Goal: Task Accomplishment & Management: Manage account settings

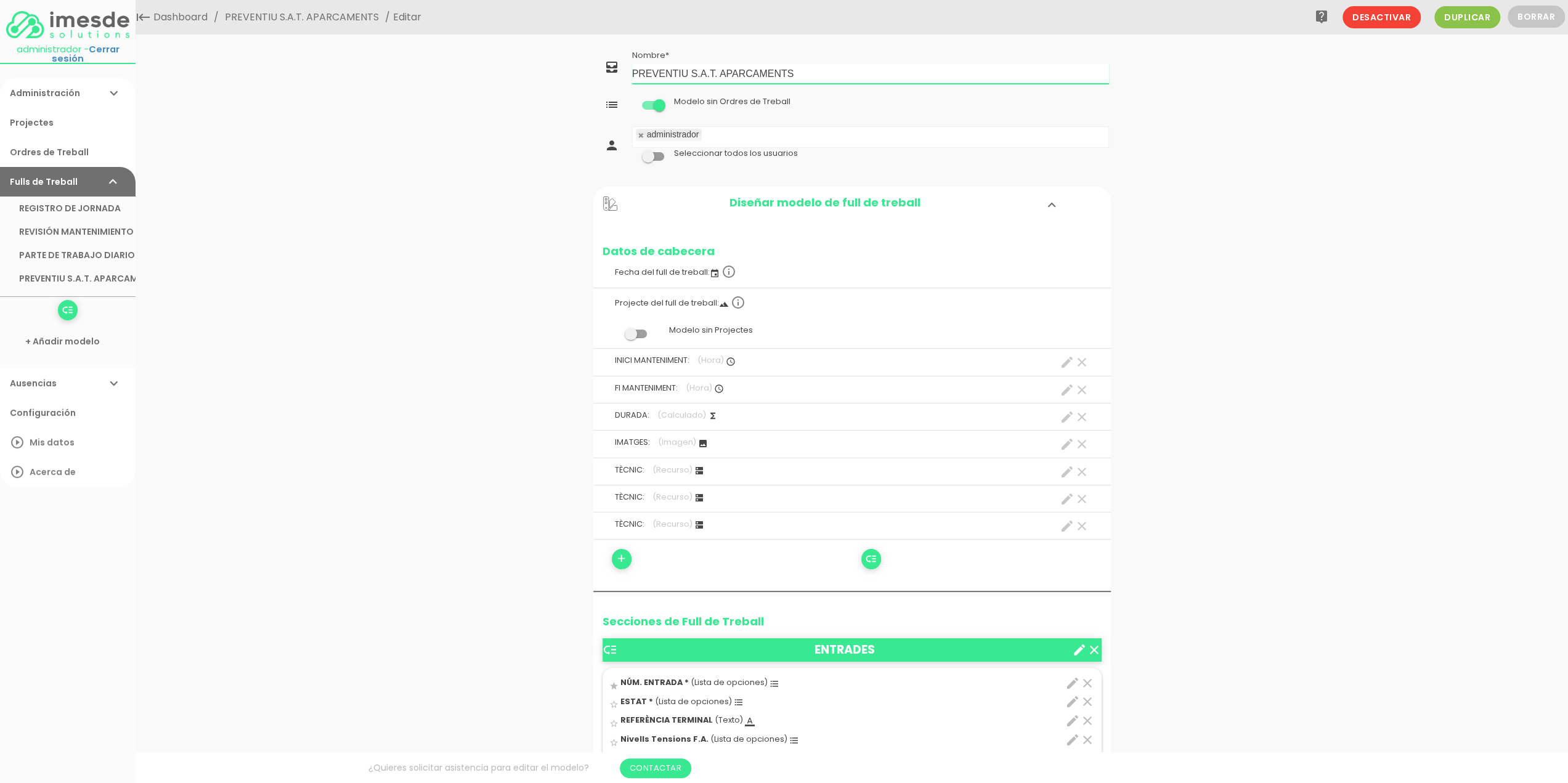
drag, startPoint x: 719, startPoint y: 71, endPoint x: 691, endPoint y: 74, distance: 28.2
click at [691, 74] on input "PREVENTIU S.A.T. APARCAMENTS" at bounding box center [870, 74] width 477 height 19
type input "PREVENTIU APARCAMENTS"
click at [821, 41] on link "Guardar" at bounding box center [821, 41] width 74 height 22
click at [661, 155] on span at bounding box center [652, 156] width 22 height 9
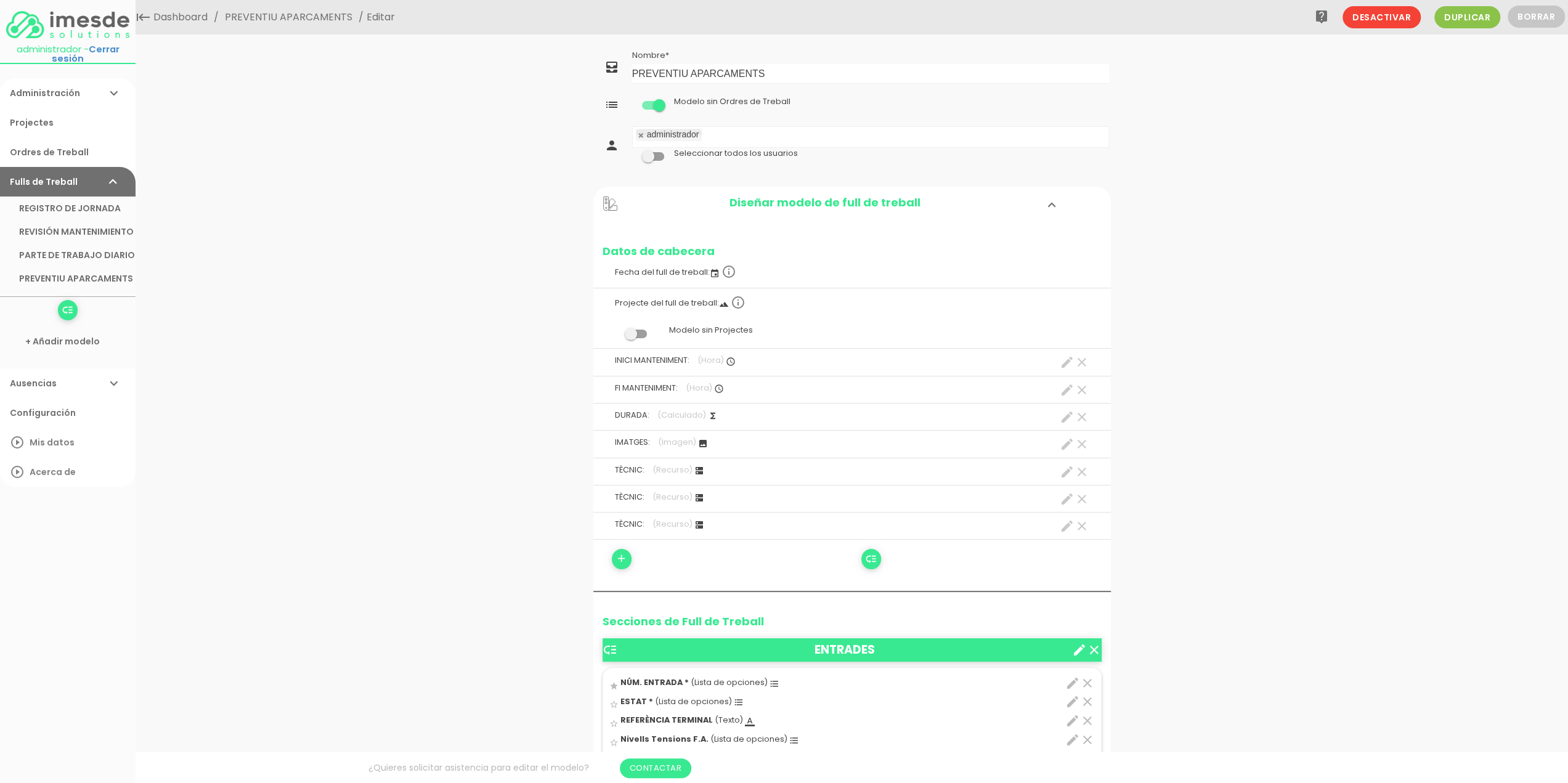
click at [632, 153] on input "checkbox" at bounding box center [632, 153] width 0 height 0
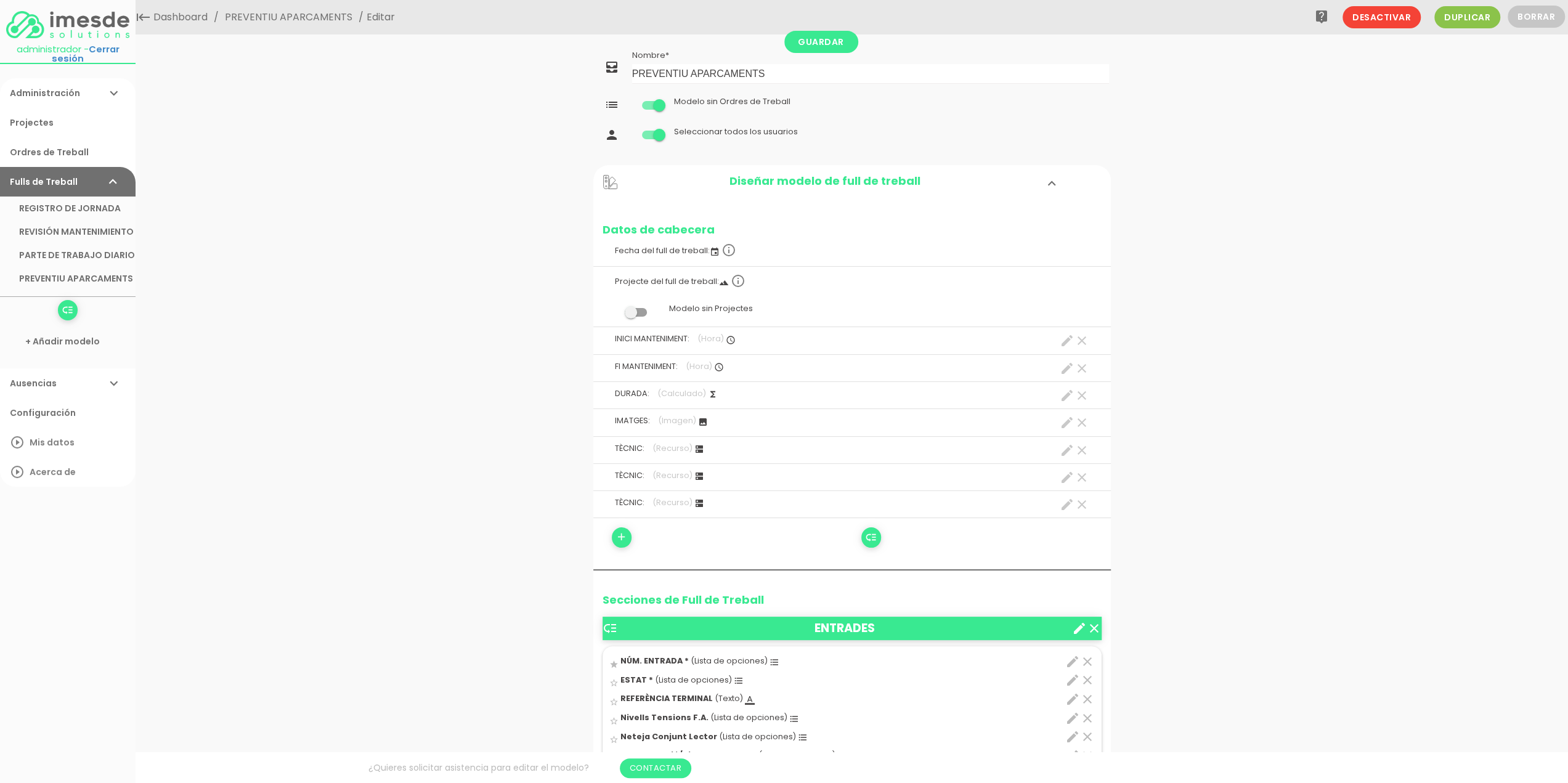
click at [651, 105] on span at bounding box center [652, 105] width 22 height 9
click at [632, 102] on input "checkbox" at bounding box center [632, 102] width 0 height 0
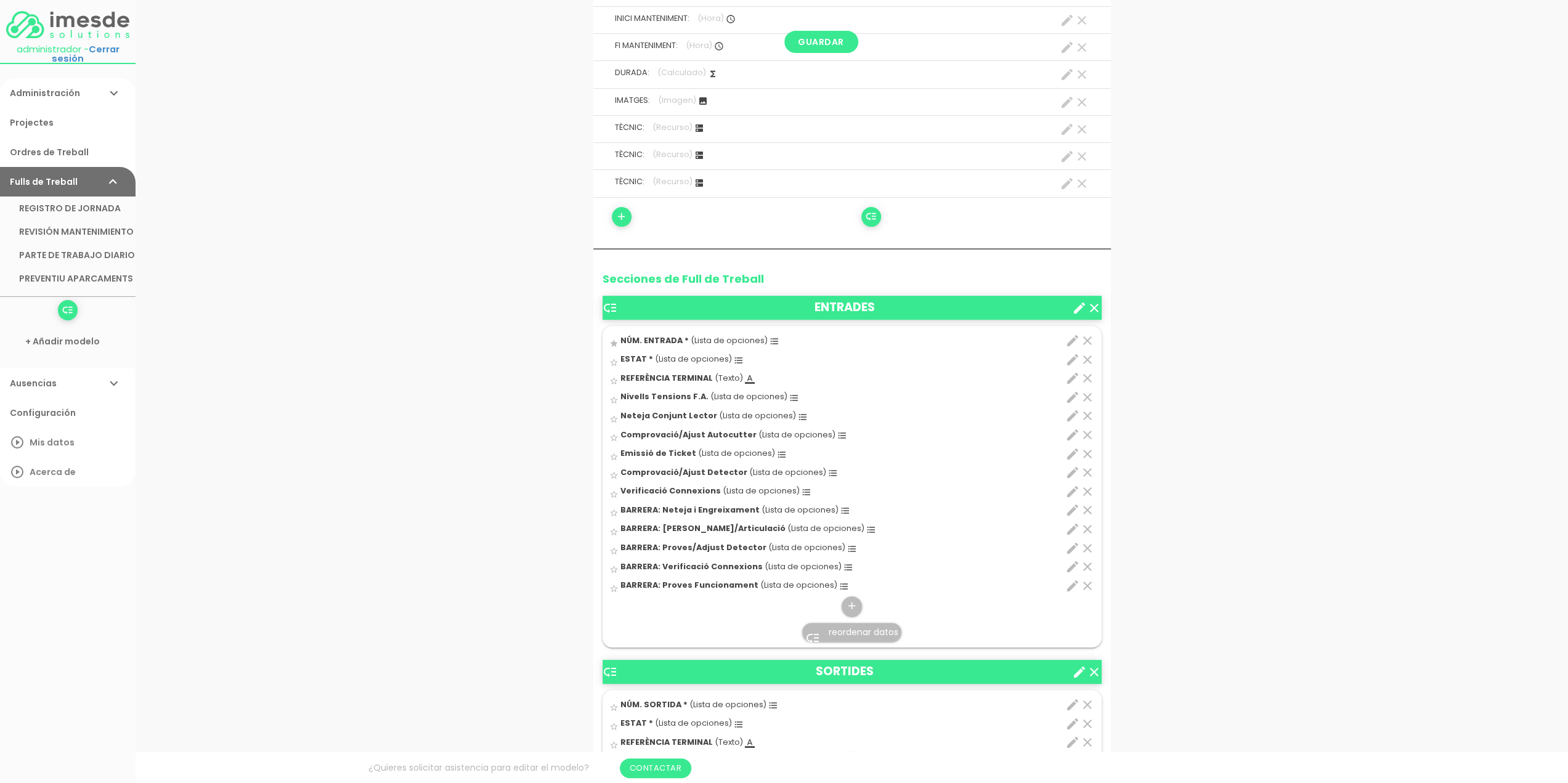
scroll to position [370, 0]
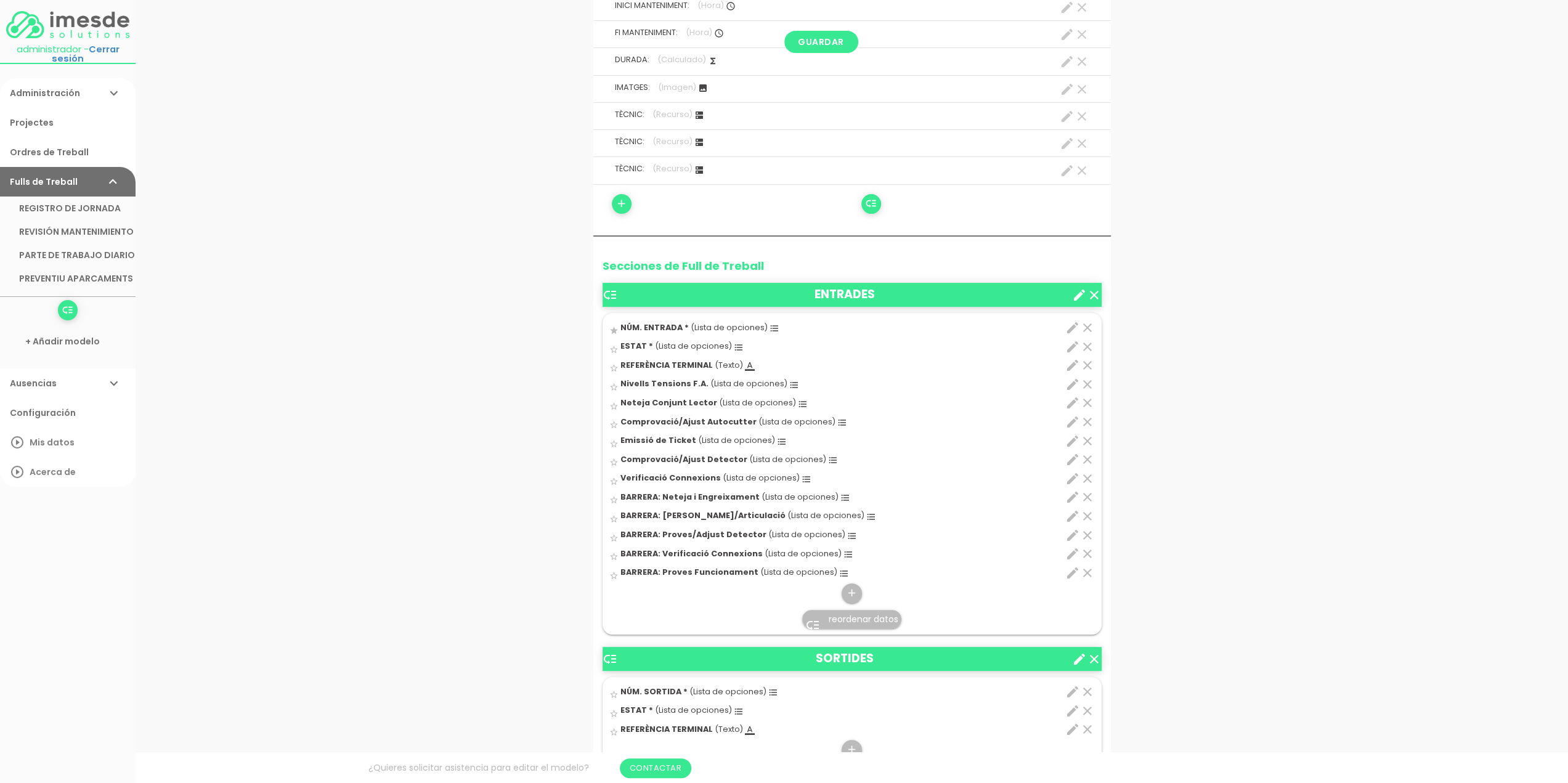
click at [1070, 343] on icon "edit" at bounding box center [1073, 347] width 15 height 15
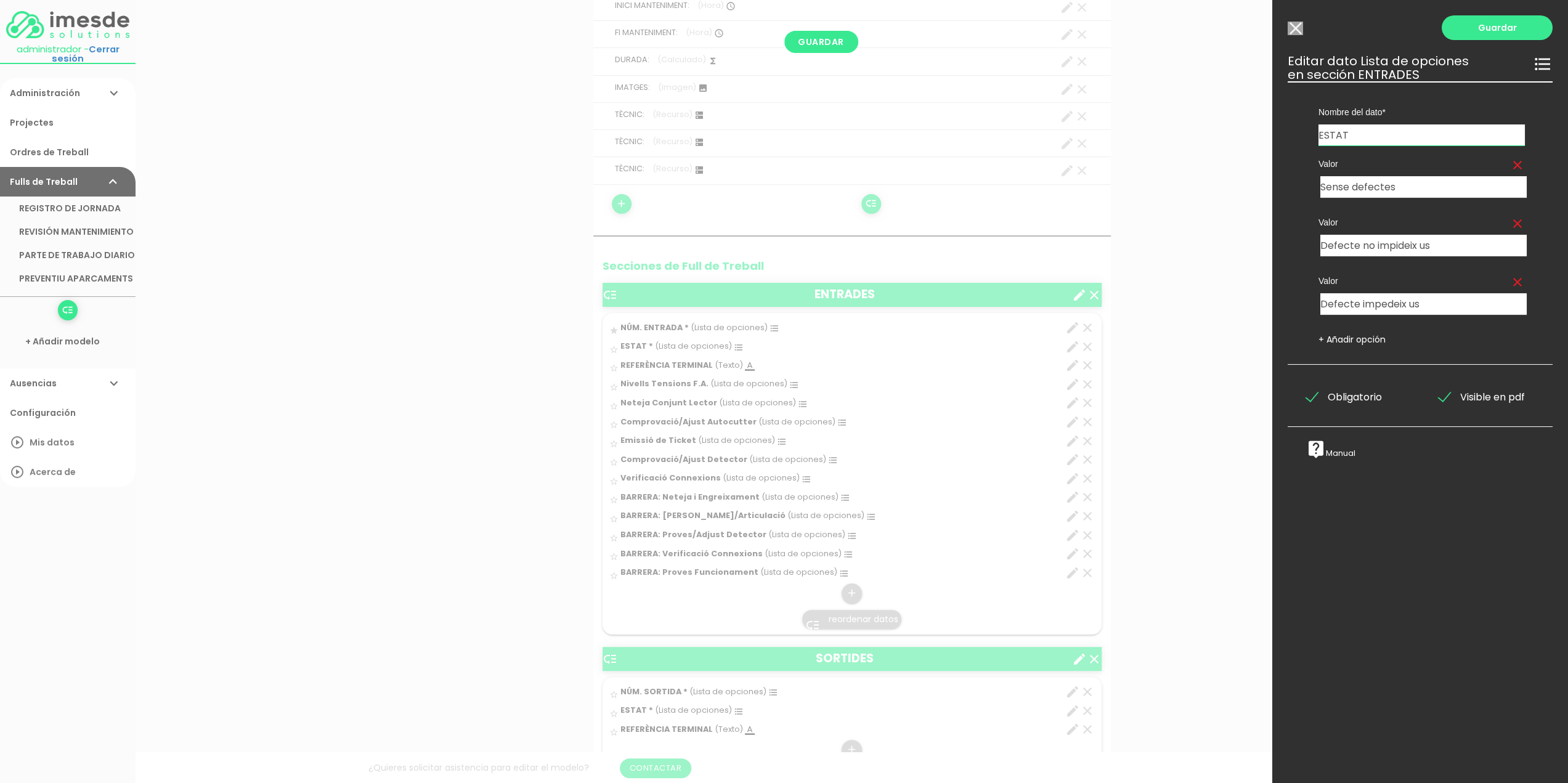
click at [1089, 343] on div at bounding box center [784, 293] width 1568 height 979
click at [1294, 30] on input "Modelo sin Ordres de Treball" at bounding box center [1294, 28] width 15 height 14
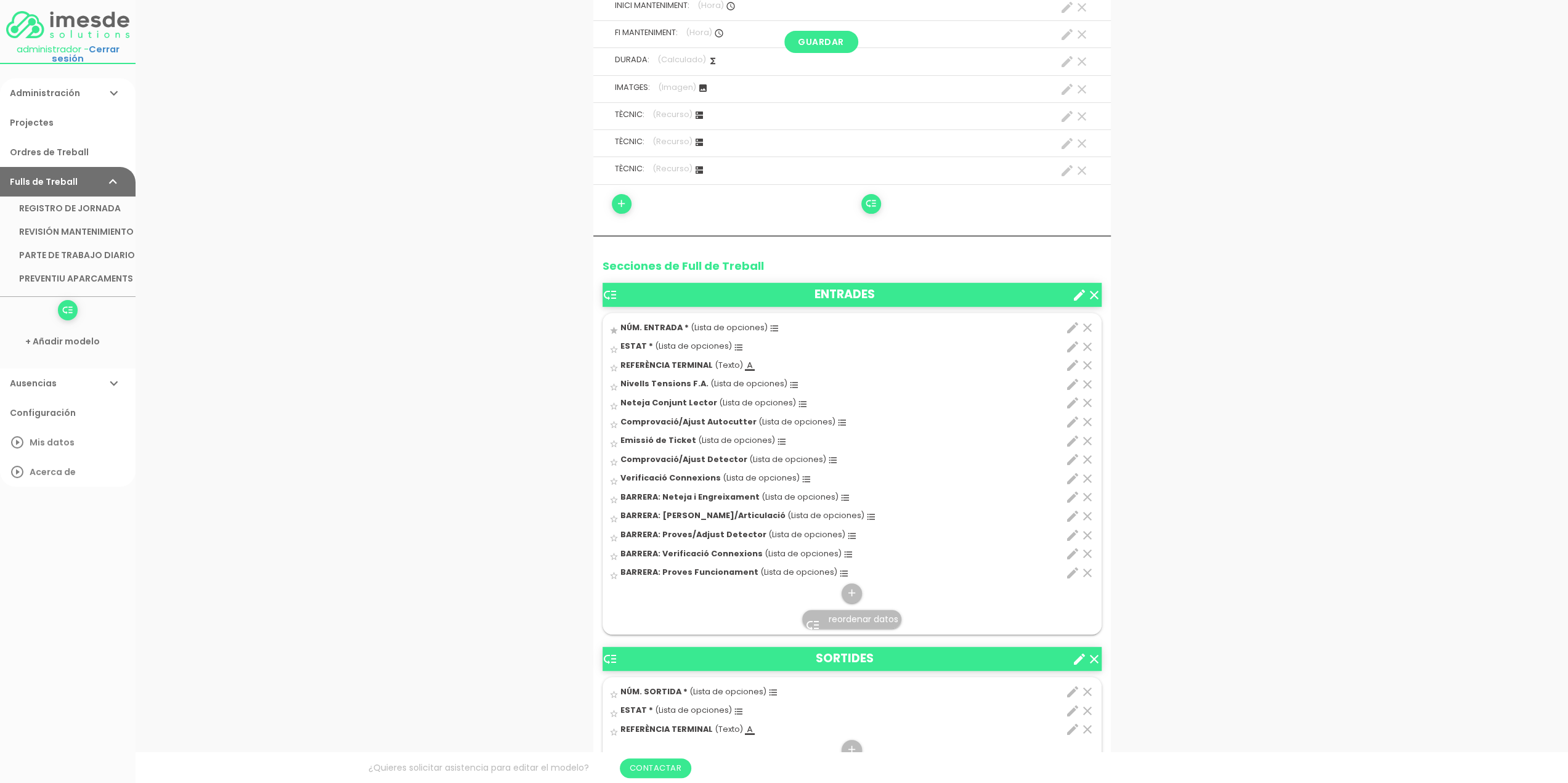
click at [1089, 342] on icon "clear" at bounding box center [1087, 347] width 15 height 15
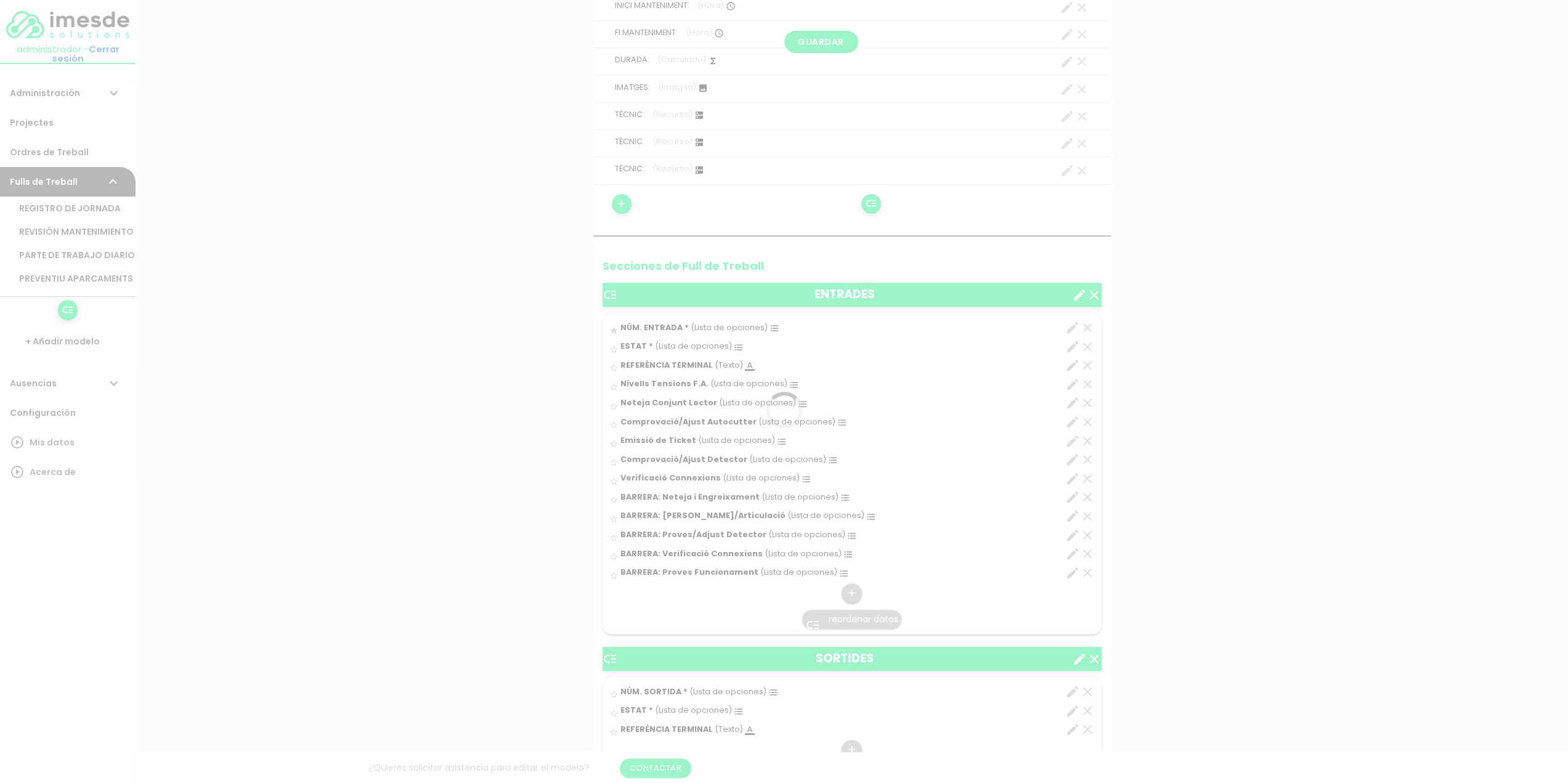
scroll to position [0, 0]
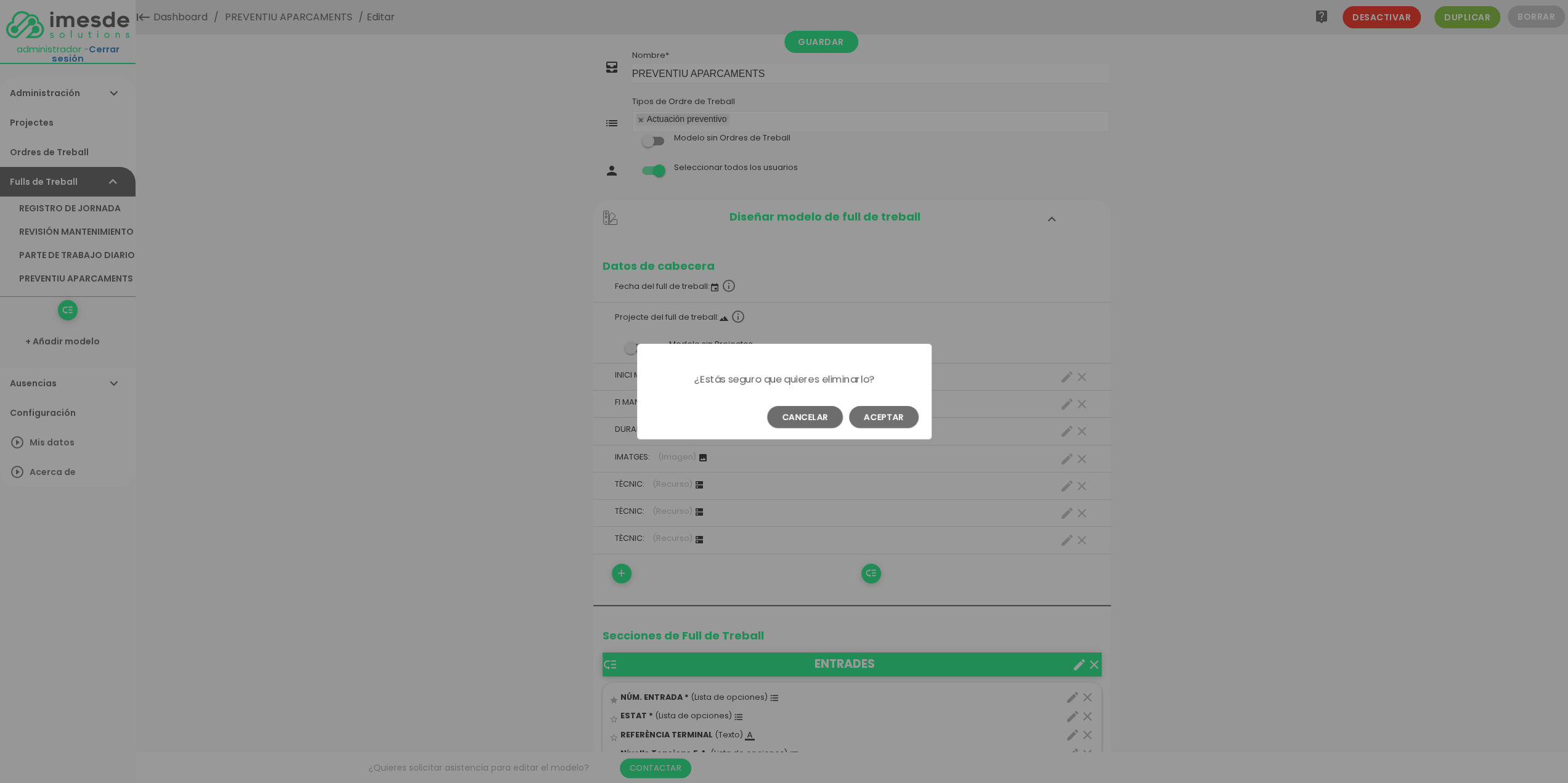
click at [873, 418] on button "Aceptar" at bounding box center [884, 416] width 70 height 22
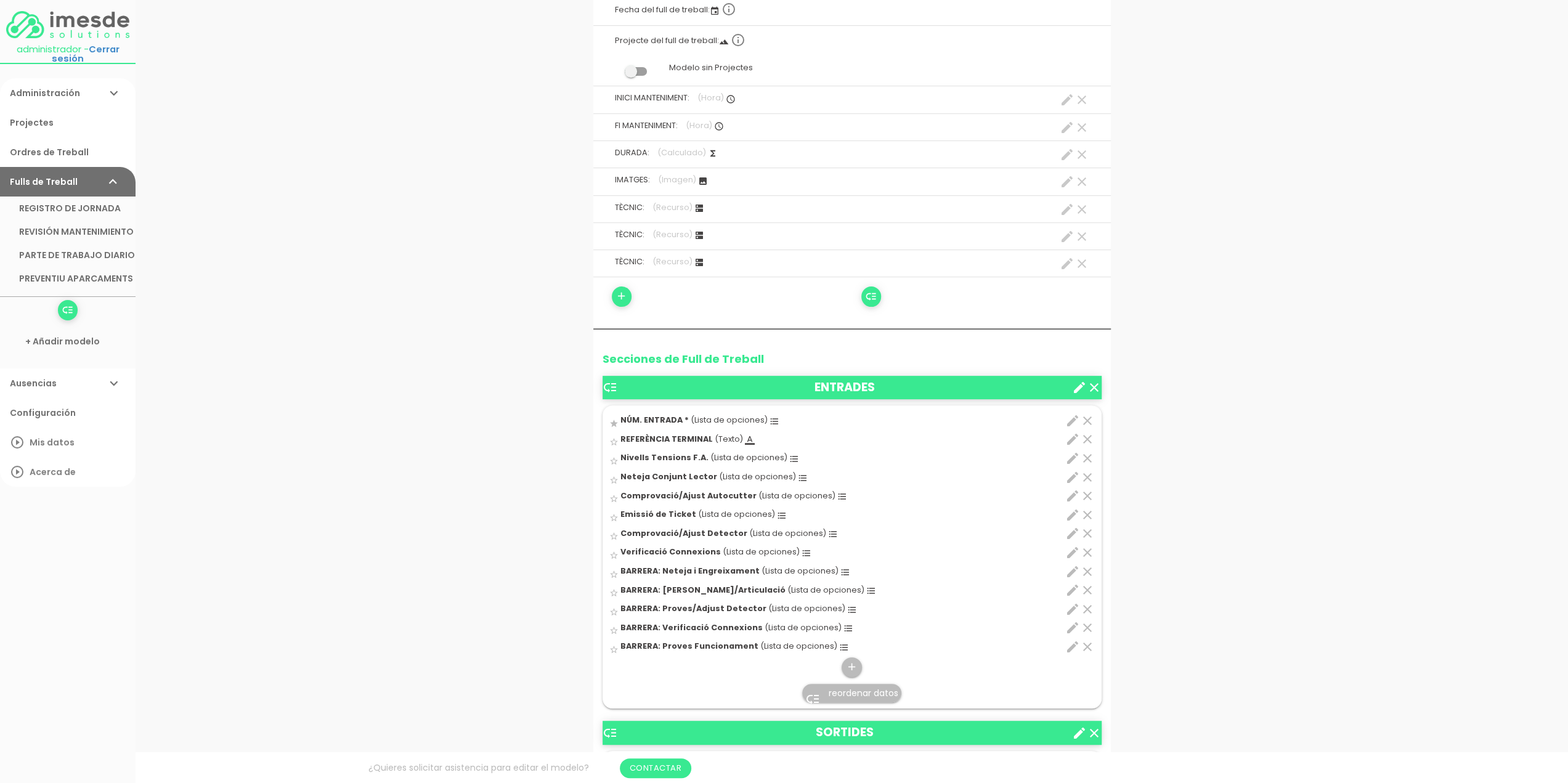
scroll to position [308, 0]
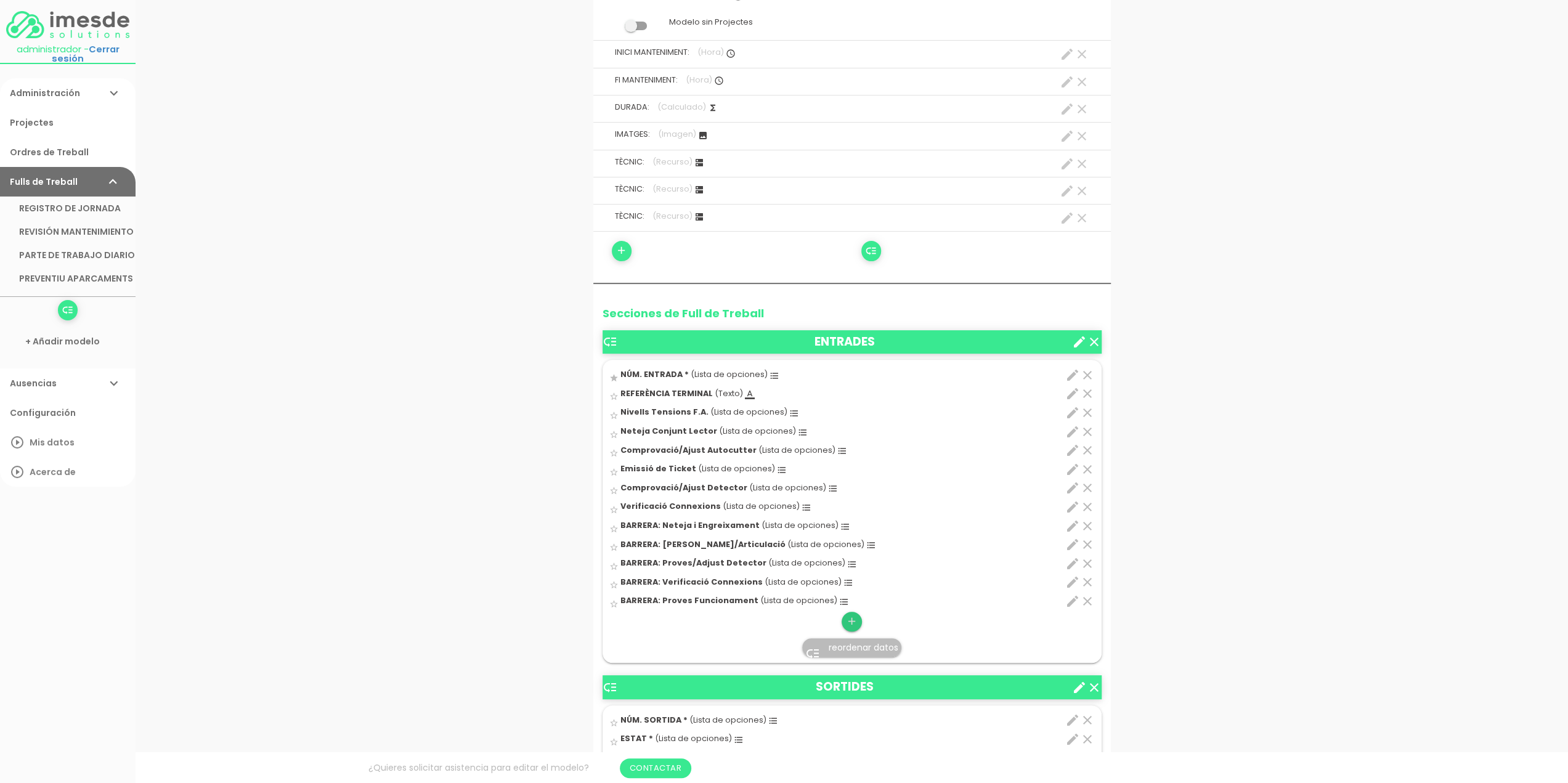
click at [849, 617] on icon "add" at bounding box center [852, 622] width 11 height 19
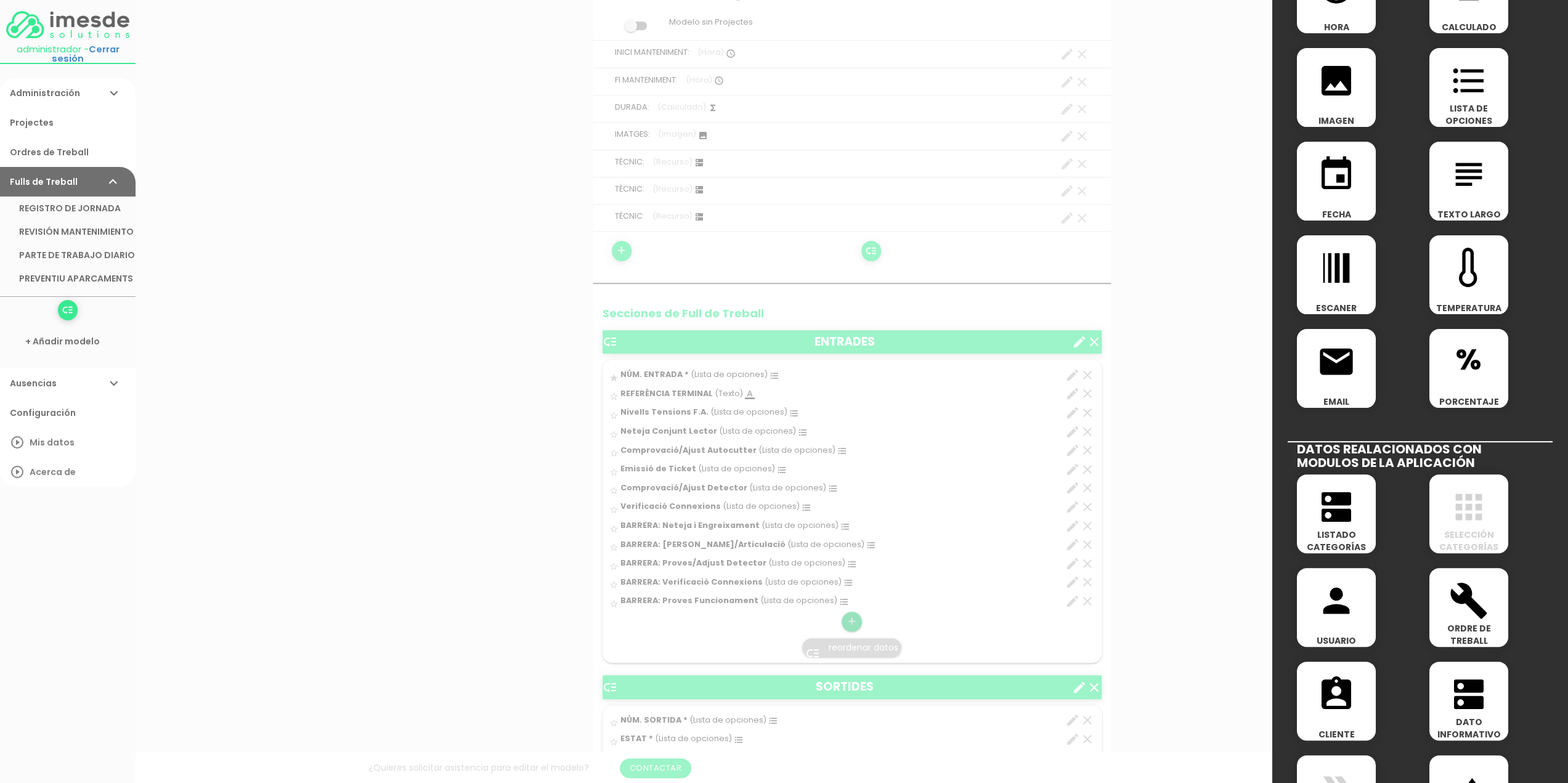
scroll to position [185, 0]
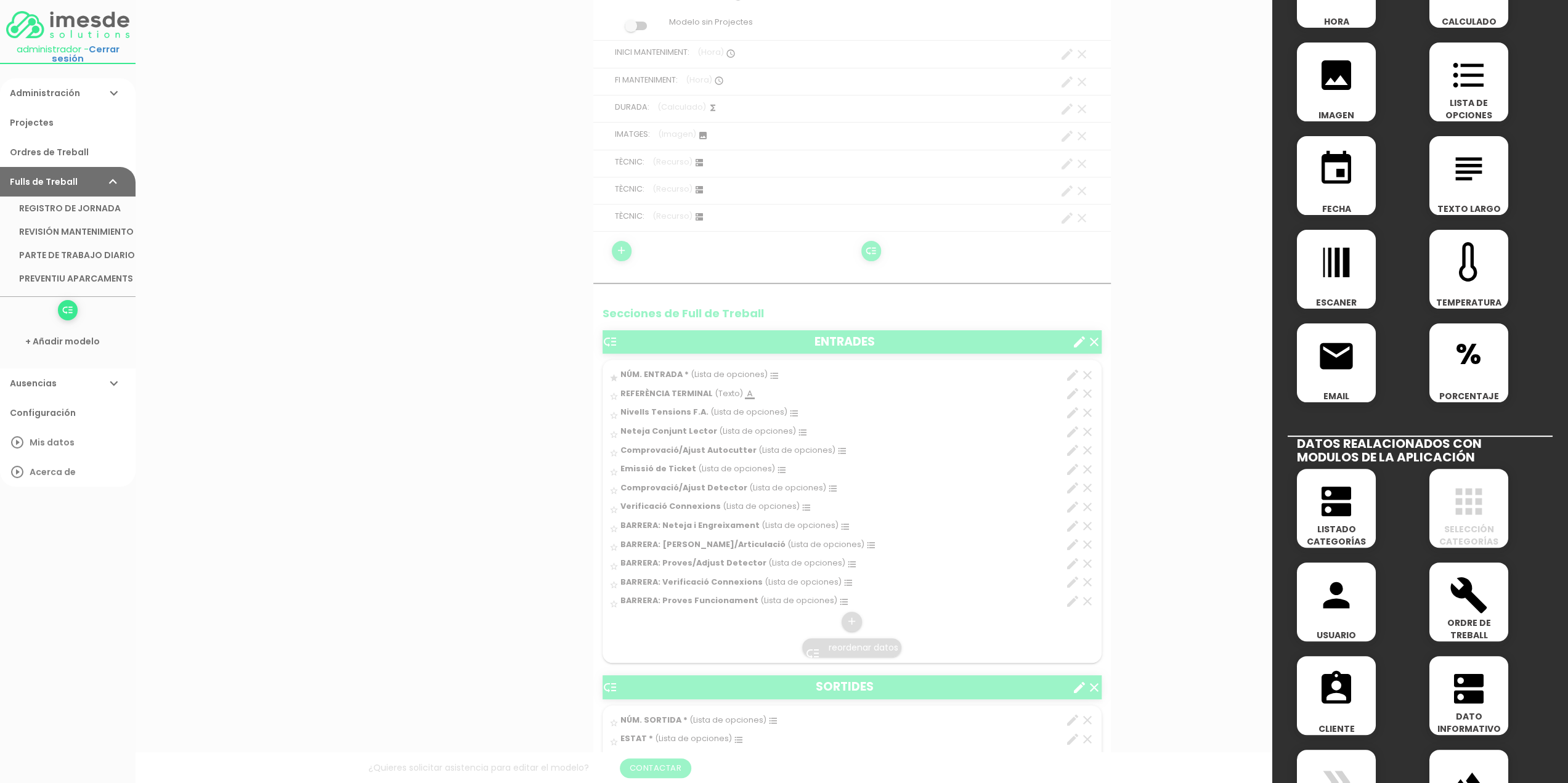
click at [1339, 518] on icon "dns" at bounding box center [1336, 501] width 40 height 40
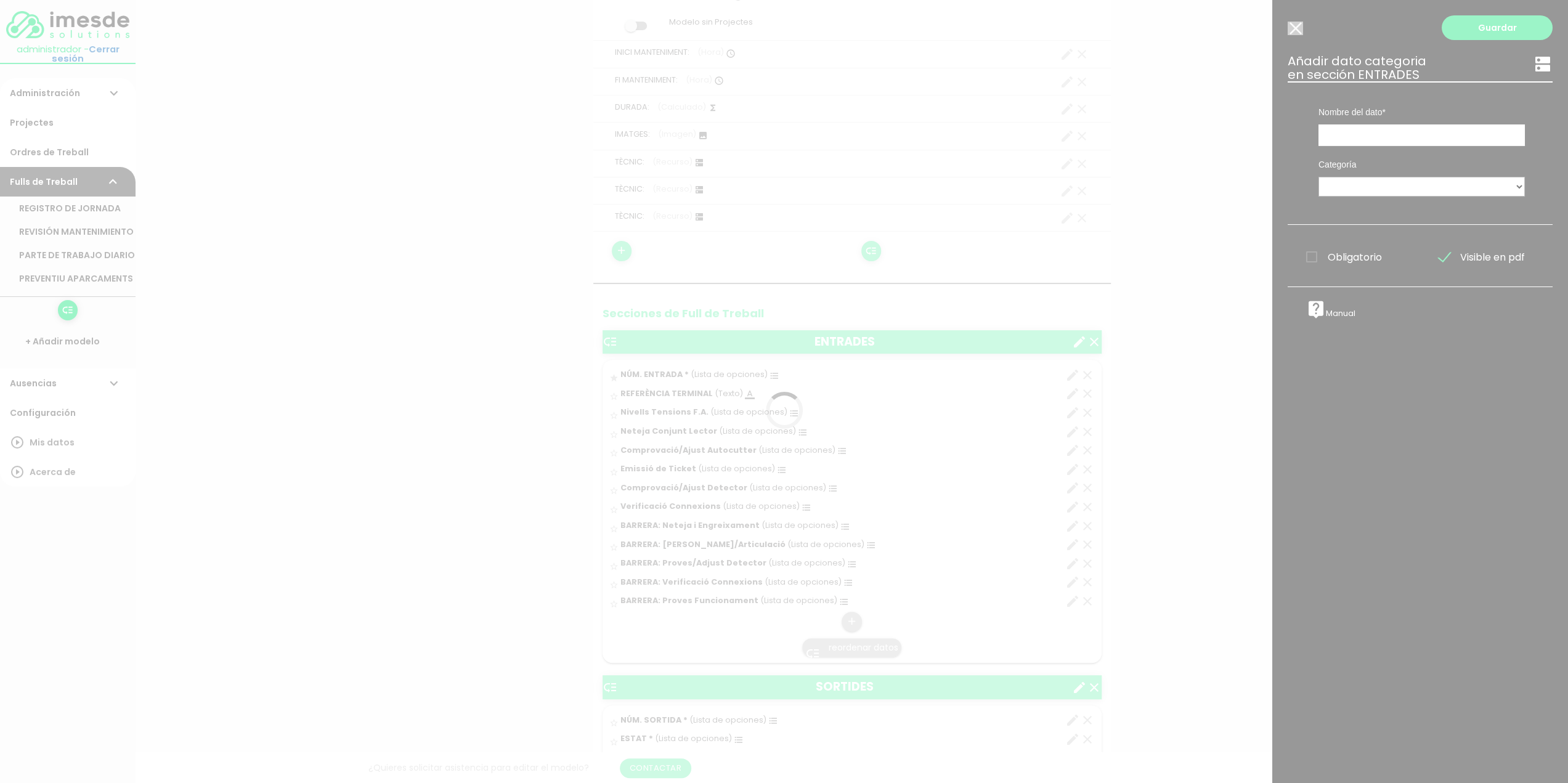
scroll to position [0, 0]
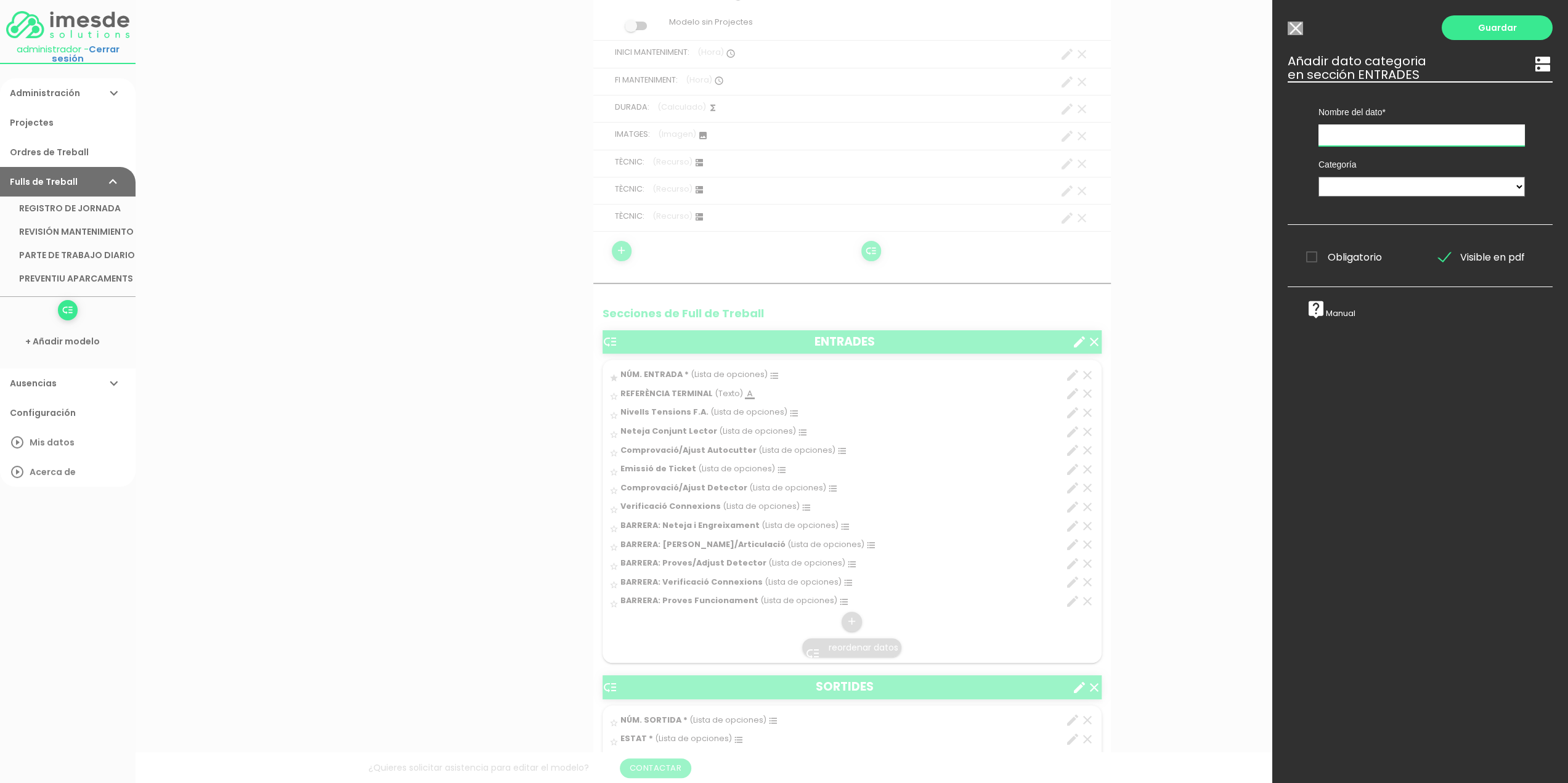
click at [1372, 133] on input "text" at bounding box center [1421, 135] width 206 height 22
type input "ESTAT"
click at [1370, 185] on select "TÈCNICS S.A.T. ESTAT ACTUACIÓ" at bounding box center [1421, 186] width 206 height 19
select select "728"
click at [1318, 177] on select "TÈCNICS S.A.T. ESTAT ACTUACIÓ" at bounding box center [1421, 186] width 206 height 19
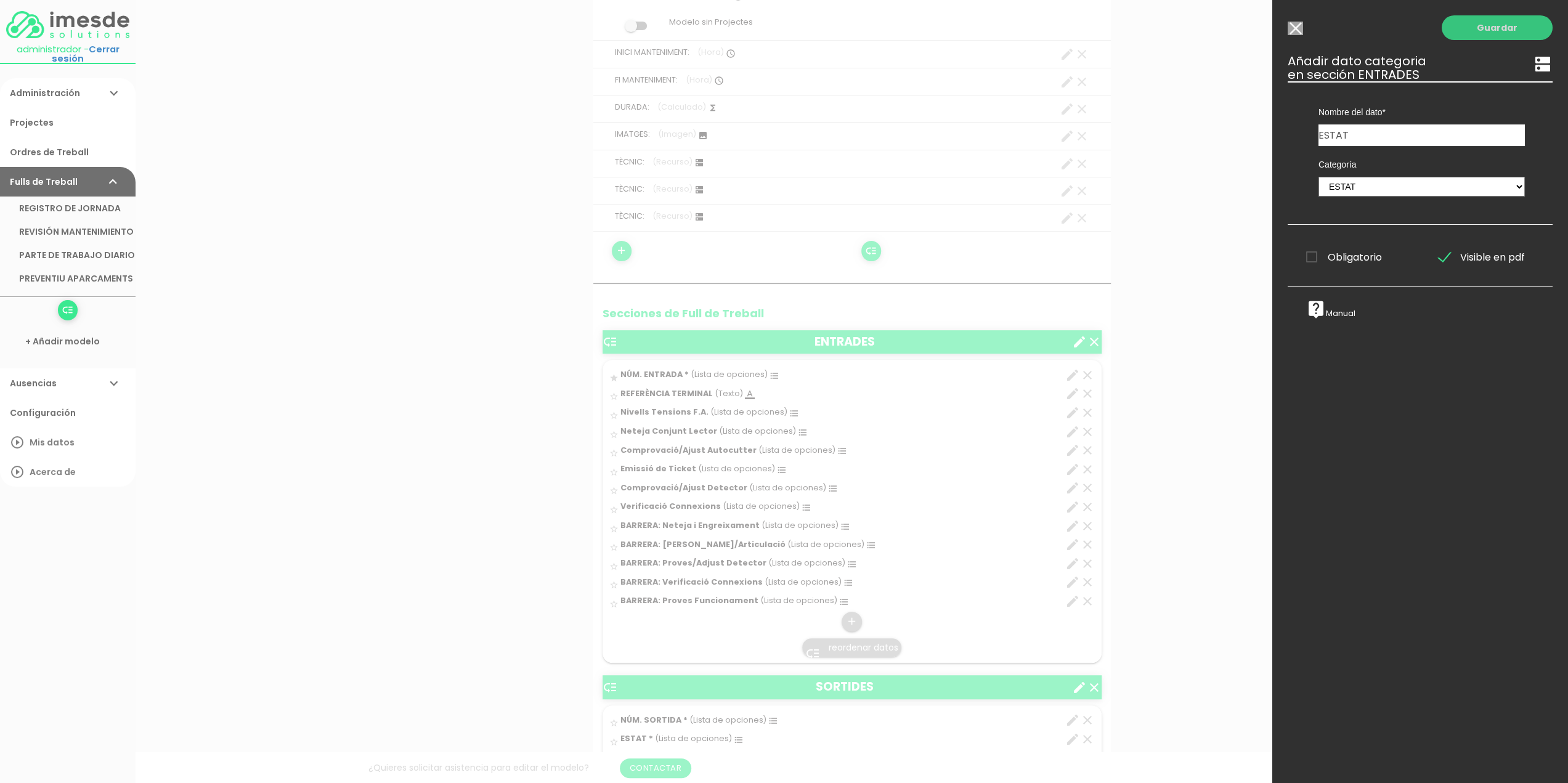
click at [1493, 28] on link "Guardar" at bounding box center [1497, 28] width 111 height 24
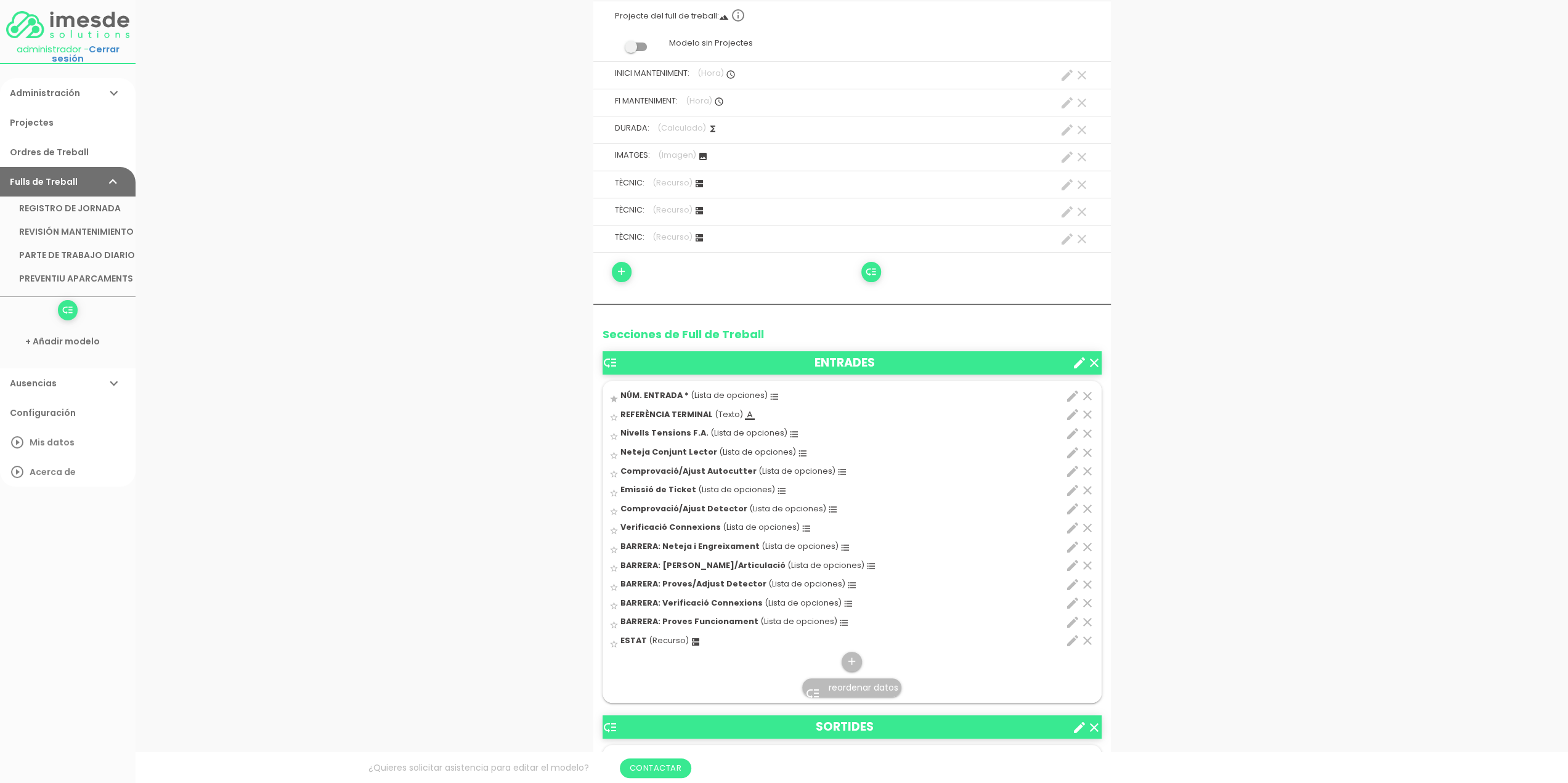
scroll to position [289, 0]
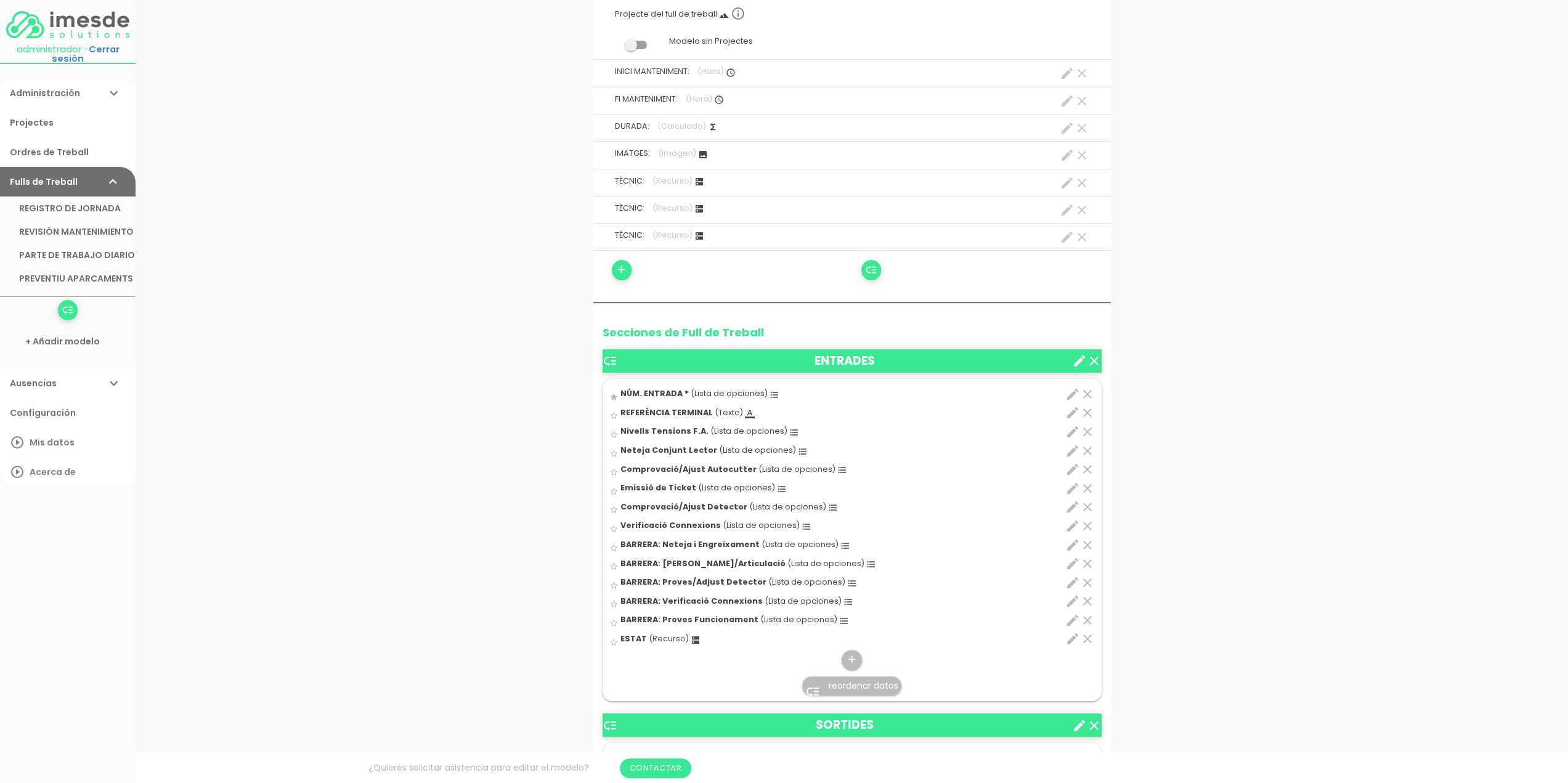
click at [857, 684] on span "reordenar datos" at bounding box center [864, 685] width 70 height 12
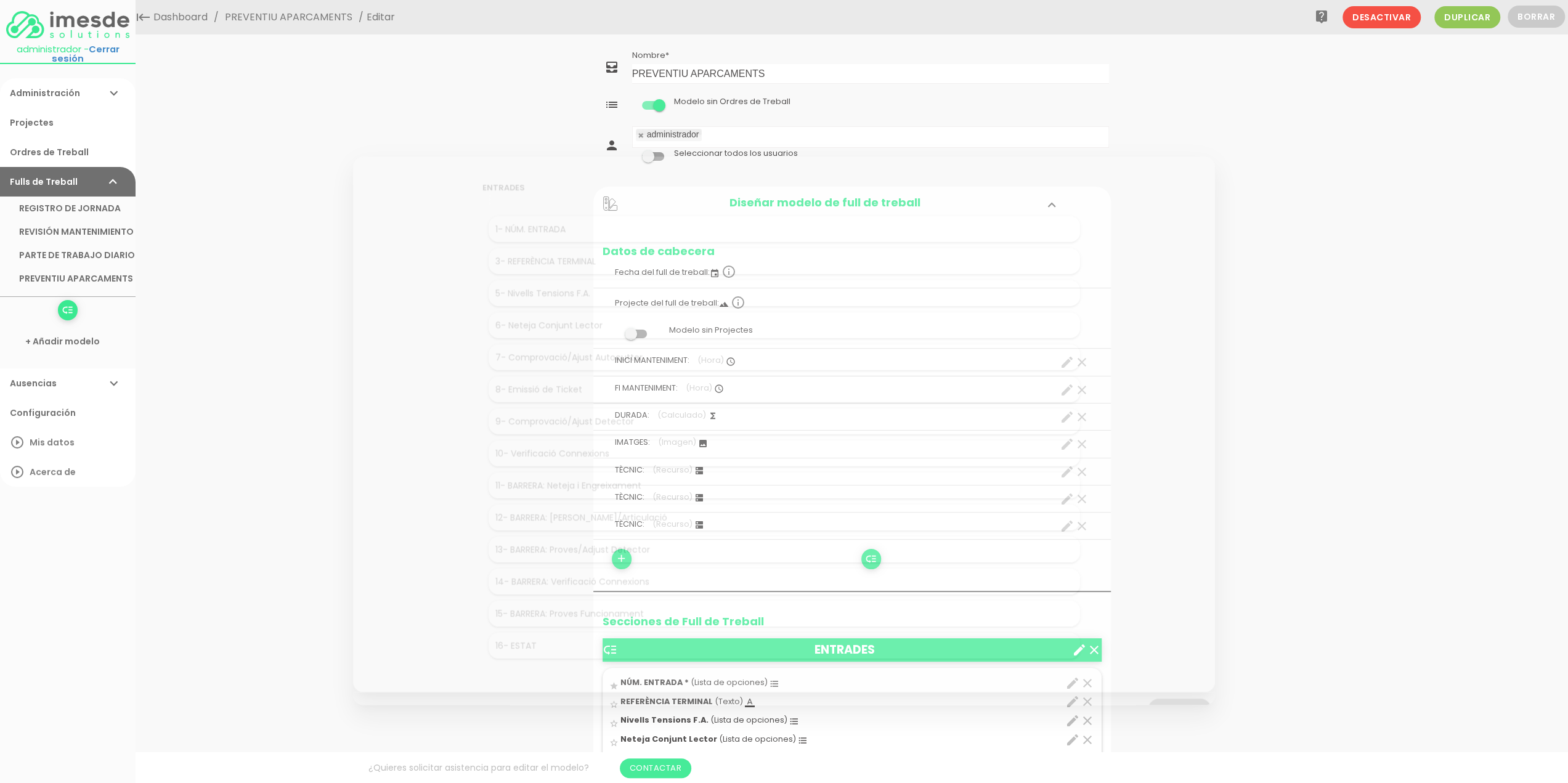
scroll to position [0, 0]
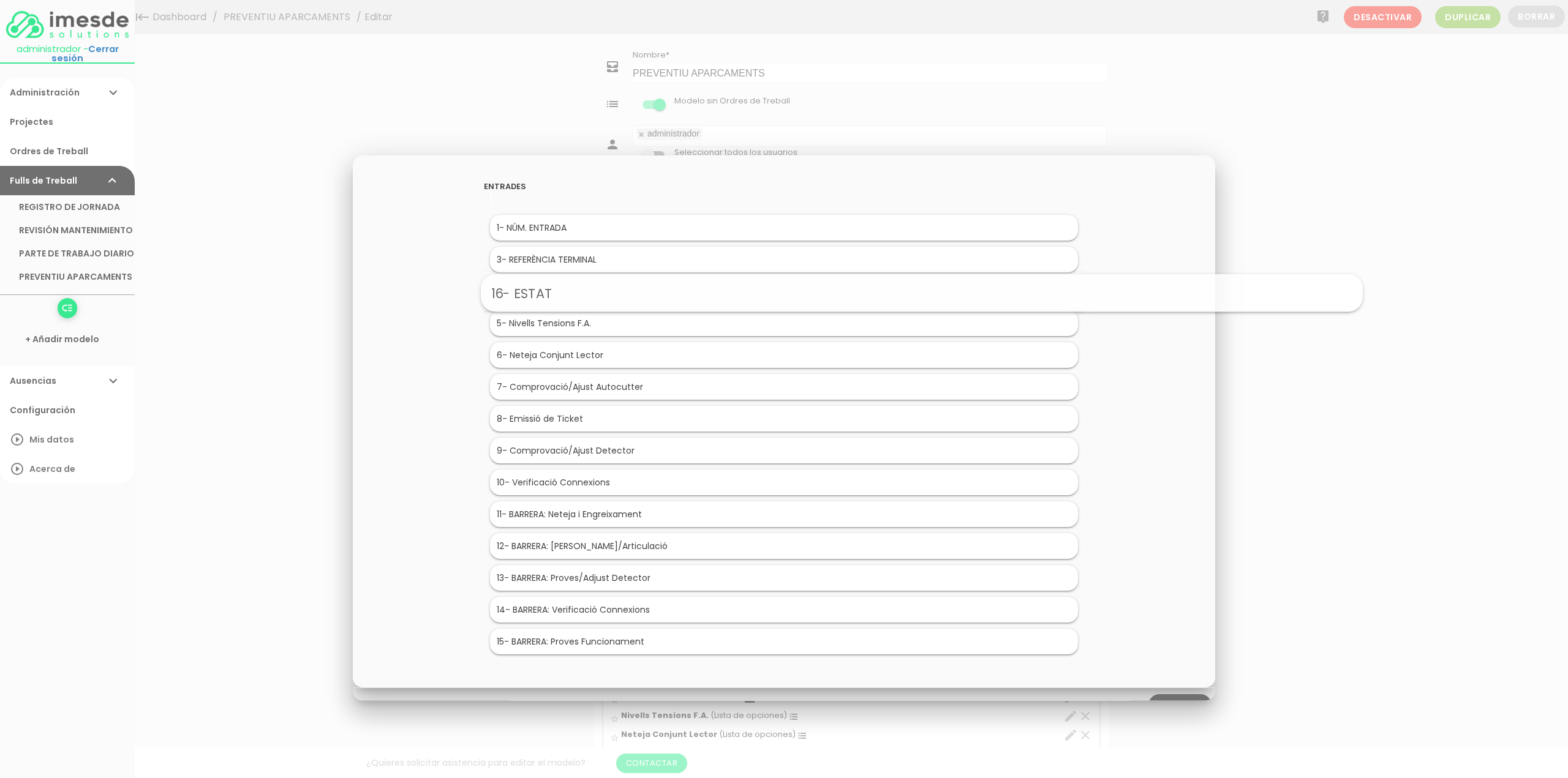
drag, startPoint x: 544, startPoint y: 639, endPoint x: 682, endPoint y: 294, distance: 371.6
click at [1426, 240] on div at bounding box center [784, 291] width 1568 height 973
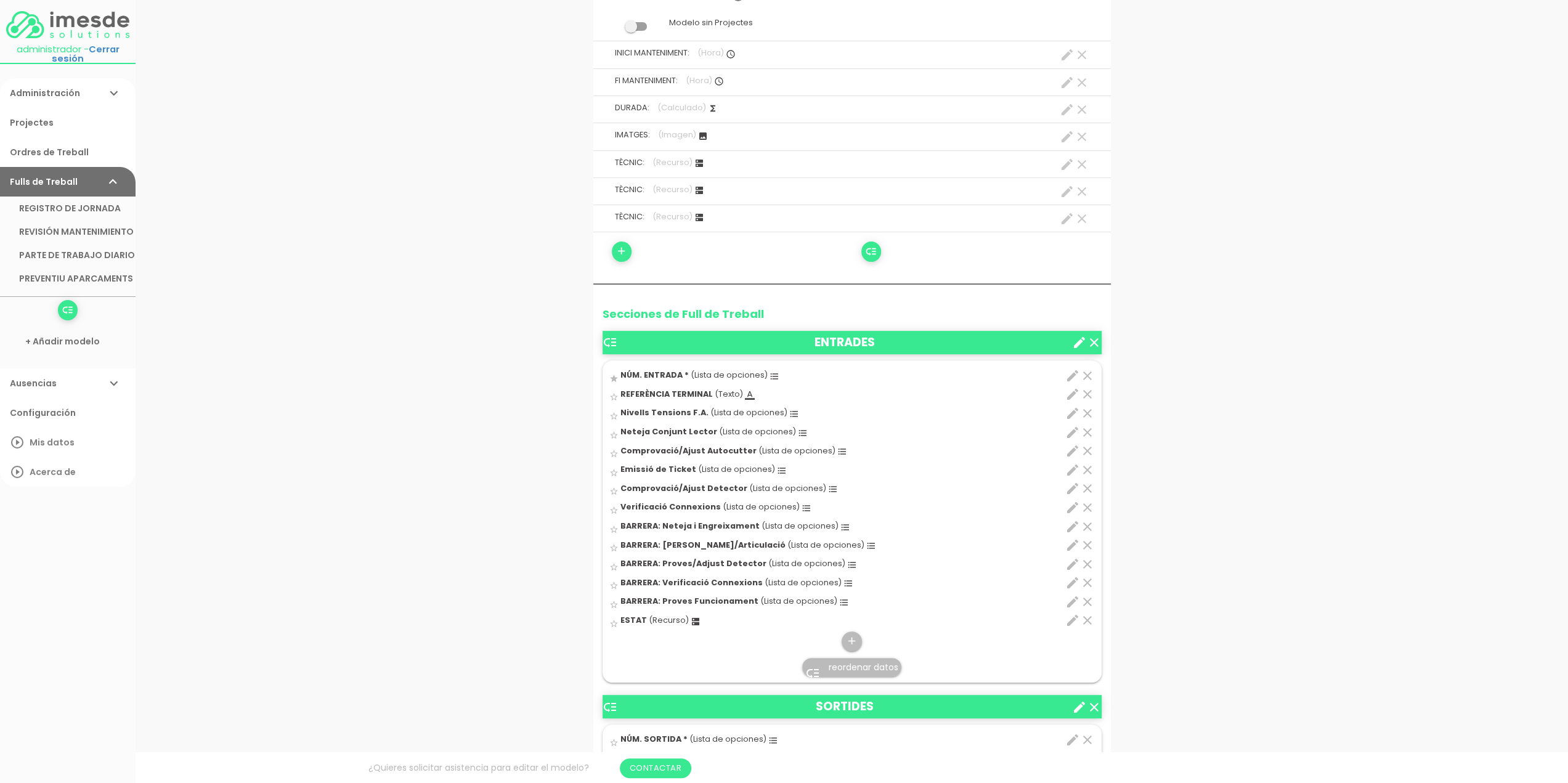
scroll to position [308, 0]
click at [862, 662] on span "reordenar datos" at bounding box center [864, 666] width 70 height 12
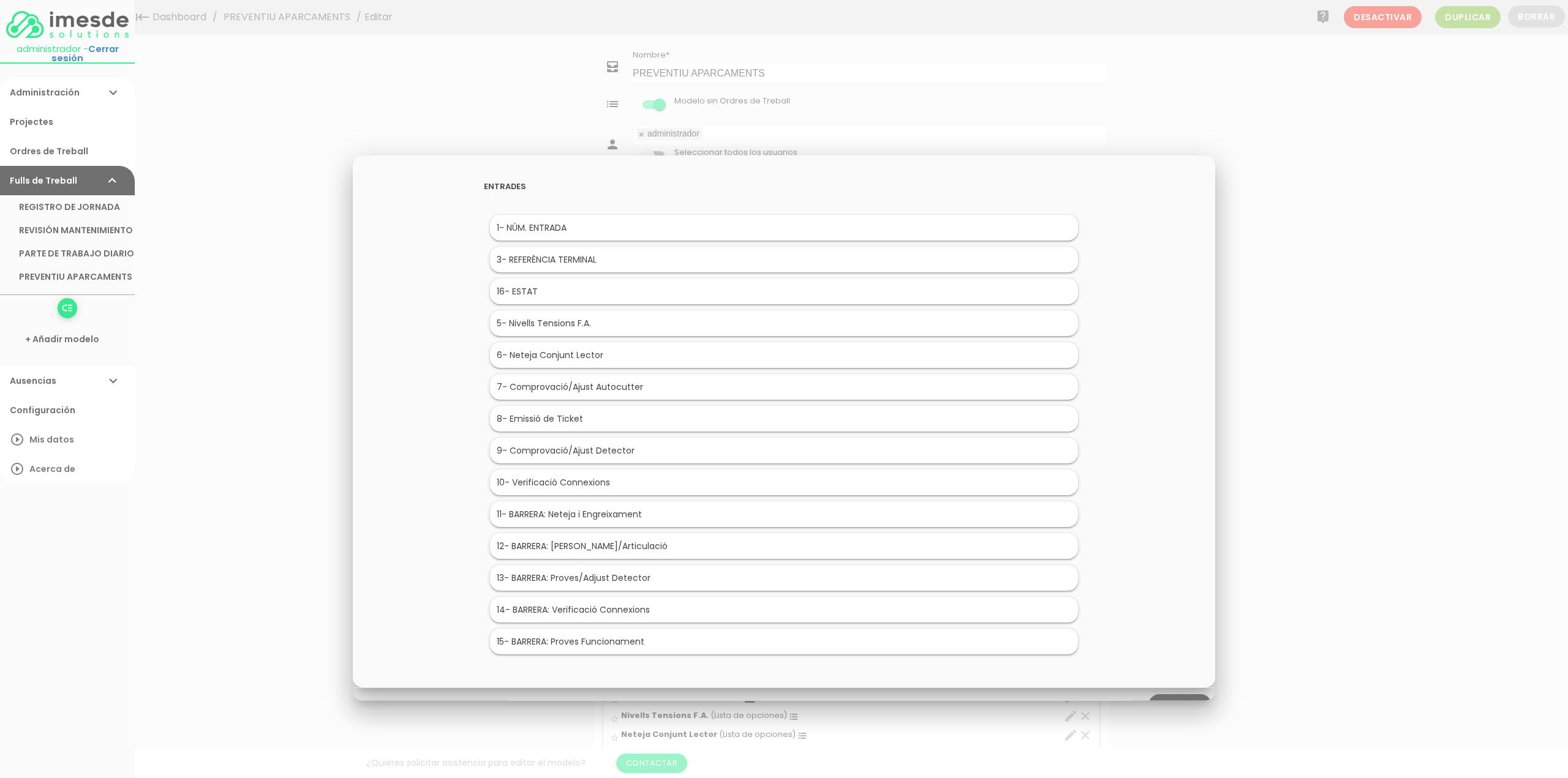
click at [1177, 698] on link "Guardar" at bounding box center [1180, 705] width 63 height 22
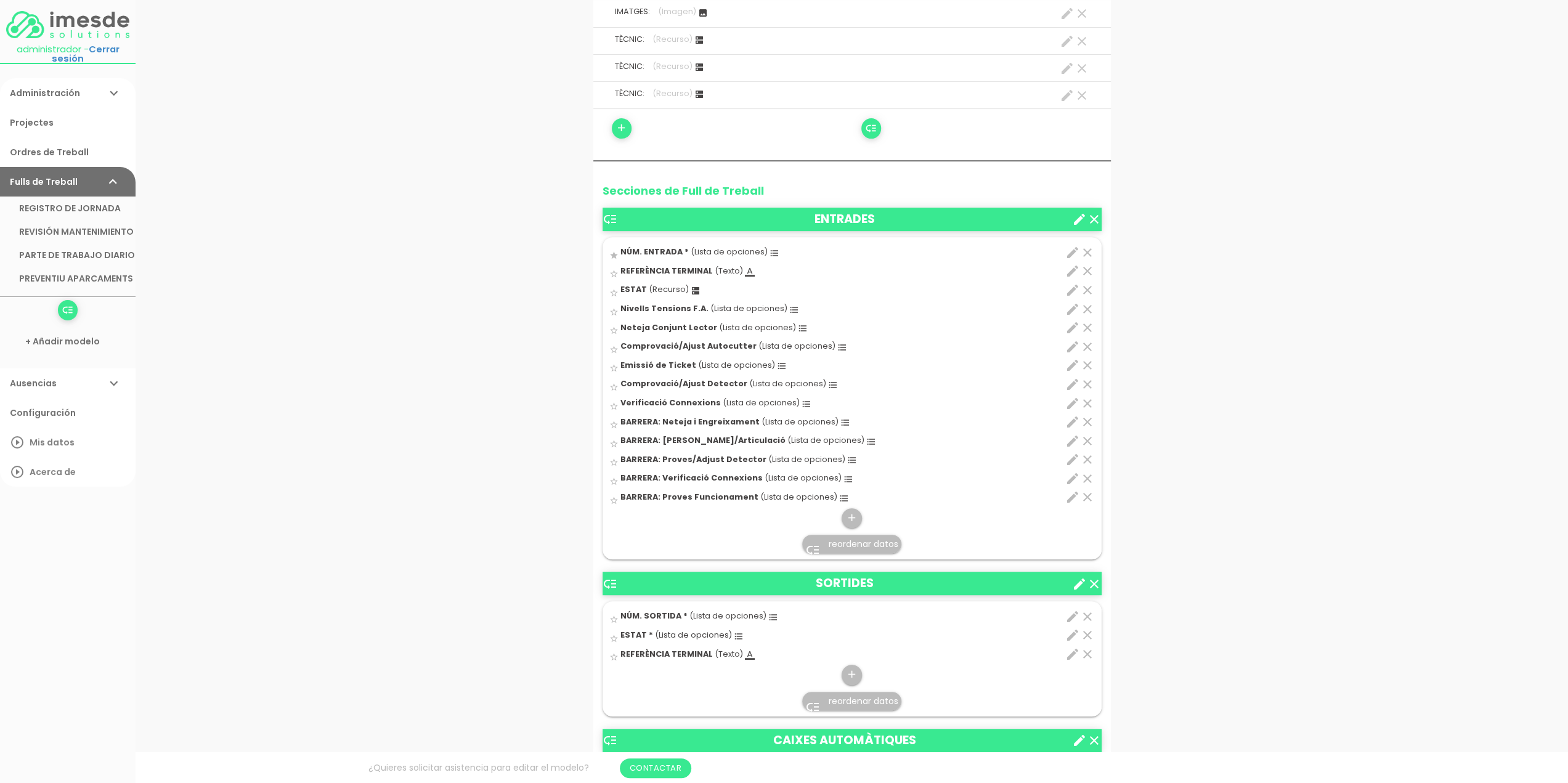
scroll to position [432, 0]
click at [1073, 633] on icon "edit" at bounding box center [1073, 635] width 15 height 15
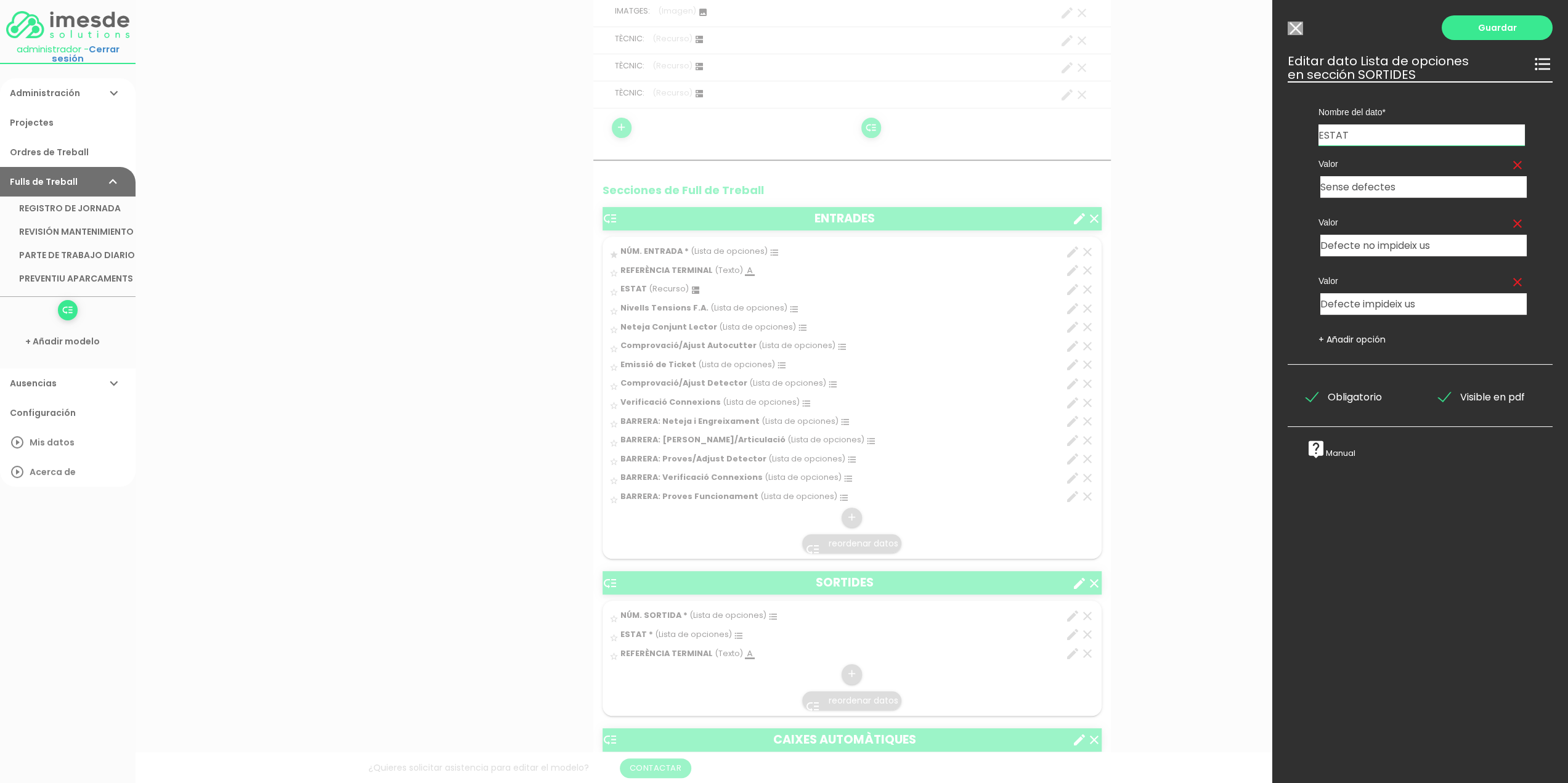
click at [36, 412] on li "Configuración" at bounding box center [67, 413] width 135 height 30
click at [1293, 24] on input "Modelo sin Ordres de Treball" at bounding box center [1294, 28] width 15 height 14
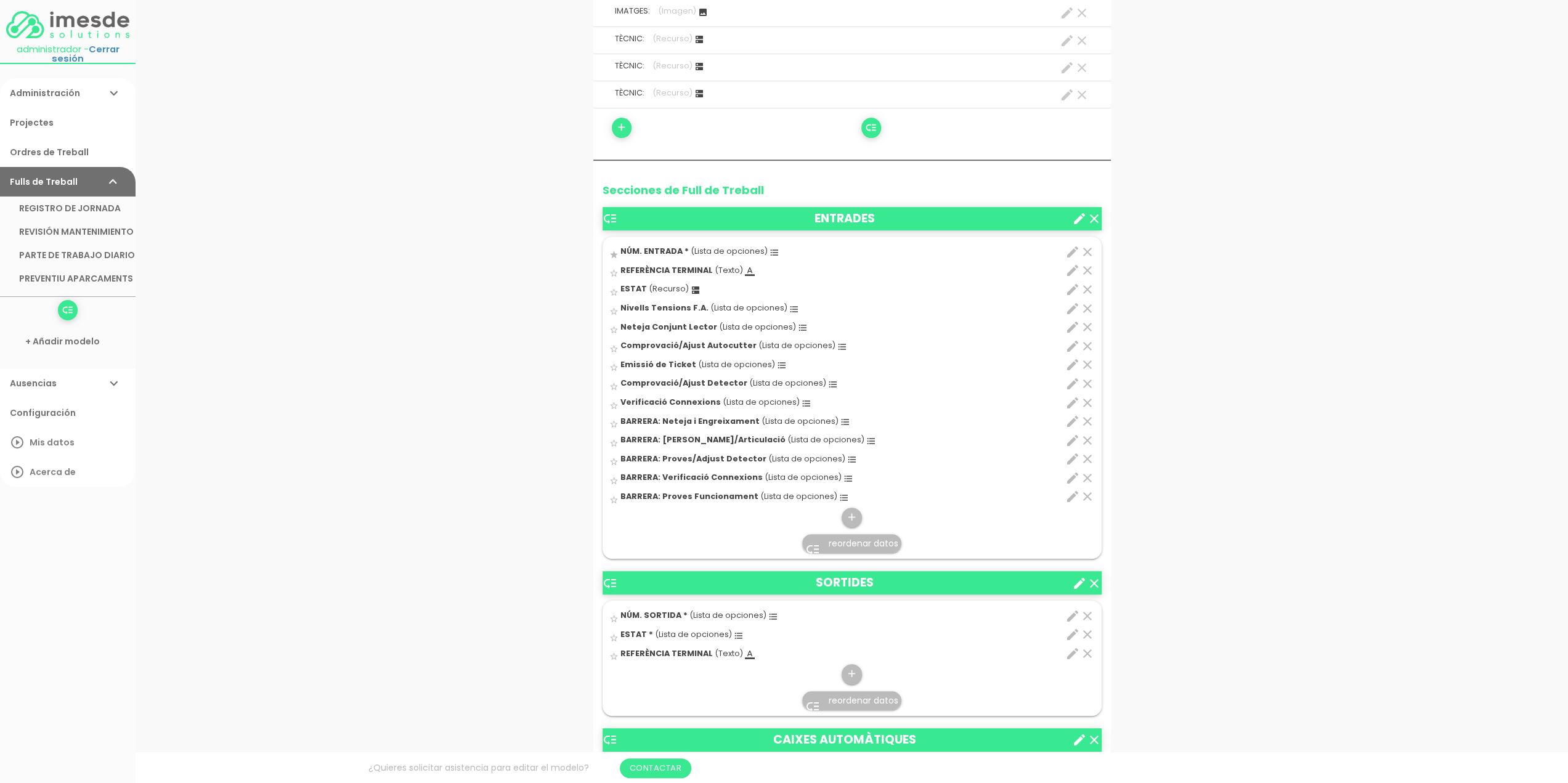
click at [36, 88] on link "Administración expand_more" at bounding box center [67, 93] width 135 height 30
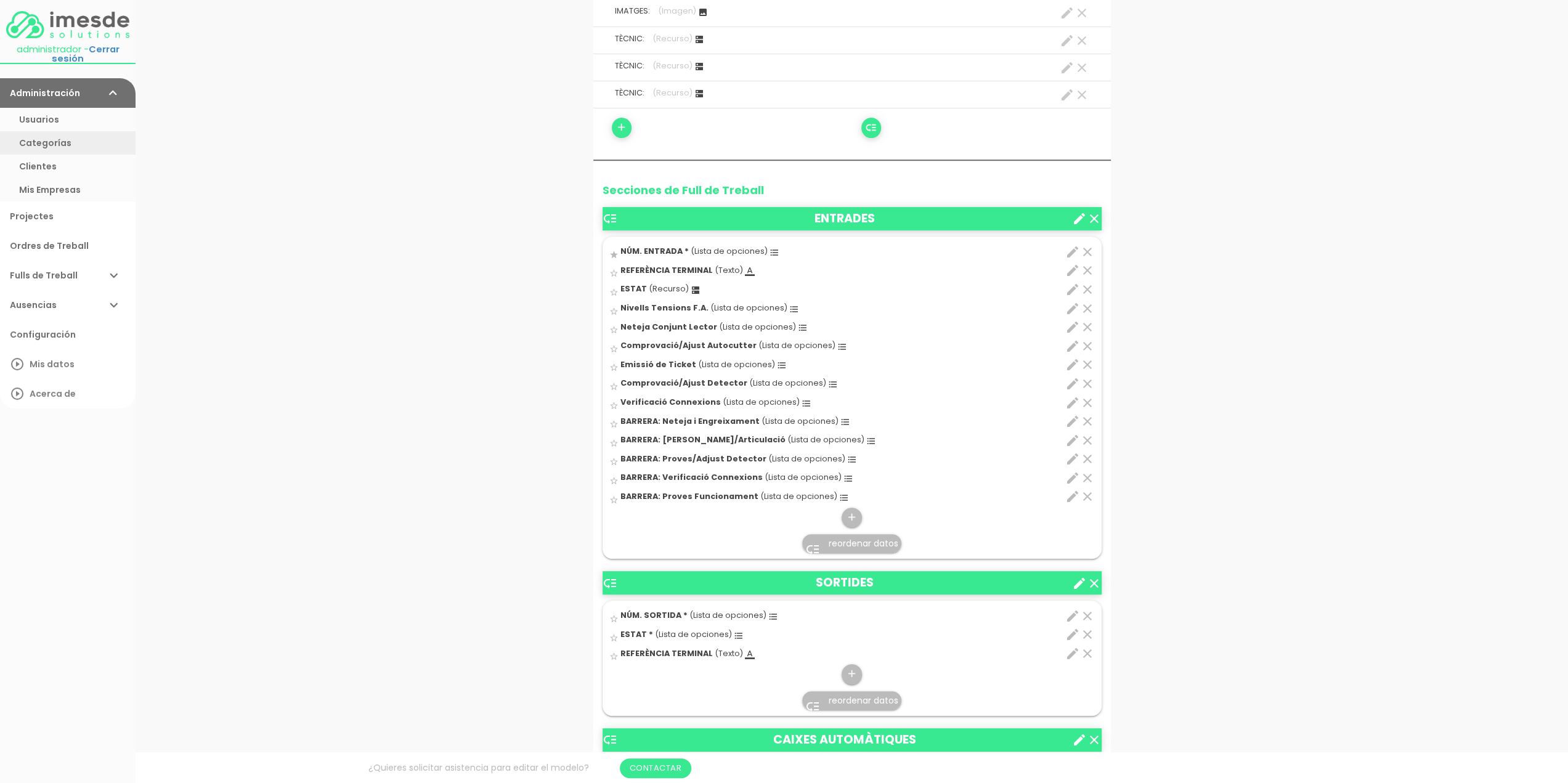
click at [42, 140] on link "Categorías" at bounding box center [67, 143] width 135 height 23
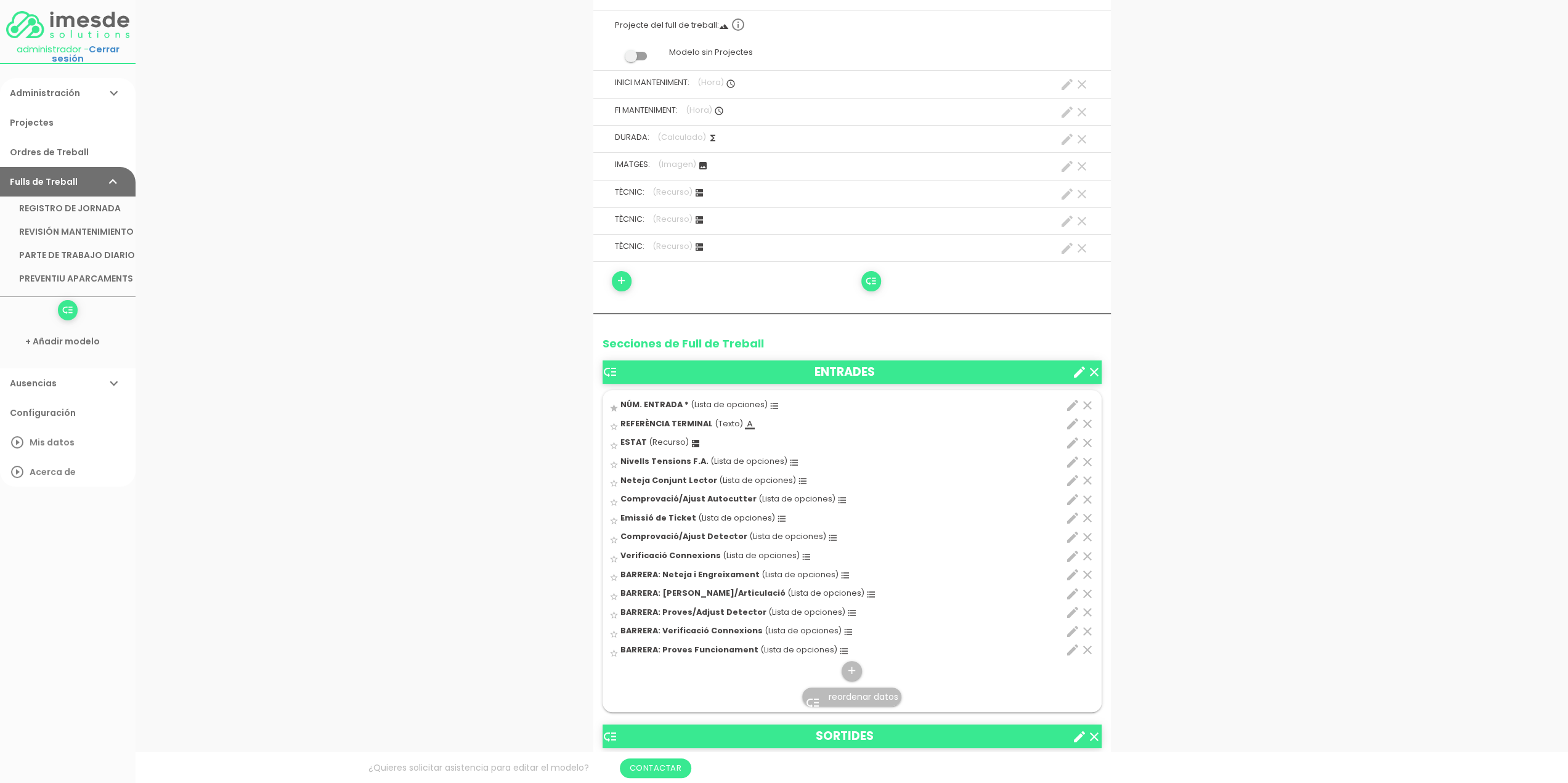
scroll to position [308, 0]
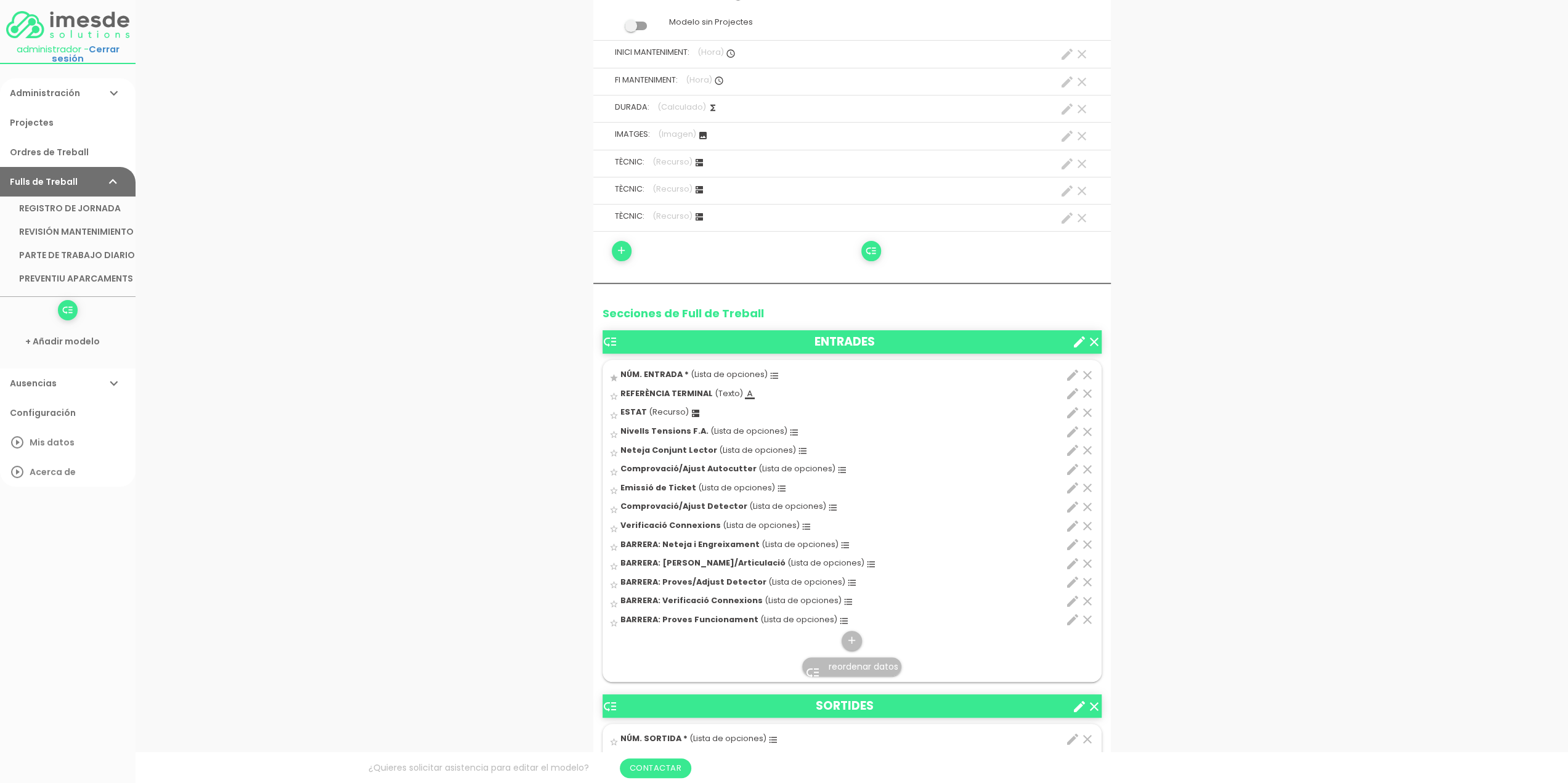
click at [1072, 431] on icon "edit" at bounding box center [1073, 432] width 15 height 15
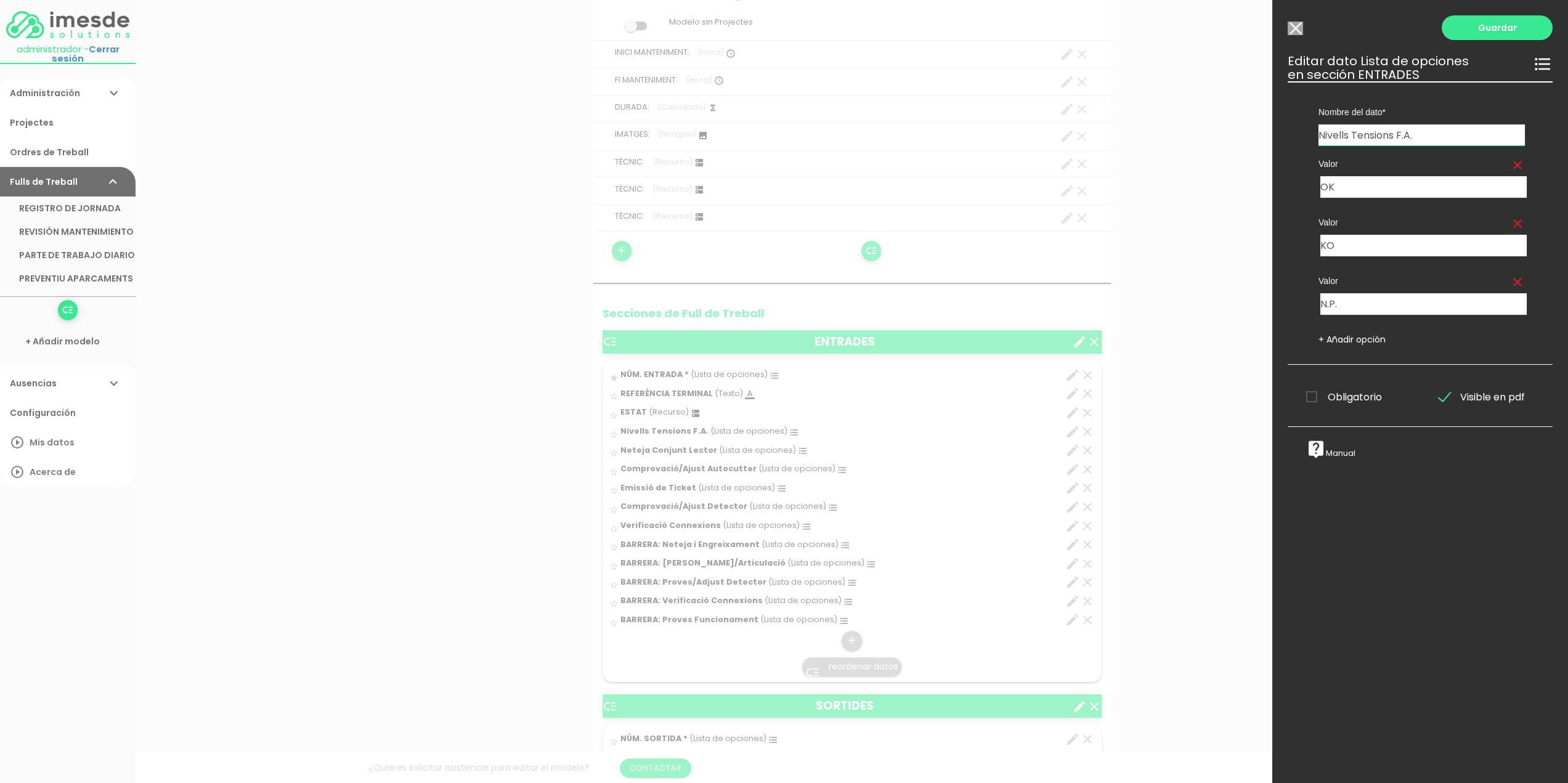
click at [1172, 313] on div at bounding box center [784, 293] width 1568 height 979
click at [27, 94] on li "Administración expand_more Usuarios Categorías Clientes Mis Empresas" at bounding box center [67, 93] width 135 height 30
click at [1297, 25] on input "Modelo sin Ordres de Treball" at bounding box center [1294, 28] width 15 height 14
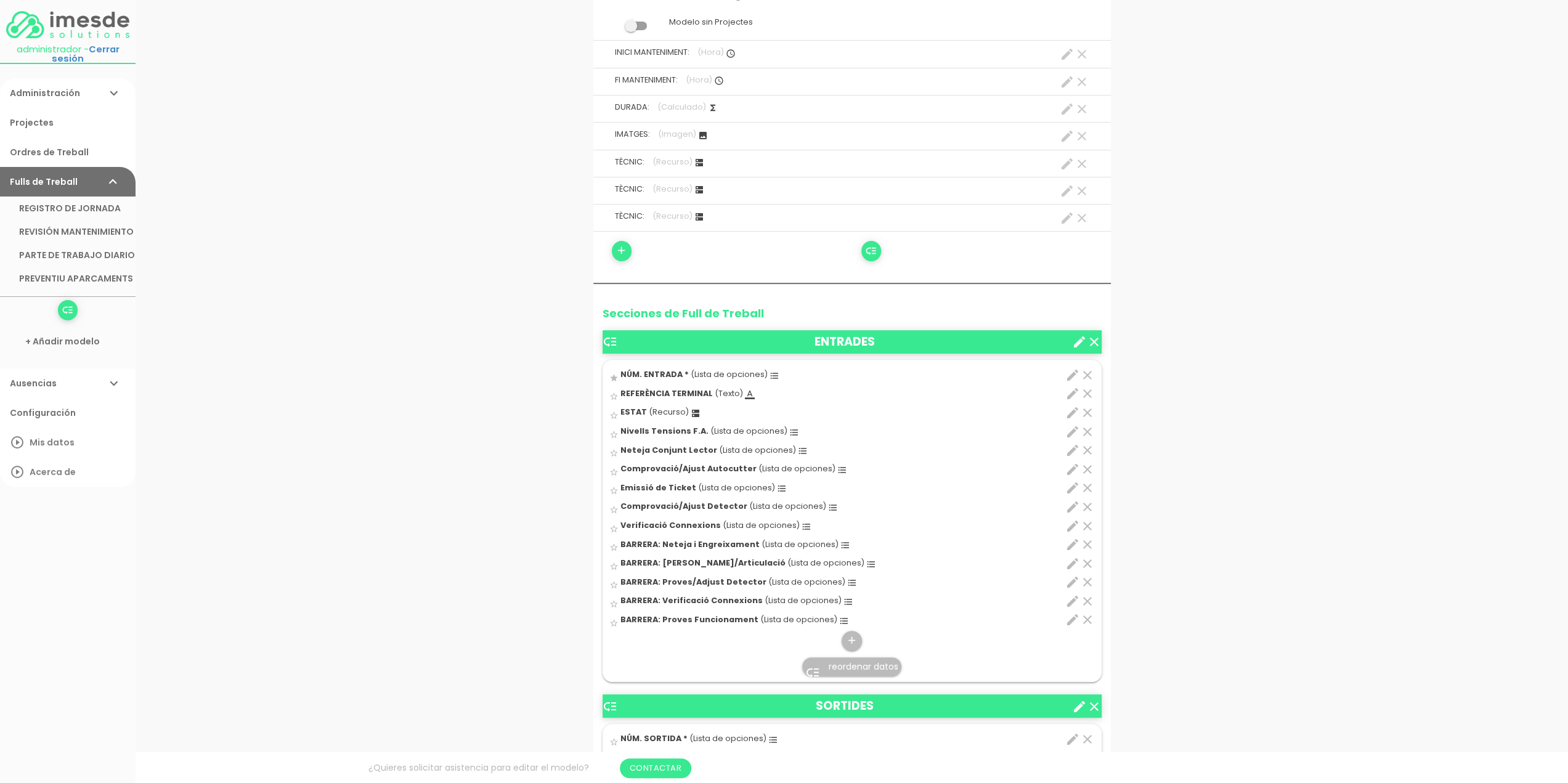
click at [63, 88] on link "Administración expand_more" at bounding box center [67, 93] width 135 height 30
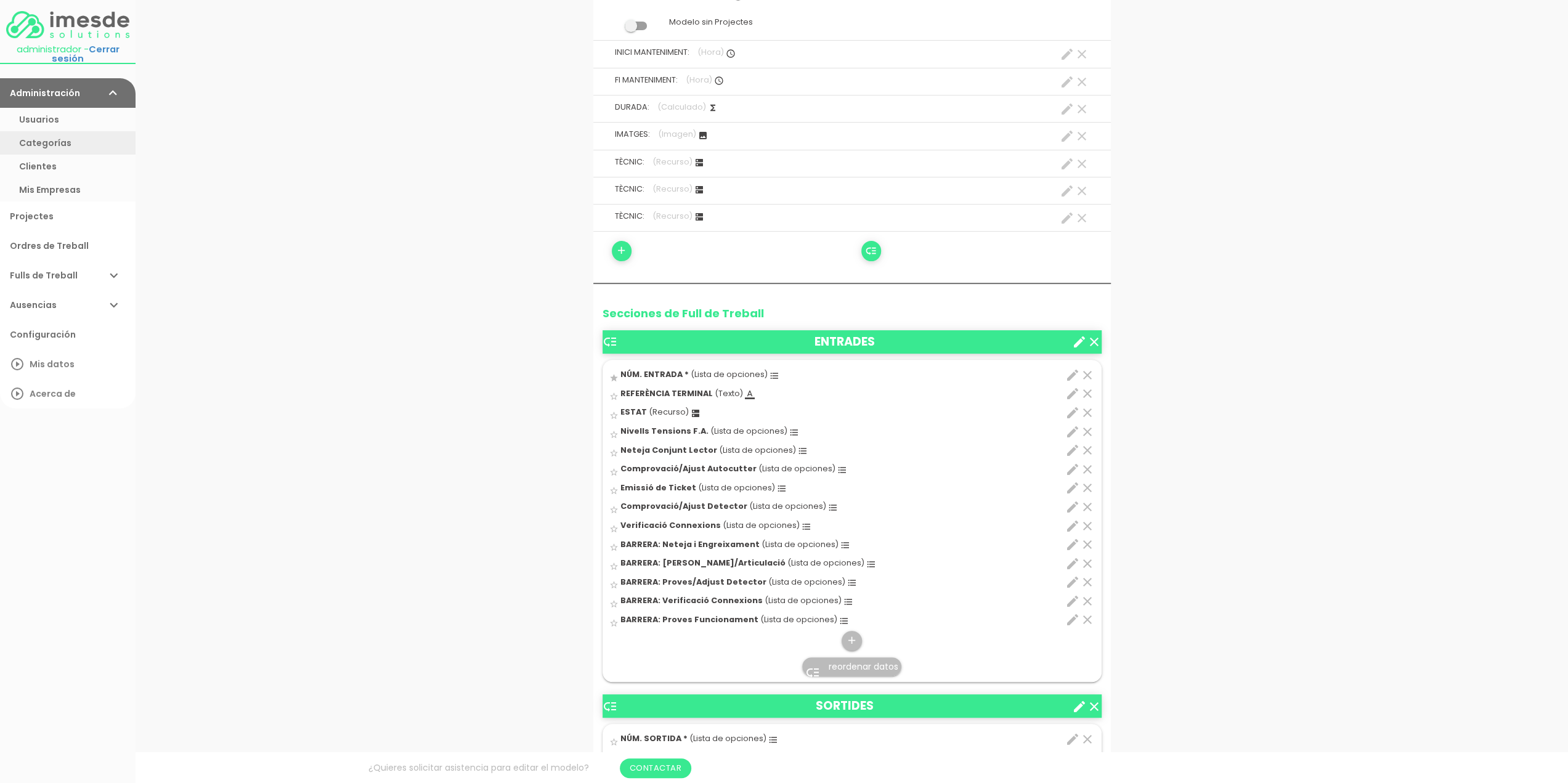
click at [53, 140] on link "Categorías" at bounding box center [67, 143] width 135 height 23
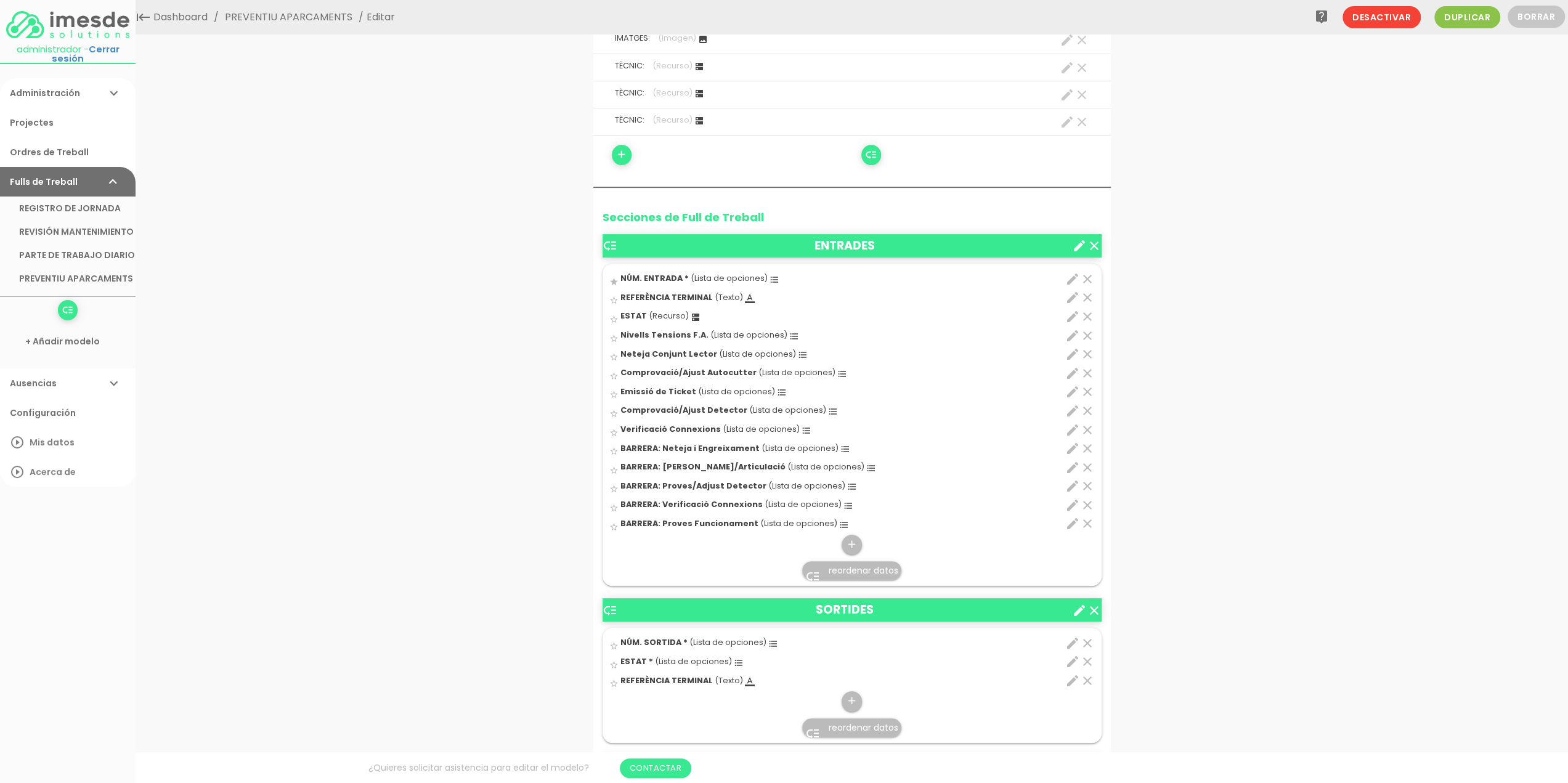
scroll to position [370, 0]
click at [1073, 314] on icon "edit" at bounding box center [1073, 317] width 15 height 15
select select "728"
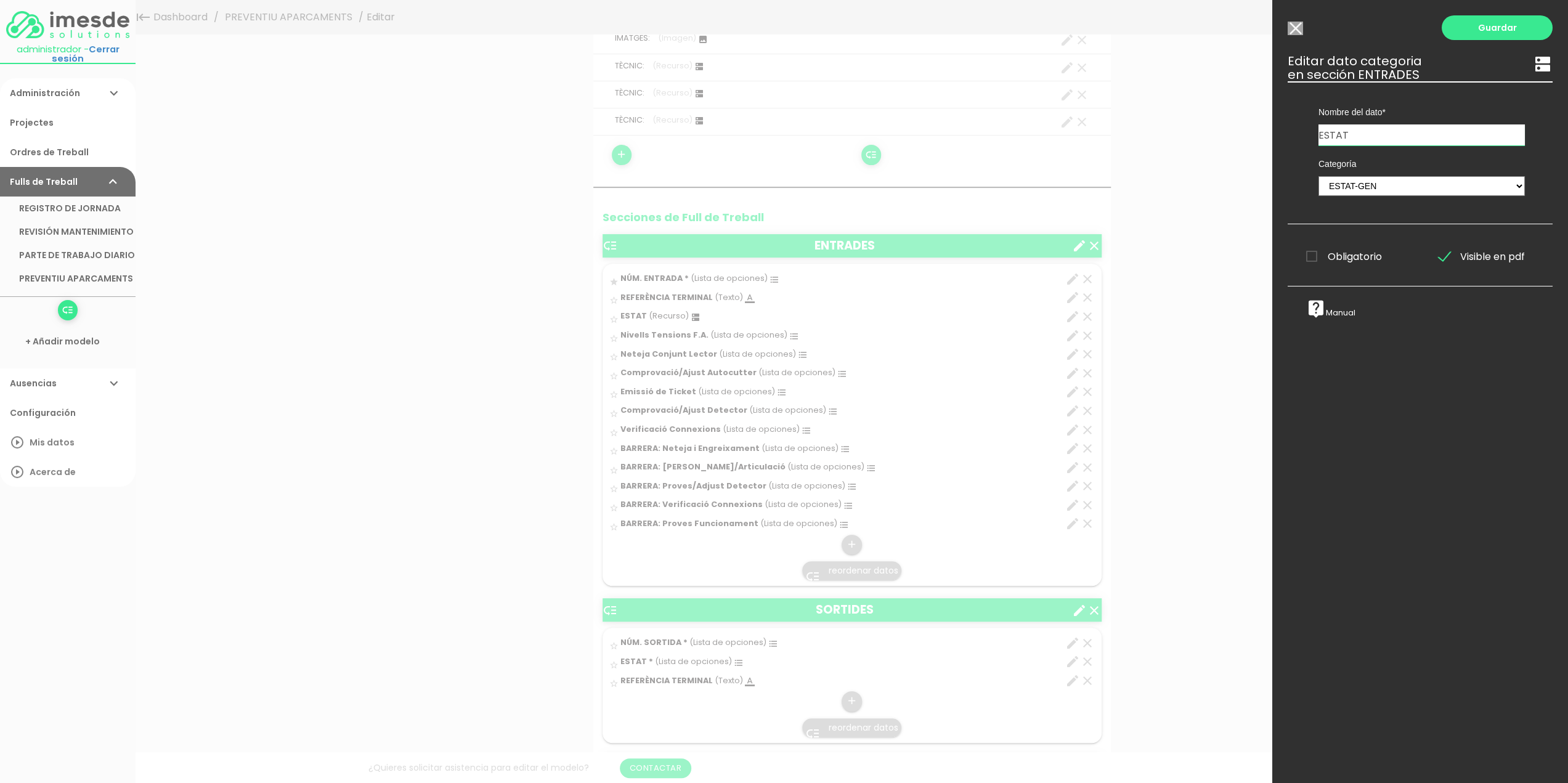
click at [1383, 129] on input "ESTAT" at bounding box center [1421, 135] width 206 height 21
click at [1391, 185] on select "TÈCNICS S.A.T. ESTAT-GEN ACTUACIÓ ESTAT-DET" at bounding box center [1421, 186] width 206 height 19
click at [1318, 177] on select "TÈCNICS S.A.T. ESTAT-GEN ACTUACIÓ ESTAT-DET" at bounding box center [1421, 186] width 206 height 19
click at [1472, 26] on link "Guardar" at bounding box center [1497, 28] width 111 height 24
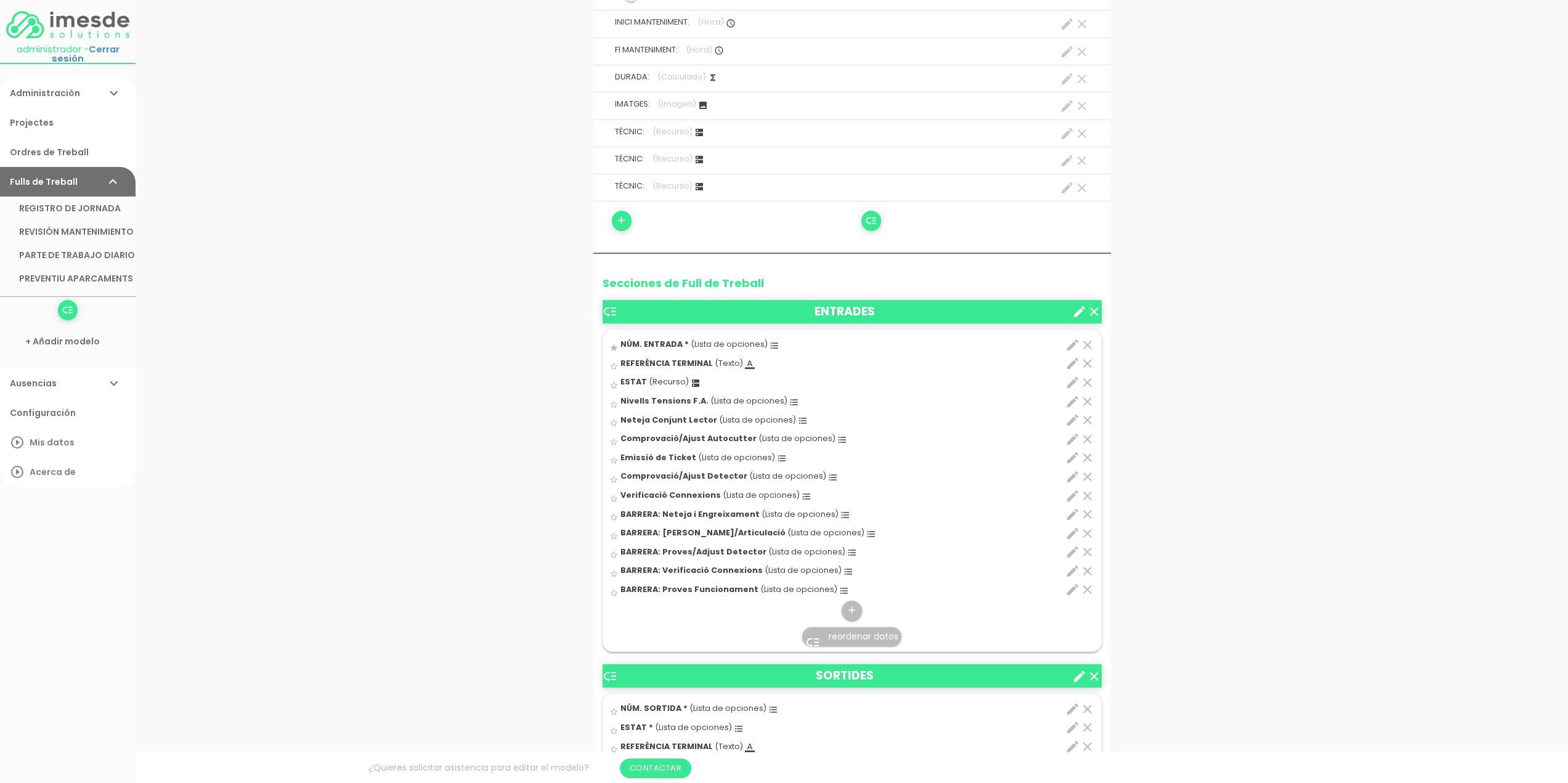
scroll to position [397, 0]
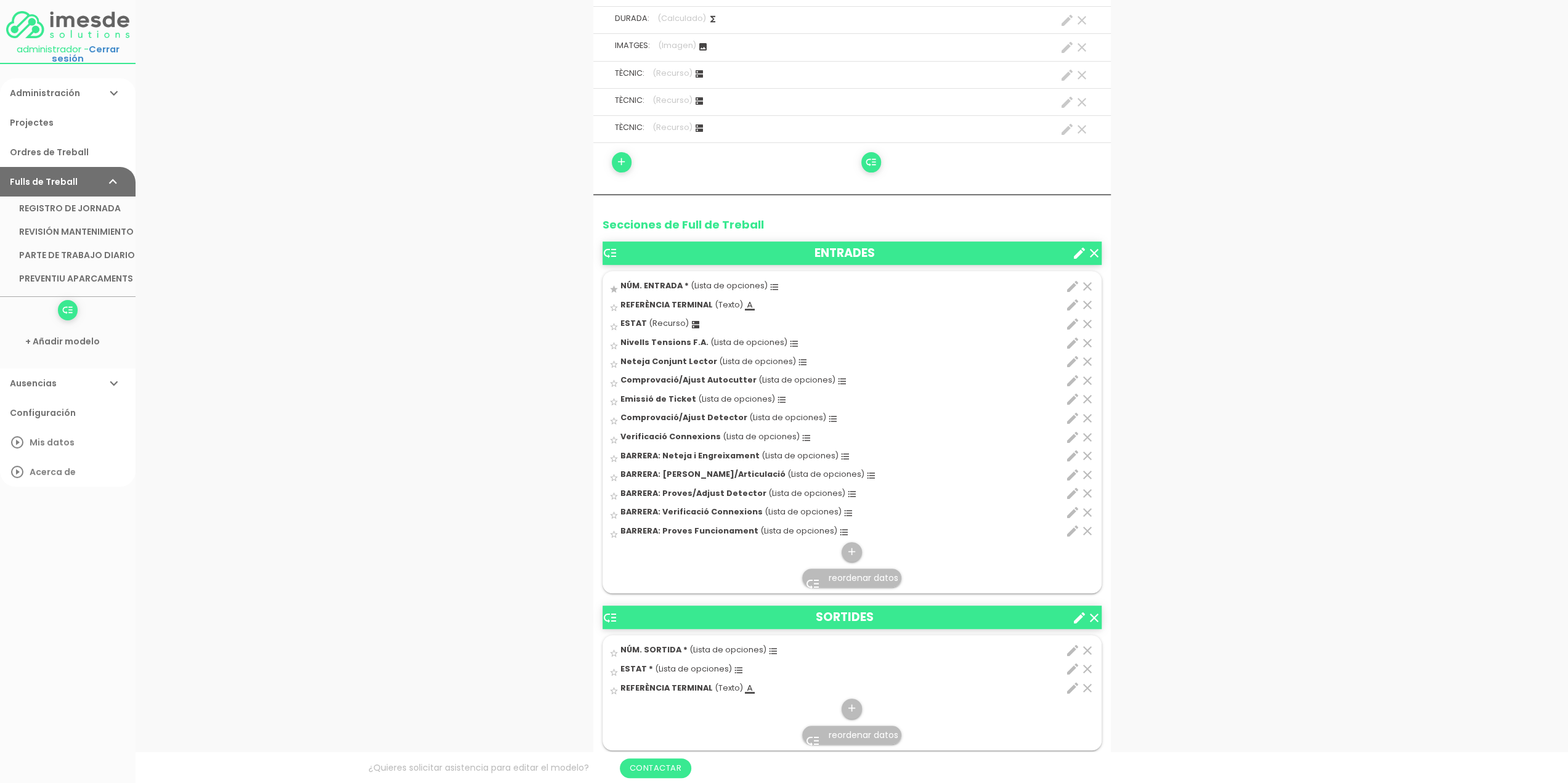
click at [1074, 339] on icon "edit" at bounding box center [1073, 343] width 15 height 15
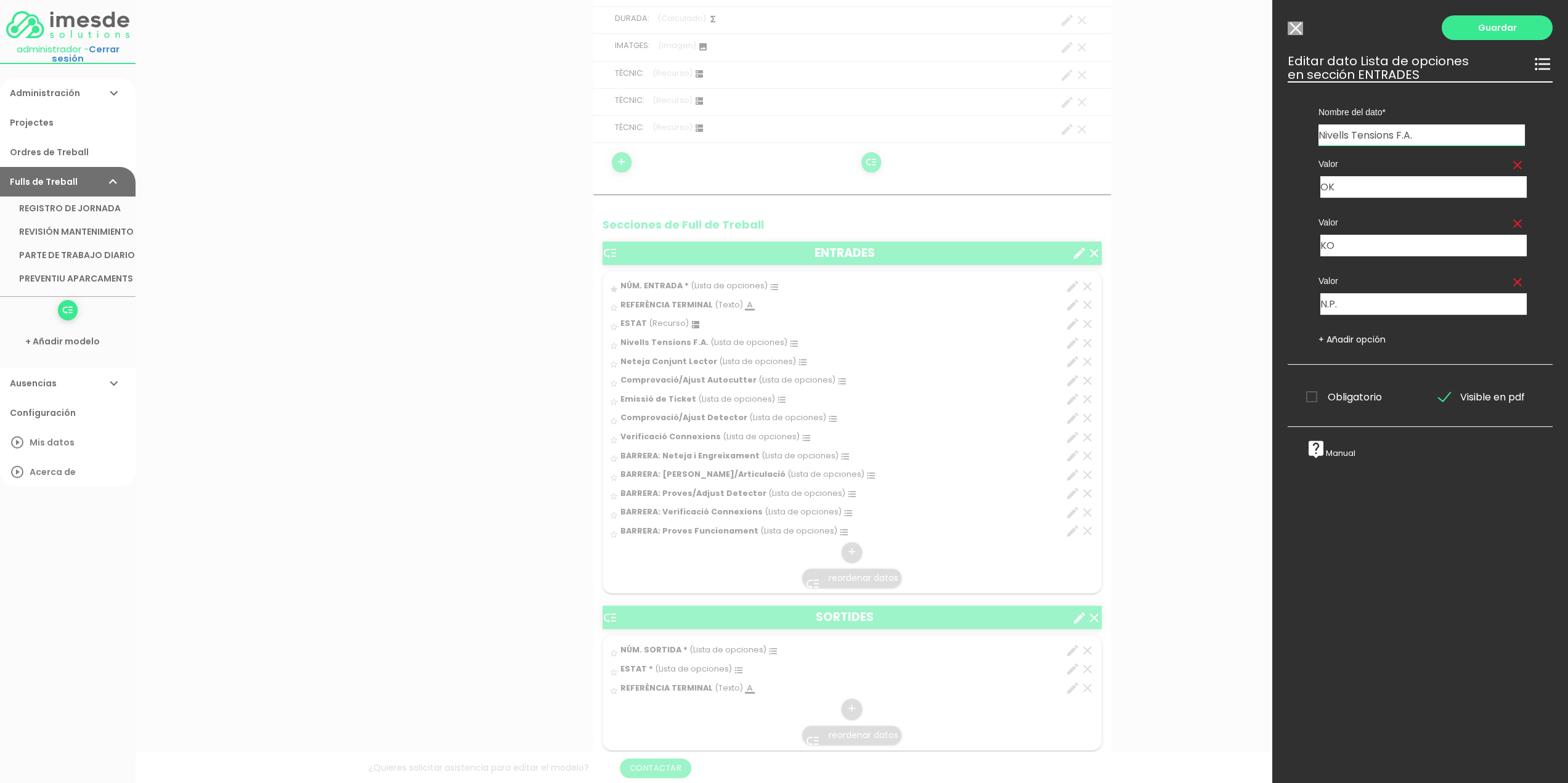
click at [1294, 28] on input "Modelo sin Ordres de Treball" at bounding box center [1294, 28] width 15 height 14
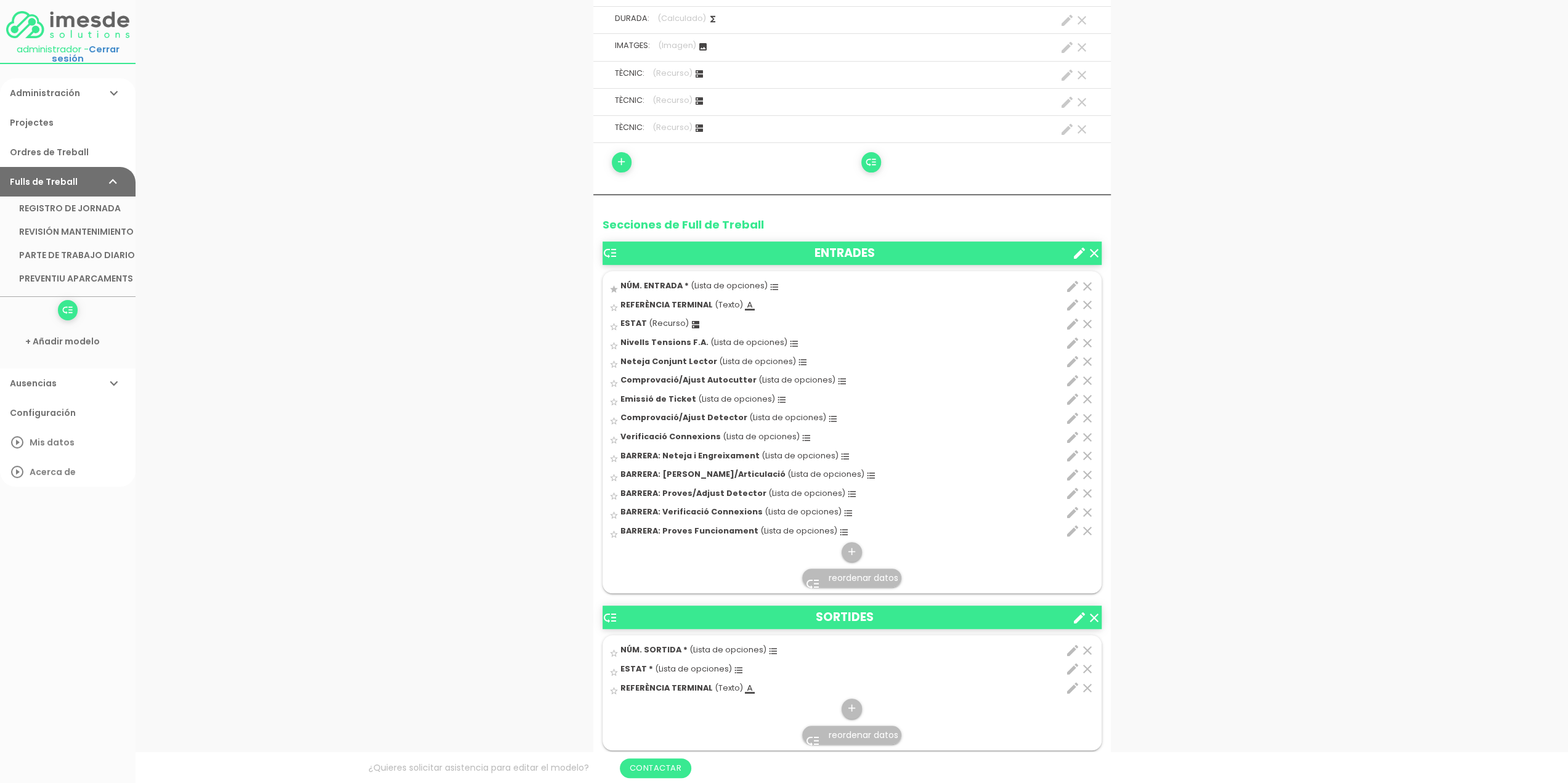
click at [1073, 359] on icon "edit" at bounding box center [1073, 362] width 15 height 15
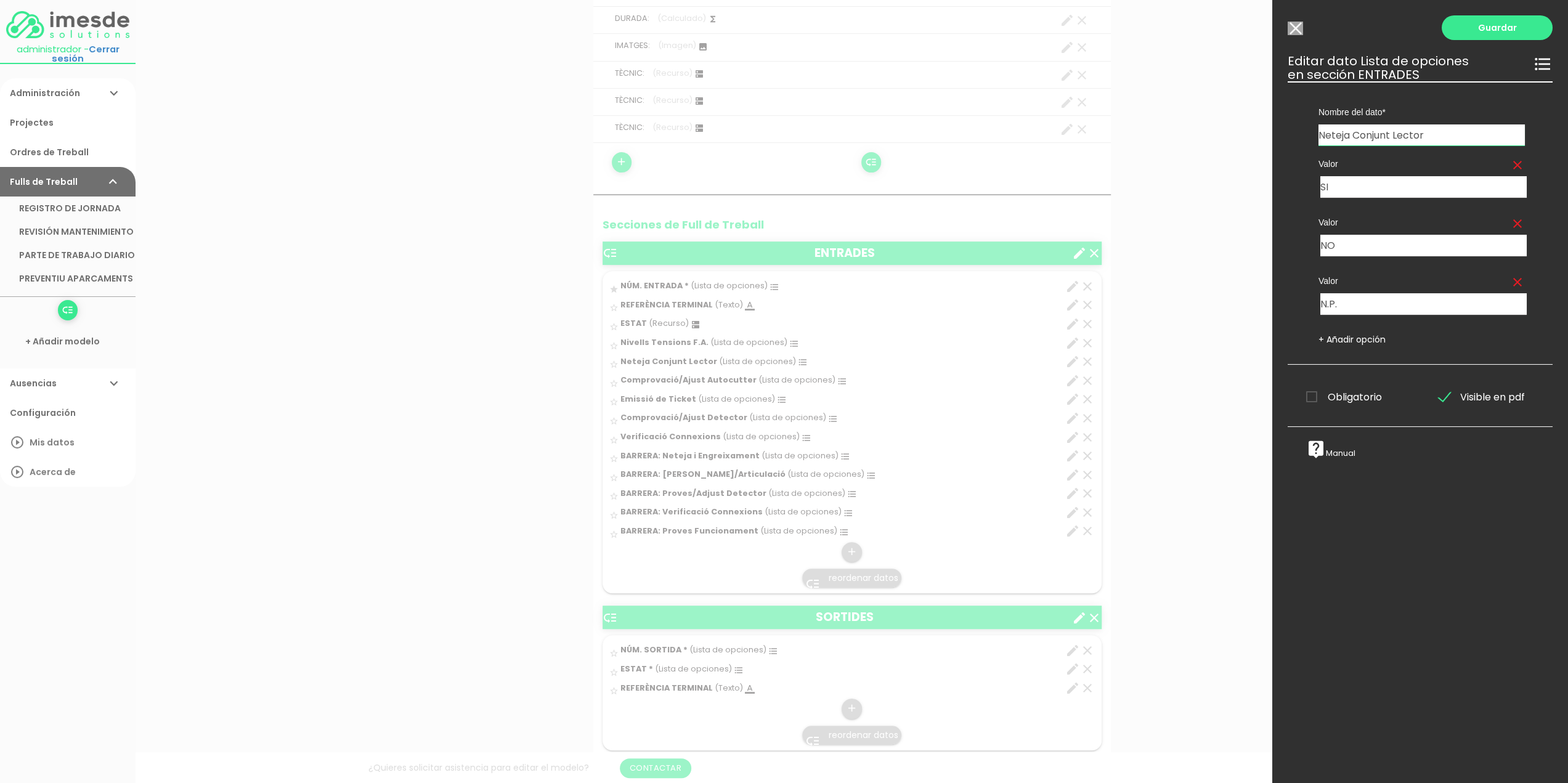
click at [1294, 30] on input "Modelo sin Ordres de Treball" at bounding box center [1294, 28] width 15 height 14
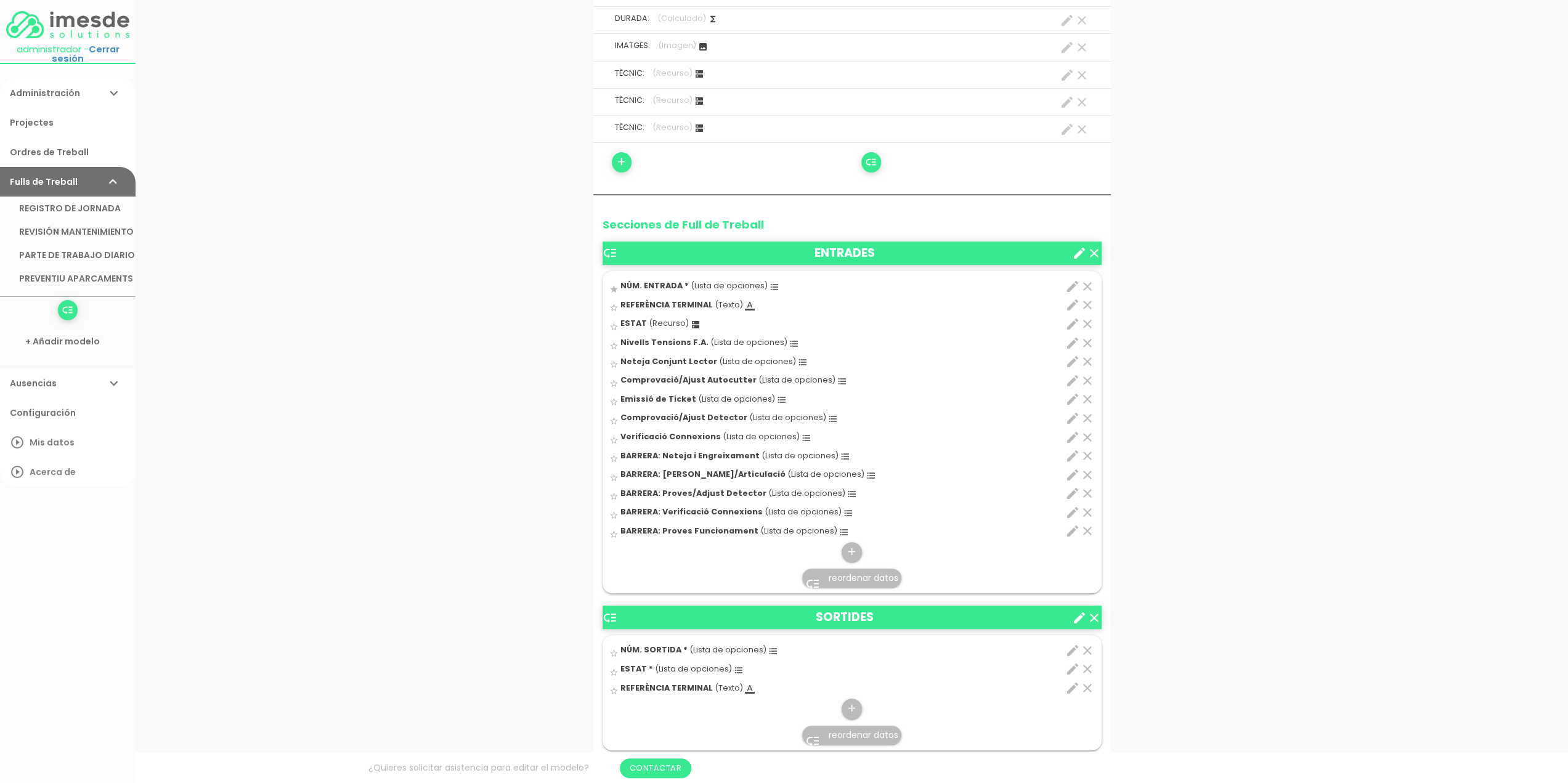
click at [50, 91] on link "Administración expand_more" at bounding box center [67, 93] width 135 height 30
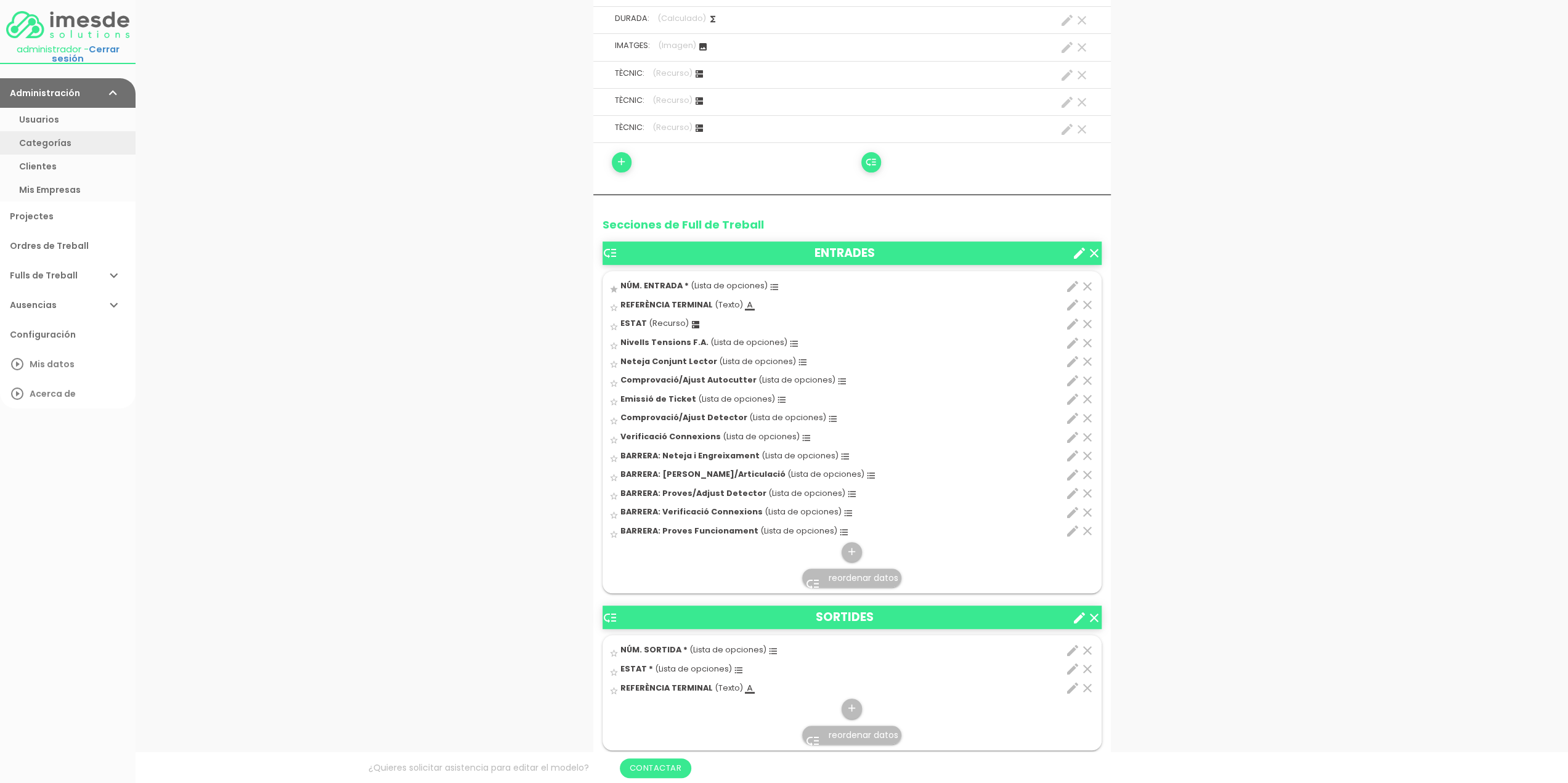
click at [44, 143] on link "Categorías" at bounding box center [67, 143] width 135 height 23
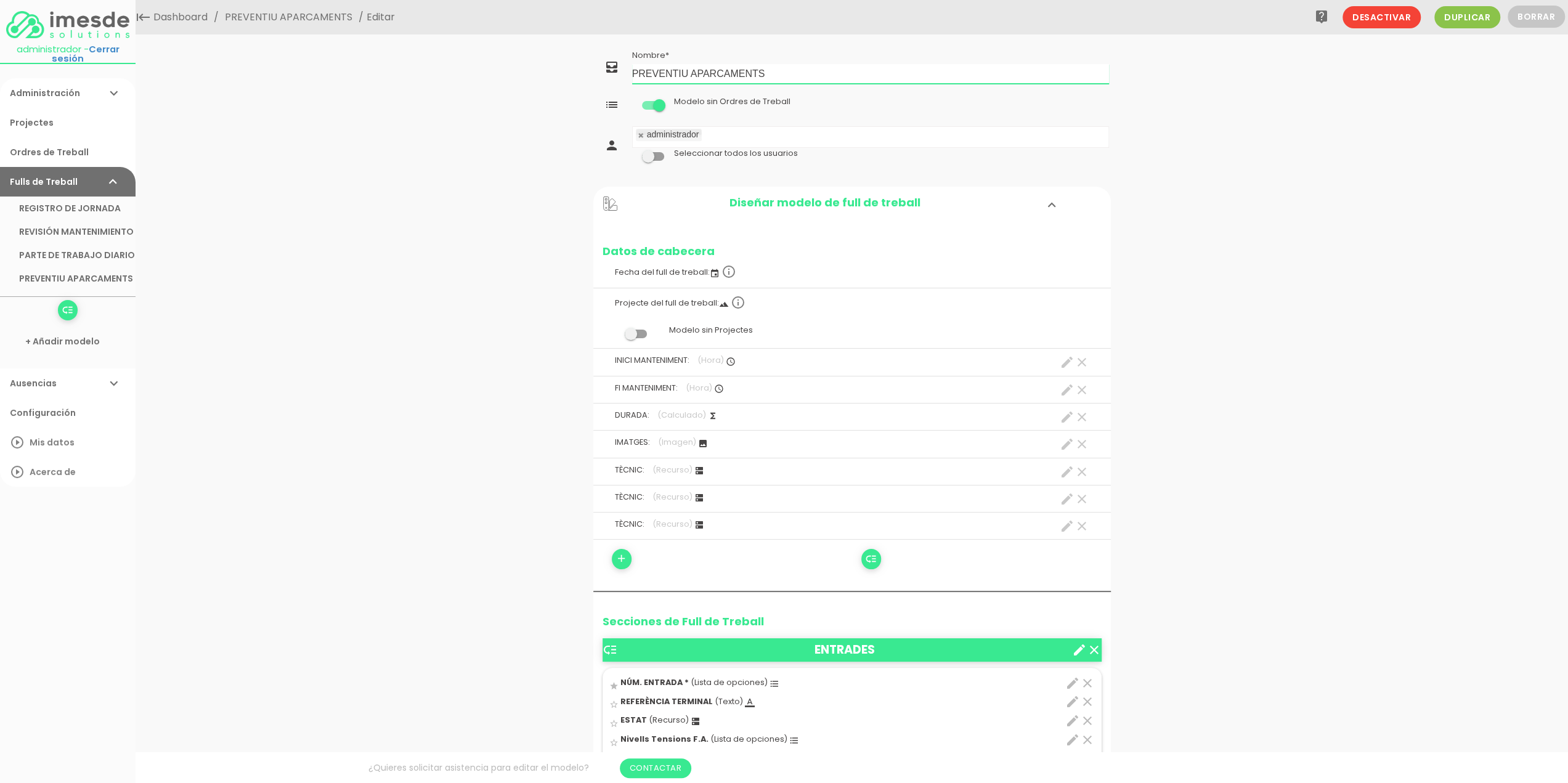
click at [774, 74] on input "PREVENTIU APARCAMENTS" at bounding box center [870, 74] width 477 height 19
type input "PREVENTIU APARCAMENT"
click at [832, 40] on link "Guardar" at bounding box center [821, 41] width 74 height 22
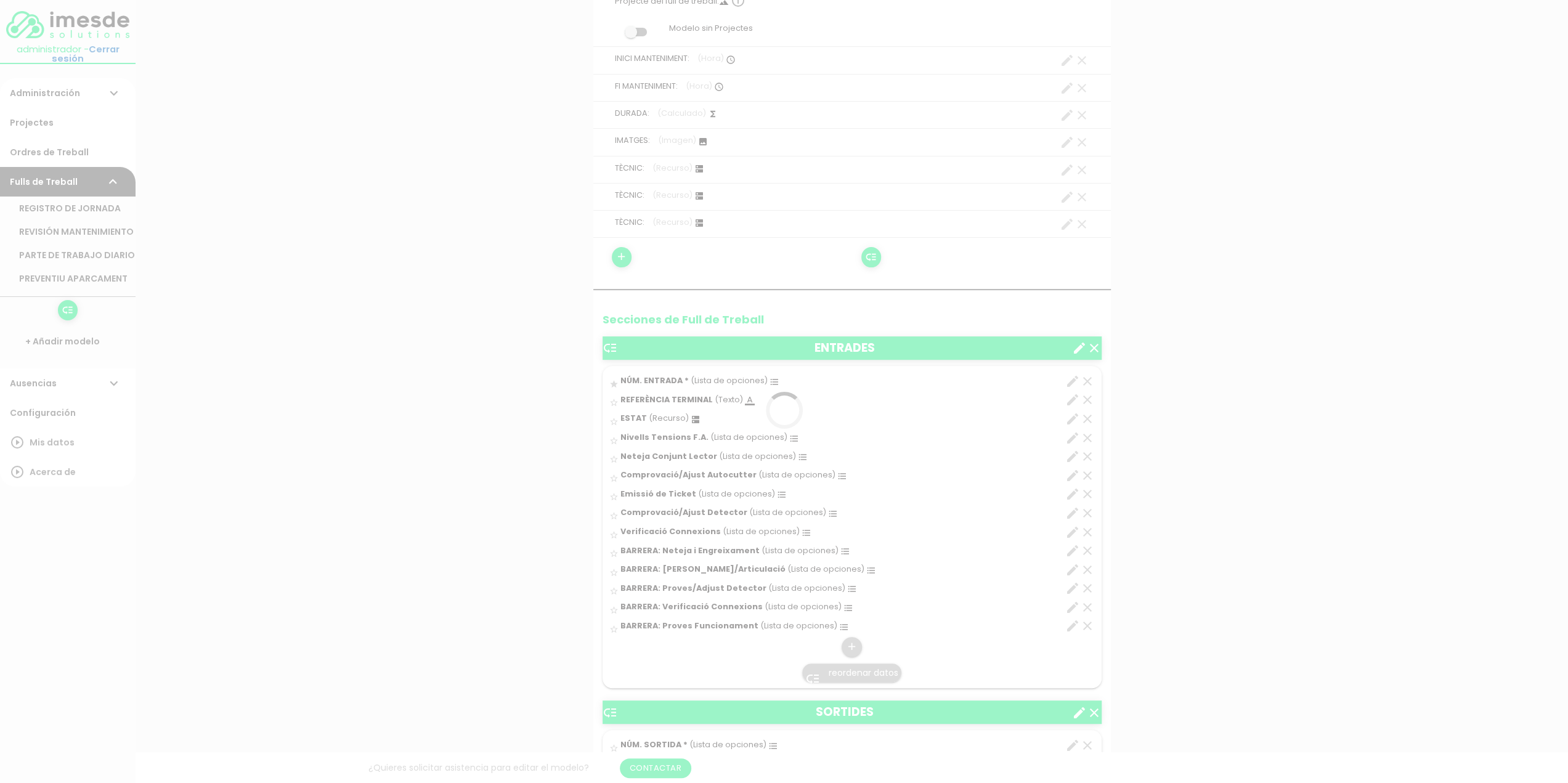
scroll to position [308, 0]
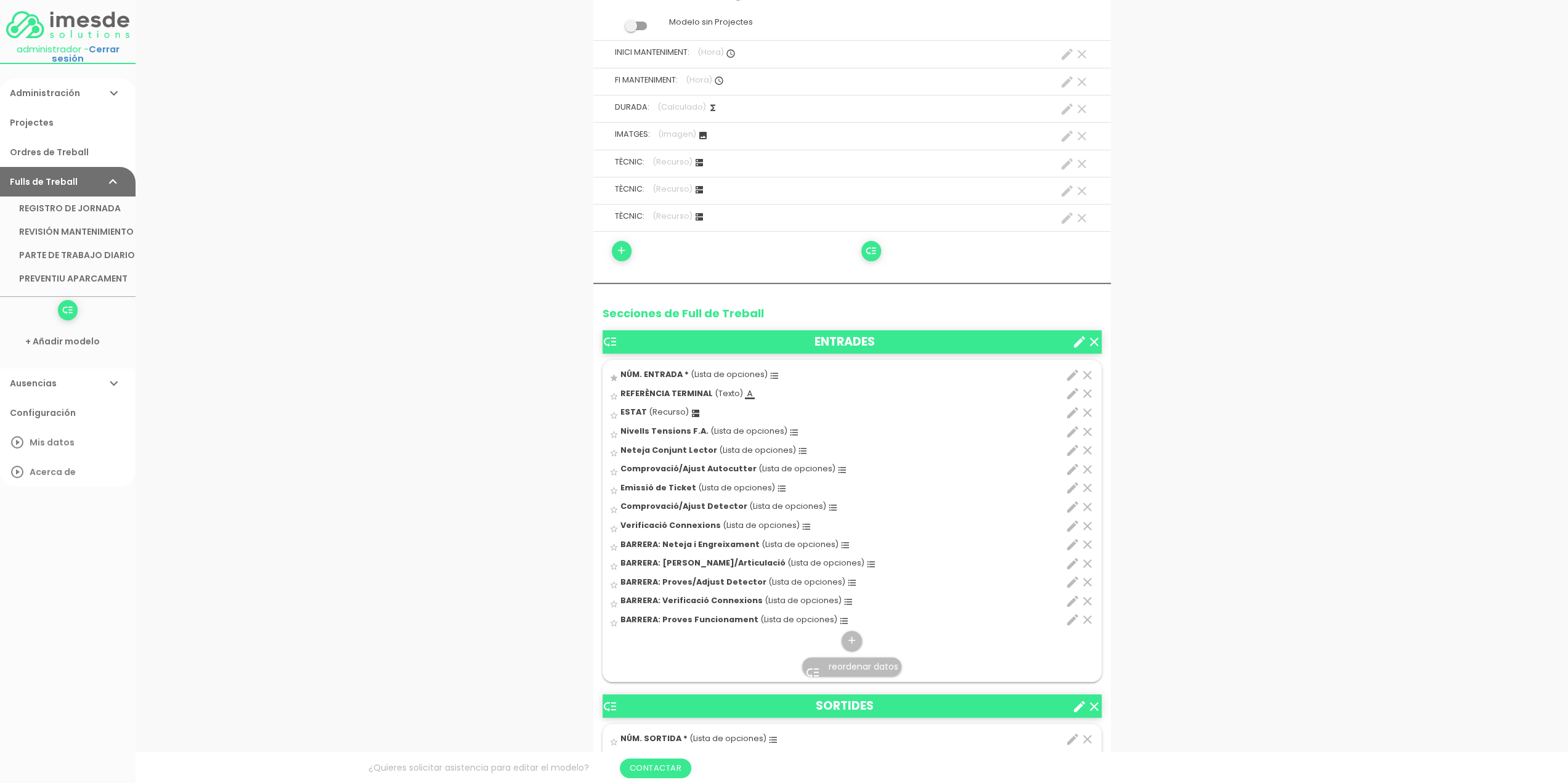
click at [1089, 411] on icon "clear" at bounding box center [1087, 413] width 15 height 15
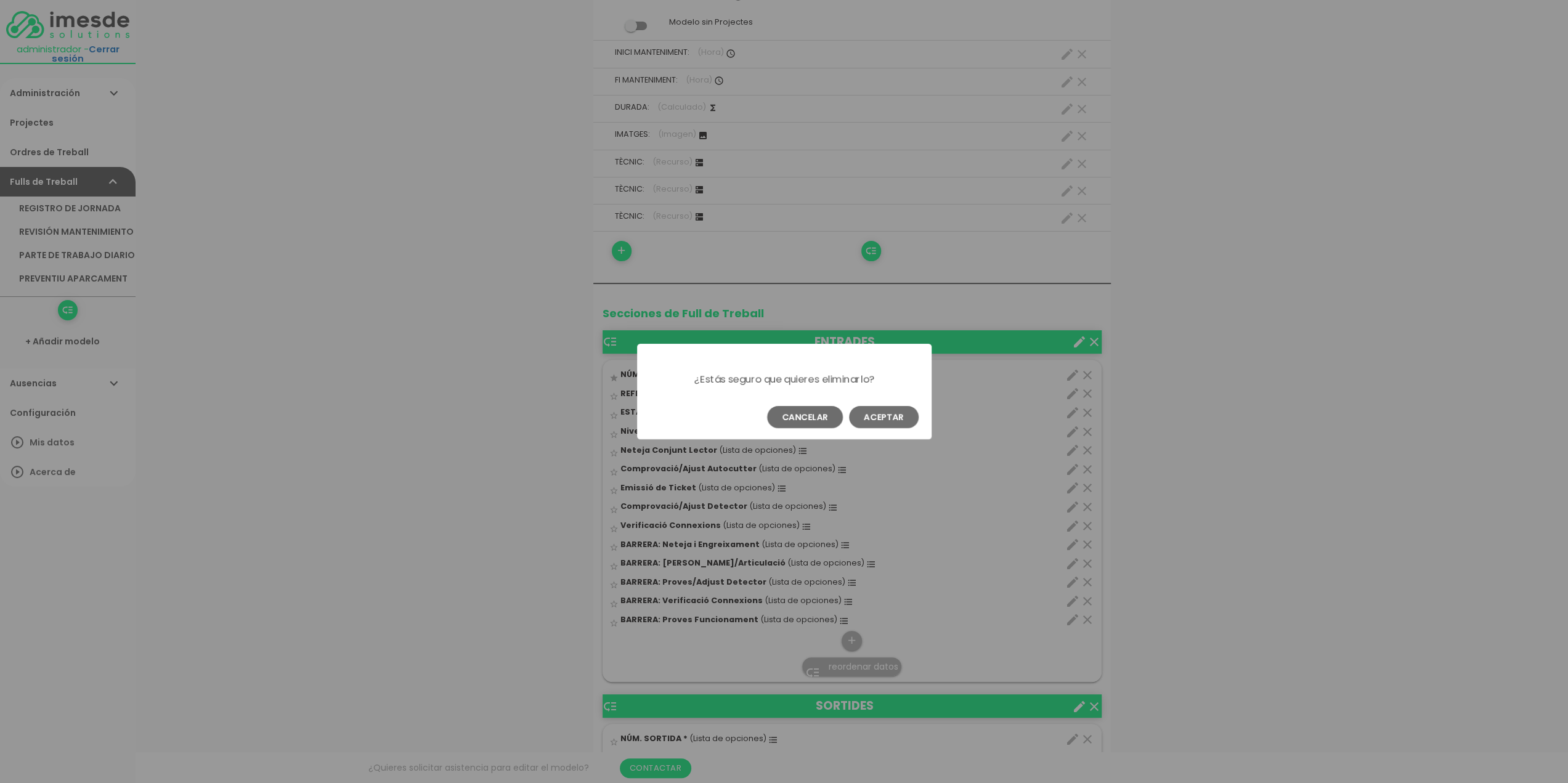
scroll to position [0, 0]
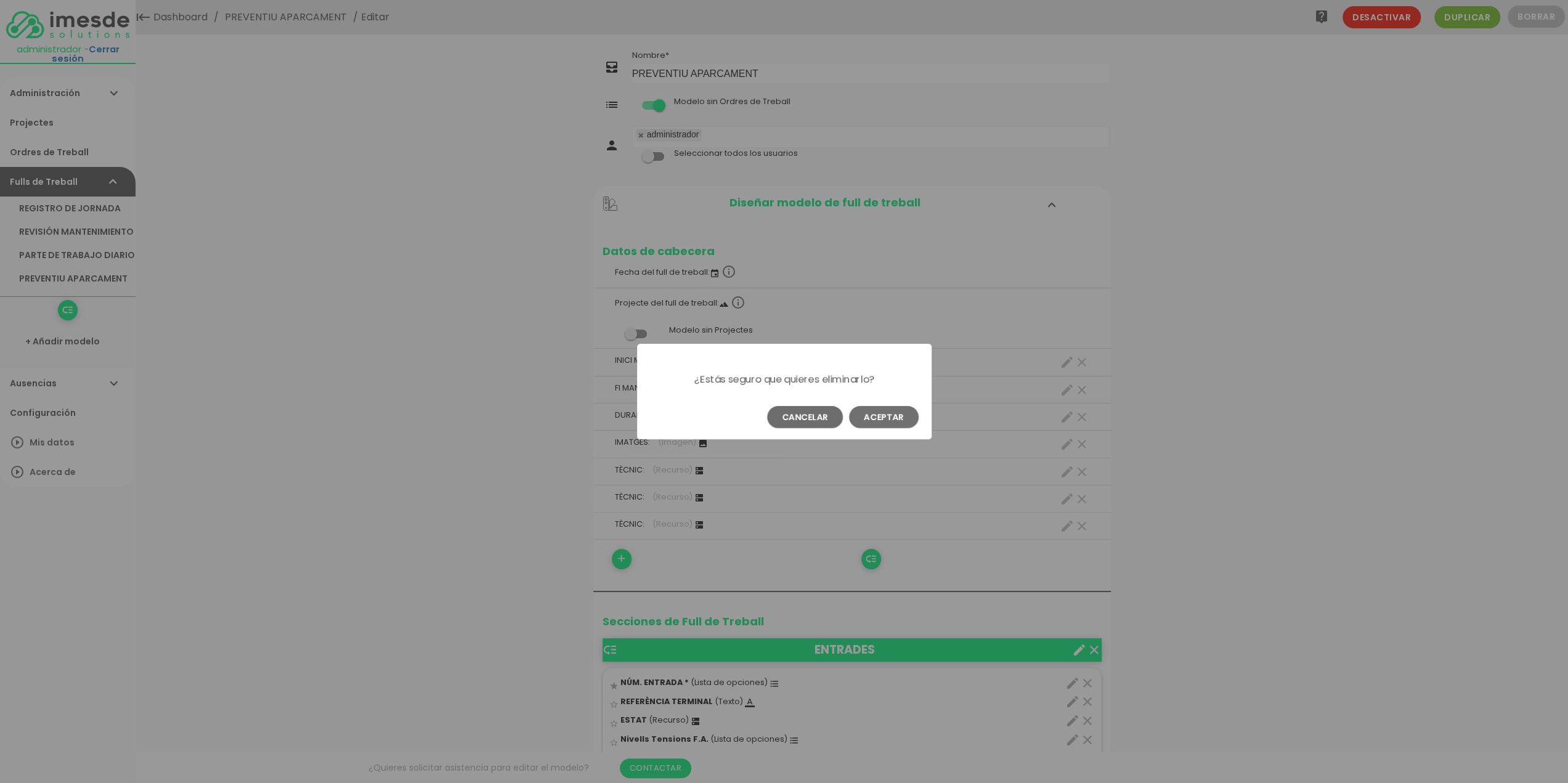
click at [887, 416] on button "Aceptar" at bounding box center [884, 416] width 70 height 22
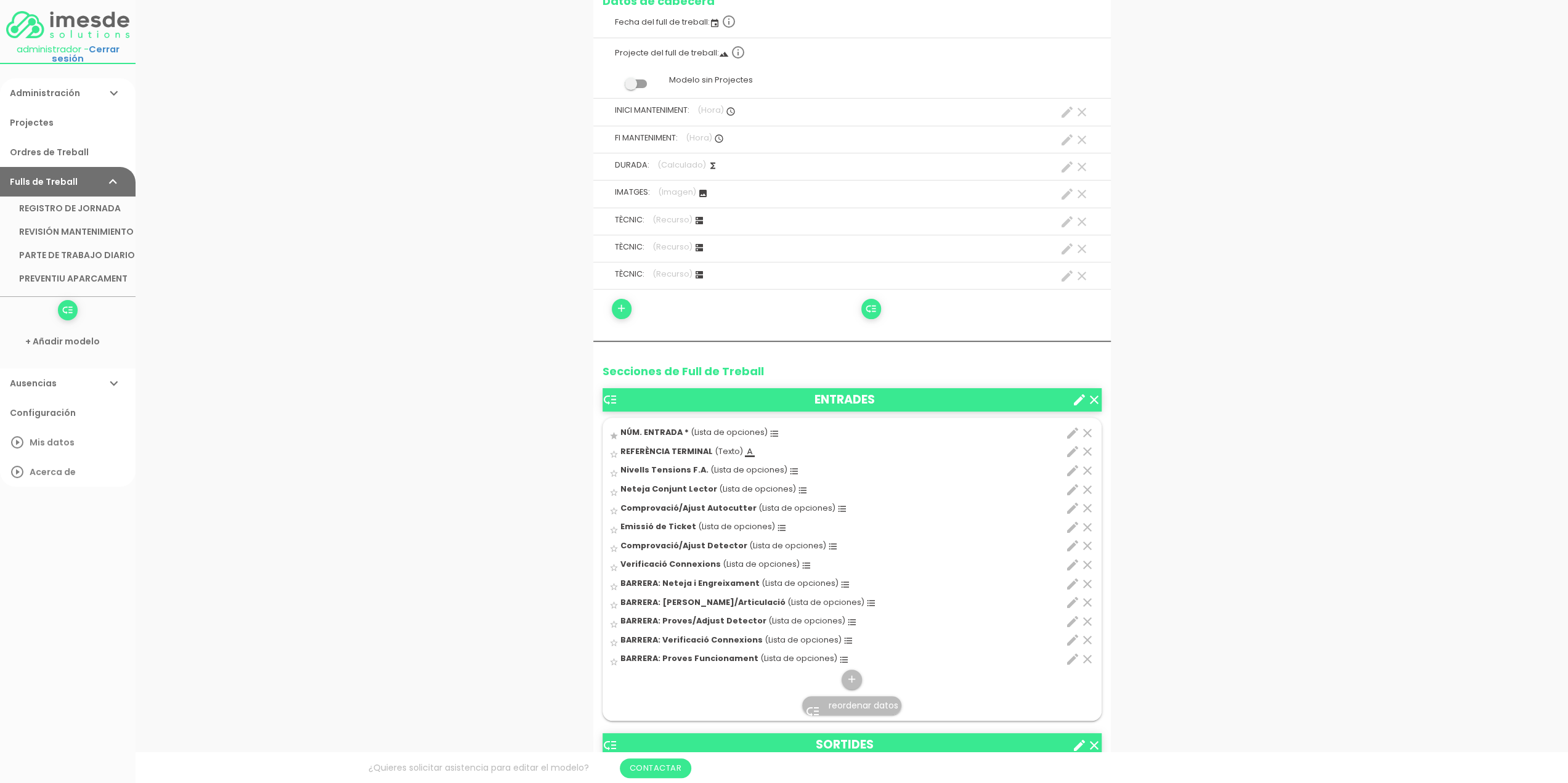
scroll to position [308, 0]
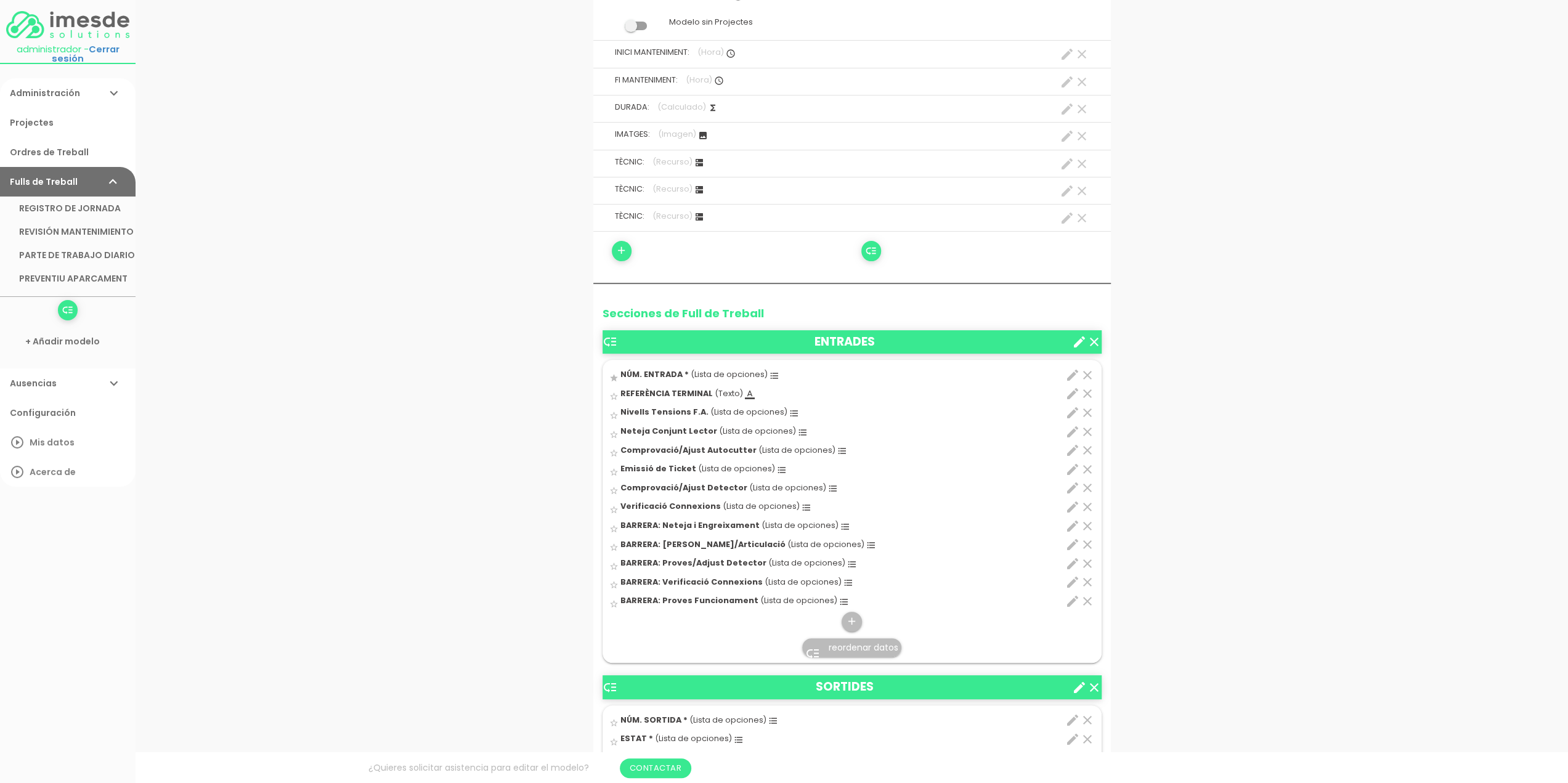
click at [1087, 600] on icon "clear" at bounding box center [1087, 602] width 15 height 15
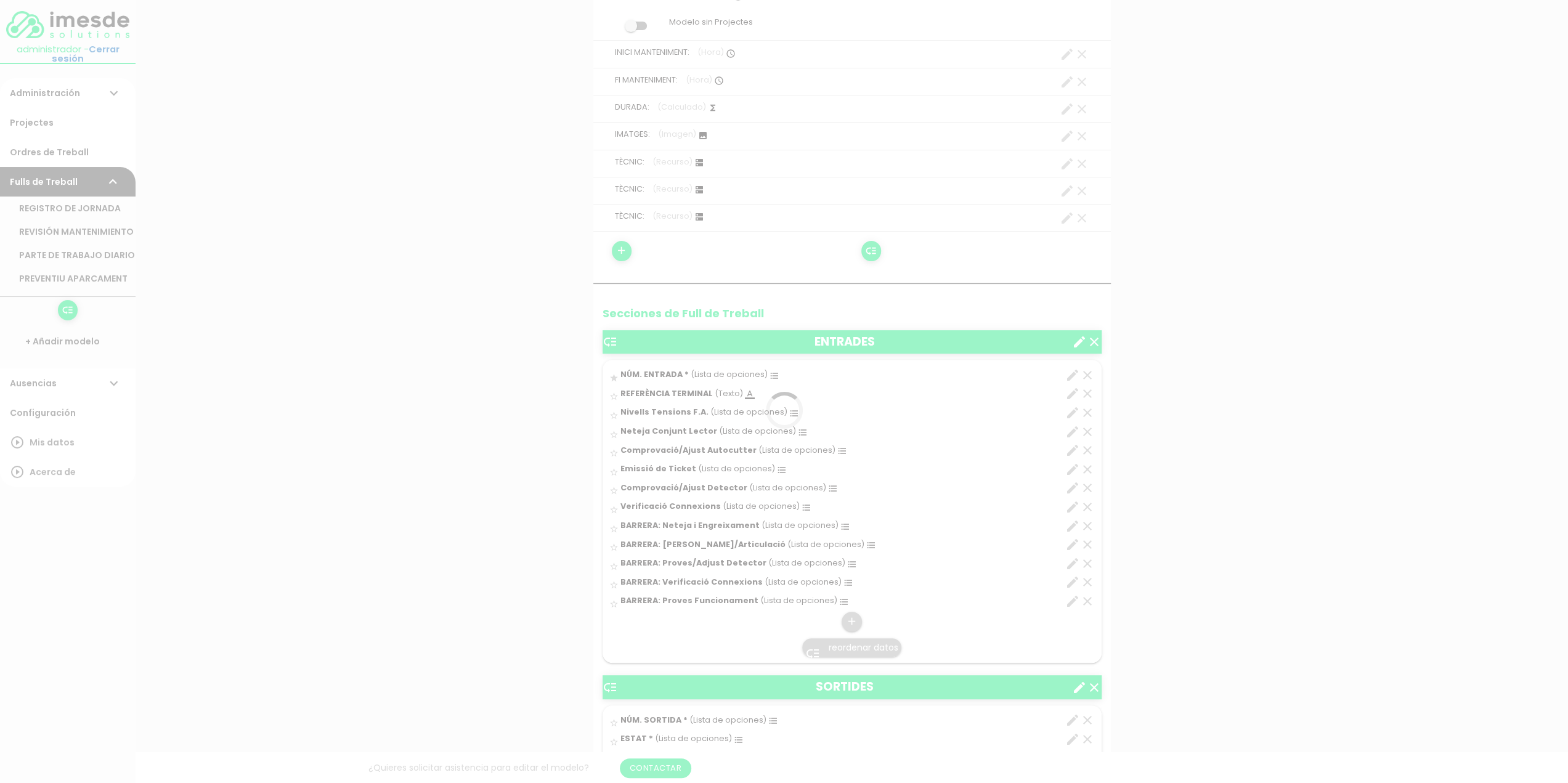
scroll to position [0, 0]
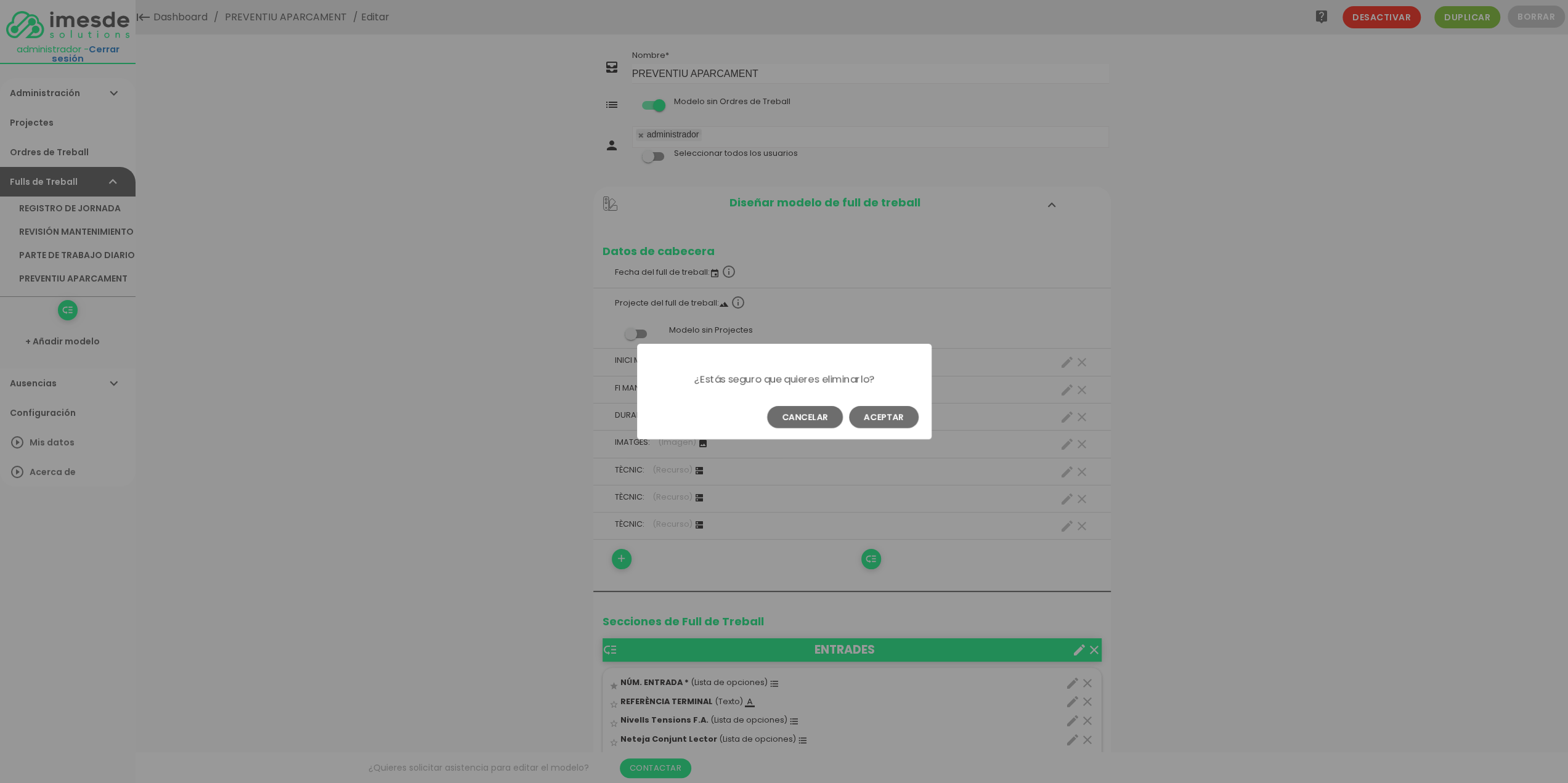
click at [896, 416] on button "Aceptar" at bounding box center [884, 416] width 70 height 22
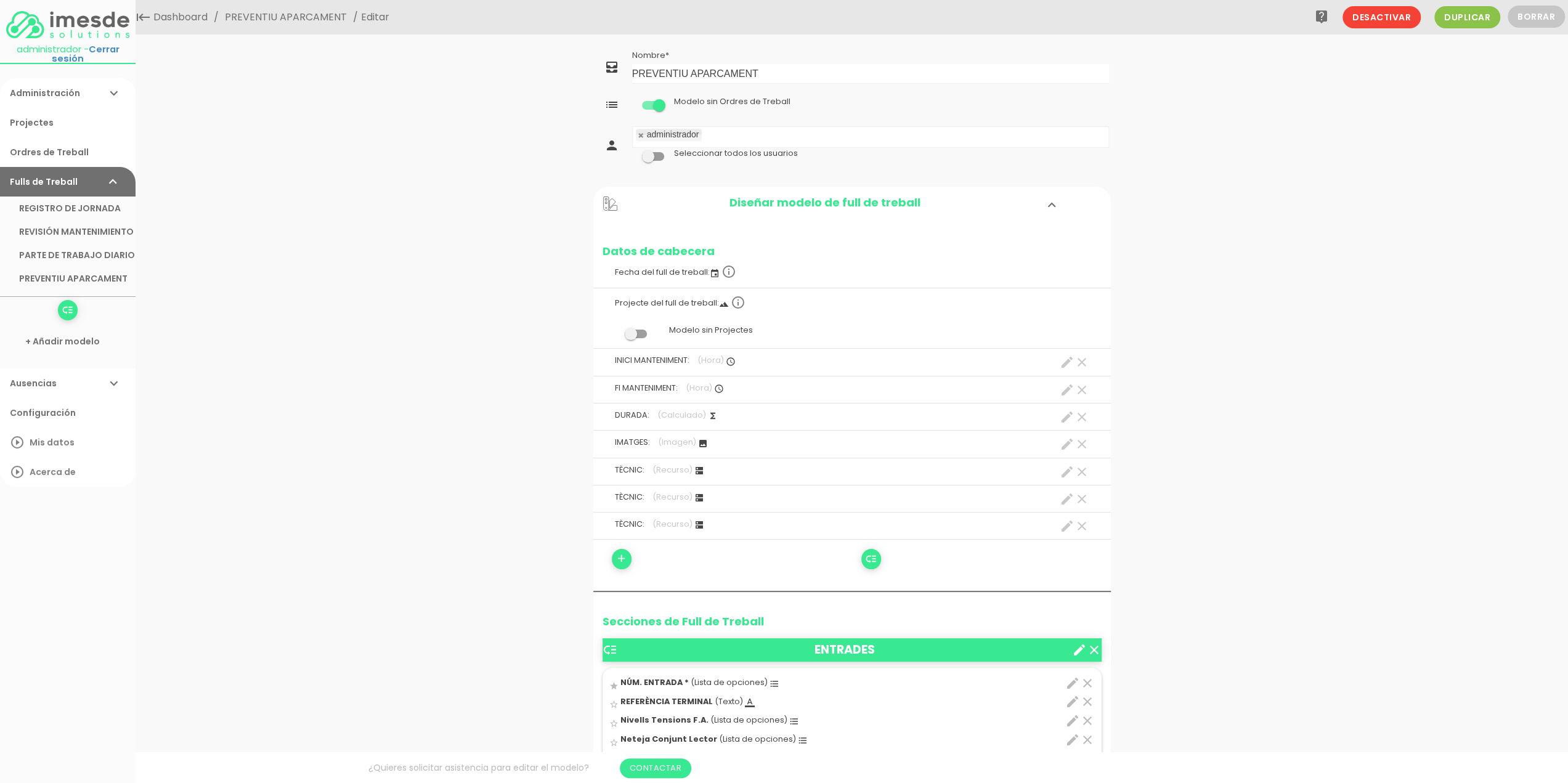
scroll to position [53, 0]
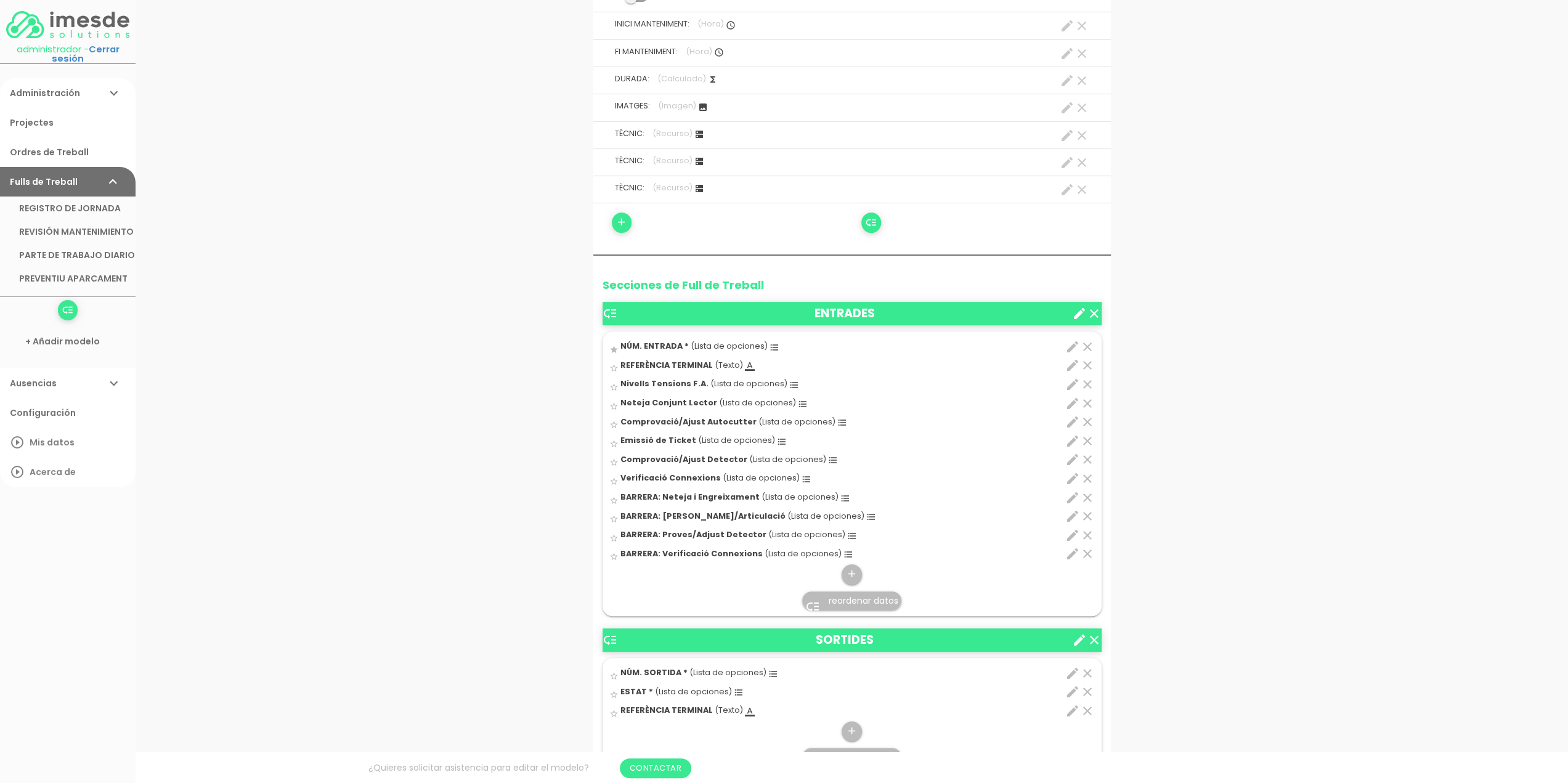
scroll to position [347, 0]
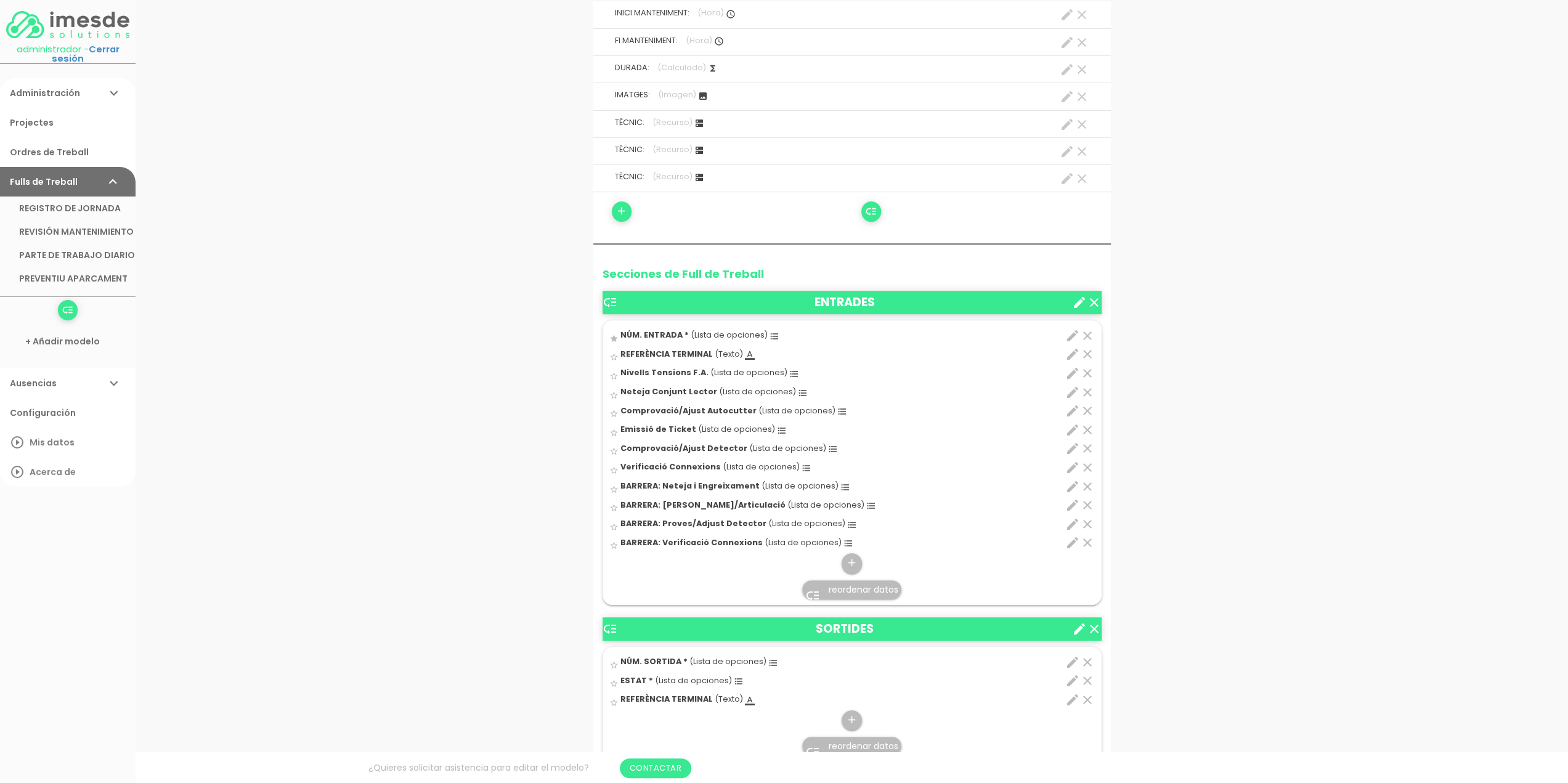
click at [1087, 541] on icon "clear" at bounding box center [1087, 543] width 15 height 15
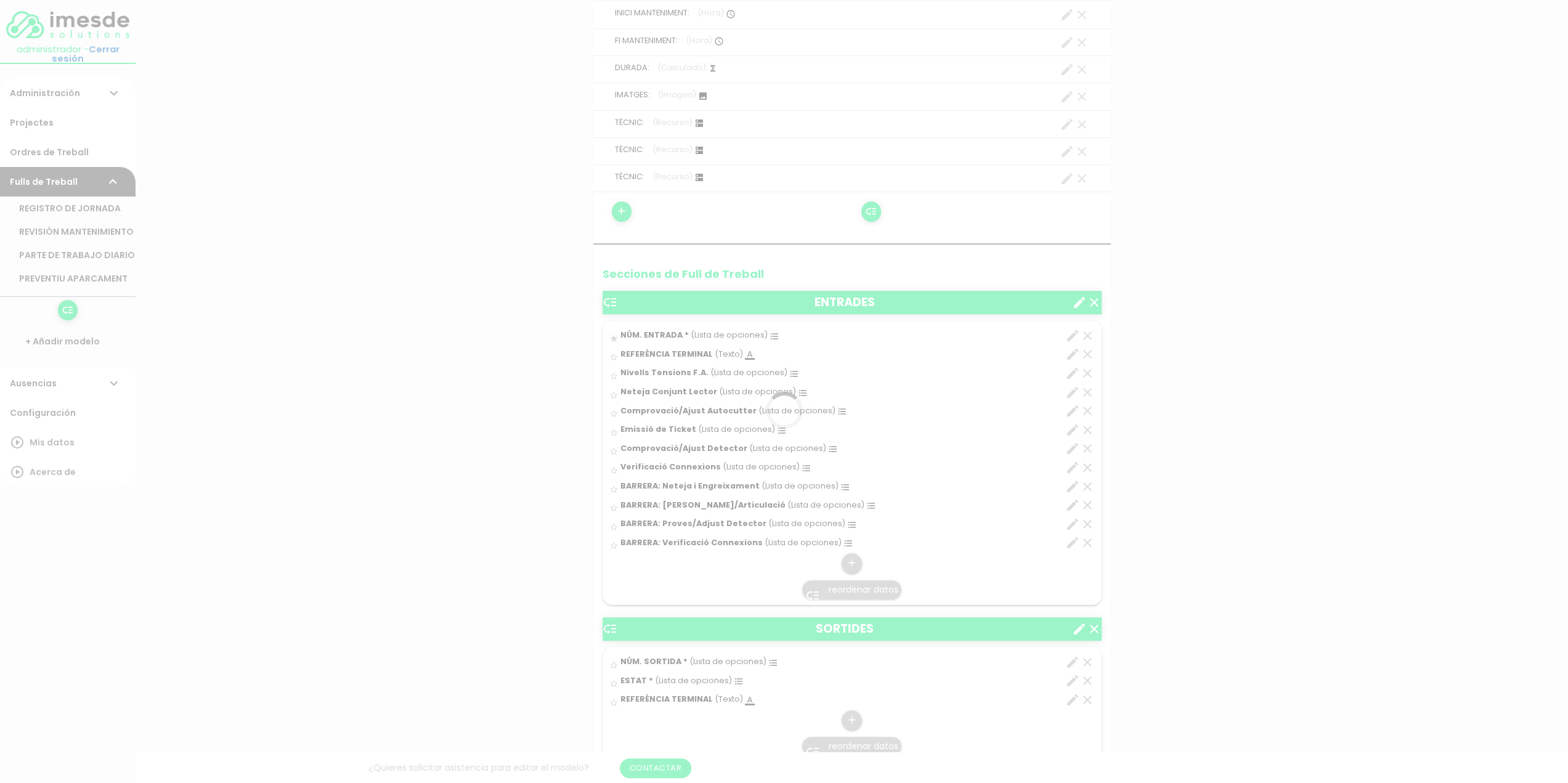
scroll to position [0, 0]
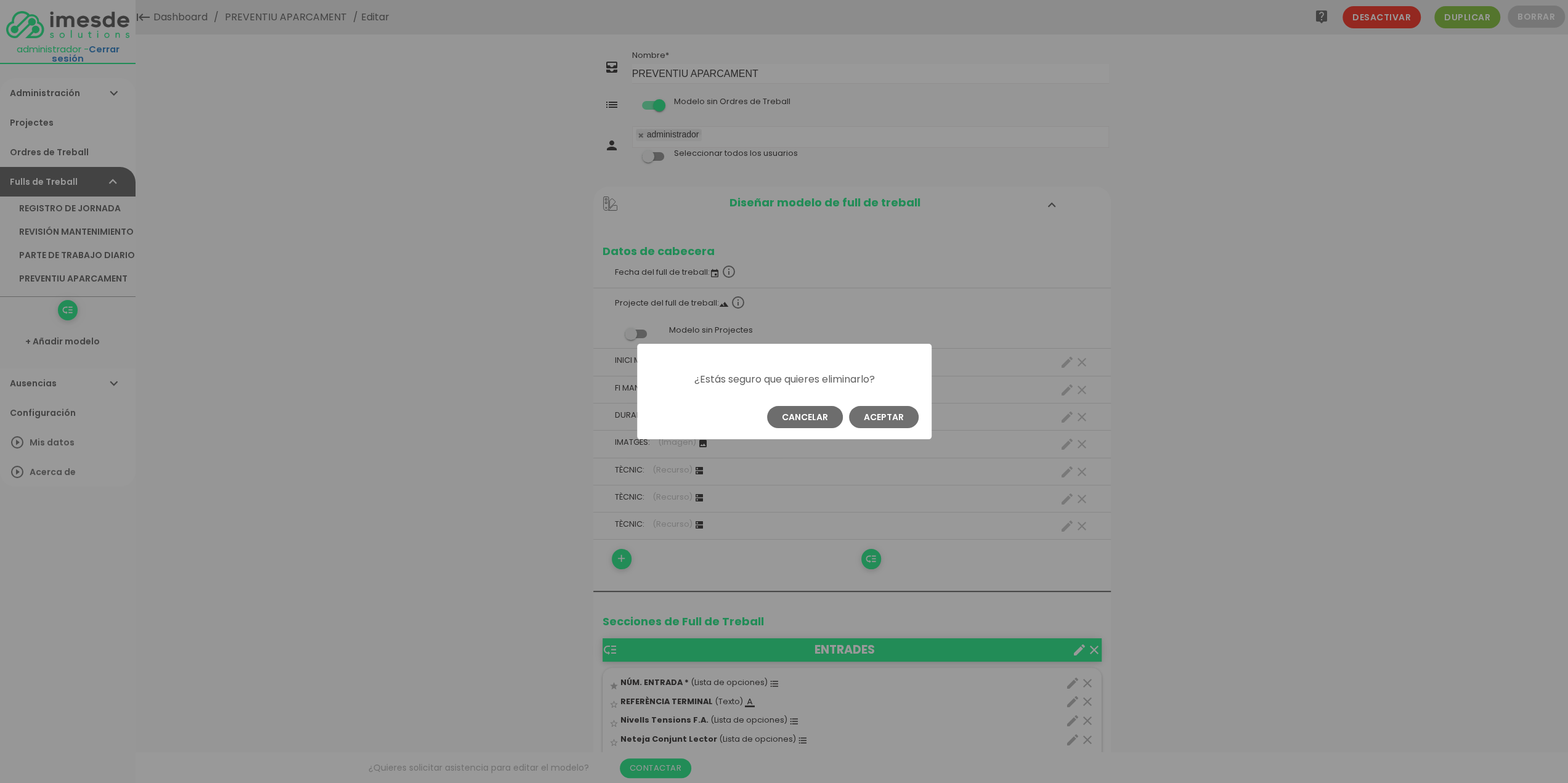
click at [880, 419] on button "Aceptar" at bounding box center [884, 416] width 70 height 22
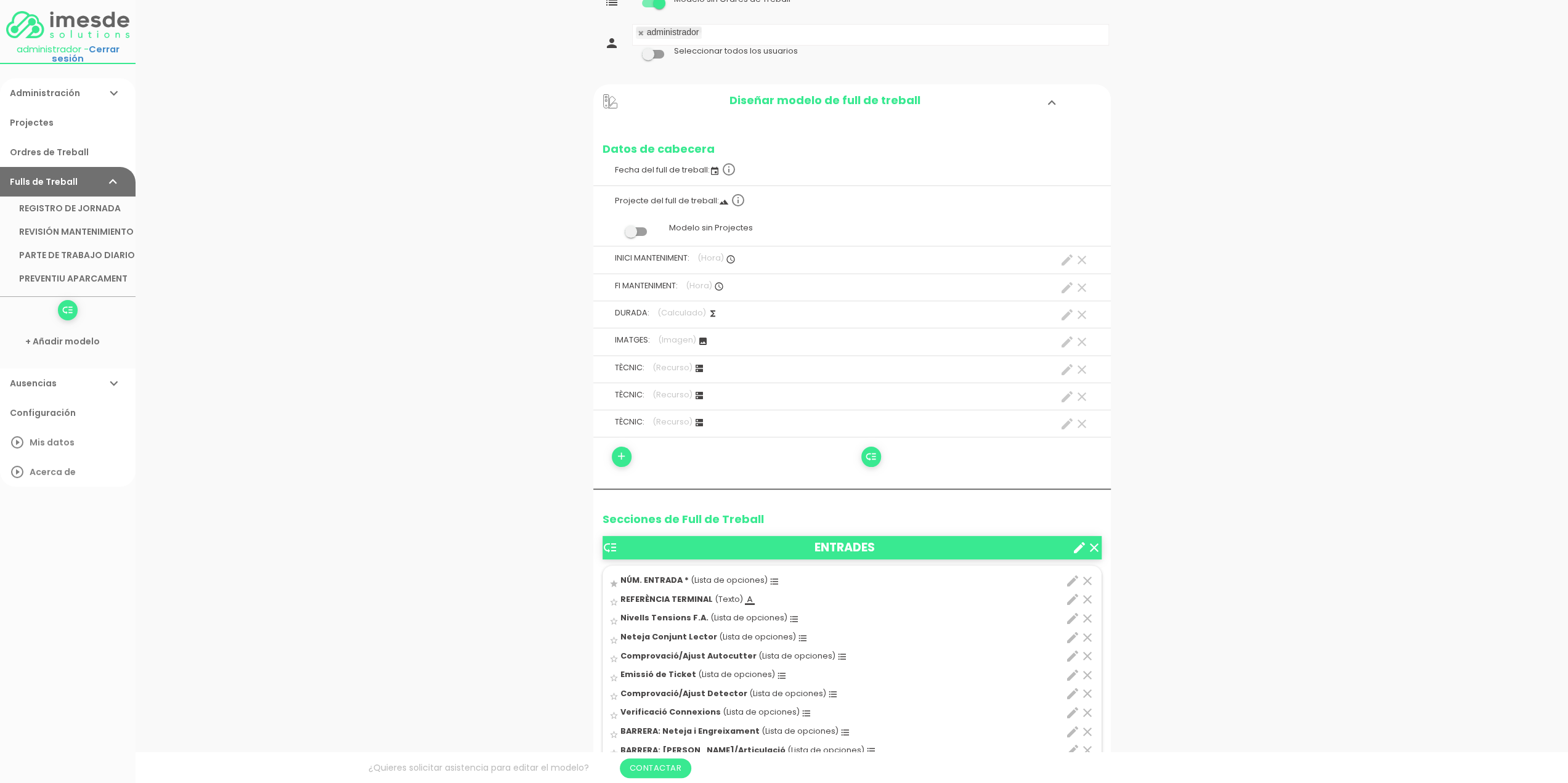
click at [1078, 422] on icon "clear" at bounding box center [1081, 423] width 15 height 15
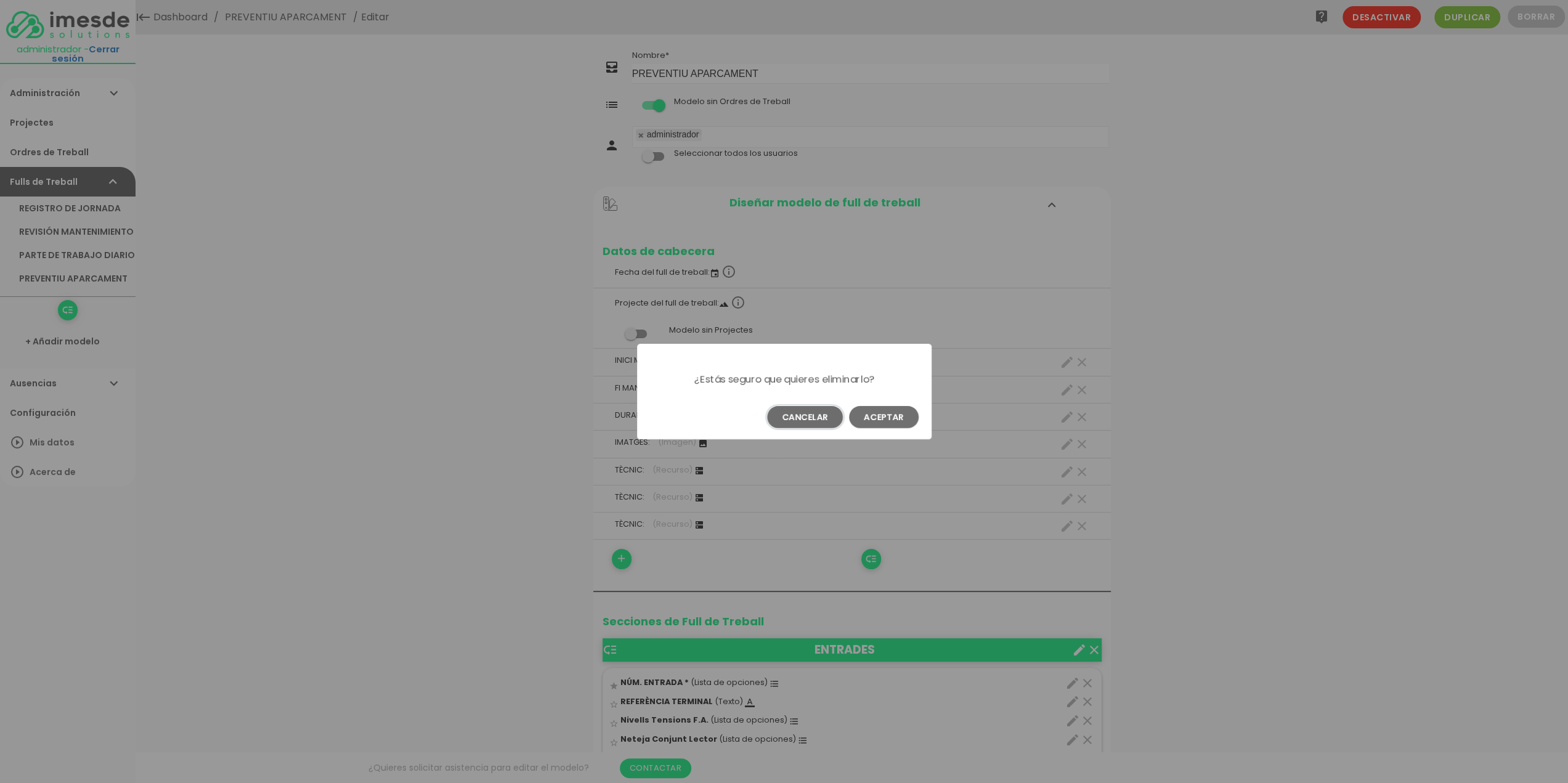
click at [803, 418] on button "Cancelar" at bounding box center [805, 416] width 76 height 22
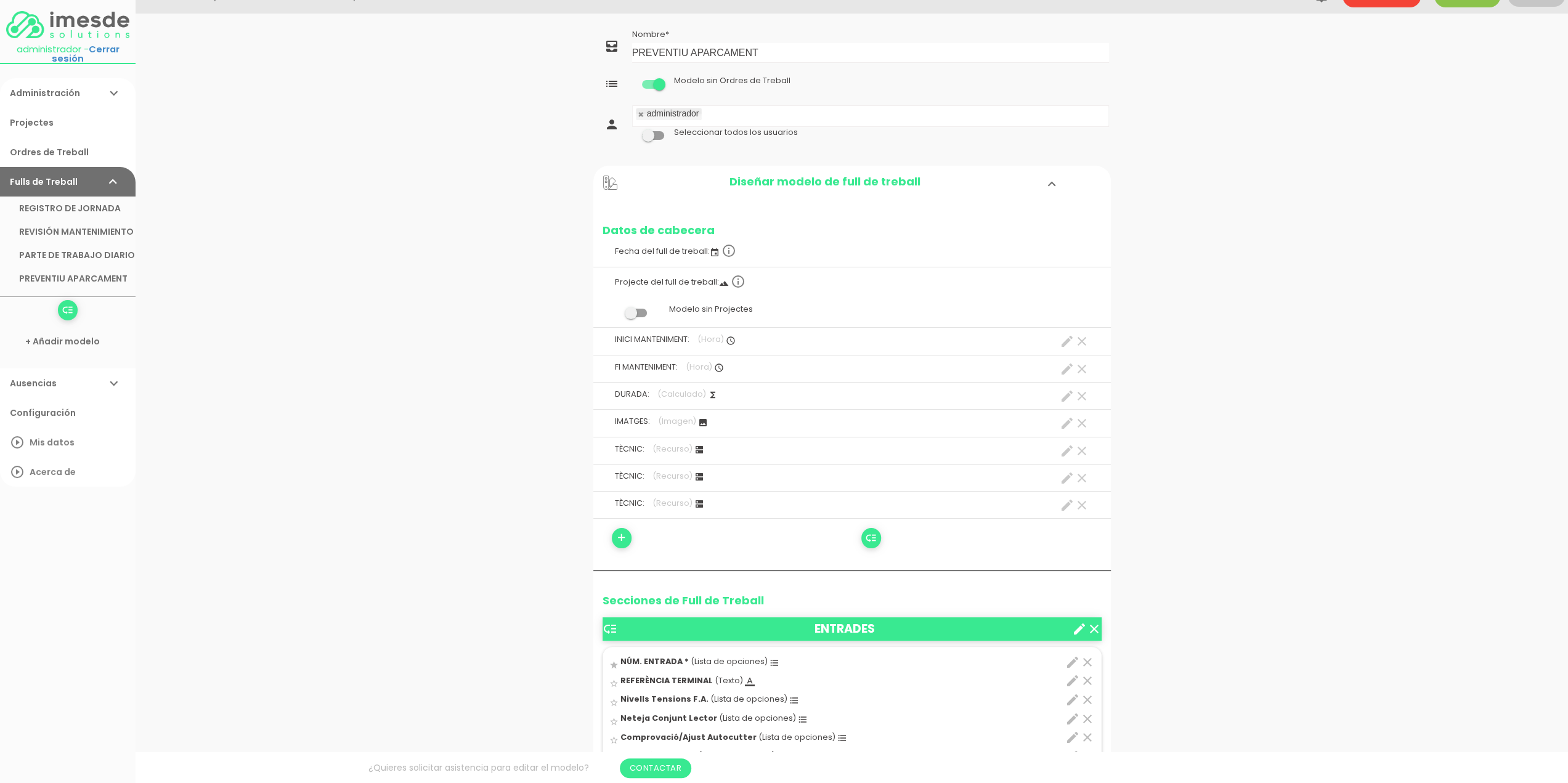
scroll to position [308, 0]
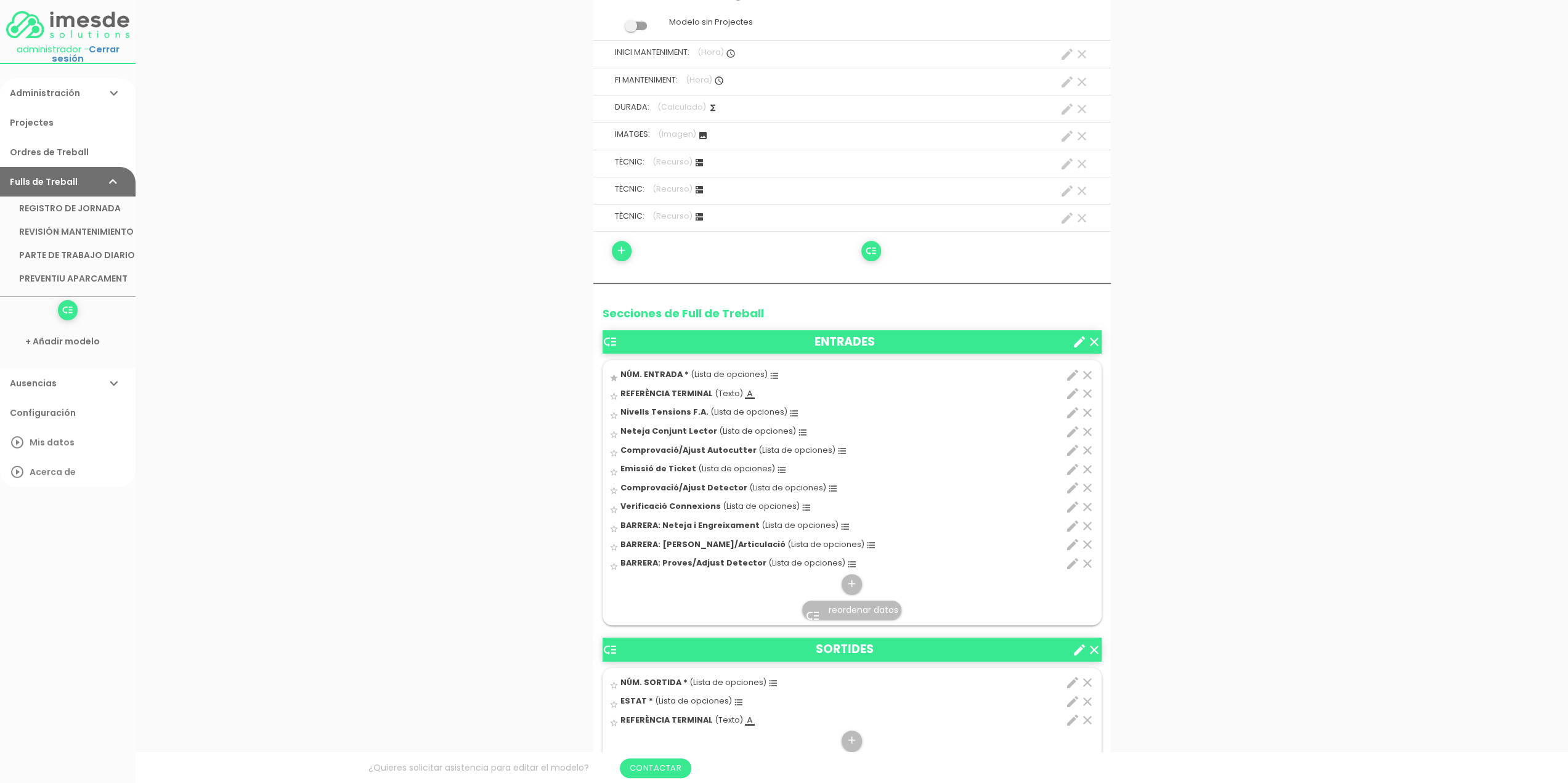
click at [1085, 561] on icon "clear" at bounding box center [1087, 564] width 15 height 15
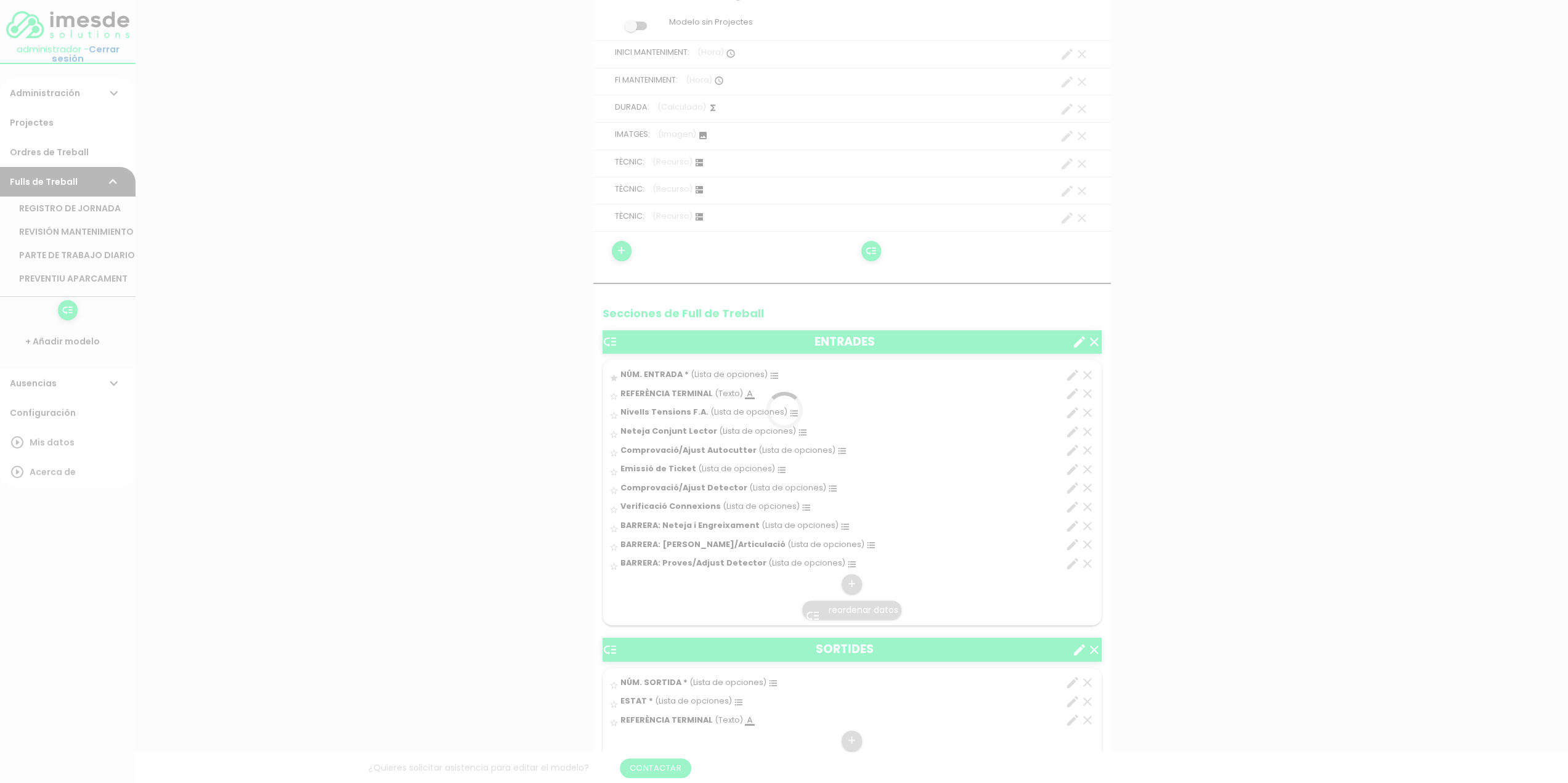
scroll to position [0, 0]
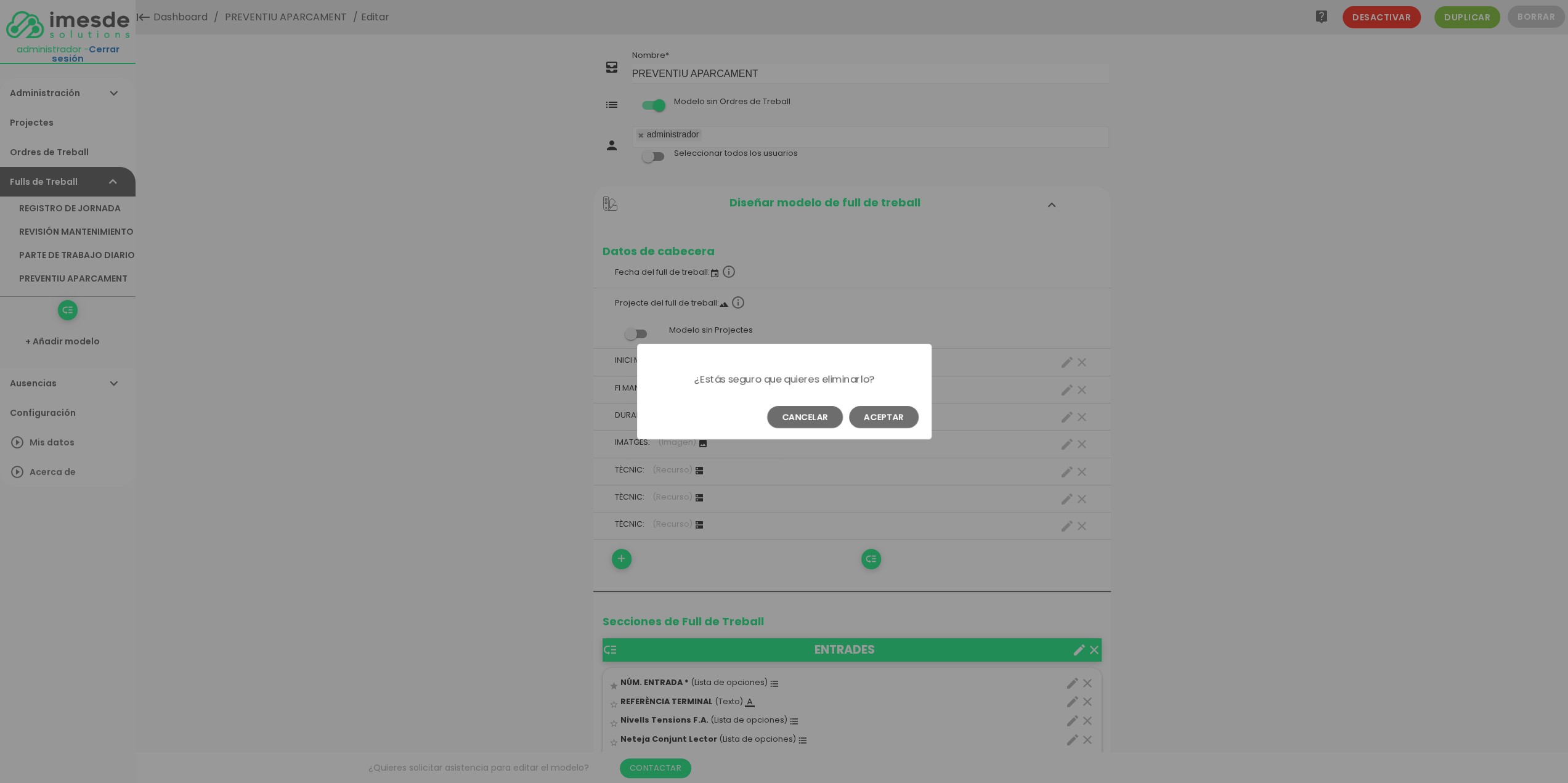
click at [882, 411] on button "Aceptar" at bounding box center [884, 416] width 70 height 22
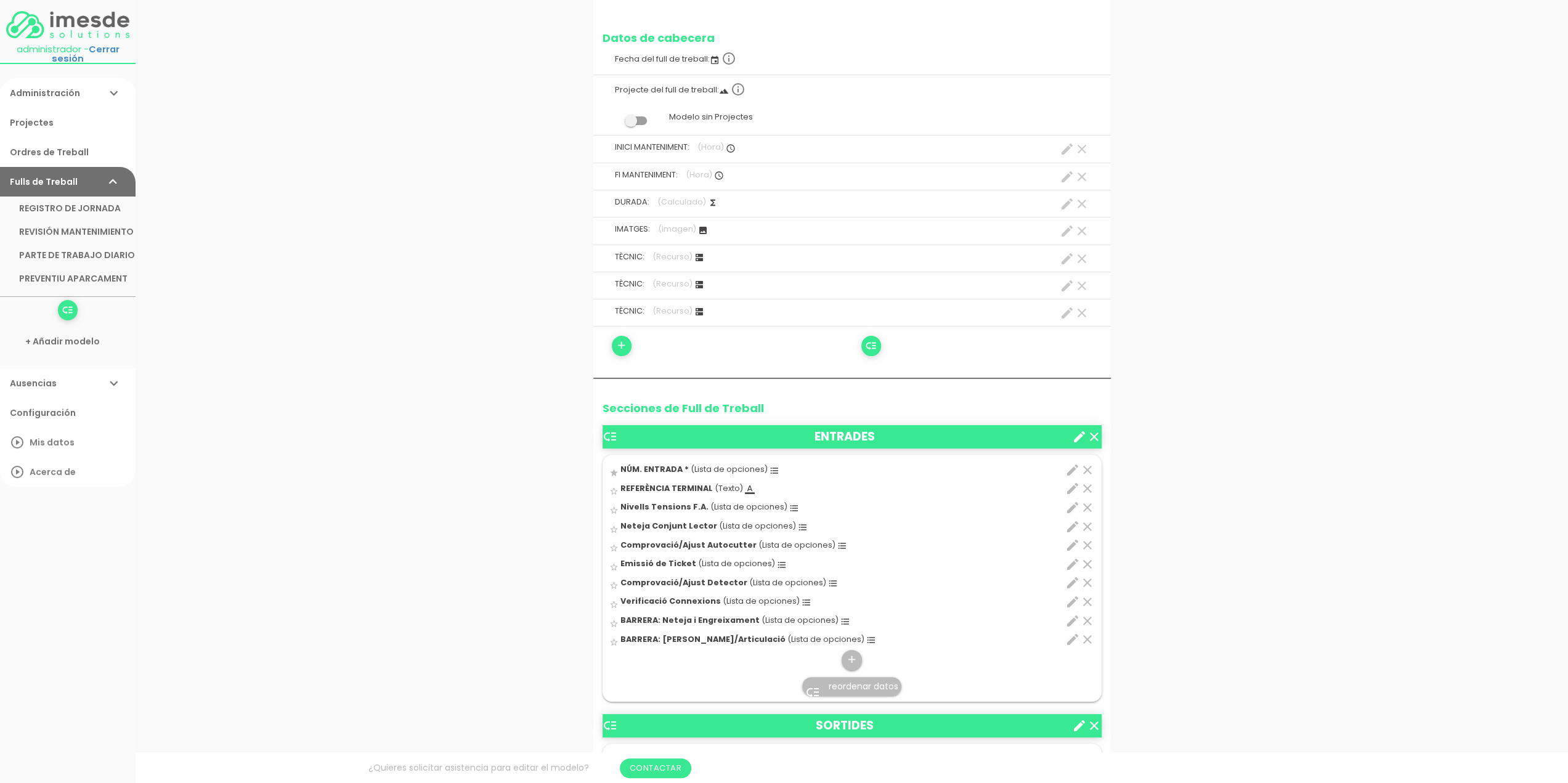
scroll to position [308, 0]
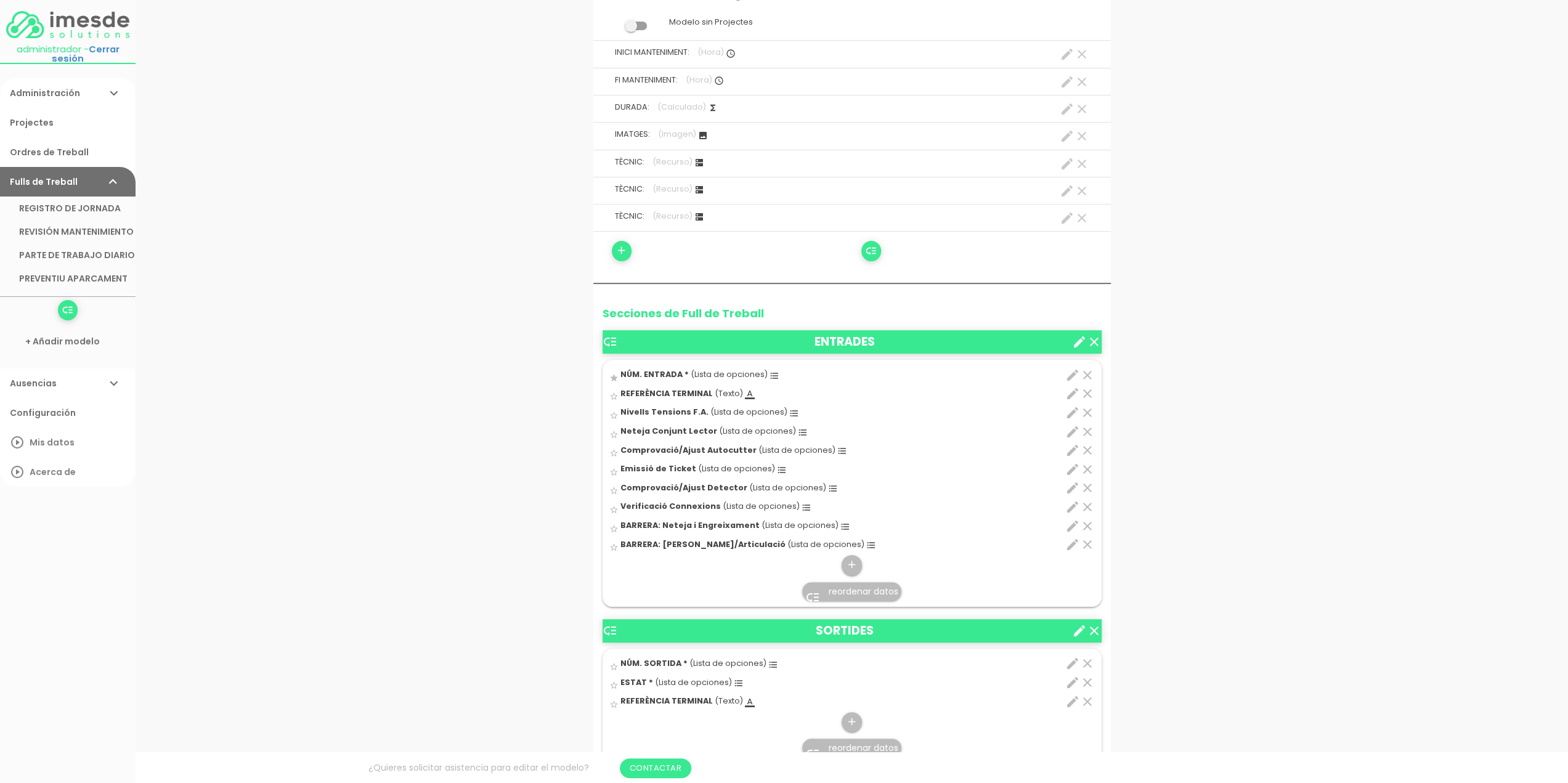
click at [1086, 540] on icon "clear" at bounding box center [1087, 545] width 15 height 15
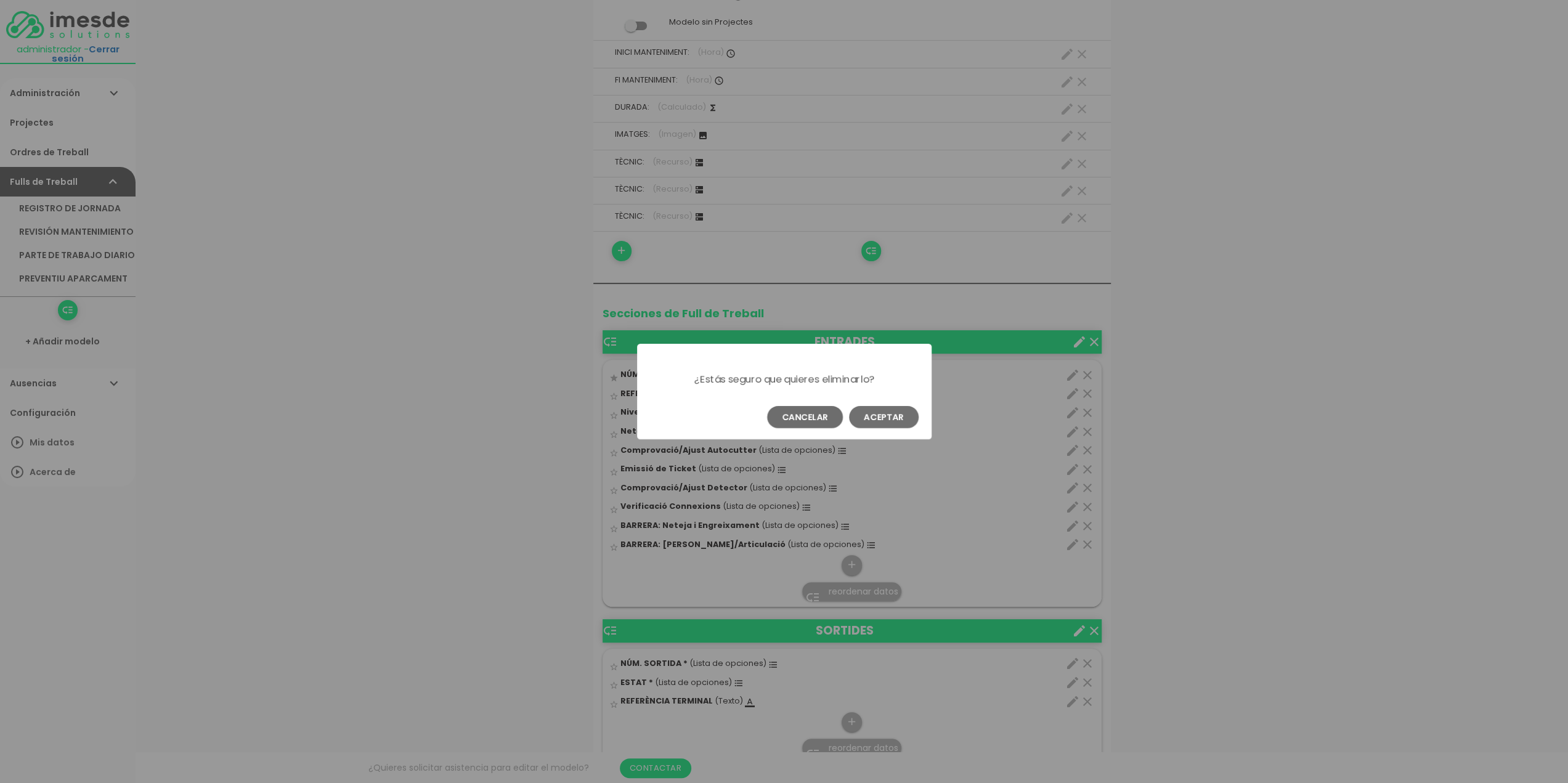
scroll to position [0, 0]
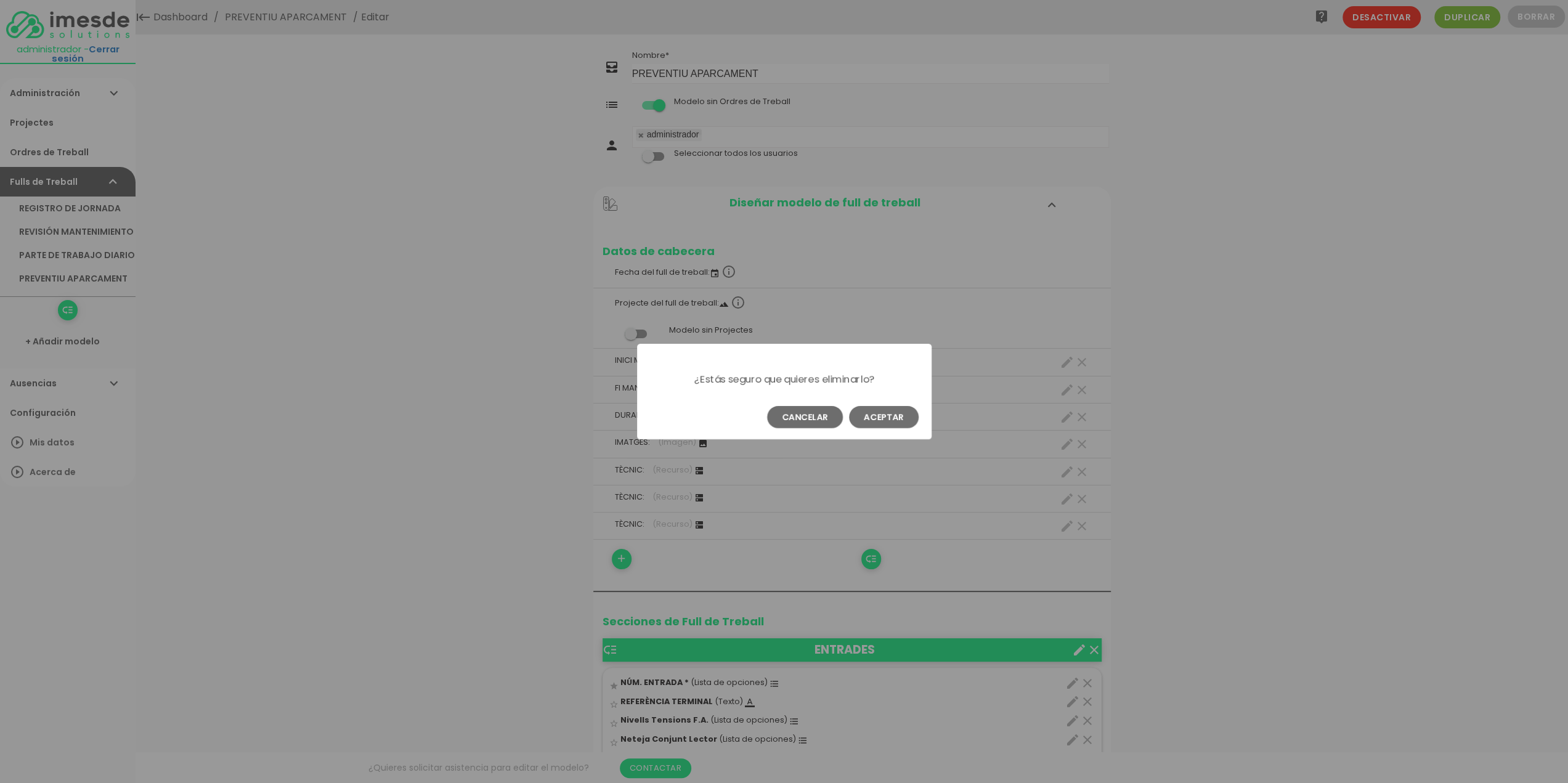
click at [873, 415] on button "Aceptar" at bounding box center [884, 416] width 70 height 22
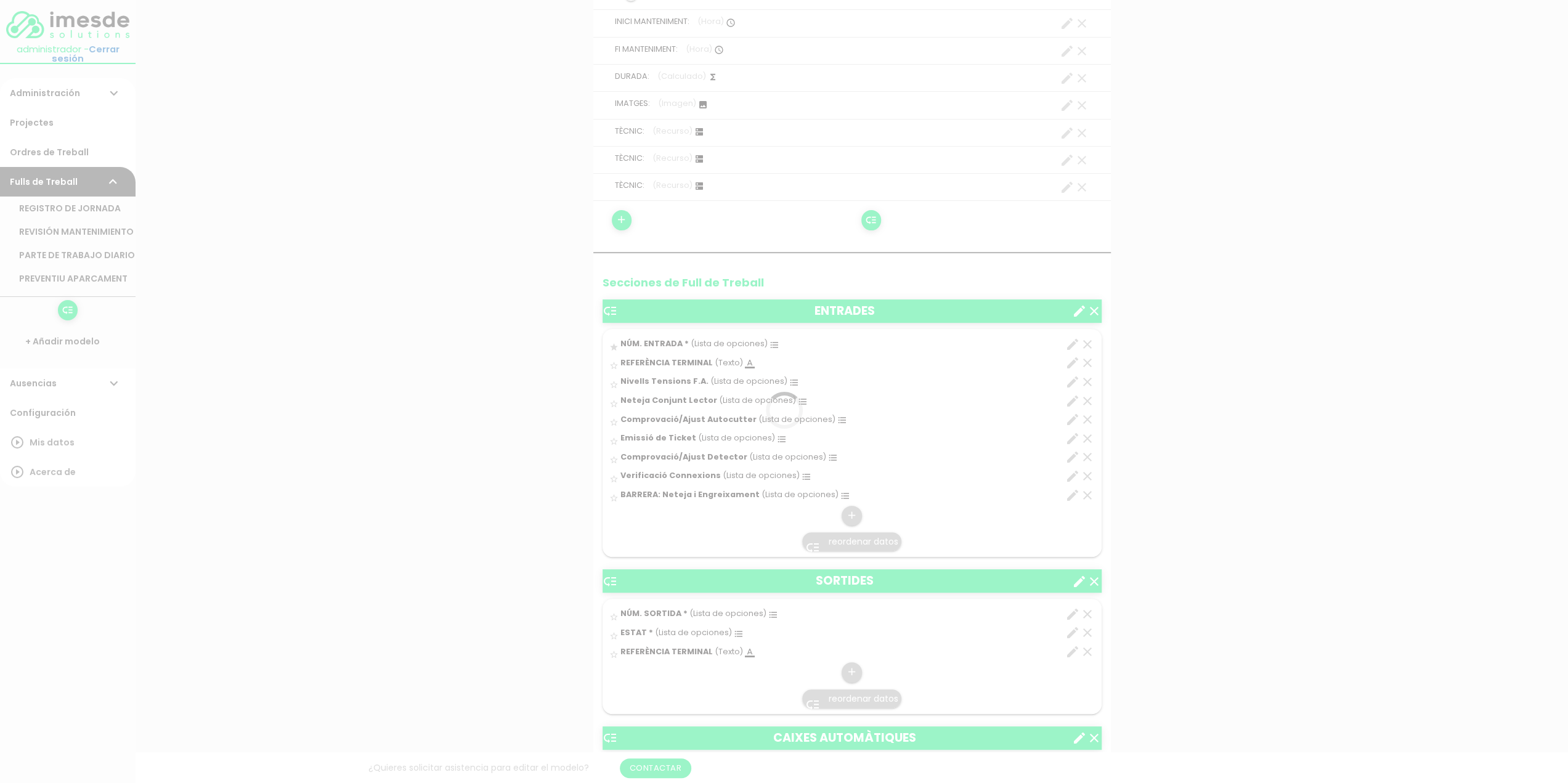
scroll to position [370, 0]
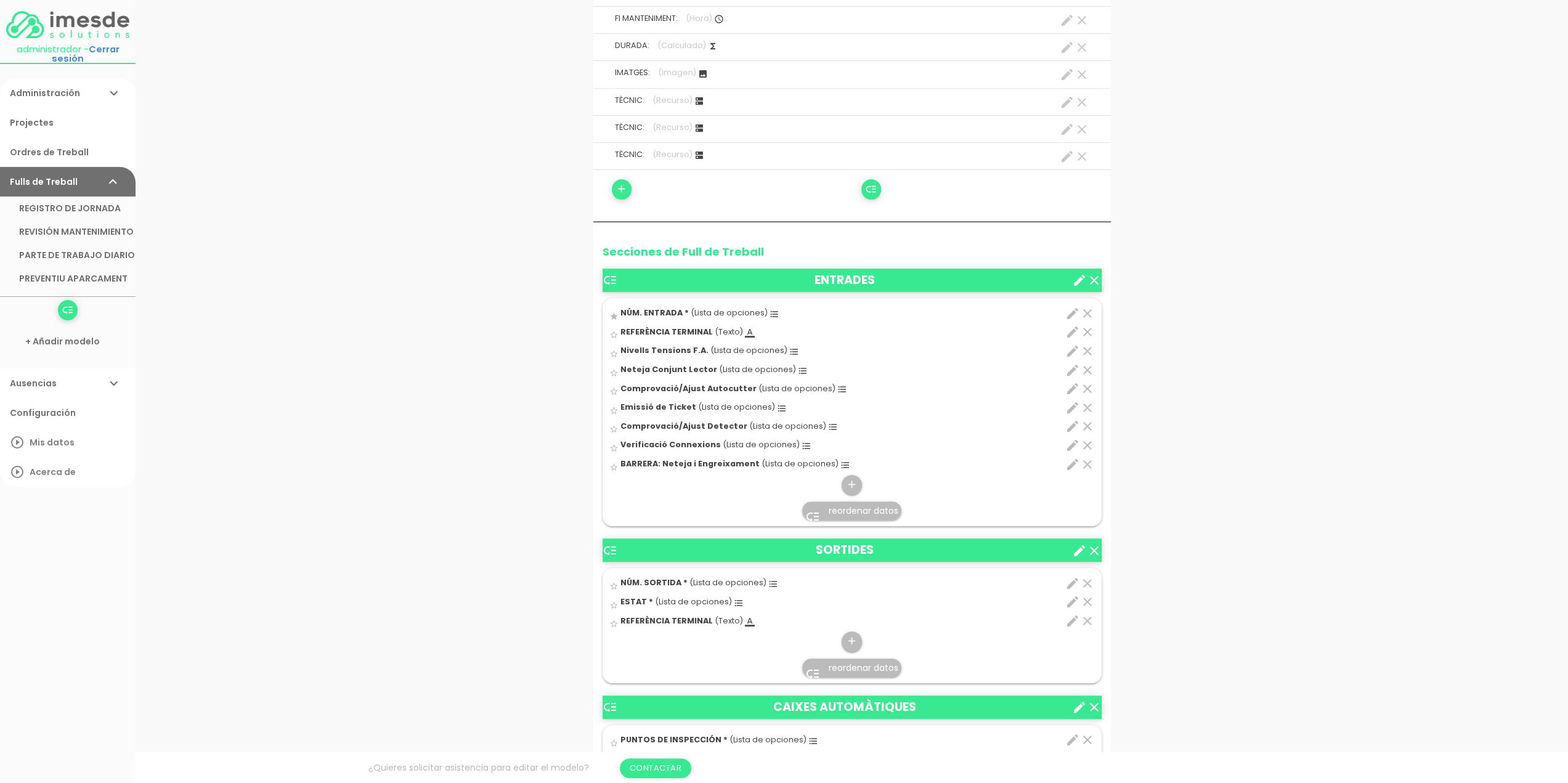
click at [1087, 462] on icon "clear" at bounding box center [1087, 465] width 15 height 15
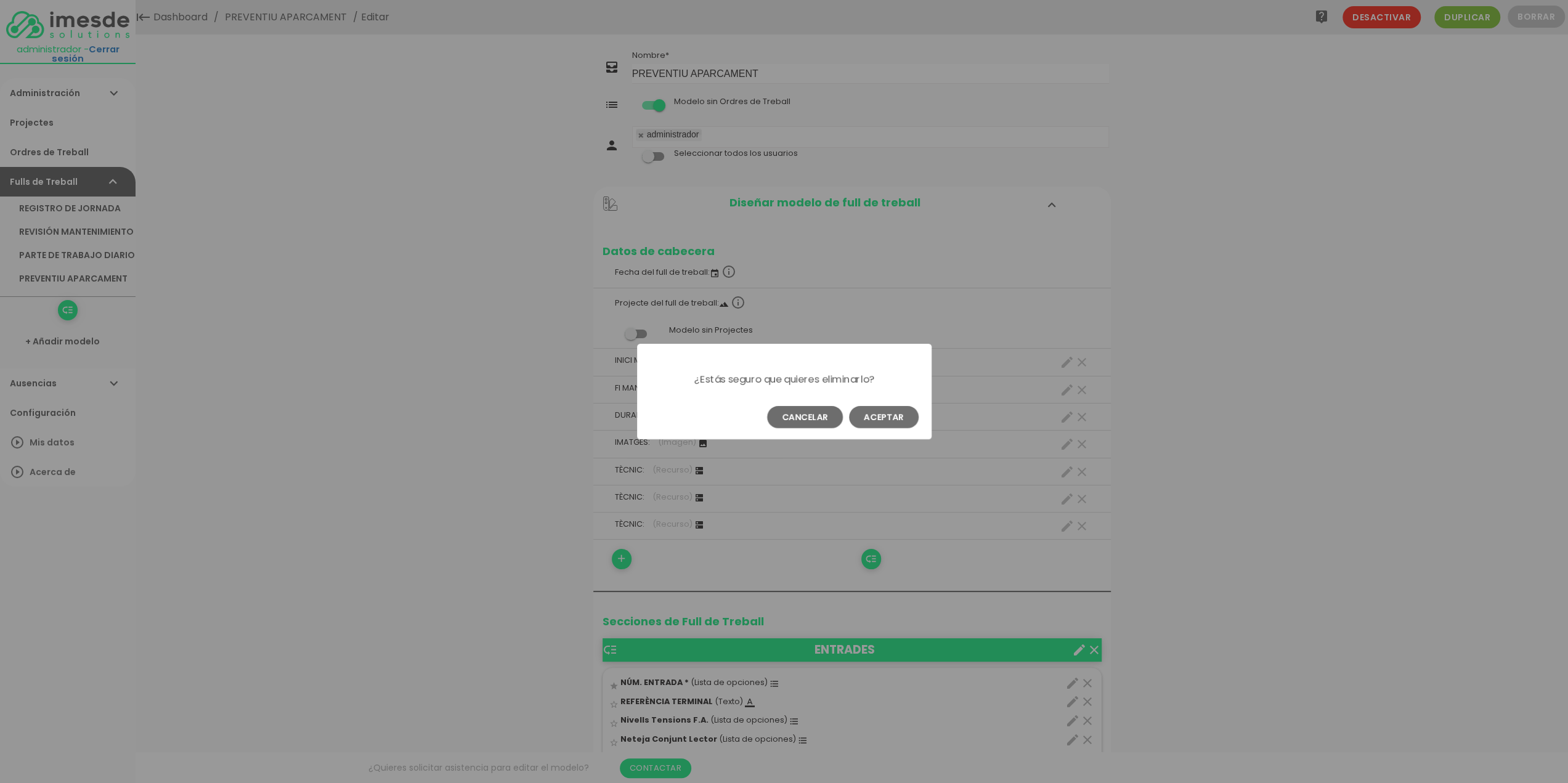
click at [869, 418] on button "Aceptar" at bounding box center [884, 416] width 70 height 22
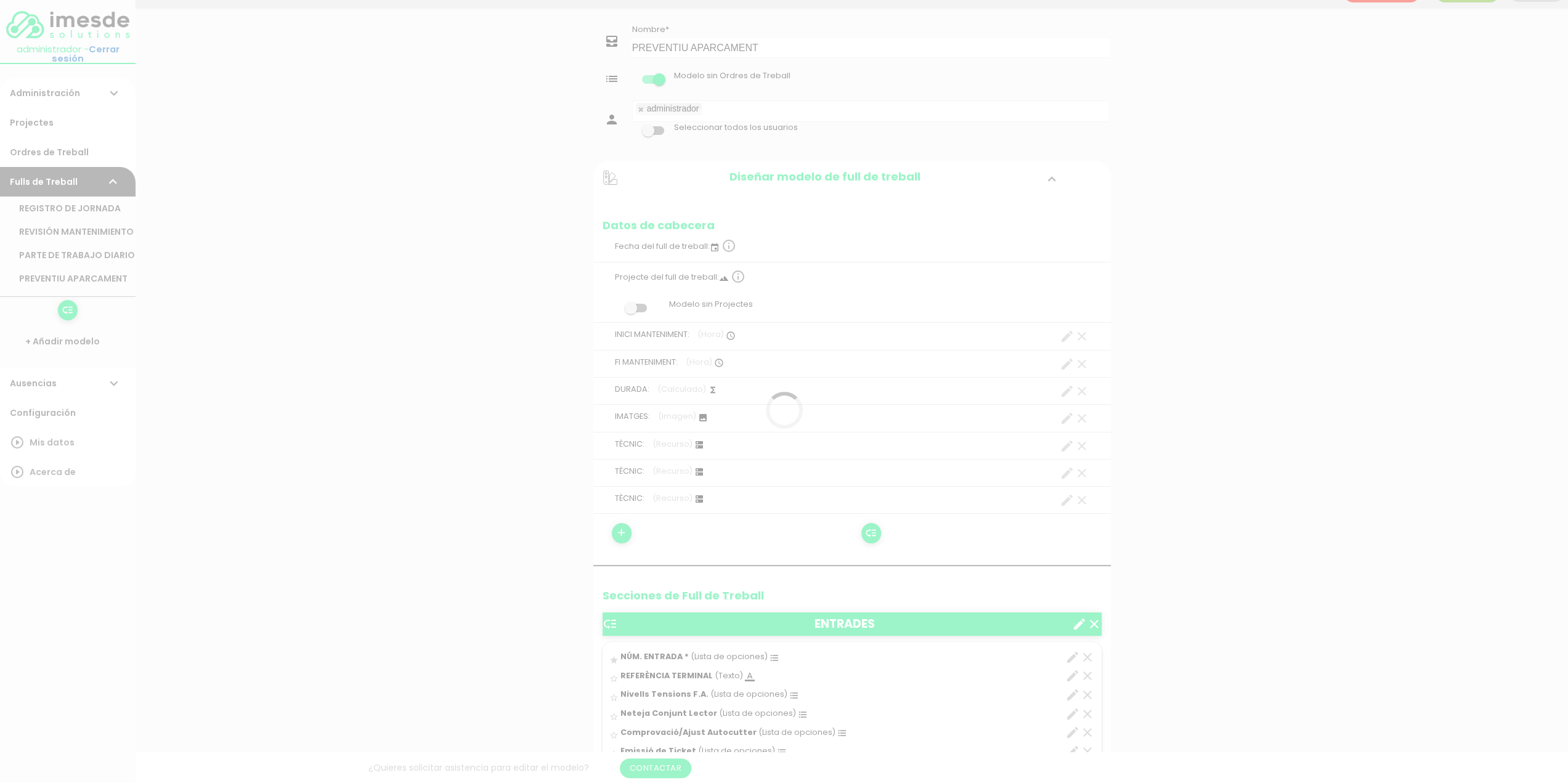
scroll to position [246, 0]
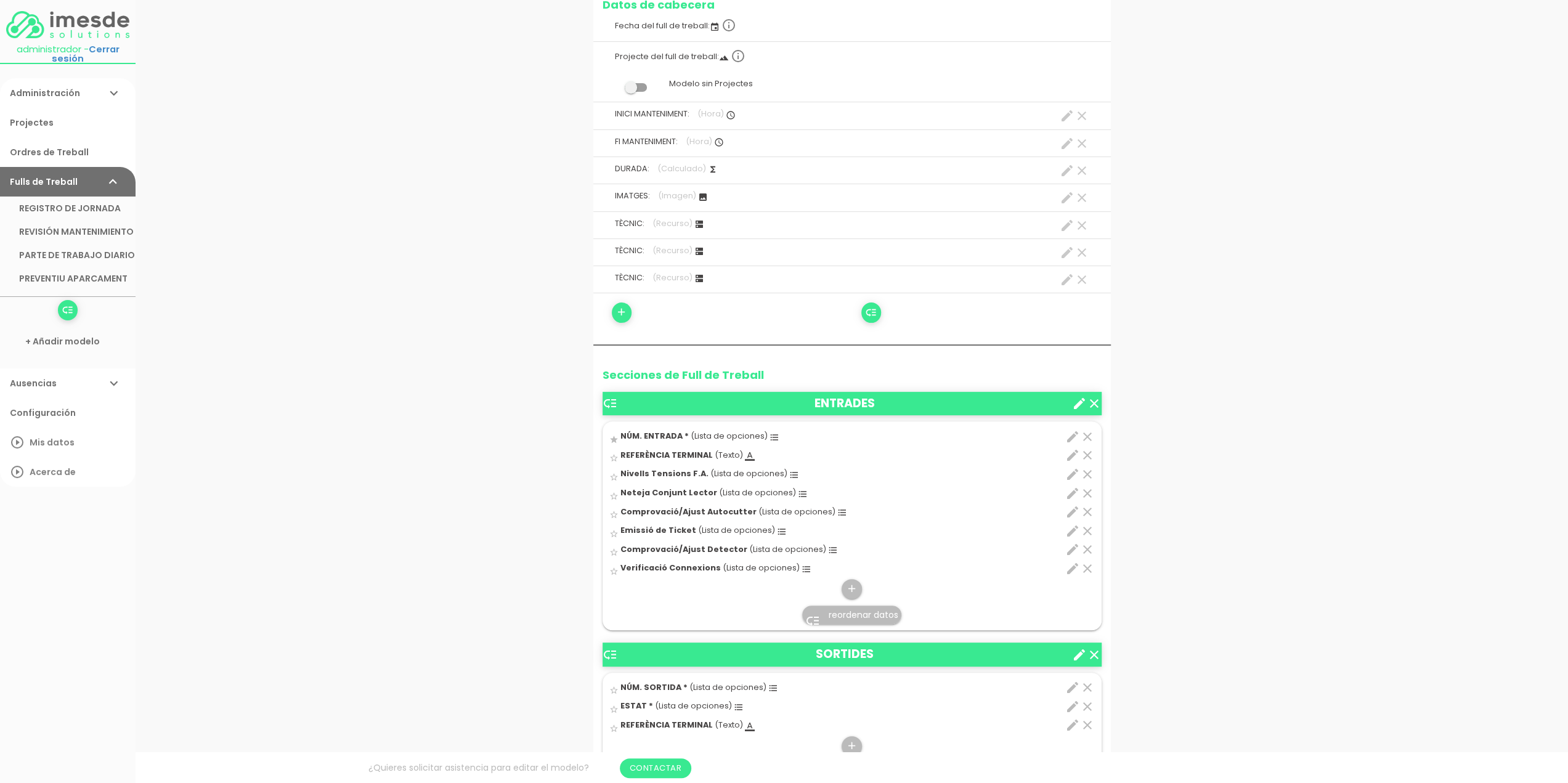
click at [1086, 566] on icon "clear" at bounding box center [1087, 568] width 15 height 15
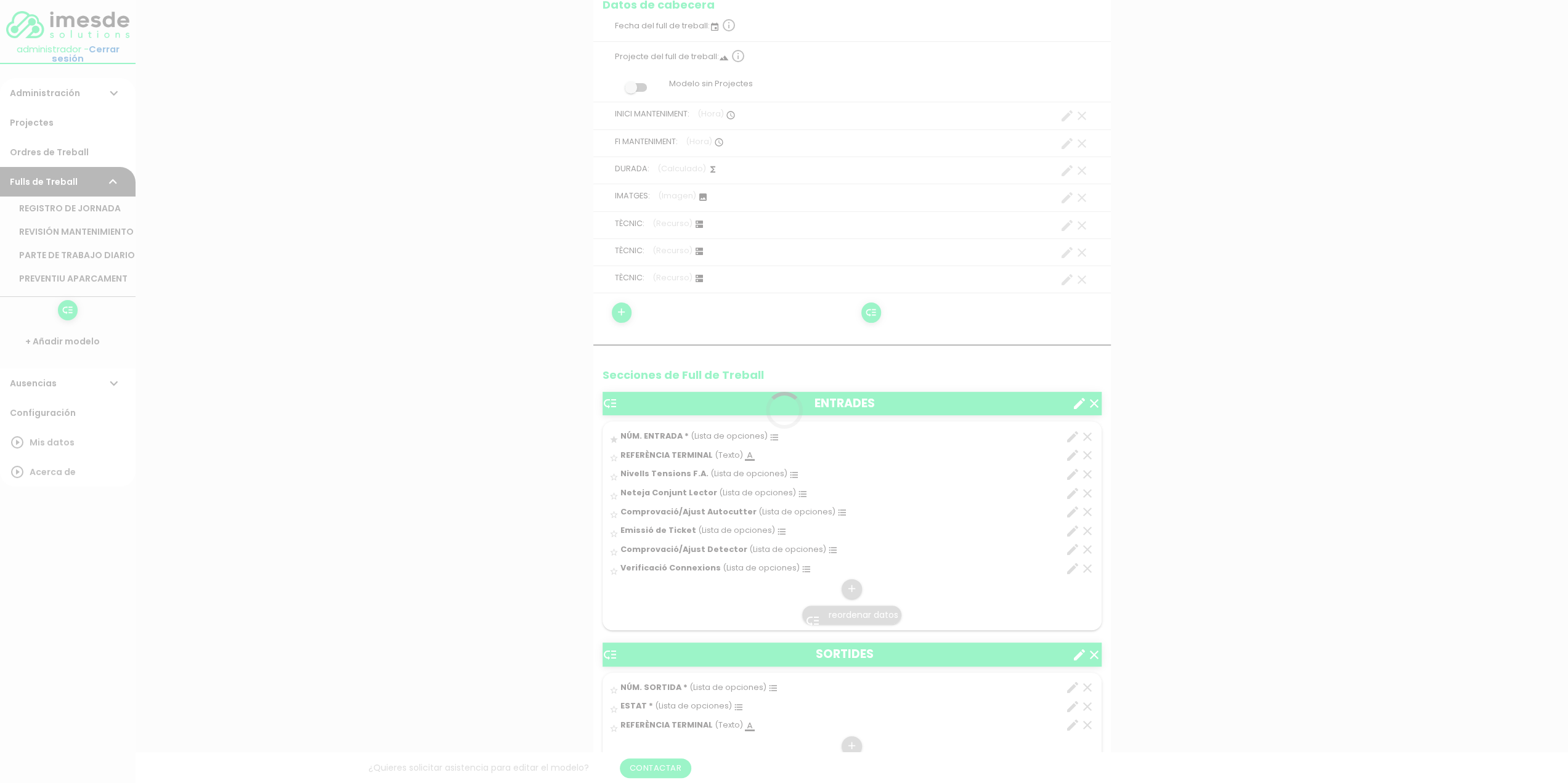
scroll to position [0, 0]
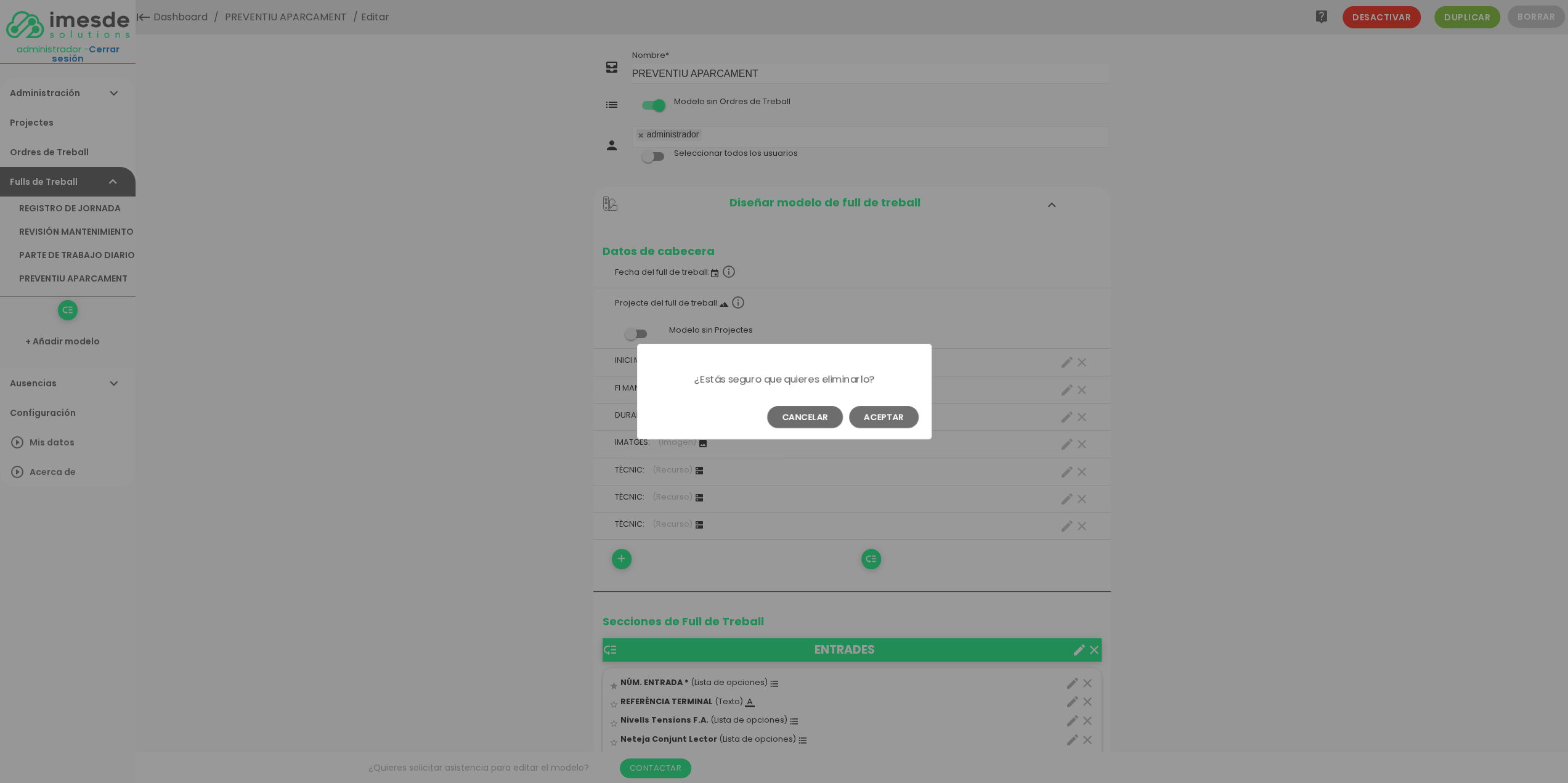
click at [897, 419] on button "Aceptar" at bounding box center [884, 416] width 70 height 22
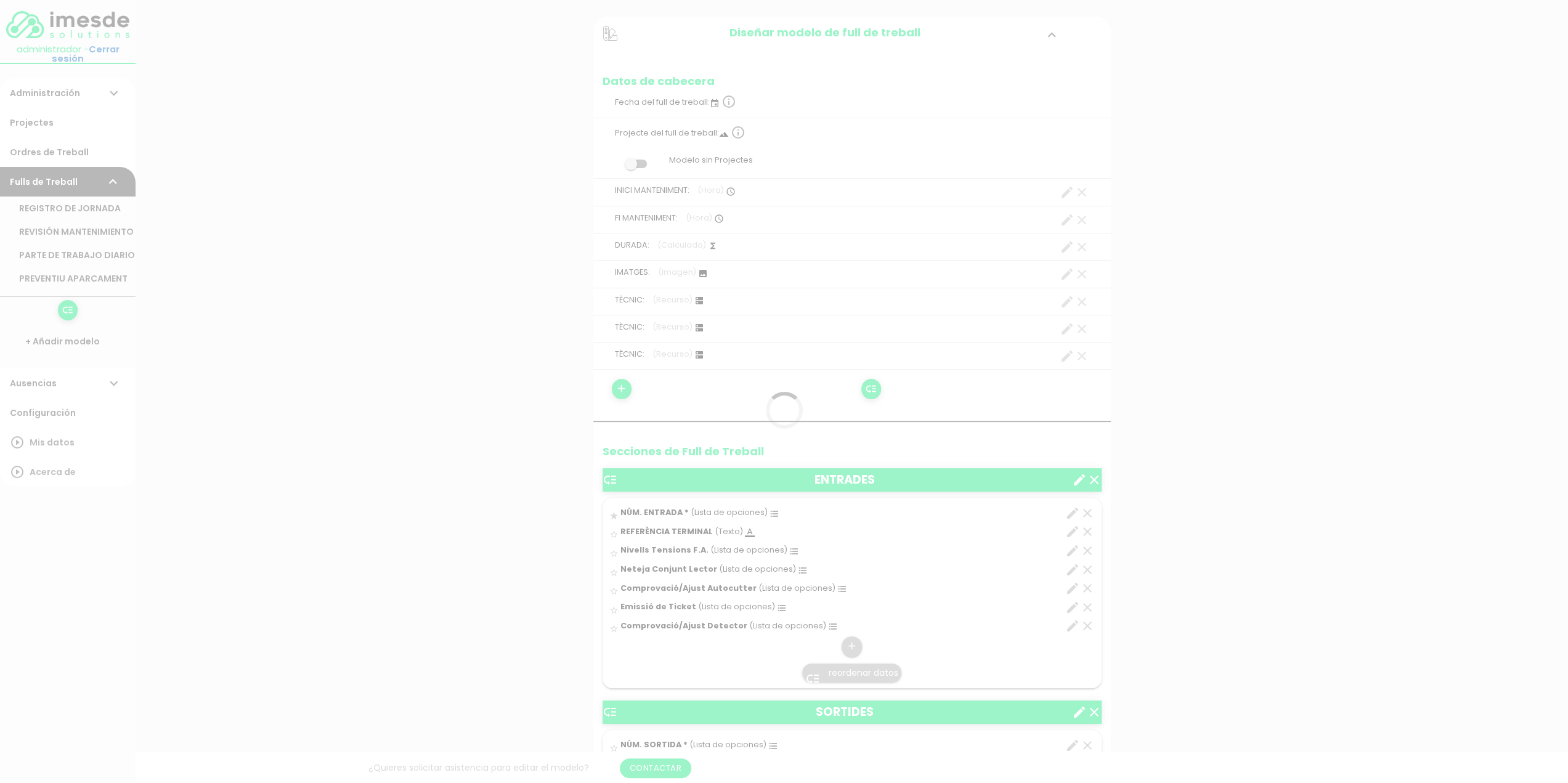
scroll to position [302, 0]
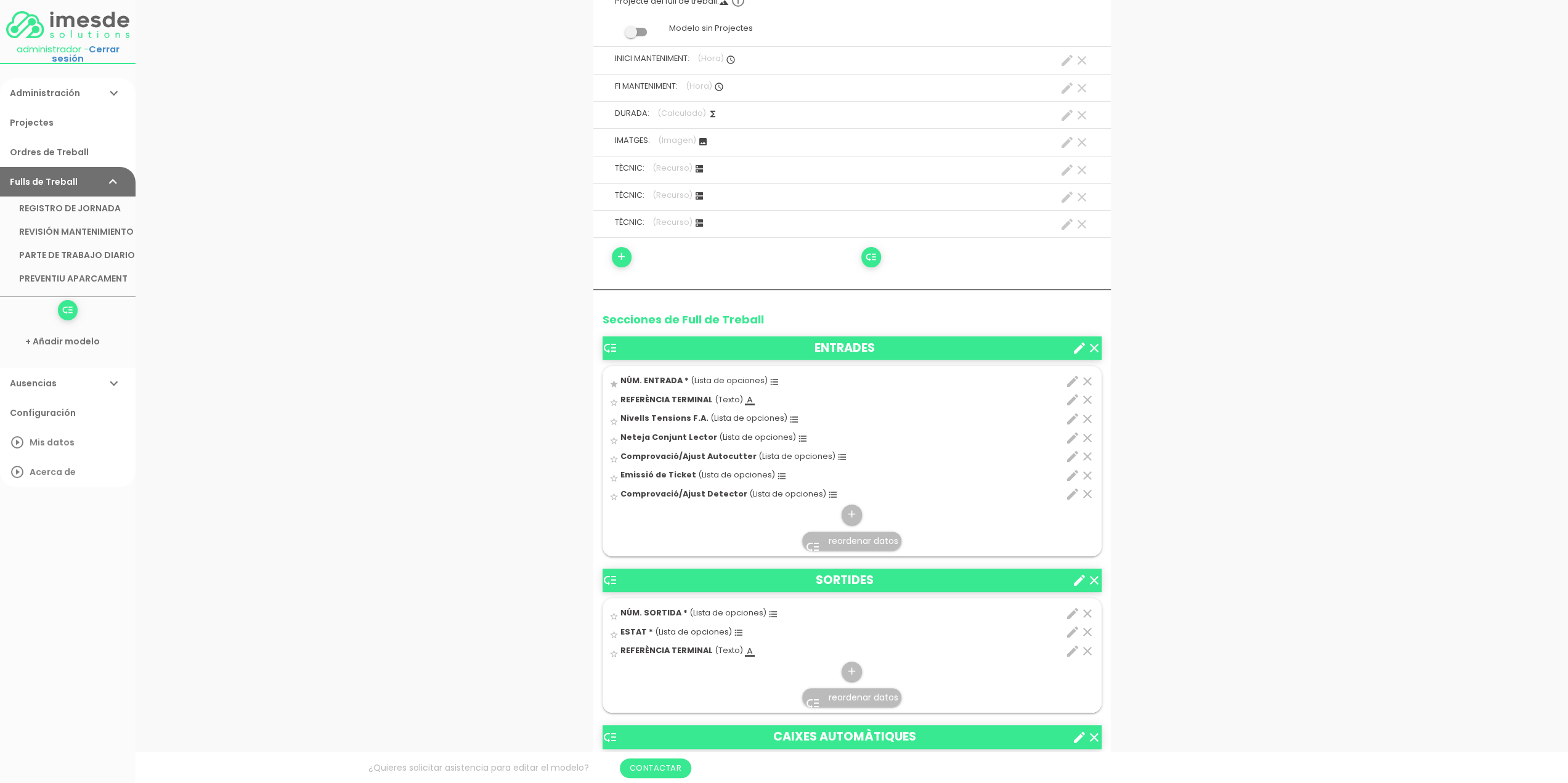
click at [1086, 491] on icon "clear" at bounding box center [1087, 494] width 15 height 15
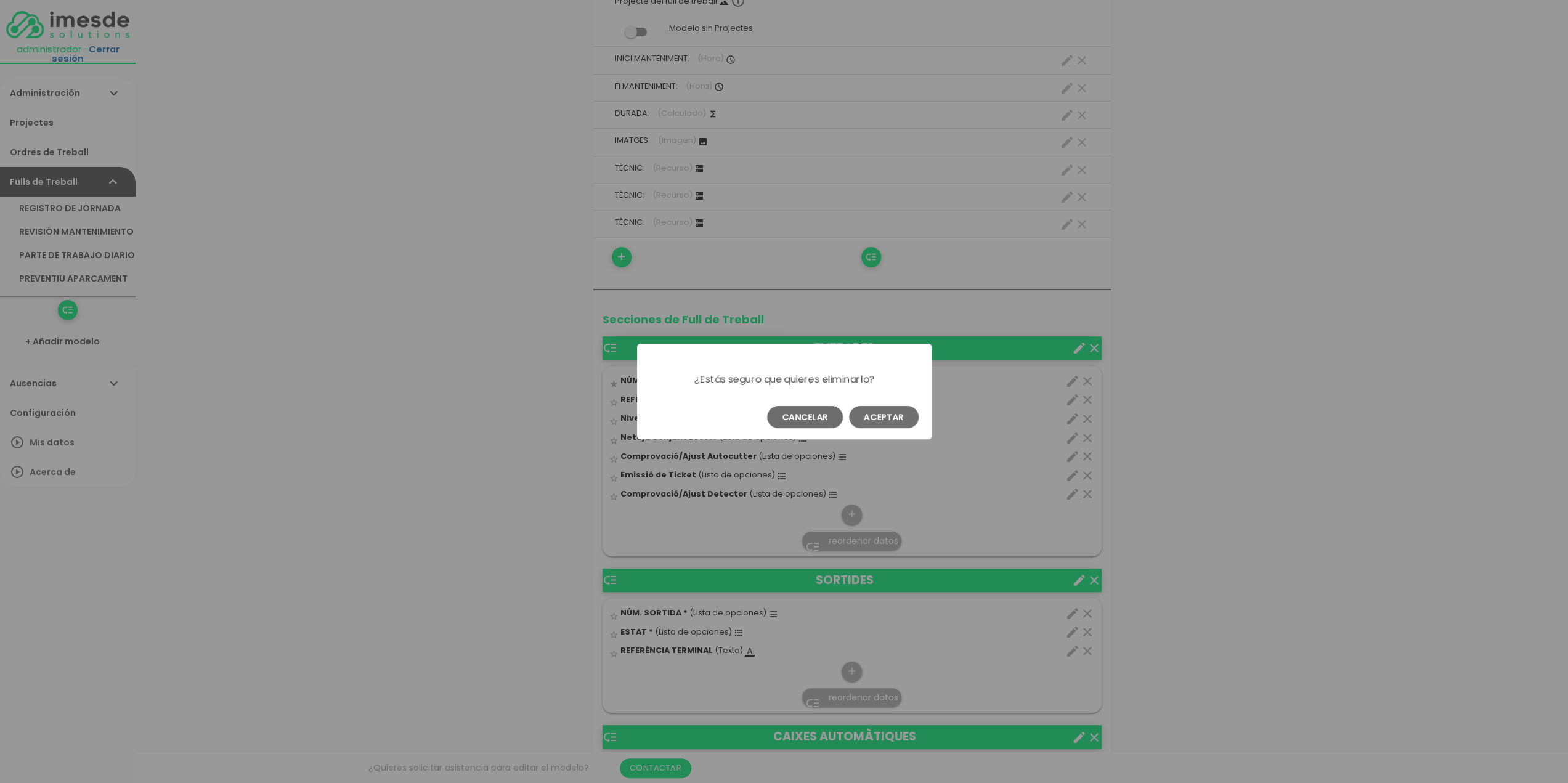
scroll to position [0, 0]
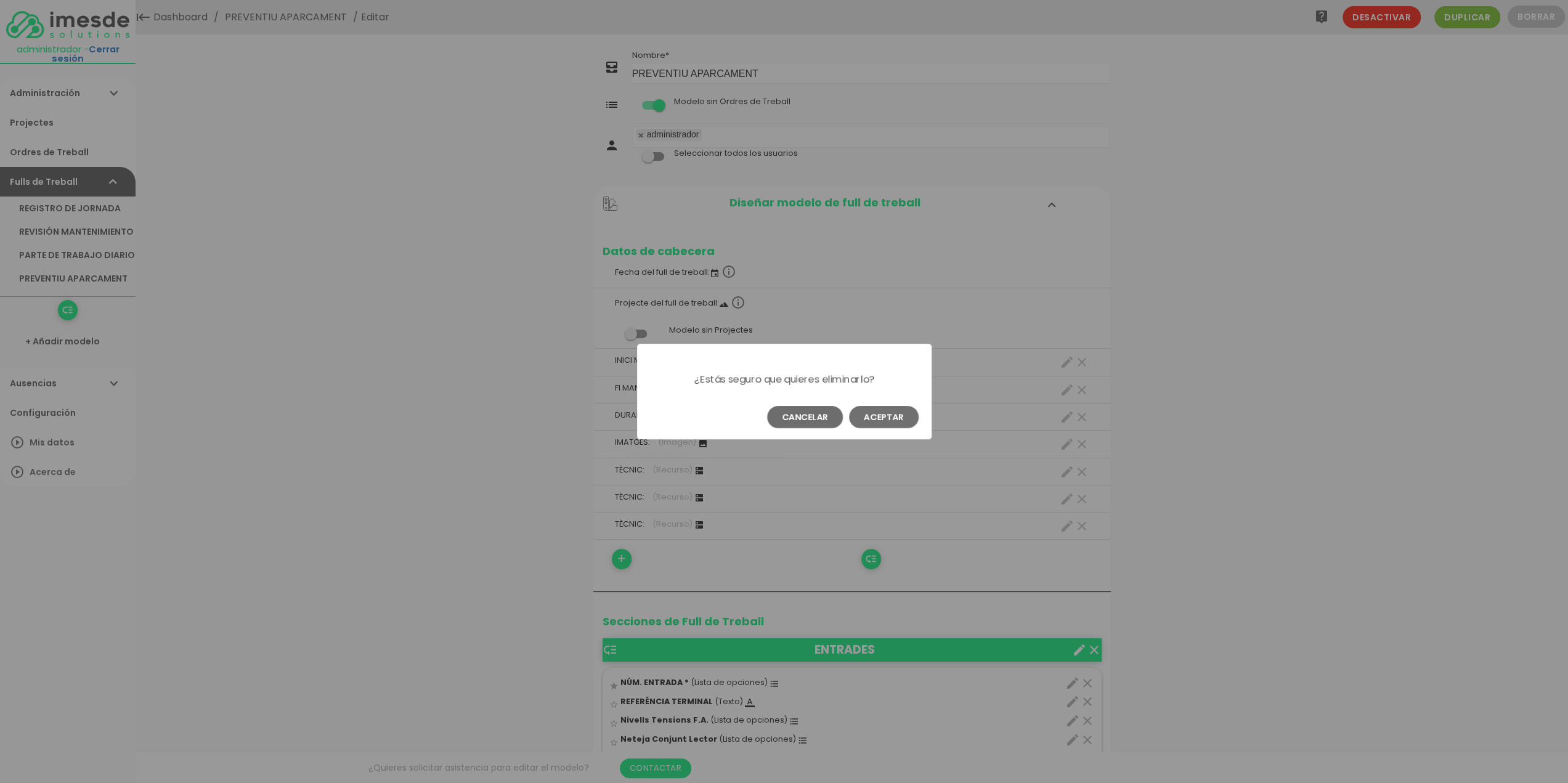
click at [894, 417] on button "Aceptar" at bounding box center [884, 416] width 70 height 22
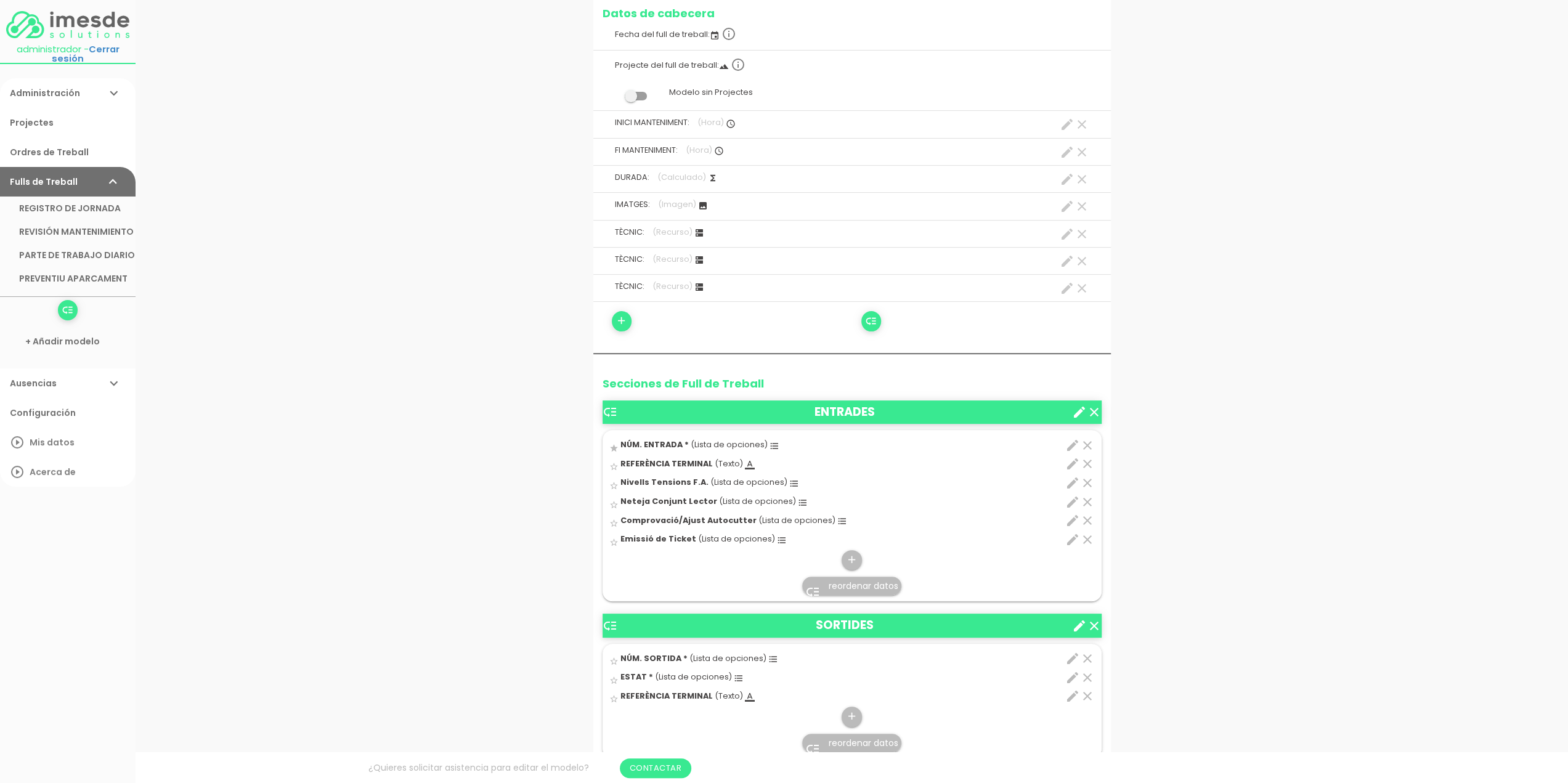
scroll to position [266, 0]
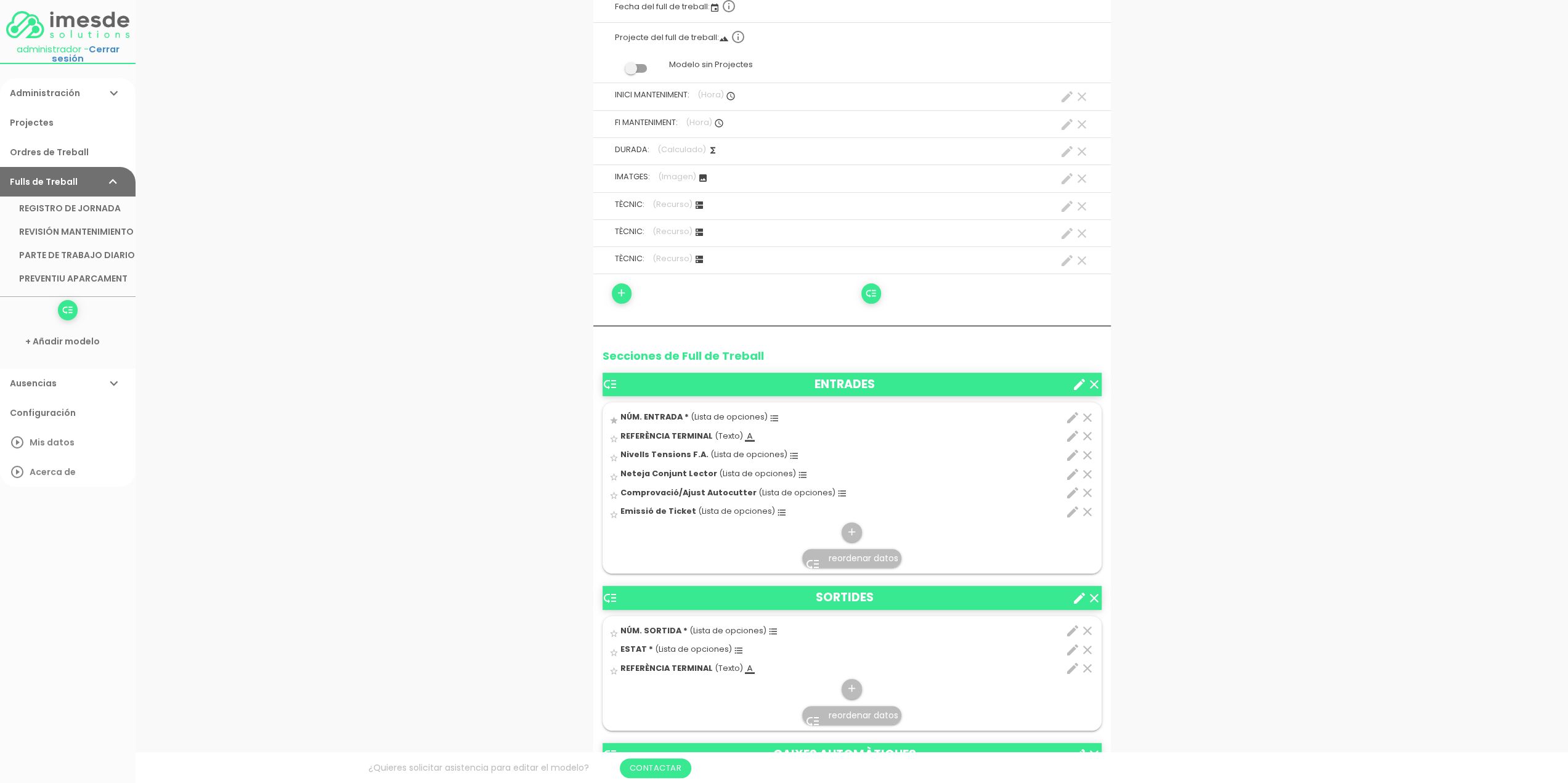
click at [1086, 509] on icon "clear" at bounding box center [1087, 512] width 15 height 15
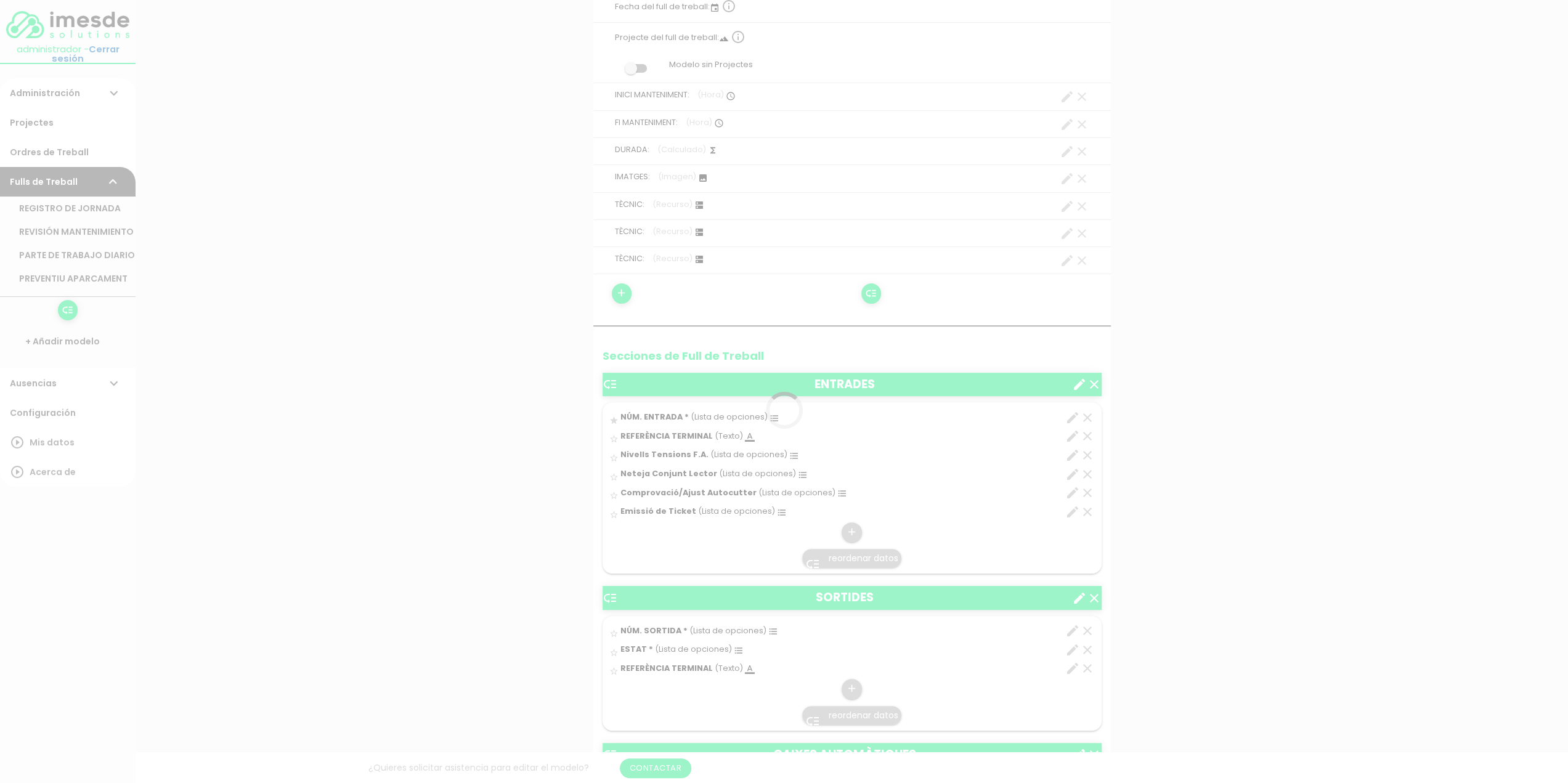
scroll to position [0, 0]
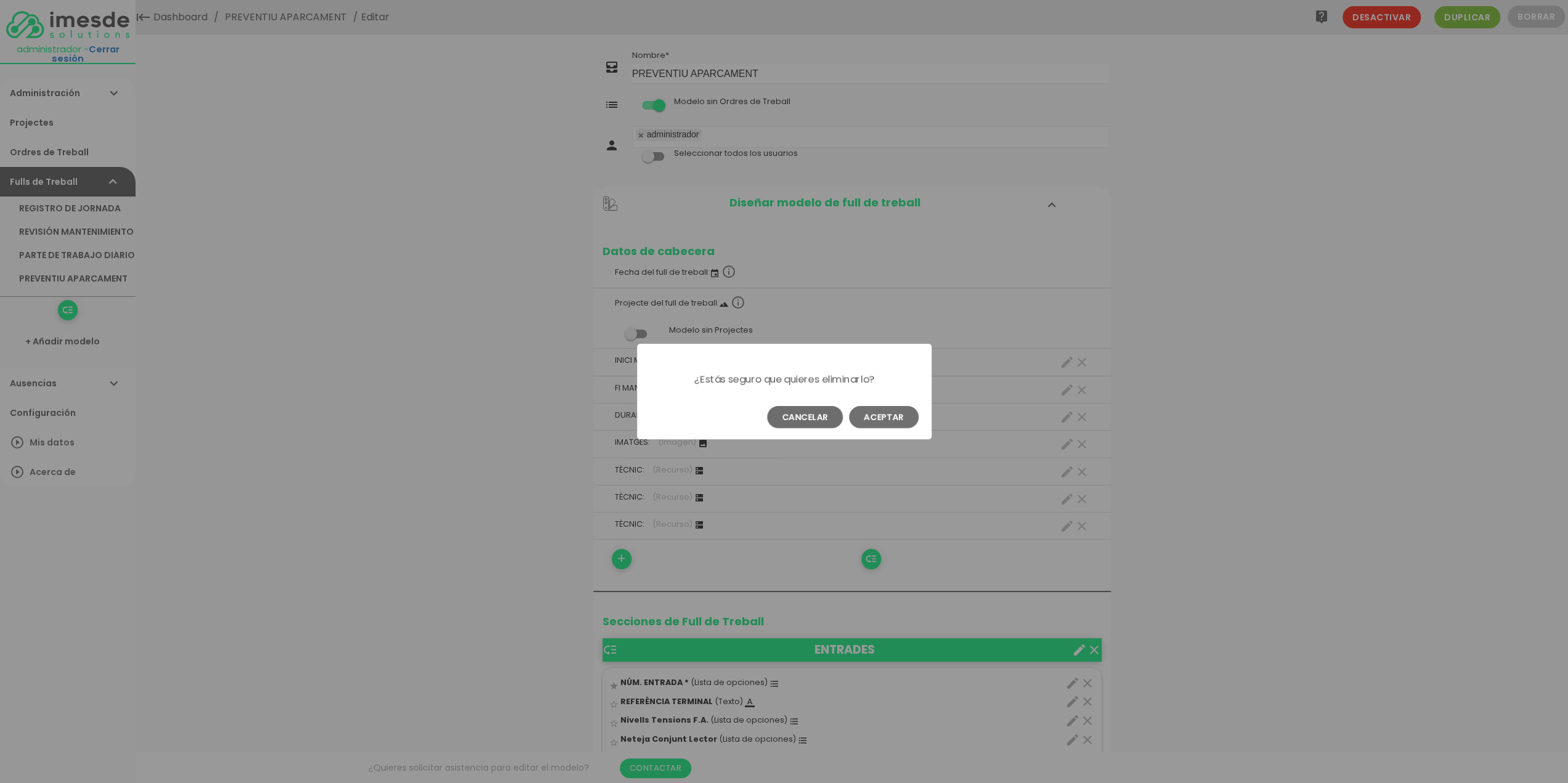
click at [877, 412] on button "Aceptar" at bounding box center [884, 416] width 70 height 22
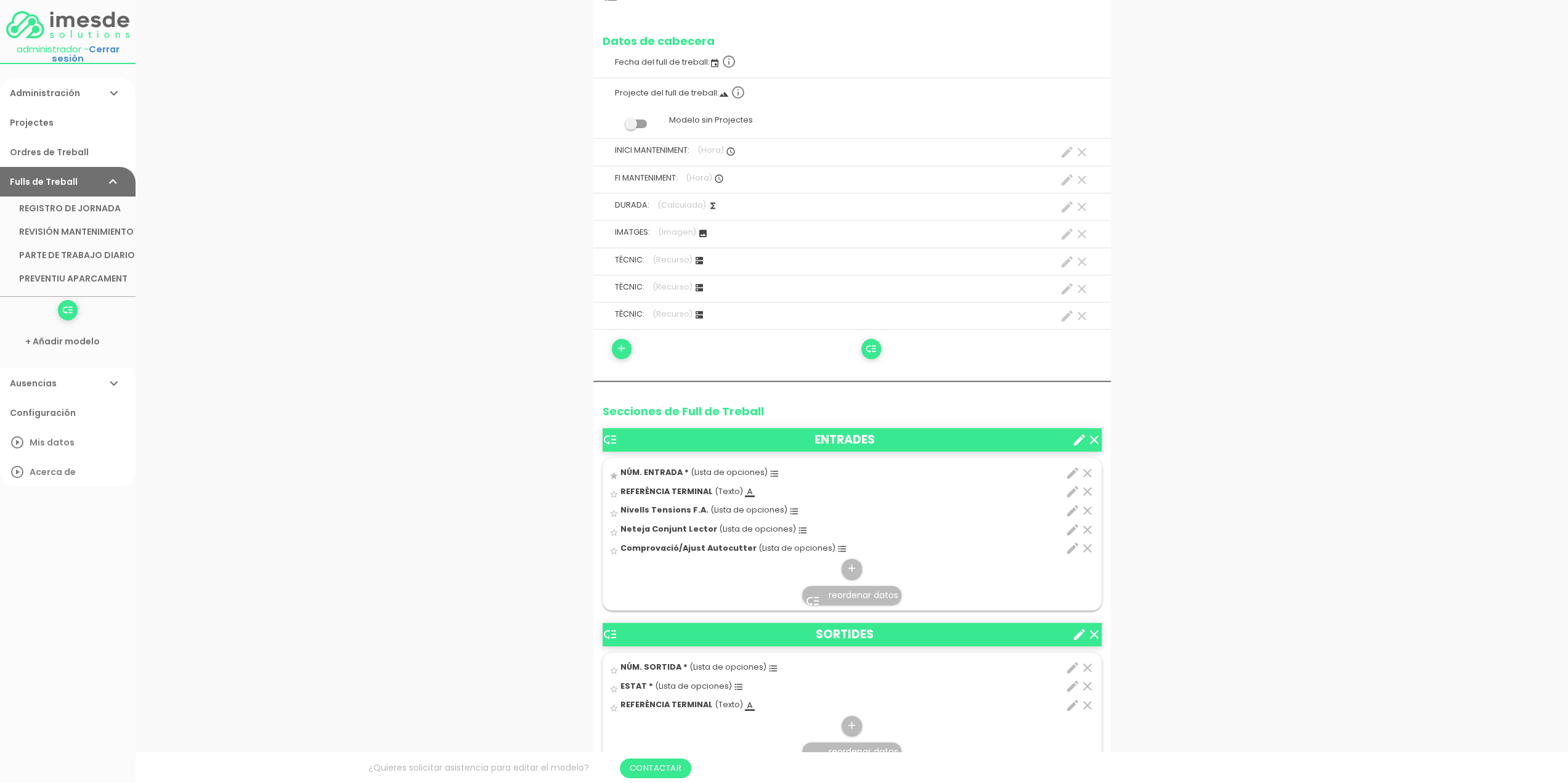
scroll to position [220, 0]
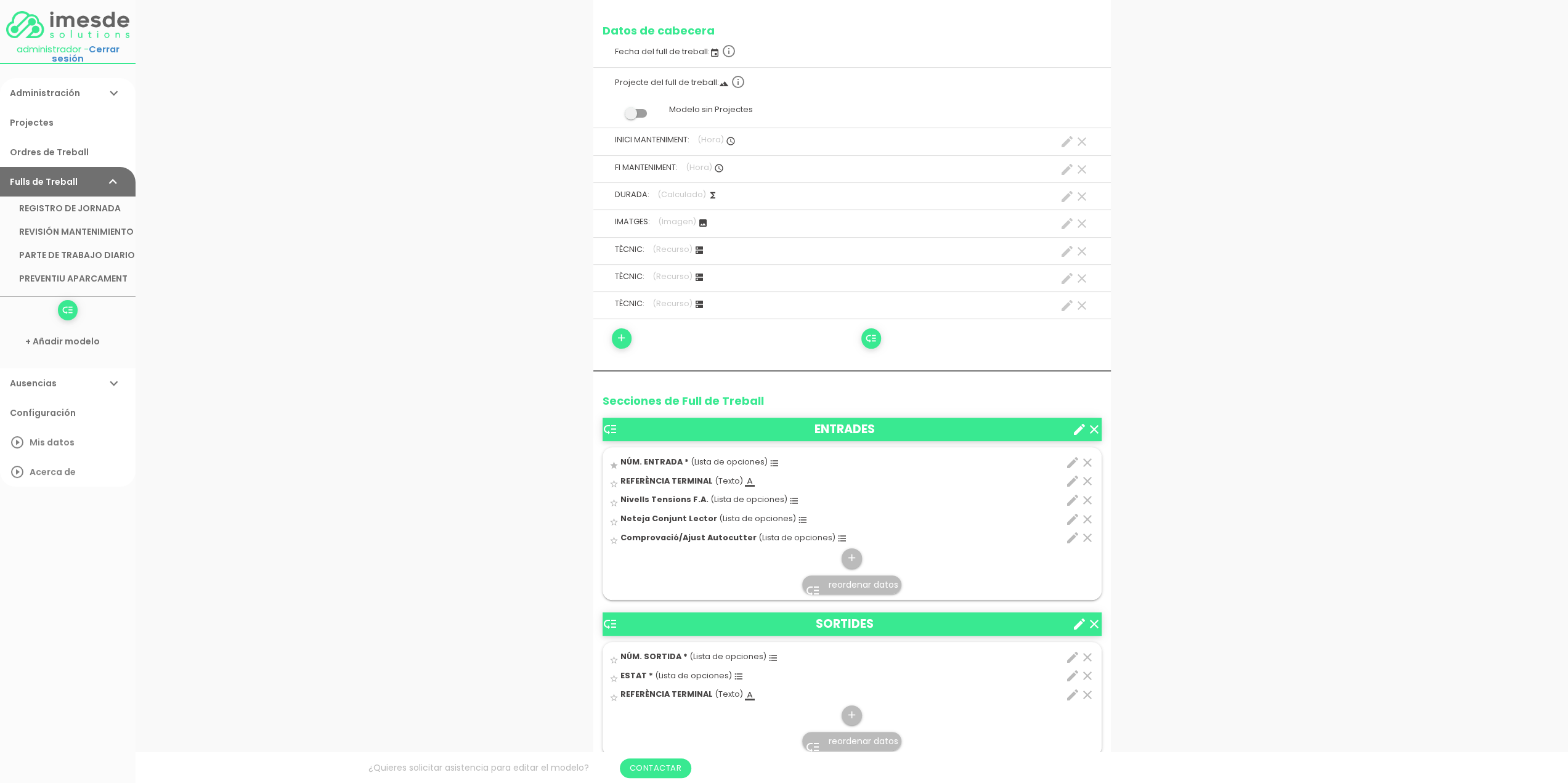
click at [1088, 537] on icon "clear" at bounding box center [1087, 538] width 15 height 15
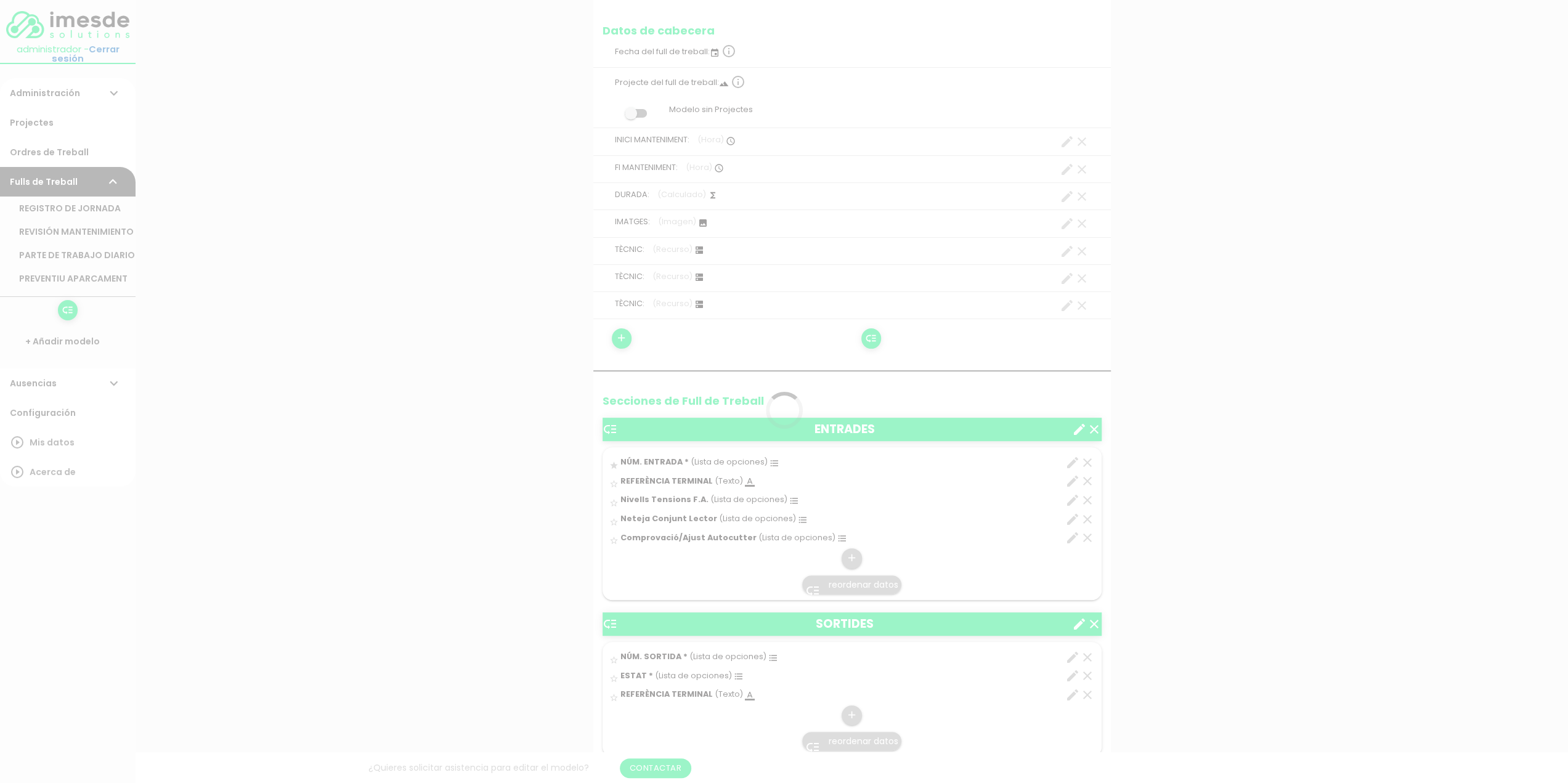
scroll to position [0, 0]
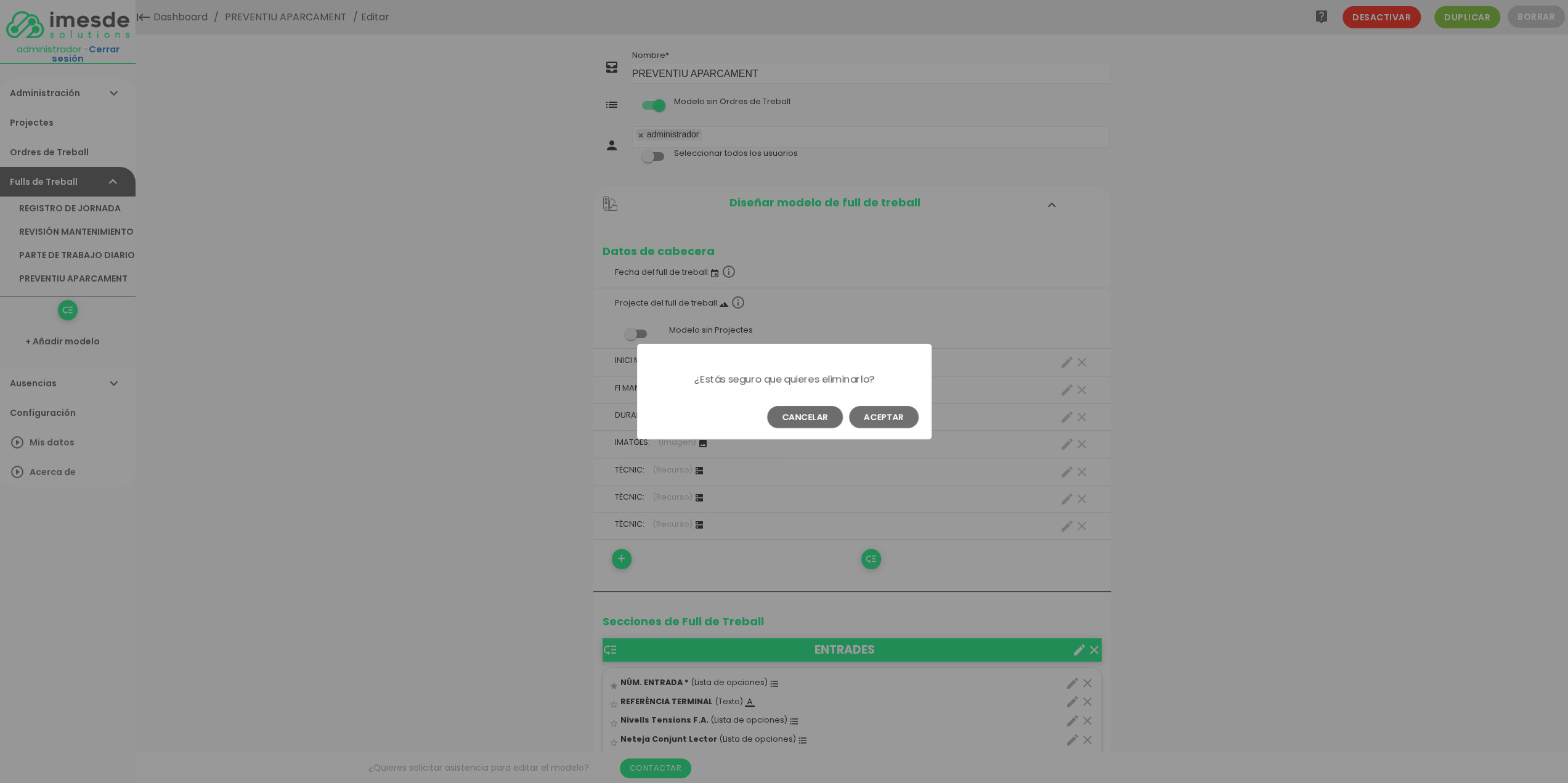
click at [888, 413] on button "Aceptar" at bounding box center [884, 416] width 70 height 22
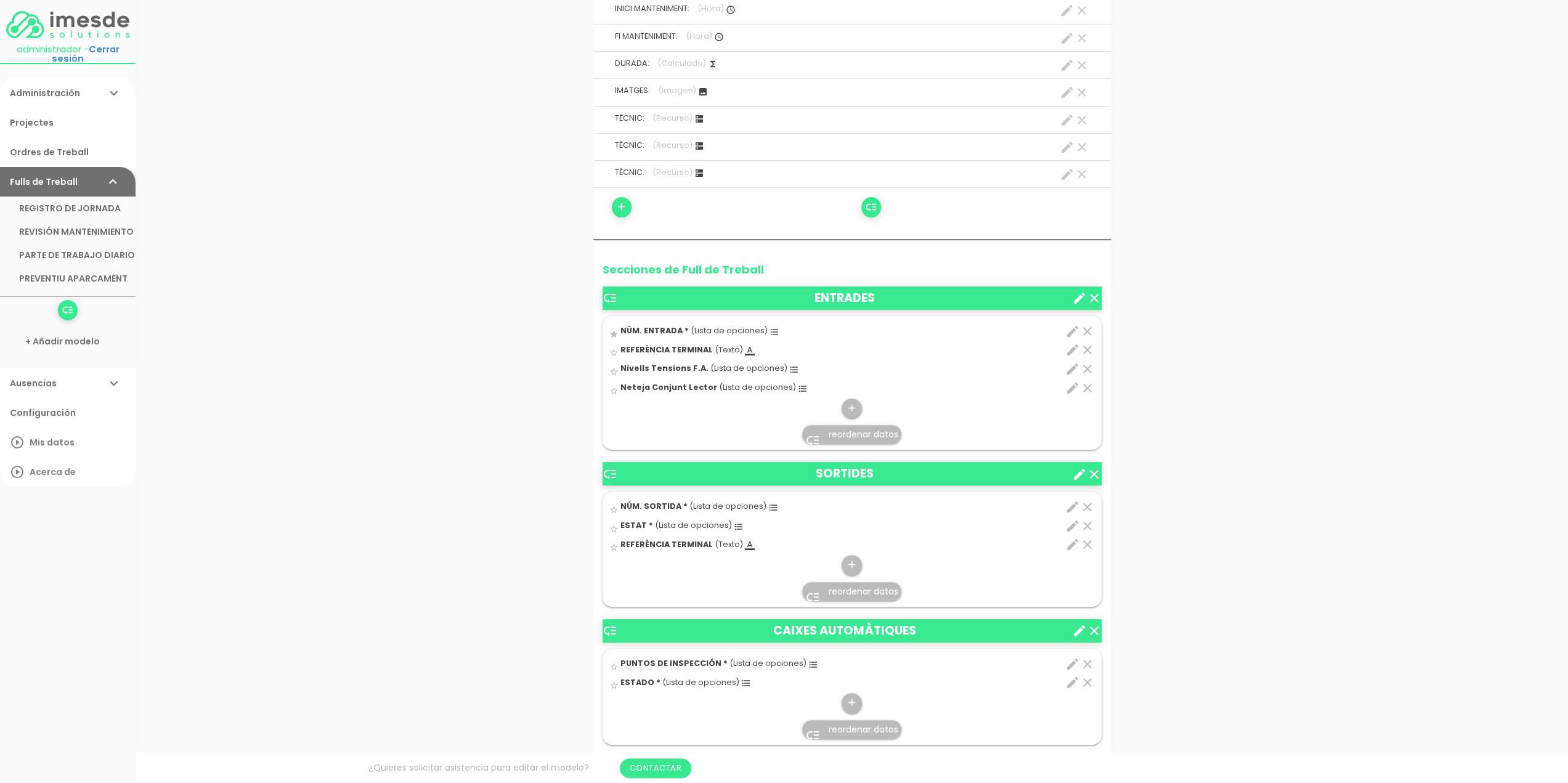
scroll to position [370, 0]
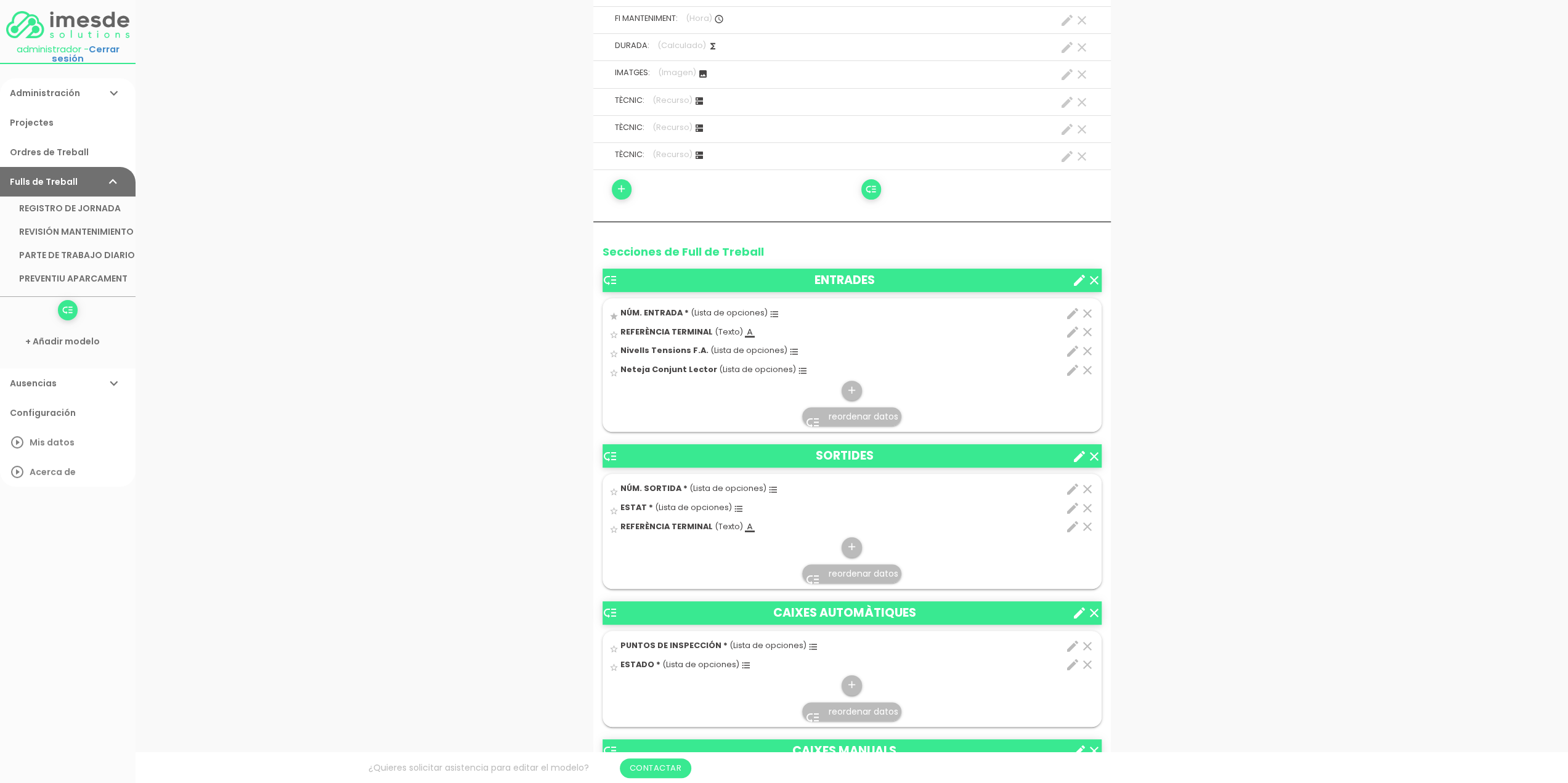
click at [1089, 368] on icon "clear" at bounding box center [1087, 370] width 15 height 15
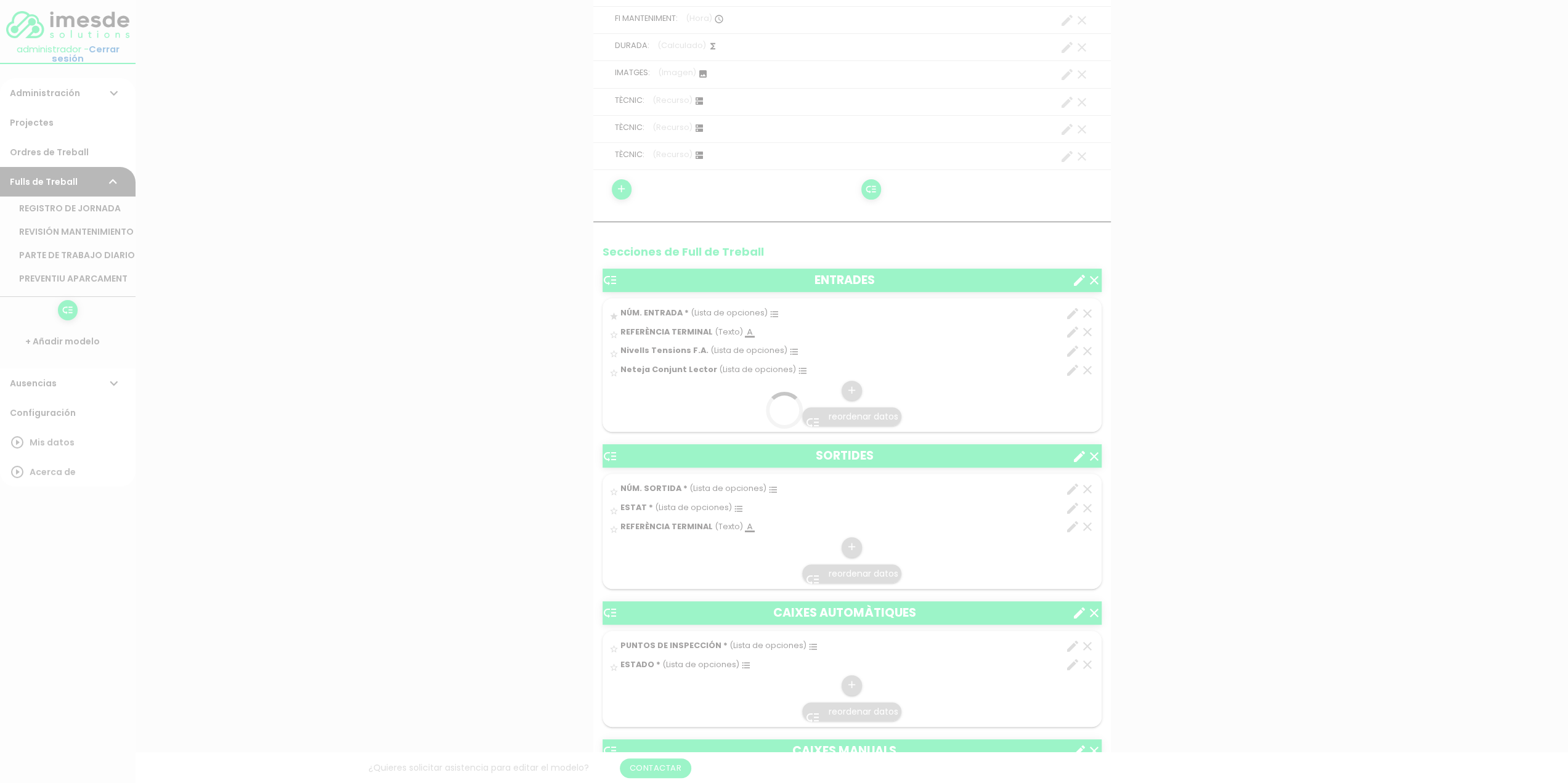
scroll to position [0, 0]
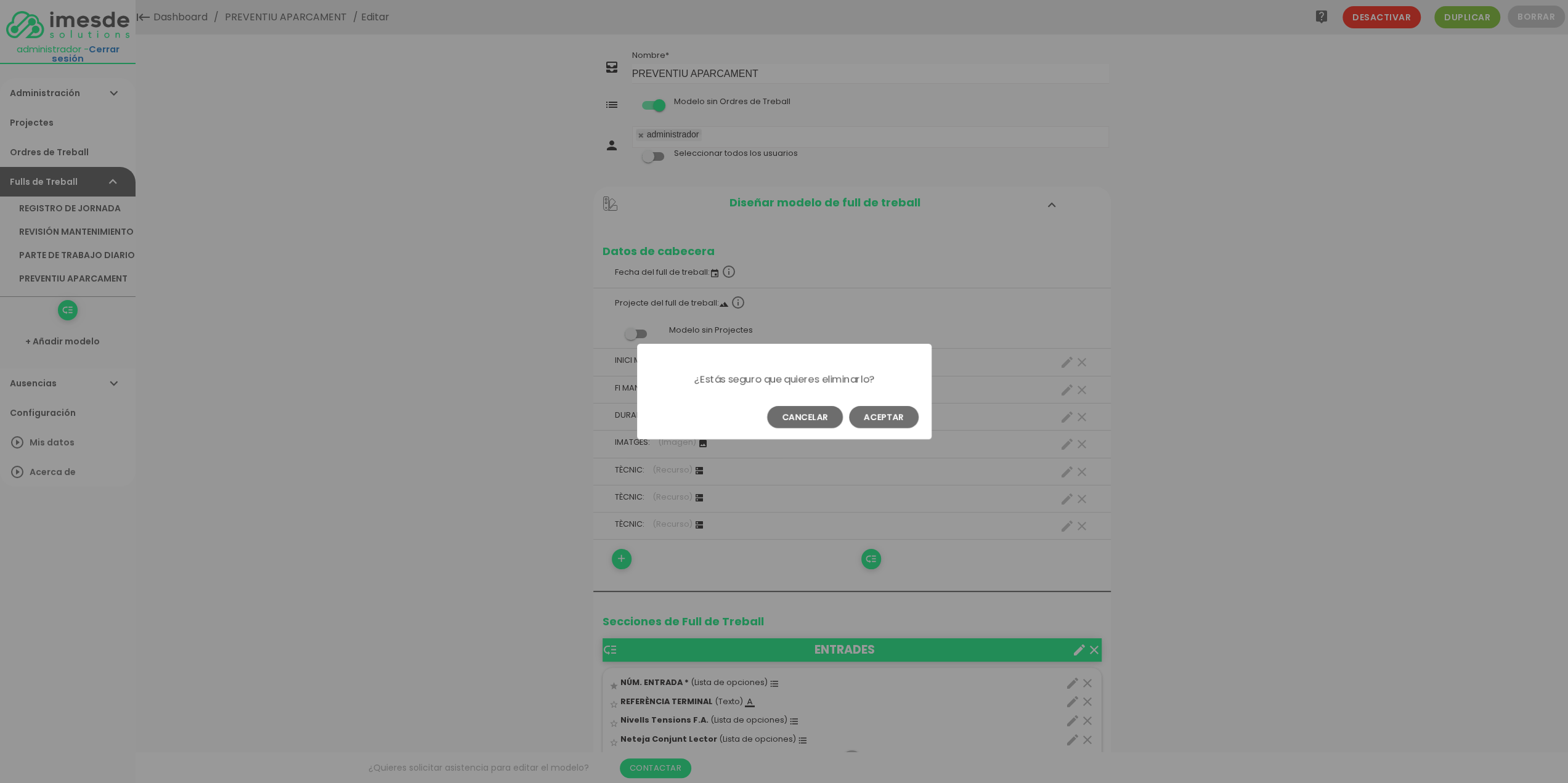
click at [899, 419] on button "Aceptar" at bounding box center [884, 416] width 70 height 22
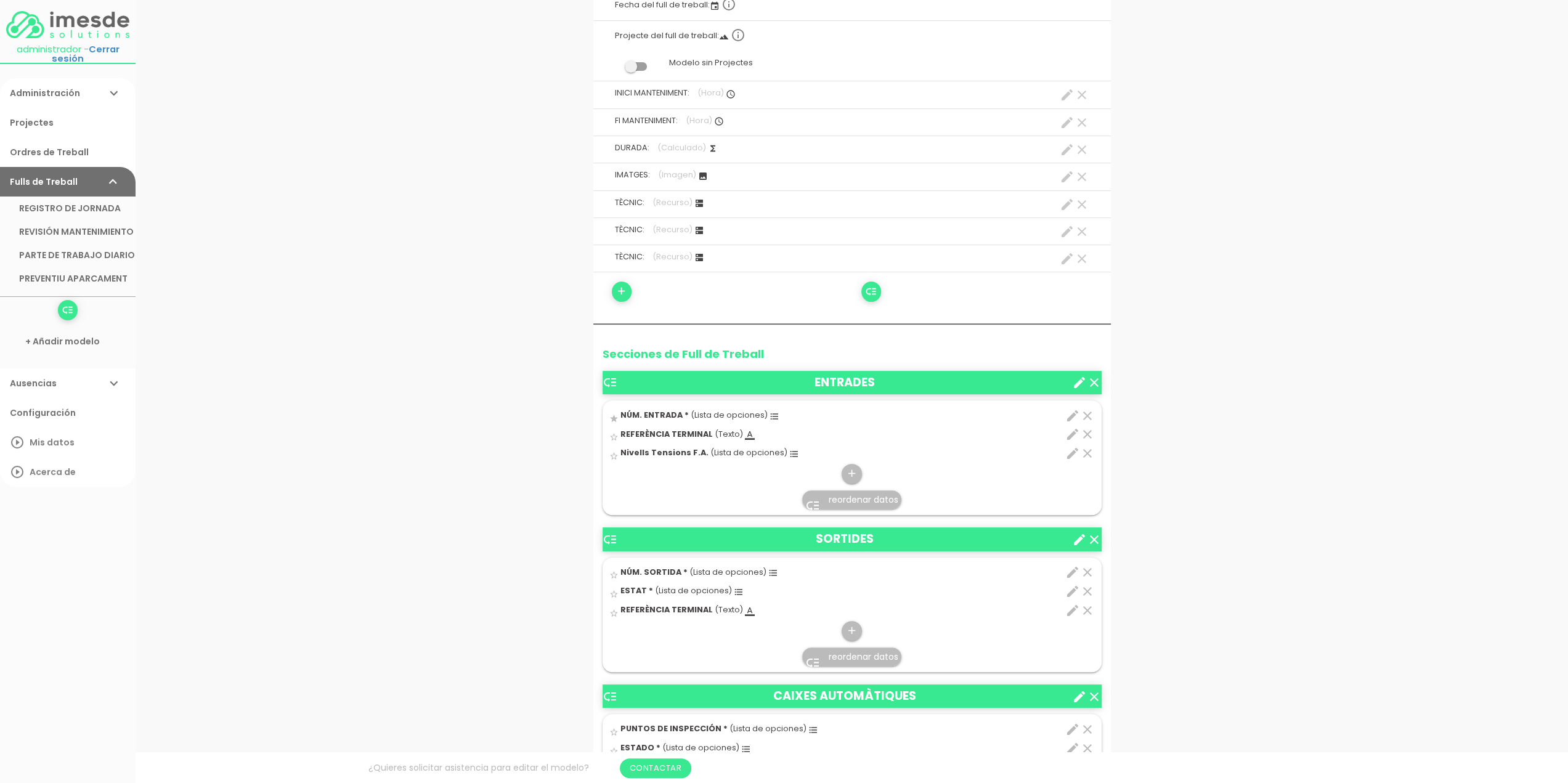
scroll to position [308, 0]
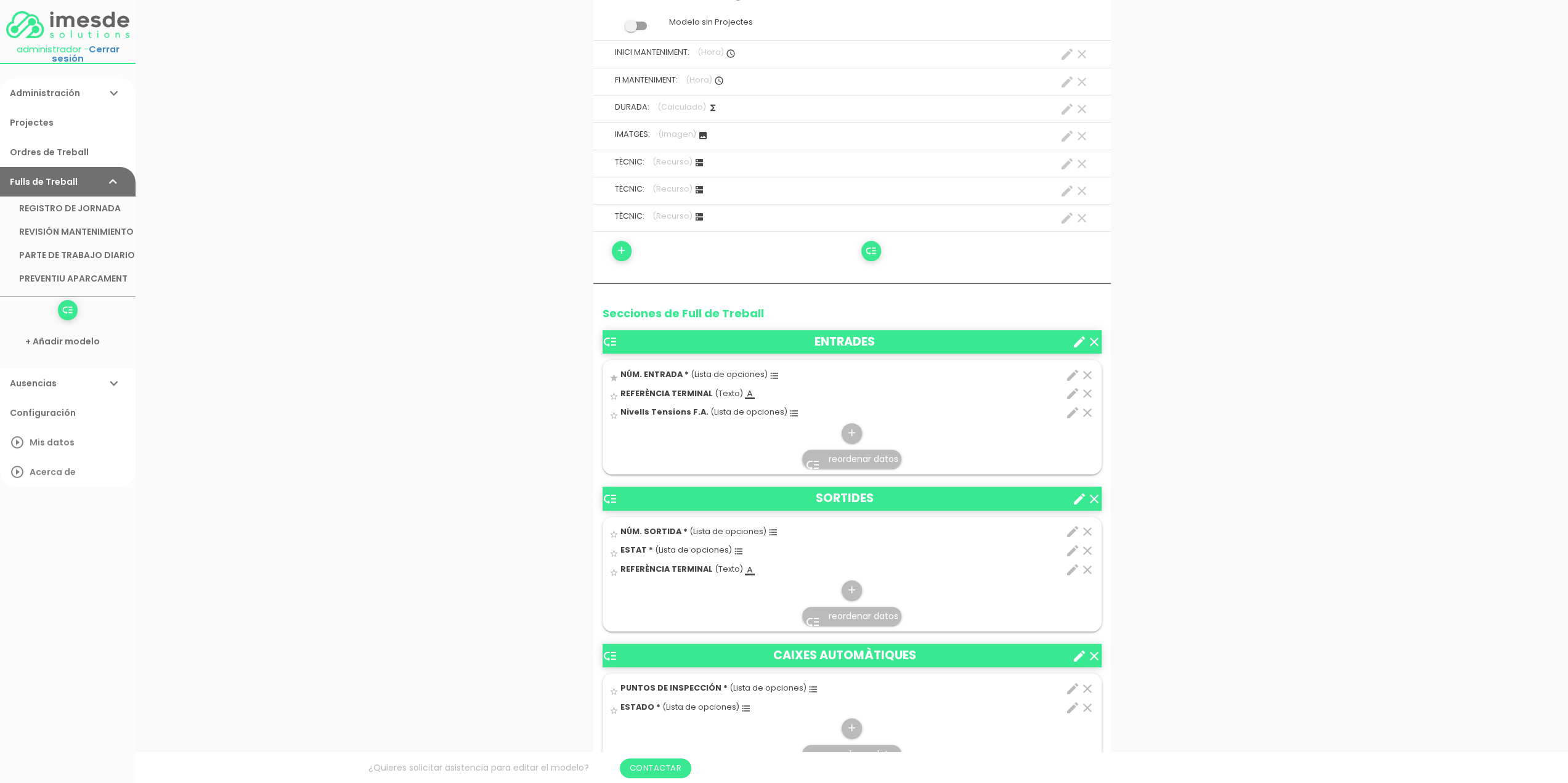
click at [1087, 411] on icon "clear" at bounding box center [1087, 413] width 15 height 15
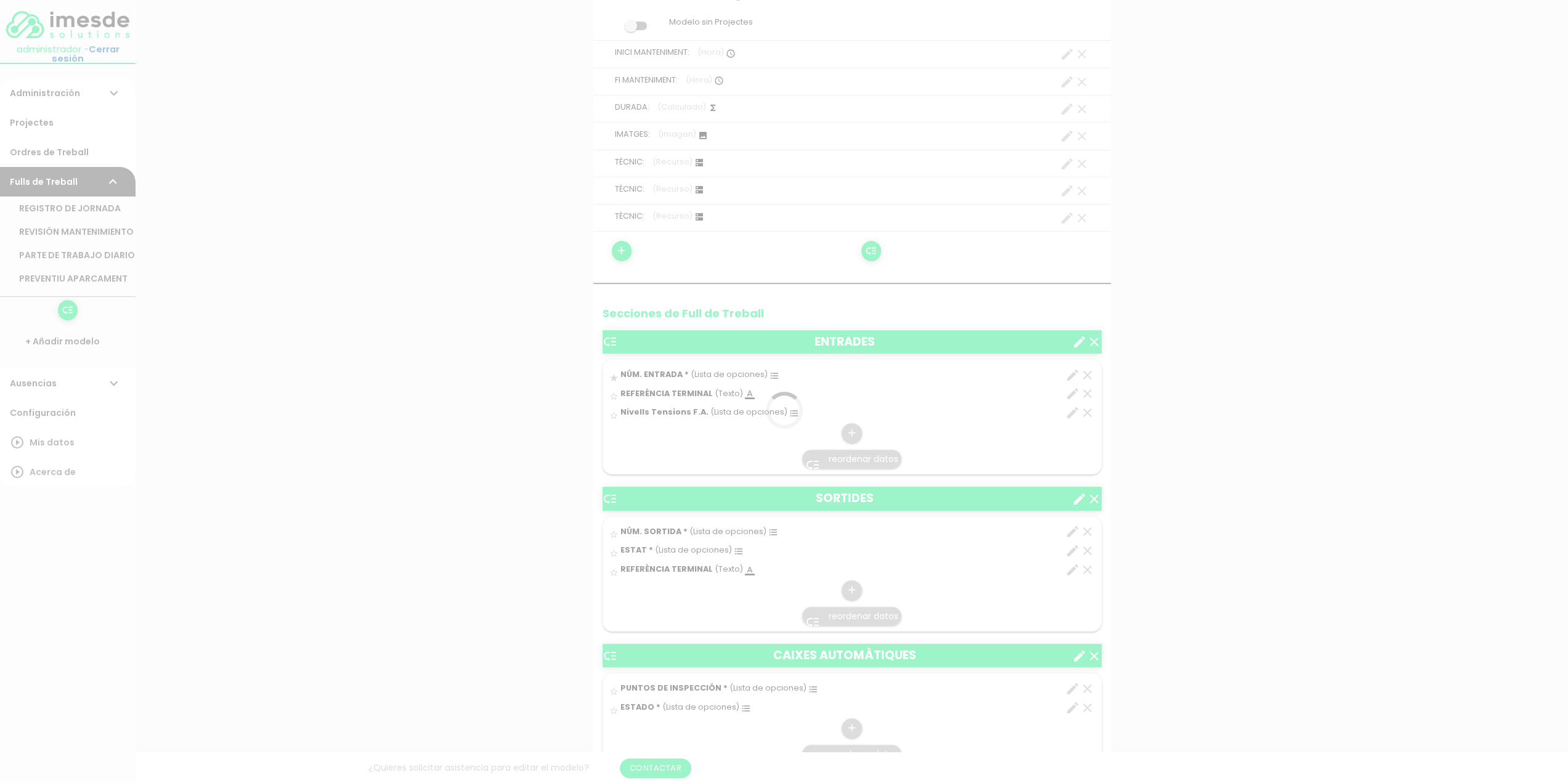
scroll to position [0, 0]
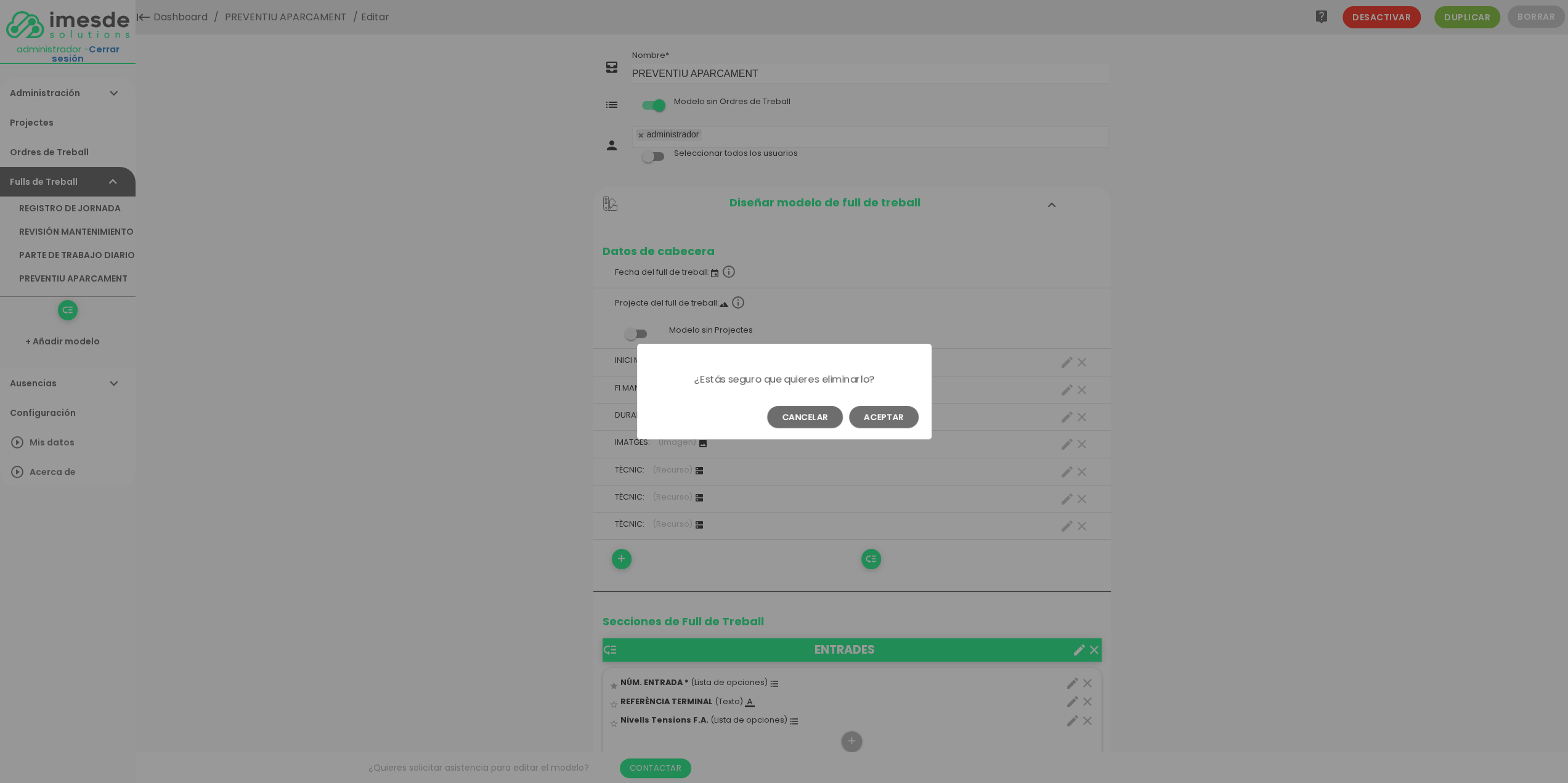
click at [899, 414] on button "Aceptar" at bounding box center [884, 416] width 70 height 22
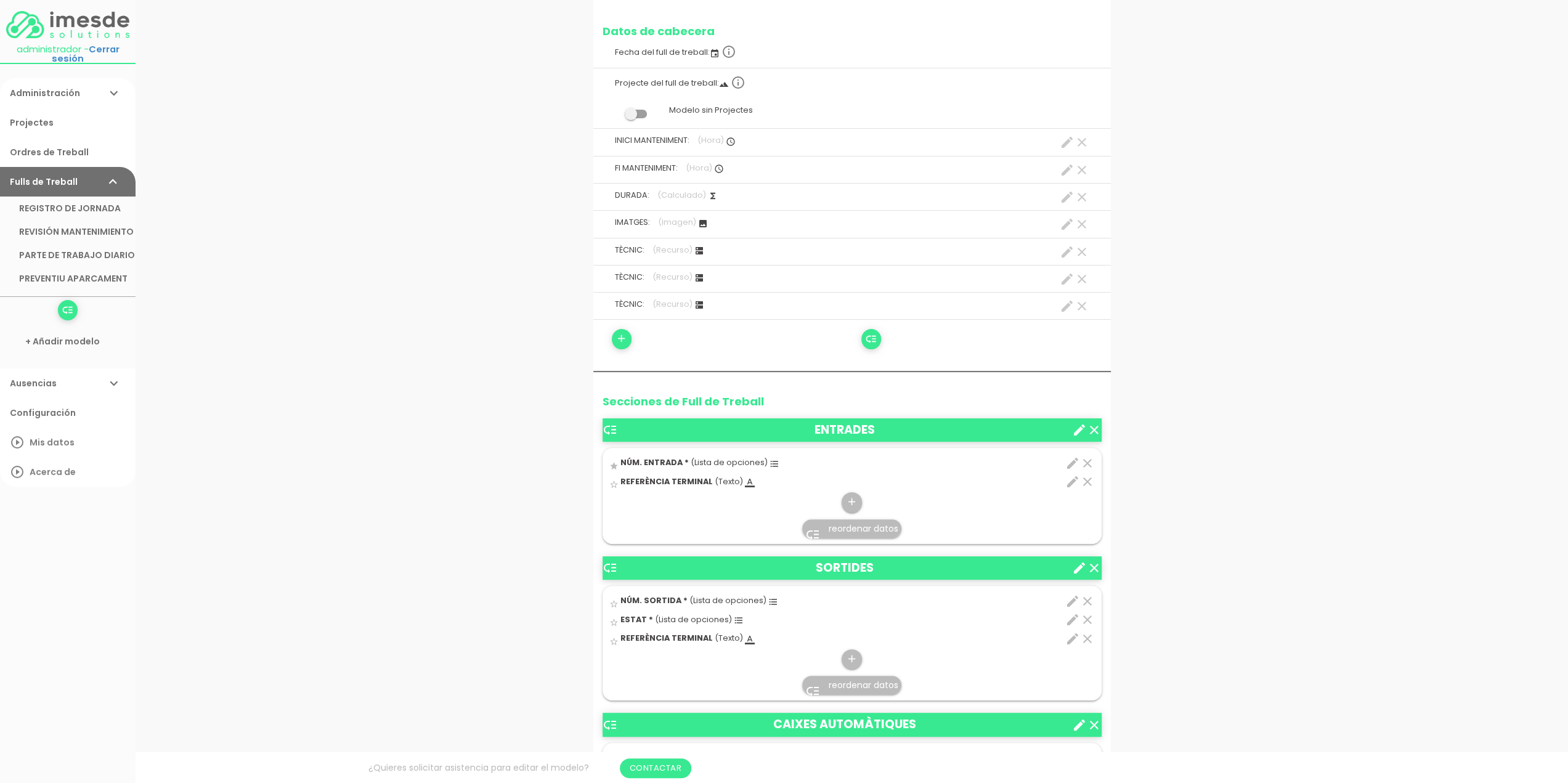
scroll to position [308, 0]
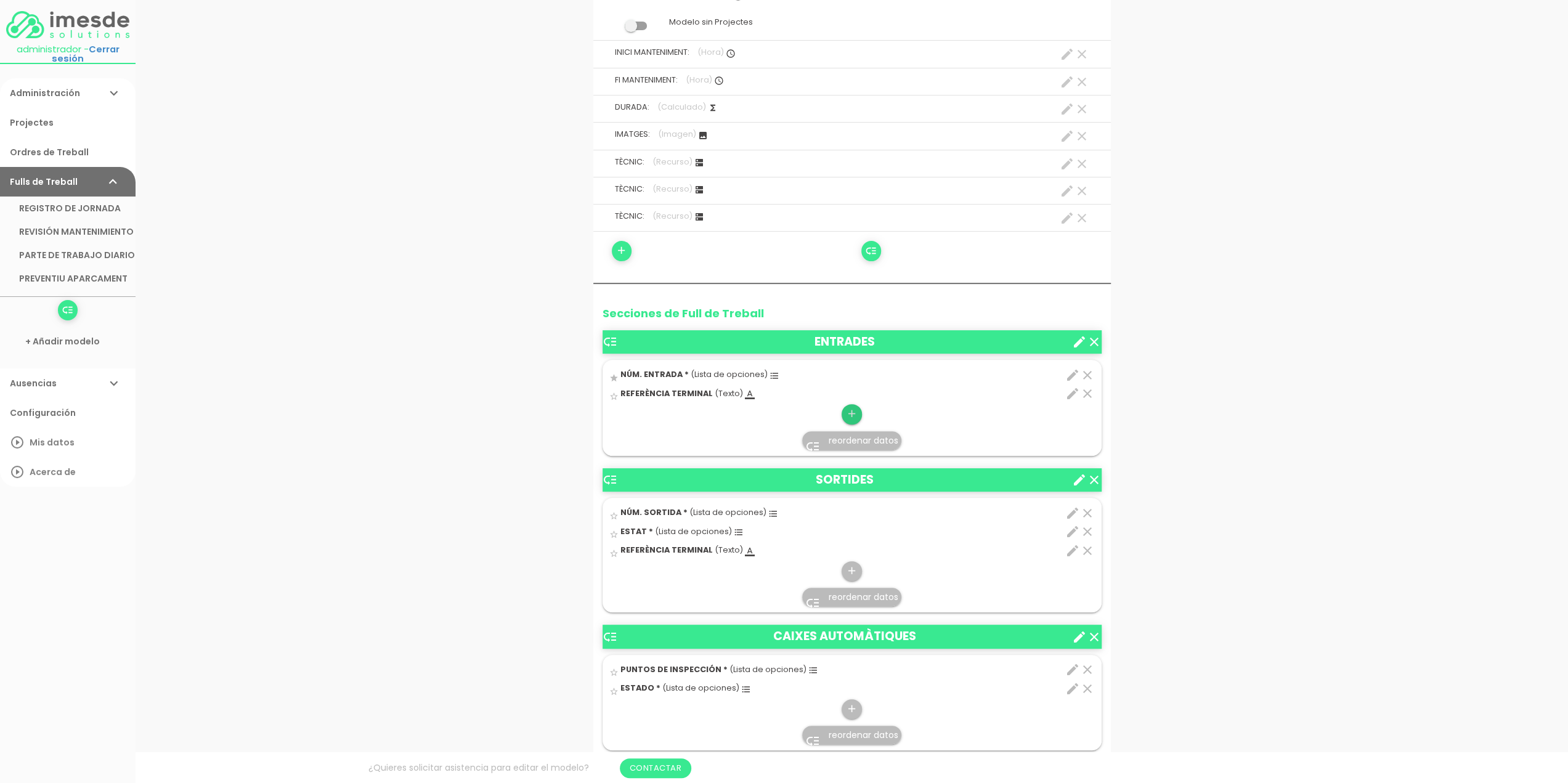
click at [852, 410] on icon "add" at bounding box center [852, 414] width 11 height 19
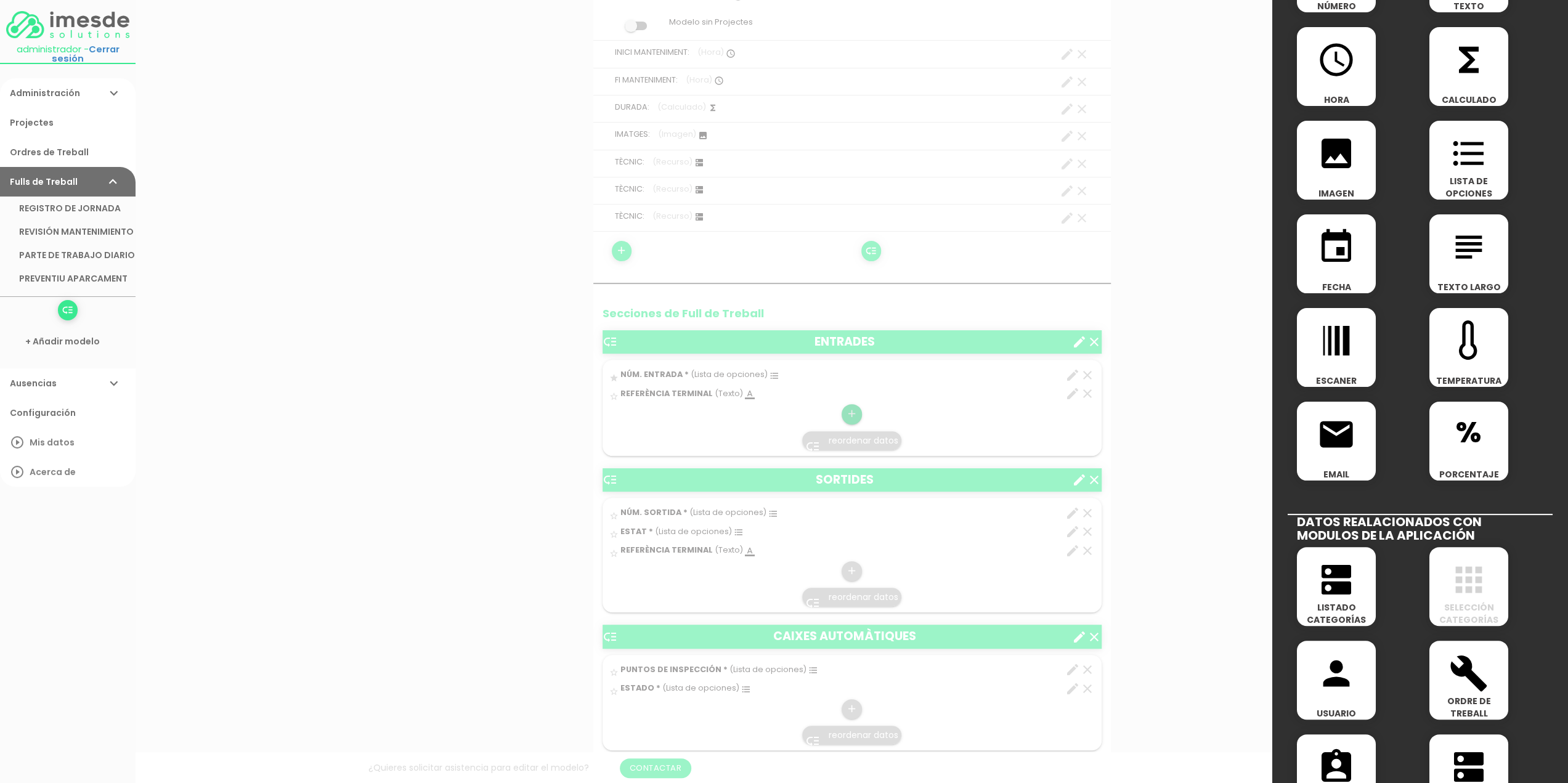
scroll to position [123, 0]
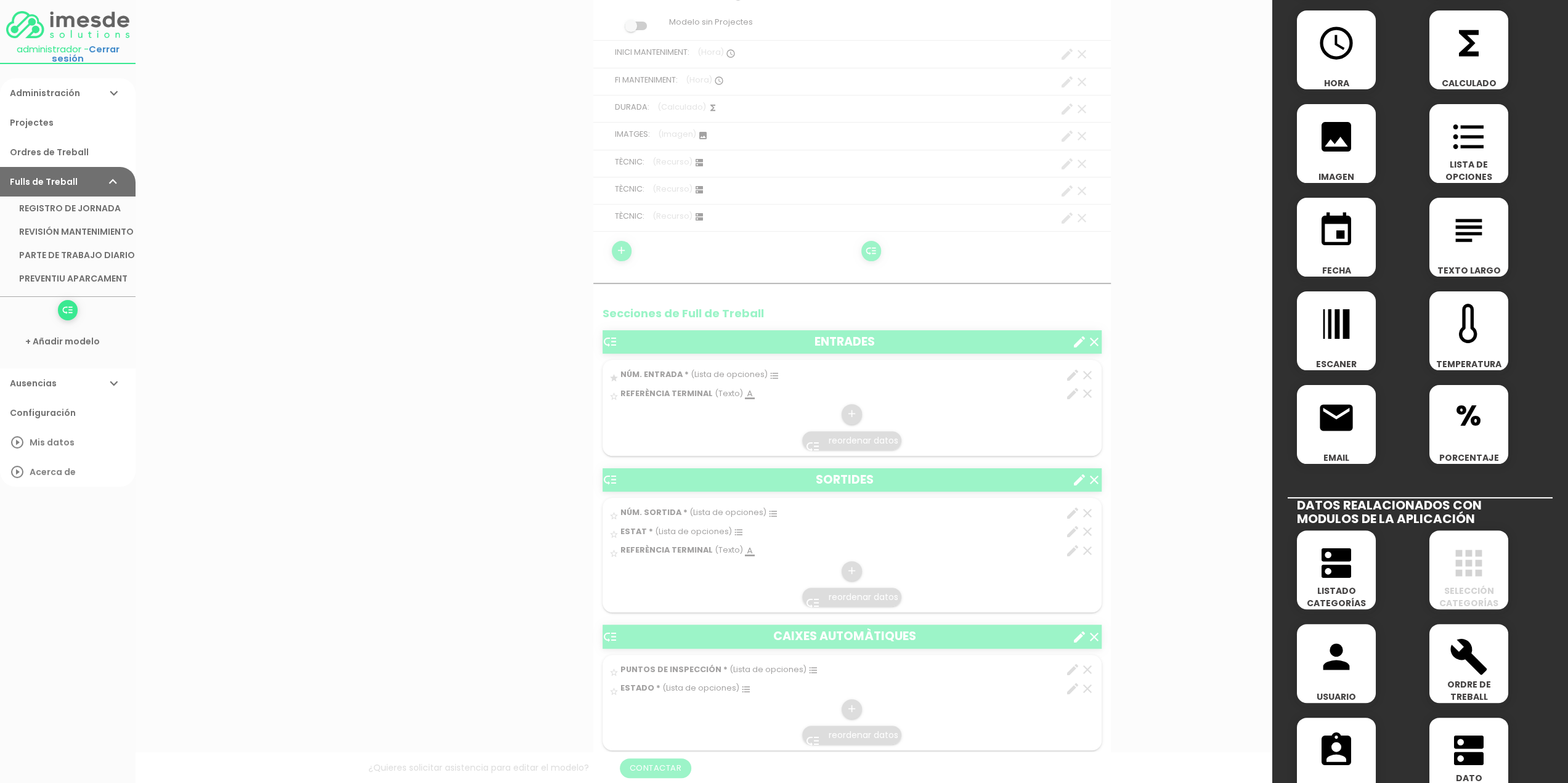
click at [1328, 584] on div "dns LISTADO CATEGORÍAS" at bounding box center [1336, 569] width 79 height 79
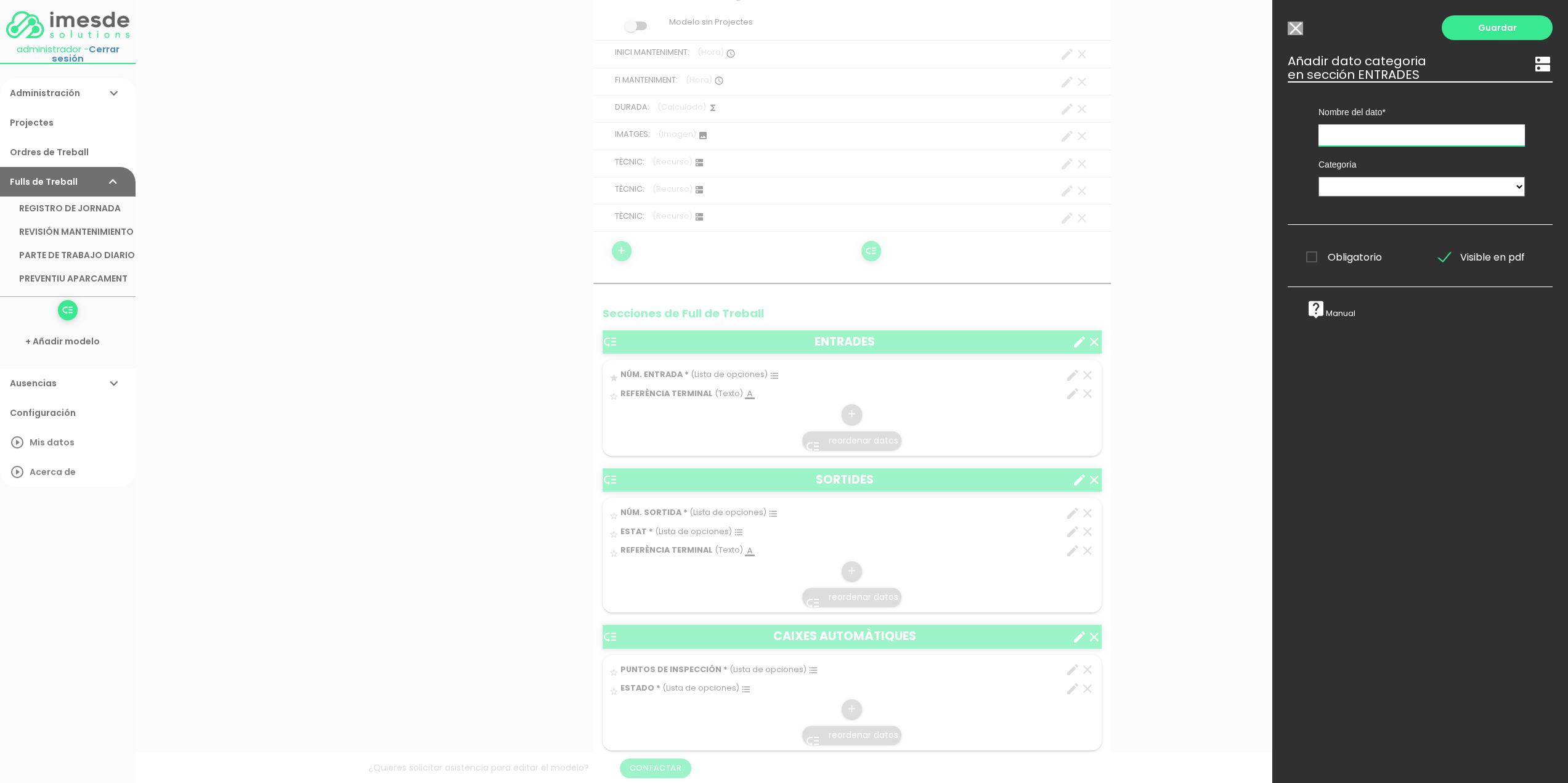
click at [1360, 135] on input "text" at bounding box center [1421, 135] width 206 height 22
type input "Nivell Tensions F.A."
click at [1341, 189] on select "TÈCNICS S.A.T. ESTAT-GEN ACTUACIÓ ESTAT-DET" at bounding box center [1421, 186] width 206 height 19
click at [1318, 177] on select "TÈCNICS S.A.T. ESTAT-GEN ACTUACIÓ ESTAT-DET" at bounding box center [1421, 186] width 206 height 19
click at [1504, 189] on select "TÈCNICS S.A.T. ESTAT-GEN ACTUACIÓ ESTAT-DET" at bounding box center [1421, 186] width 206 height 19
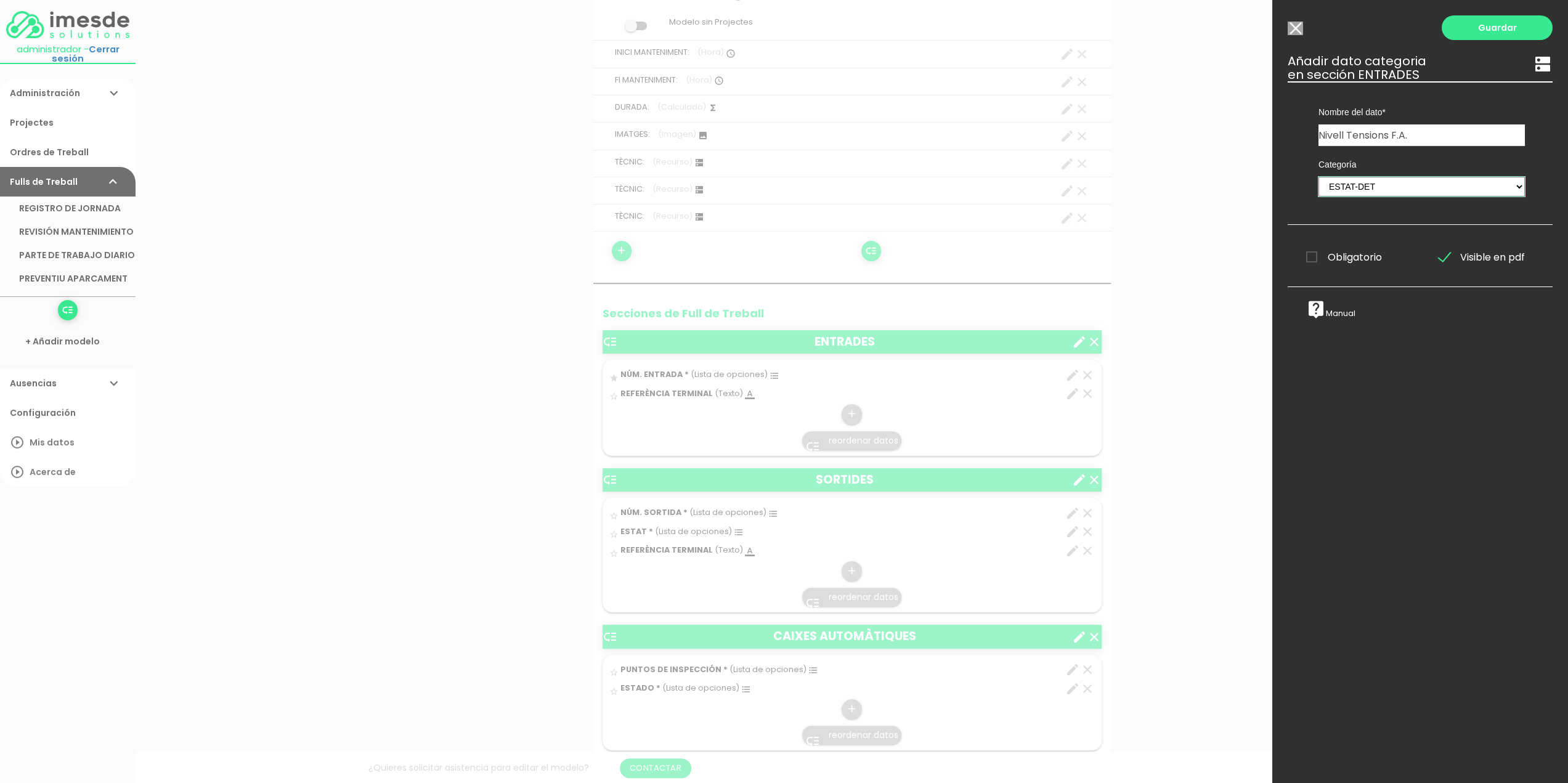
select select "728"
click at [1318, 177] on select "TÈCNICS S.A.T. ESTAT-GEN ACTUACIÓ ESTAT-DET" at bounding box center [1421, 186] width 206 height 19
drag, startPoint x: 1419, startPoint y: 137, endPoint x: 1223, endPoint y: 147, distance: 196.3
type input "ESTAT"
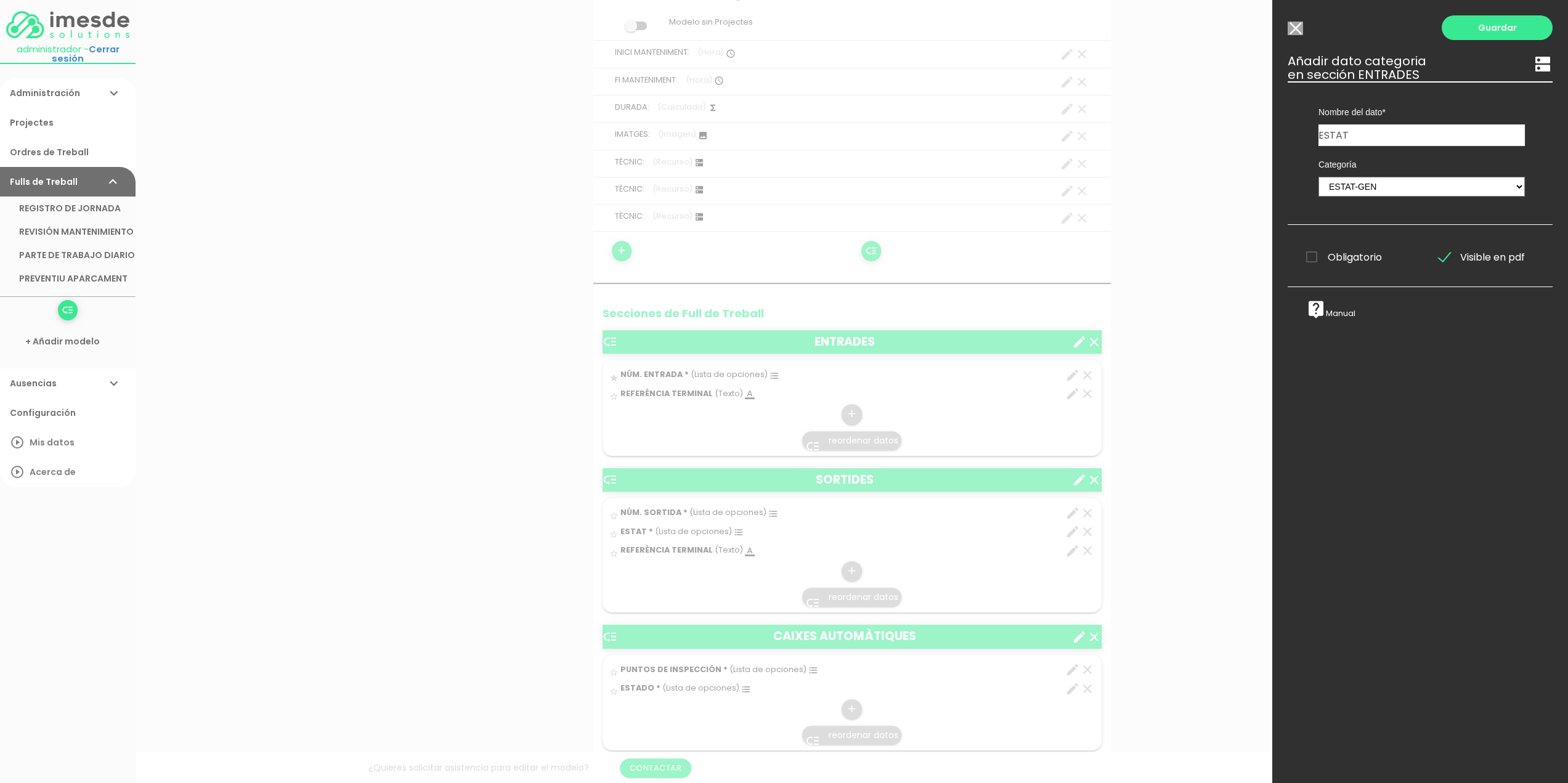
click at [1314, 257] on span "Obligatorio" at bounding box center [1344, 257] width 76 height 15
click at [0, 0] on input "Obligatorio" at bounding box center [0, 0] width 0 height 0
click at [1494, 29] on link "Guardar" at bounding box center [1497, 28] width 111 height 24
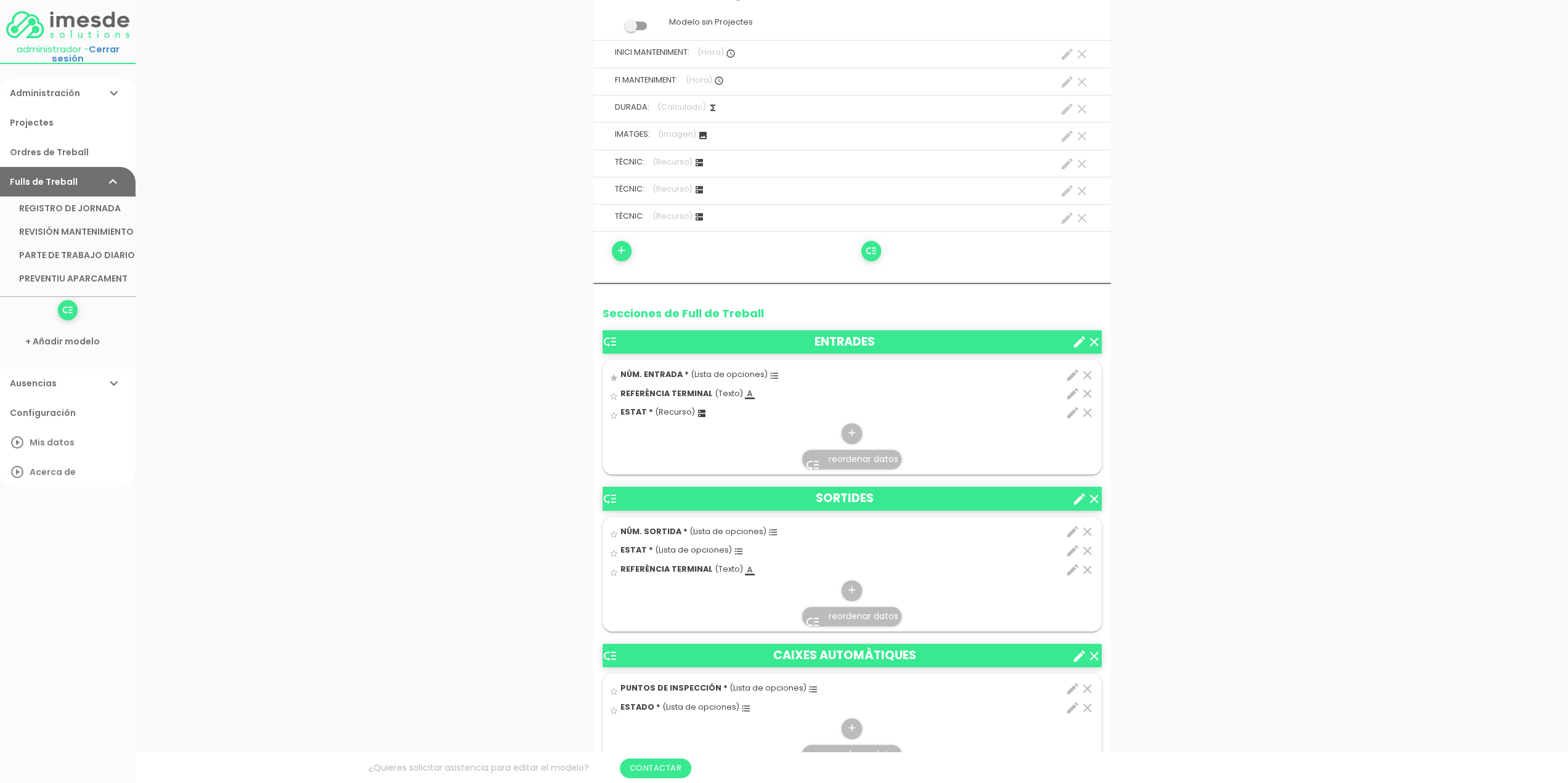
scroll to position [370, 0]
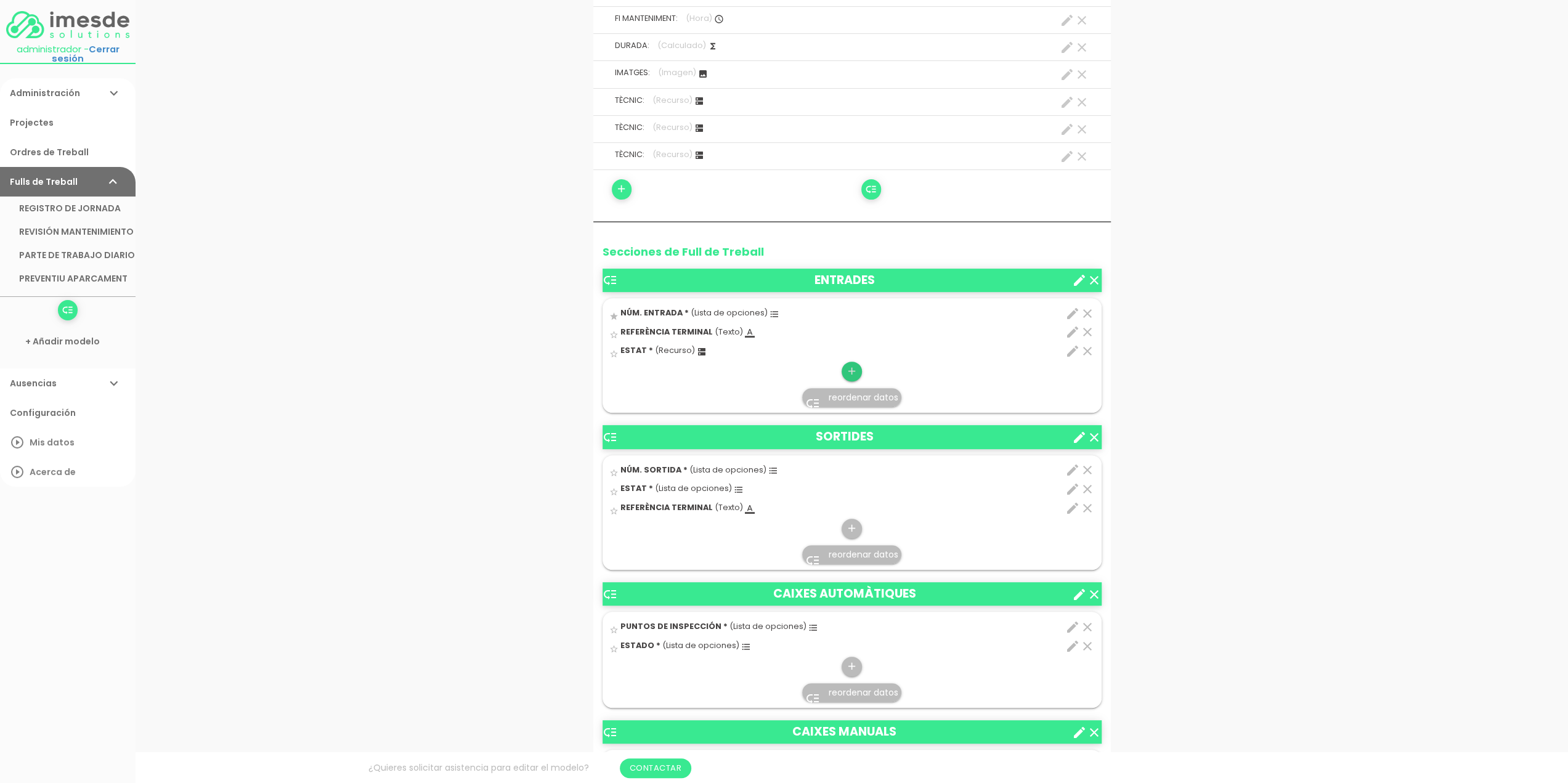
click at [854, 371] on icon "add" at bounding box center [852, 372] width 11 height 19
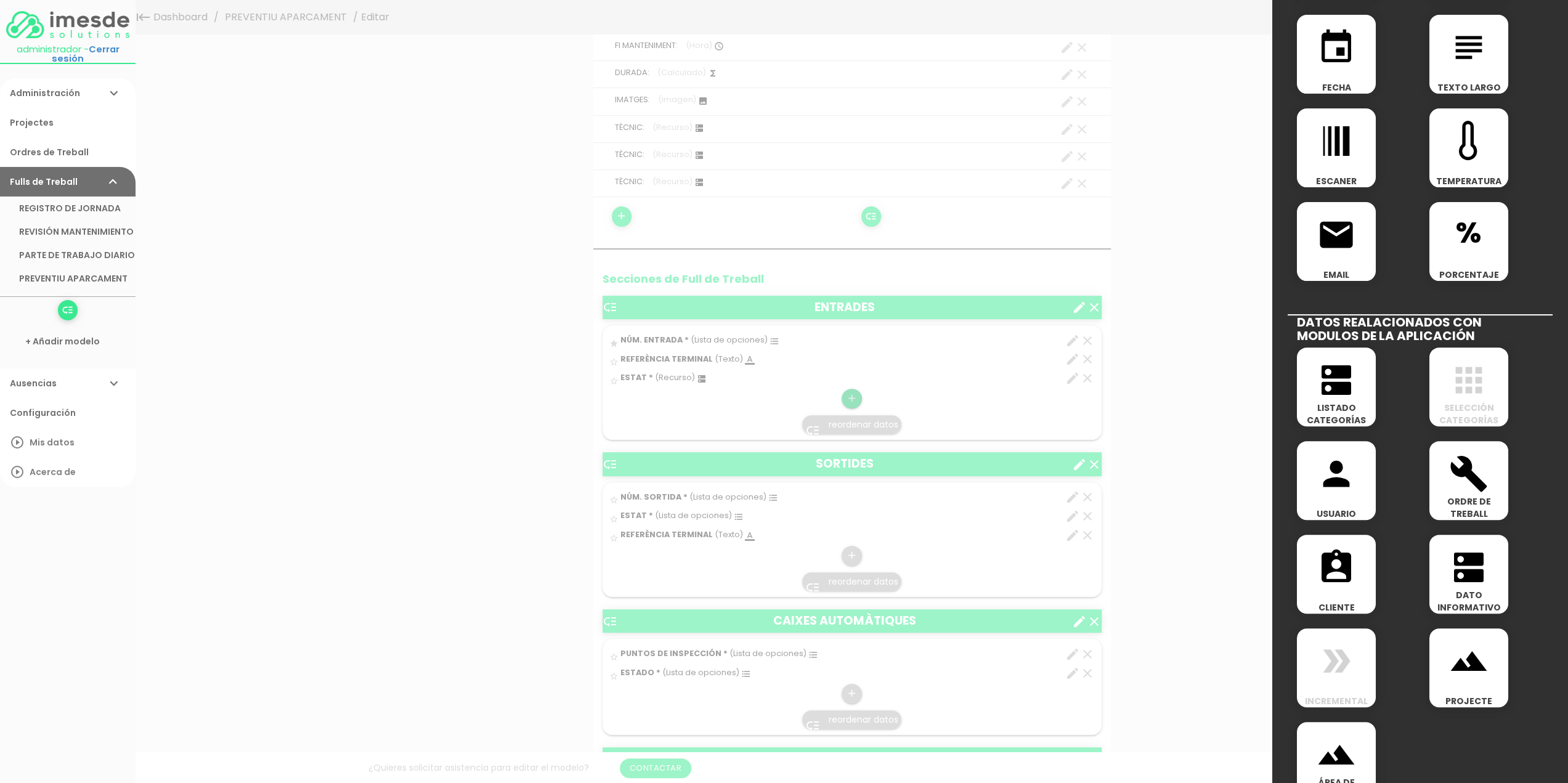
scroll to position [308, 0]
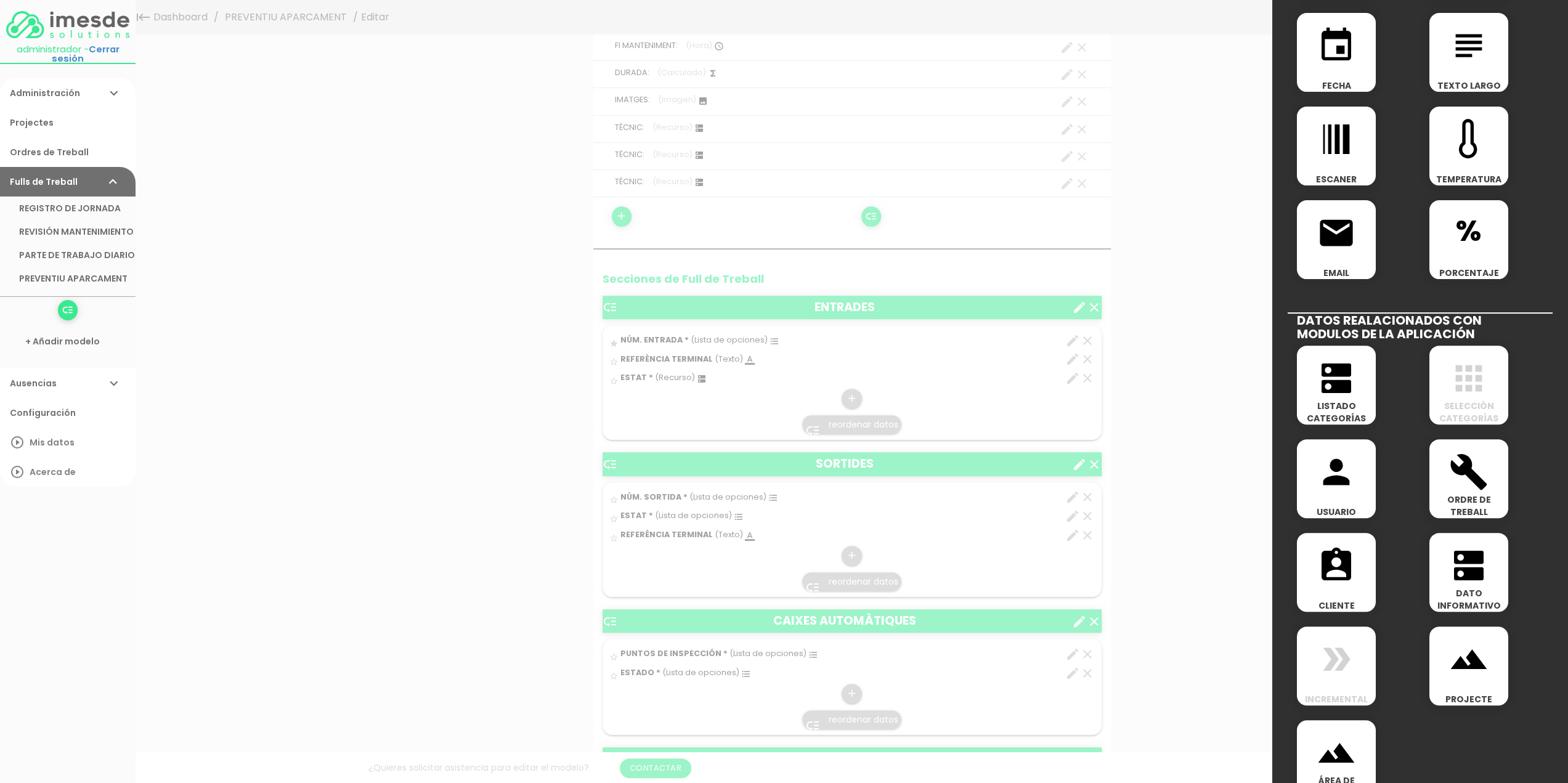
click at [1337, 385] on icon "dns" at bounding box center [1336, 378] width 40 height 40
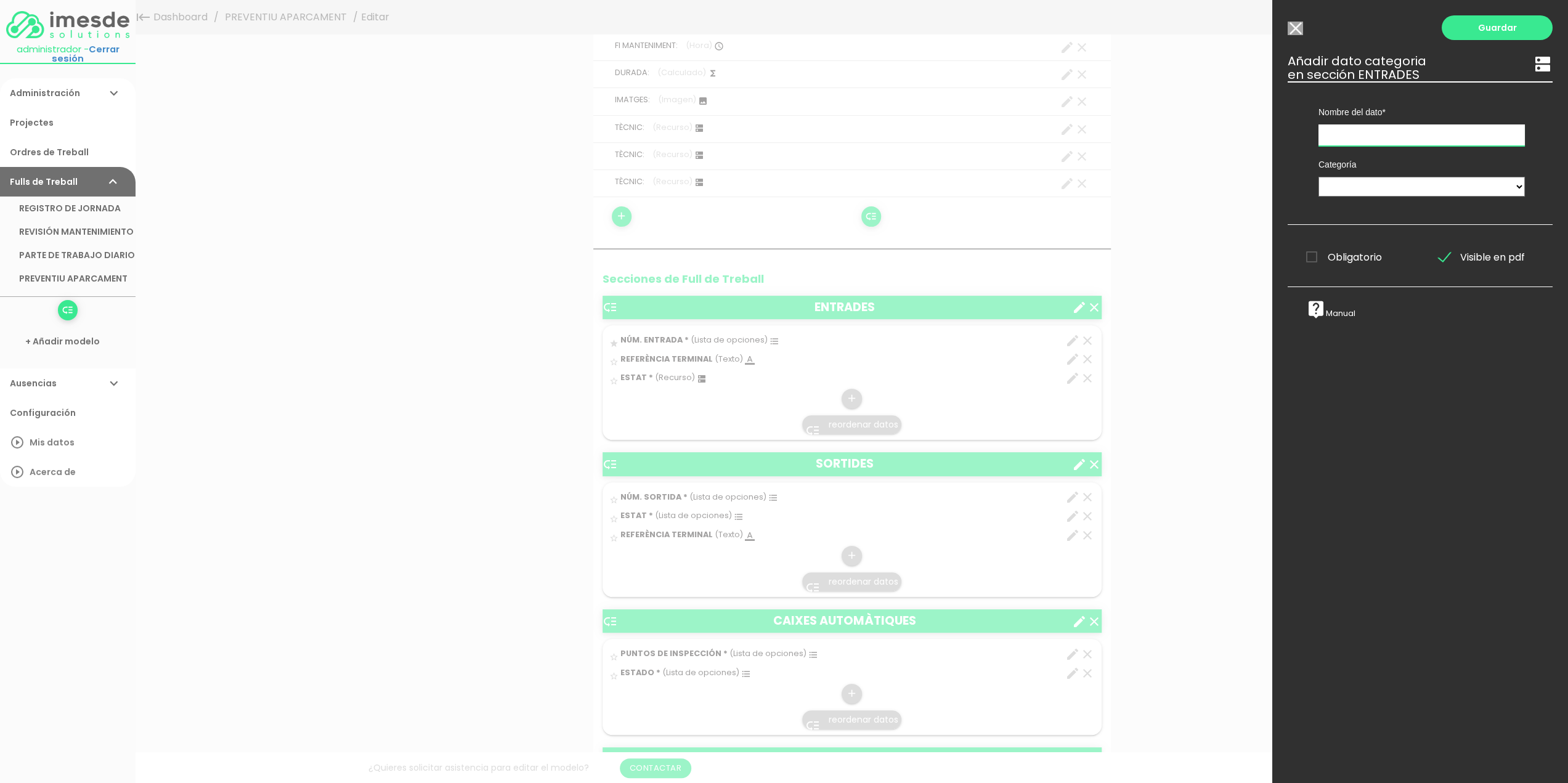
click at [1346, 133] on input "text" at bounding box center [1421, 135] width 206 height 22
type input "Nivell Tensions F.A."
click at [1349, 184] on select "TÈCNICS S.A.T. ESTAT-GEN ACTUACIÓ ESTAT-DET" at bounding box center [1421, 186] width 206 height 19
select select "730"
click at [1318, 177] on select "TÈCNICS S.A.T. ESTAT-GEN ACTUACIÓ ESTAT-DET" at bounding box center [1421, 186] width 206 height 19
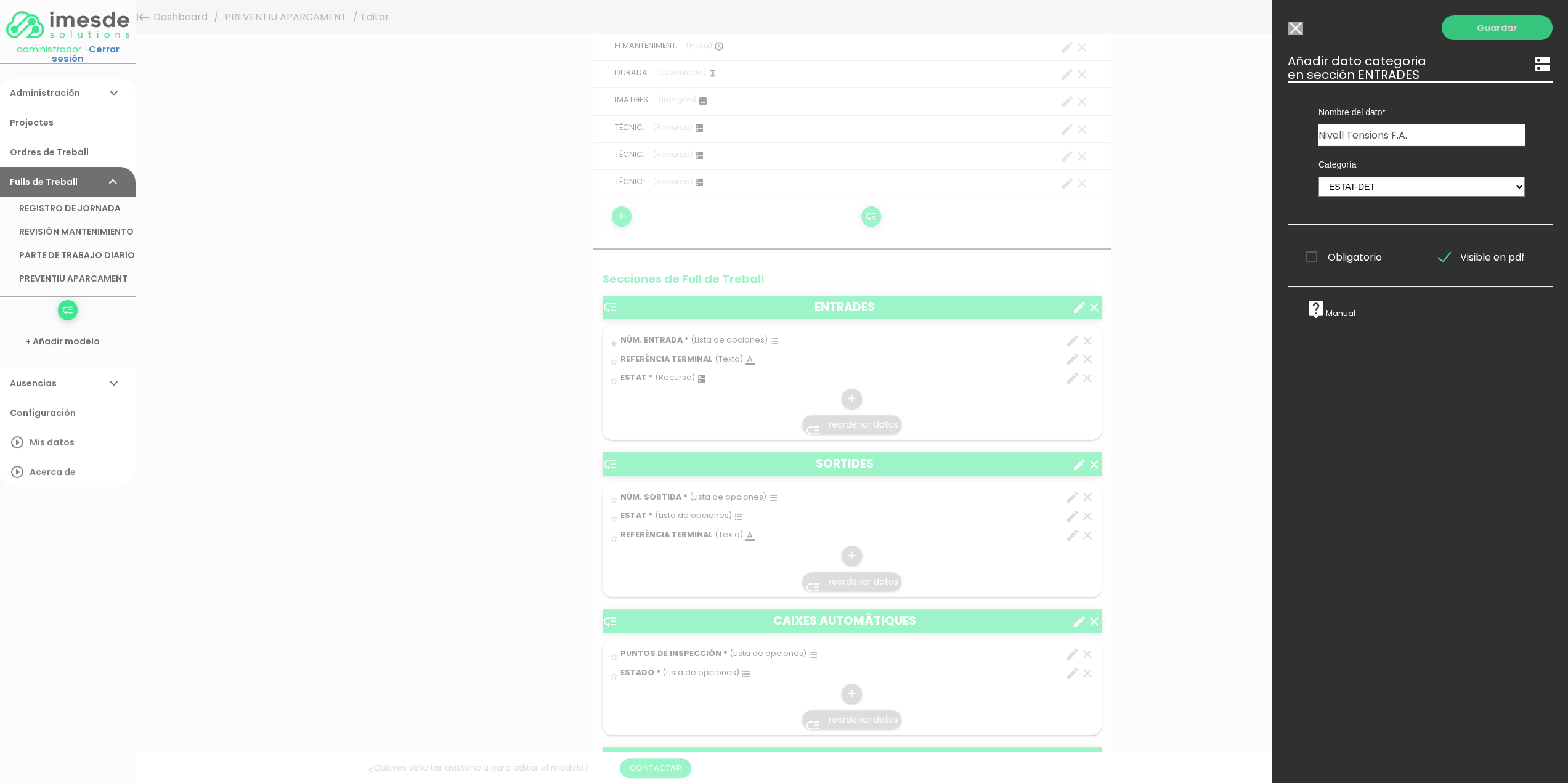
click at [1490, 30] on link "Guardar" at bounding box center [1497, 28] width 111 height 24
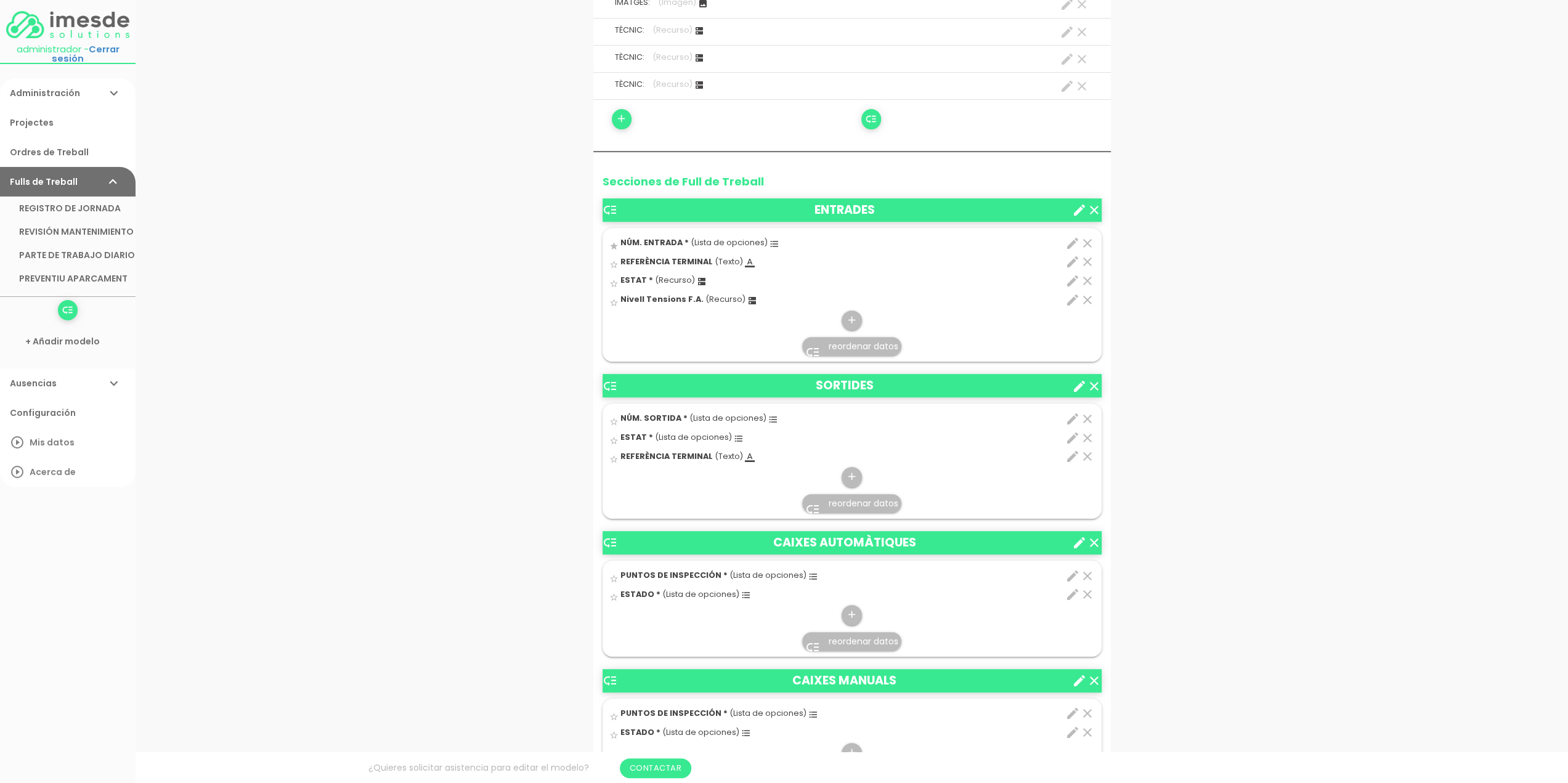
scroll to position [432, 0]
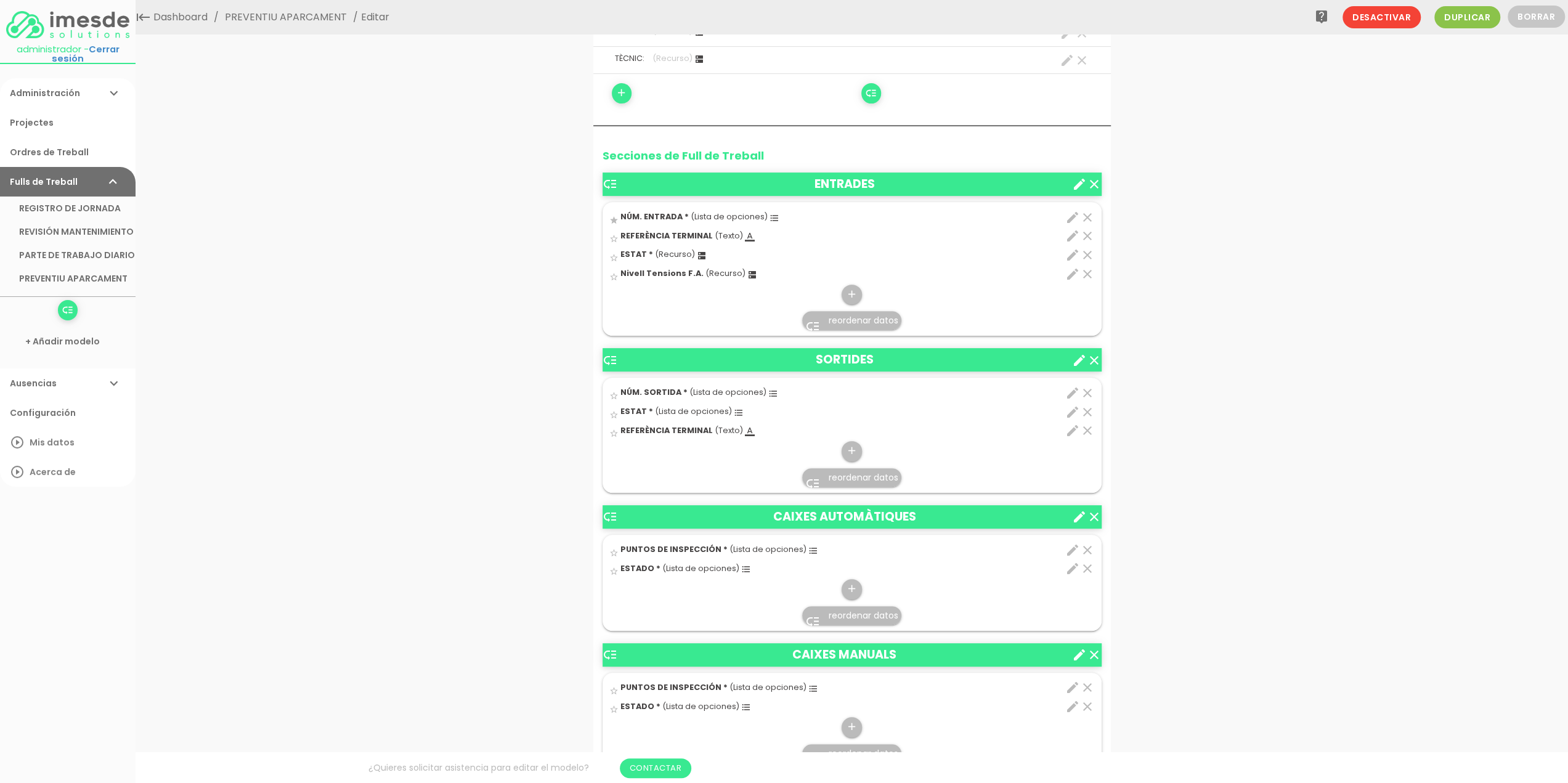
click at [1070, 273] on icon "edit" at bounding box center [1073, 274] width 15 height 15
select select "730"
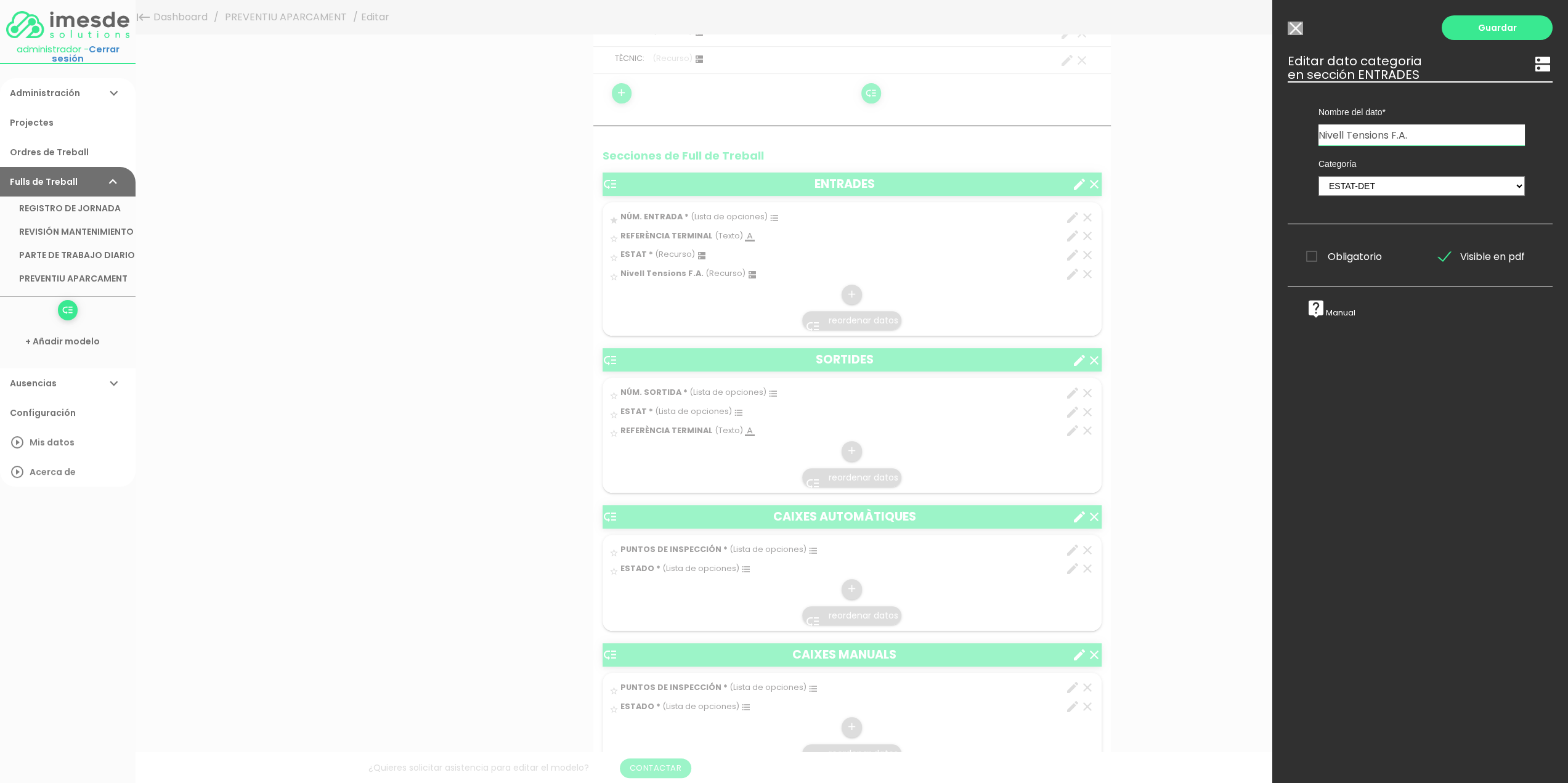
drag, startPoint x: 1411, startPoint y: 134, endPoint x: 1300, endPoint y: 135, distance: 111.0
click at [1300, 135] on div "Nombre del dato NÚM. ENTRADA NÚM. SORTIDA PUNTOS DE INSPECCIÓN PUNTOS DE INSPEC…" at bounding box center [1421, 113] width 244 height 64
click at [1365, 141] on input "Nivell Tensions F.A." at bounding box center [1421, 135] width 206 height 21
click at [1396, 135] on input "Nivell Tensions F.A." at bounding box center [1421, 135] width 206 height 21
drag, startPoint x: 1413, startPoint y: 133, endPoint x: 1286, endPoint y: 133, distance: 127.0
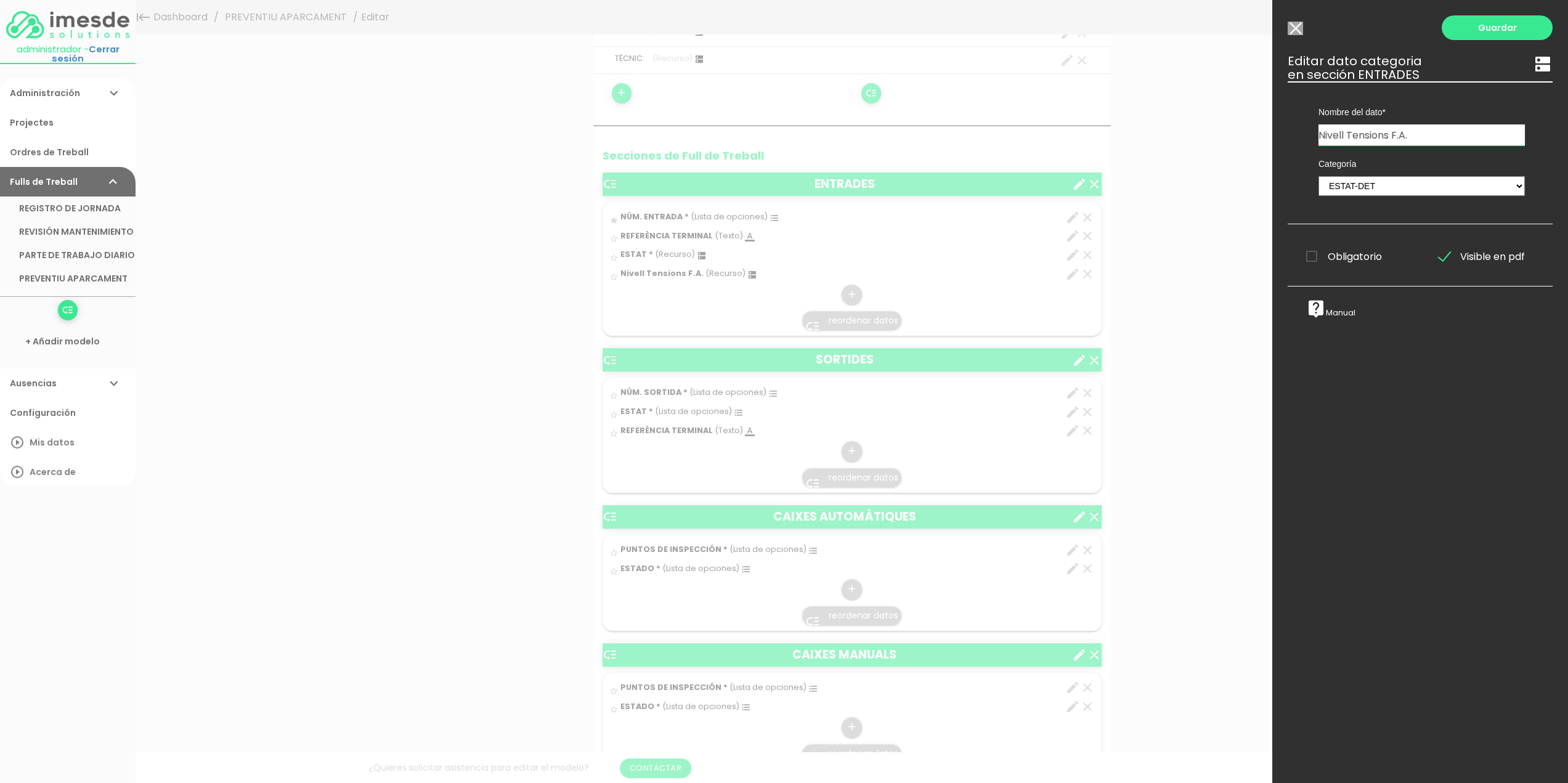
click at [1286, 133] on div "Guardar ESCOGE EL TIPO DE DATO looks_one NÚMERO format_color_text TEXTO access_…" at bounding box center [1419, 391] width 295 height 783
type input "NIVELL TENSIONS F.A."
click at [1496, 32] on link "Guardar" at bounding box center [1497, 28] width 111 height 24
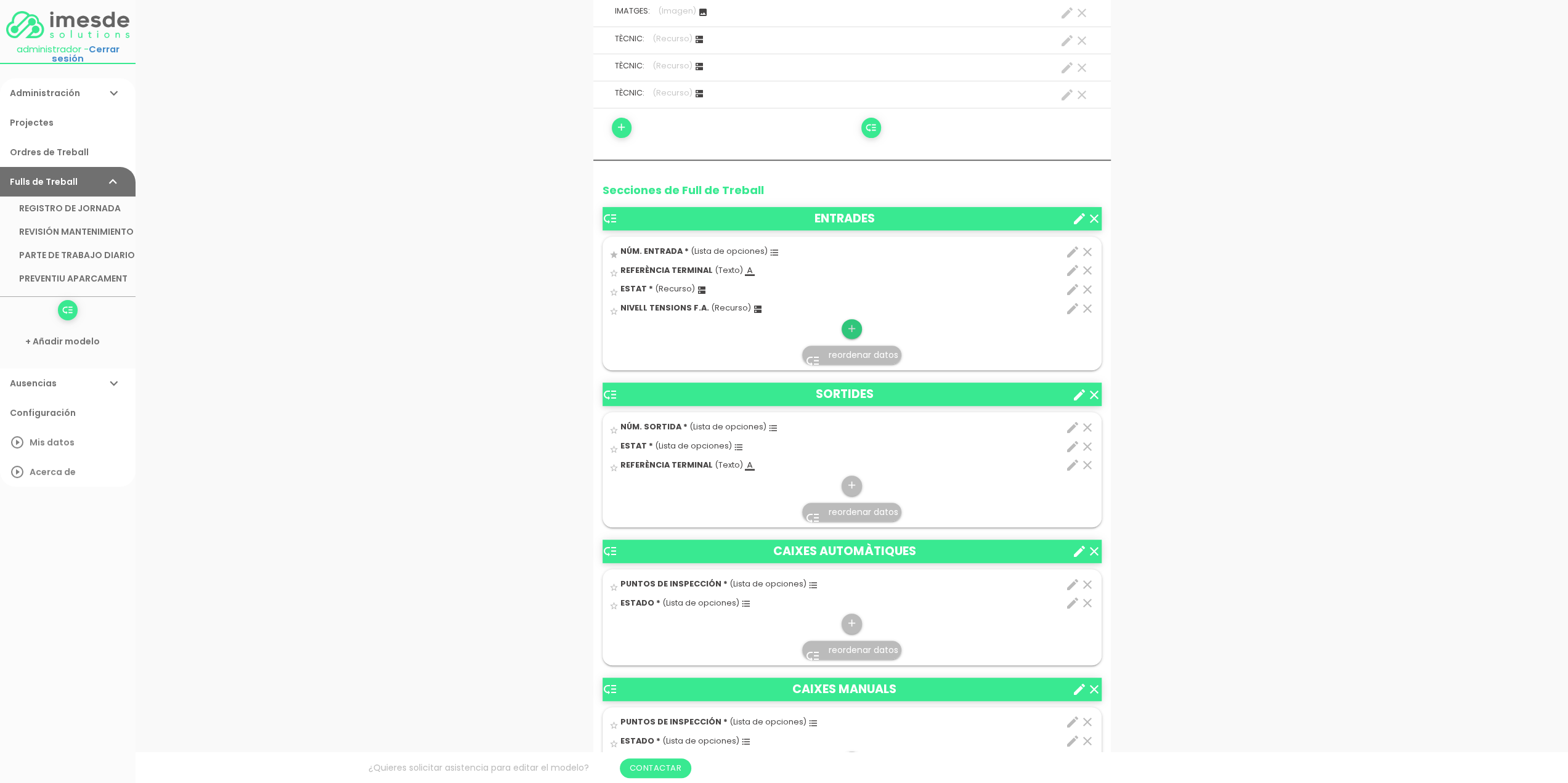
click at [849, 326] on icon "add" at bounding box center [852, 329] width 11 height 19
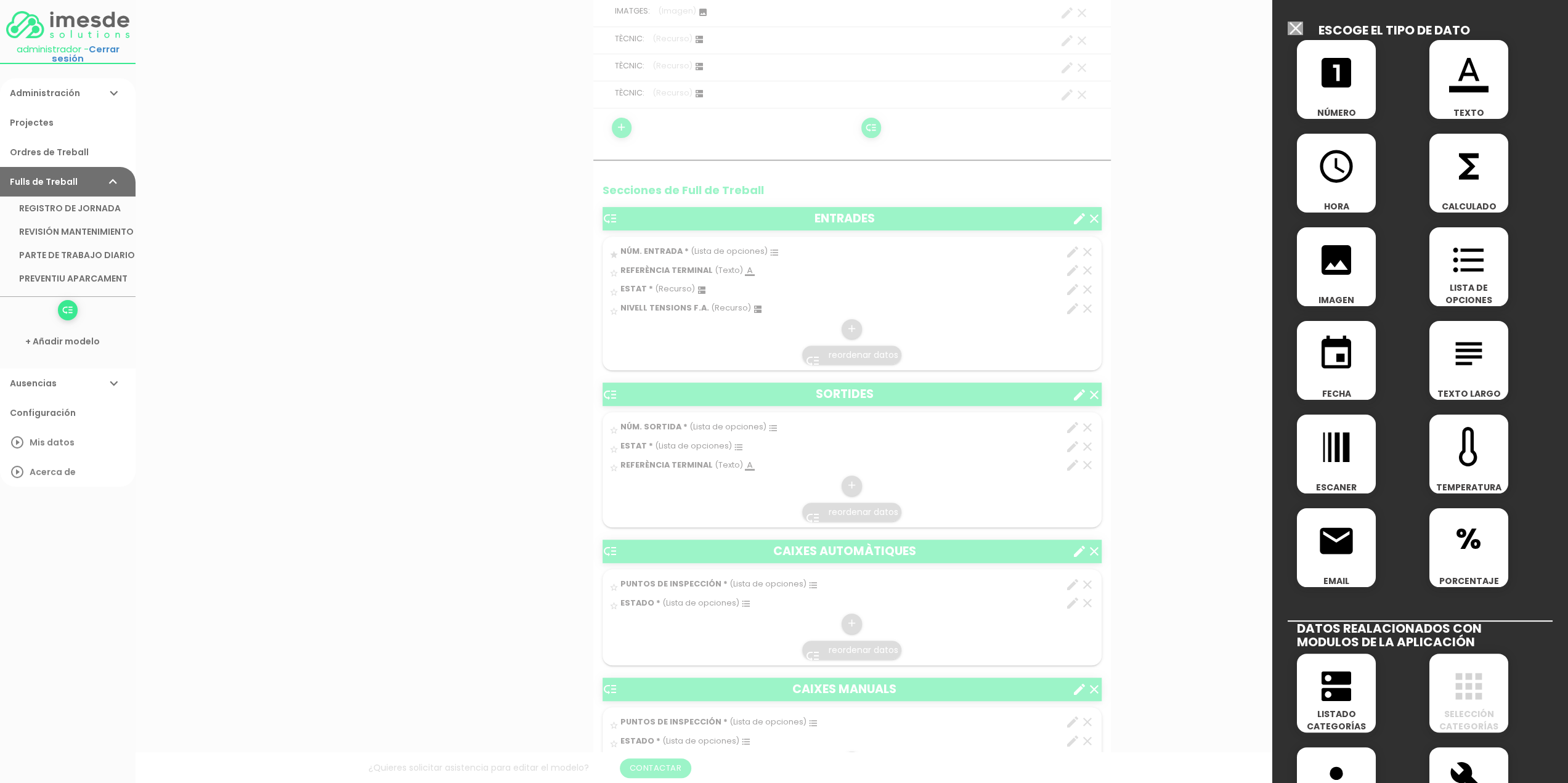
click at [1332, 694] on icon "dns" at bounding box center [1336, 686] width 40 height 40
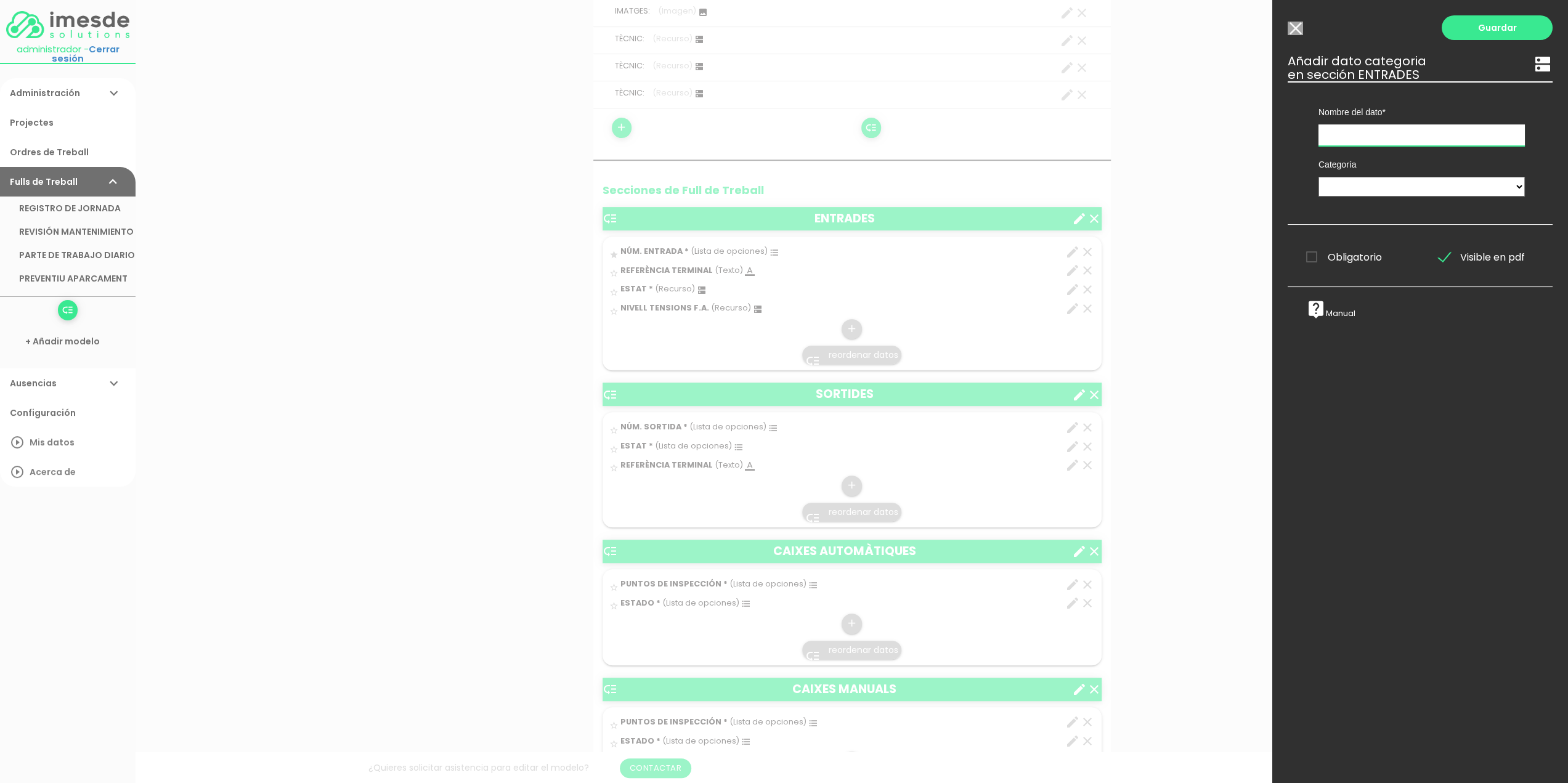
click at [1349, 126] on input "text" at bounding box center [1421, 135] width 206 height 22
type input "NETEJA TERMINAL"
click at [1357, 187] on select "TÈCNICS S.A.T. ESTAT-GEN ACTUACIÓ ESTAT-DET" at bounding box center [1421, 186] width 206 height 19
click at [1318, 177] on select "TÈCNICS S.A.T. ESTAT-GEN ACTUACIÓ ESTAT-DET" at bounding box center [1421, 186] width 206 height 19
click at [1398, 191] on select "TÈCNICS S.A.T. ESTAT-GEN ACTUACIÓ ESTAT-DET" at bounding box center [1421, 186] width 206 height 19
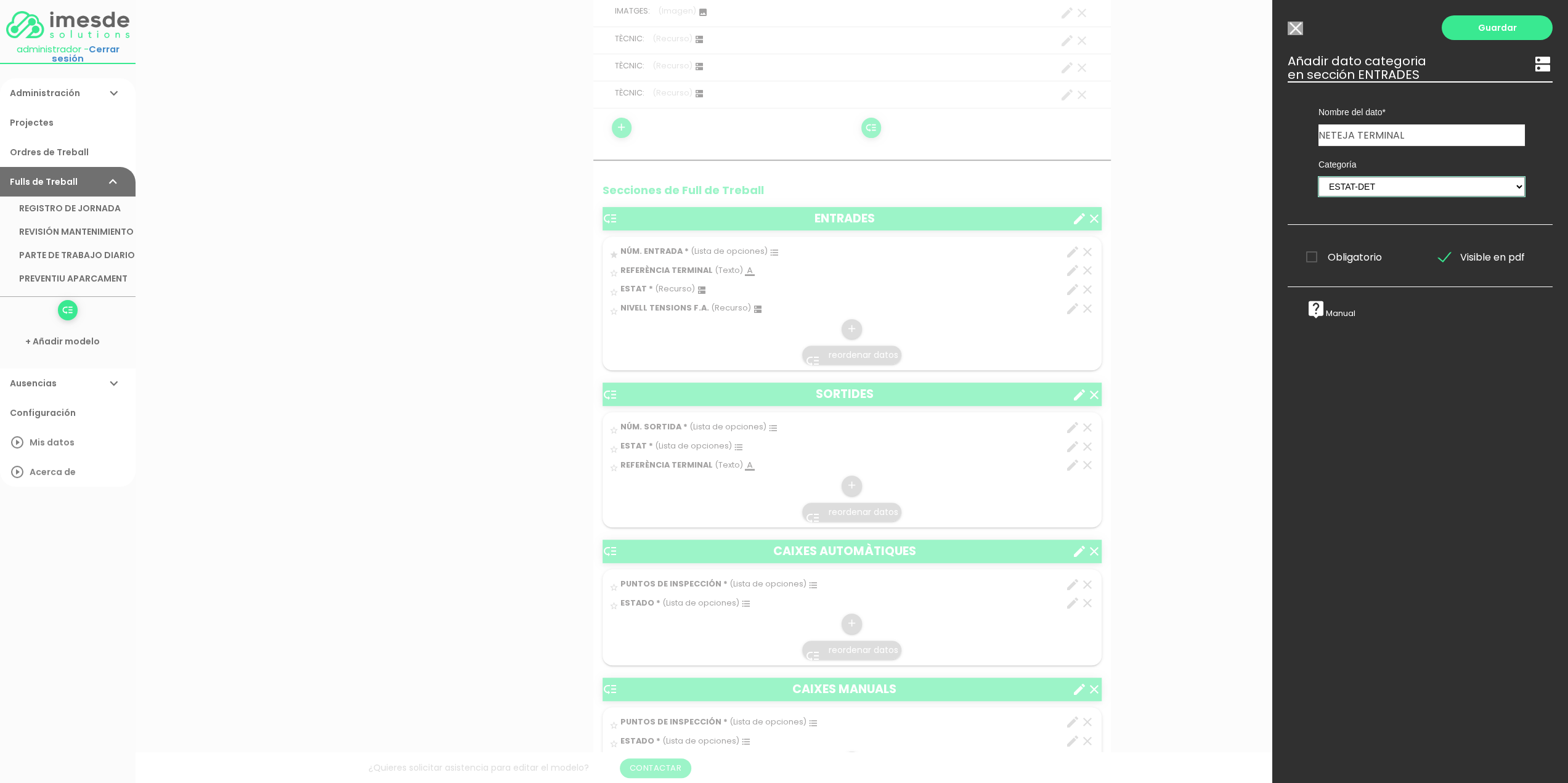
select select "729"
click at [1318, 177] on select "TÈCNICS S.A.T. ESTAT-GEN ACTUACIÓ ESTAT-DET" at bounding box center [1421, 186] width 206 height 19
click at [1488, 26] on link "Guardar" at bounding box center [1497, 28] width 111 height 24
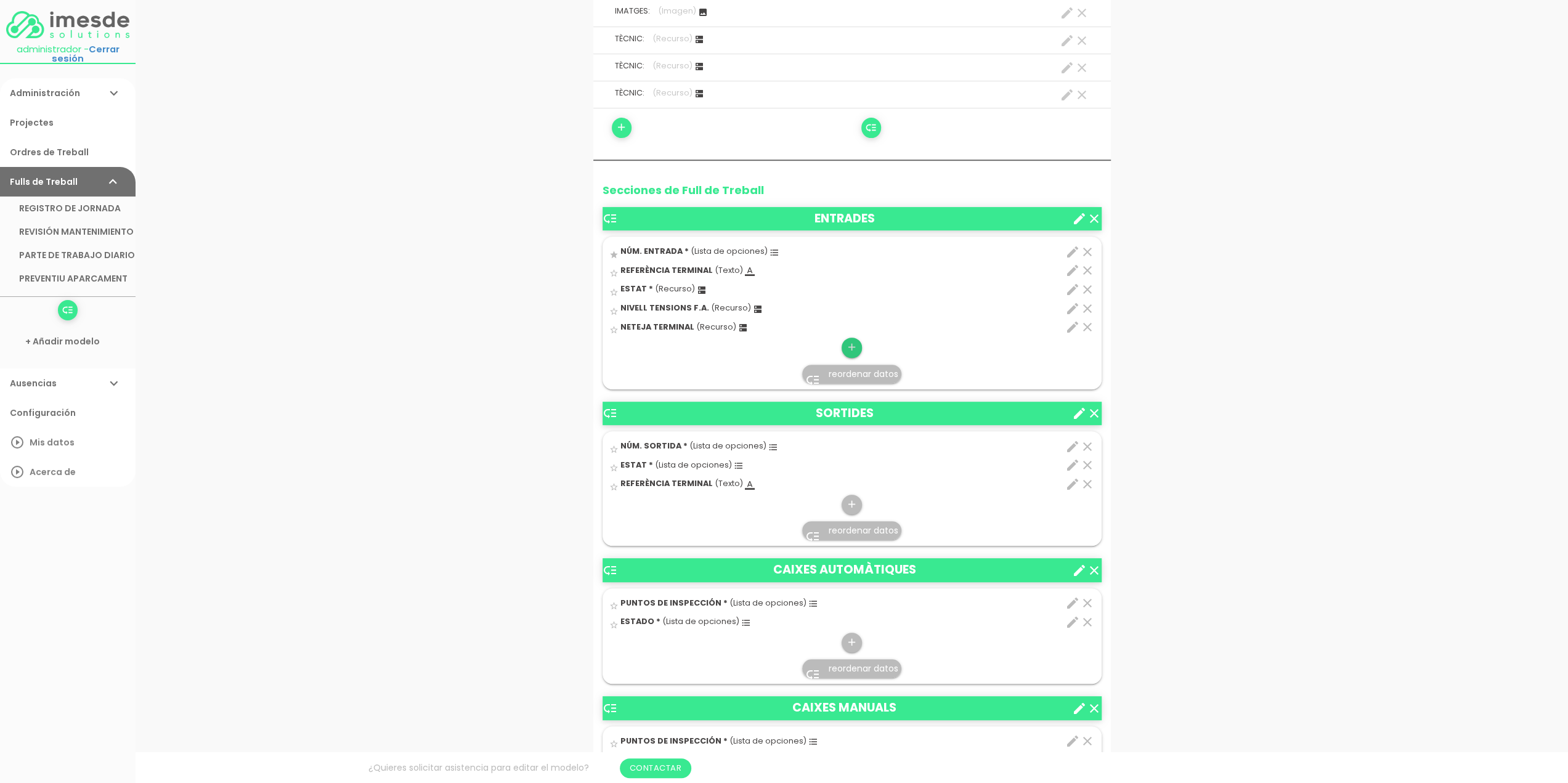
click at [852, 346] on icon "add" at bounding box center [852, 347] width 11 height 19
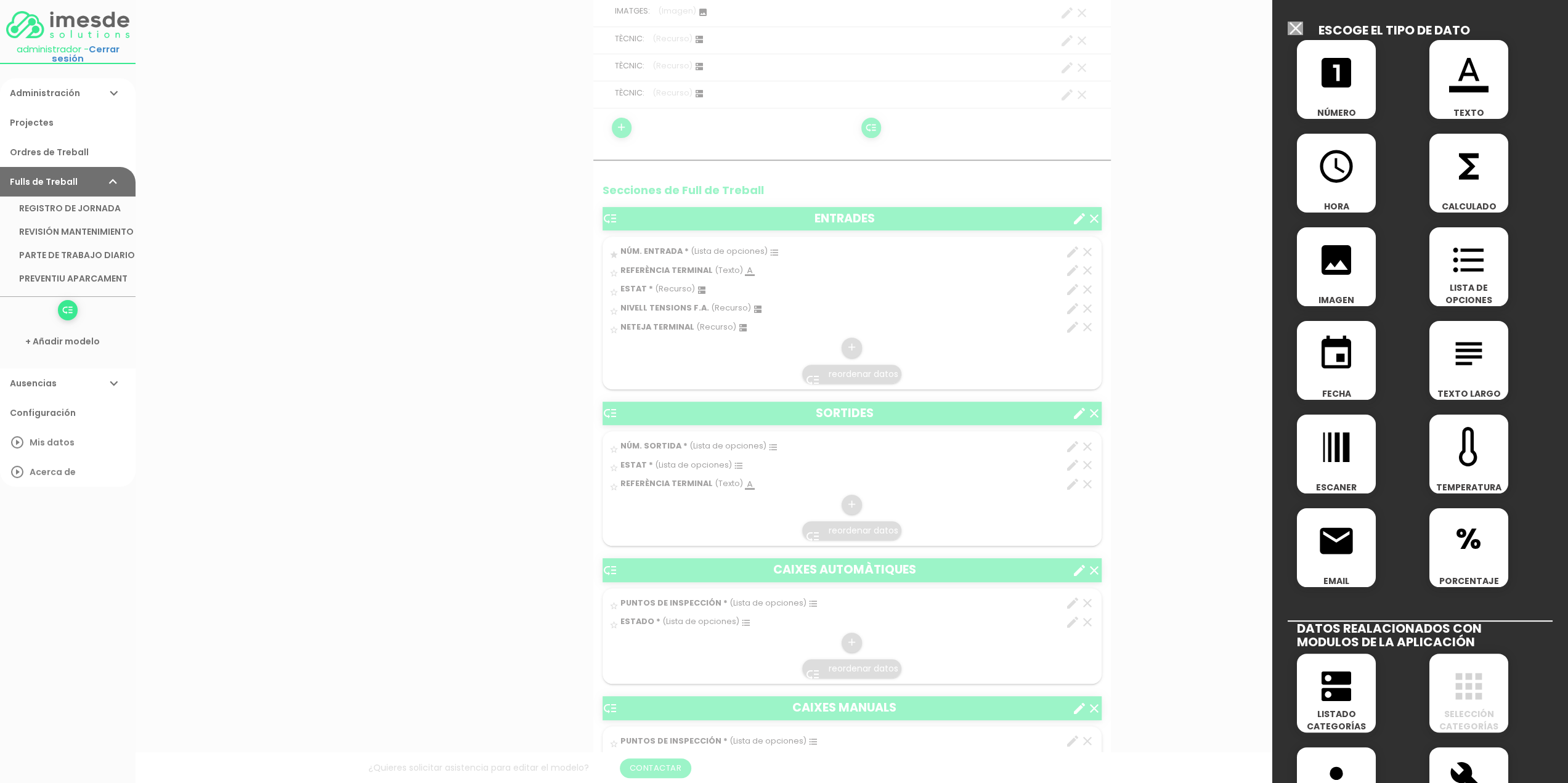
click at [1326, 698] on icon "dns" at bounding box center [1336, 686] width 40 height 40
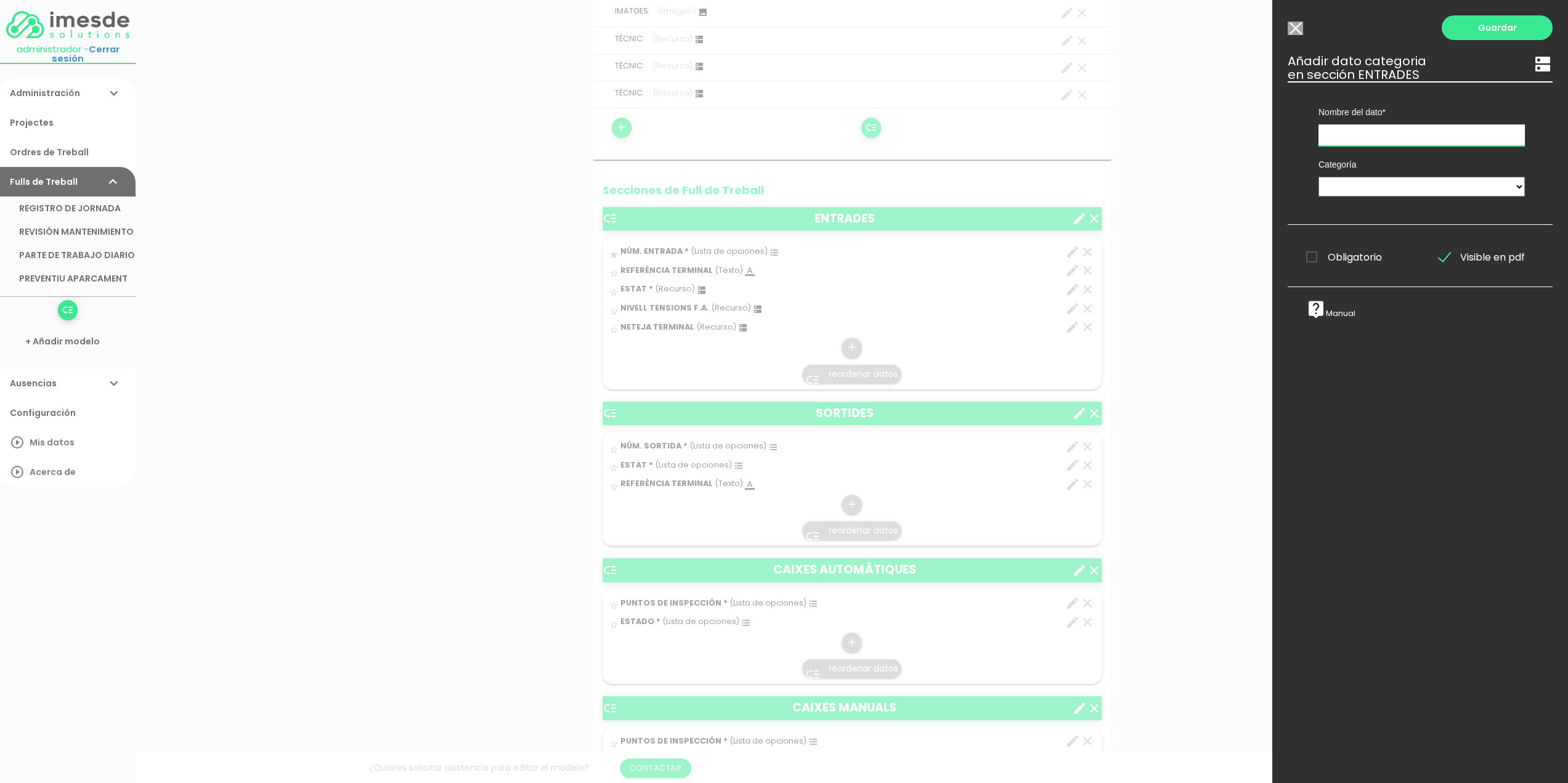
click at [1361, 133] on input "text" at bounding box center [1421, 135] width 206 height 22
type input "C"
type input "AJUST AUTOCUTTER"
click at [1366, 185] on select "TÈCNICS S.A.T. ESTAT-GEN ACTUACIÓ ESTAT-DET" at bounding box center [1421, 186] width 206 height 19
select select "729"
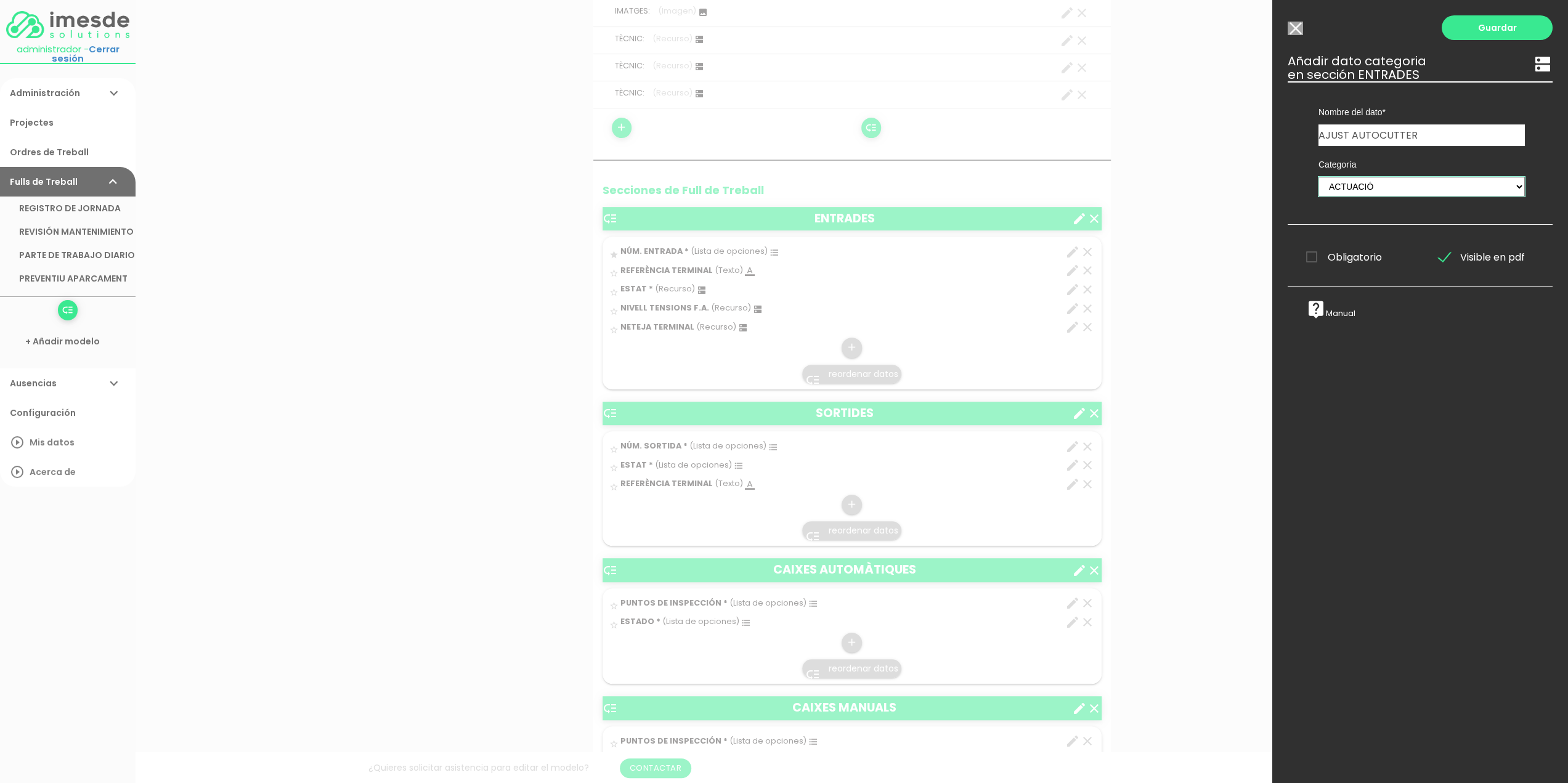
click at [1318, 177] on select "TÈCNICS S.A.T. ESTAT-GEN ACTUACIÓ ESTAT-DET" at bounding box center [1421, 186] width 206 height 19
click at [1492, 27] on link "Guardar" at bounding box center [1497, 28] width 111 height 24
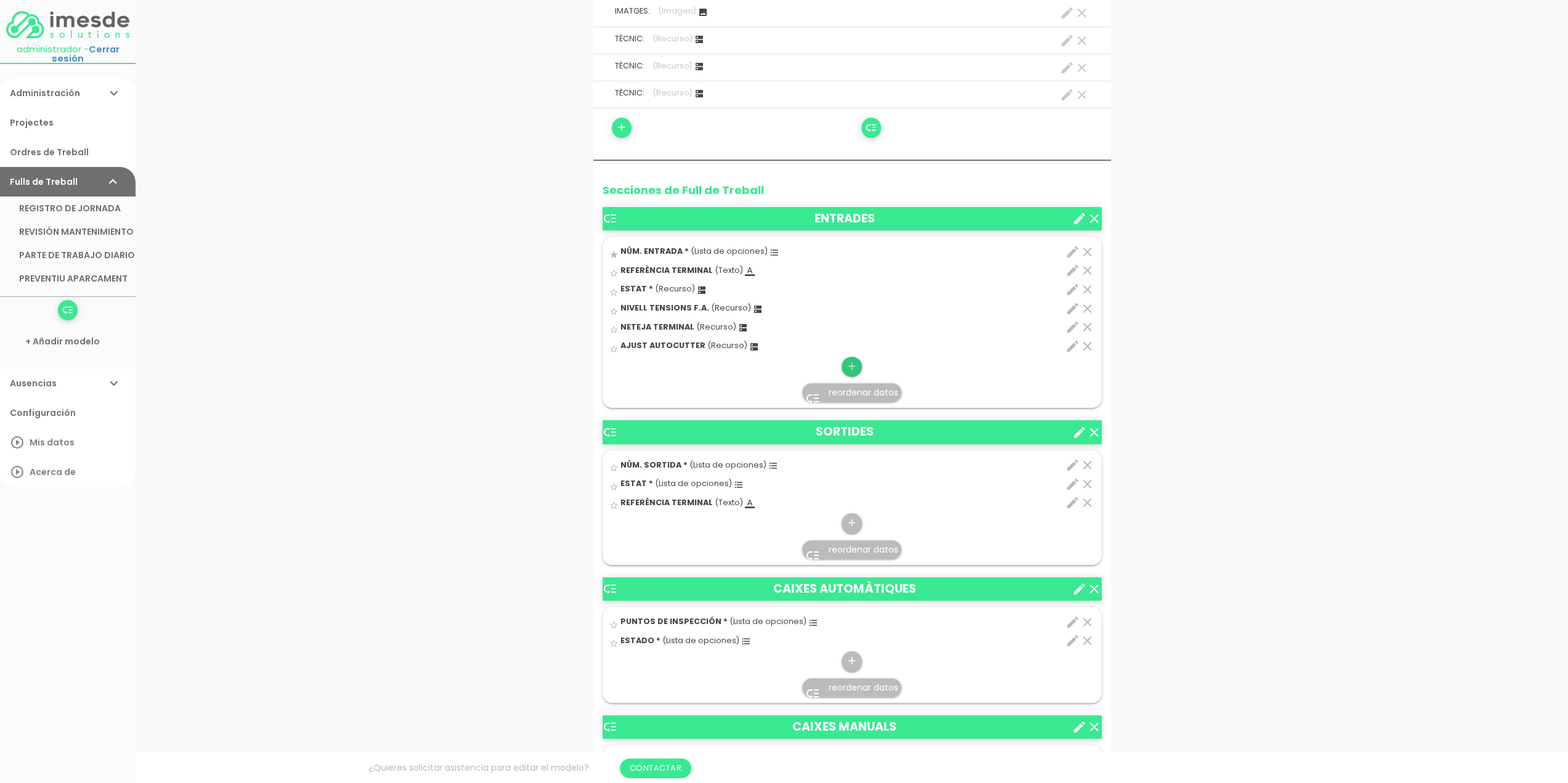
click at [852, 360] on icon "add" at bounding box center [852, 367] width 11 height 19
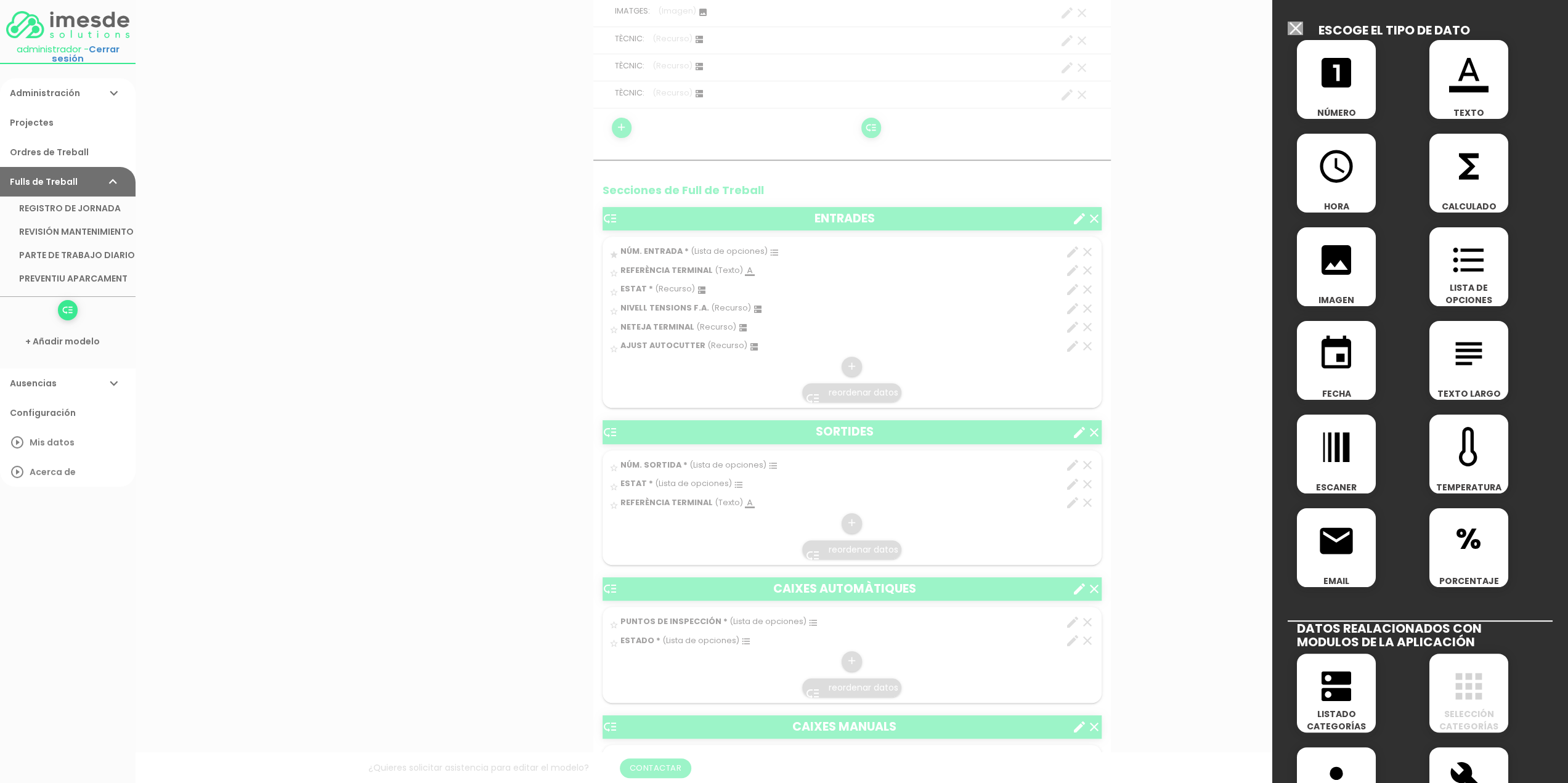
click at [1333, 689] on icon "dns" at bounding box center [1336, 686] width 40 height 40
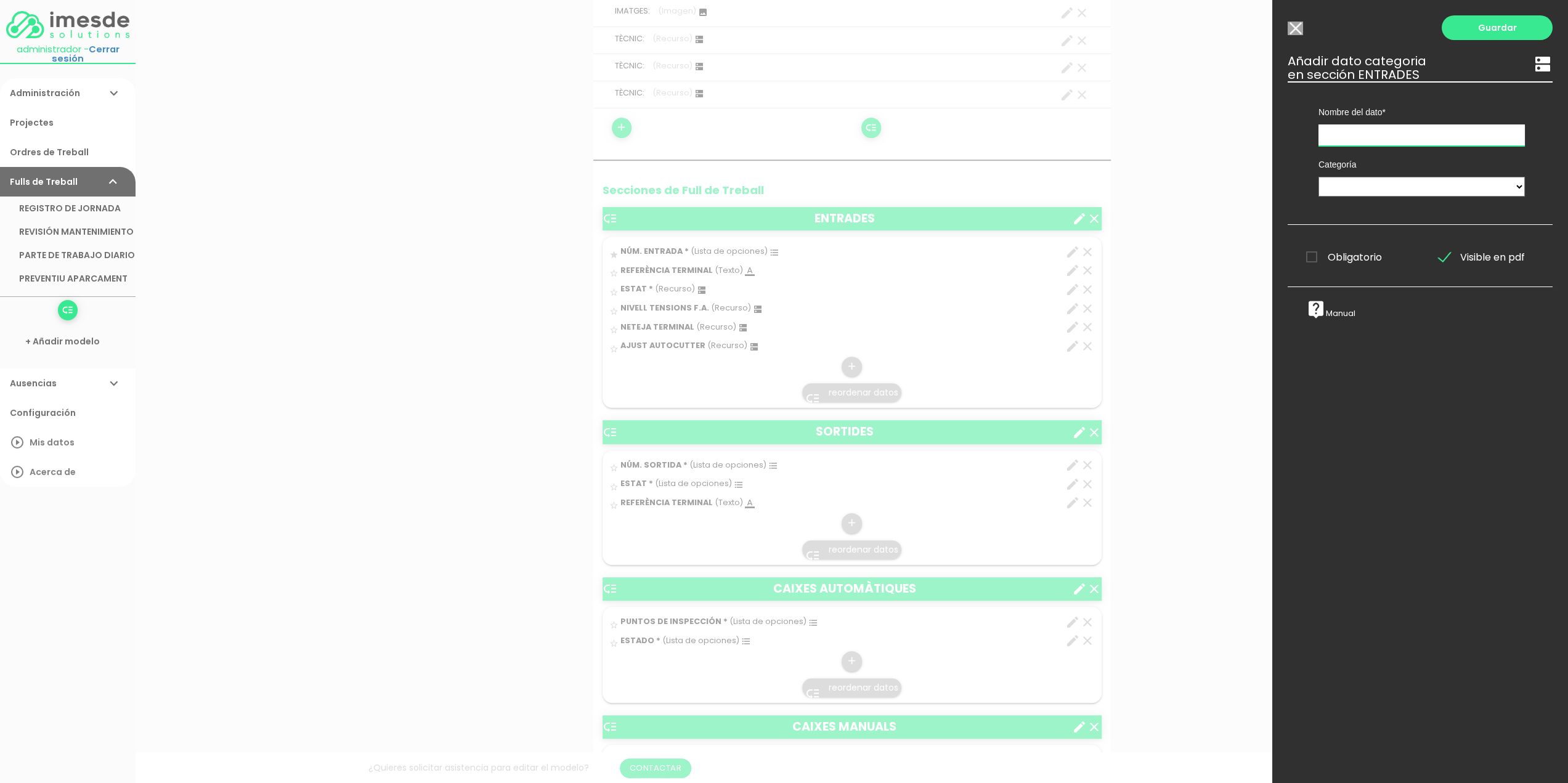
click at [1359, 133] on input "text" at bounding box center [1421, 135] width 206 height 22
type input "EMISSIÓ TICKET"
click at [1352, 185] on select "TÈCNICS S.A.T. ESTAT-GEN ACTUACIÓ ESTAT-DET" at bounding box center [1421, 186] width 206 height 19
select select "729"
click at [1318, 177] on select "TÈCNICS S.A.T. ESTAT-GEN ACTUACIÓ ESTAT-DET" at bounding box center [1421, 186] width 206 height 19
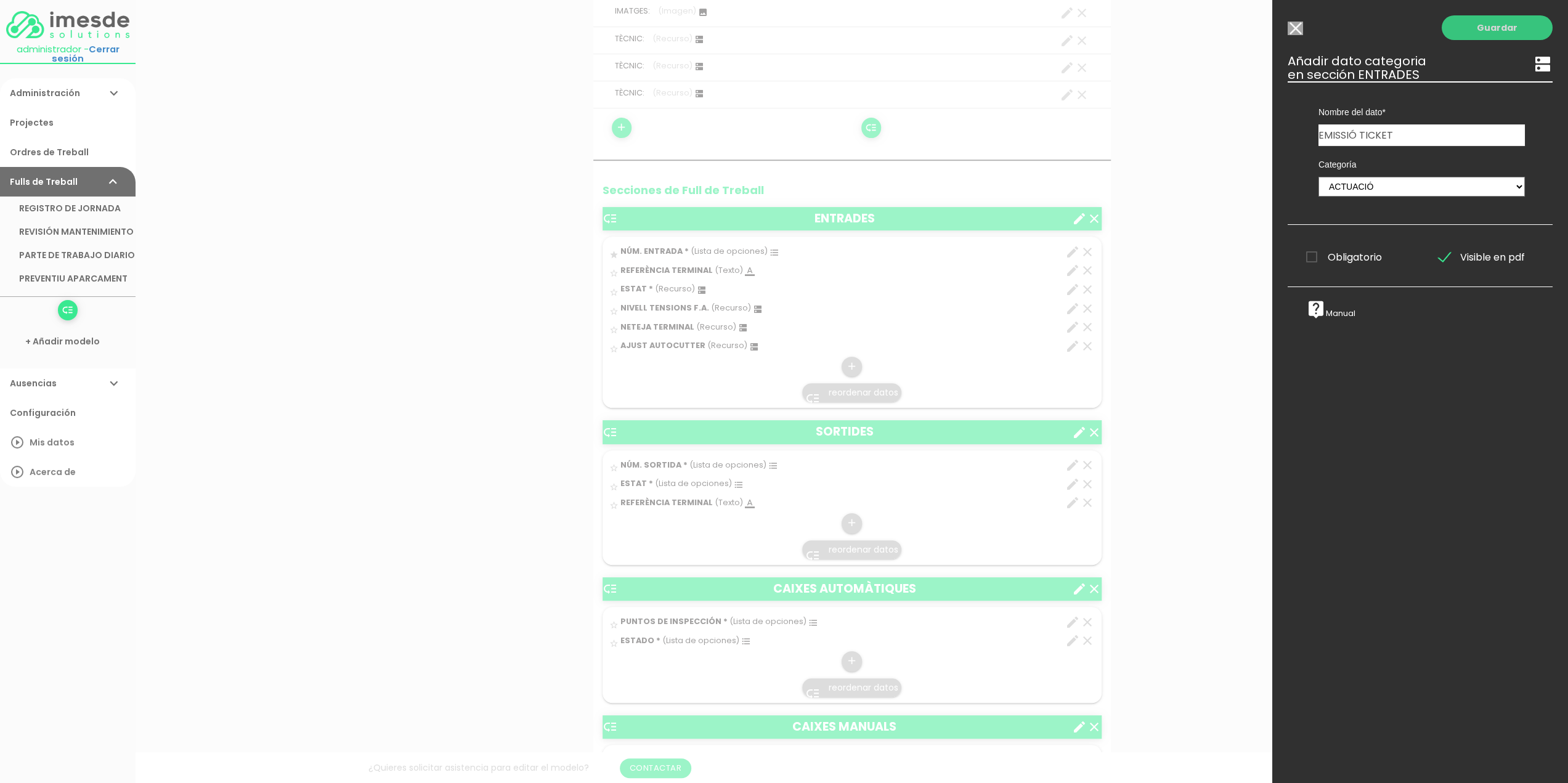
click at [1494, 28] on link "Guardar" at bounding box center [1497, 28] width 111 height 24
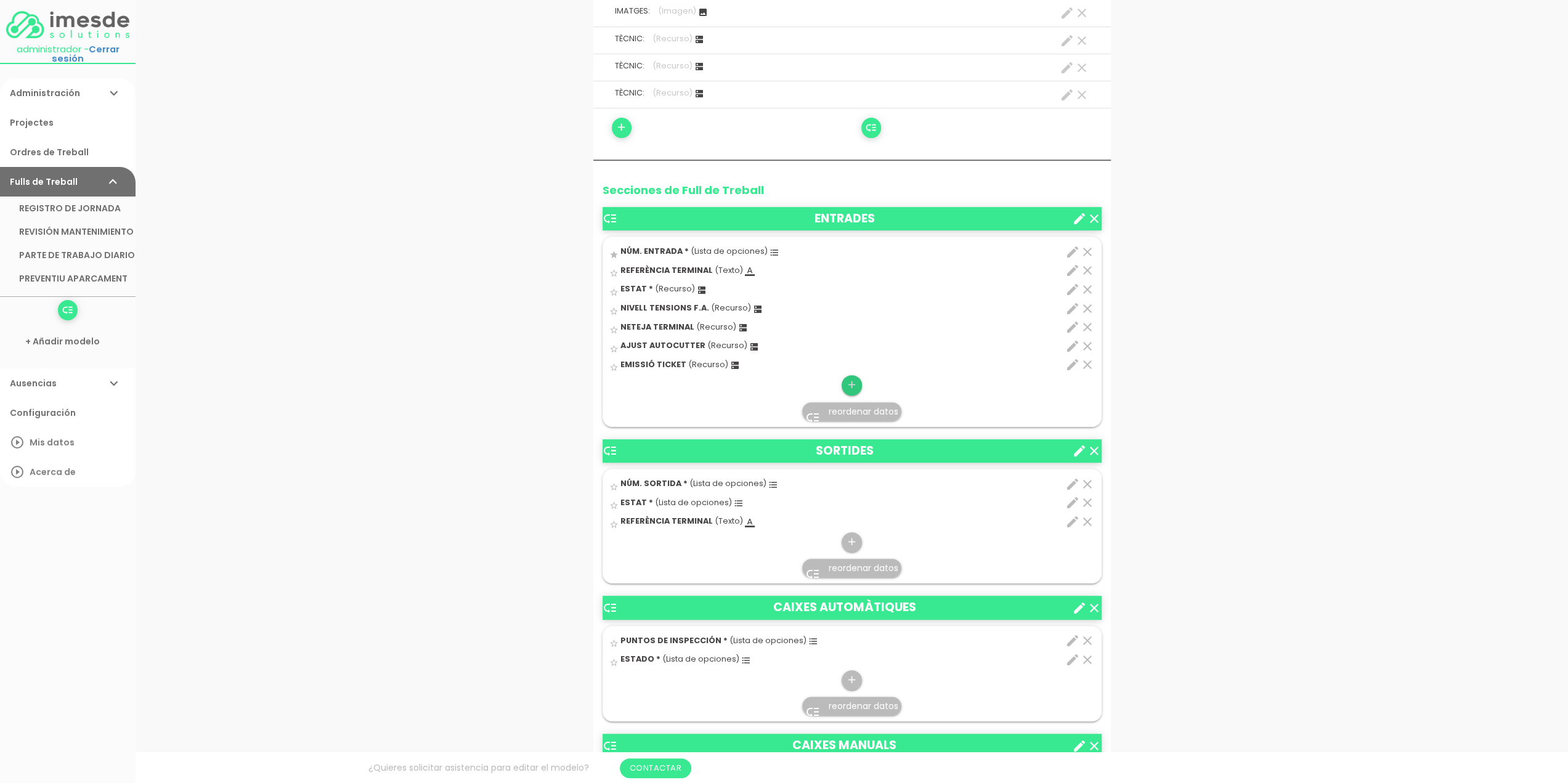
click at [855, 382] on icon "add" at bounding box center [852, 385] width 11 height 19
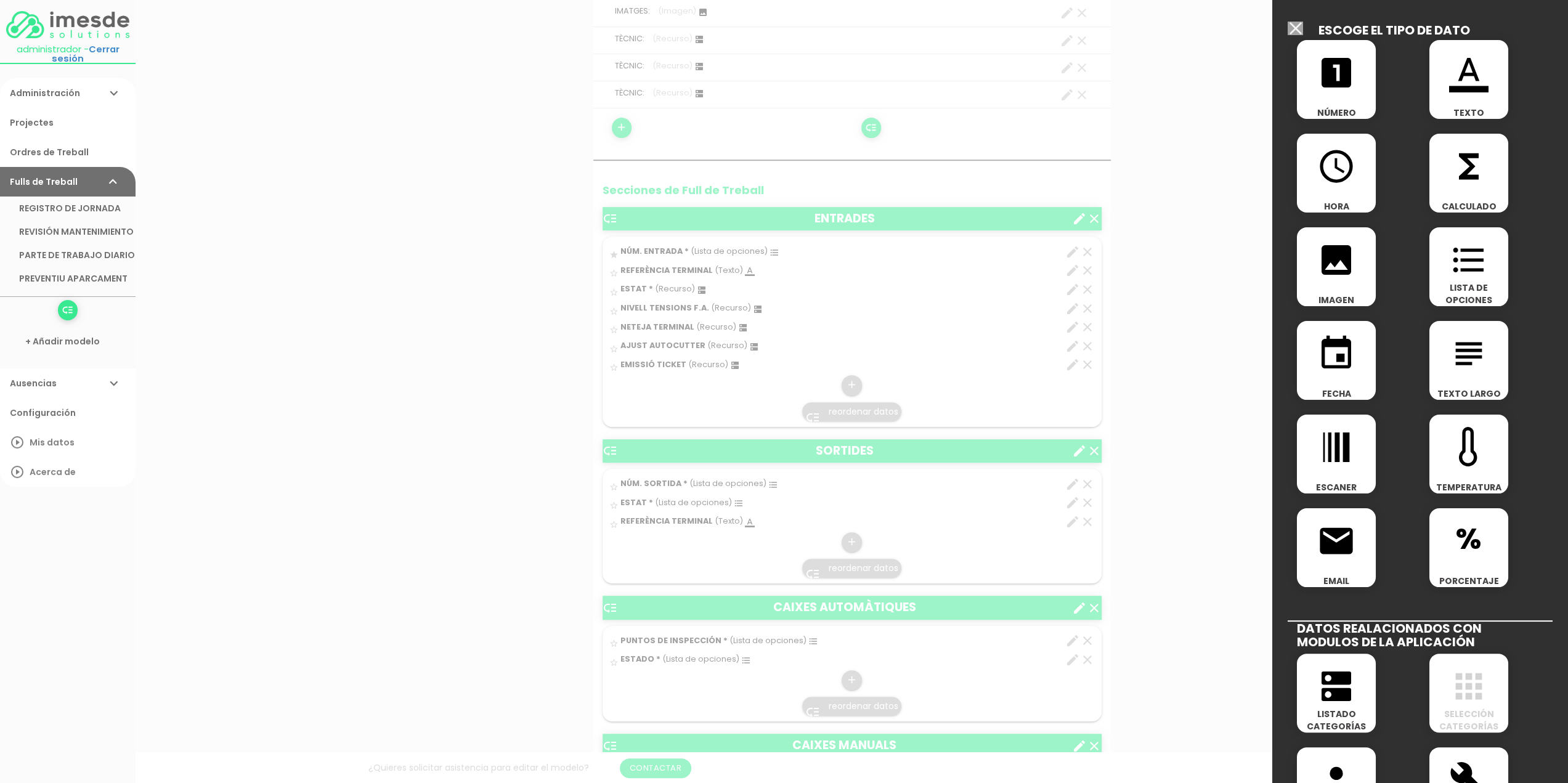
click at [1333, 681] on icon "dns" at bounding box center [1336, 686] width 40 height 40
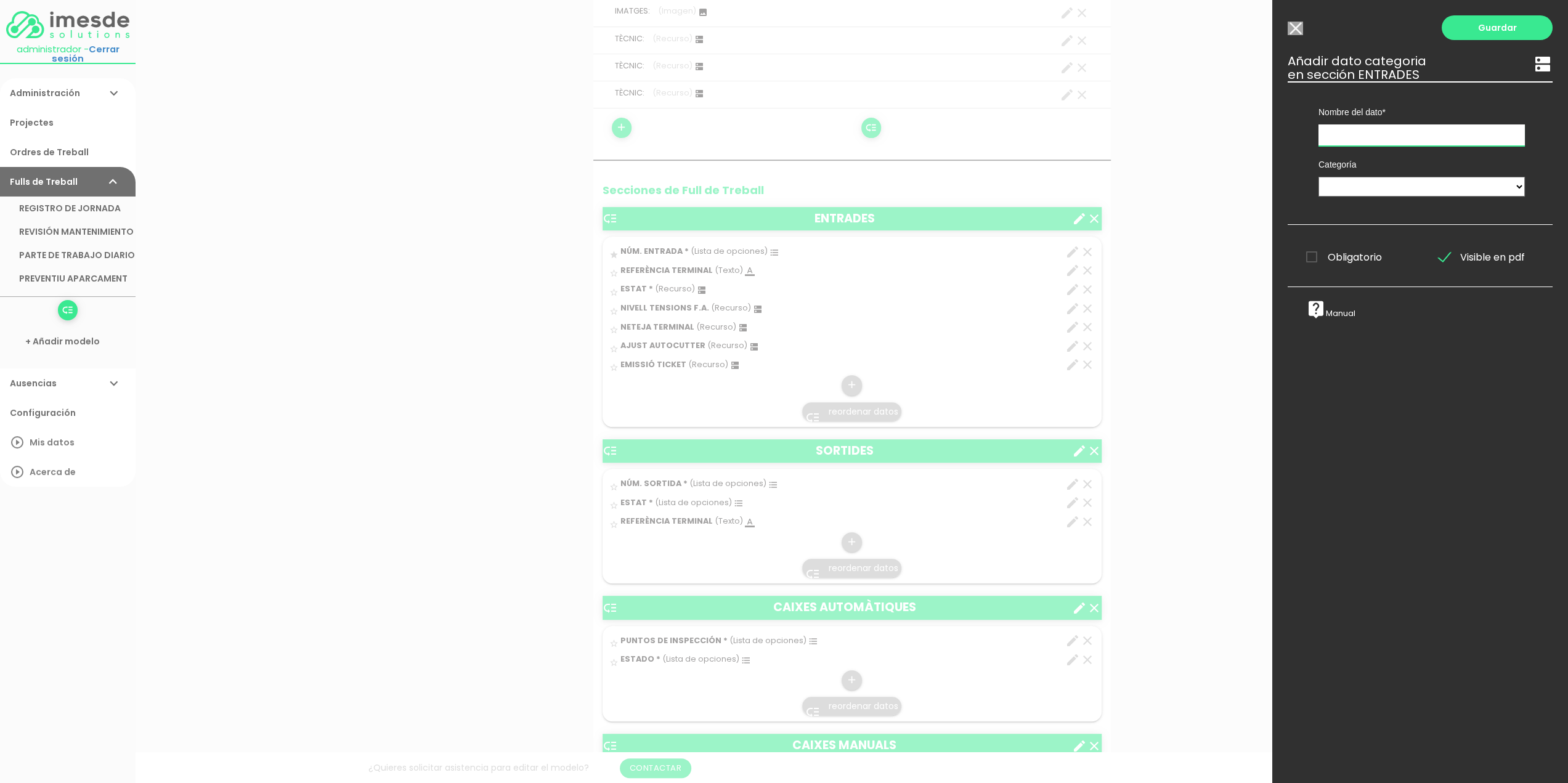
click at [1367, 133] on input "text" at bounding box center [1421, 135] width 206 height 22
click at [1361, 131] on input "text" at bounding box center [1421, 135] width 206 height 22
type input "AJUST DETECTOR"
click at [1350, 186] on select "TÈCNICS S.A.T. ESTAT-GEN ACTUACIÓ ESTAT-DET" at bounding box center [1421, 186] width 206 height 19
select select "729"
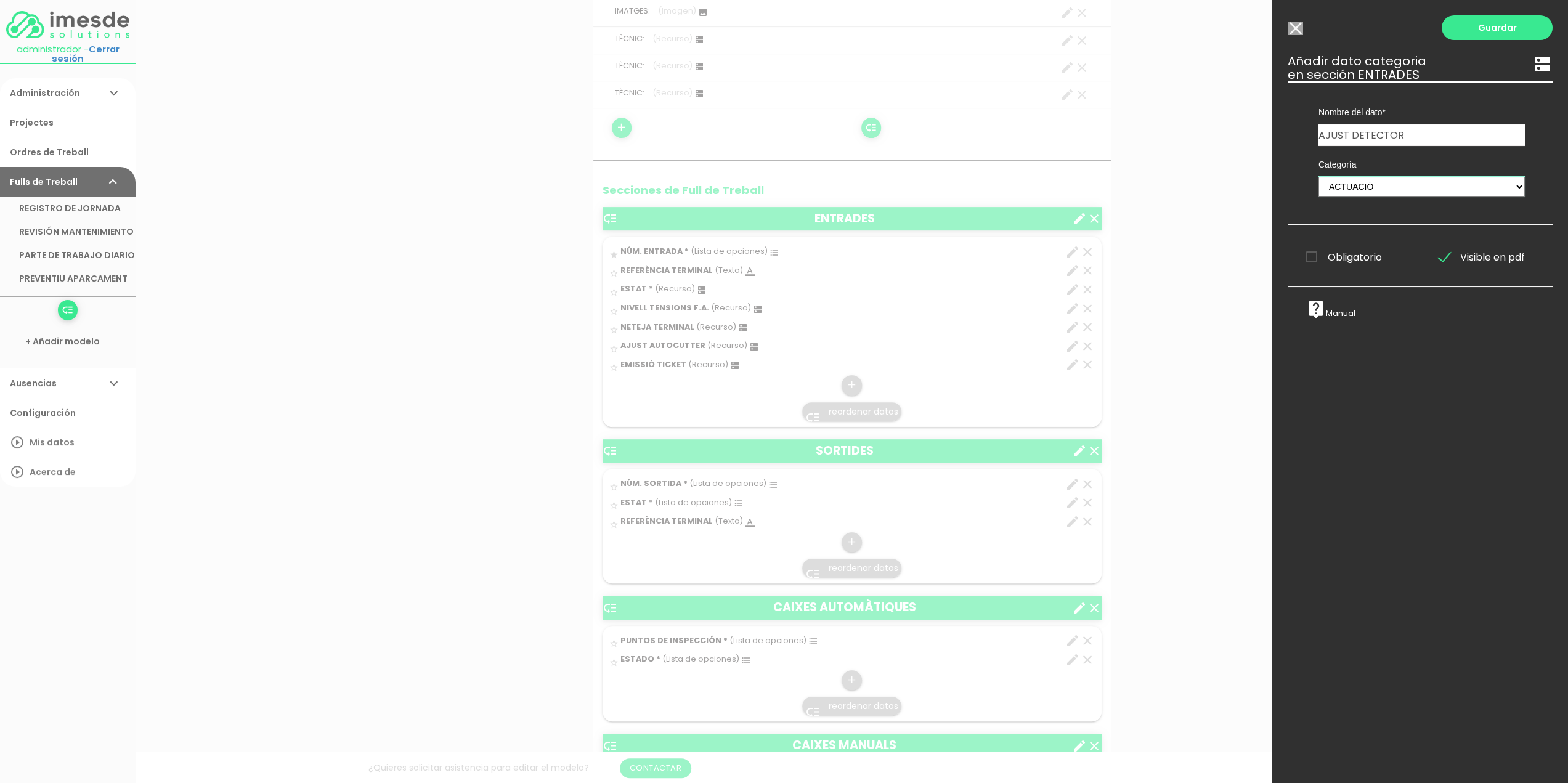
click at [1318, 177] on select "TÈCNICS S.A.T. ESTAT-GEN ACTUACIÓ ESTAT-DET" at bounding box center [1421, 186] width 206 height 19
click at [1496, 29] on link "Guardar" at bounding box center [1497, 28] width 111 height 24
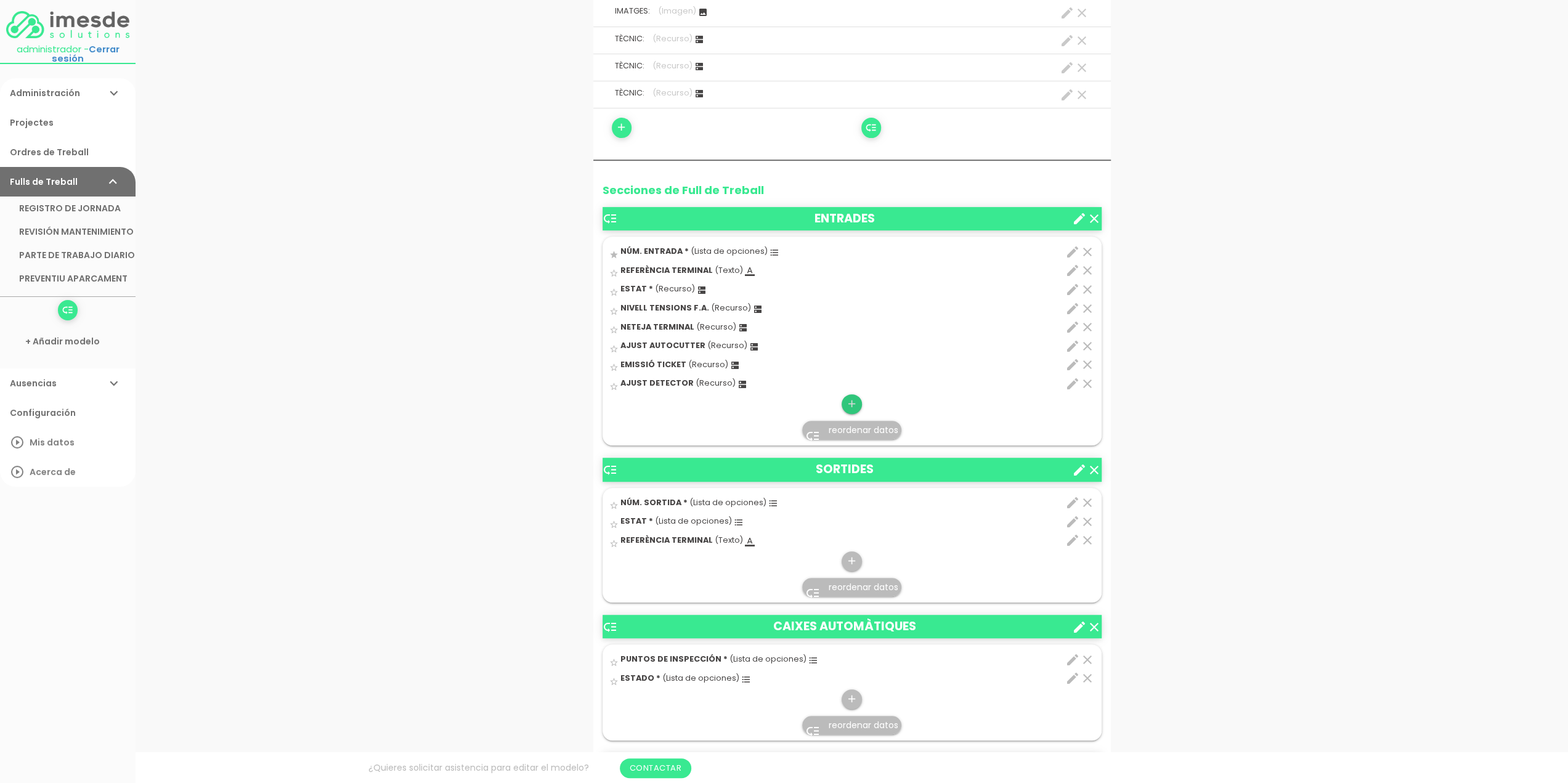
click at [849, 403] on icon "add" at bounding box center [852, 404] width 11 height 19
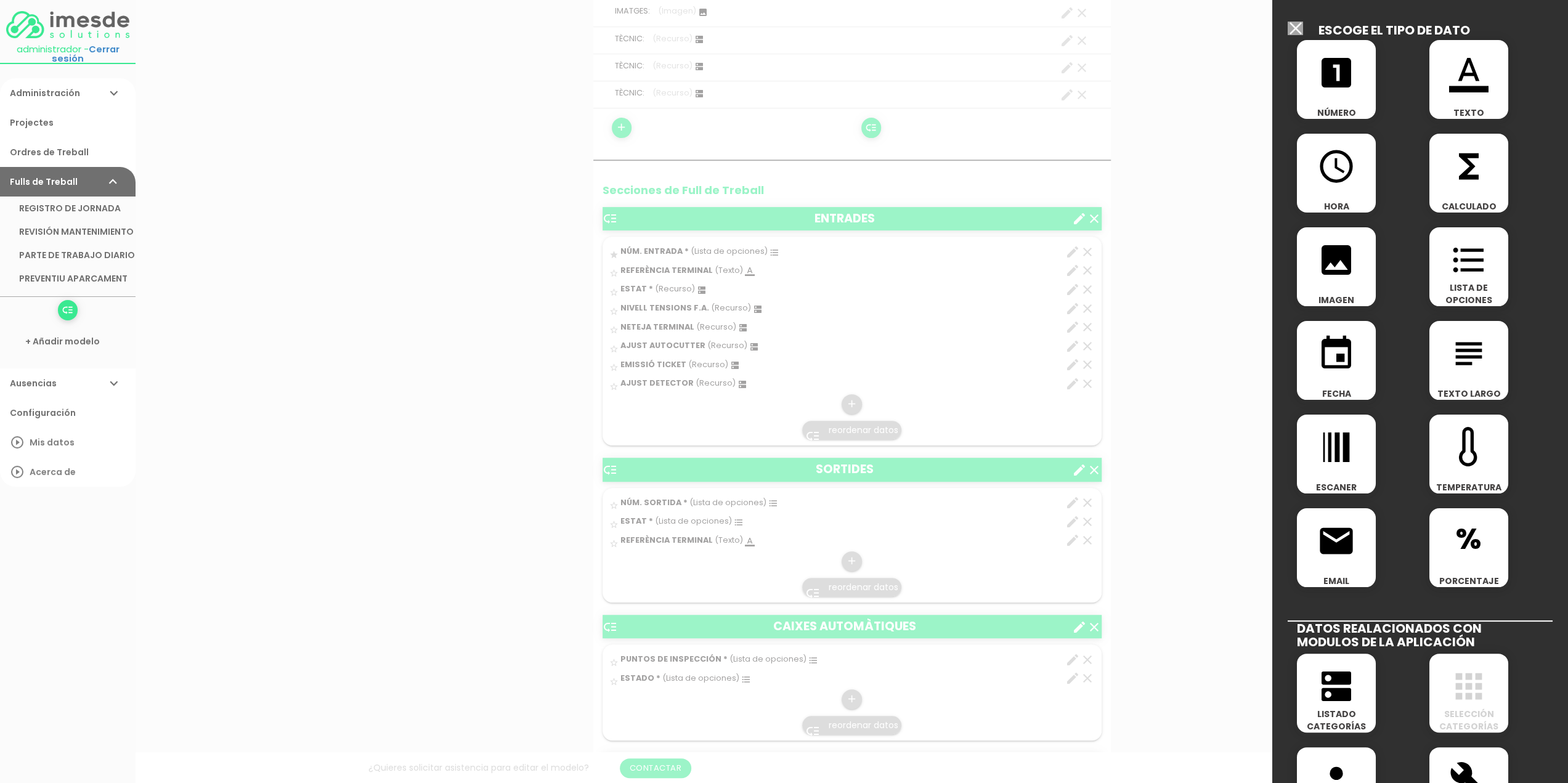
click at [1337, 699] on icon "dns" at bounding box center [1336, 686] width 40 height 40
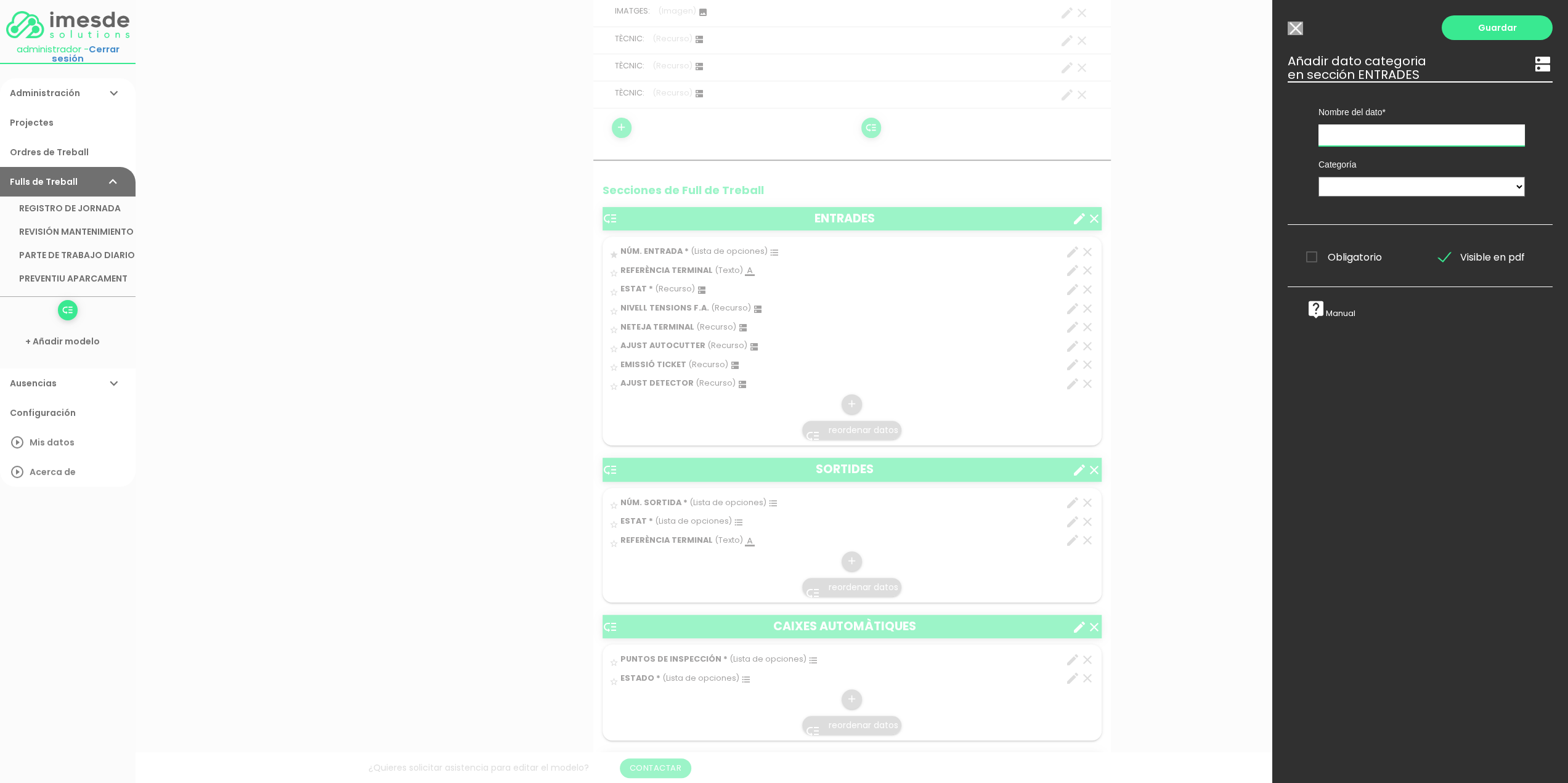
click at [1346, 137] on input "text" at bounding box center [1421, 135] width 206 height 22
type input "VERIF. CONNEXIONS"
click at [1353, 181] on select "TÈCNICS S.A.T. ESTAT-GEN ACTUACIÓ ESTAT-DET" at bounding box center [1421, 186] width 206 height 19
select select "729"
click at [1318, 177] on select "TÈCNICS S.A.T. ESTAT-GEN ACTUACIÓ ESTAT-DET" at bounding box center [1421, 186] width 206 height 19
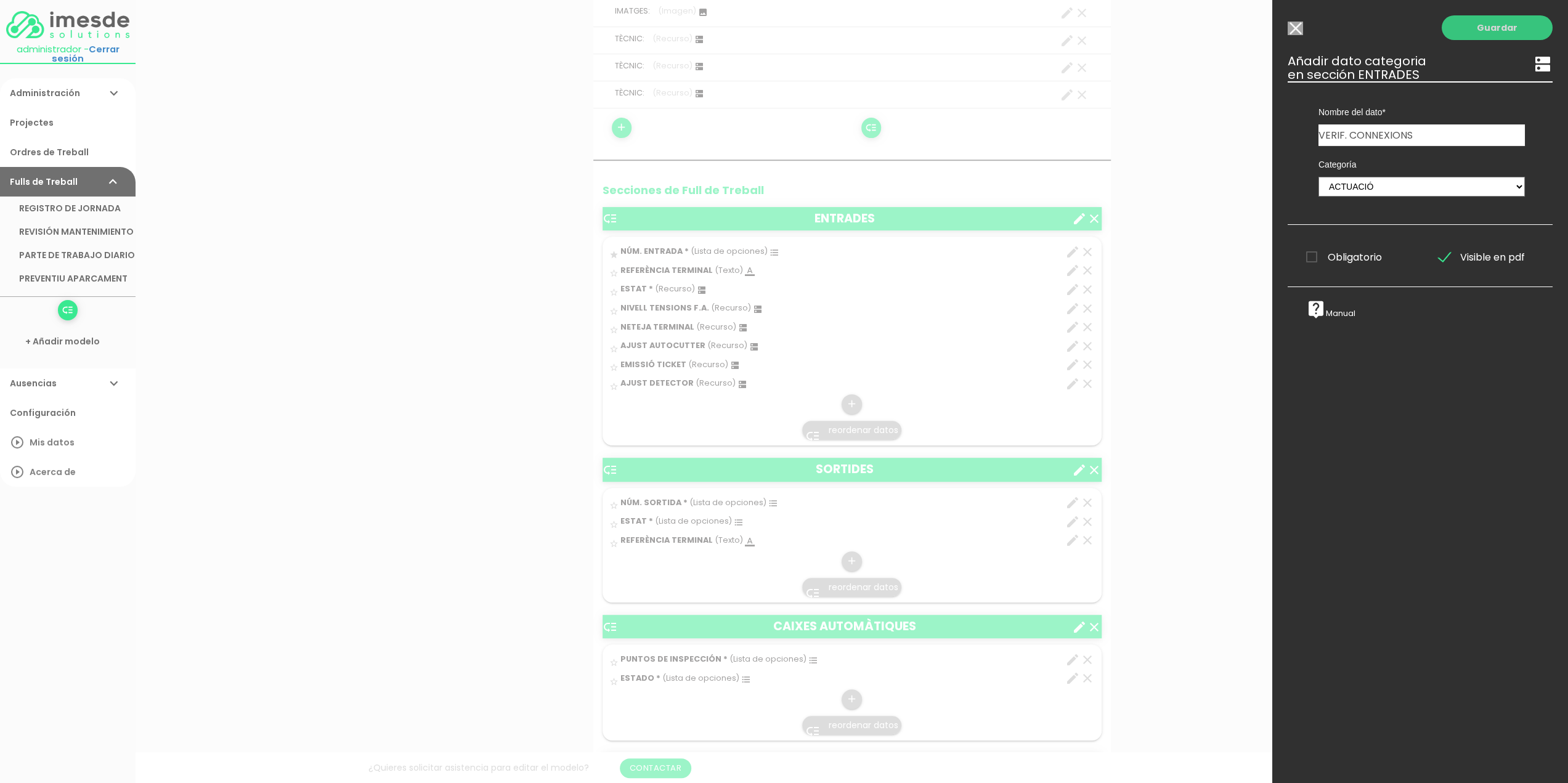
click at [1494, 28] on link "Guardar" at bounding box center [1497, 28] width 111 height 24
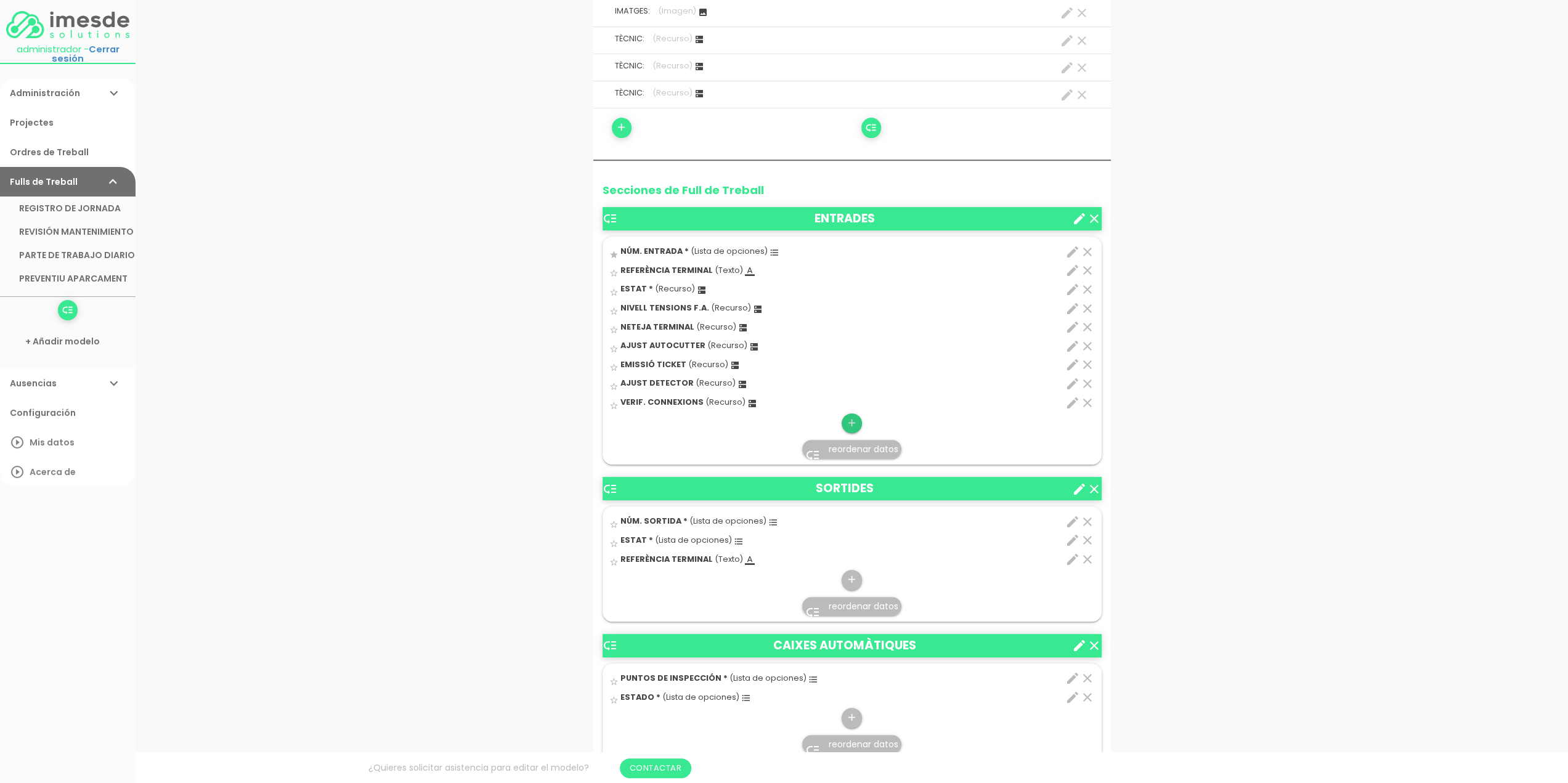
click at [855, 417] on icon "add" at bounding box center [852, 423] width 11 height 19
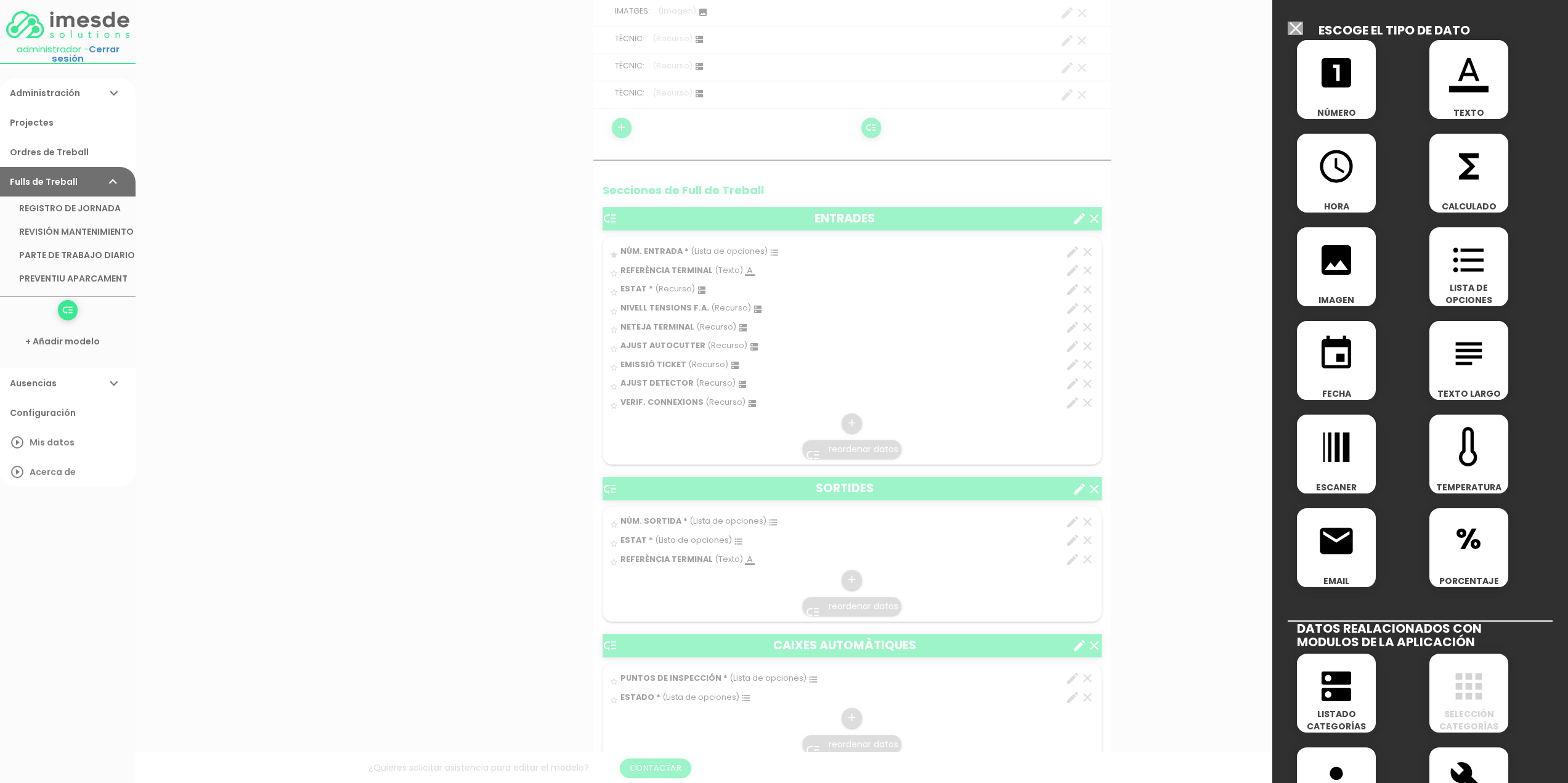
click at [1334, 681] on icon "dns" at bounding box center [1336, 686] width 40 height 40
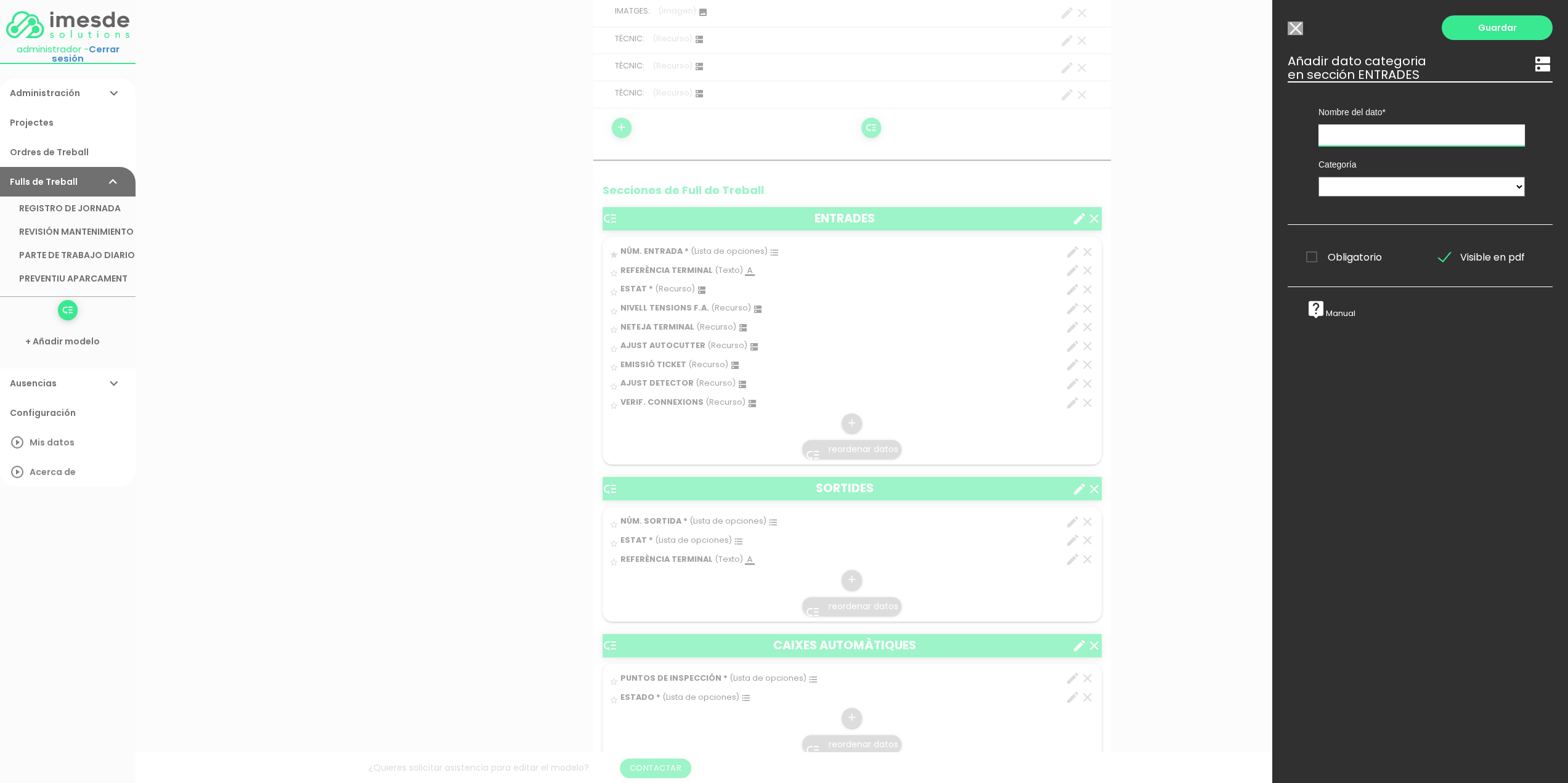
click at [1344, 135] on input "text" at bounding box center [1421, 135] width 206 height 22
type input "BARR: AJUST BRAÇ/ART."
click at [1359, 185] on select "TÈCNICS S.A.T. ESTAT-GEN ACTUACIÓ ESTAT-DET" at bounding box center [1421, 186] width 206 height 19
select select "729"
click at [1318, 177] on select "TÈCNICS S.A.T. ESTAT-GEN ACTUACIÓ ESTAT-DET" at bounding box center [1421, 186] width 206 height 19
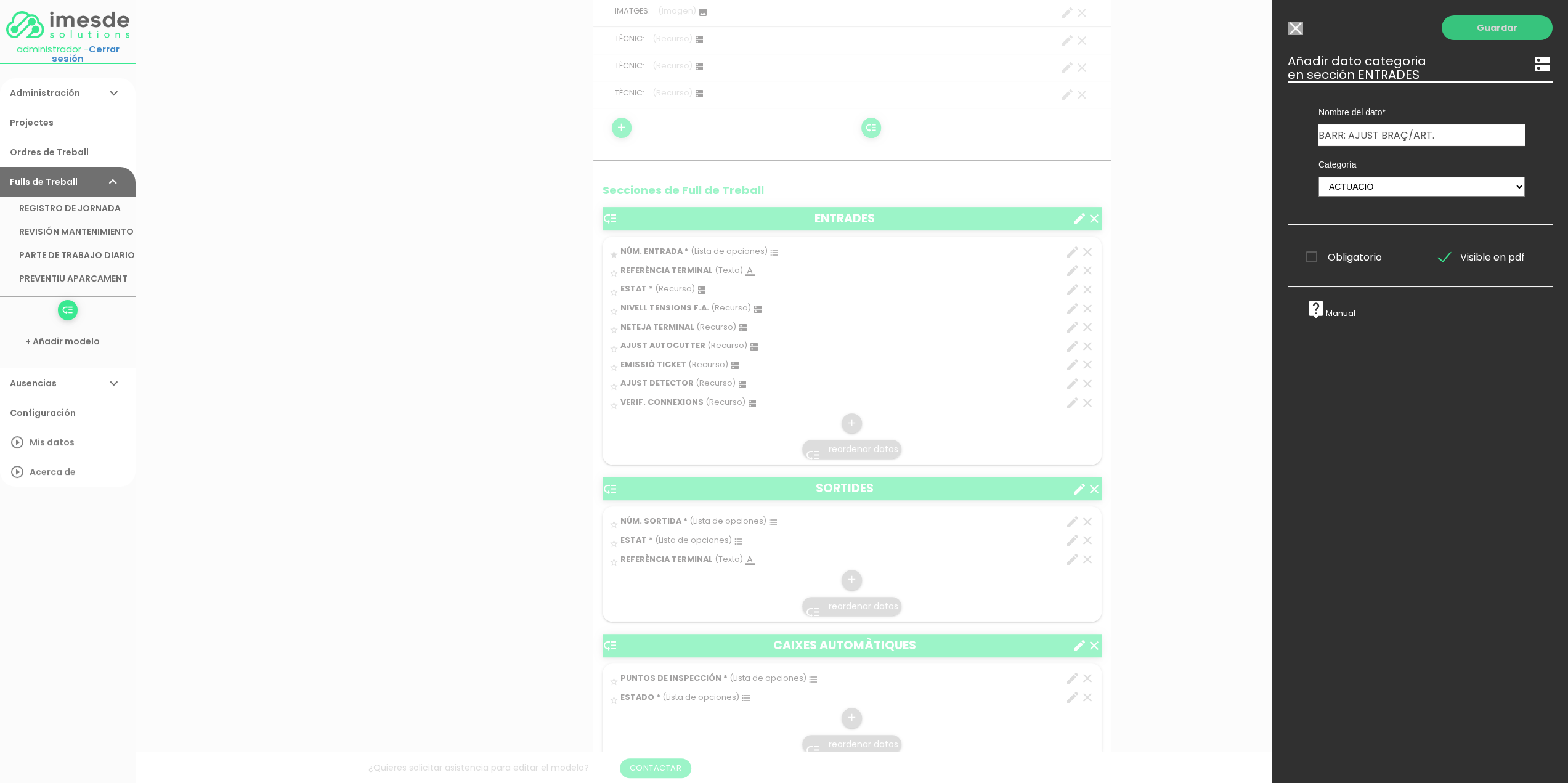
click at [1481, 30] on link "Guardar" at bounding box center [1497, 28] width 111 height 24
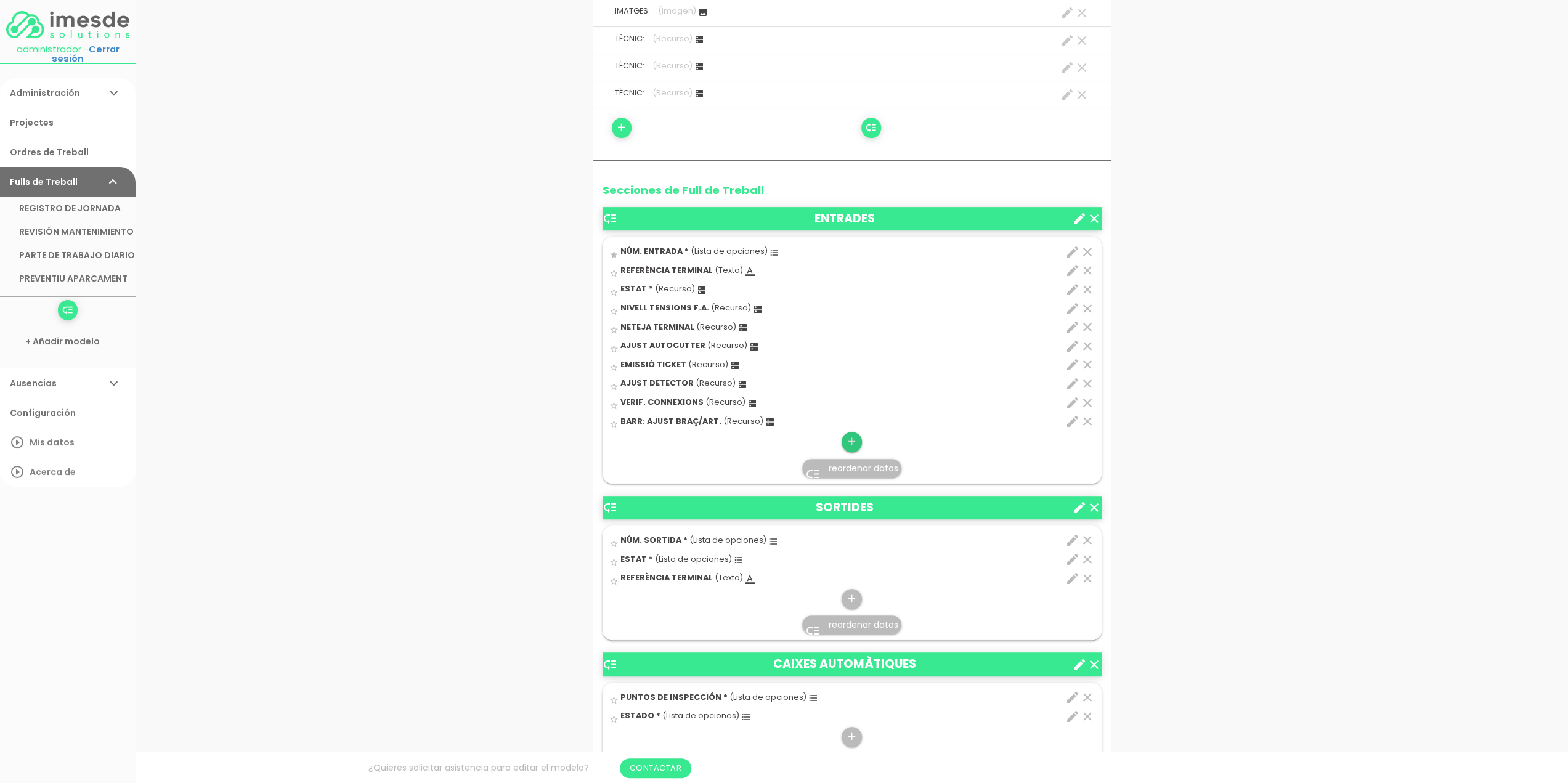
click at [850, 434] on icon "add" at bounding box center [852, 441] width 11 height 19
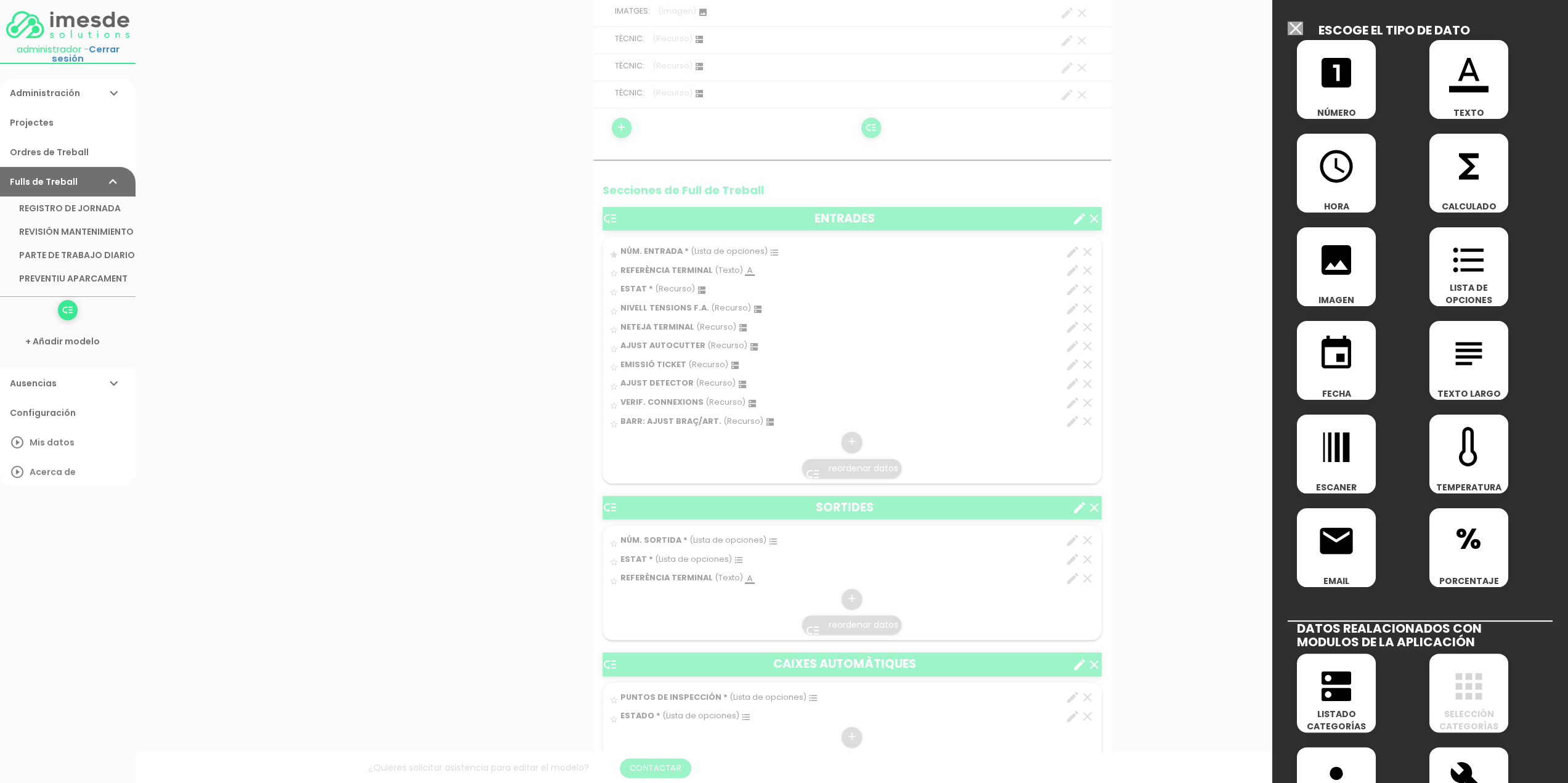
click at [1329, 693] on icon "dns" at bounding box center [1336, 686] width 40 height 40
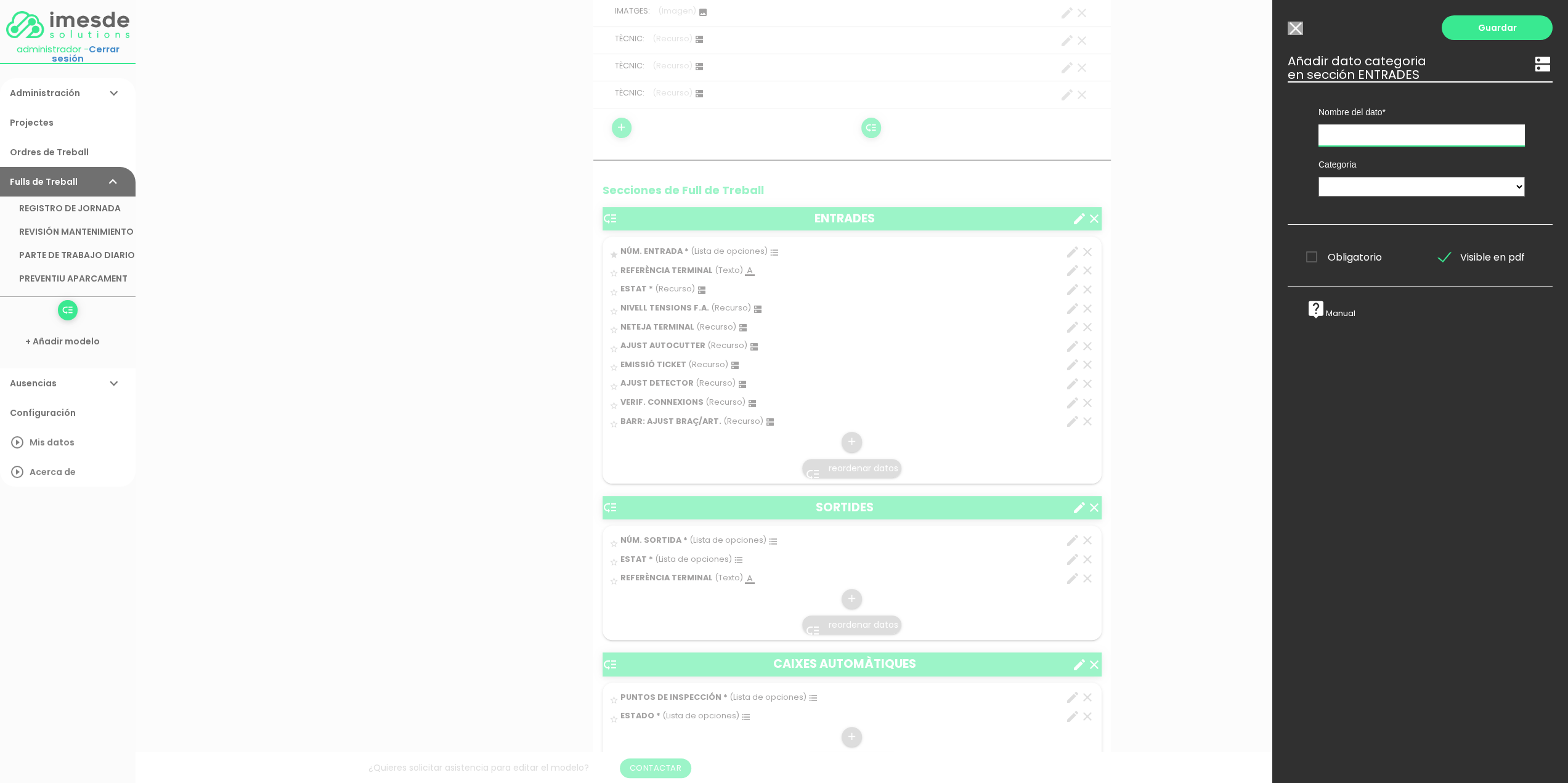
click at [1354, 134] on input "text" at bounding box center [1421, 135] width 206 height 22
type input "BARR: NETEJA/ENGREIX."
click at [1346, 188] on select "TÈCNICS S.A.T. ESTAT-GEN ACTUACIÓ ESTAT-DET" at bounding box center [1421, 186] width 206 height 19
select select "729"
click at [1318, 177] on select "TÈCNICS S.A.T. ESTAT-GEN ACTUACIÓ ESTAT-DET" at bounding box center [1421, 186] width 206 height 19
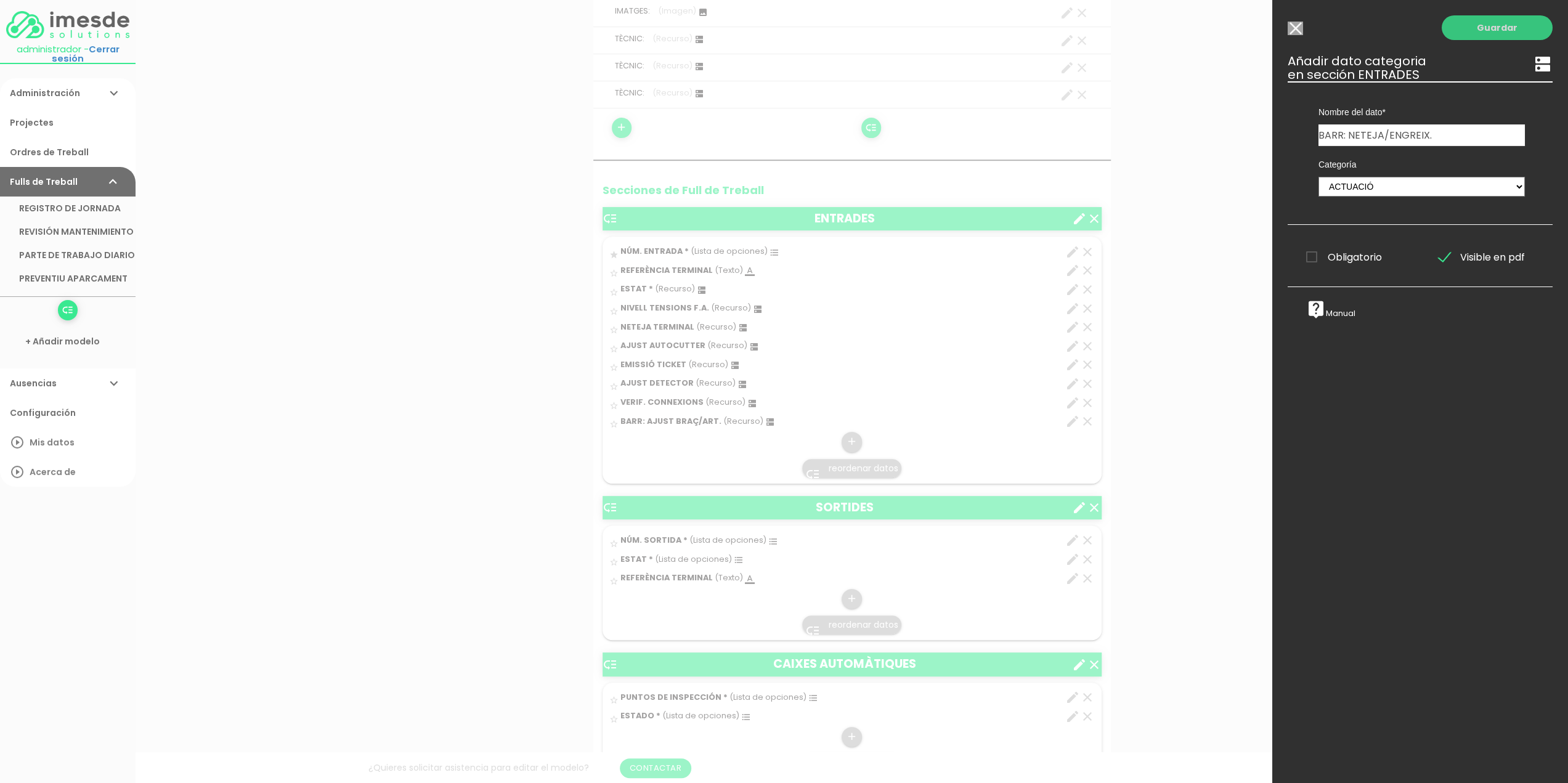
click at [1481, 32] on link "Guardar" at bounding box center [1497, 28] width 111 height 24
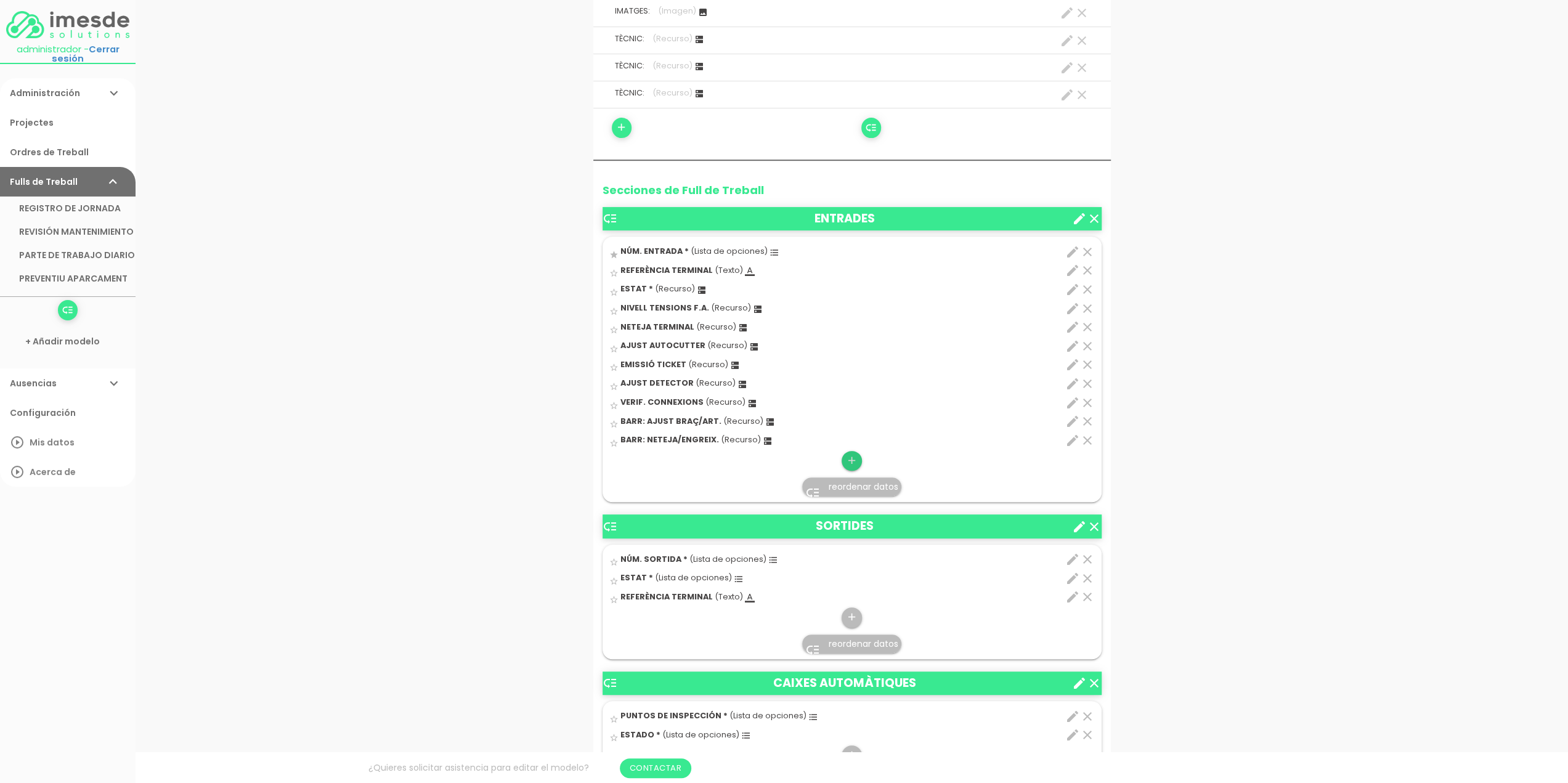
click at [850, 460] on icon "add" at bounding box center [852, 461] width 11 height 19
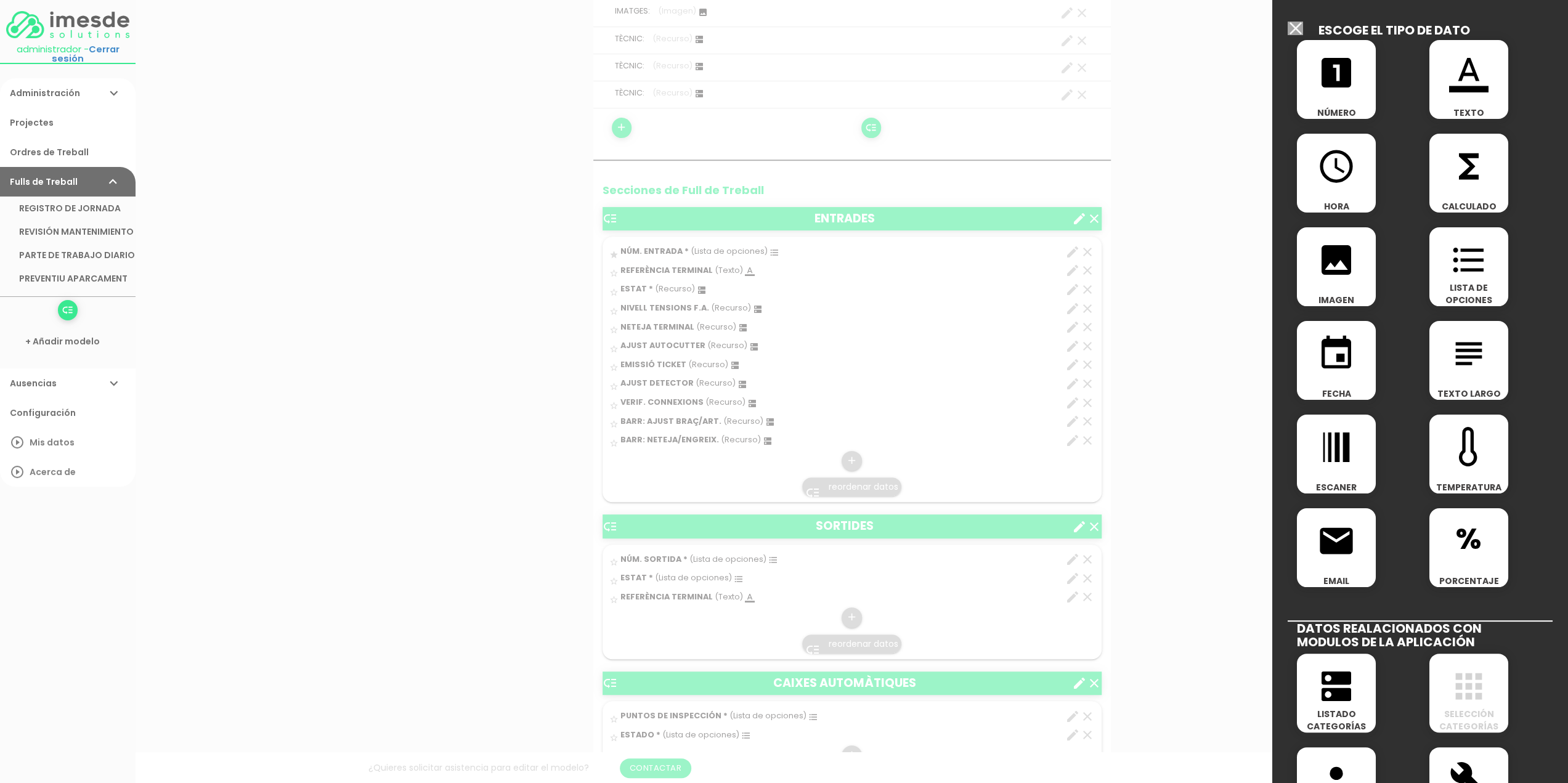
click at [1334, 696] on icon "dns" at bounding box center [1336, 686] width 40 height 40
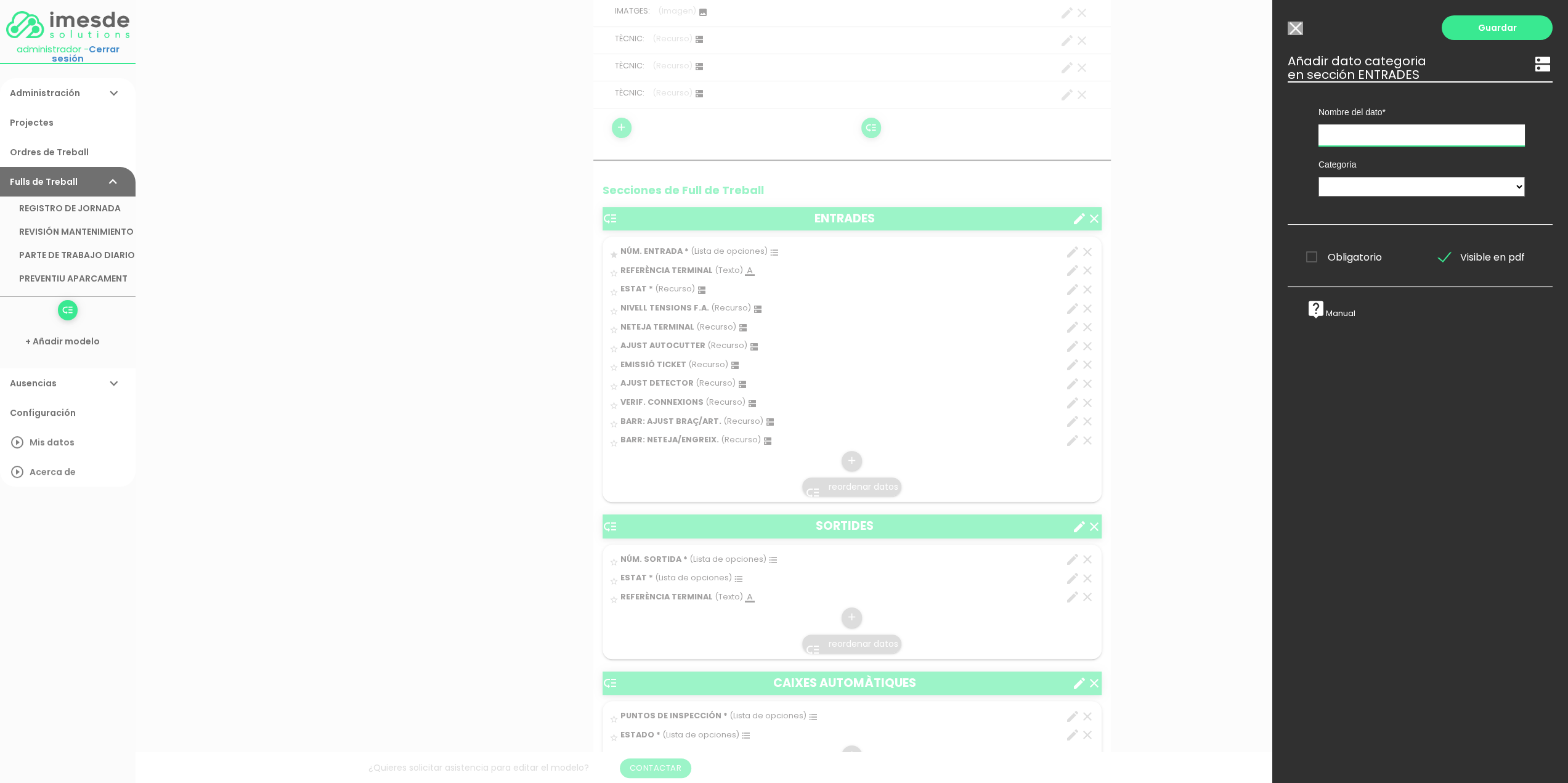
click at [1354, 130] on input "text" at bounding box center [1421, 135] width 206 height 22
type input "BARR: AJUST DETECTOR"
click at [1341, 187] on select "TÈCNICS S.A.T. ESTAT-GEN ACTUACIÓ ESTAT-DET" at bounding box center [1421, 186] width 206 height 19
select select "729"
click at [1318, 177] on select "TÈCNICS S.A.T. ESTAT-GEN ACTUACIÓ ESTAT-DET" at bounding box center [1421, 186] width 206 height 19
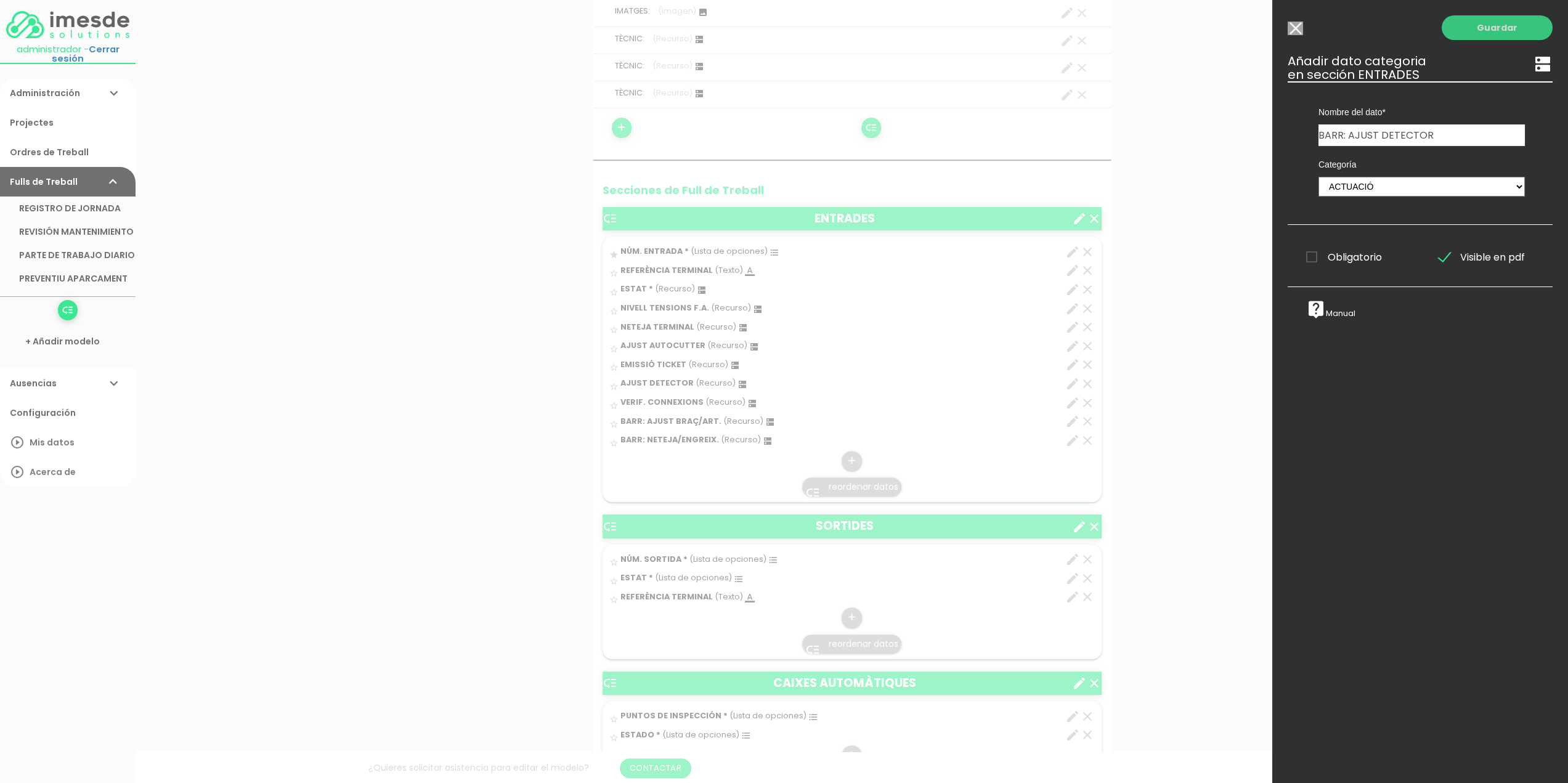
click at [1489, 30] on link "Guardar" at bounding box center [1497, 28] width 111 height 24
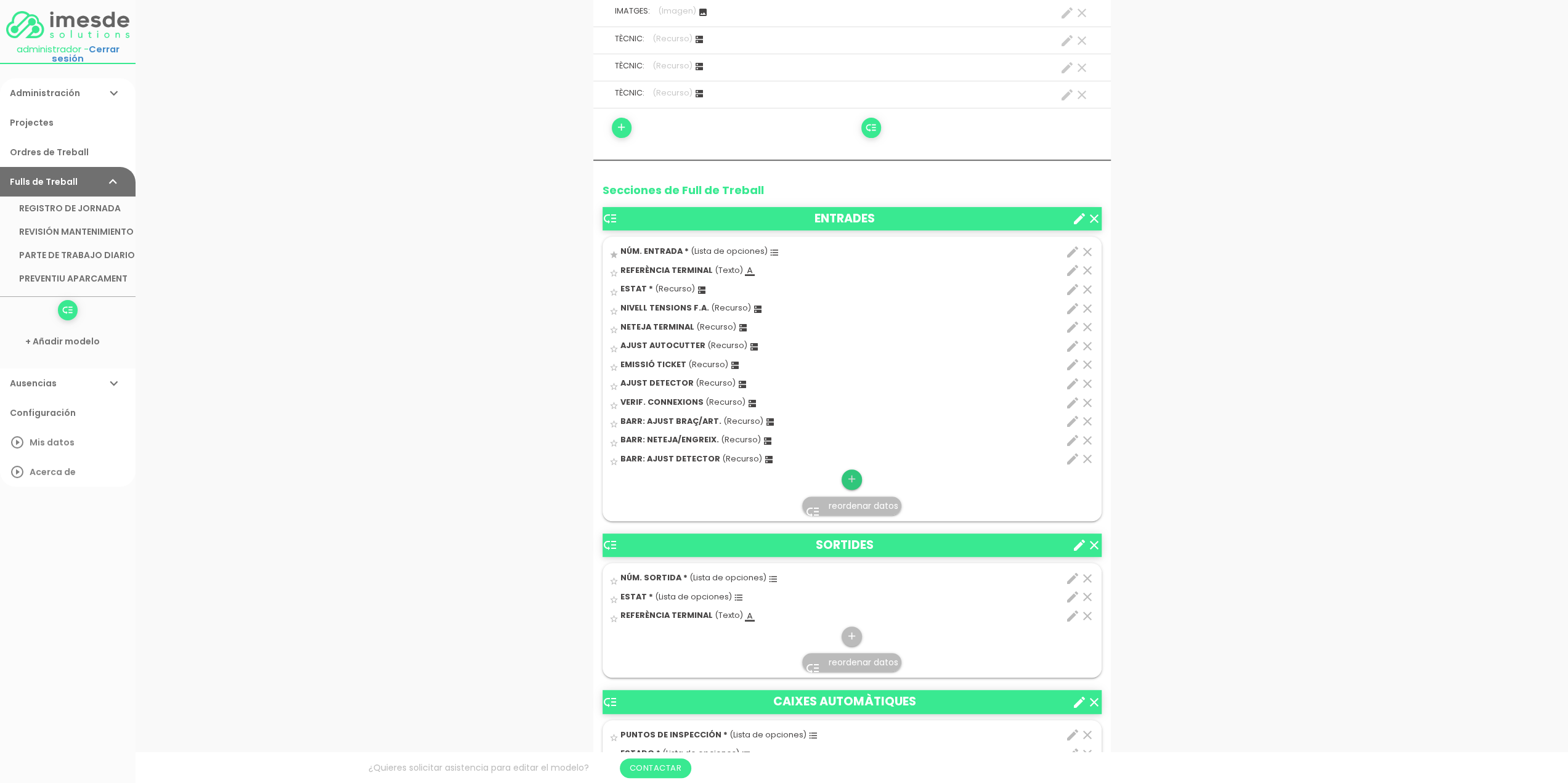
click at [852, 478] on icon "add" at bounding box center [852, 479] width 11 height 19
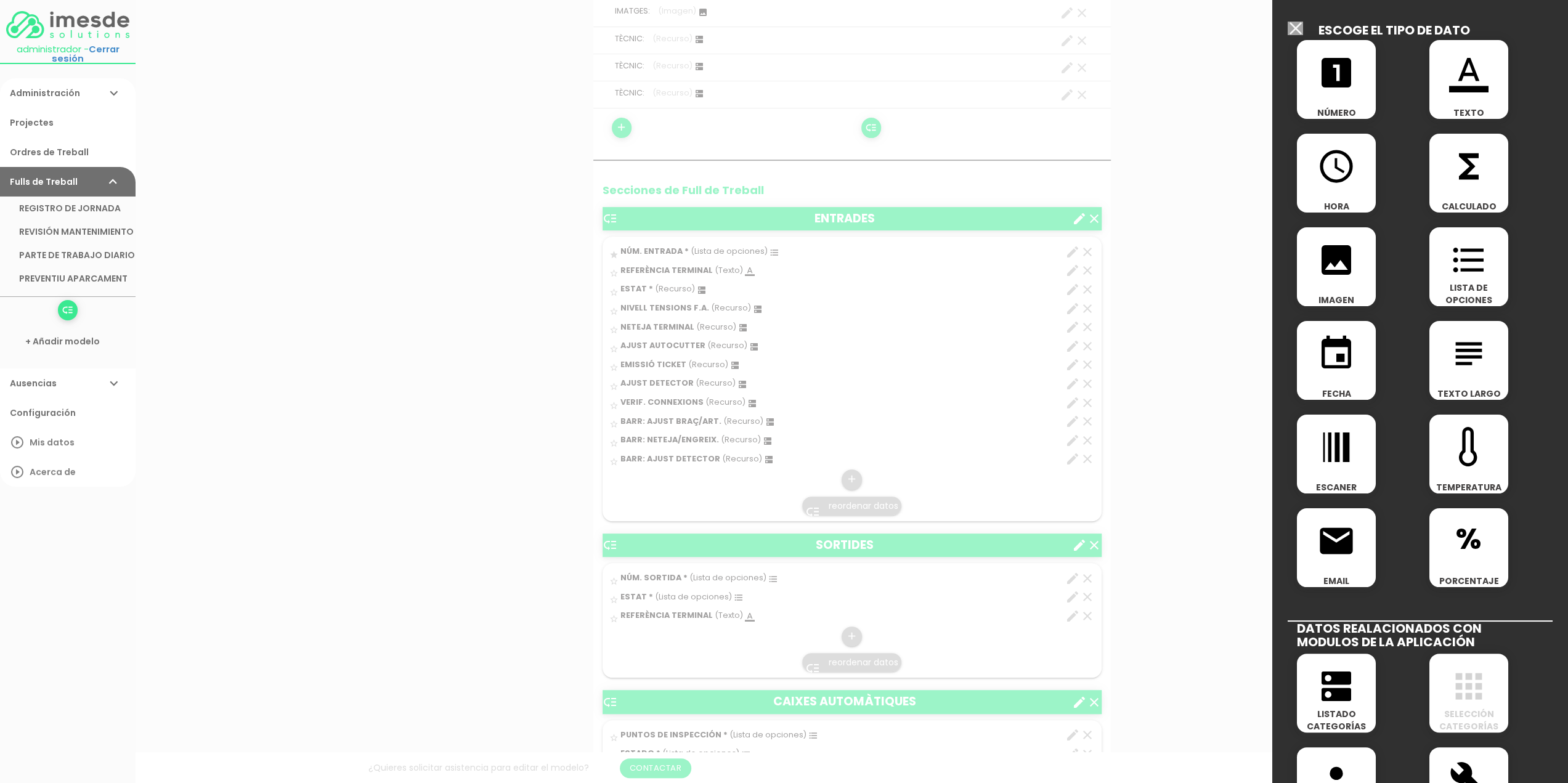
click at [1341, 695] on icon "dns" at bounding box center [1336, 686] width 40 height 40
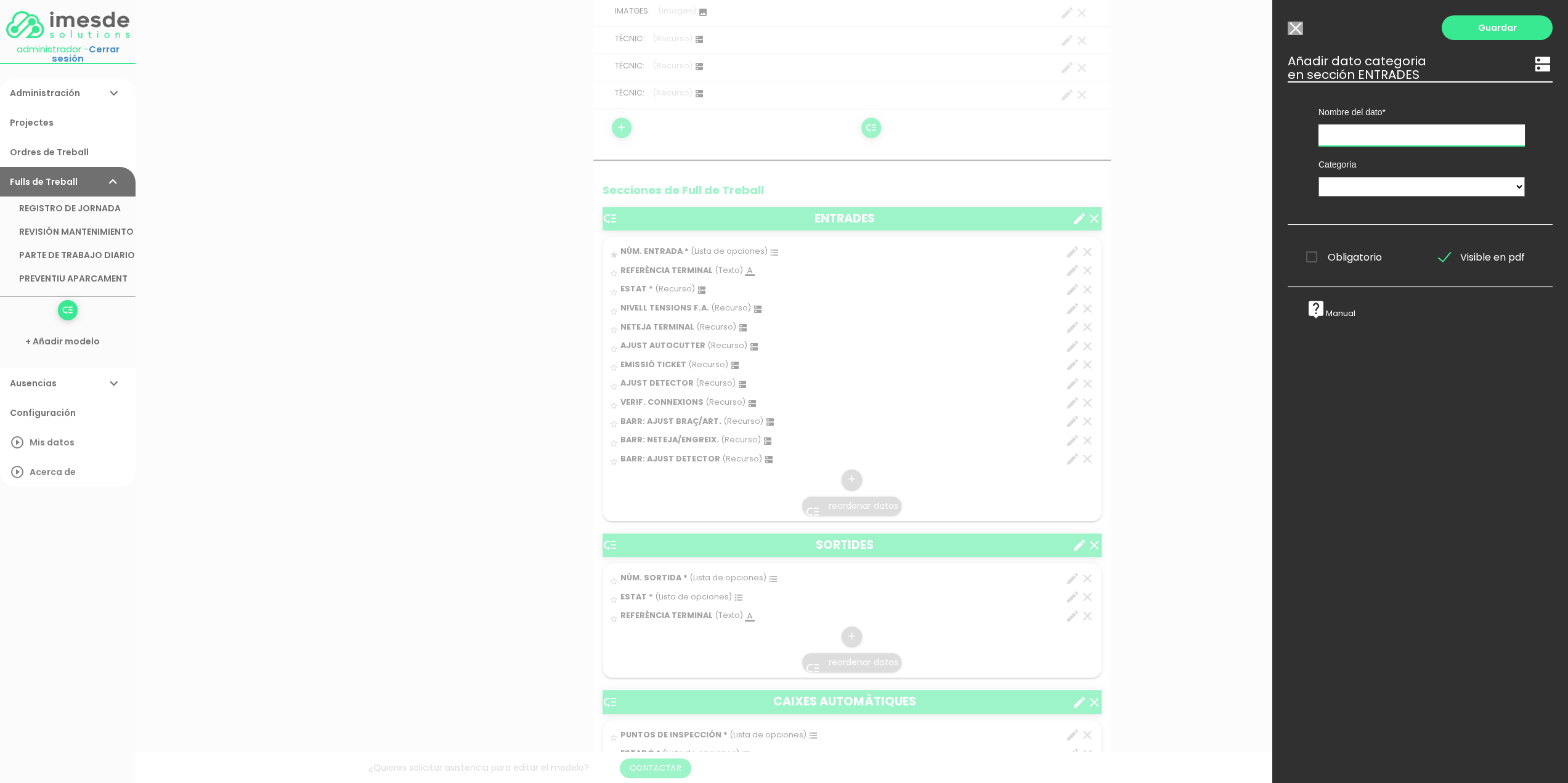
click at [1363, 135] on input "text" at bounding box center [1421, 135] width 206 height 22
type input "BARR: VERIF. CONNEXIONS"
click at [1340, 181] on select "TÈCNICS S.A.T. ESTAT-GEN ACTUACIÓ ESTAT-DET" at bounding box center [1421, 186] width 206 height 19
select select "729"
click at [1318, 177] on select "TÈCNICS S.A.T. ESTAT-GEN ACTUACIÓ ESTAT-DET" at bounding box center [1421, 186] width 206 height 19
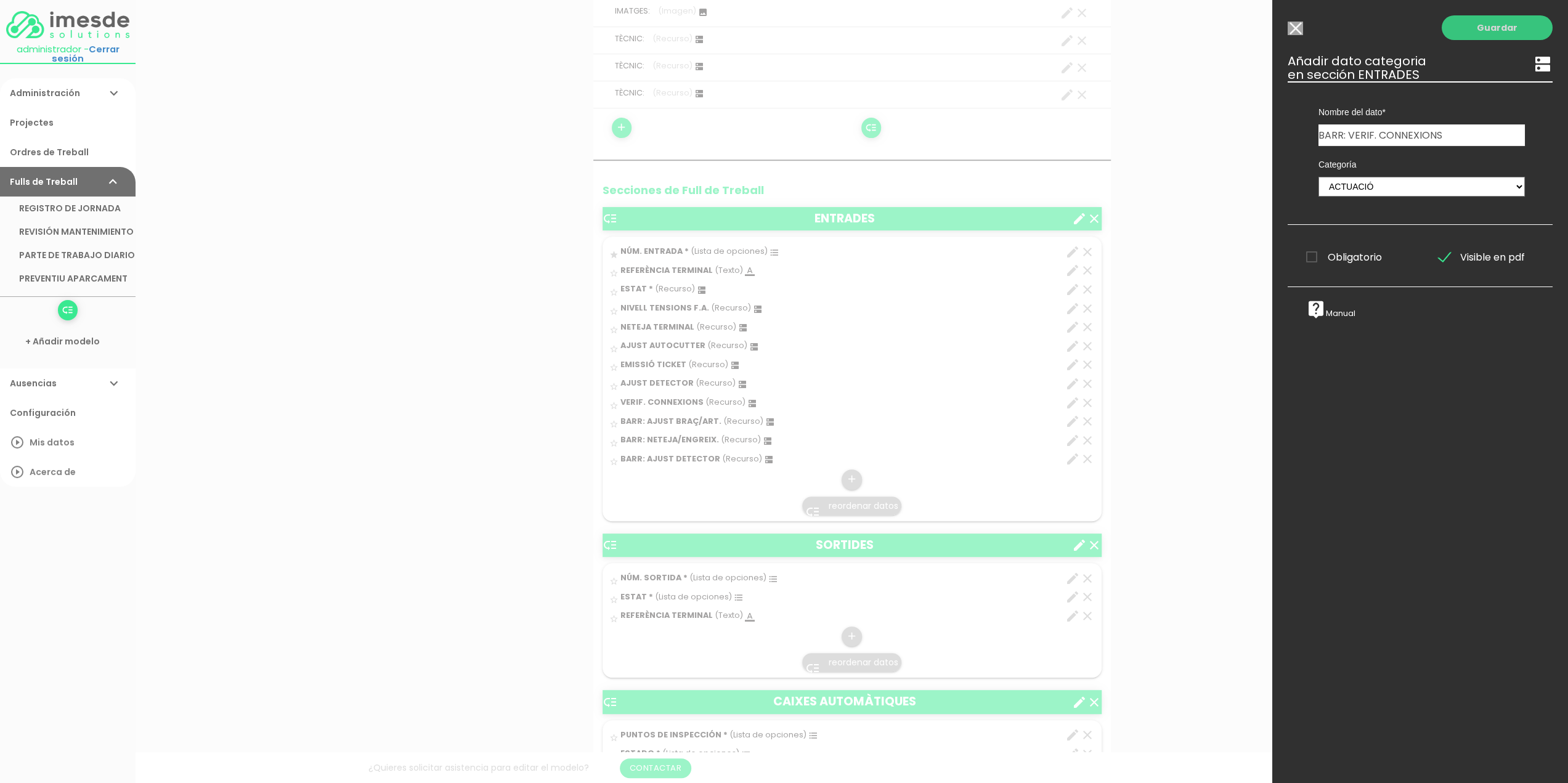
click at [1479, 28] on link "Guardar" at bounding box center [1497, 28] width 111 height 24
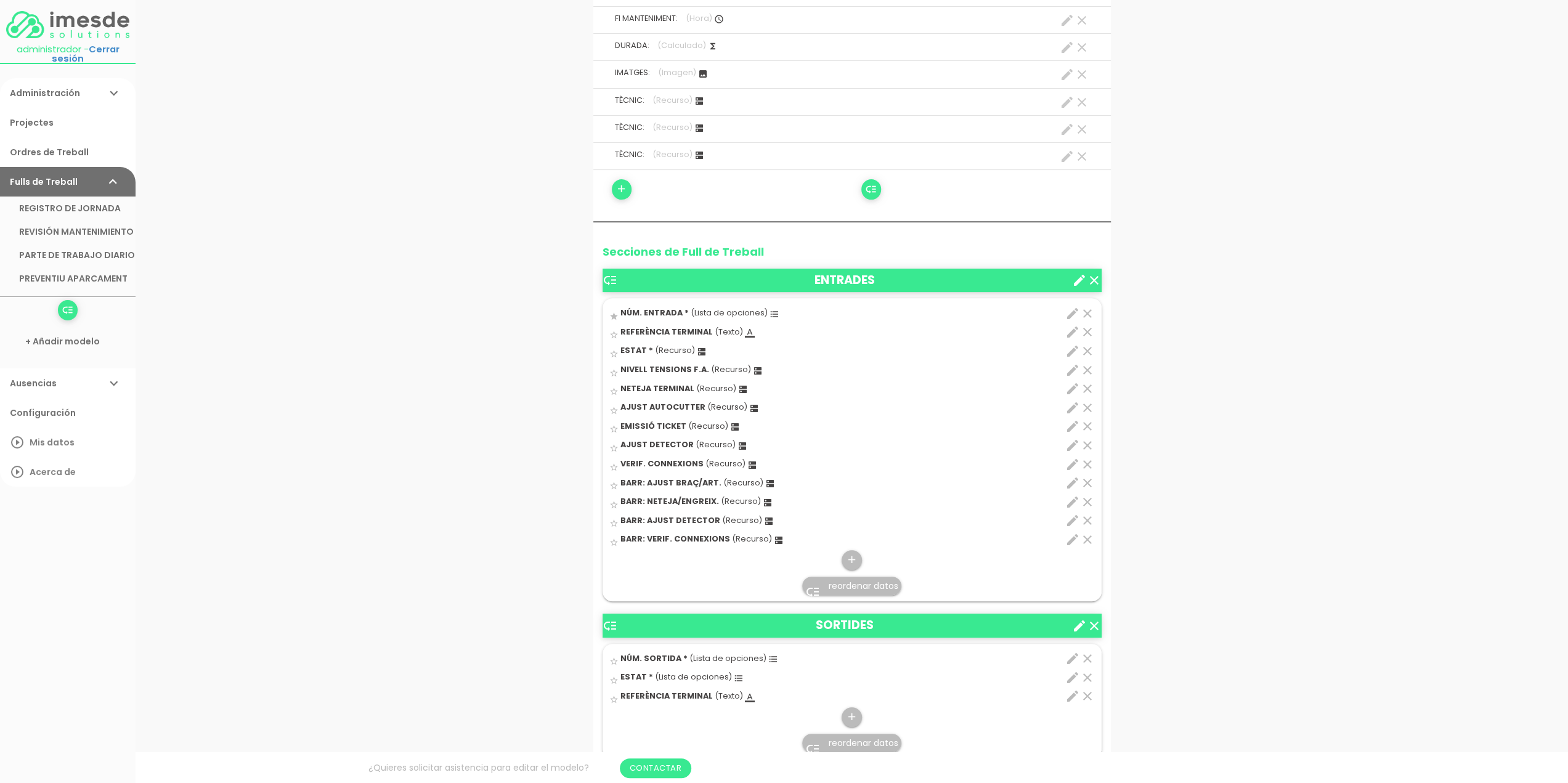
scroll to position [370, 0]
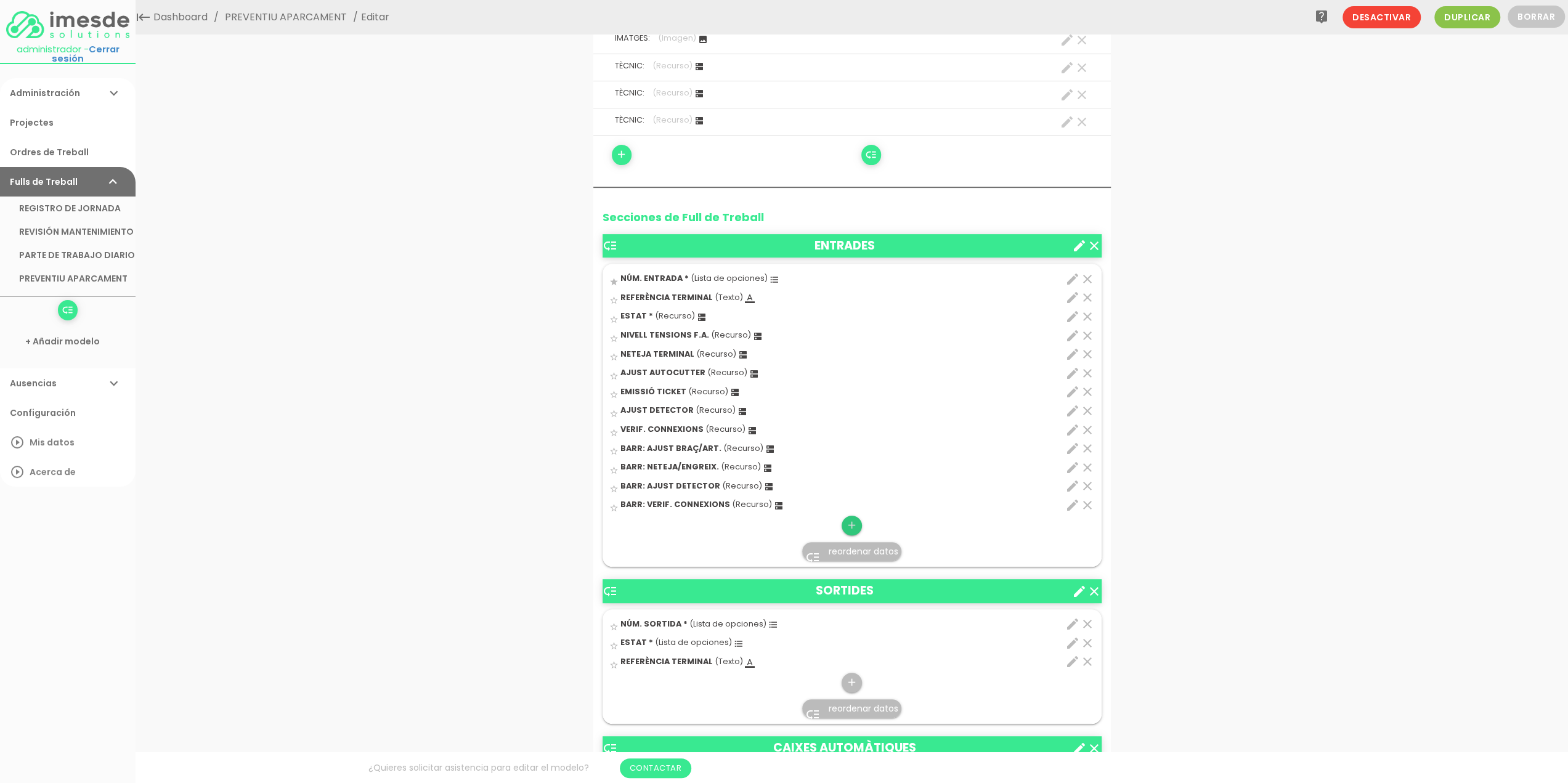
click at [849, 521] on icon "add" at bounding box center [852, 526] width 11 height 19
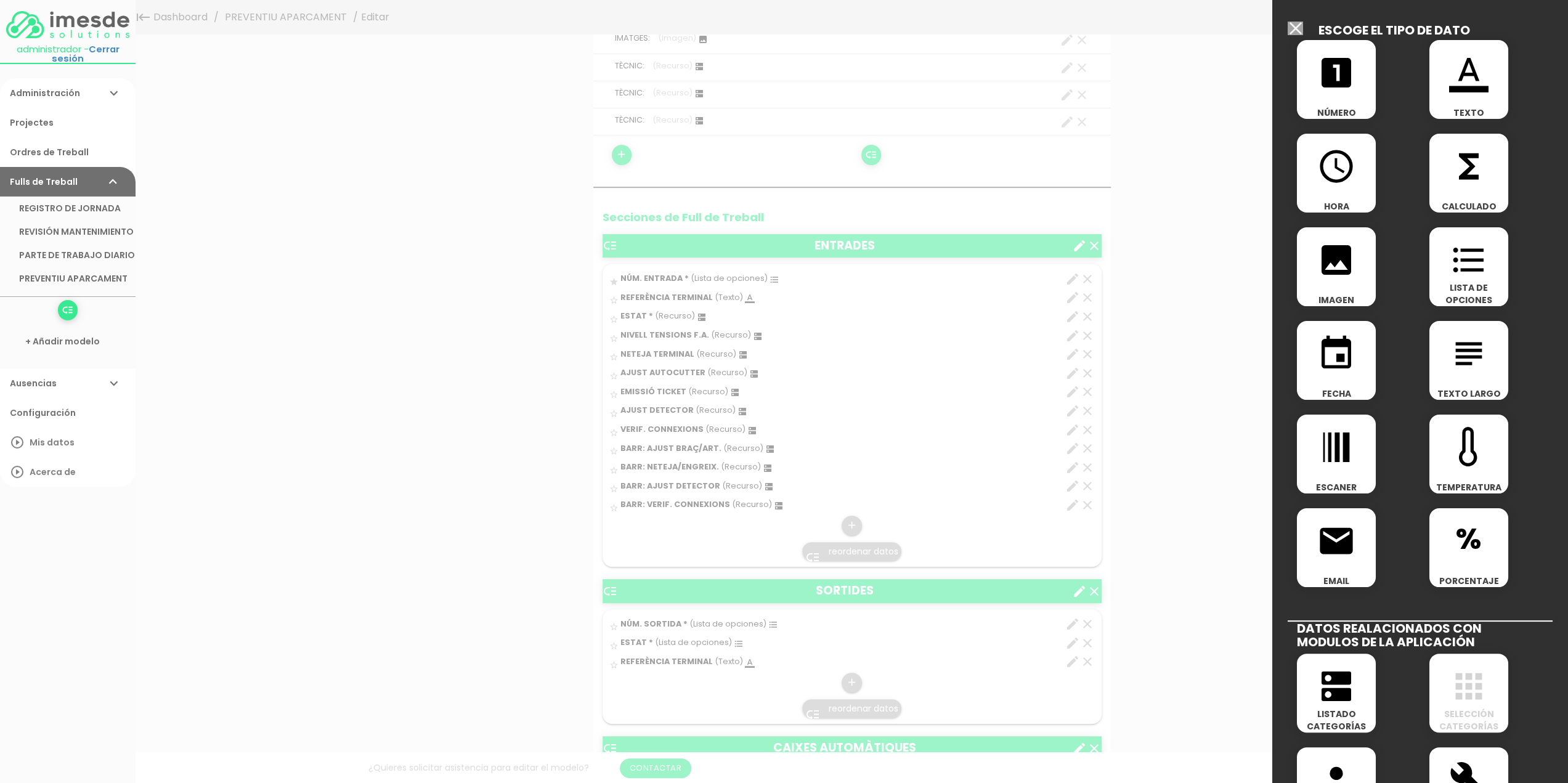
click at [1331, 676] on icon "dns" at bounding box center [1336, 686] width 40 height 40
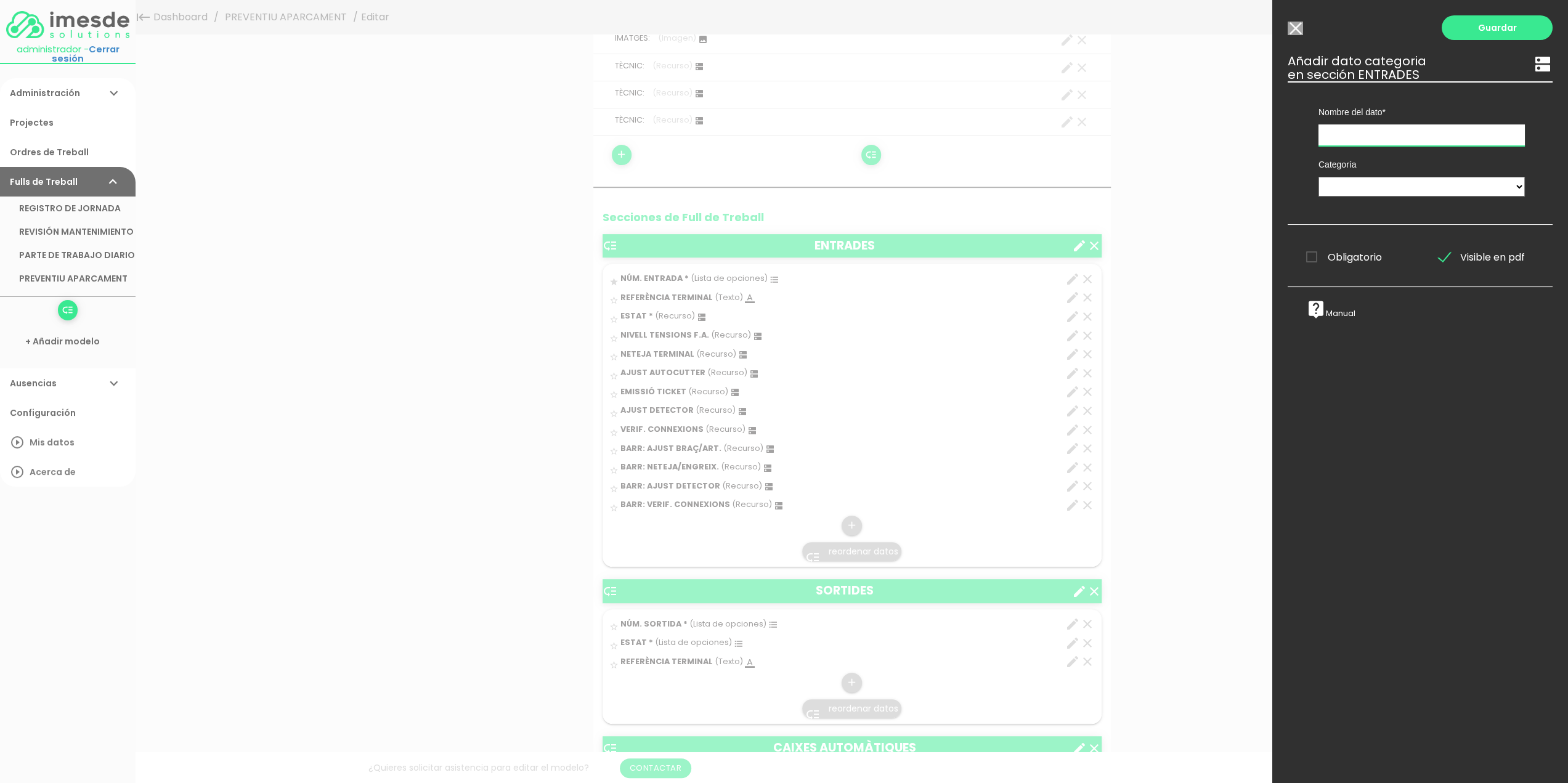
click at [1350, 138] on input "text" at bounding box center [1421, 135] width 206 height 22
type input "P"
type input "B"
type input "BARR. PROVES FUNCIONAMENT"
click at [1344, 188] on select "TÈCNICS S.A.T. ESTAT-GEN ACTUACIÓ ESTAT-DET" at bounding box center [1421, 186] width 206 height 19
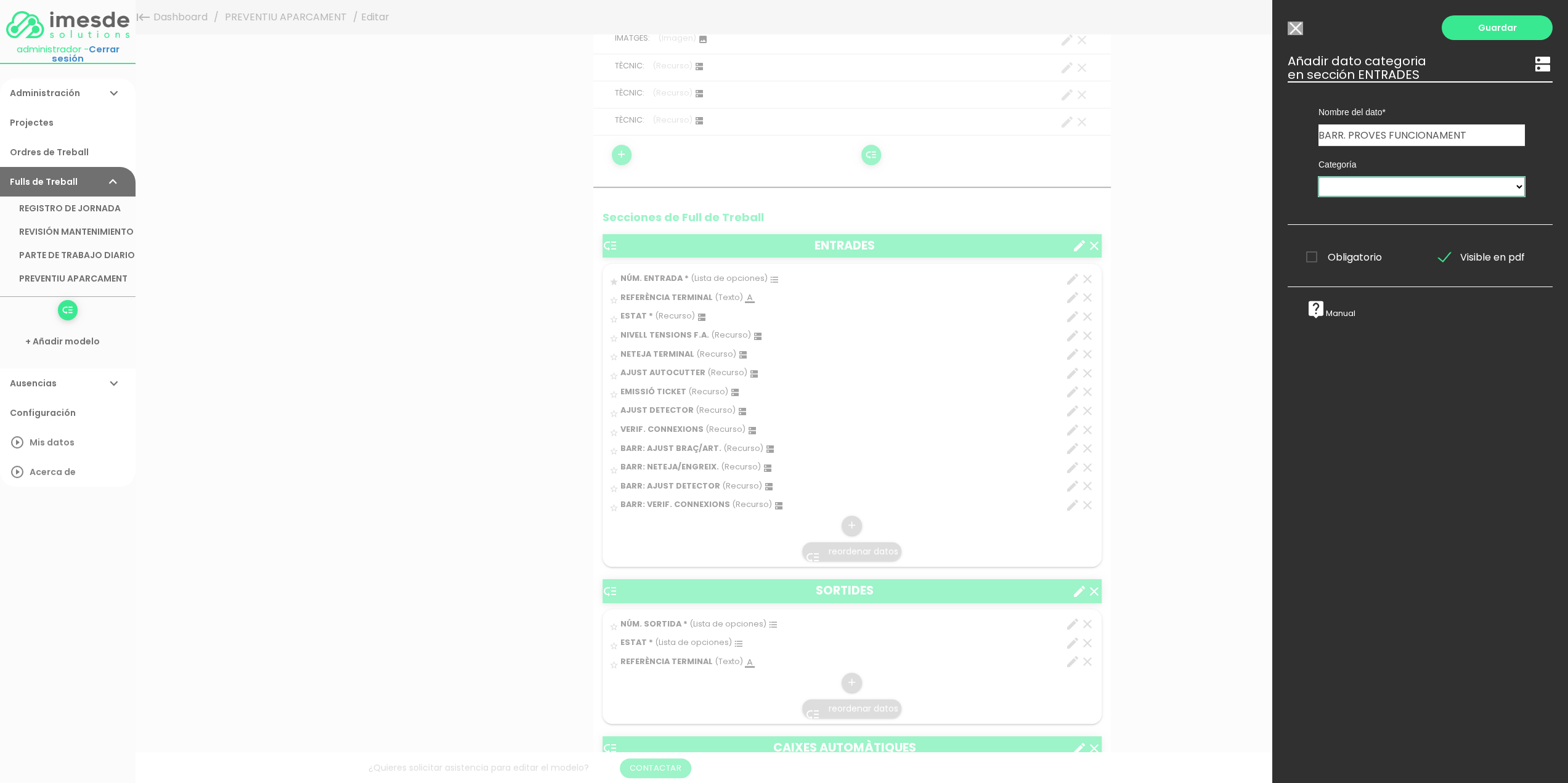
select select "729"
click at [1318, 177] on select "TÈCNICS S.A.T. ESTAT-GEN ACTUACIÓ ESTAT-DET" at bounding box center [1421, 186] width 206 height 19
click at [1481, 27] on link "Guardar" at bounding box center [1497, 28] width 111 height 24
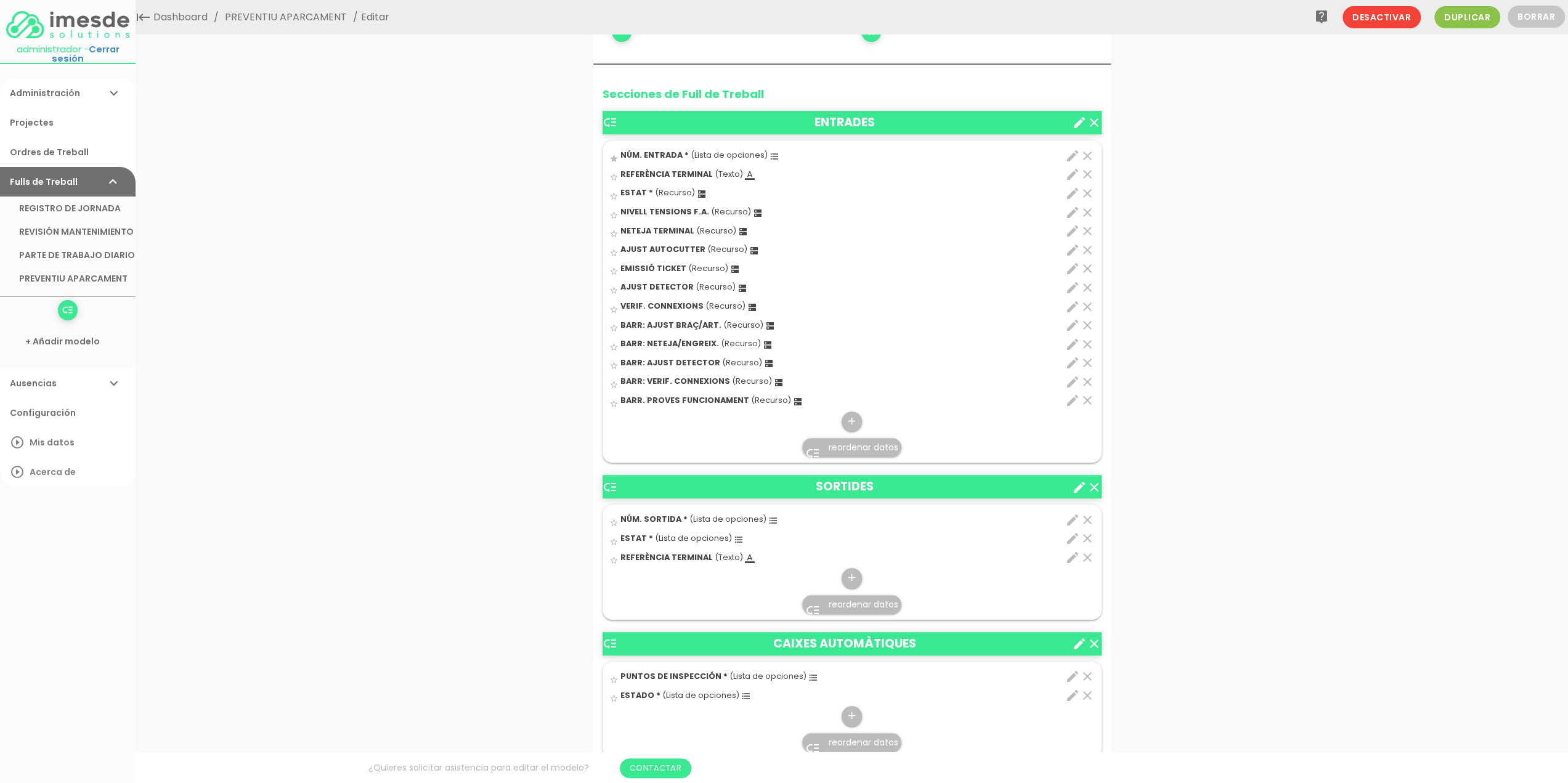
scroll to position [493, 0]
click at [849, 598] on span "reordenar datos" at bounding box center [864, 604] width 70 height 12
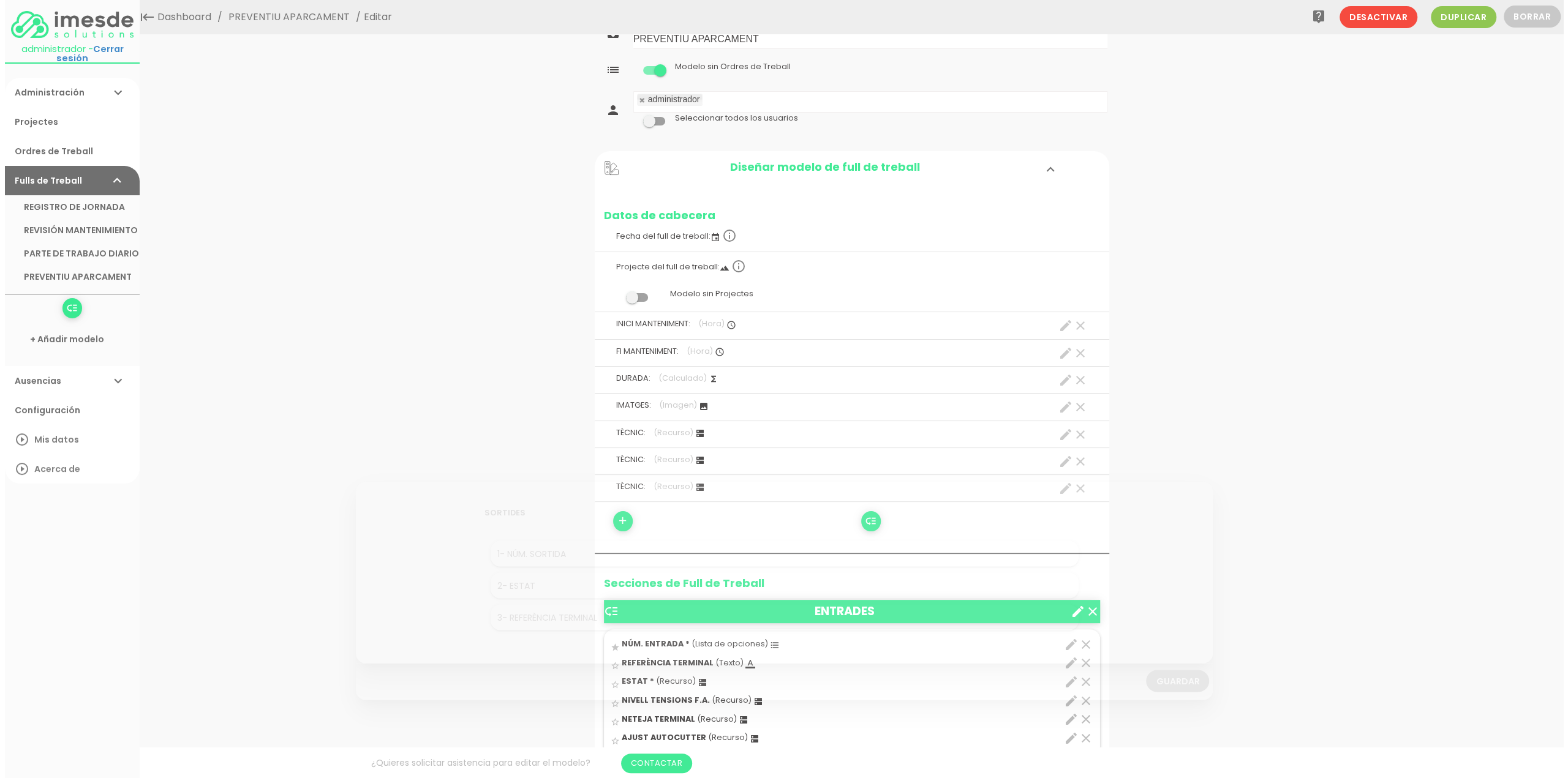
scroll to position [0, 0]
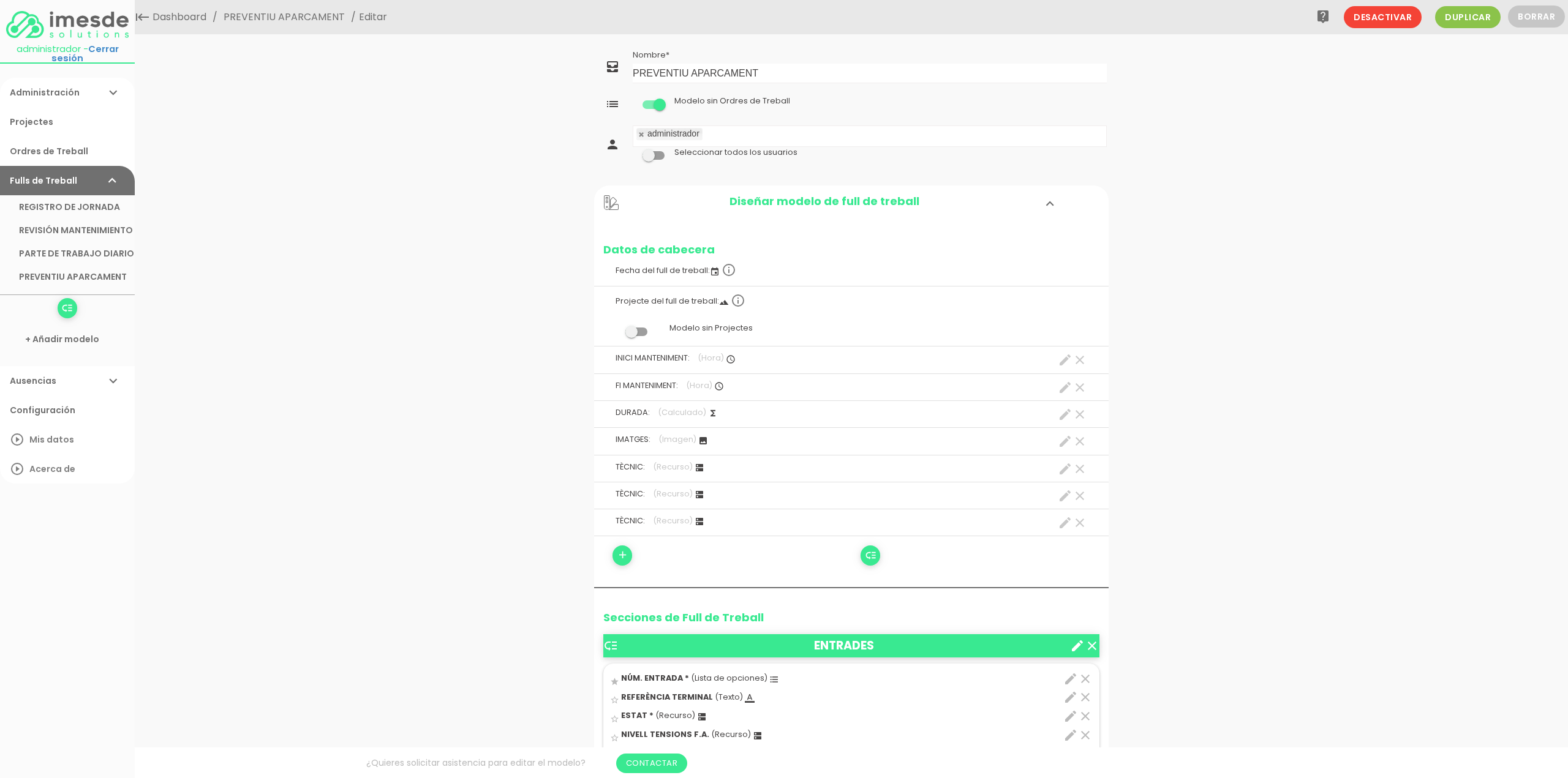
click at [677, 714] on span "(Recurso)" at bounding box center [675, 715] width 39 height 10
click at [0, 0] on input "star_border" at bounding box center [0, 0] width 0 height 0
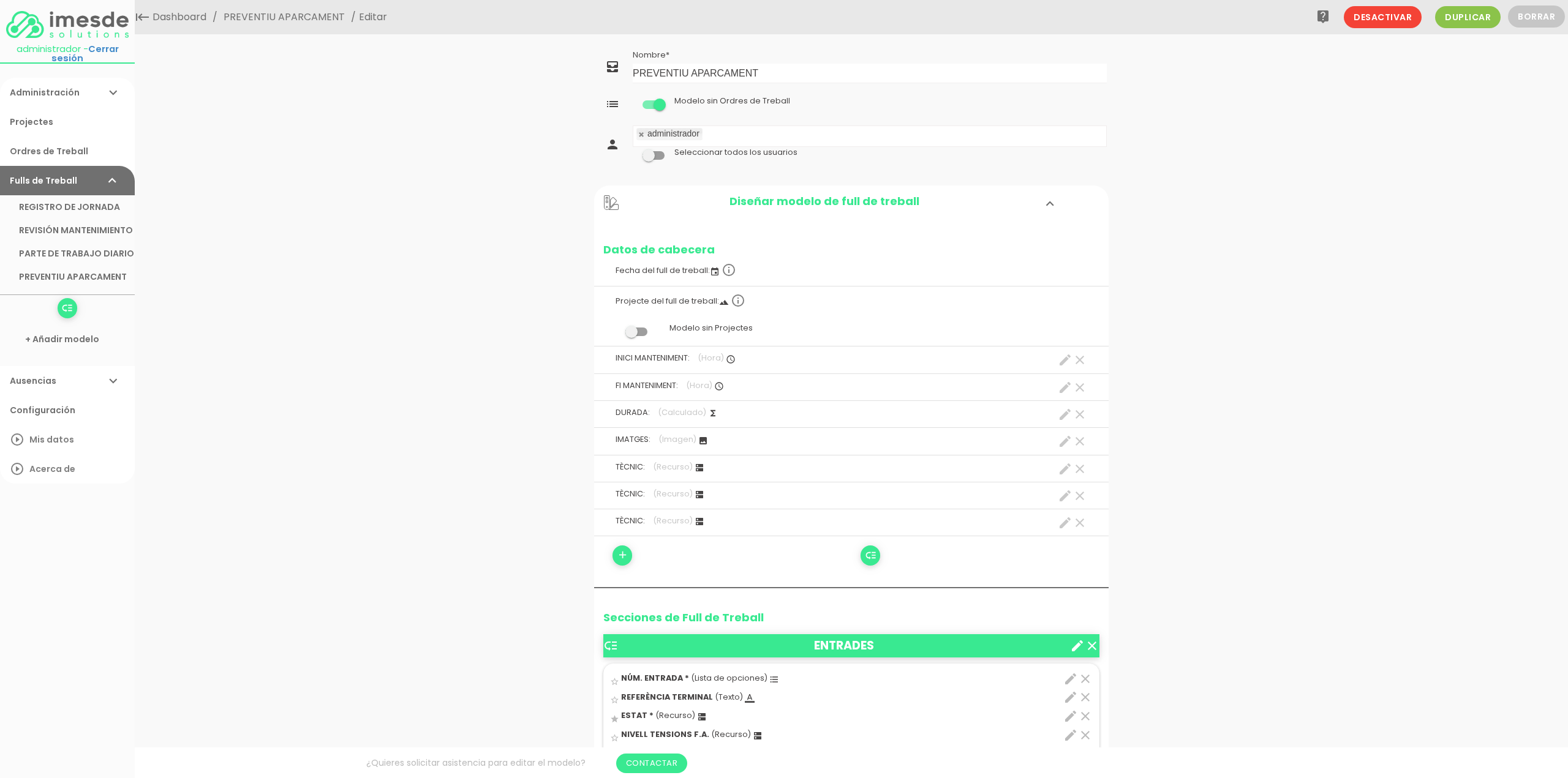
click at [369, 19] on span "Editar" at bounding box center [373, 17] width 28 height 14
click at [301, 13] on link "PREVENTIU APARCAMENT" at bounding box center [284, 17] width 127 height 35
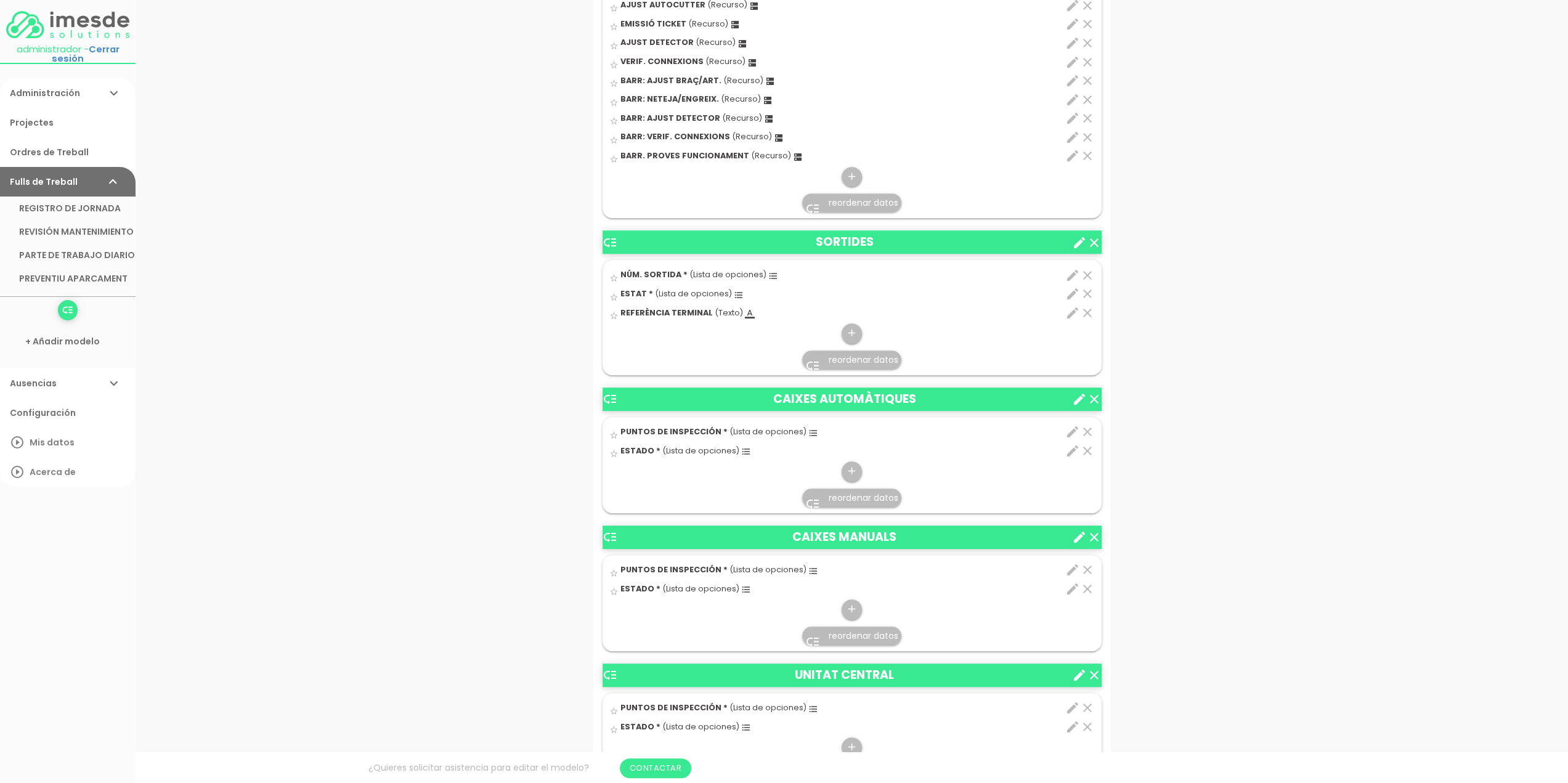
scroll to position [801, 0]
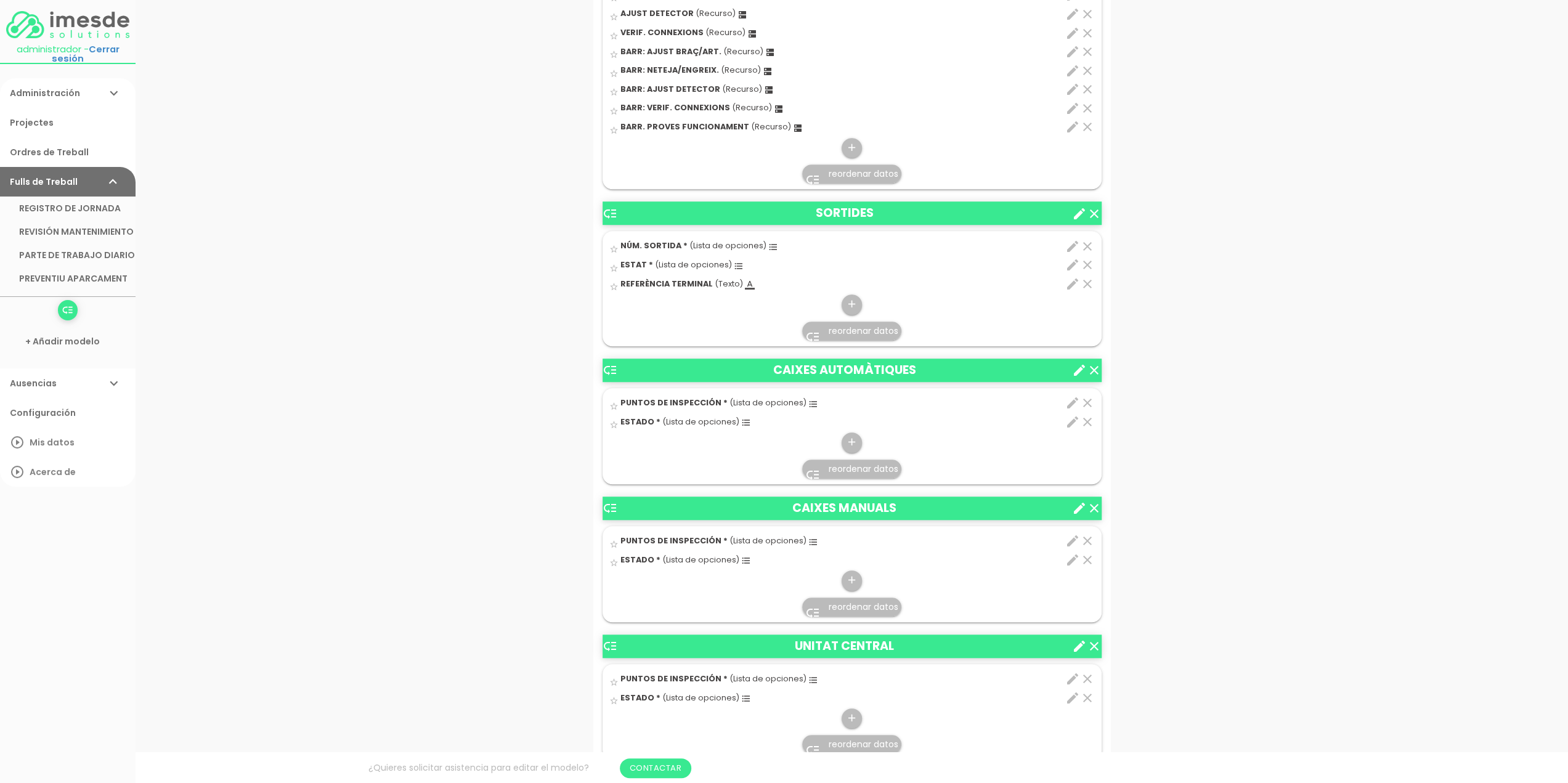
click at [1089, 262] on icon "clear" at bounding box center [1087, 265] width 15 height 15
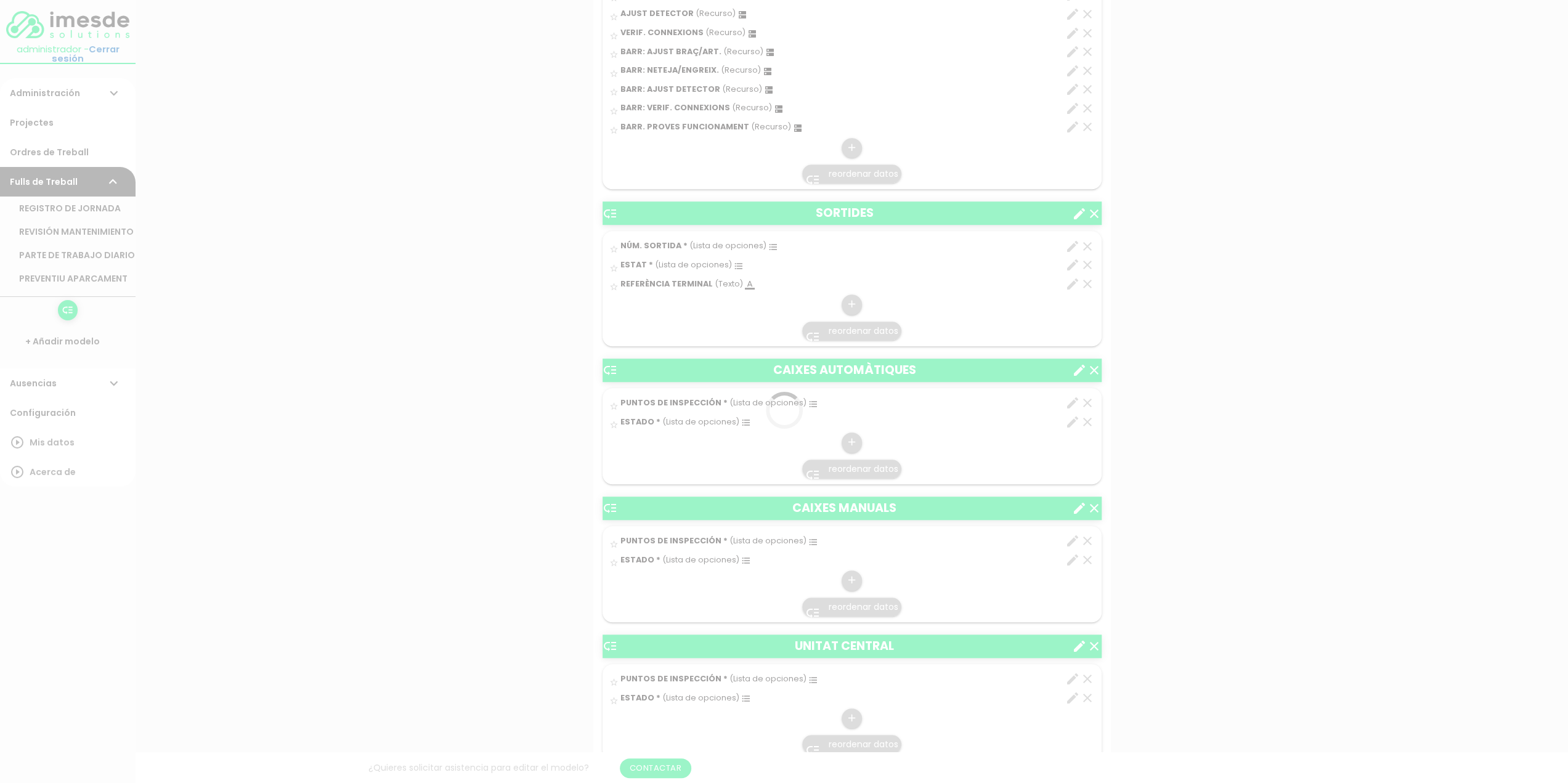
scroll to position [0, 0]
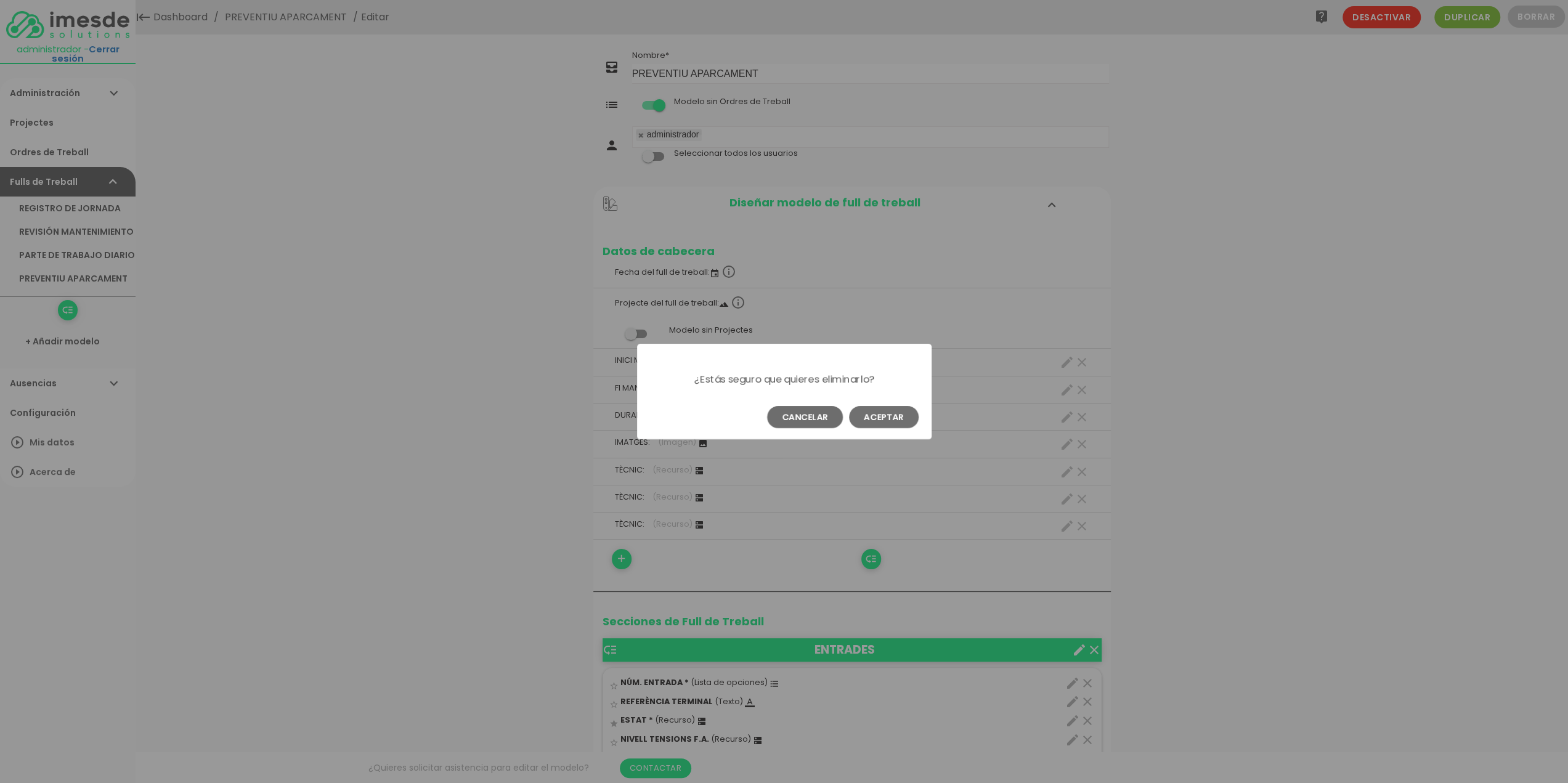
click at [877, 415] on button "Aceptar" at bounding box center [884, 416] width 70 height 22
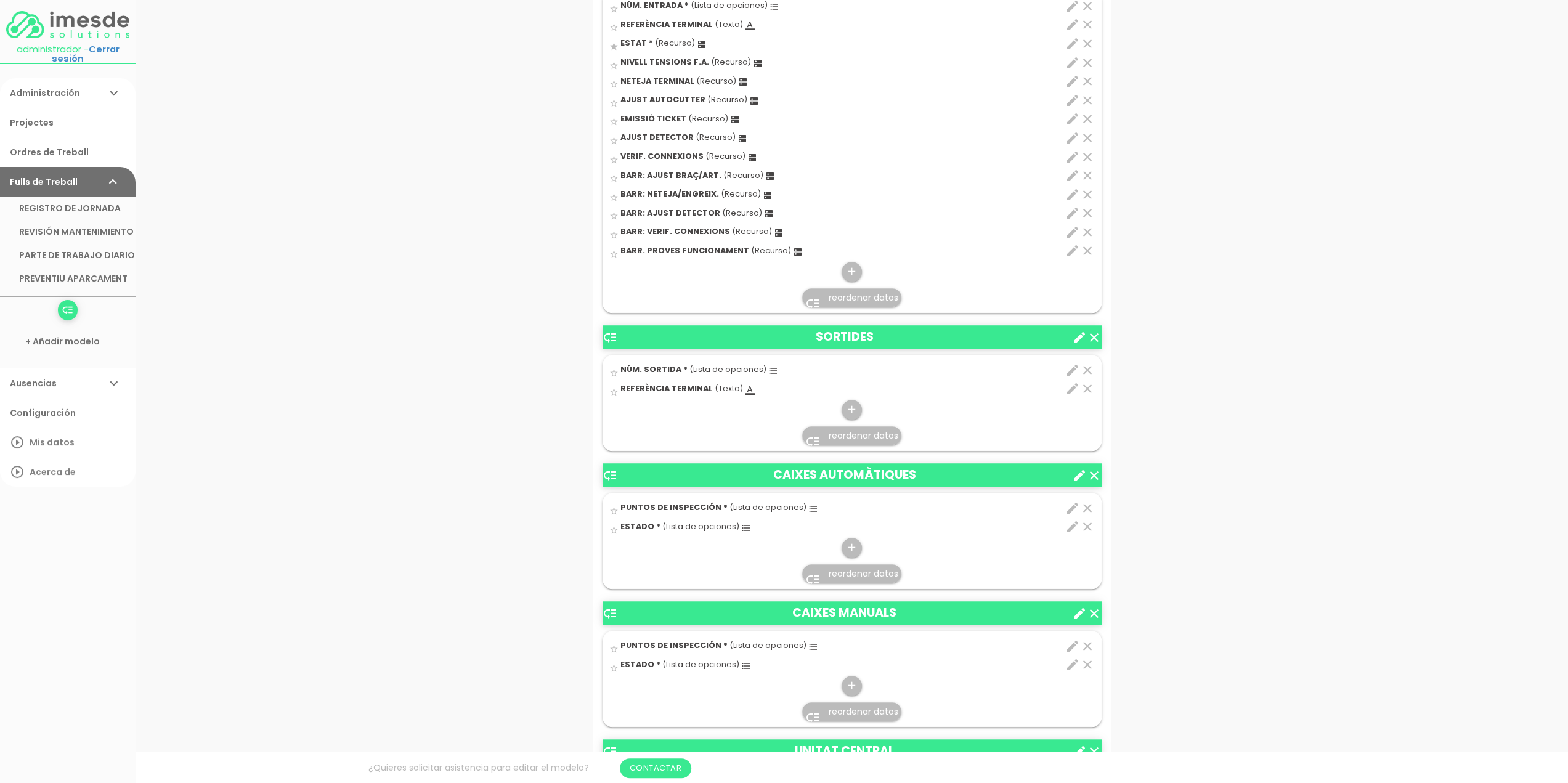
scroll to position [688, 0]
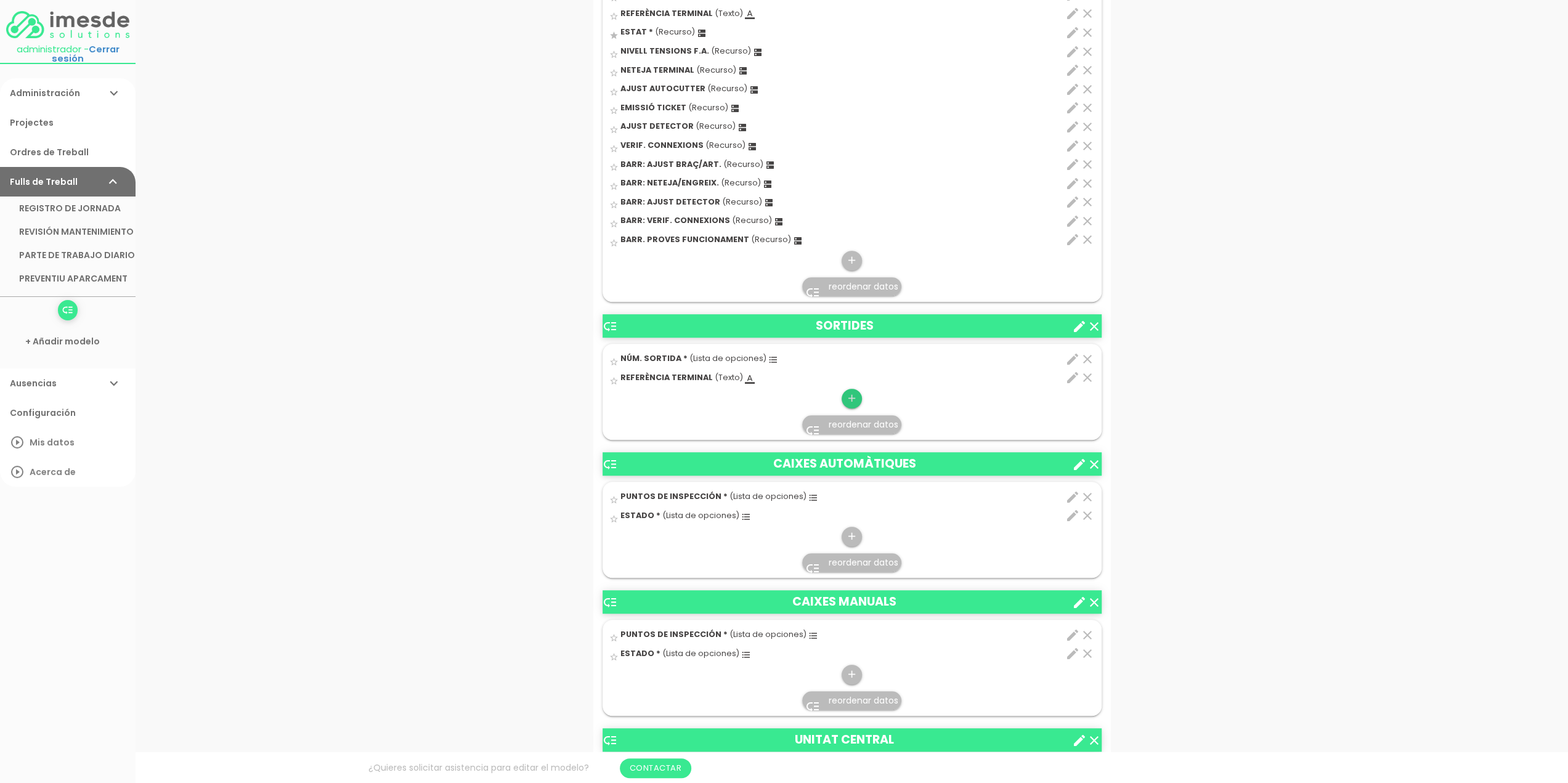
click at [848, 394] on icon "add" at bounding box center [852, 398] width 11 height 19
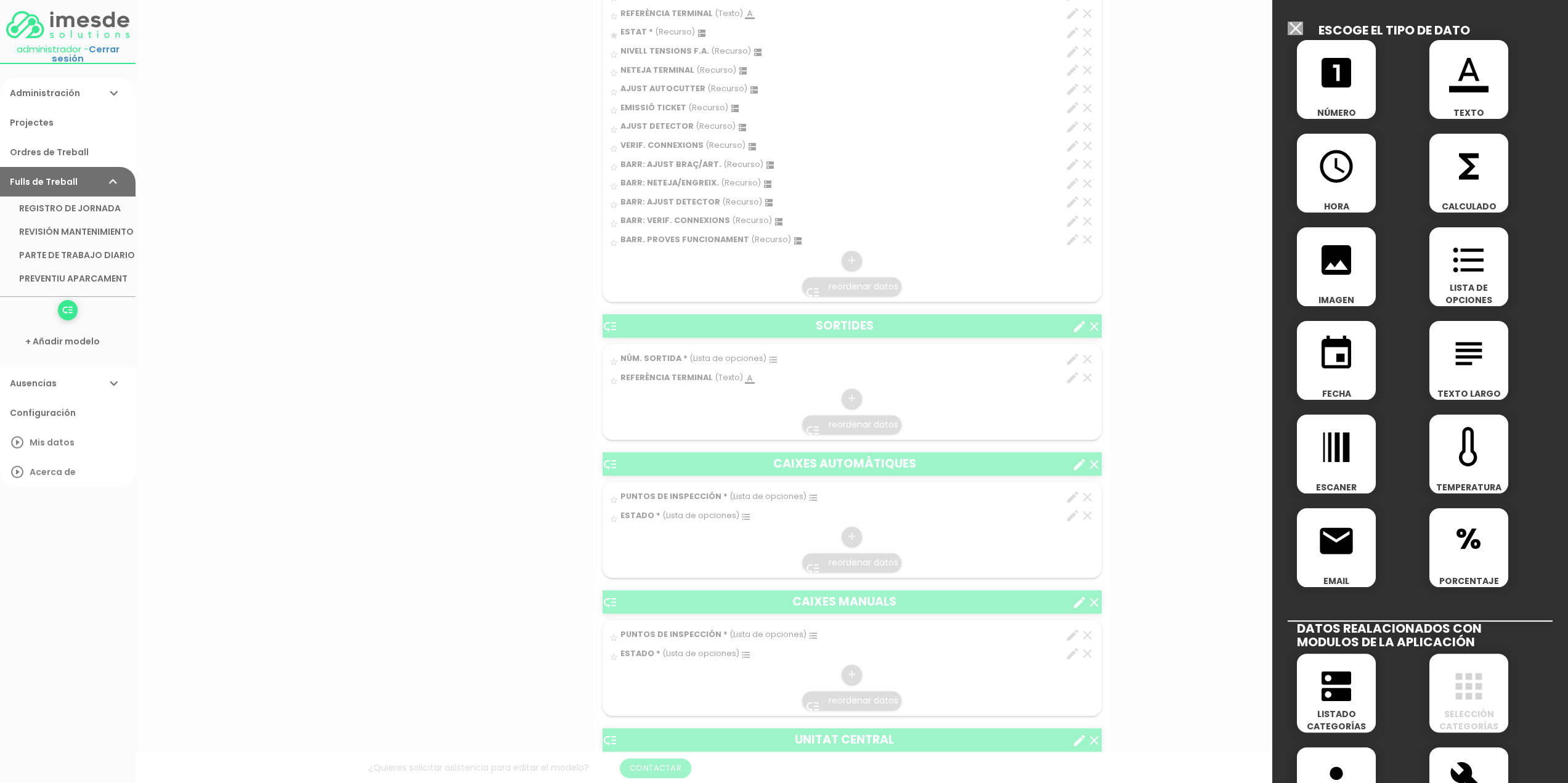
click at [1340, 691] on icon "dns" at bounding box center [1336, 686] width 40 height 40
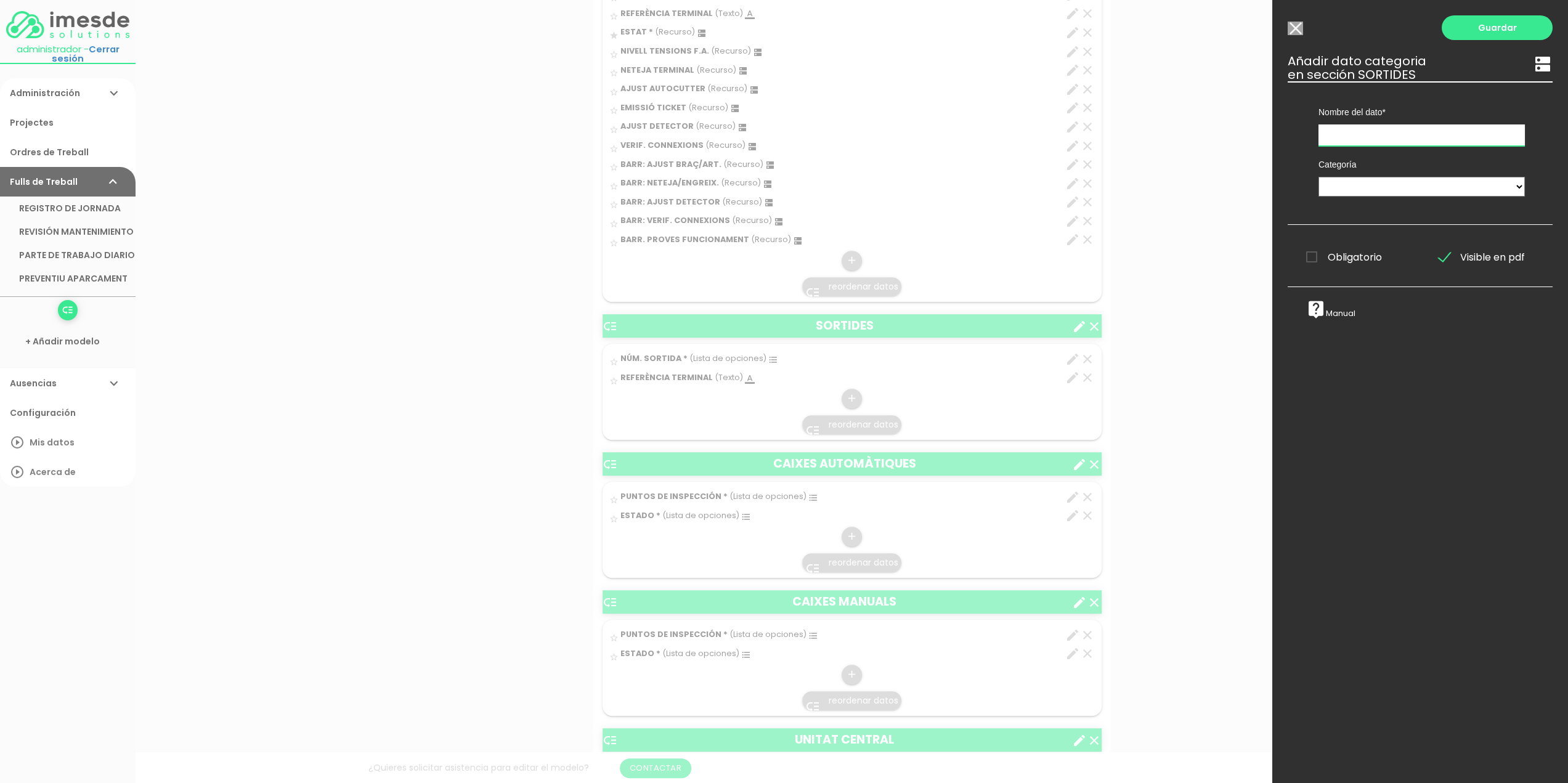
click at [1366, 135] on input "text" at bounding box center [1421, 135] width 206 height 22
type input "ESTAT"
click at [1345, 185] on select "TÈCNICS S.A.T. ESTAT-GEN ACTUACIÓ ESTAT-DET" at bounding box center [1421, 186] width 206 height 19
select select "728"
click at [1318, 177] on select "TÈCNICS S.A.T. ESTAT-GEN ACTUACIÓ ESTAT-DET" at bounding box center [1421, 186] width 206 height 19
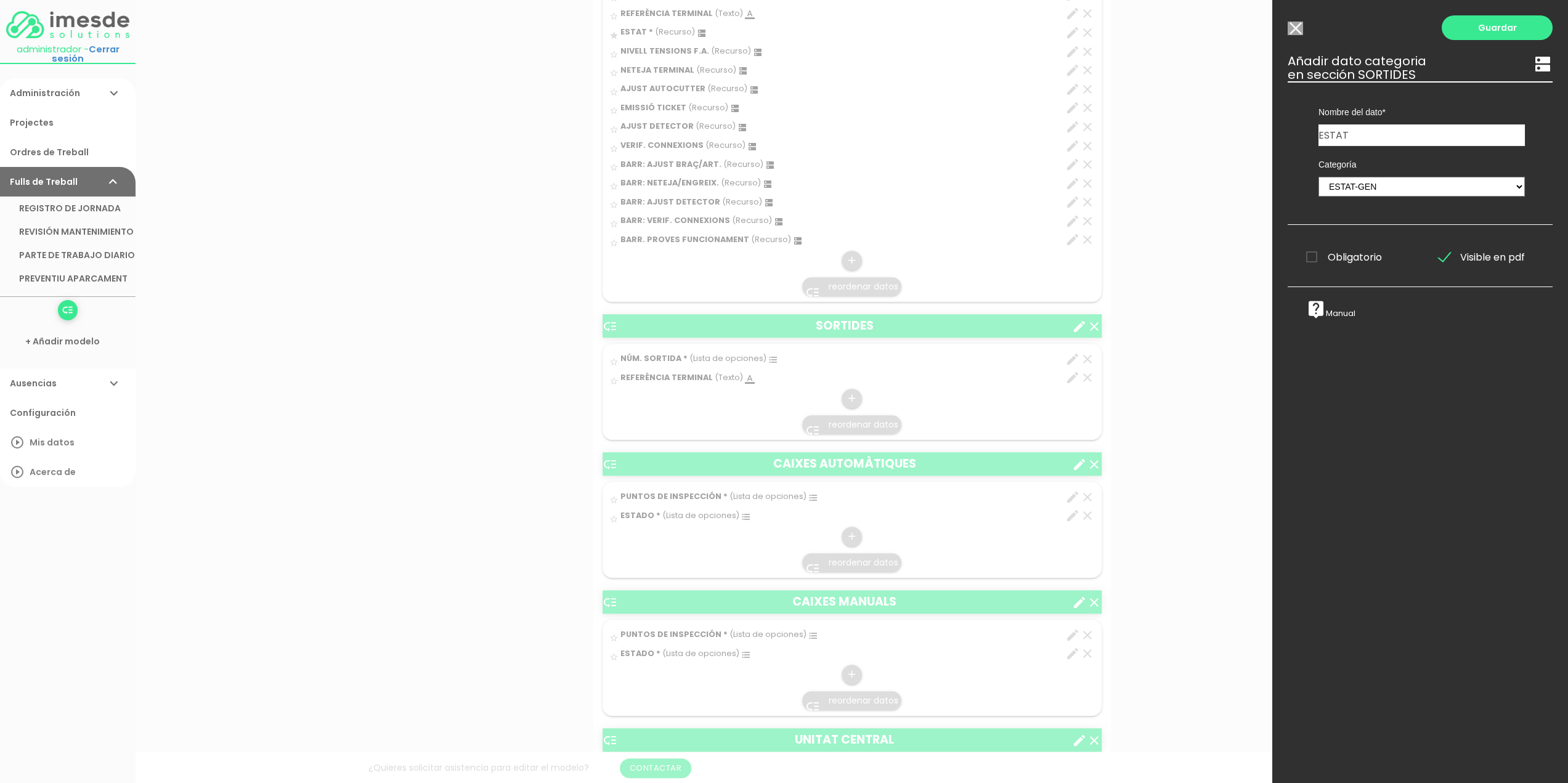
drag, startPoint x: 733, startPoint y: 365, endPoint x: 331, endPoint y: 541, distance: 438.8
click at [331, 541] on div at bounding box center [784, 293] width 1568 height 979
click at [1488, 31] on link "Guardar" at bounding box center [1497, 28] width 111 height 24
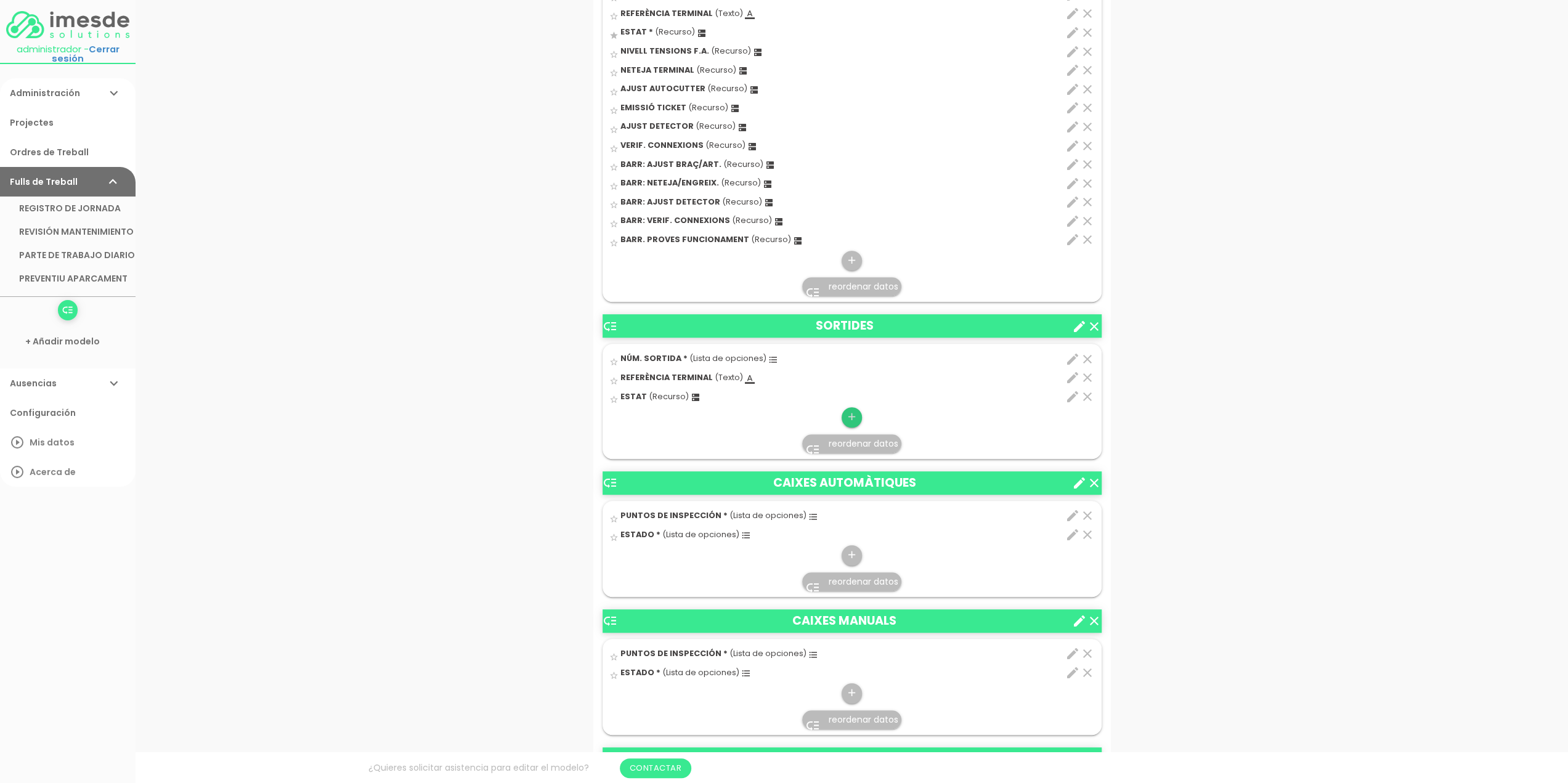
click at [851, 417] on icon "add" at bounding box center [852, 417] width 11 height 19
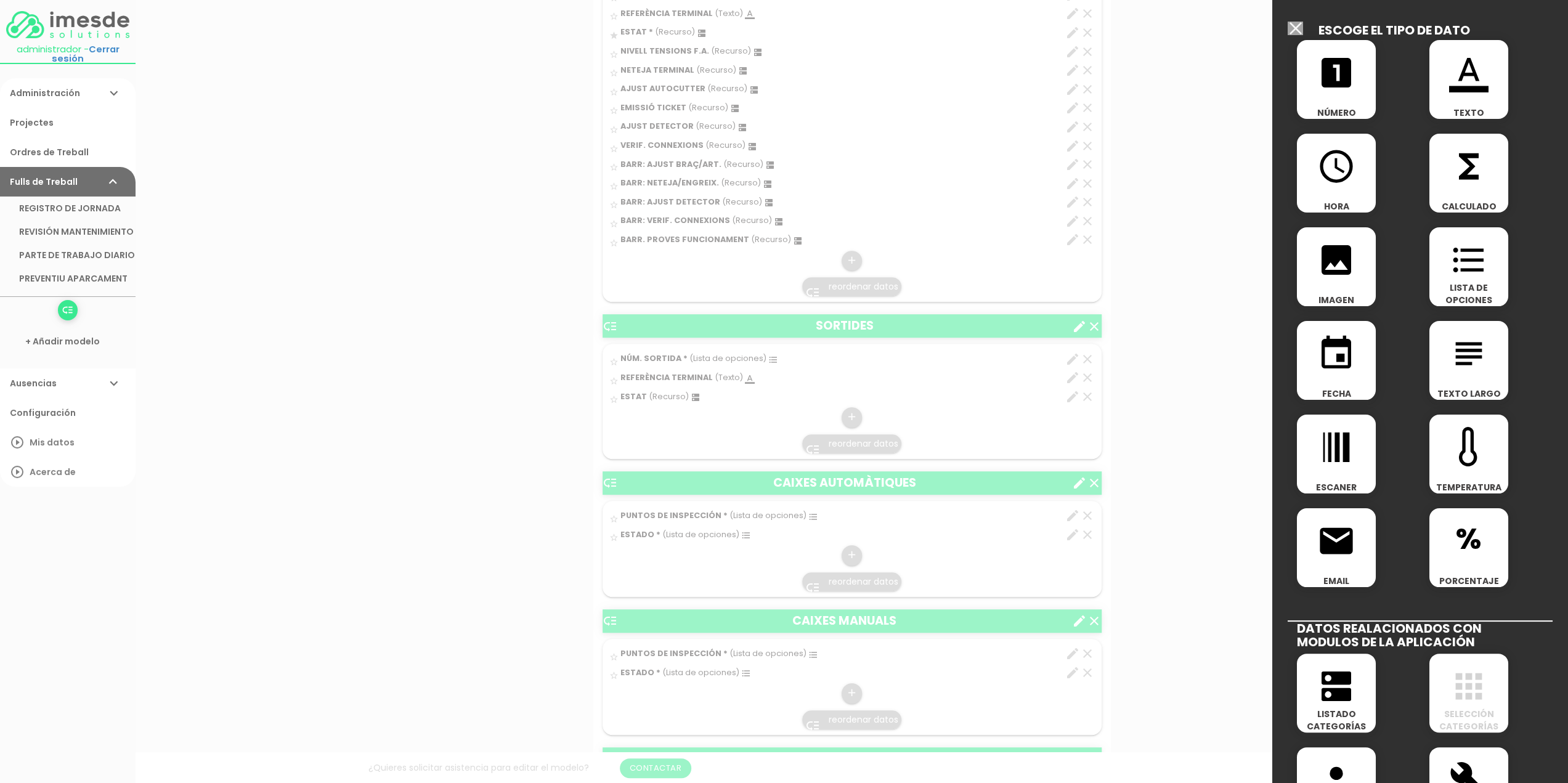
click at [1344, 708] on span "LISTADO CATEGORÍAS" at bounding box center [1336, 720] width 79 height 24
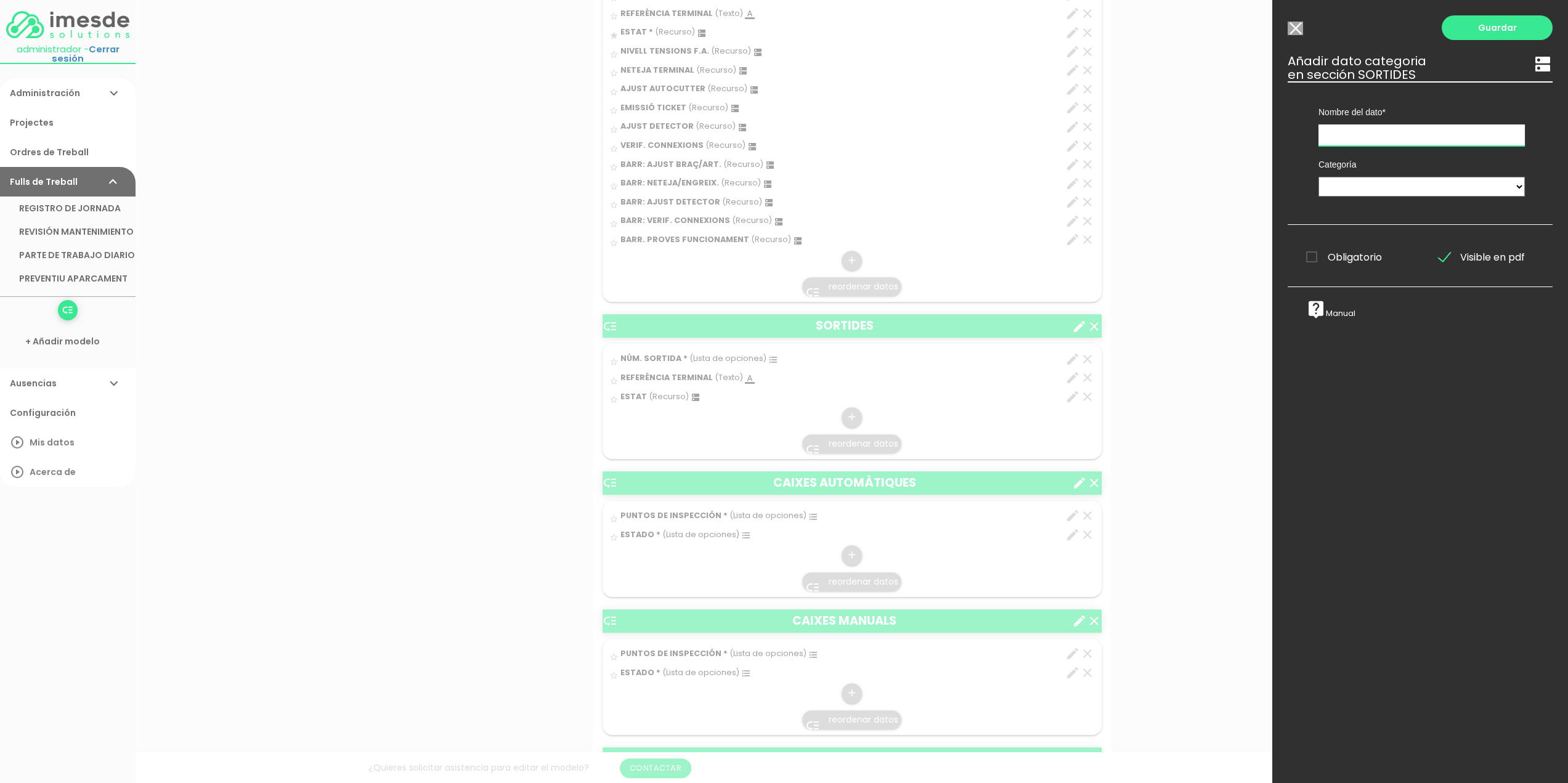
click at [1346, 134] on input "text" at bounding box center [1421, 135] width 206 height 22
type input "NIVELL TENSIONS F.A."
click at [1349, 185] on select "TÈCNICS S.A.T. ESTAT-GEN ACTUACIÓ ESTAT-DET" at bounding box center [1421, 186] width 206 height 19
select select "730"
click at [1318, 177] on select "TÈCNICS S.A.T. ESTAT-GEN ACTUACIÓ ESTAT-DET" at bounding box center [1421, 186] width 206 height 19
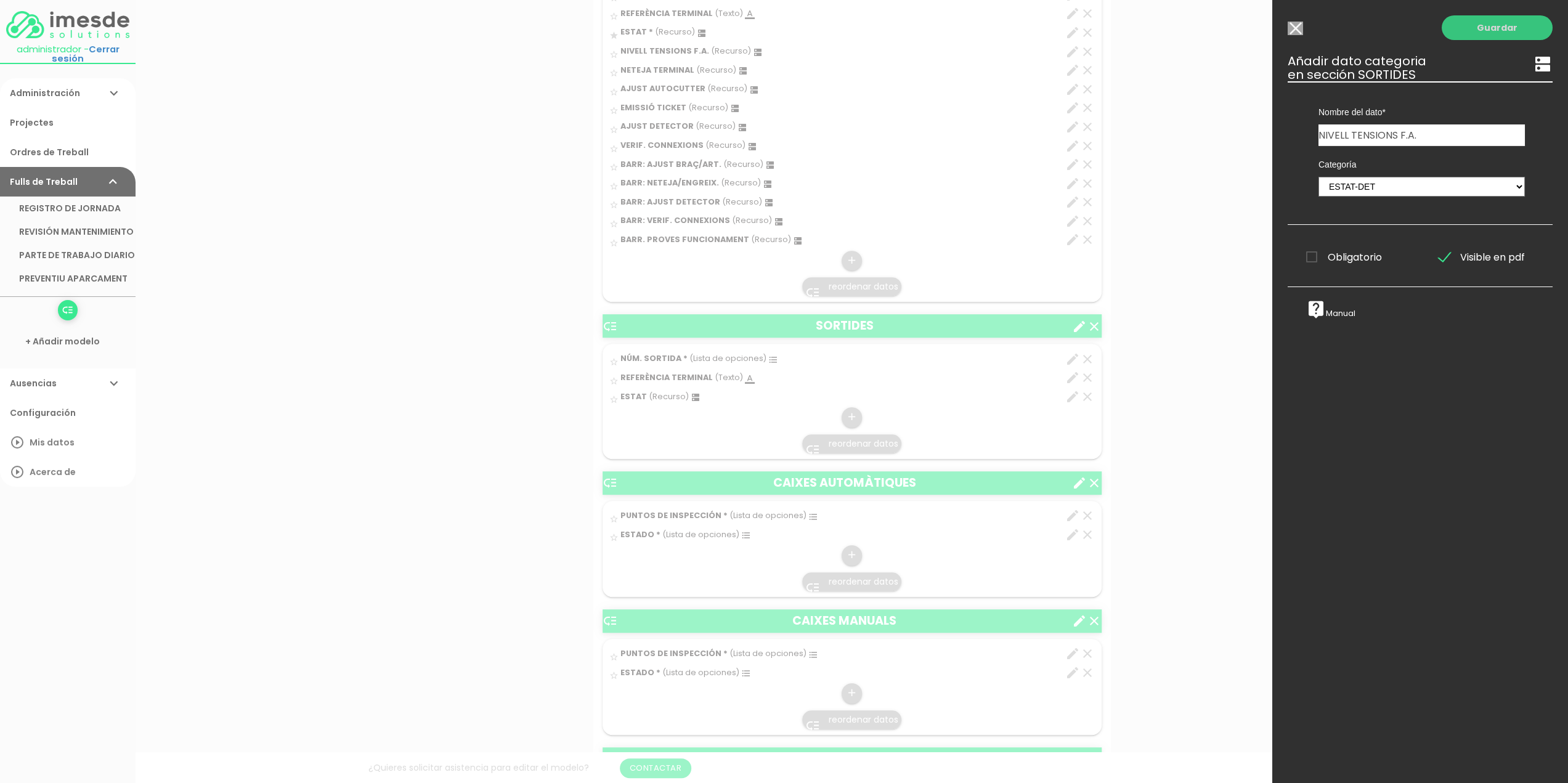
click at [1489, 32] on link "Guardar" at bounding box center [1497, 28] width 111 height 24
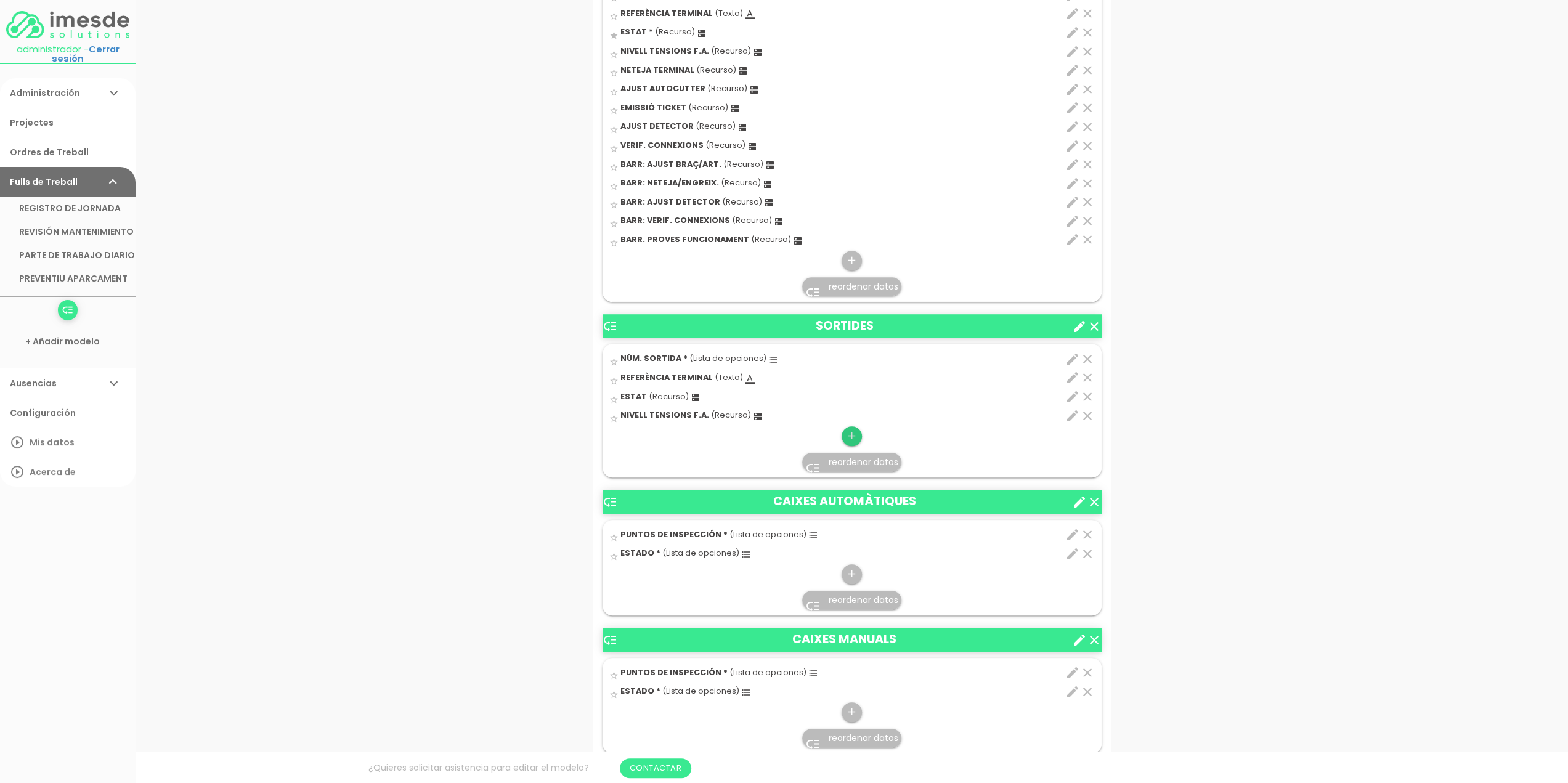
click at [849, 432] on icon "add" at bounding box center [852, 436] width 11 height 19
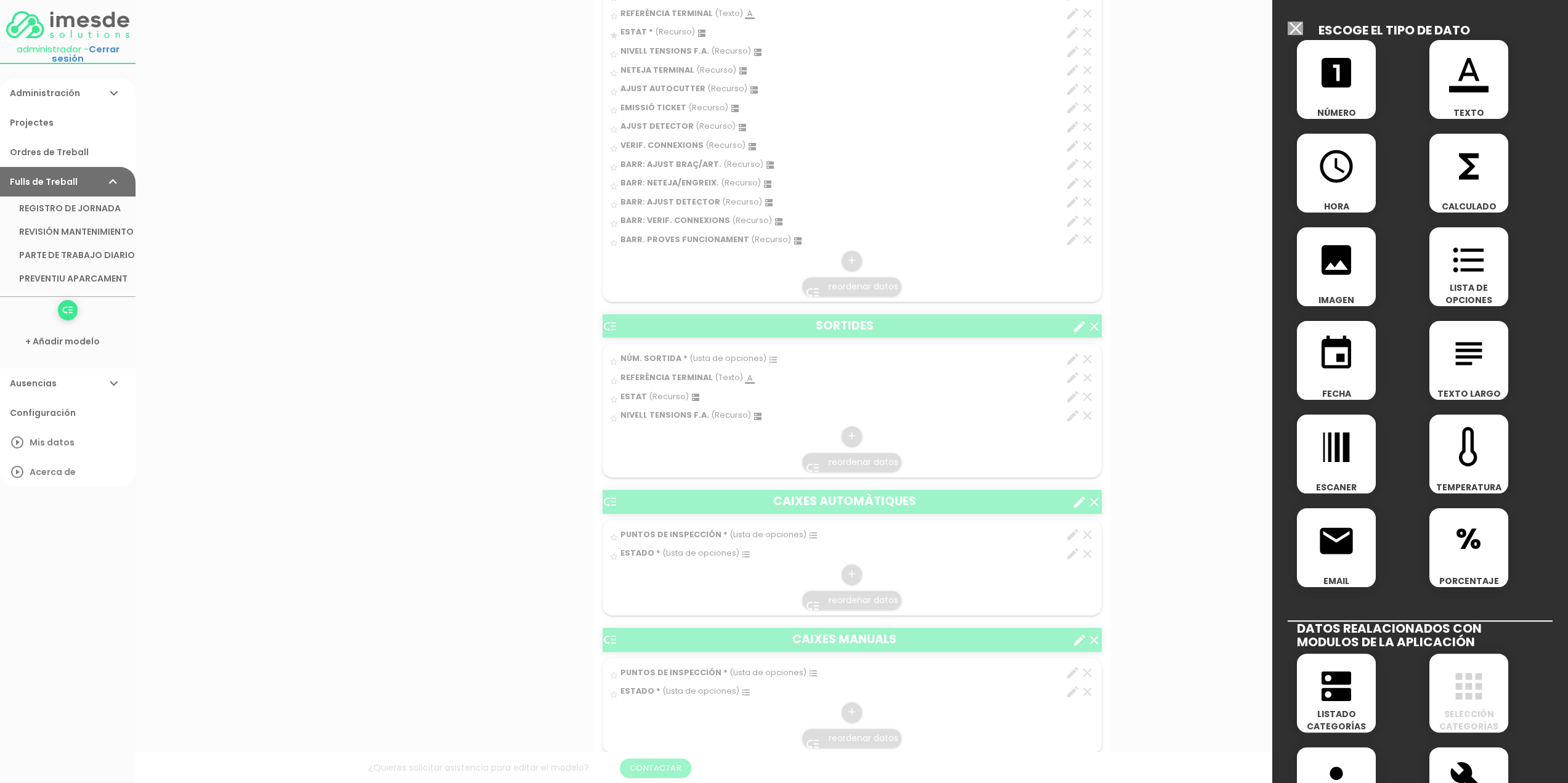
click at [1341, 690] on icon "dns" at bounding box center [1336, 686] width 40 height 40
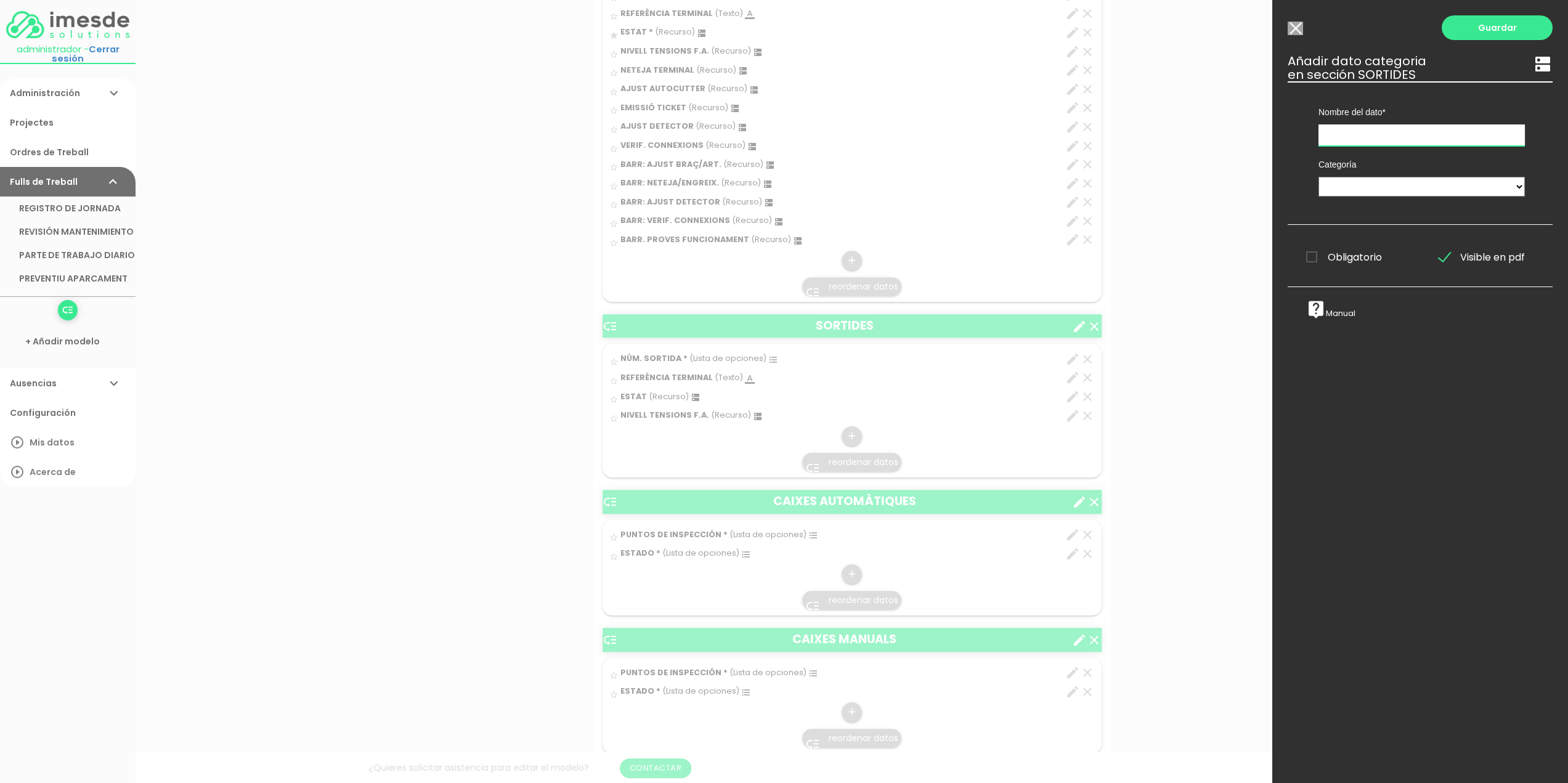
click at [1359, 132] on input "text" at bounding box center [1421, 135] width 206 height 22
type input "NETEJA TERMINAL"
click at [1360, 185] on select "TÈCNICS S.A.T. ESTAT-GEN ACTUACIÓ ESTAT-DET" at bounding box center [1421, 186] width 206 height 19
select select "729"
click at [1318, 177] on select "TÈCNICS S.A.T. ESTAT-GEN ACTUACIÓ ESTAT-DET" at bounding box center [1421, 186] width 206 height 19
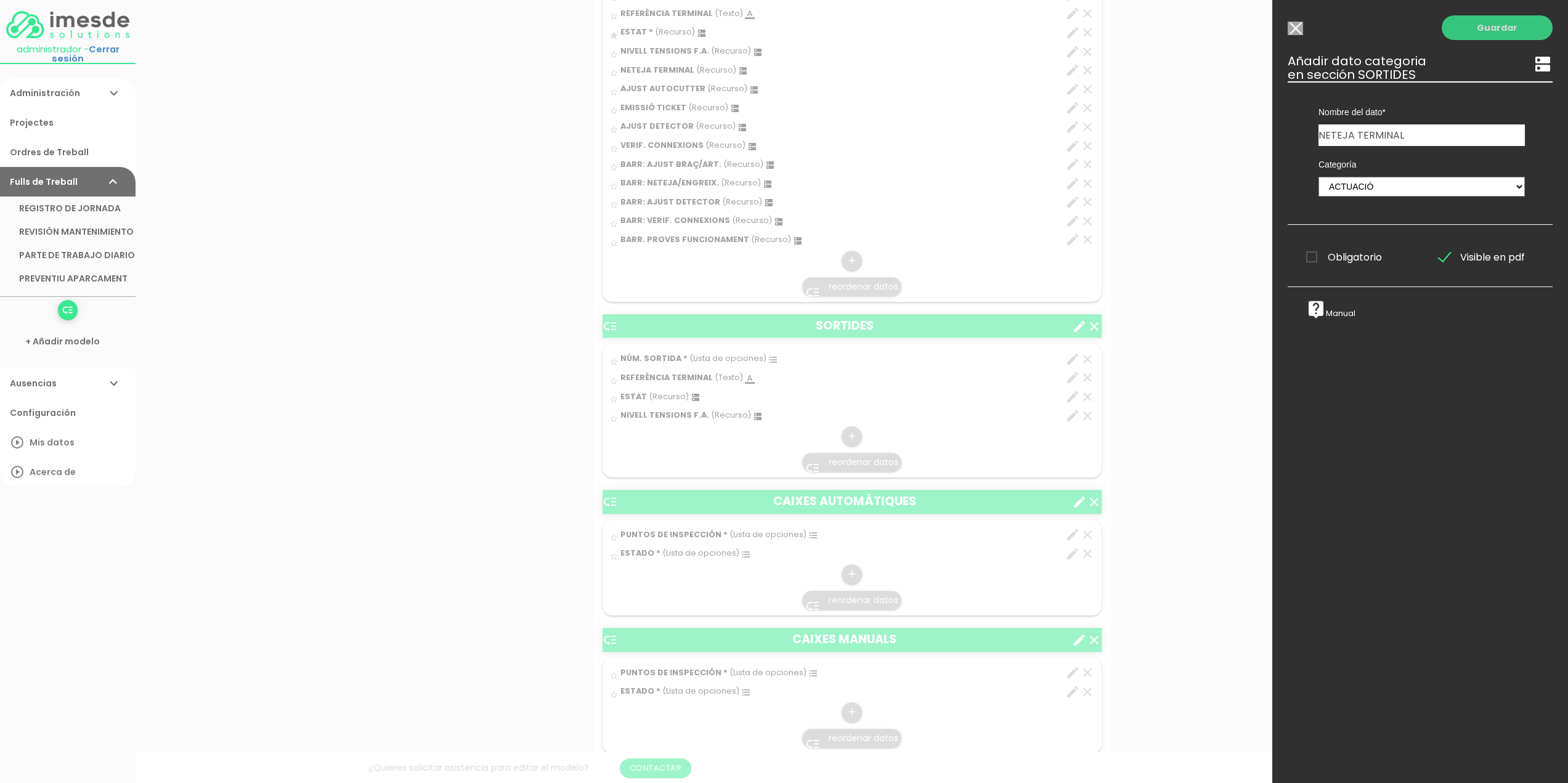
click at [1495, 28] on link "Guardar" at bounding box center [1497, 28] width 111 height 24
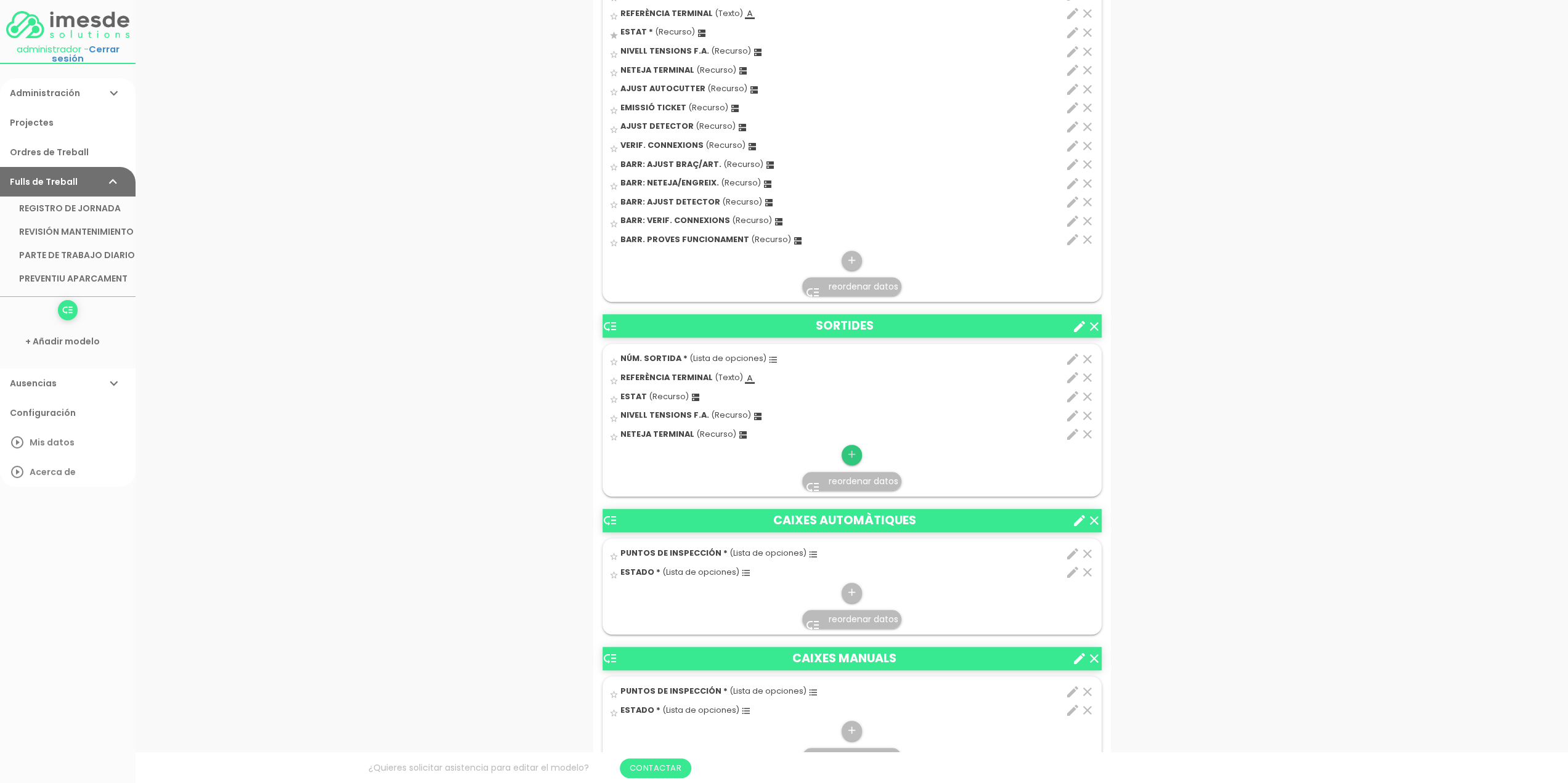
click at [853, 449] on icon "add" at bounding box center [852, 454] width 11 height 19
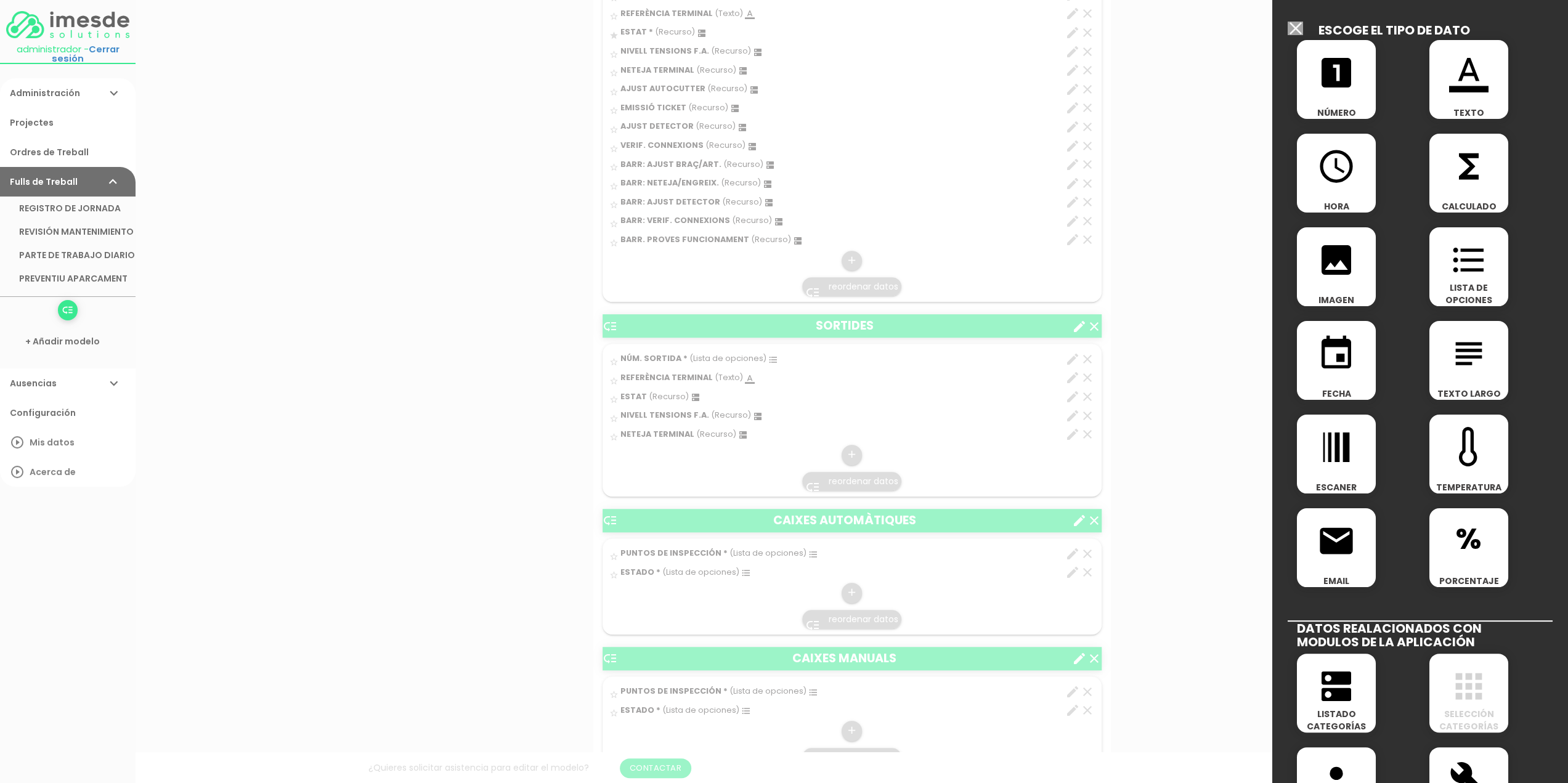
click at [1328, 679] on icon "dns" at bounding box center [1336, 686] width 40 height 40
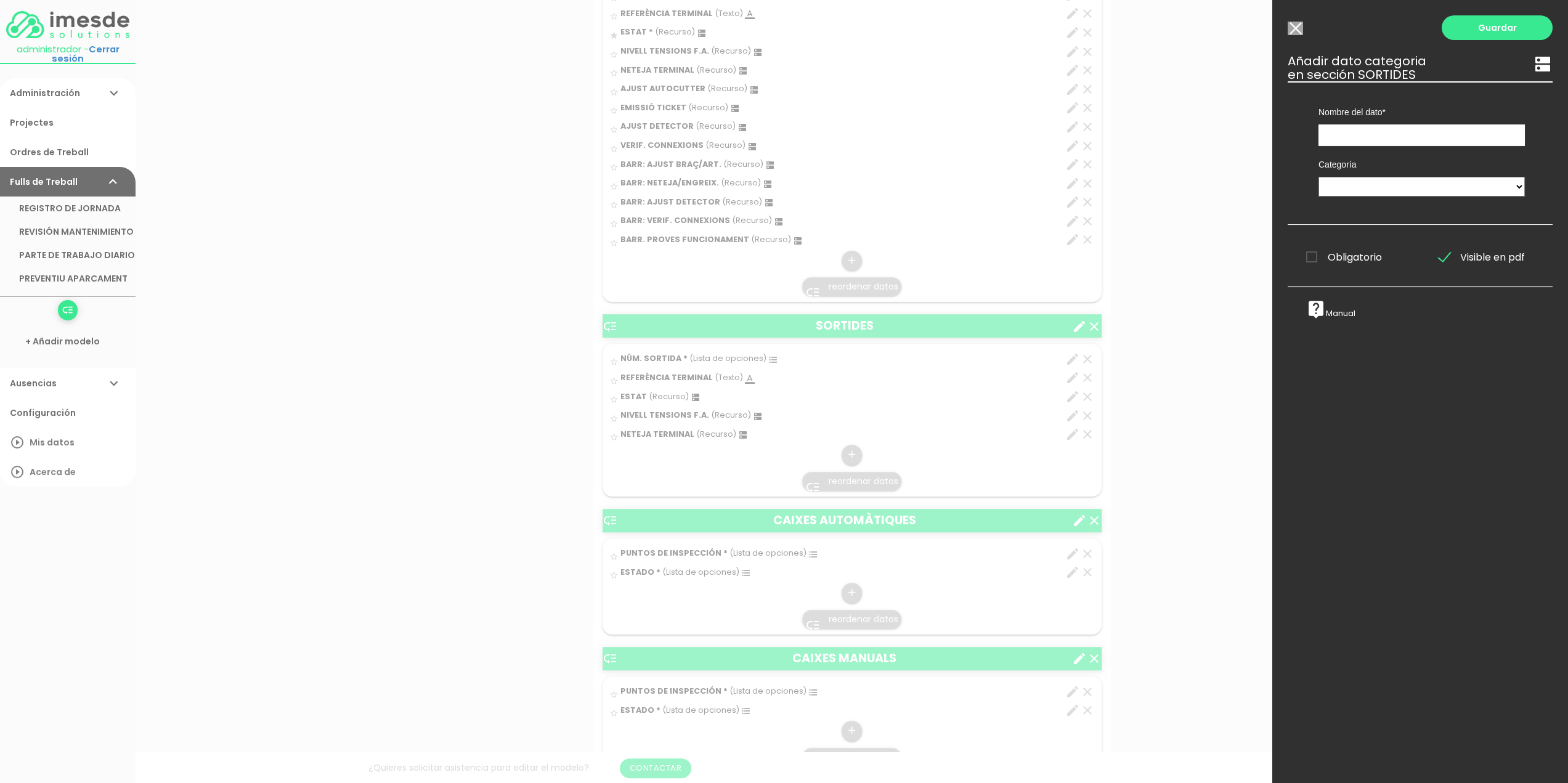
click at [1341, 122] on div "Nombre del dato NÚM. ENTRADA NÚM. SORTIDA PUNTOS DE INSPECCIÓN PUNTOS DE INSPEC…" at bounding box center [1421, 113] width 225 height 65
click at [1339, 140] on input "text" at bounding box center [1421, 135] width 206 height 22
type input "VERIF. ENGULLIDOR"
click at [1356, 182] on select "TÈCNICS S.A.T. ESTAT-GEN ACTUACIÓ ESTAT-DET" at bounding box center [1421, 186] width 206 height 19
select select "729"
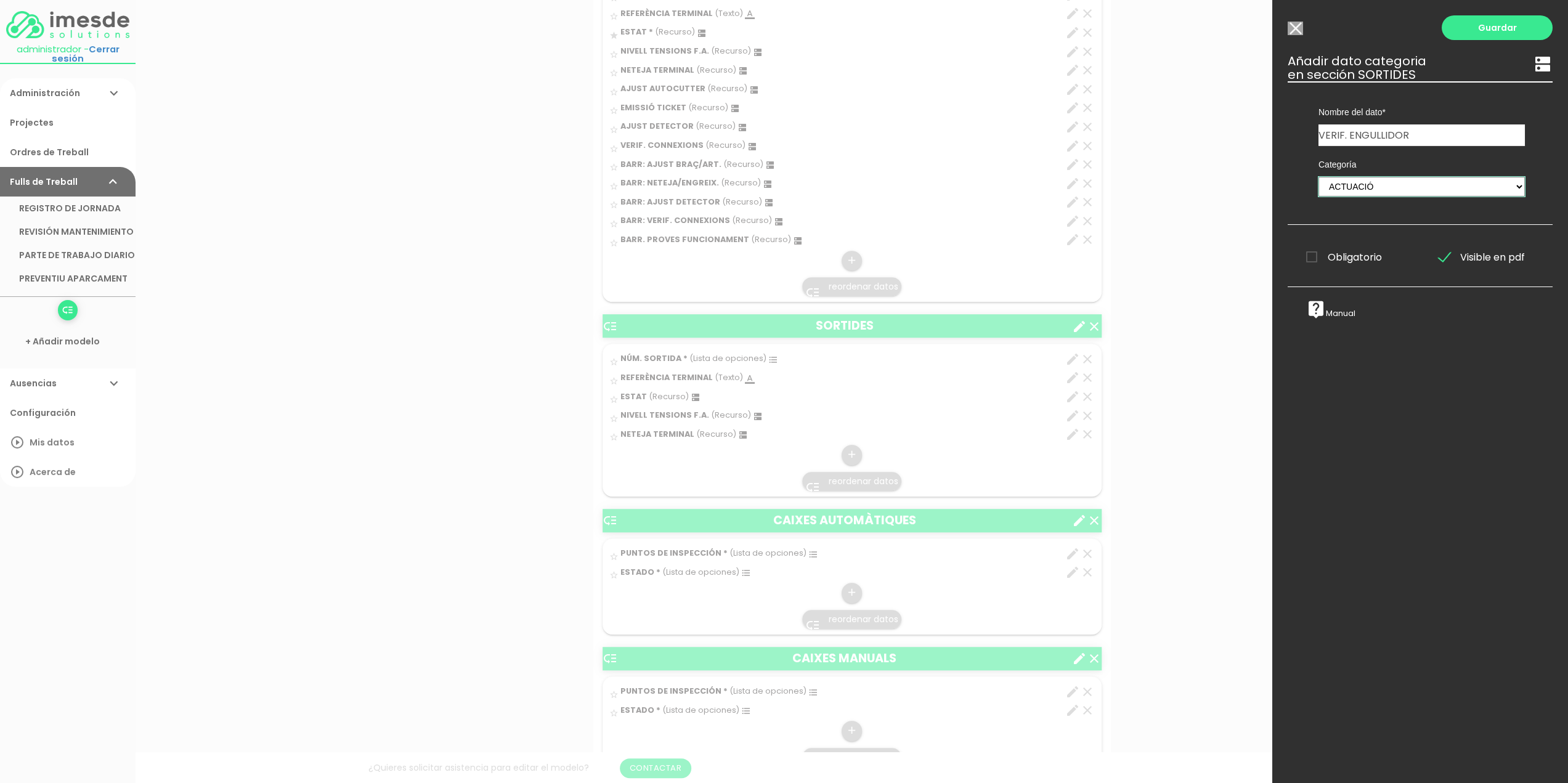
click at [1318, 177] on select "TÈCNICS S.A.T. ESTAT-GEN ACTUACIÓ ESTAT-DET" at bounding box center [1421, 186] width 206 height 19
click at [1489, 27] on link "Guardar" at bounding box center [1497, 28] width 111 height 24
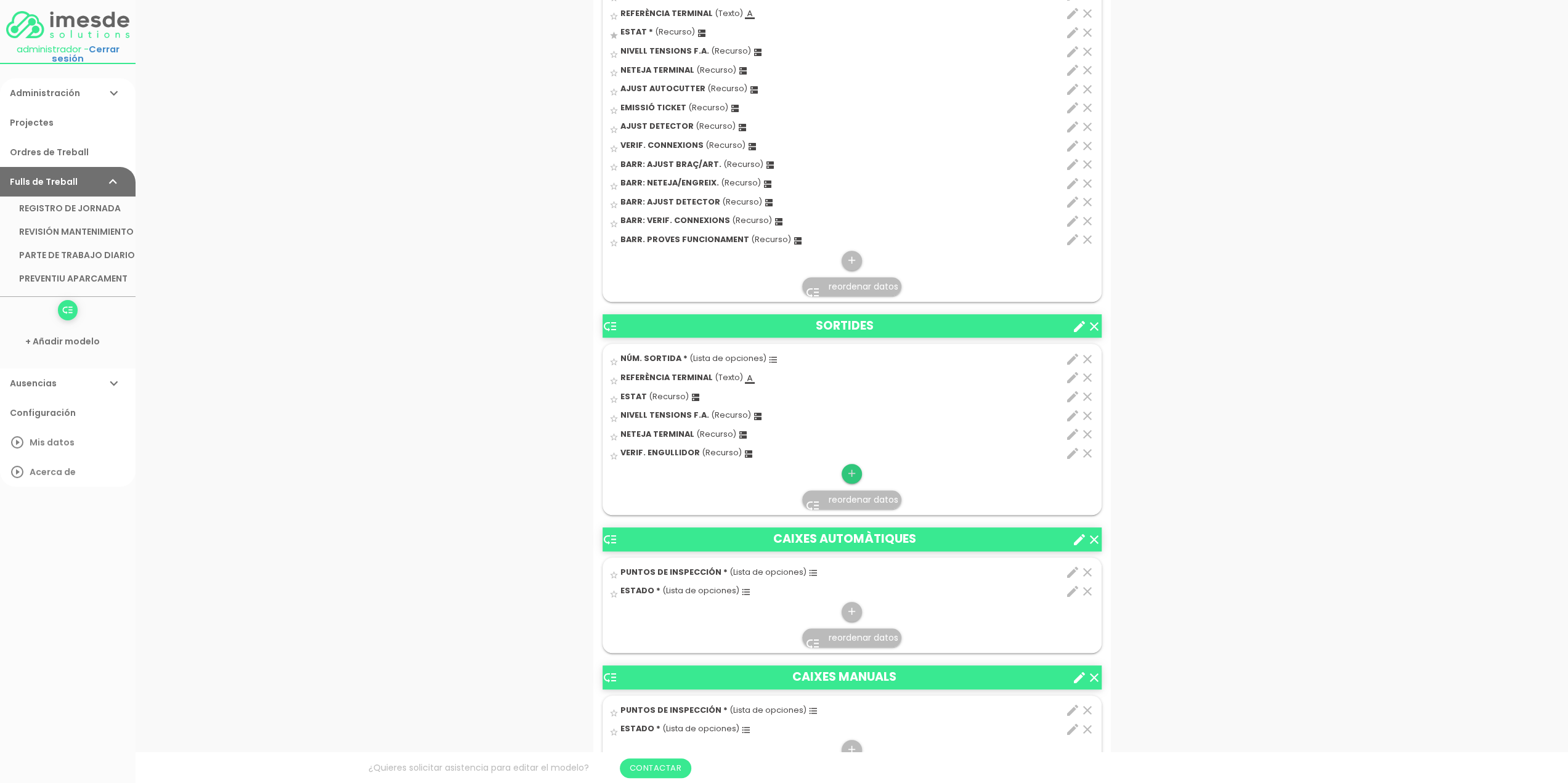
click at [852, 470] on icon "add" at bounding box center [852, 474] width 11 height 19
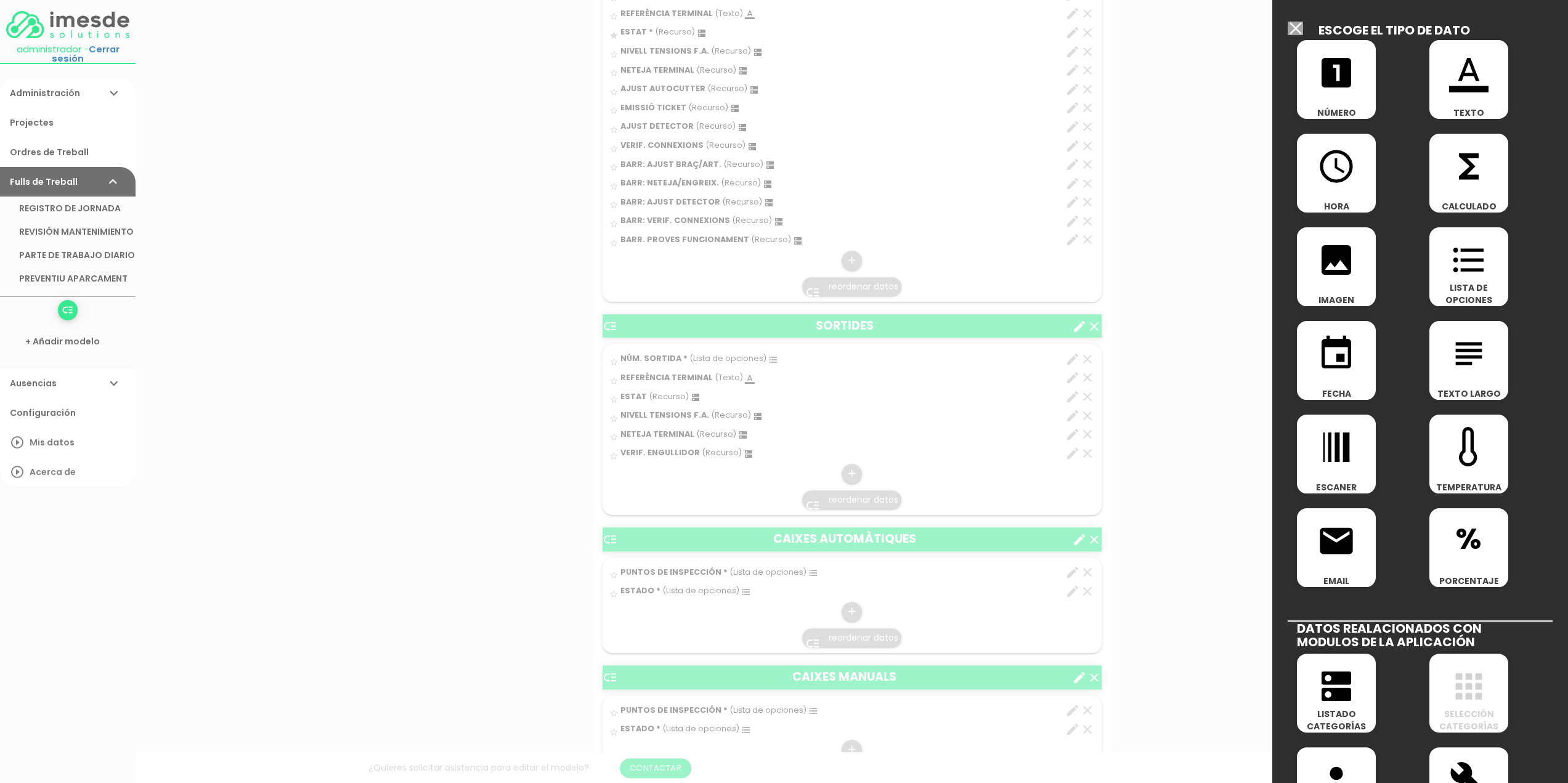
click at [1341, 686] on icon "dns" at bounding box center [1336, 686] width 40 height 40
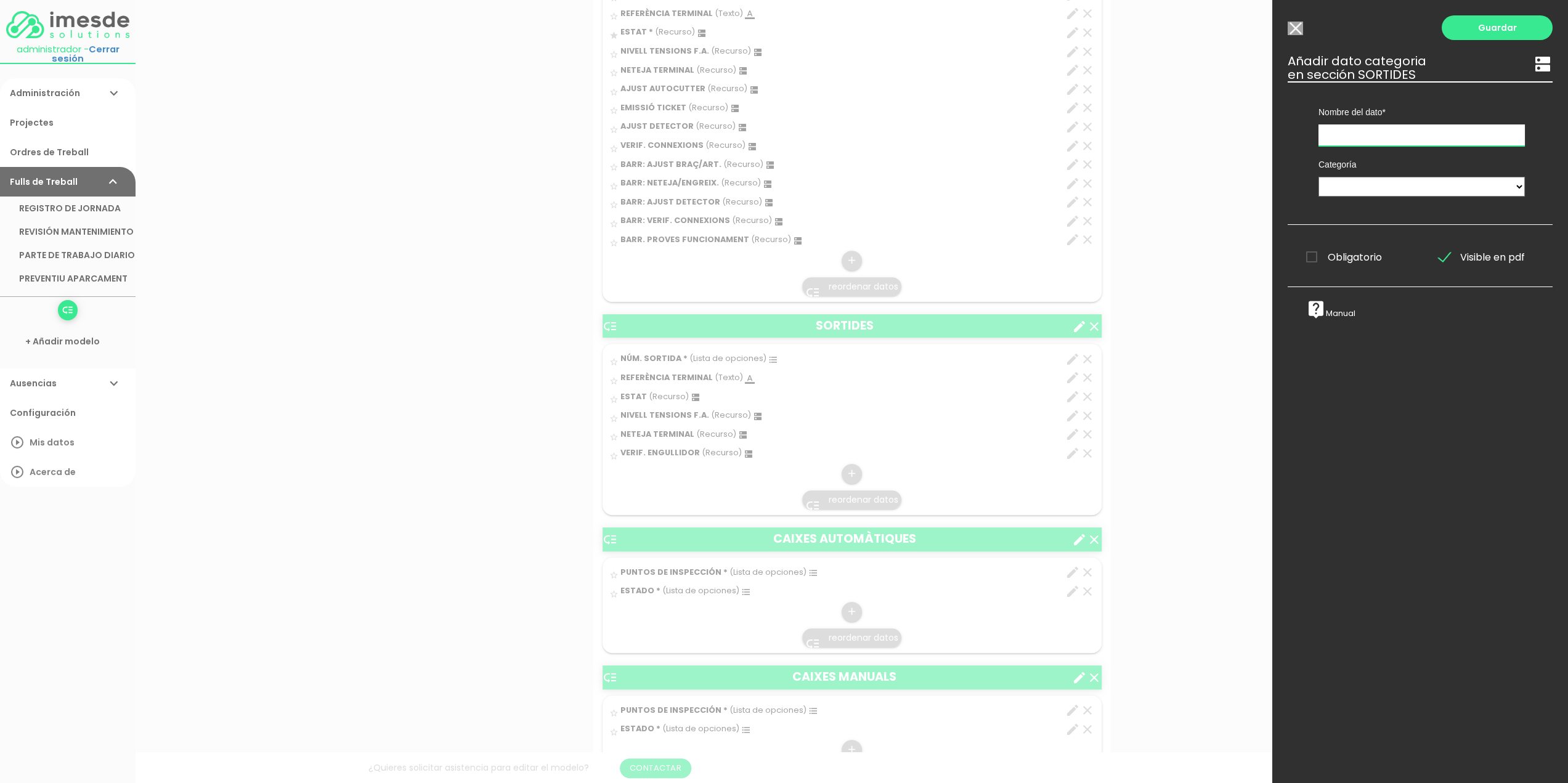
click at [1357, 130] on input "text" at bounding box center [1421, 135] width 206 height 22
type input "AJUST DETECTOR"
click at [1353, 184] on select "TÈCNICS S.A.T. ESTAT-GEN ACTUACIÓ ESTAT-DET" at bounding box center [1421, 186] width 206 height 19
select select "729"
click at [1318, 177] on select "TÈCNICS S.A.T. ESTAT-GEN ACTUACIÓ ESTAT-DET" at bounding box center [1421, 186] width 206 height 19
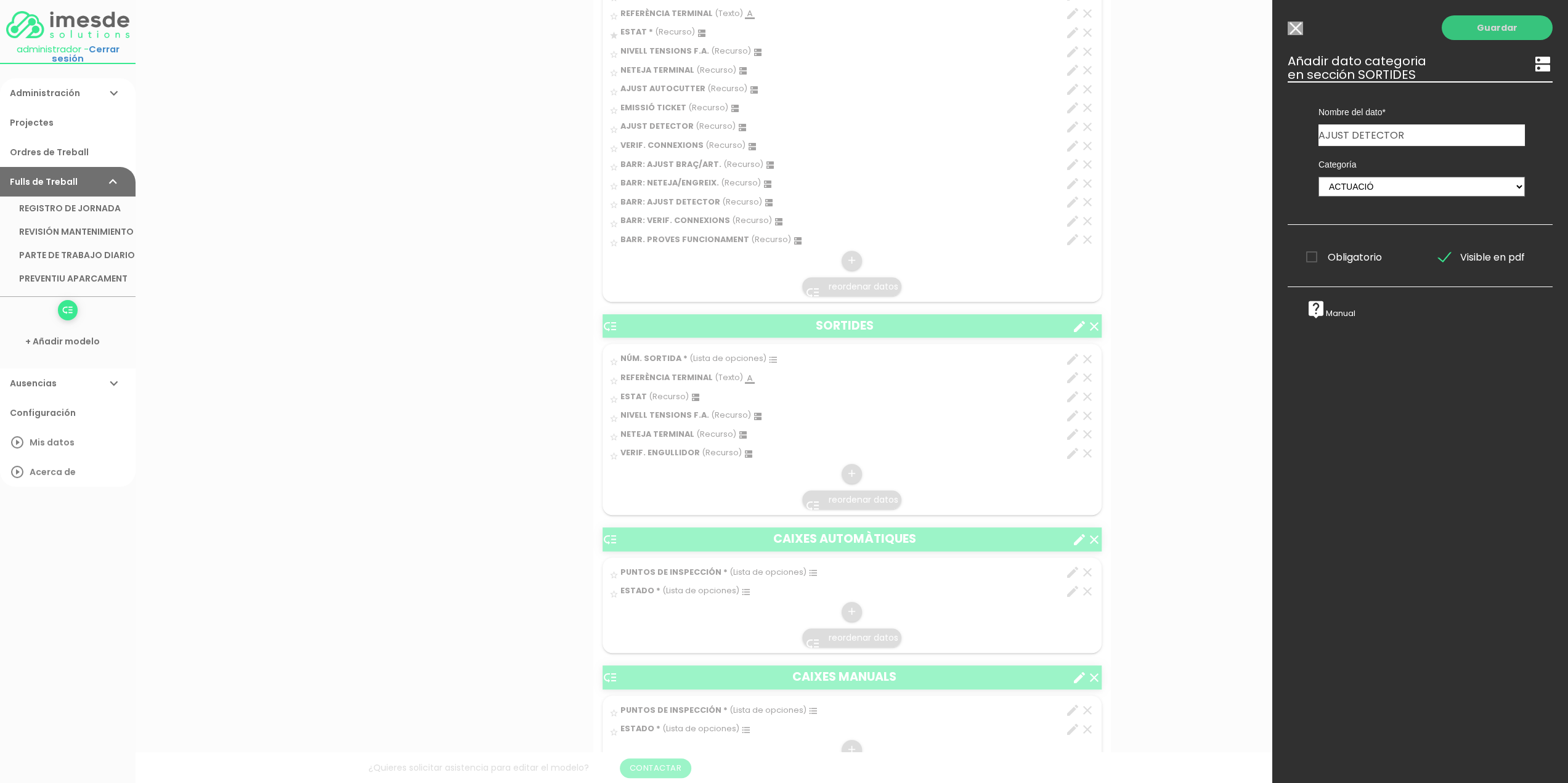
click at [1480, 28] on link "Guardar" at bounding box center [1497, 28] width 111 height 24
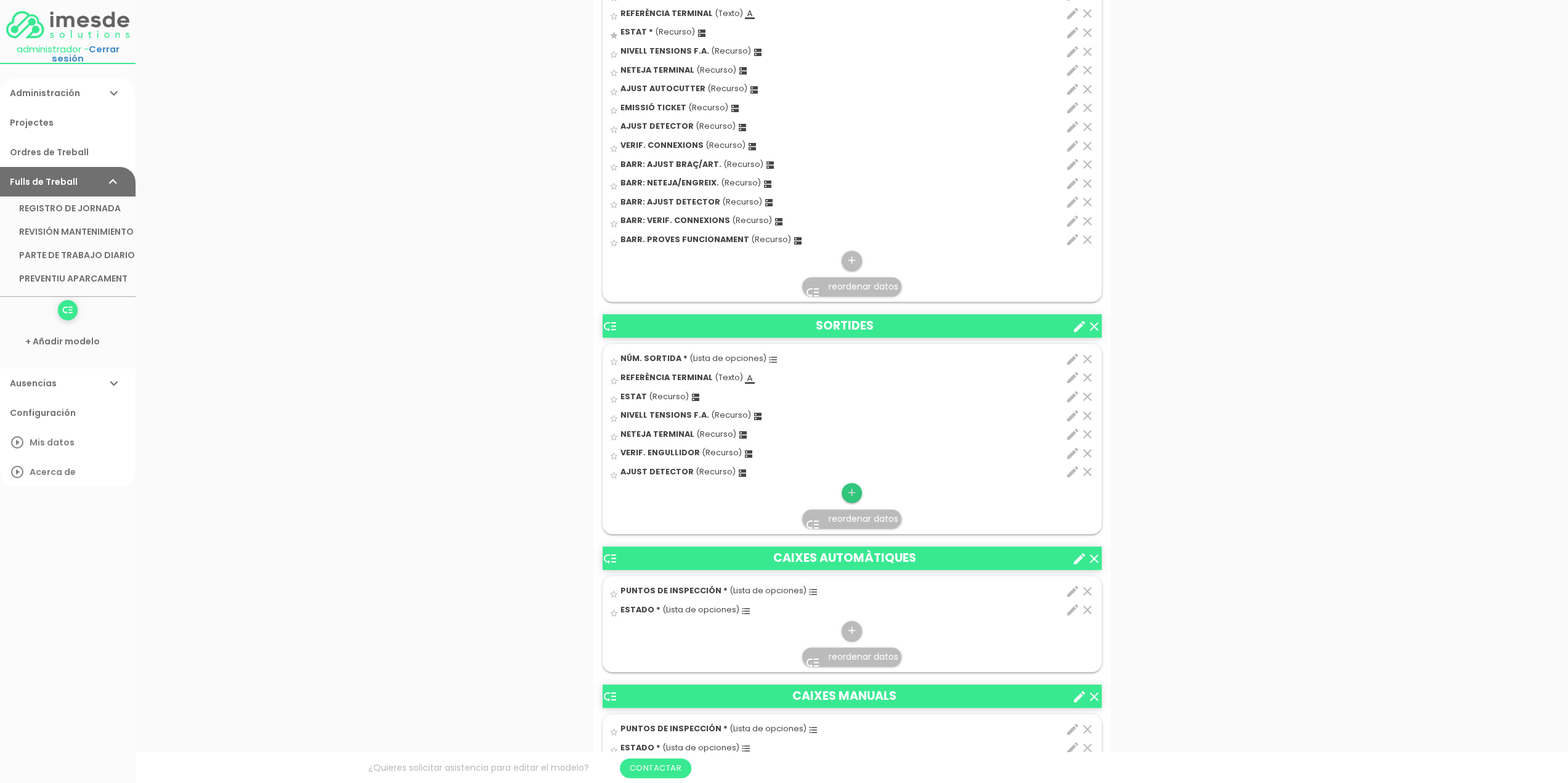
click at [854, 489] on icon "add" at bounding box center [852, 493] width 11 height 19
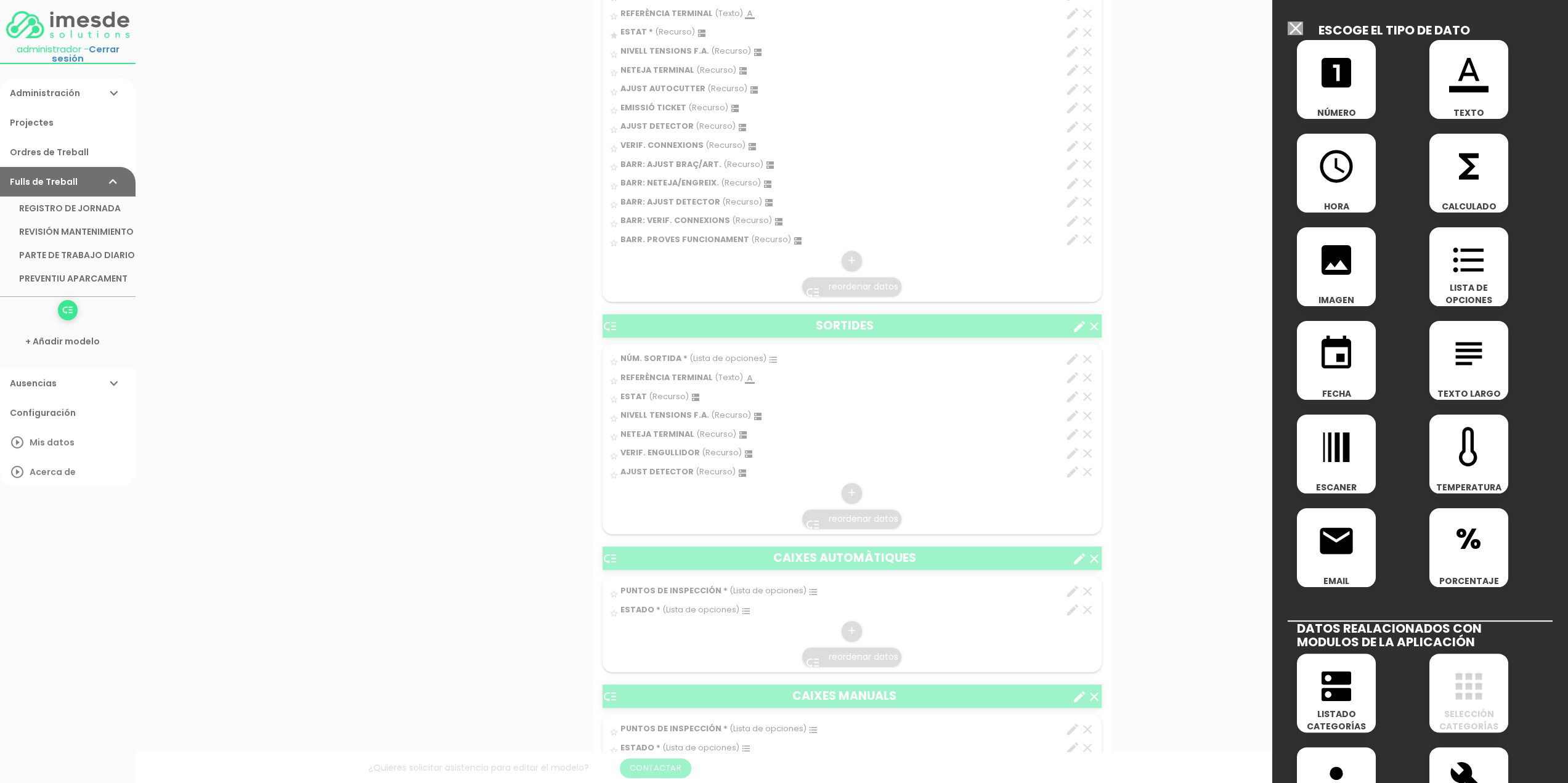
click at [1332, 694] on icon "dns" at bounding box center [1336, 686] width 40 height 40
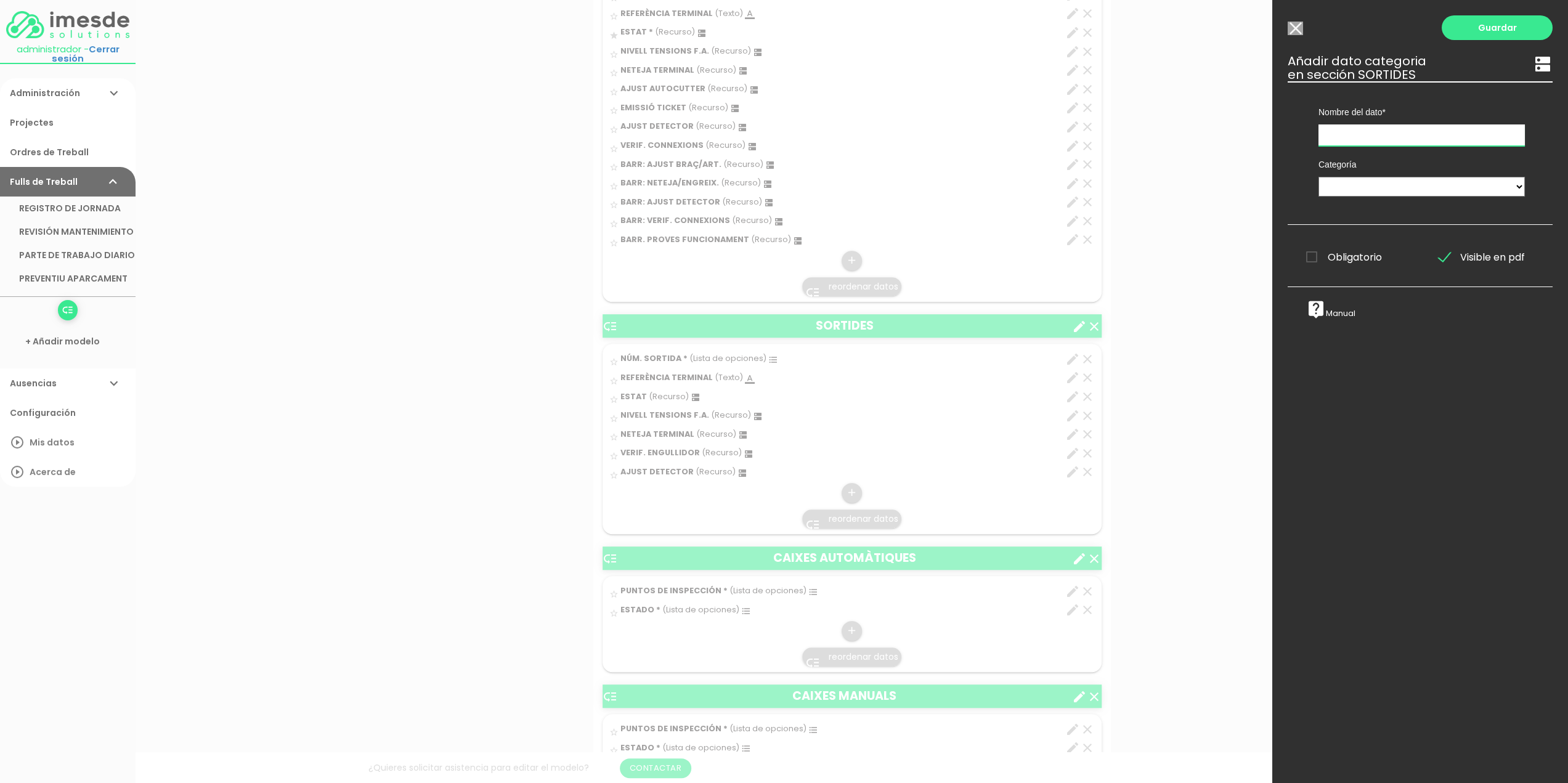
click at [1391, 134] on input "text" at bounding box center [1421, 135] width 206 height 22
type input "VERIF. CONNEXIONS"
click at [1346, 185] on select "TÈCNICS S.A.T. ESTAT-GEN ACTUACIÓ ESTAT-DET" at bounding box center [1421, 186] width 206 height 19
select select "729"
click at [1318, 177] on select "TÈCNICS S.A.T. ESTAT-GEN ACTUACIÓ ESTAT-DET" at bounding box center [1421, 186] width 206 height 19
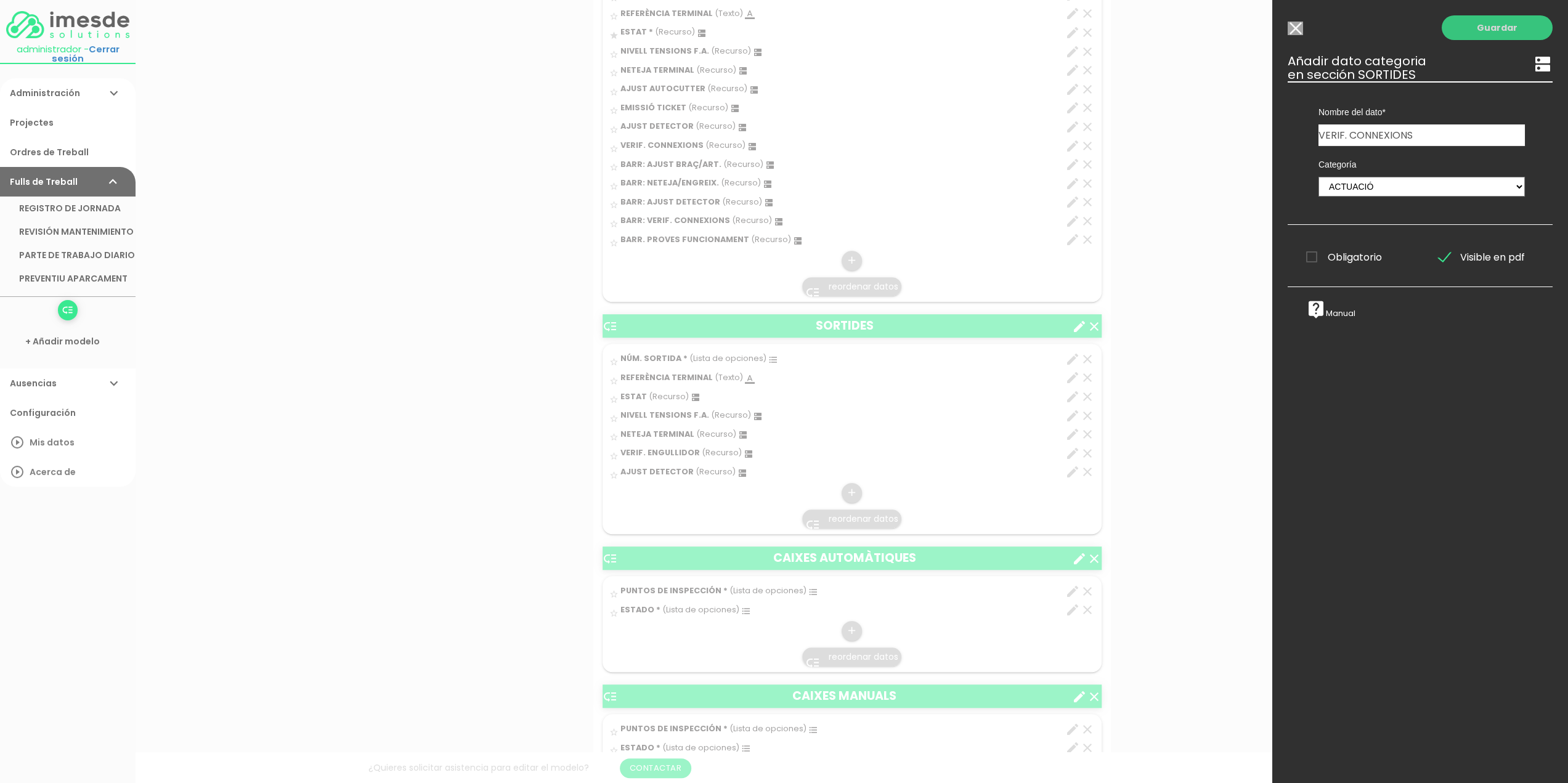
click at [1489, 27] on link "Guardar" at bounding box center [1497, 28] width 111 height 24
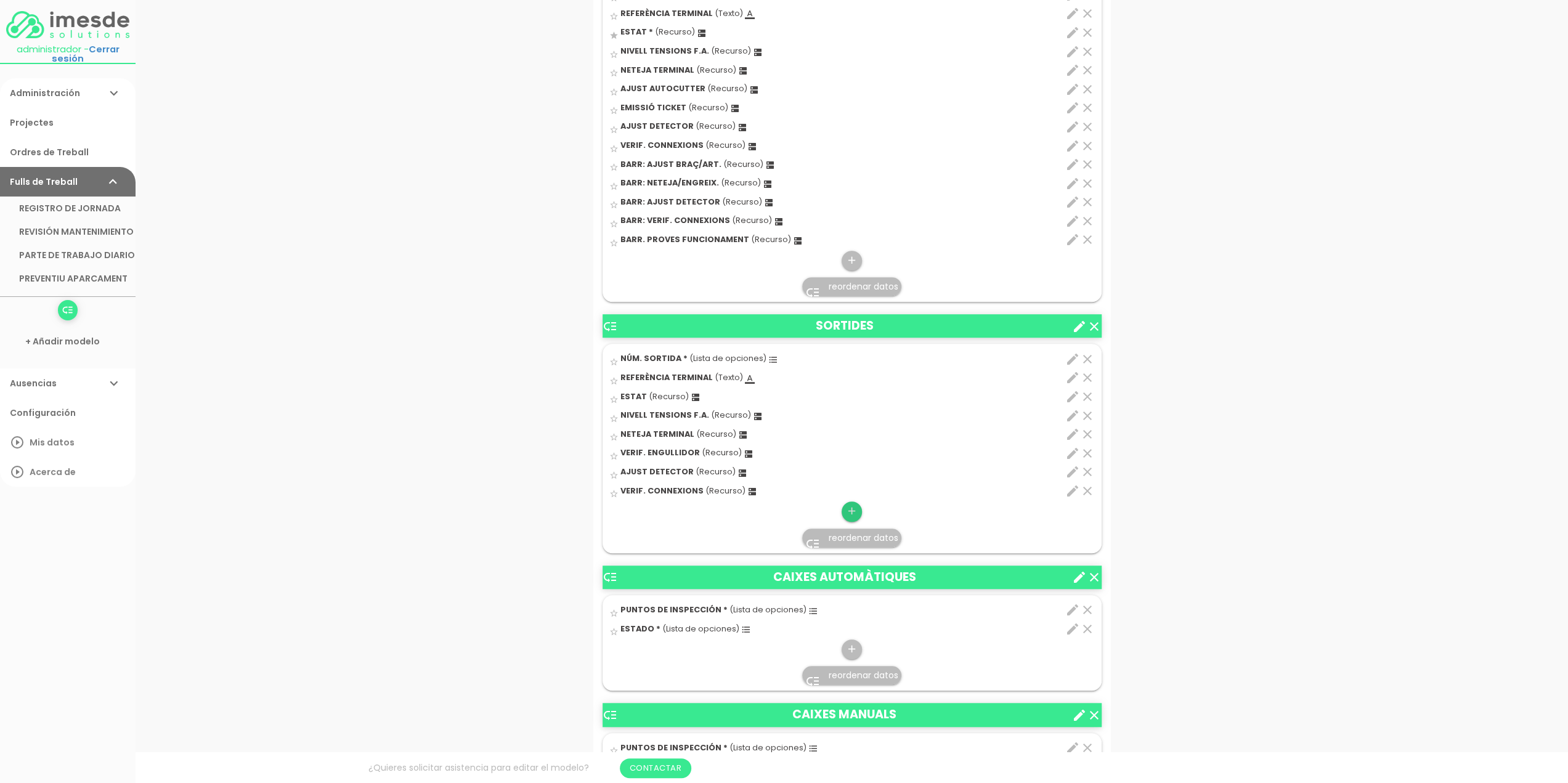
click at [850, 509] on icon "add" at bounding box center [852, 511] width 11 height 19
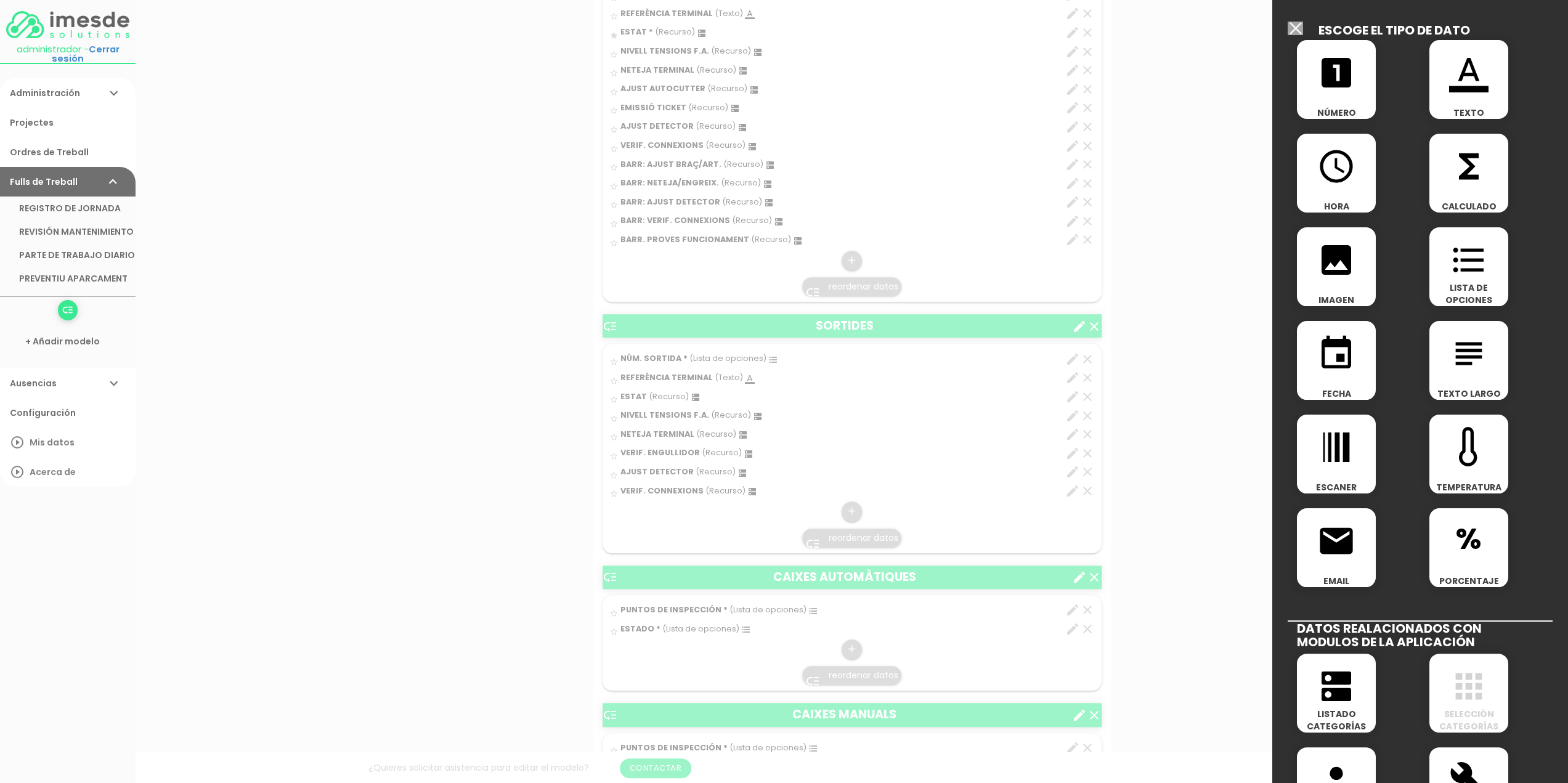
click at [1333, 684] on icon "dns" at bounding box center [1336, 686] width 40 height 40
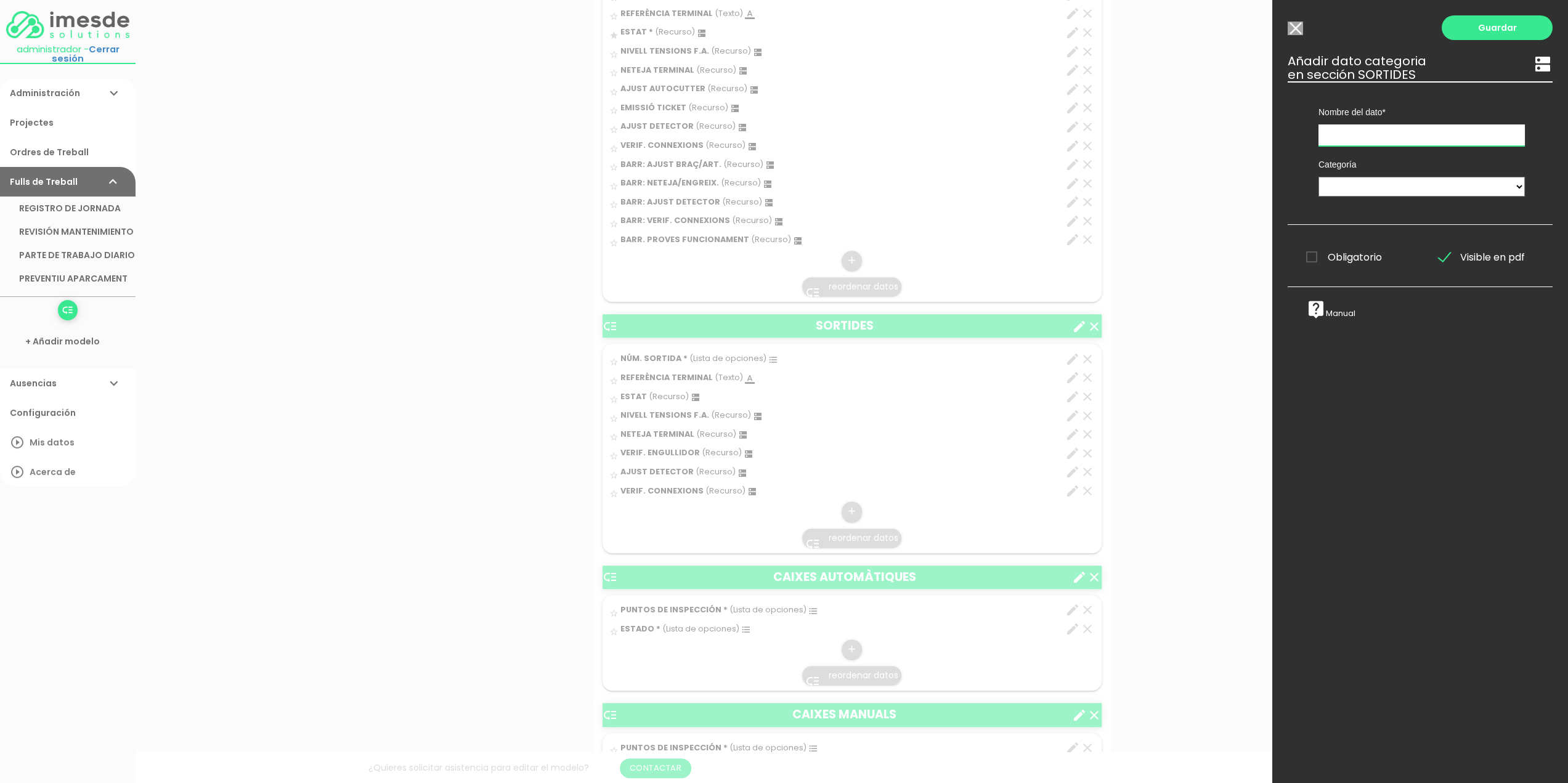
click at [1349, 130] on input "text" at bounding box center [1421, 135] width 206 height 22
type input "BARR: AJUST BRAÇ/ART."
click at [1354, 185] on select "TÈCNICS S.A.T. ESTAT-GEN ACTUACIÓ ESTAT-DET" at bounding box center [1421, 186] width 206 height 19
select select "729"
click at [1318, 177] on select "TÈCNICS S.A.T. ESTAT-GEN ACTUACIÓ ESTAT-DET" at bounding box center [1421, 186] width 206 height 19
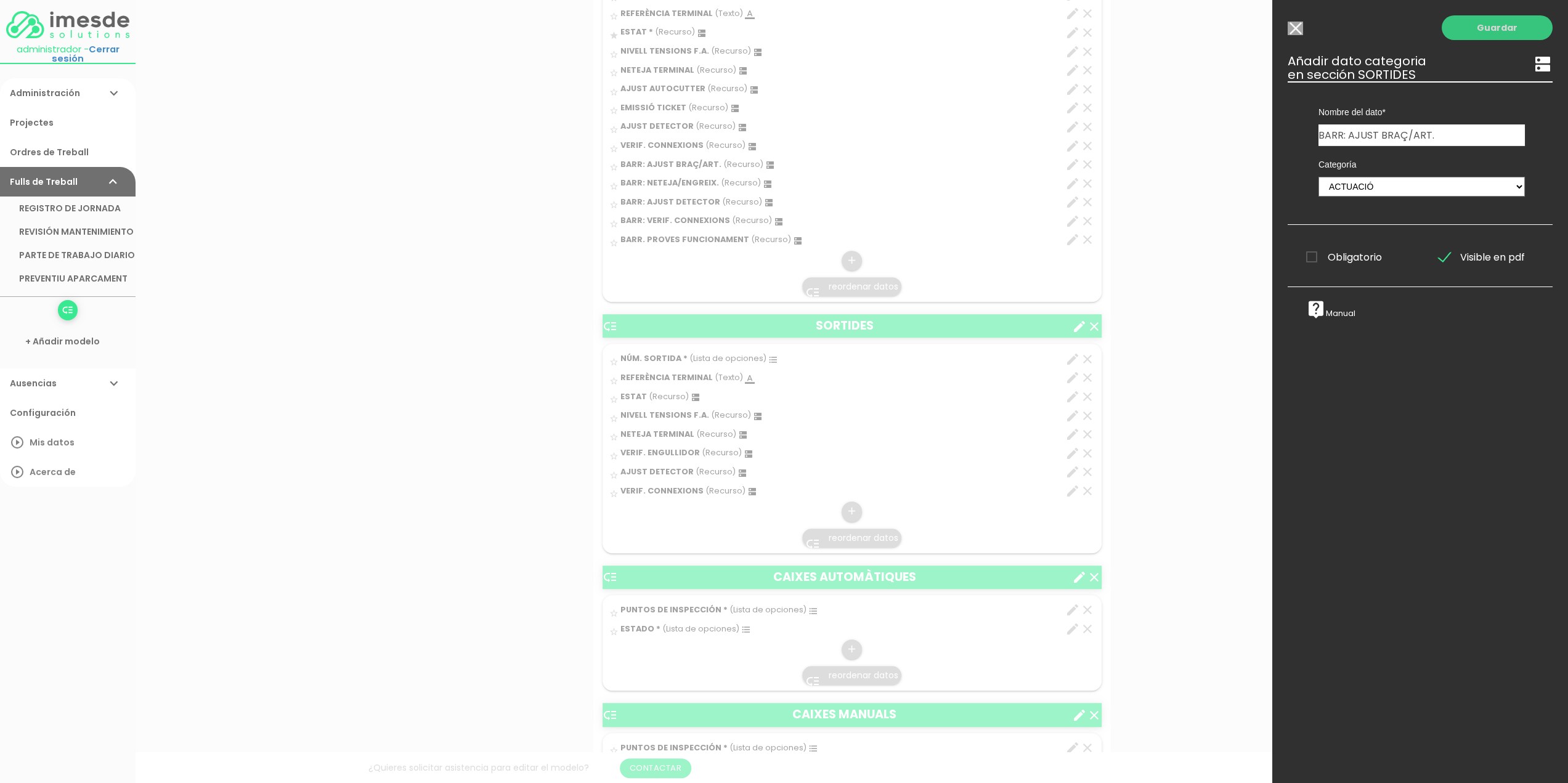
click at [1484, 28] on link "Guardar" at bounding box center [1497, 28] width 111 height 24
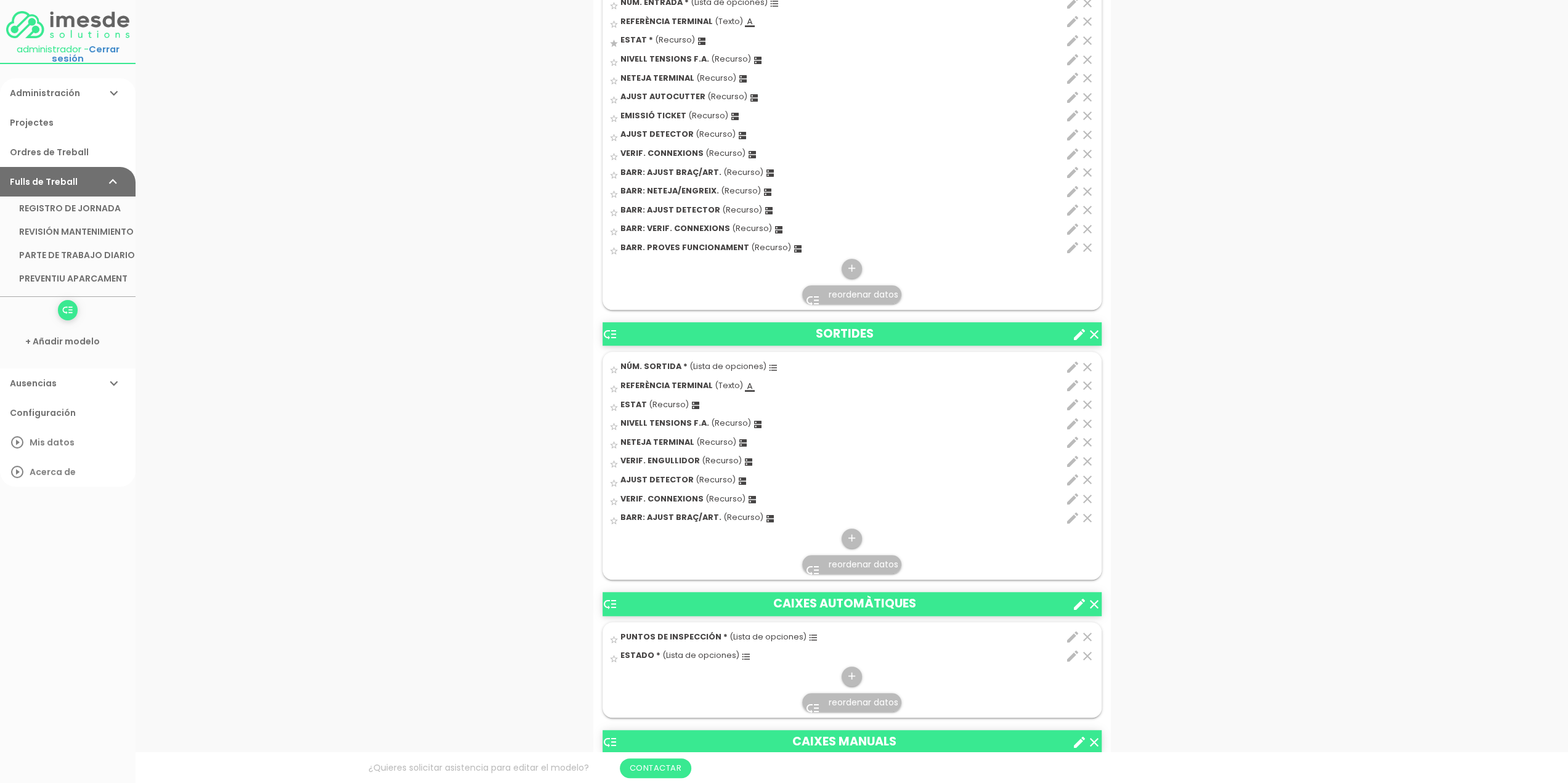
scroll to position [687, 0]
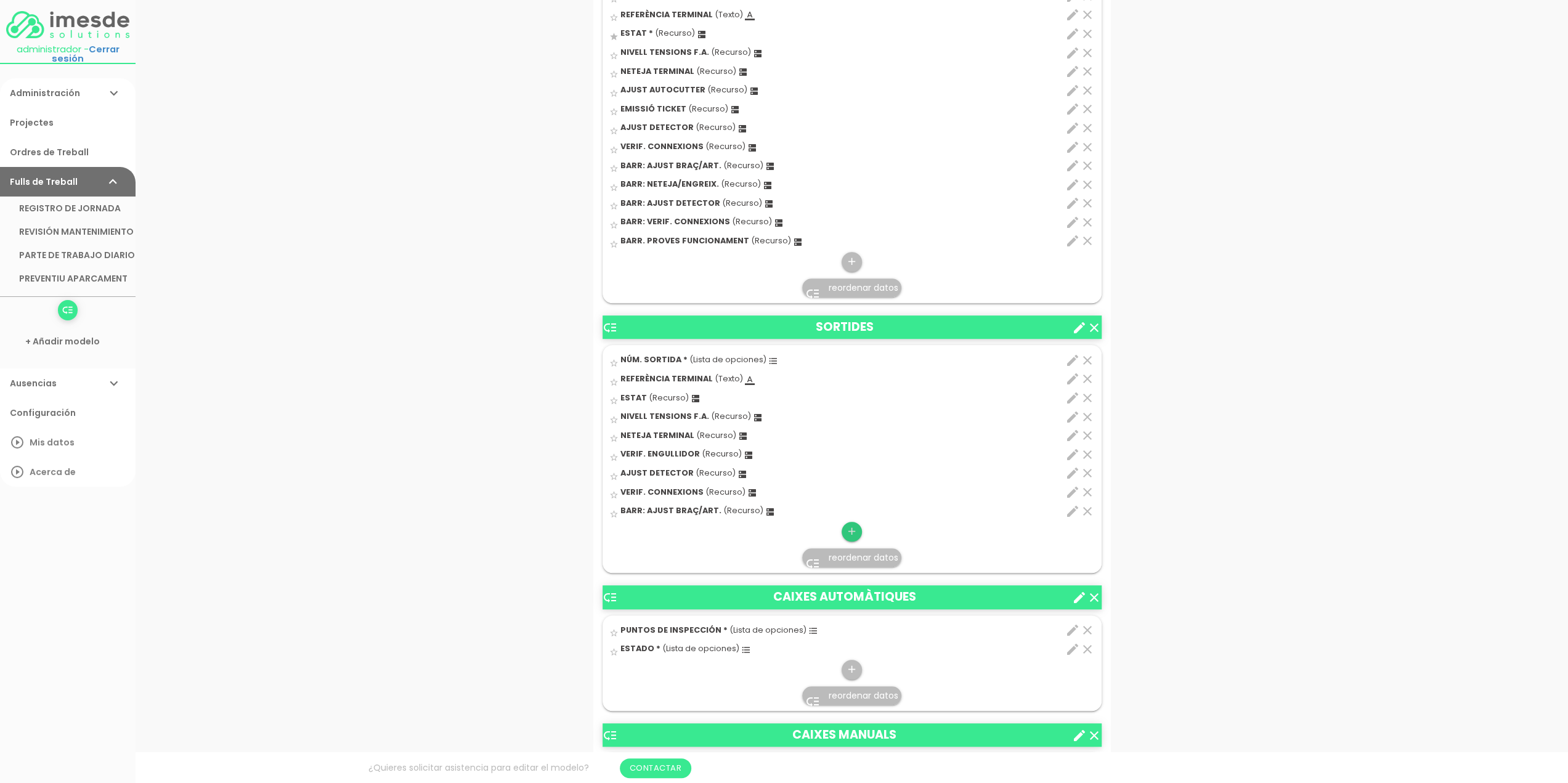
click at [852, 528] on icon "add" at bounding box center [852, 532] width 11 height 19
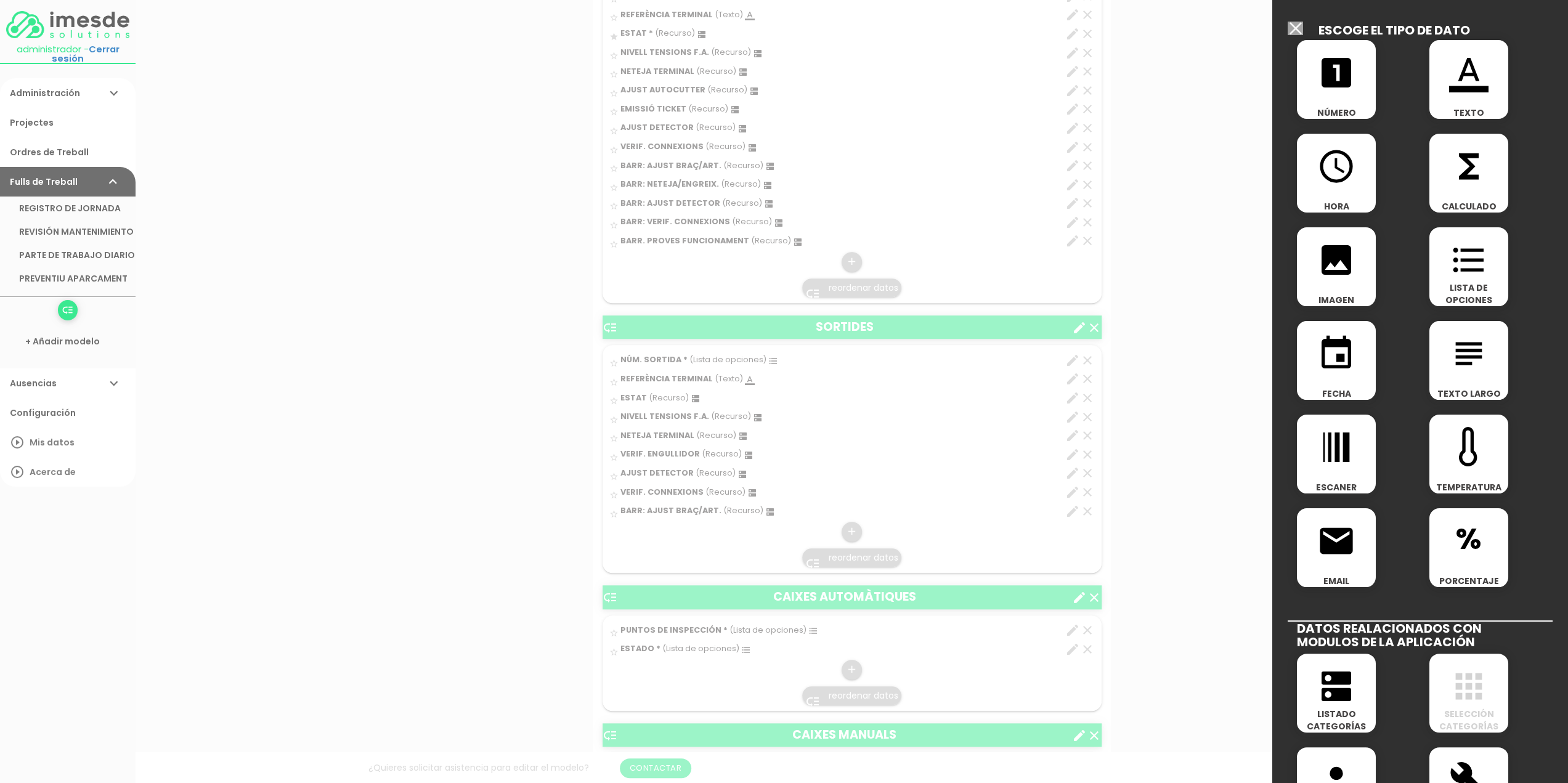
click at [1328, 691] on icon "dns" at bounding box center [1336, 686] width 40 height 40
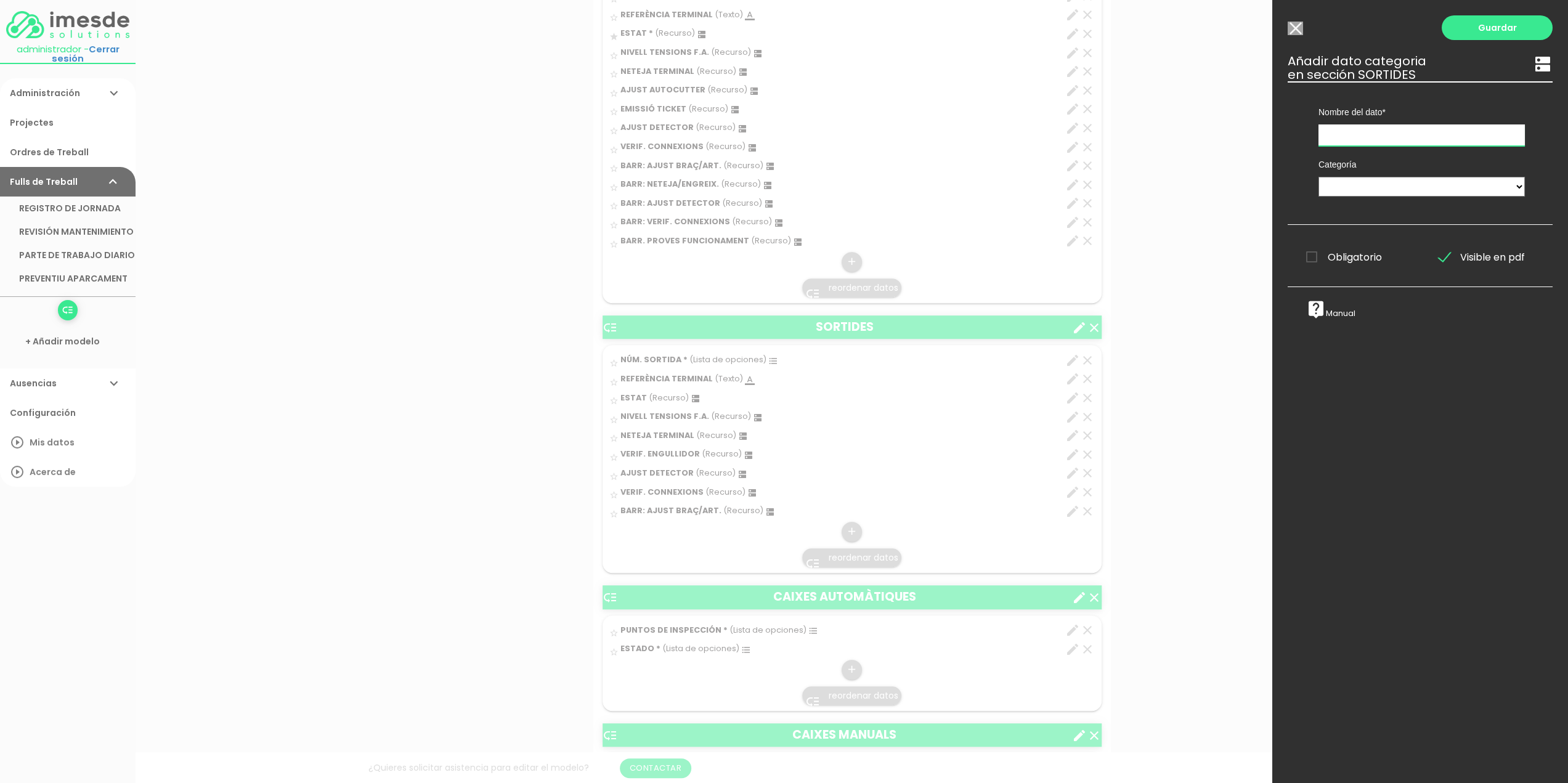
click at [1368, 135] on input "text" at bounding box center [1421, 135] width 206 height 22
type input "BARR: NETEJA/ENGREIX."
click at [1344, 182] on select "TÈCNICS S.A.T. ESTAT-GEN ACTUACIÓ ESTAT-DET" at bounding box center [1421, 186] width 206 height 19
select select "729"
click at [1318, 177] on select "TÈCNICS S.A.T. ESTAT-GEN ACTUACIÓ ESTAT-DET" at bounding box center [1421, 186] width 206 height 19
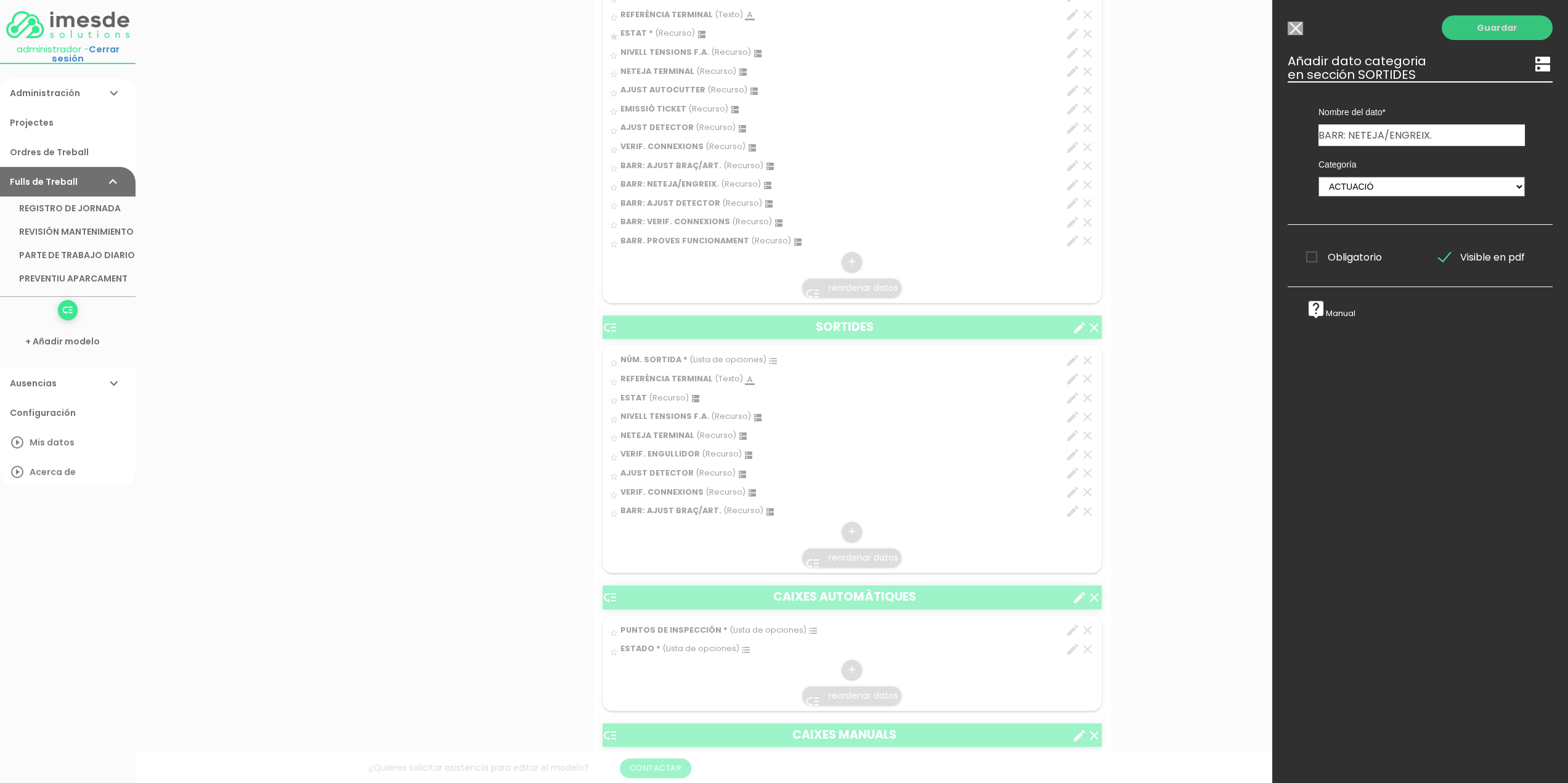
click at [1487, 28] on link "Guardar" at bounding box center [1497, 28] width 111 height 24
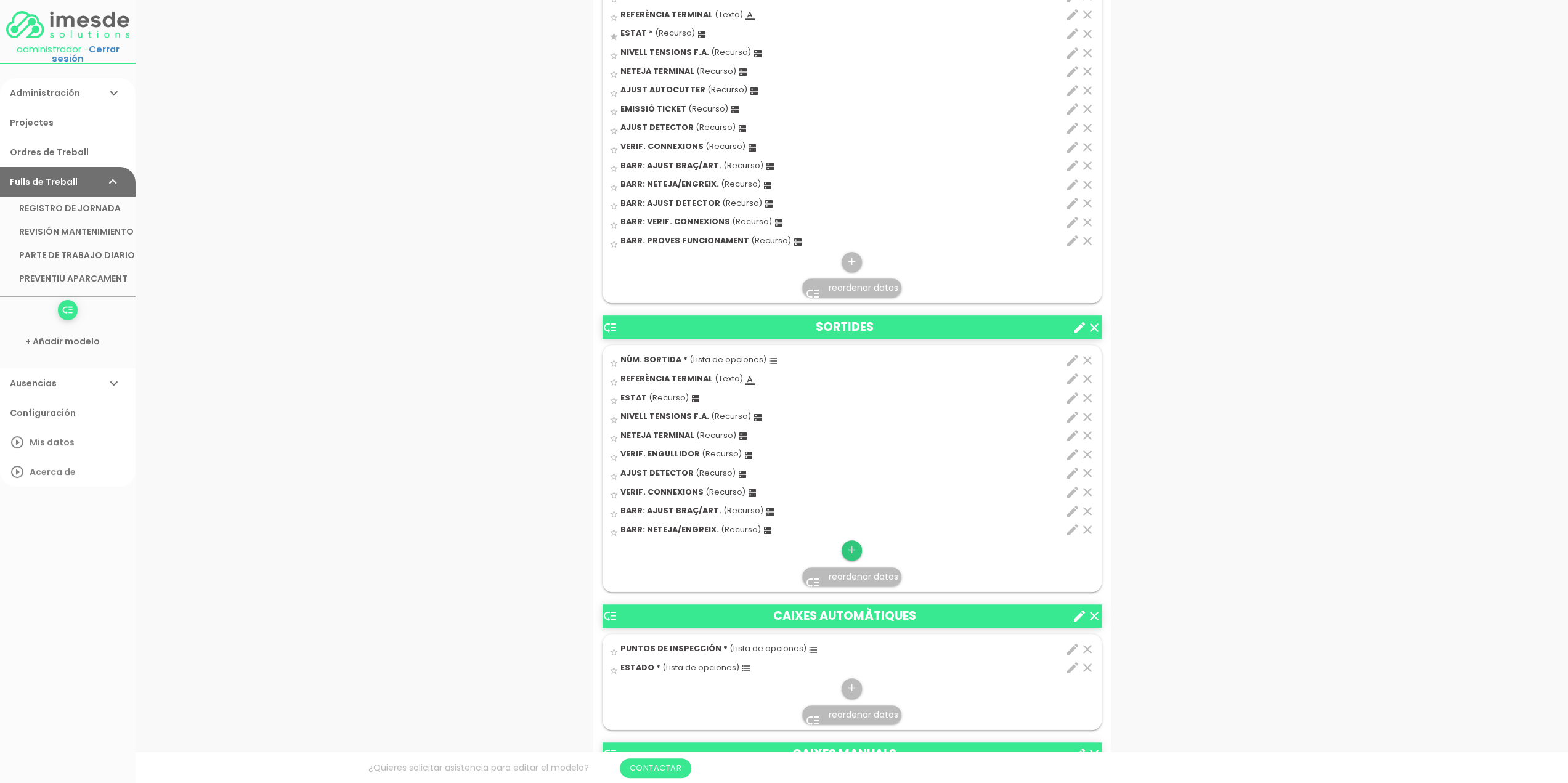
click at [855, 545] on icon "add" at bounding box center [852, 550] width 11 height 19
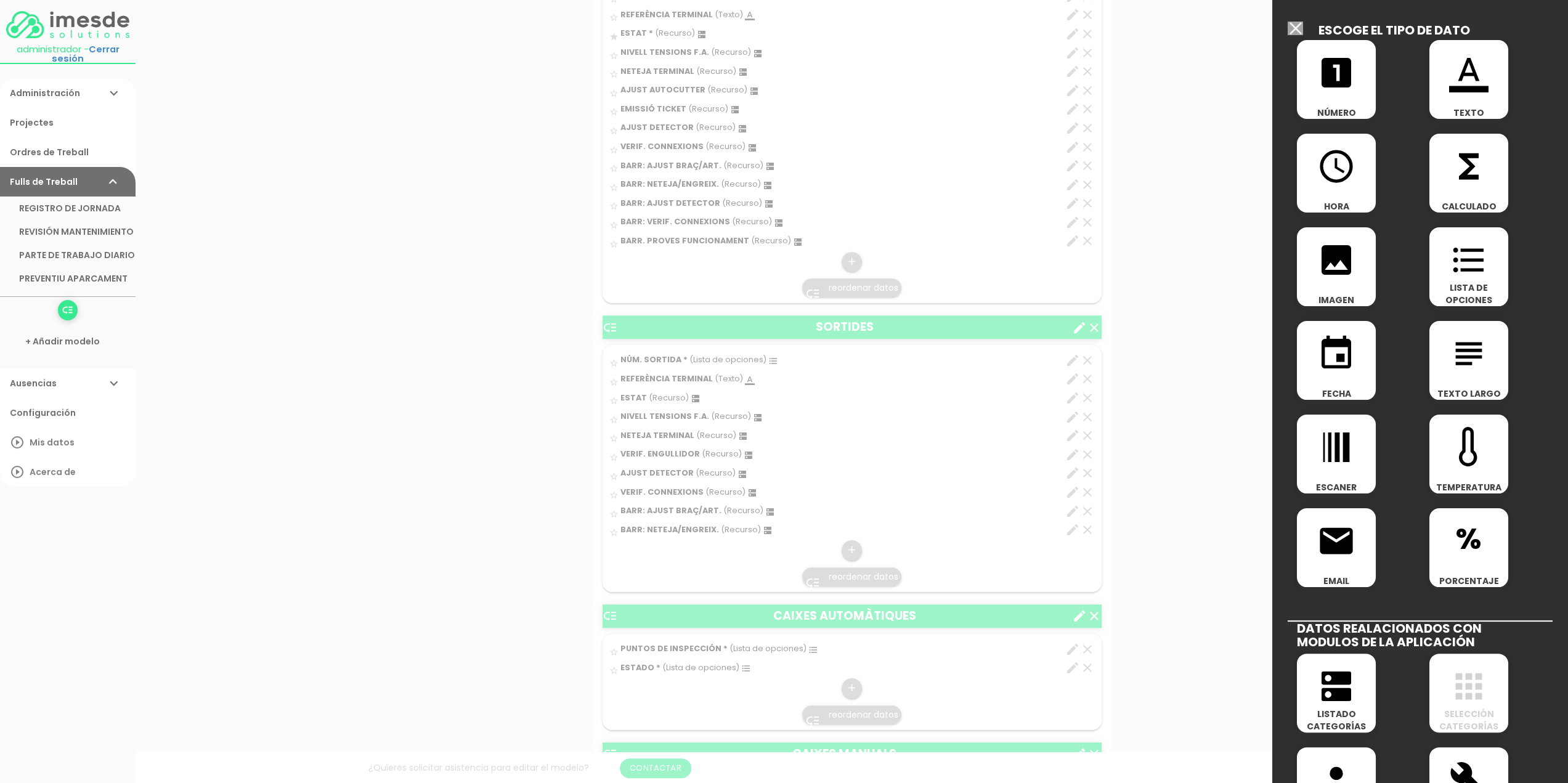
click at [1334, 688] on icon "dns" at bounding box center [1336, 686] width 40 height 40
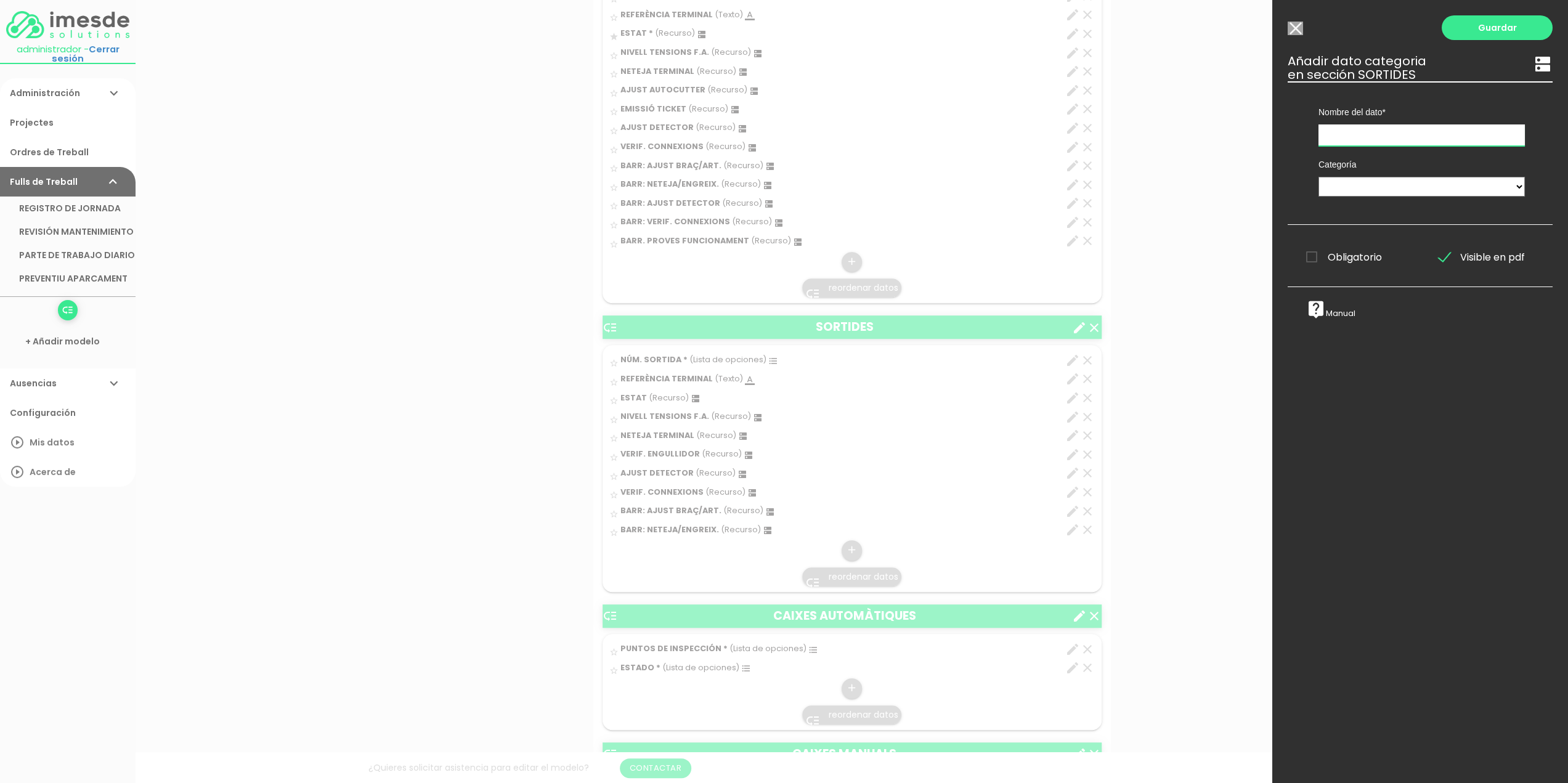
click at [1357, 134] on input "text" at bounding box center [1421, 135] width 206 height 22
type input "BARR: AJUST DETECTOR"
click at [1384, 185] on select "TÈCNICS S.A.T. ESTAT-GEN ACTUACIÓ ESTAT-DET" at bounding box center [1421, 186] width 206 height 19
select select "729"
click at [1318, 177] on select "TÈCNICS S.A.T. ESTAT-GEN ACTUACIÓ ESTAT-DET" at bounding box center [1421, 186] width 206 height 19
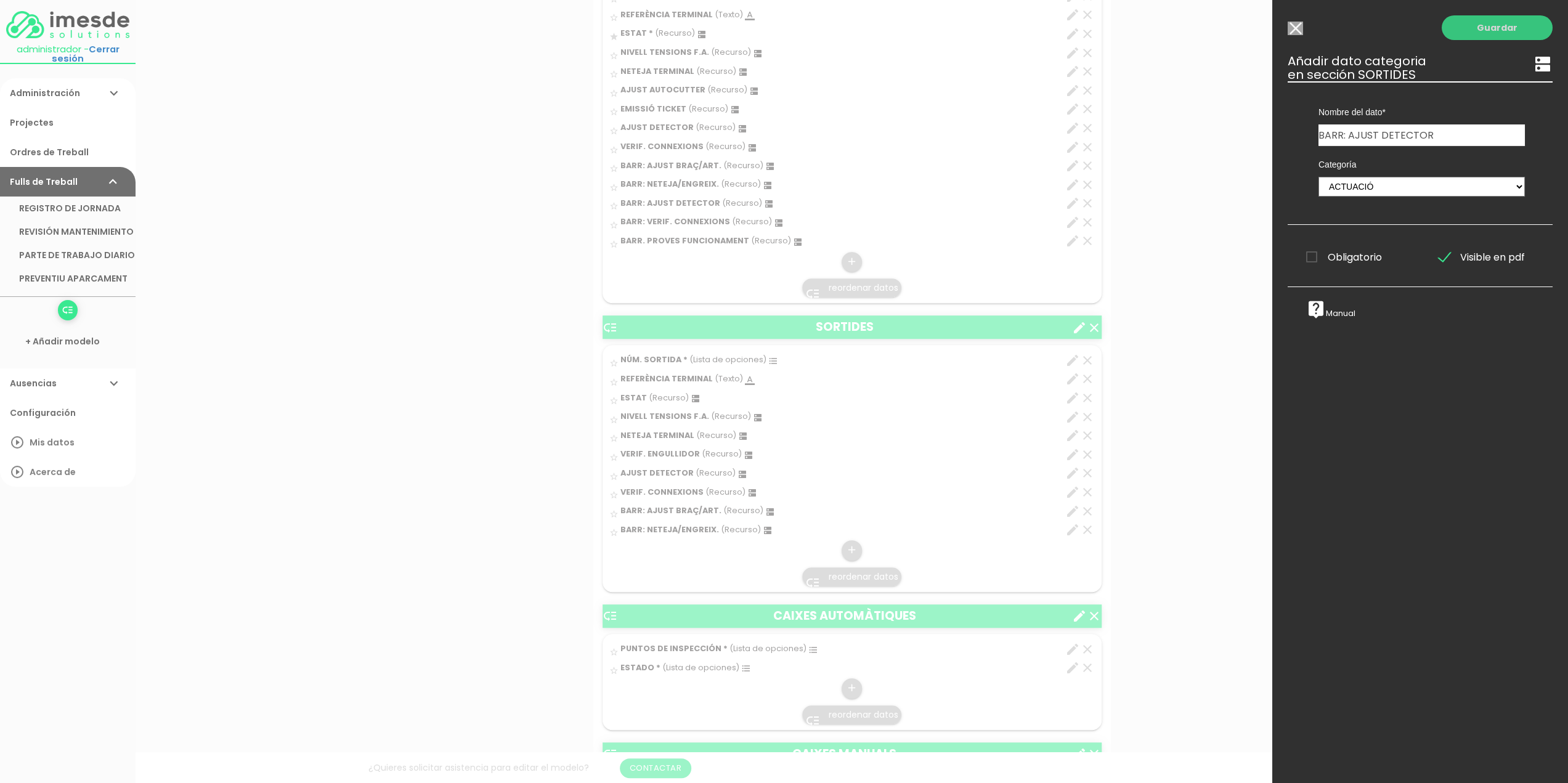
click at [1482, 28] on link "Guardar" at bounding box center [1497, 28] width 111 height 24
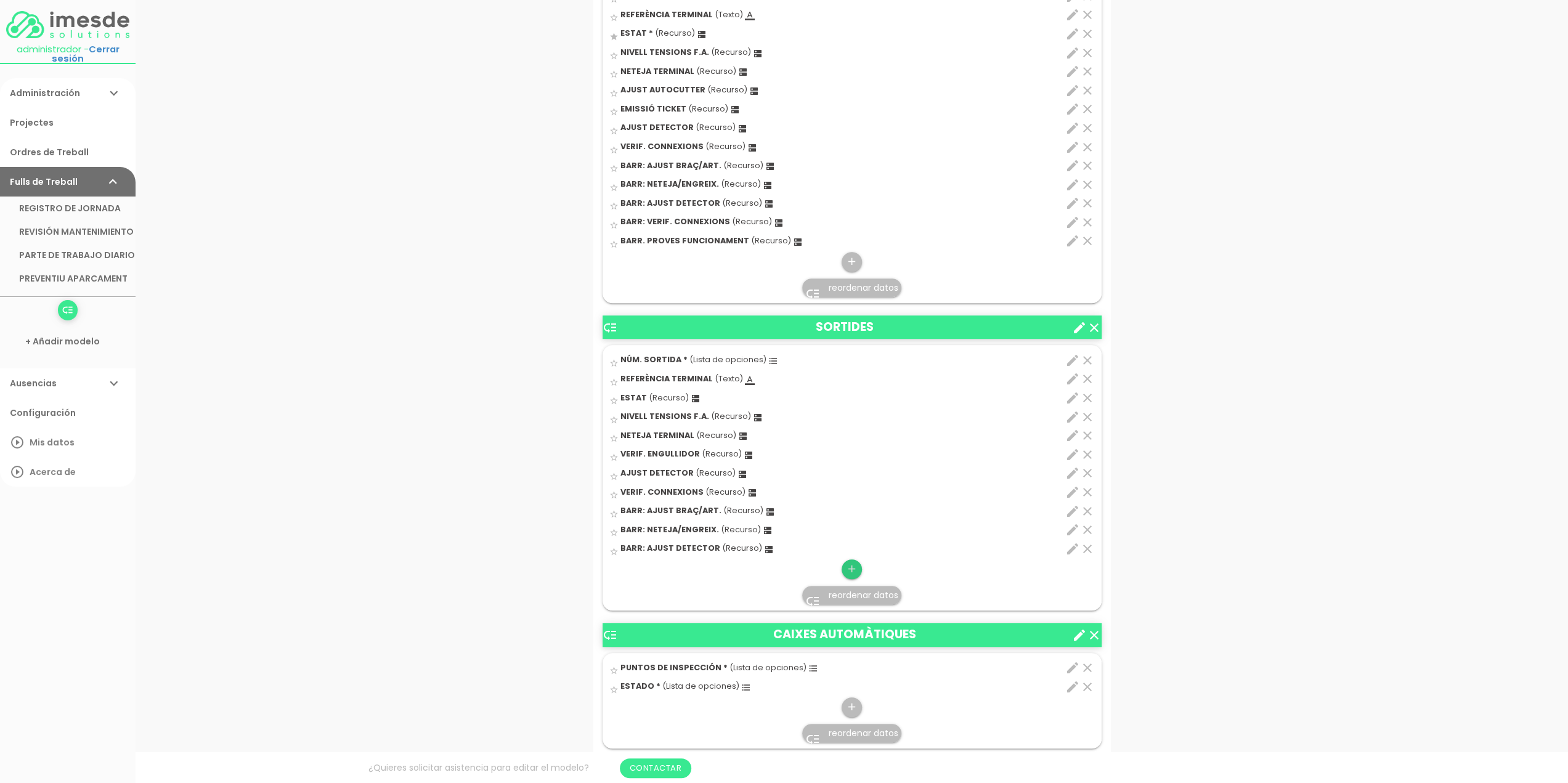
click at [846, 566] on icon "add" at bounding box center [852, 569] width 11 height 19
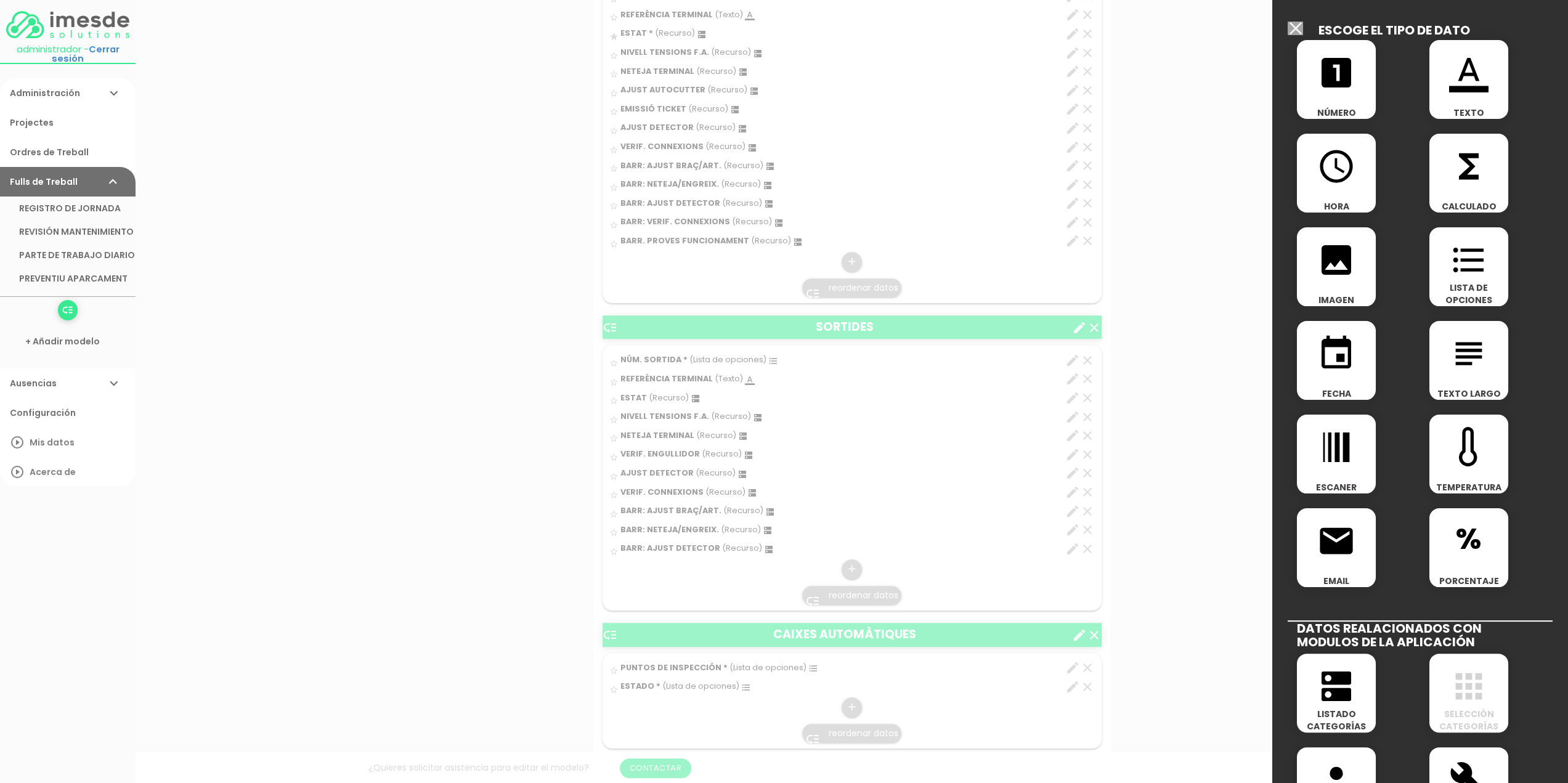
click at [1341, 687] on icon "dns" at bounding box center [1336, 686] width 40 height 40
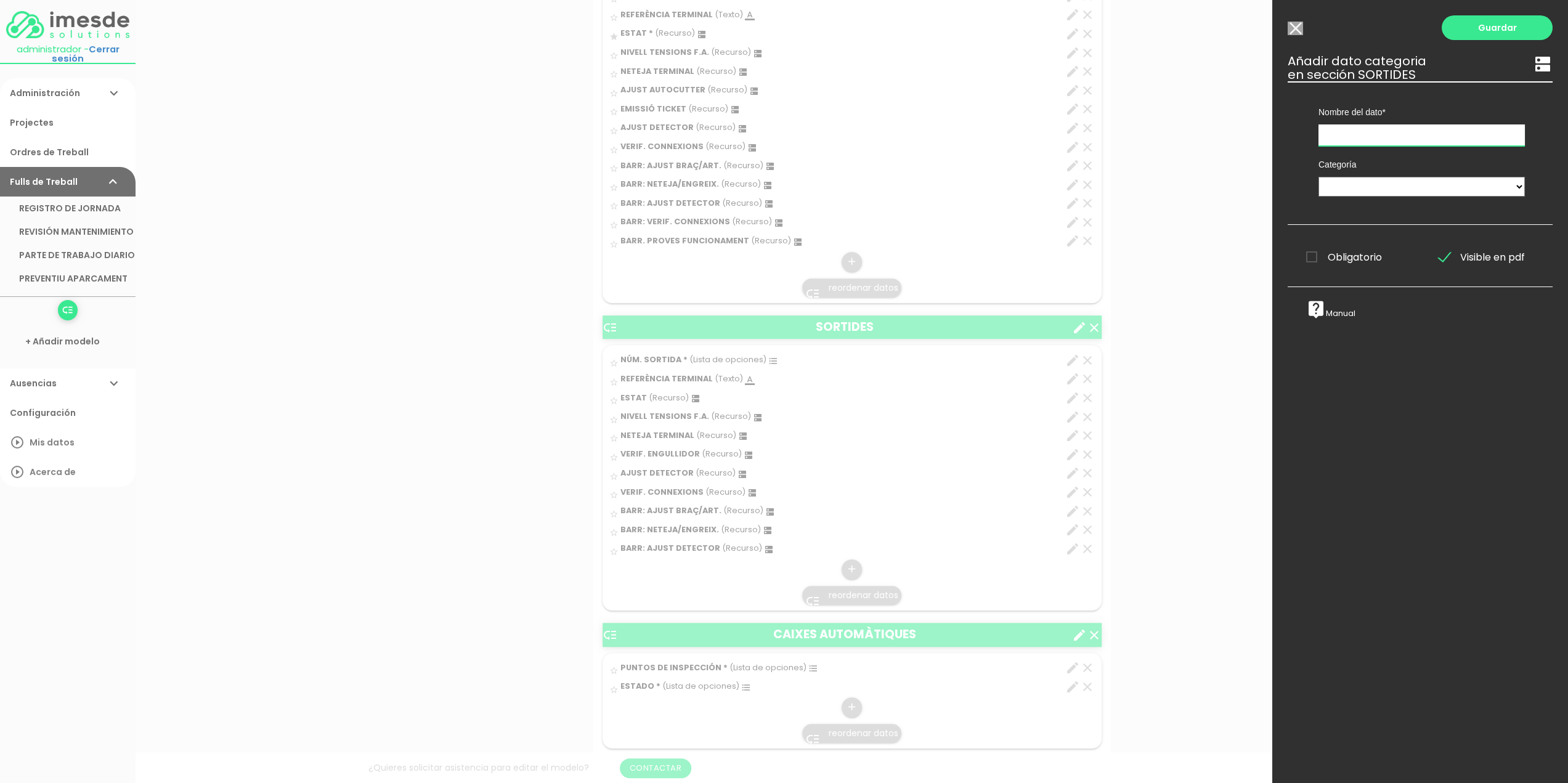
click at [1361, 134] on input "text" at bounding box center [1421, 135] width 206 height 22
type input "BARR: VERIF. CONNEXIONS"
click at [1387, 183] on select "TÈCNICS S.A.T. ESTAT-GEN ACTUACIÓ ESTAT-DET" at bounding box center [1421, 186] width 206 height 19
select select "729"
click at [1318, 177] on select "TÈCNICS S.A.T. ESTAT-GEN ACTUACIÓ ESTAT-DET" at bounding box center [1421, 186] width 206 height 19
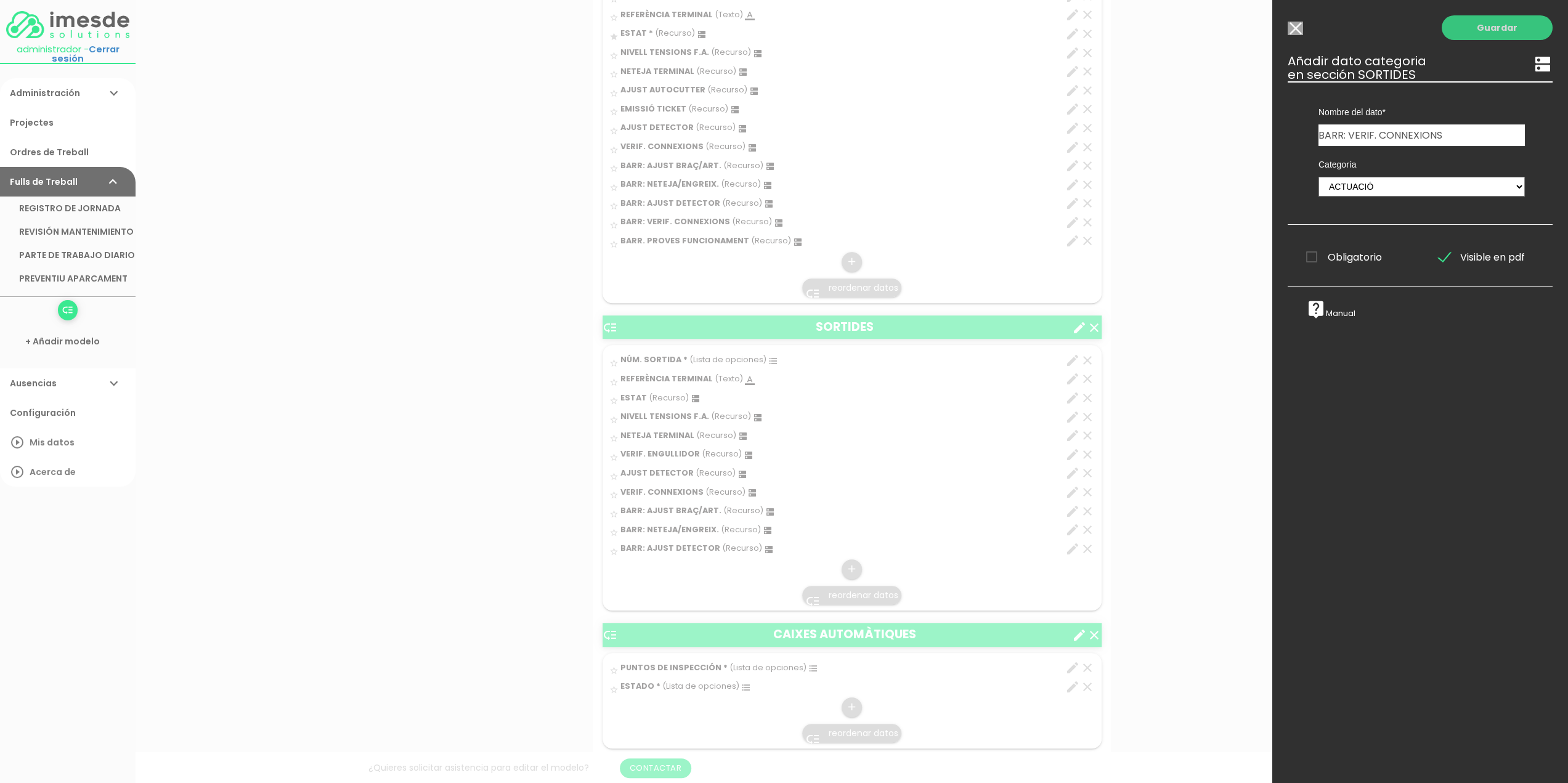
click at [1486, 28] on link "Guardar" at bounding box center [1497, 28] width 111 height 24
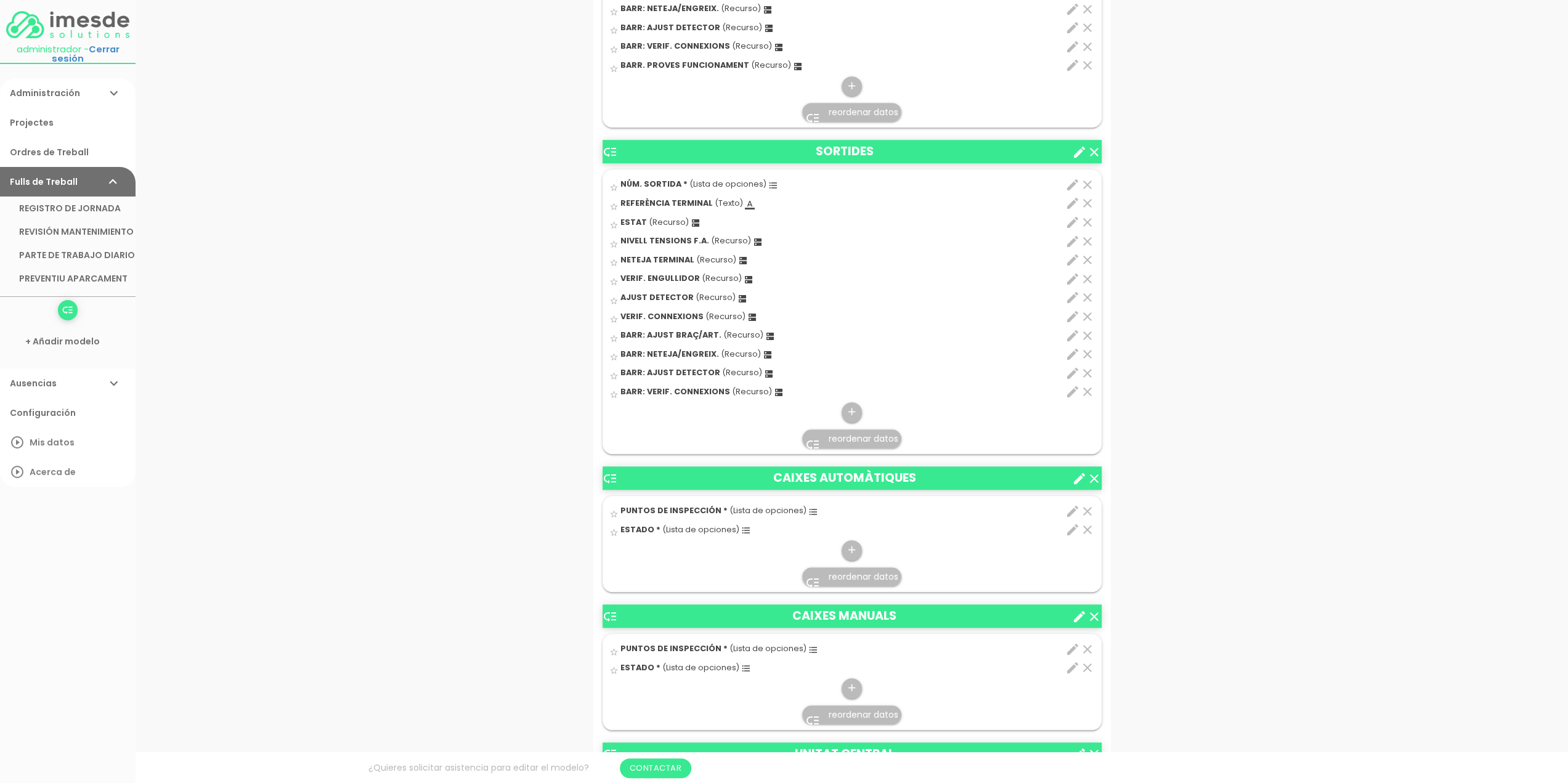
scroll to position [872, 0]
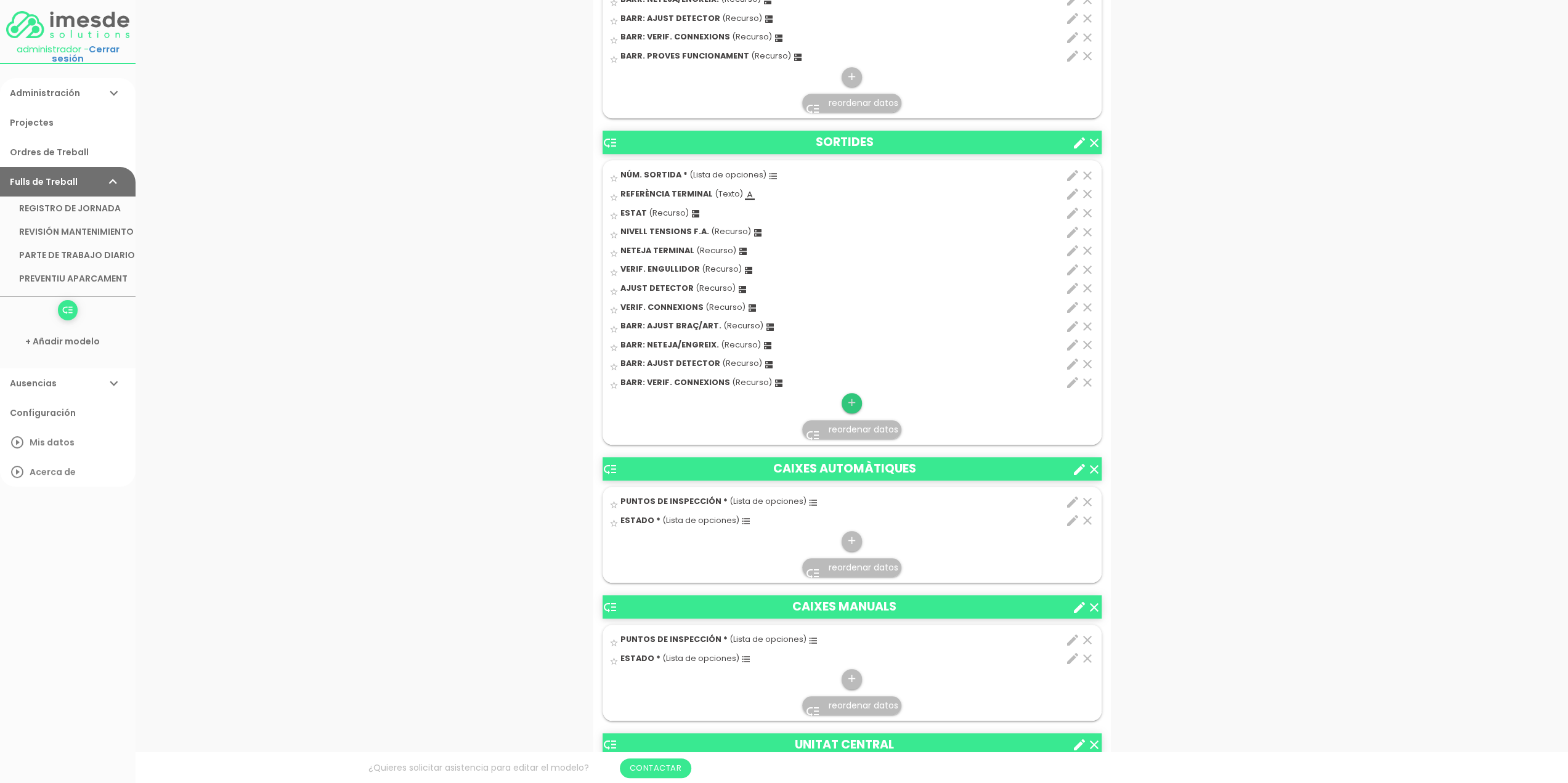
click at [849, 400] on icon "add" at bounding box center [852, 403] width 11 height 19
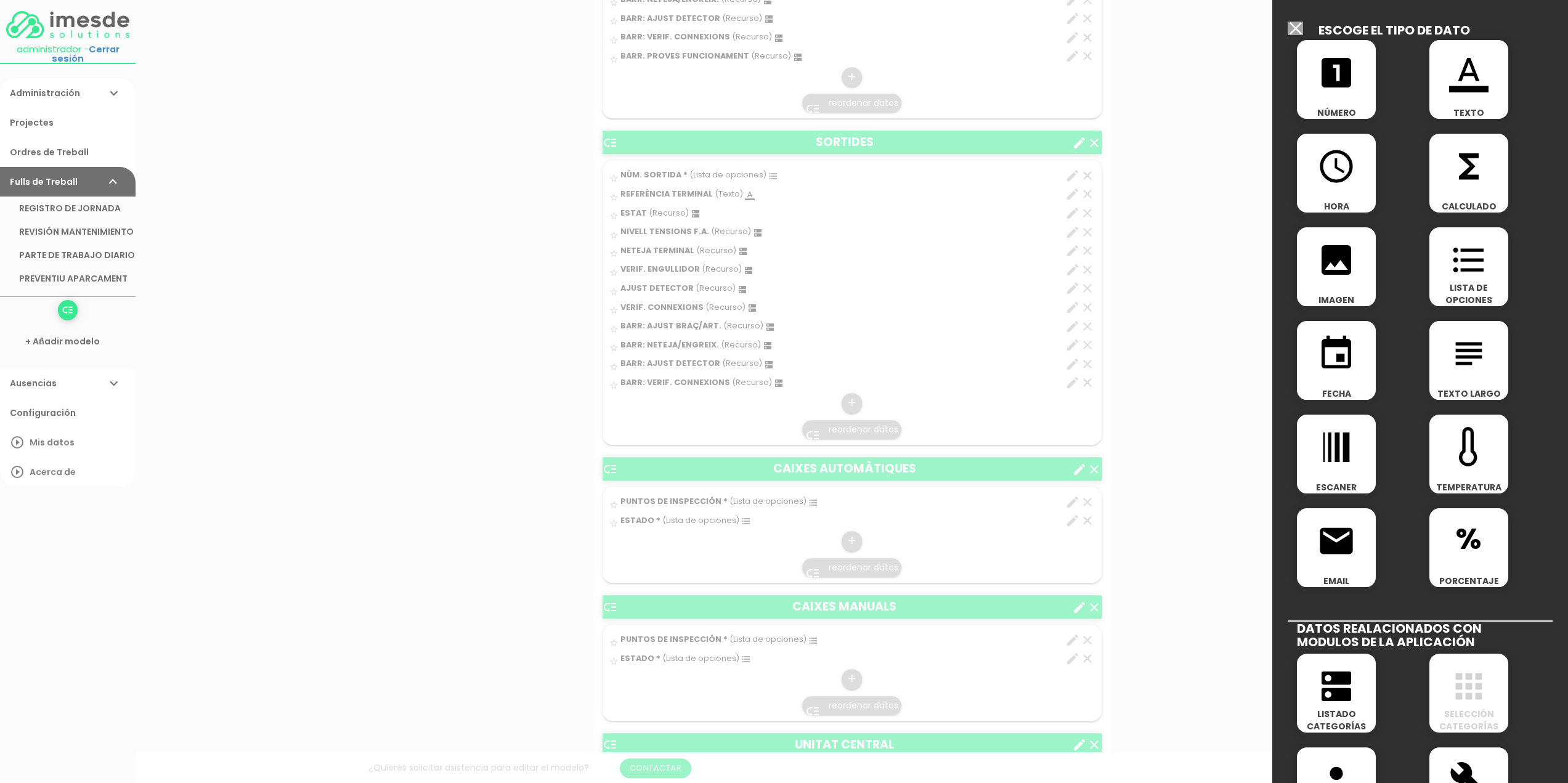
click at [1331, 682] on icon "dns" at bounding box center [1336, 686] width 40 height 40
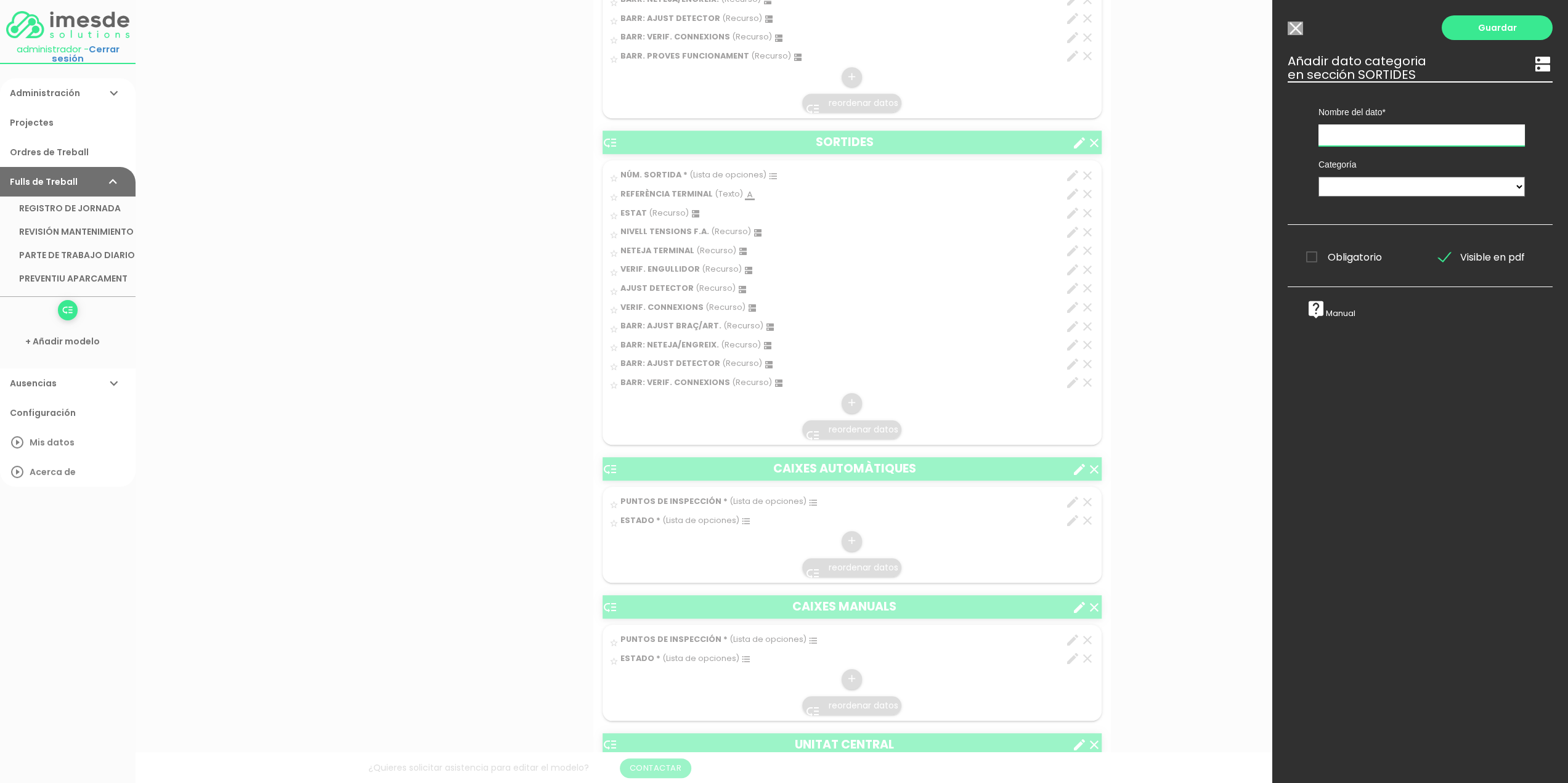
click at [1383, 141] on input "text" at bounding box center [1421, 135] width 206 height 22
type input "BARR: PROVES FUNCIONAMENT"
click at [1373, 187] on select "TÈCNICS S.A.T. ESTAT-GEN ACTUACIÓ ESTAT-DET" at bounding box center [1421, 186] width 206 height 19
select select "729"
click at [1318, 177] on select "TÈCNICS S.A.T. ESTAT-GEN ACTUACIÓ ESTAT-DET" at bounding box center [1421, 186] width 206 height 19
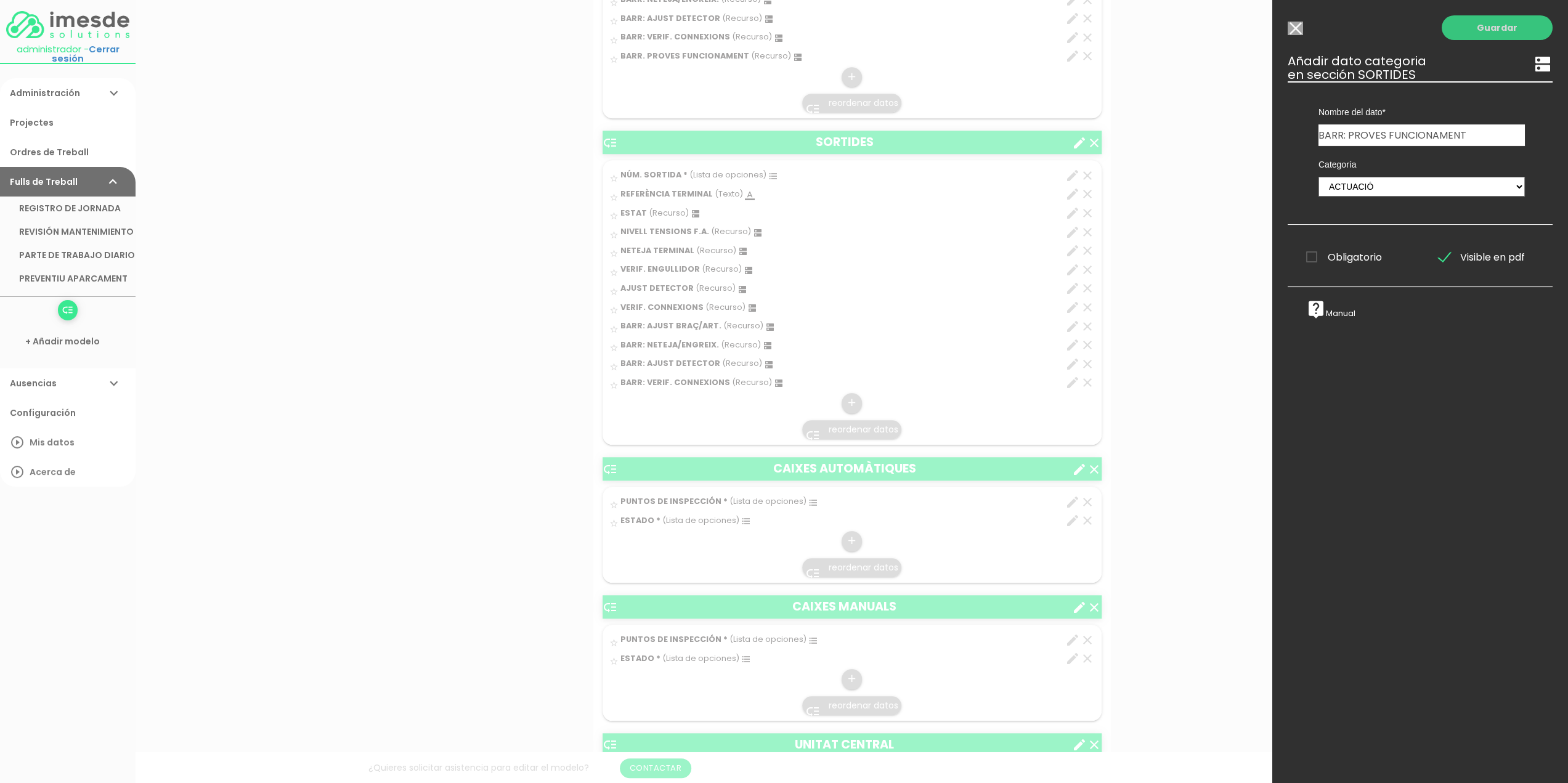
click at [1481, 30] on link "Guardar" at bounding box center [1497, 28] width 111 height 24
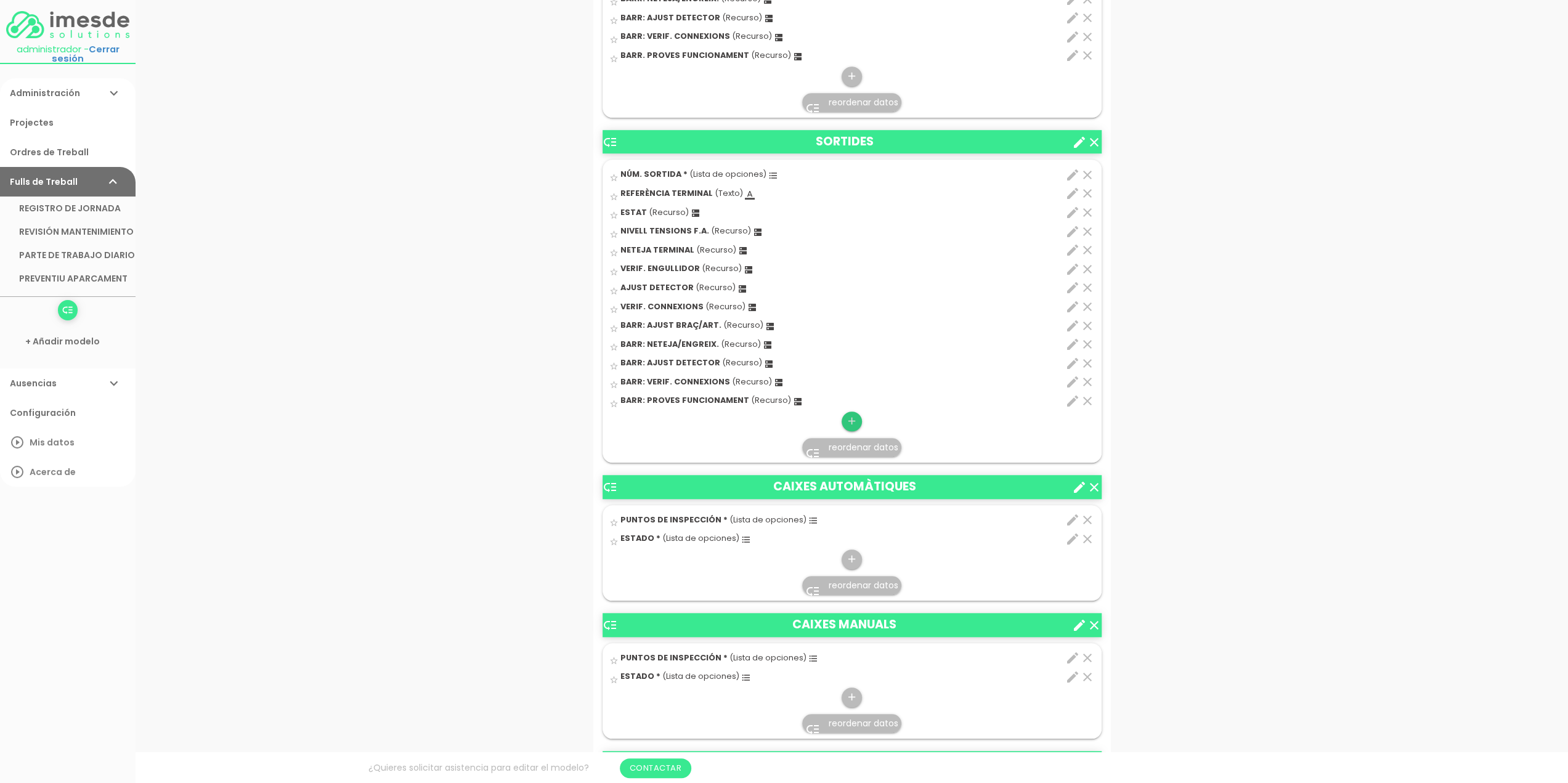
click at [853, 416] on icon "add" at bounding box center [852, 421] width 11 height 19
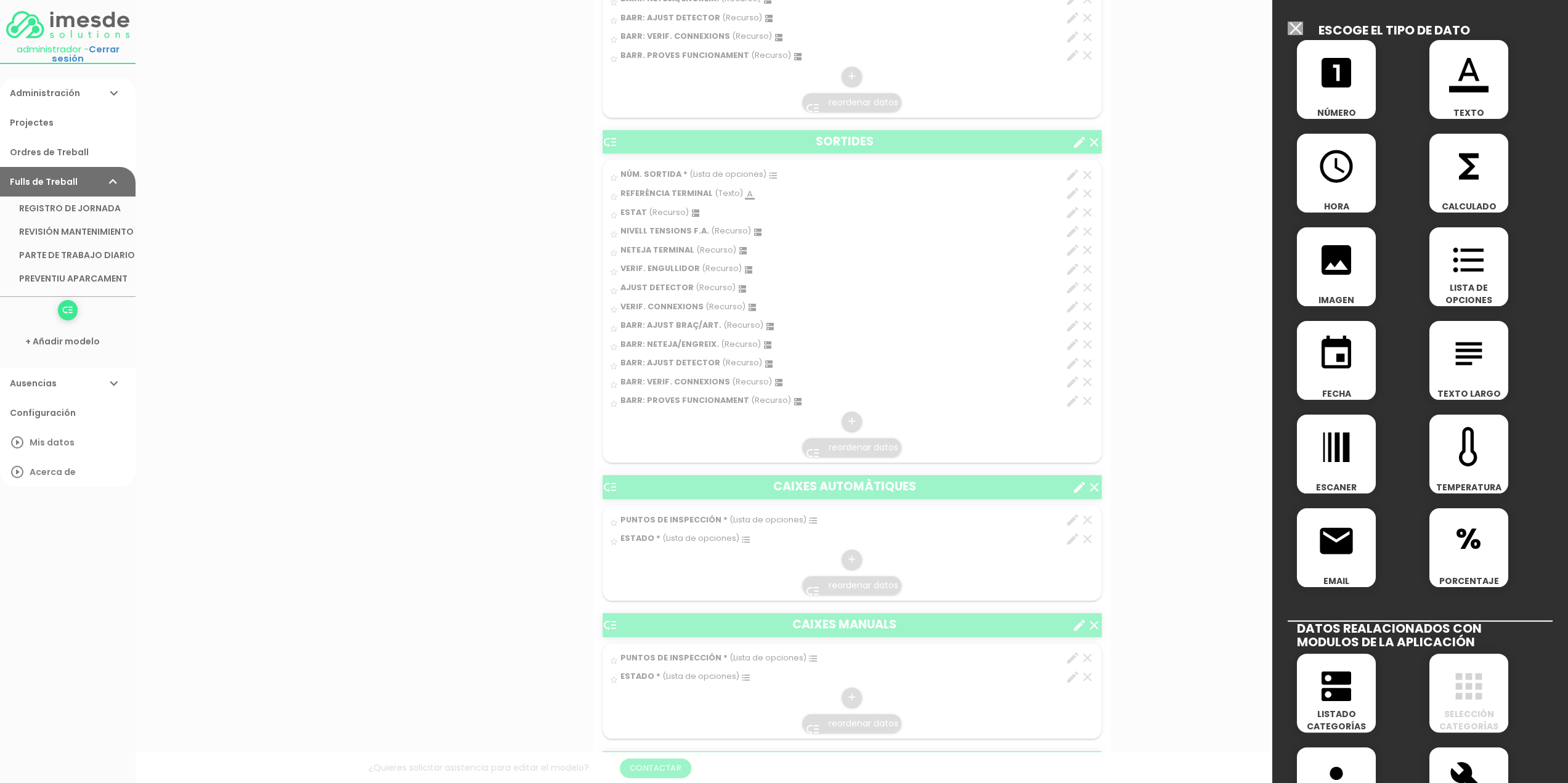
click at [1331, 679] on icon "dns" at bounding box center [1336, 686] width 40 height 40
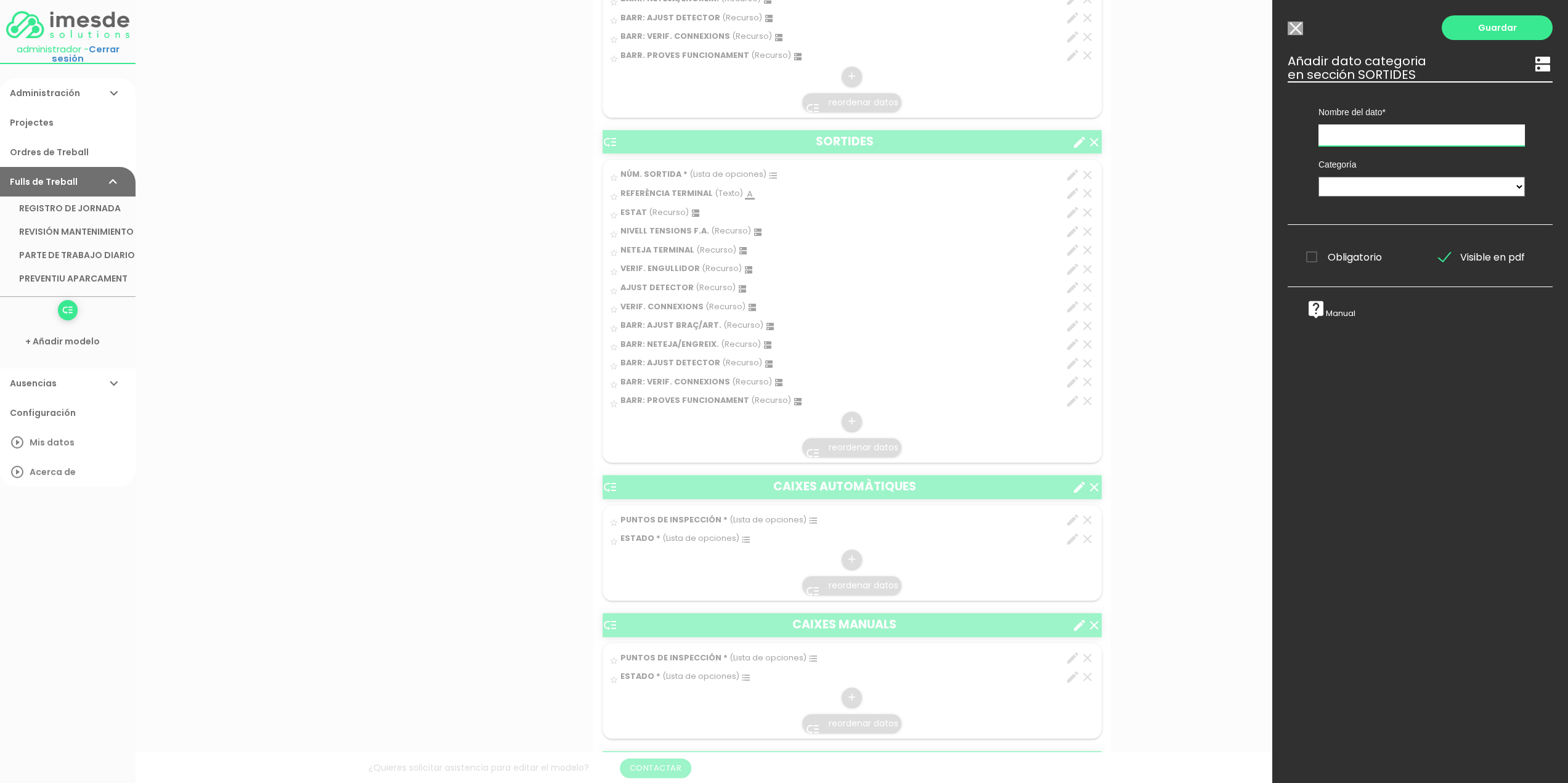
click at [1345, 134] on input "text" at bounding box center [1421, 135] width 206 height 22
type input "v"
type input "VERIF. IMPRESS. REBUT"
click at [1354, 188] on select "TÈCNICS S.A.T. ESTAT-GEN ACTUACIÓ ESTAT-DET" at bounding box center [1421, 186] width 206 height 19
select select "729"
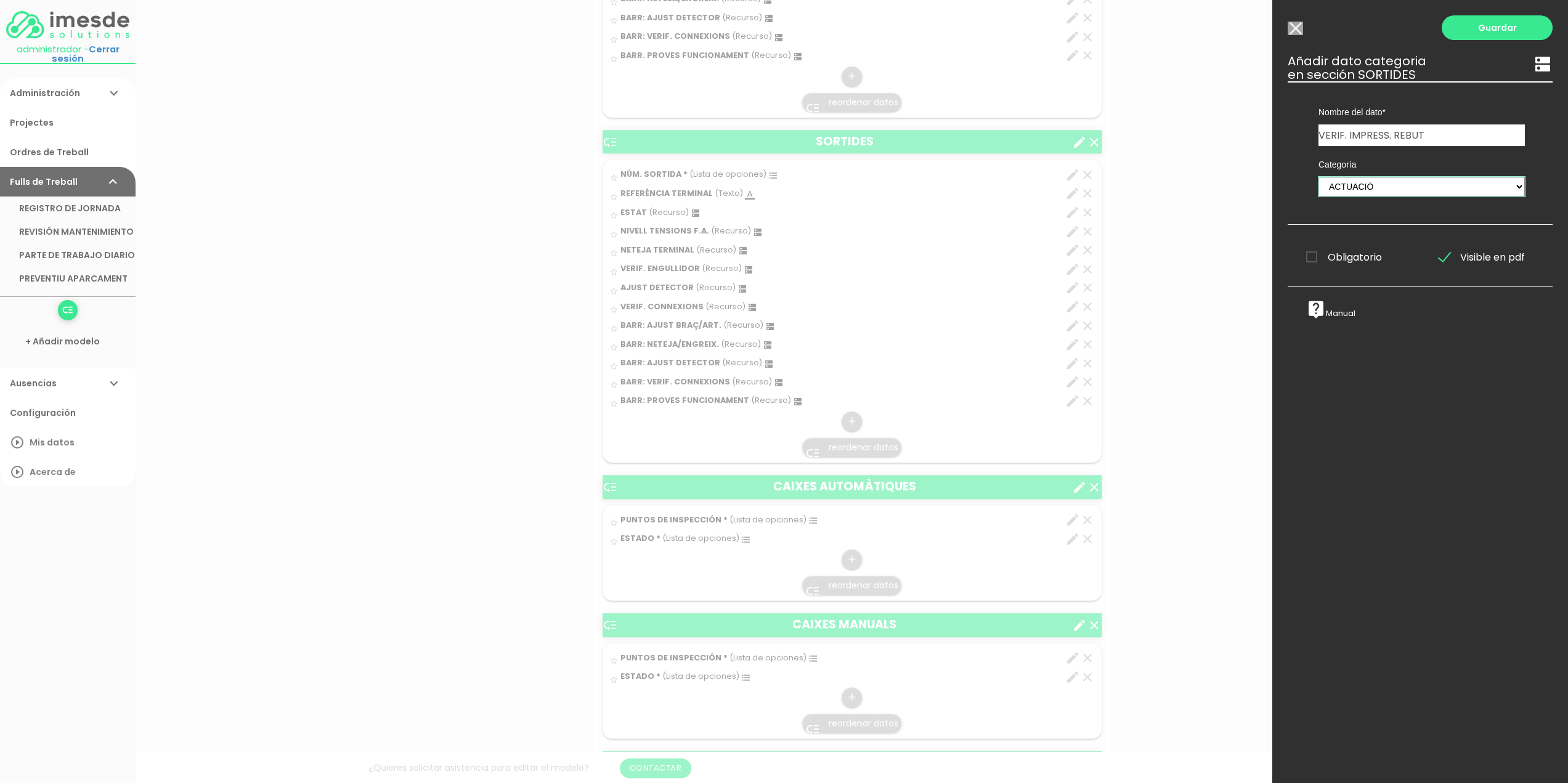
click at [1318, 177] on select "TÈCNICS S.A.T. ESTAT-GEN ACTUACIÓ ESTAT-DET" at bounding box center [1421, 186] width 206 height 19
click at [1485, 25] on link "Guardar" at bounding box center [1497, 28] width 111 height 24
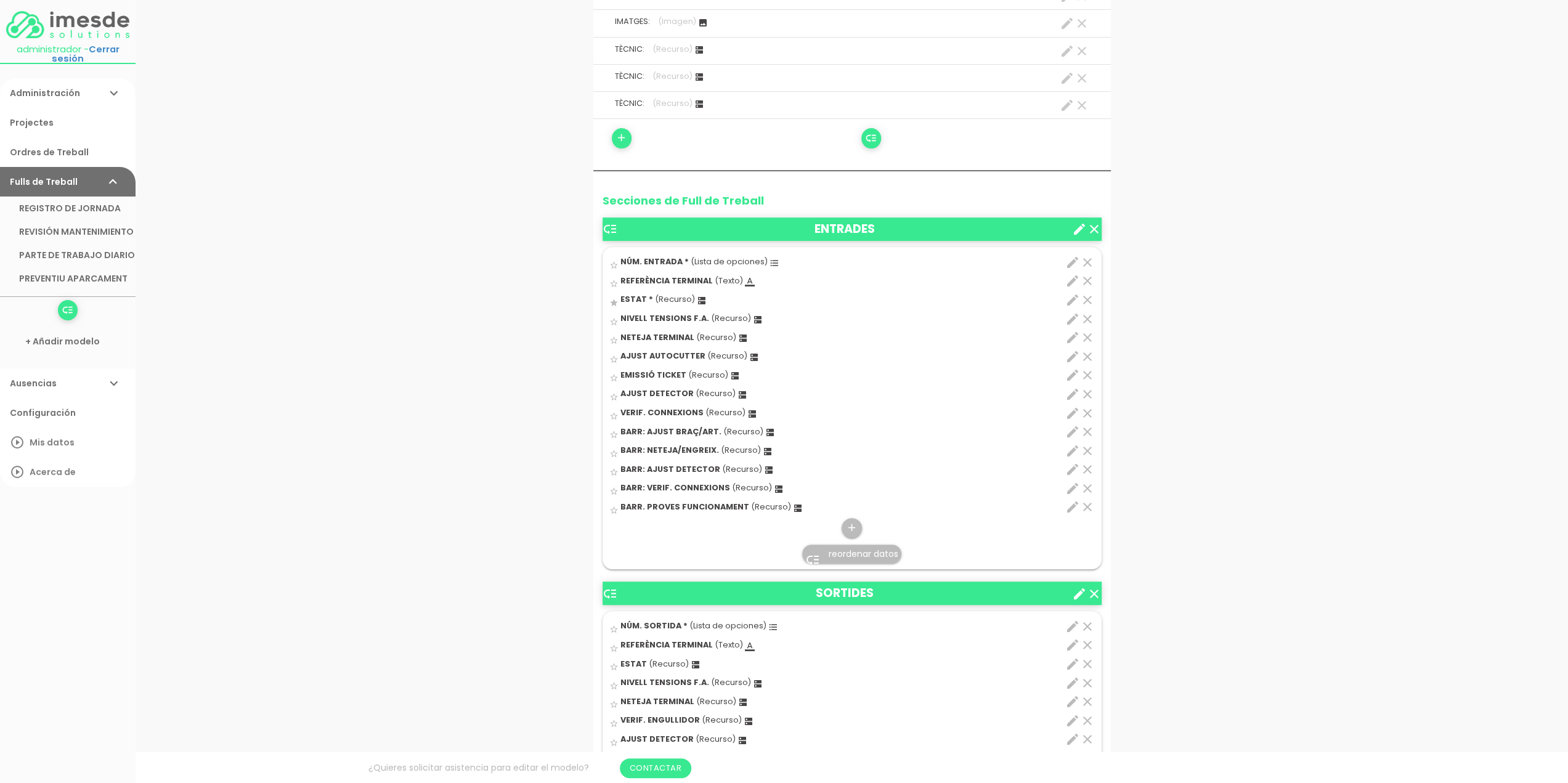
scroll to position [751, 0]
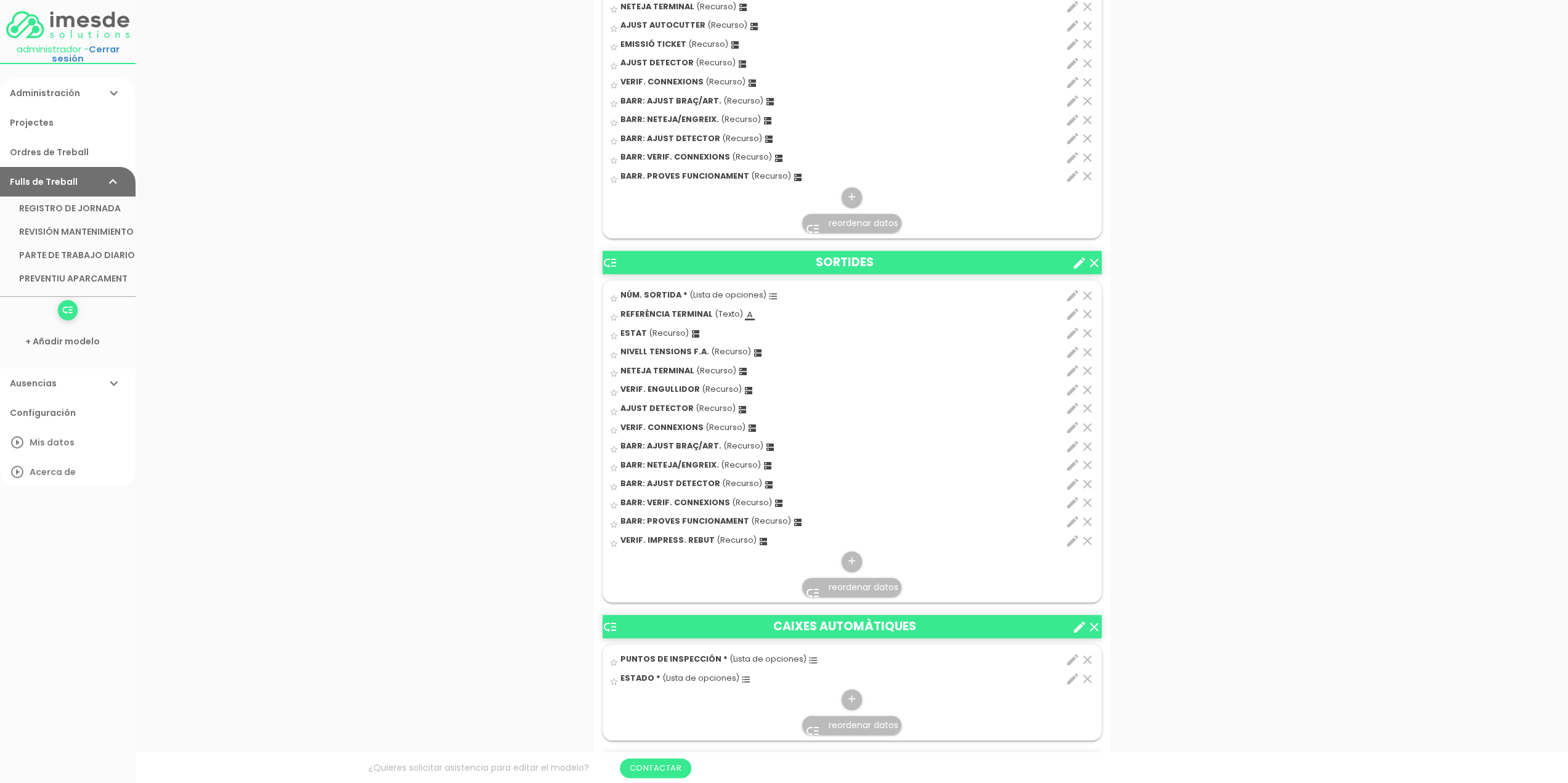
click at [854, 585] on span "reordenar datos" at bounding box center [864, 587] width 70 height 12
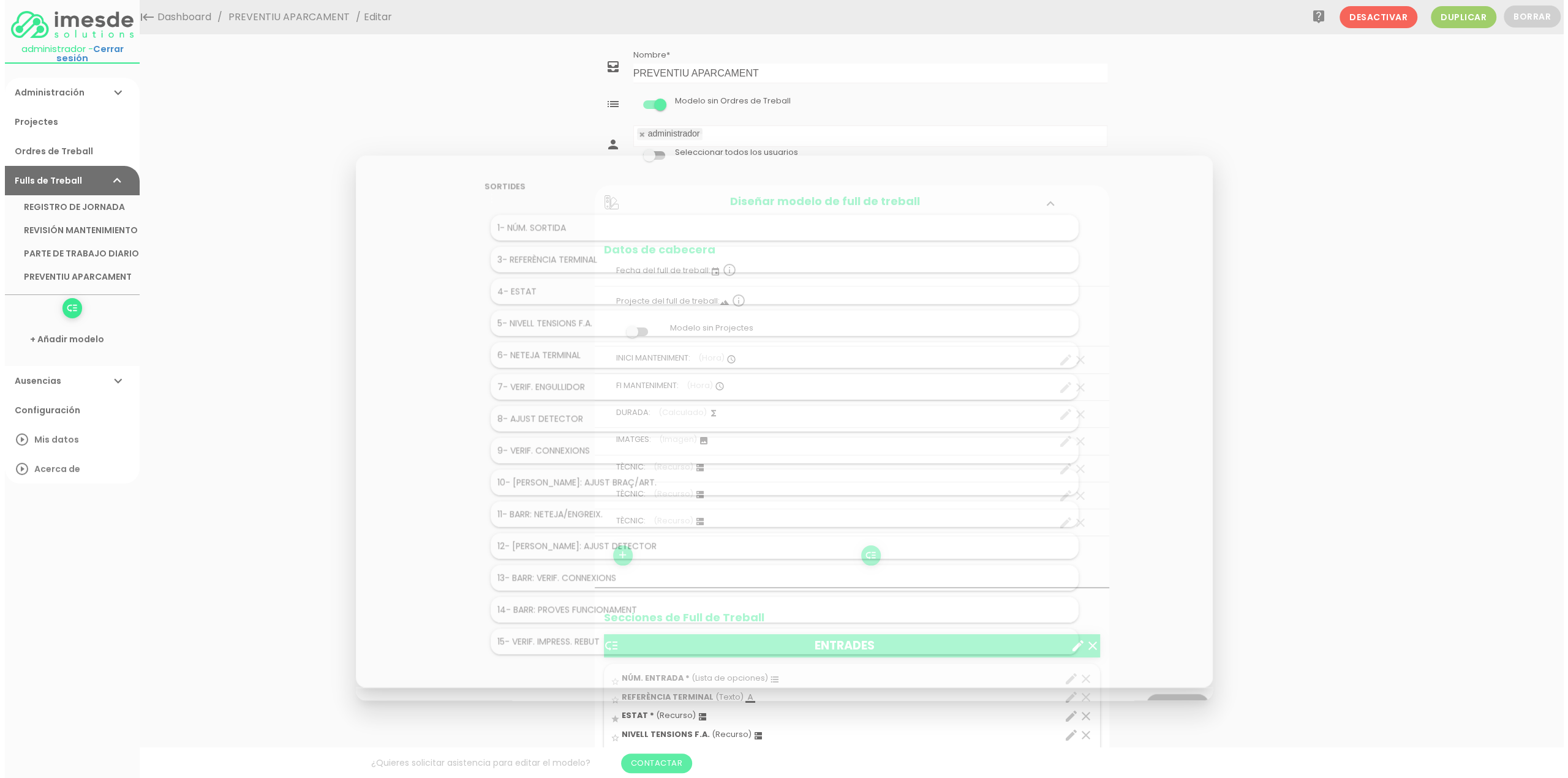
scroll to position [0, 0]
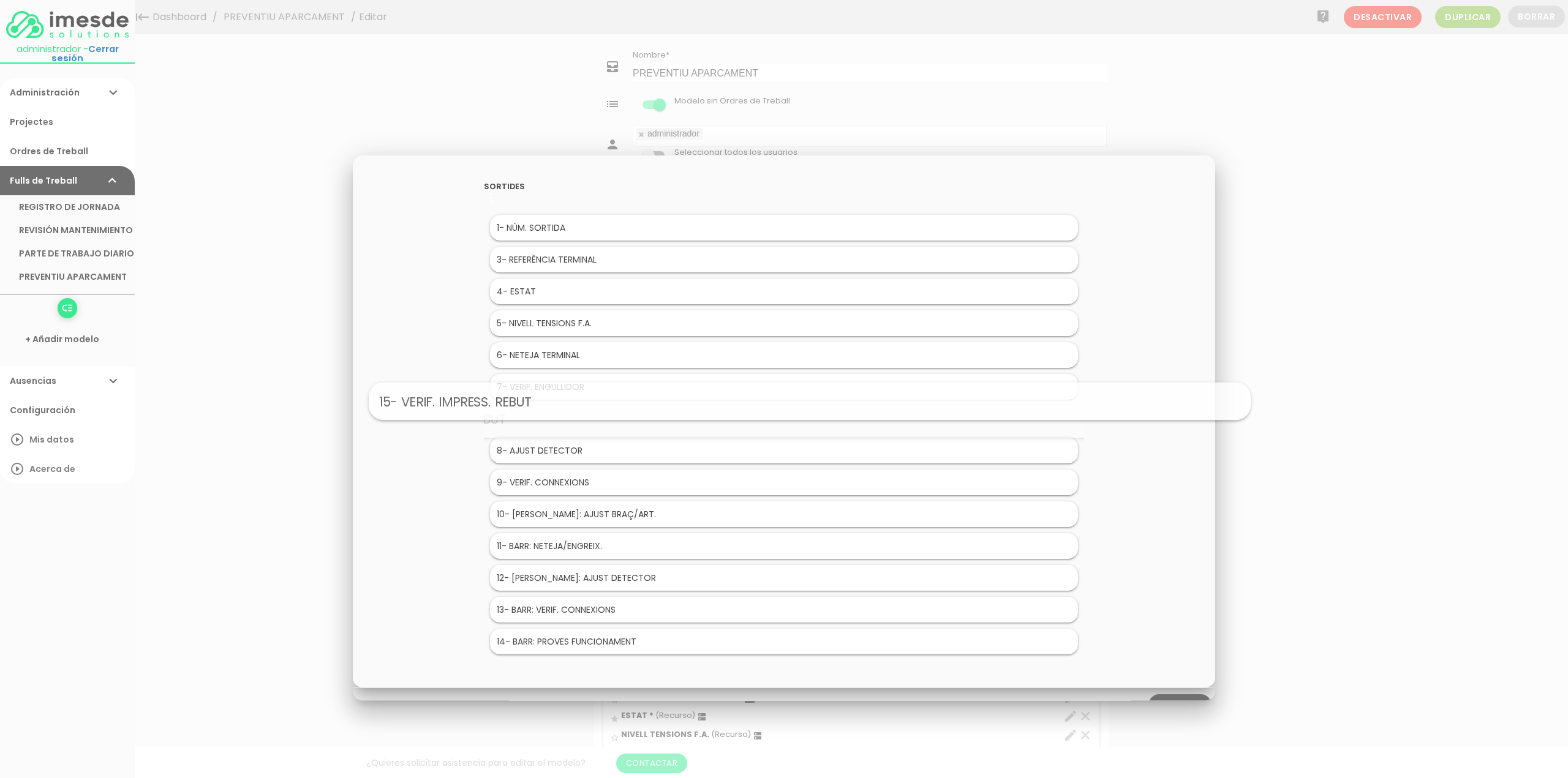
drag, startPoint x: 541, startPoint y: 637, endPoint x: 567, endPoint y: 401, distance: 237.4
click at [1182, 696] on link "Guardar" at bounding box center [1180, 705] width 63 height 22
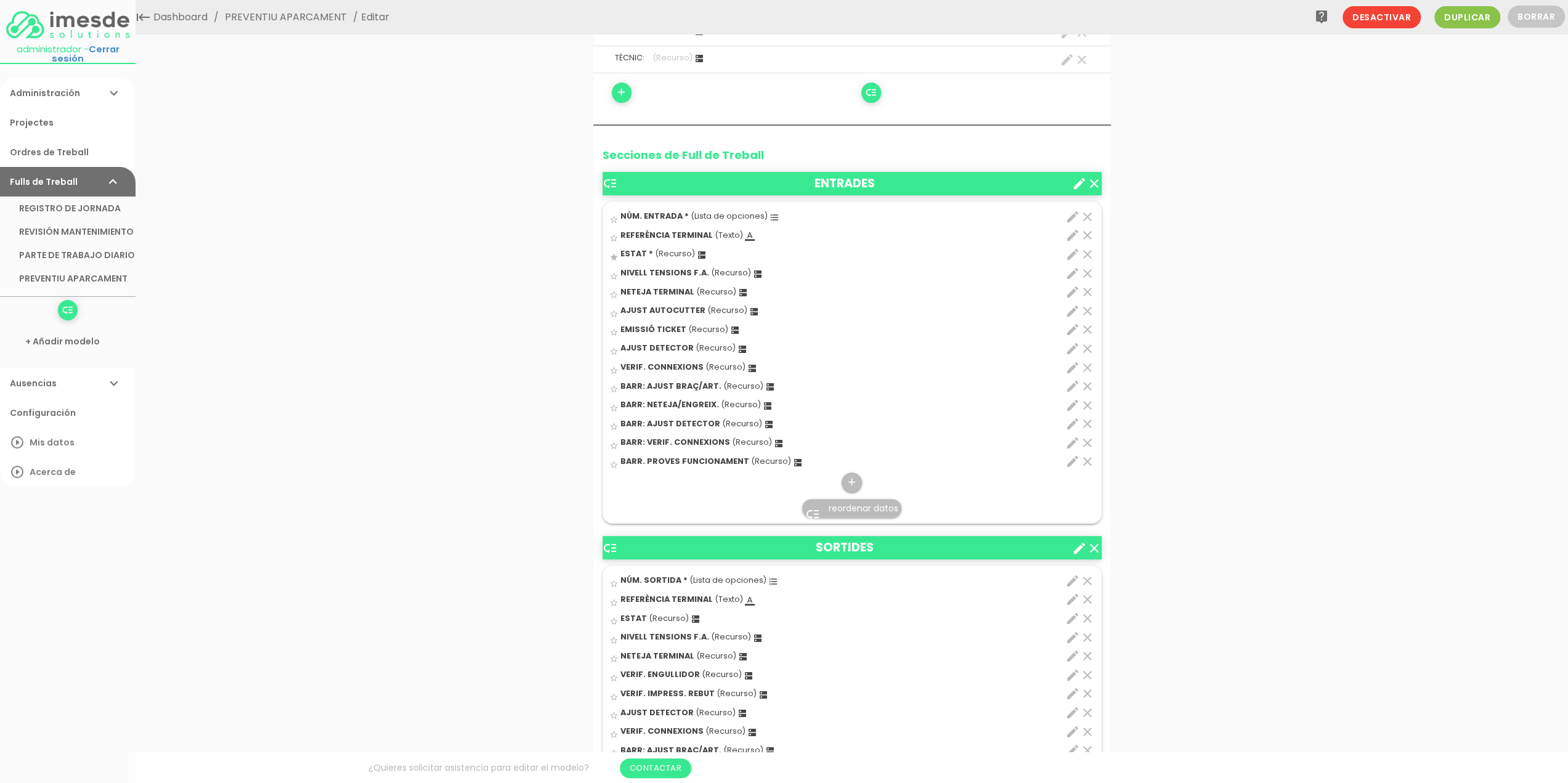
scroll to position [432, 0]
click at [853, 480] on icon "add" at bounding box center [852, 483] width 11 height 19
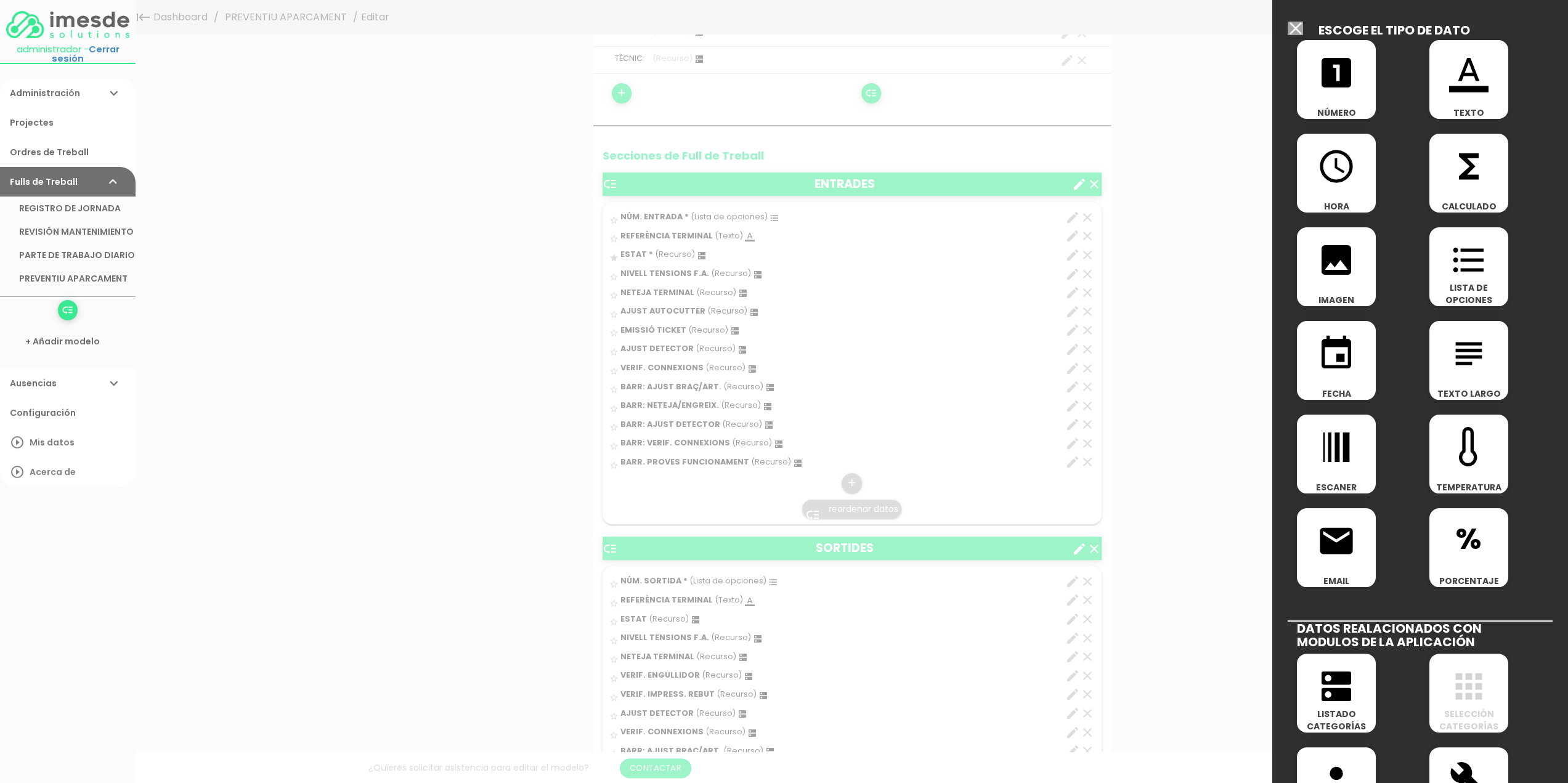
click at [1324, 695] on icon "dns" at bounding box center [1336, 686] width 40 height 40
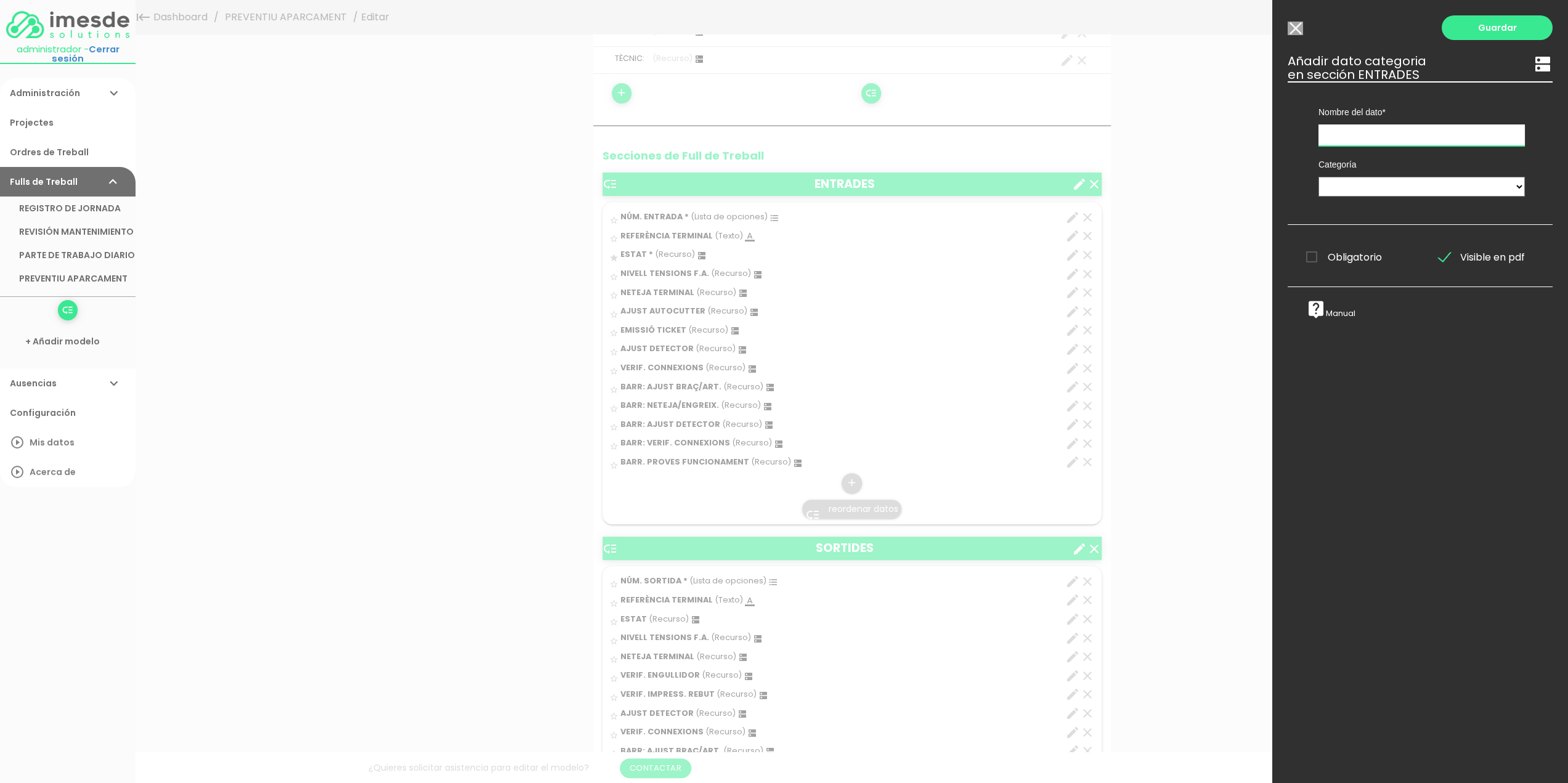
click at [1352, 135] on input "text" at bounding box center [1421, 135] width 206 height 22
type input "v"
type input "VERIF. [GEOGRAPHIC_DATA]"
click at [1350, 186] on select "TÈCNICS S.A.T. ESTAT-GEN ACTUACIÓ ESTAT-DET" at bounding box center [1421, 186] width 206 height 19
select select "729"
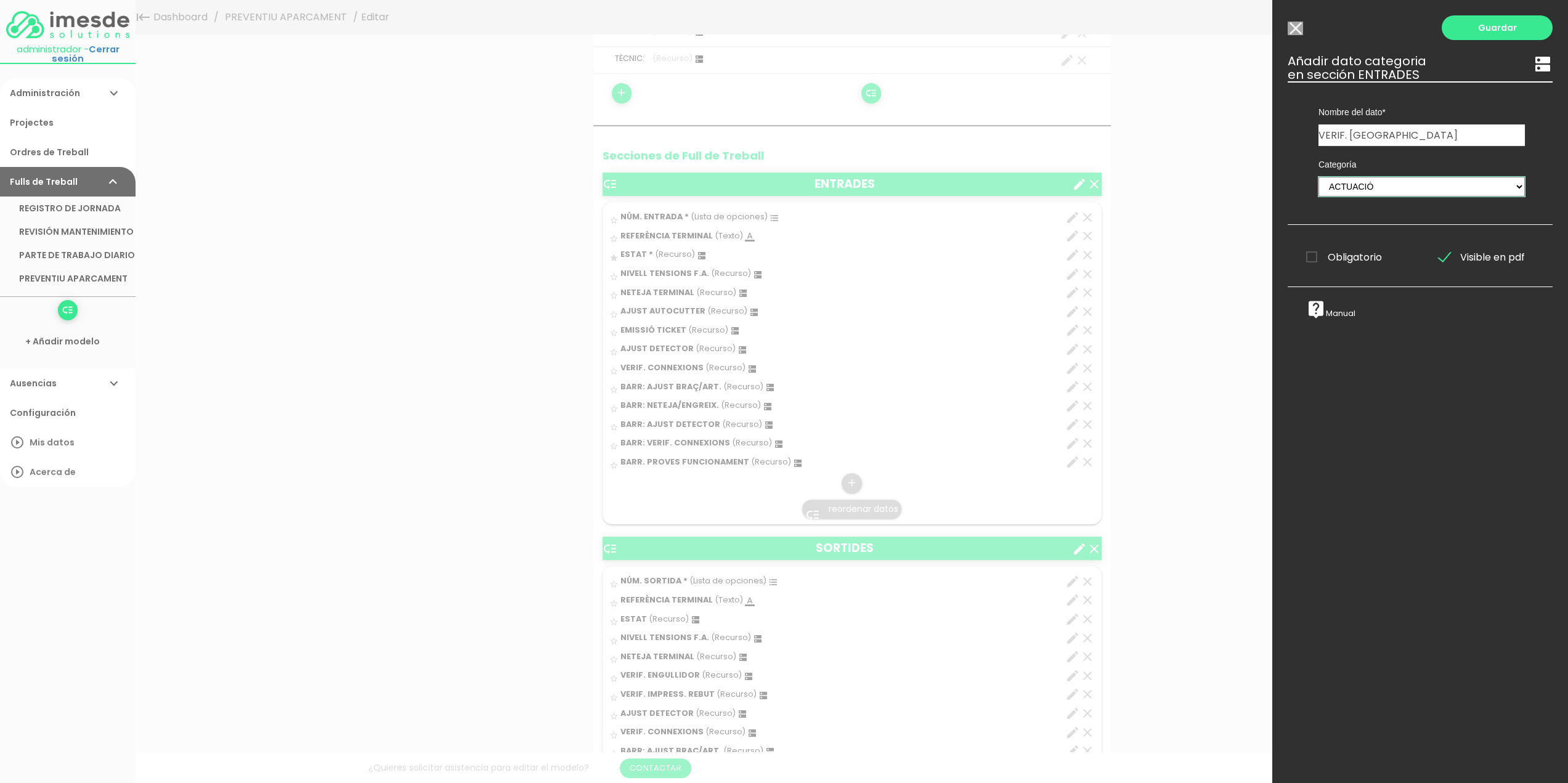
click at [1318, 177] on select "TÈCNICS S.A.T. ESTAT-GEN ACTUACIÓ ESTAT-DET" at bounding box center [1421, 186] width 206 height 19
click at [1489, 25] on link "Guardar" at bounding box center [1497, 28] width 111 height 24
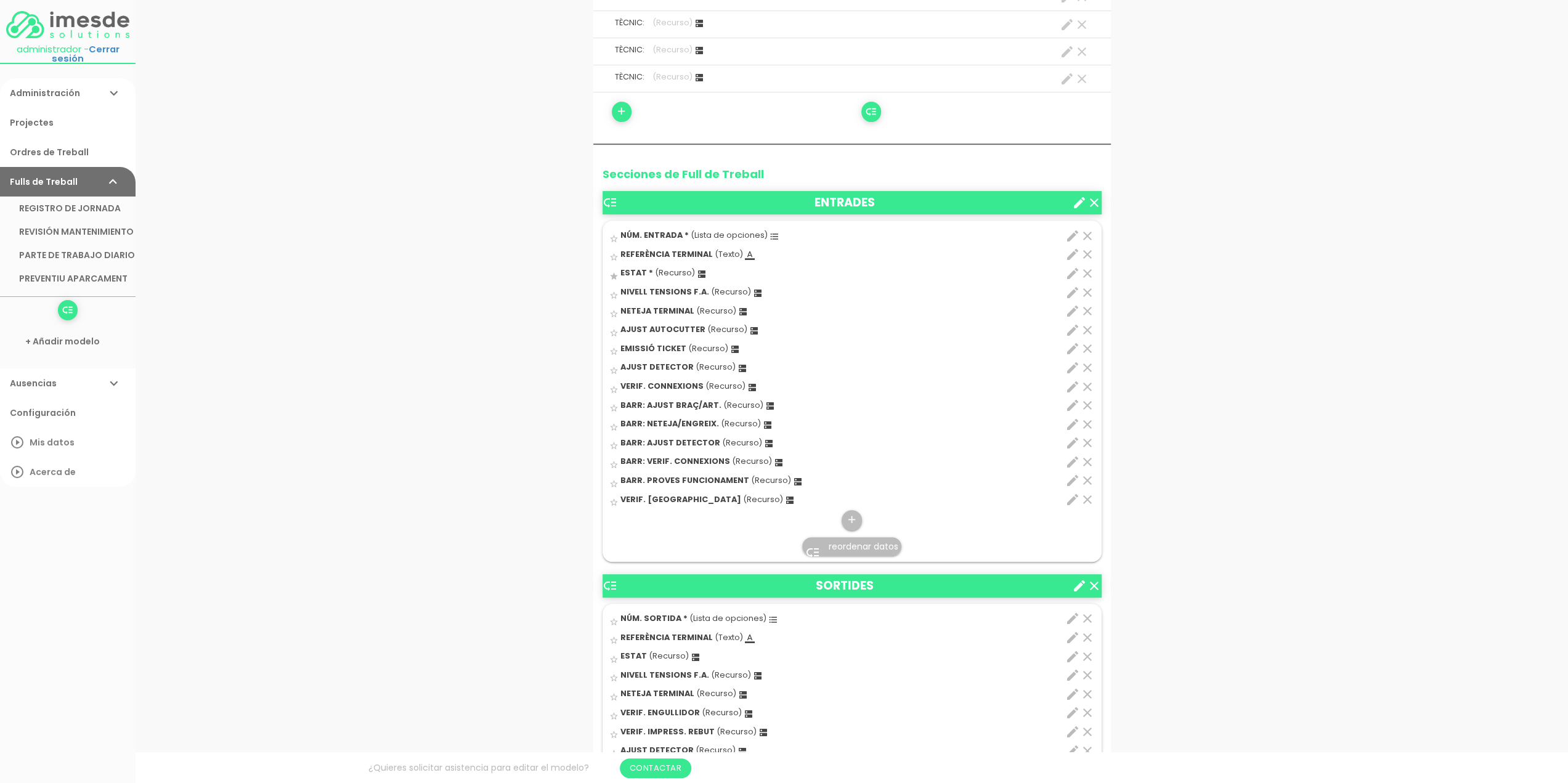
scroll to position [440, 0]
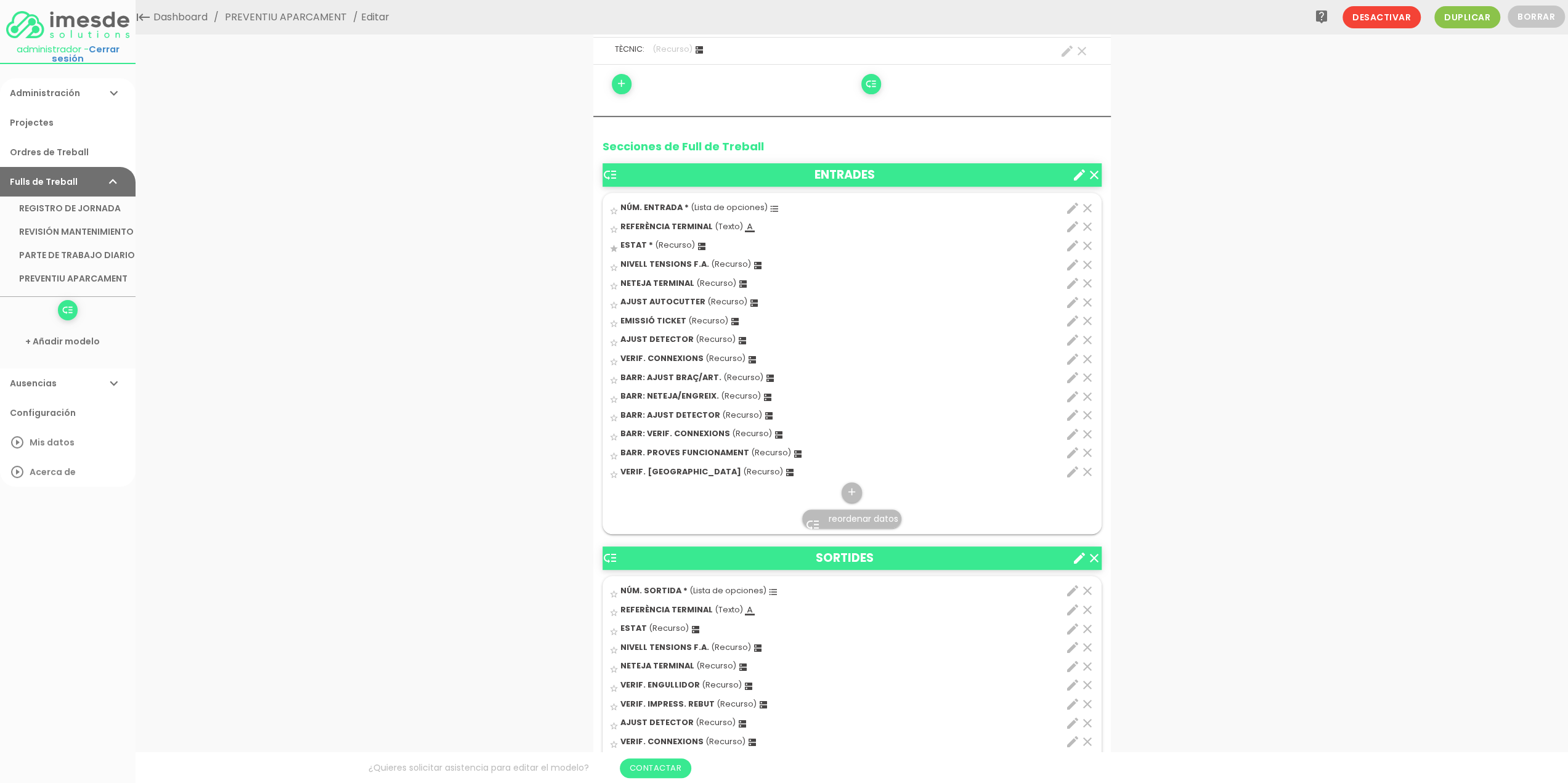
click at [860, 522] on link "low_priority reordenar datos" at bounding box center [852, 518] width 100 height 19
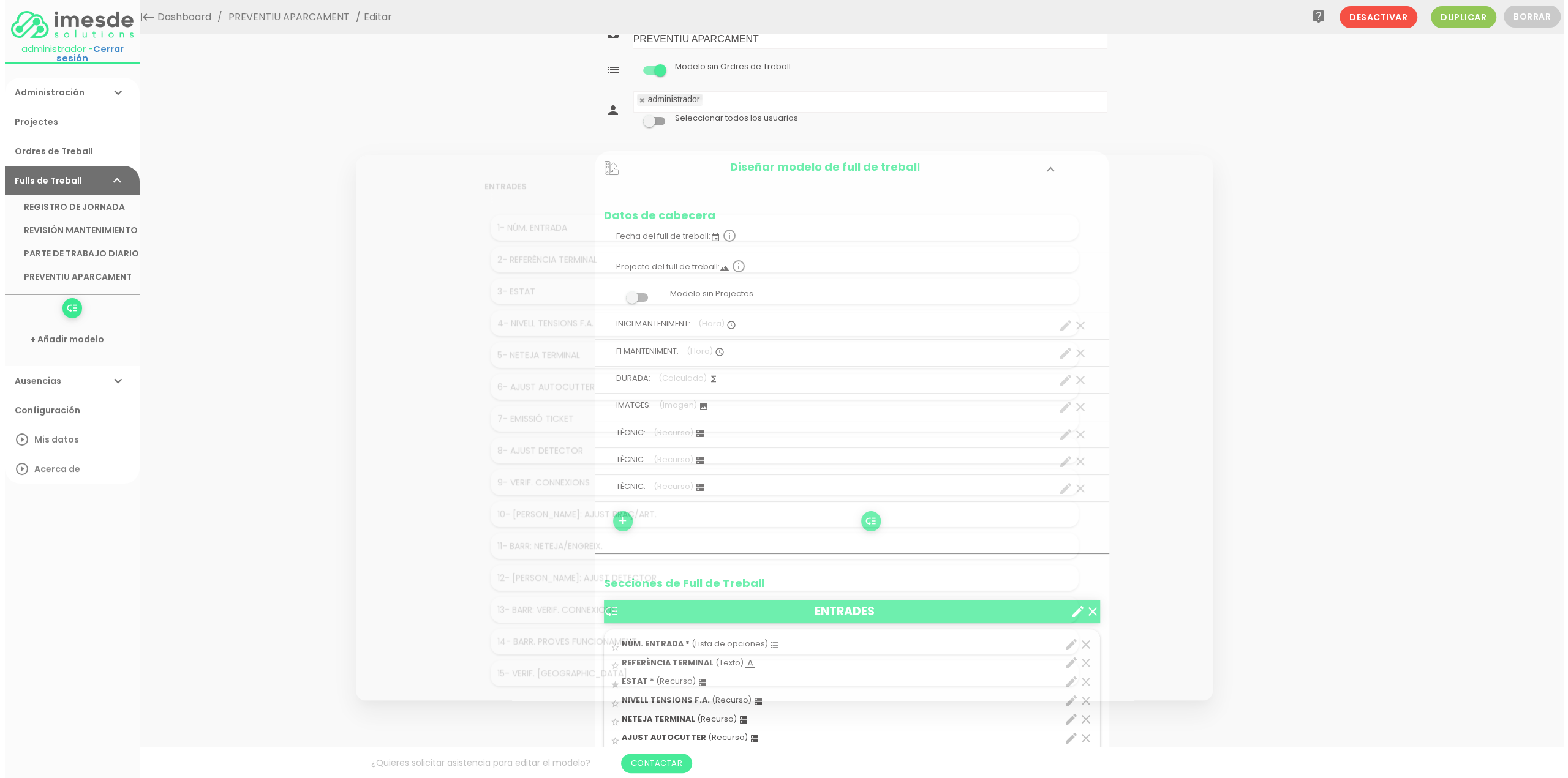
scroll to position [0, 0]
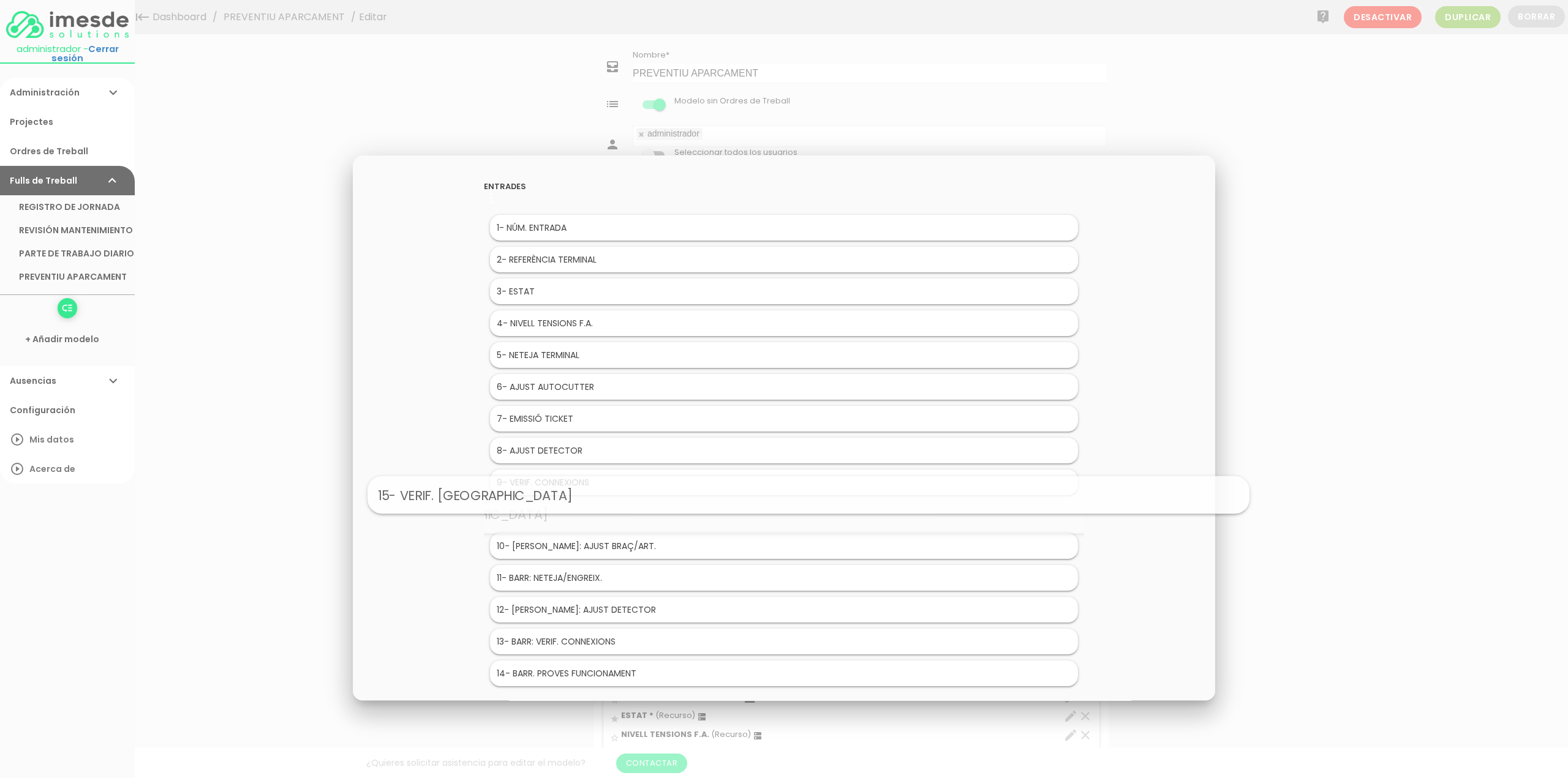
drag, startPoint x: 533, startPoint y: 669, endPoint x: 557, endPoint y: 496, distance: 174.7
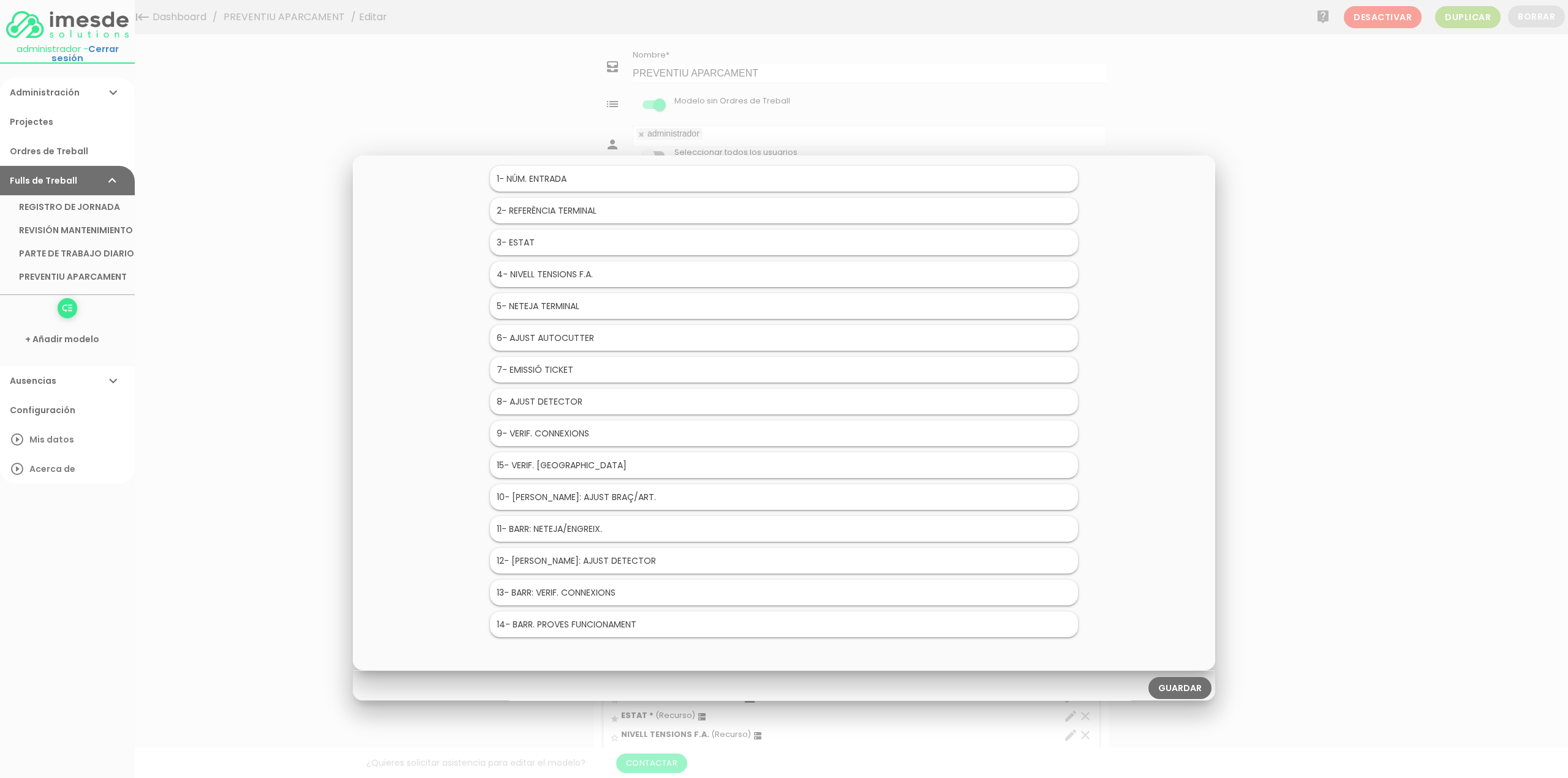
scroll to position [50, 0]
click at [1167, 686] on link "Guardar" at bounding box center [1180, 687] width 63 height 22
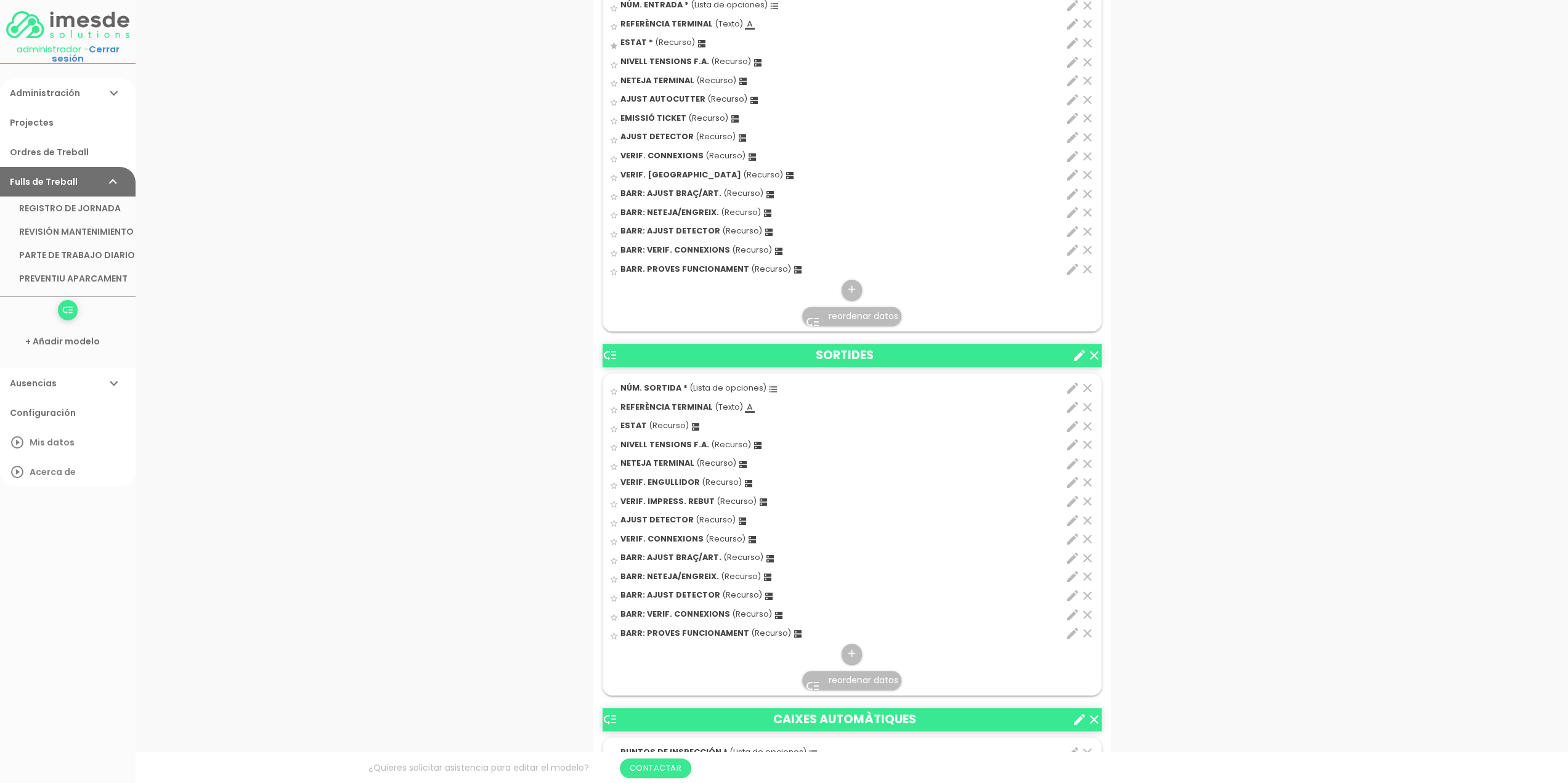
scroll to position [739, 0]
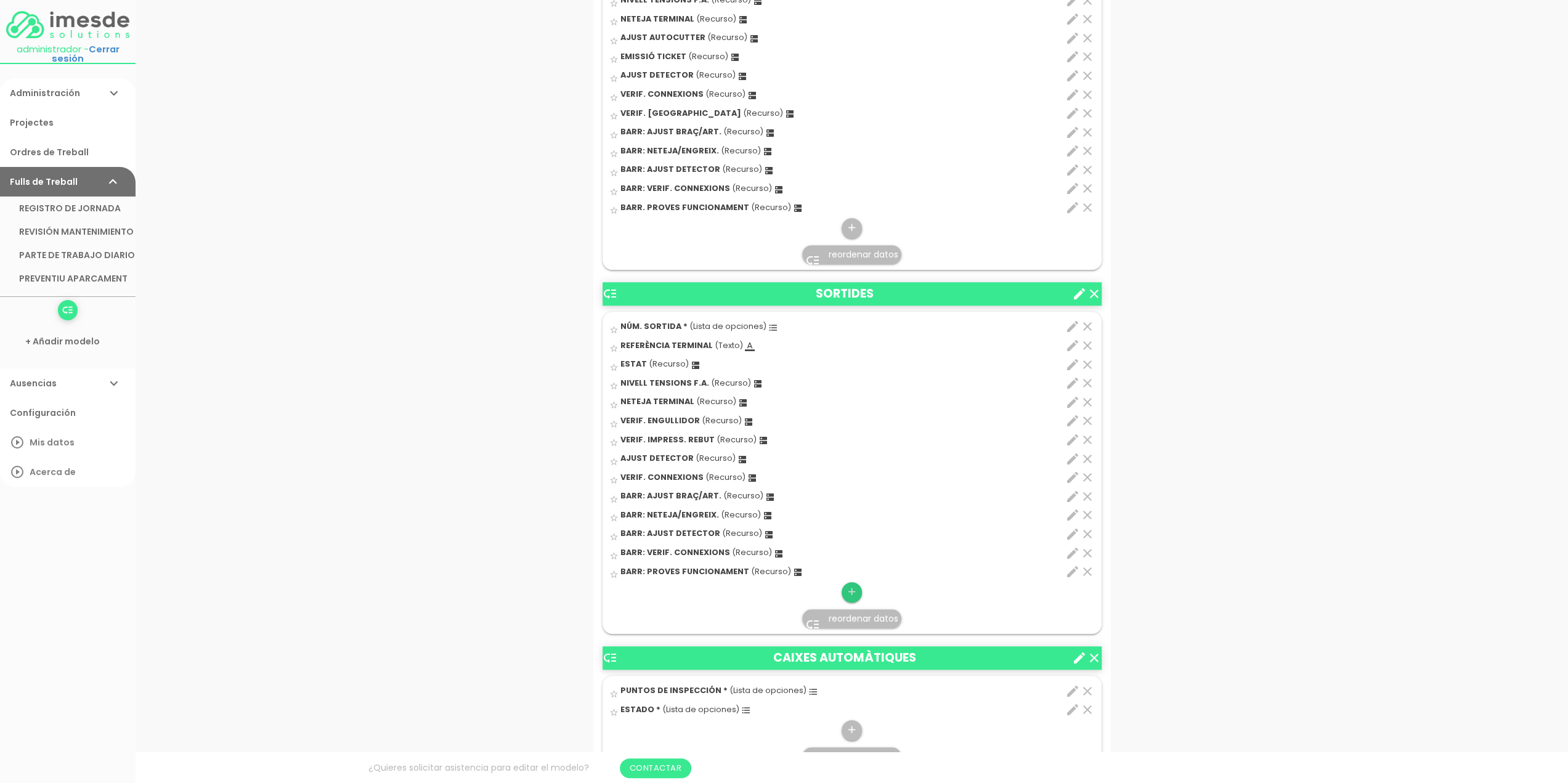
click at [854, 586] on icon "add" at bounding box center [852, 592] width 11 height 19
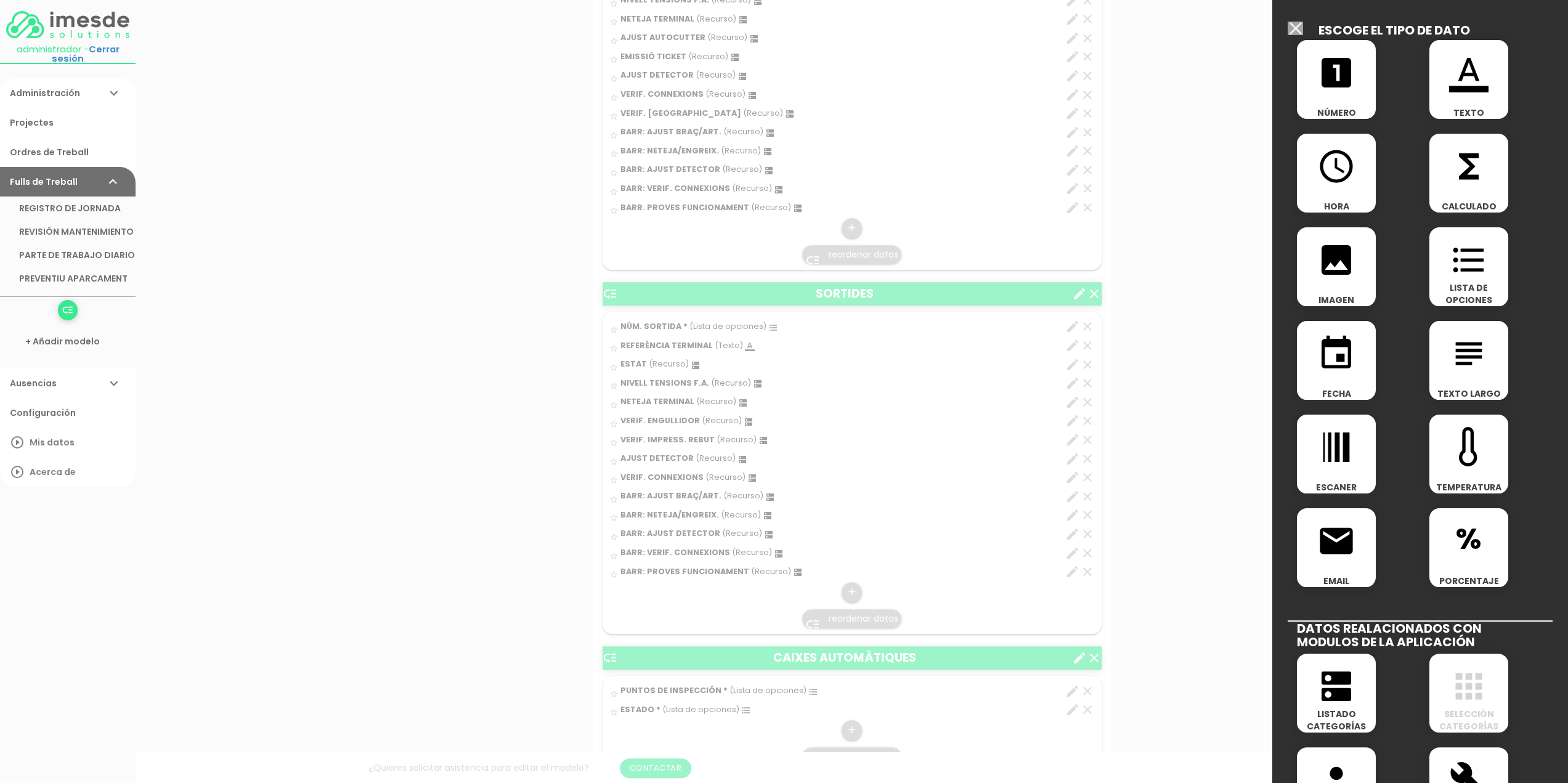
click at [1328, 686] on icon "dns" at bounding box center [1336, 686] width 40 height 40
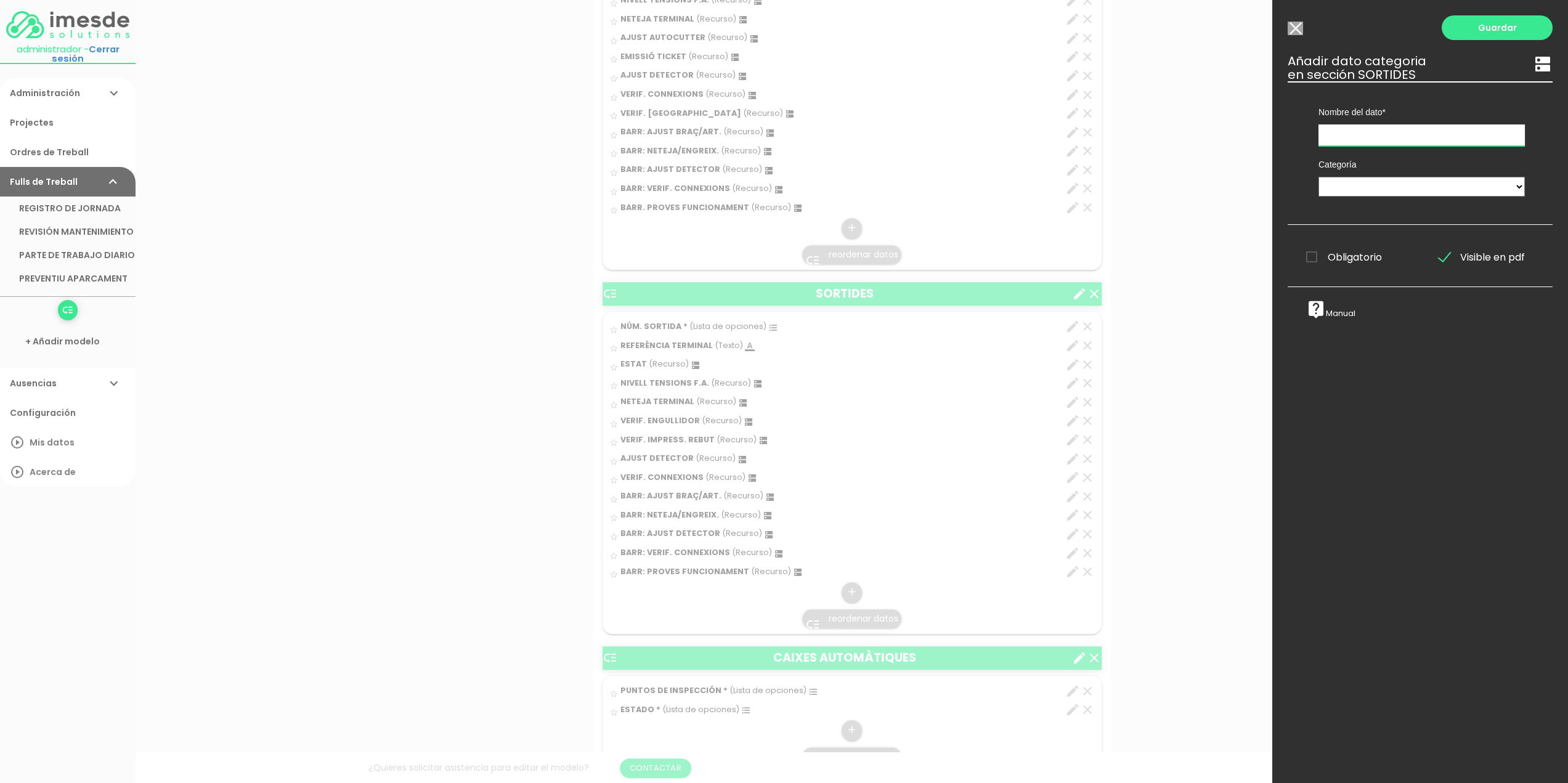
click at [1387, 131] on input "text" at bounding box center [1421, 135] width 206 height 22
type input "VERIF. [GEOGRAPHIC_DATA]"
click at [1362, 186] on select "TÈCNICS S.A.T. ESTAT-GEN ACTUACIÓ ESTAT-DET" at bounding box center [1421, 186] width 206 height 19
select select "729"
click at [1318, 177] on select "TÈCNICS S.A.T. ESTAT-GEN ACTUACIÓ ESTAT-DET" at bounding box center [1421, 186] width 206 height 19
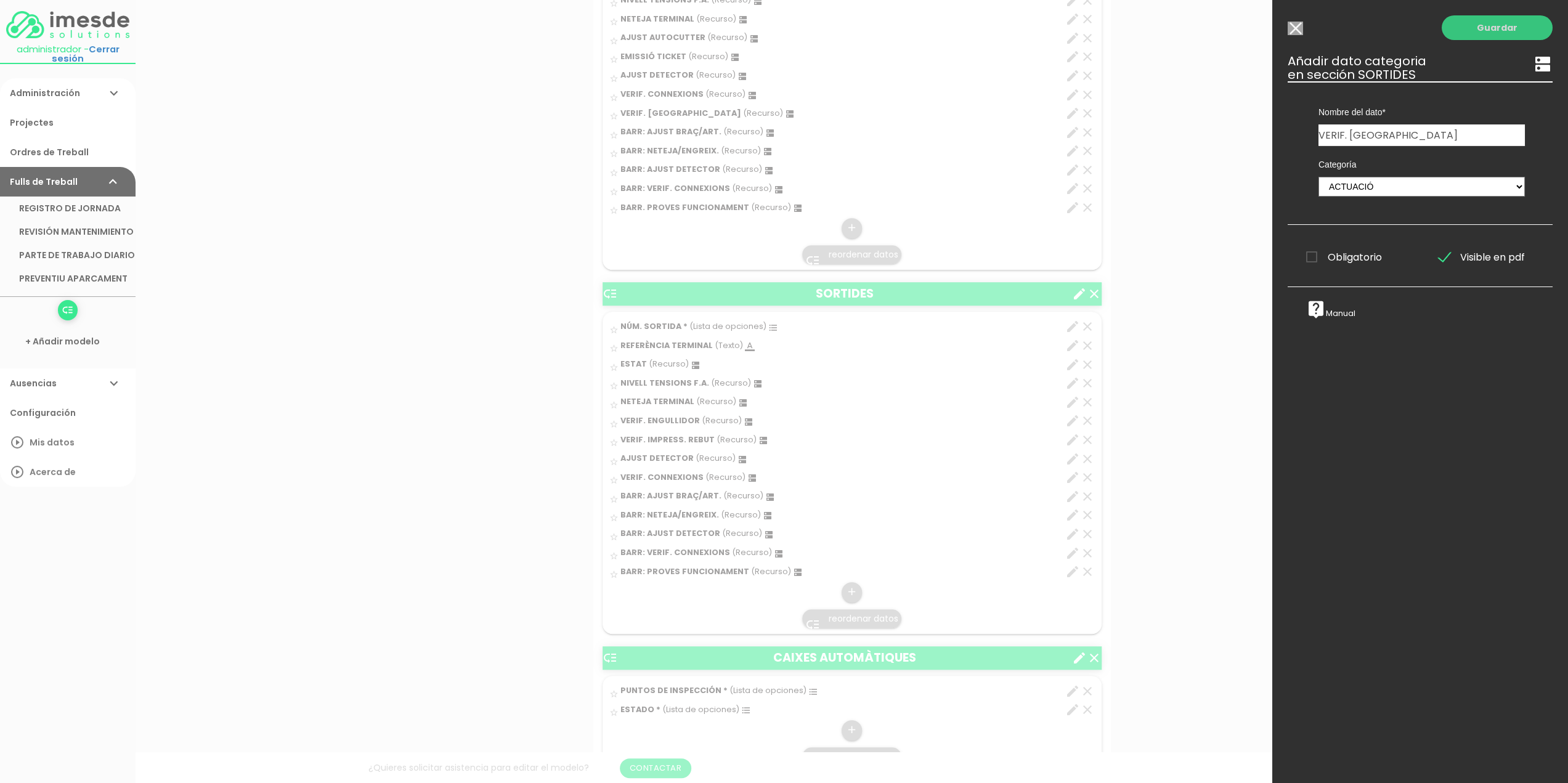
click at [1479, 32] on link "Guardar" at bounding box center [1497, 28] width 111 height 24
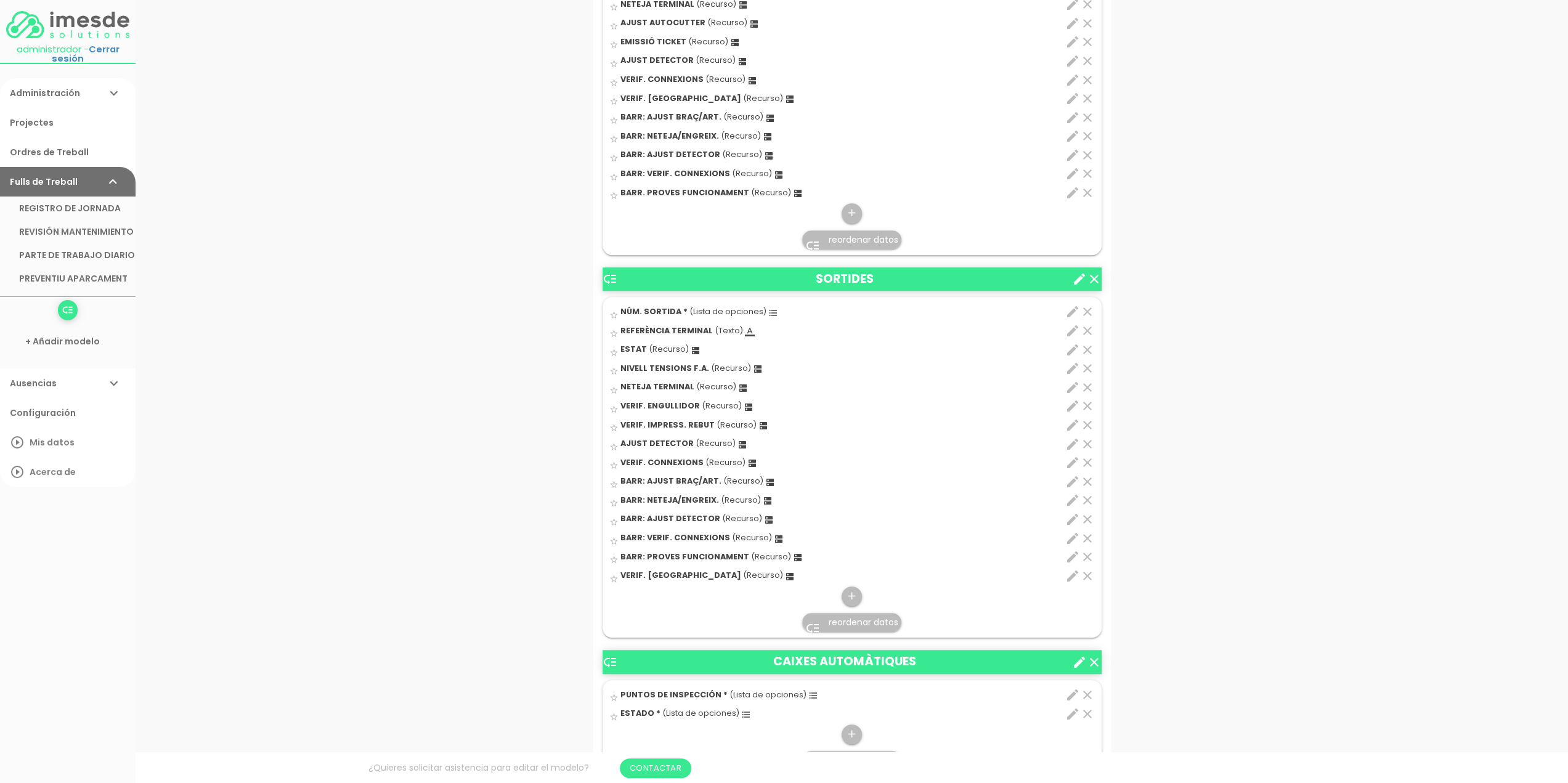
scroll to position [755, 0]
click at [852, 620] on span "reordenar datos" at bounding box center [864, 621] width 70 height 12
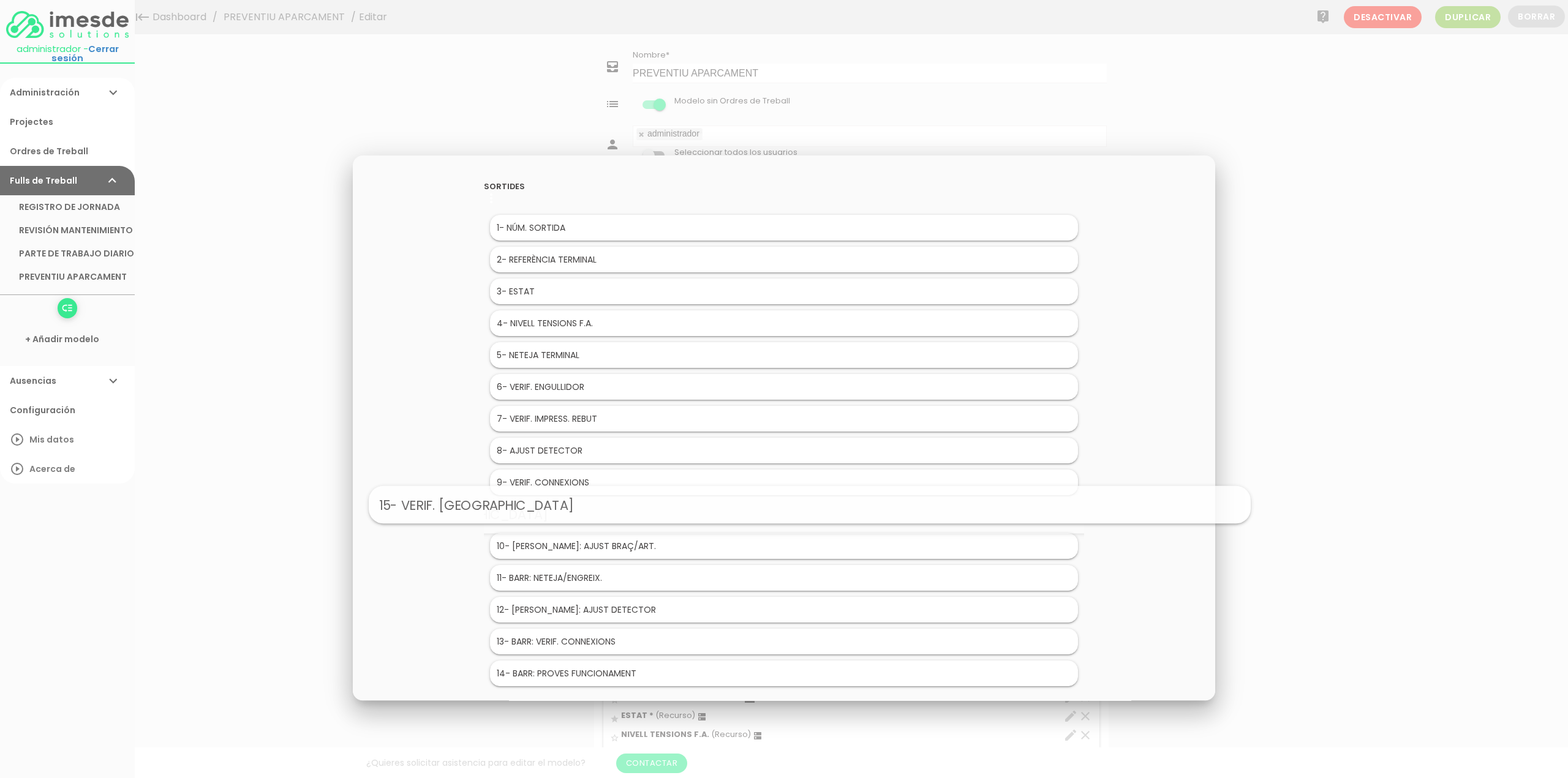
drag, startPoint x: 563, startPoint y: 669, endPoint x: 588, endPoint y: 505, distance: 165.9
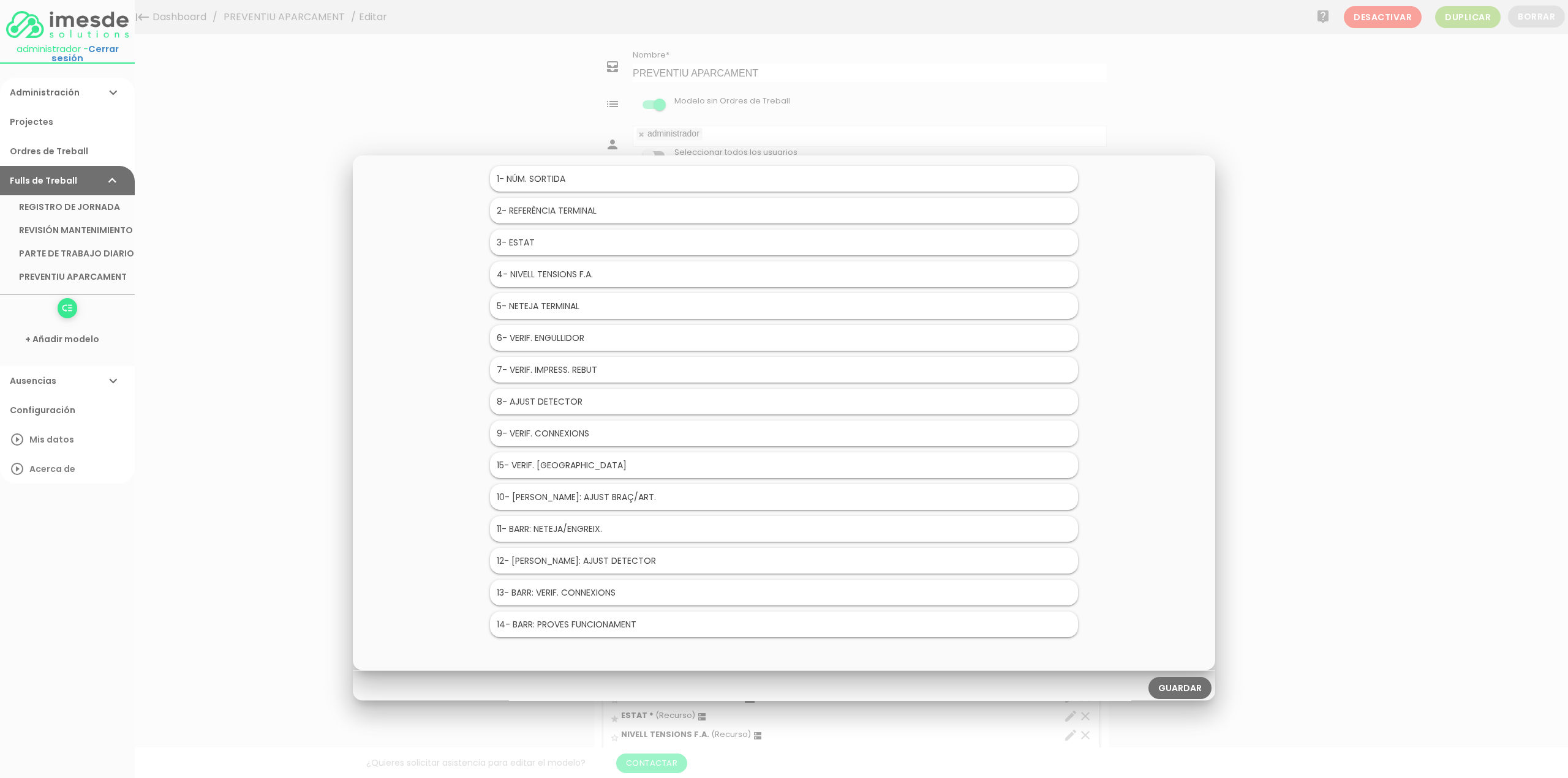
scroll to position [50, 0]
click at [1170, 682] on link "Guardar" at bounding box center [1180, 687] width 63 height 22
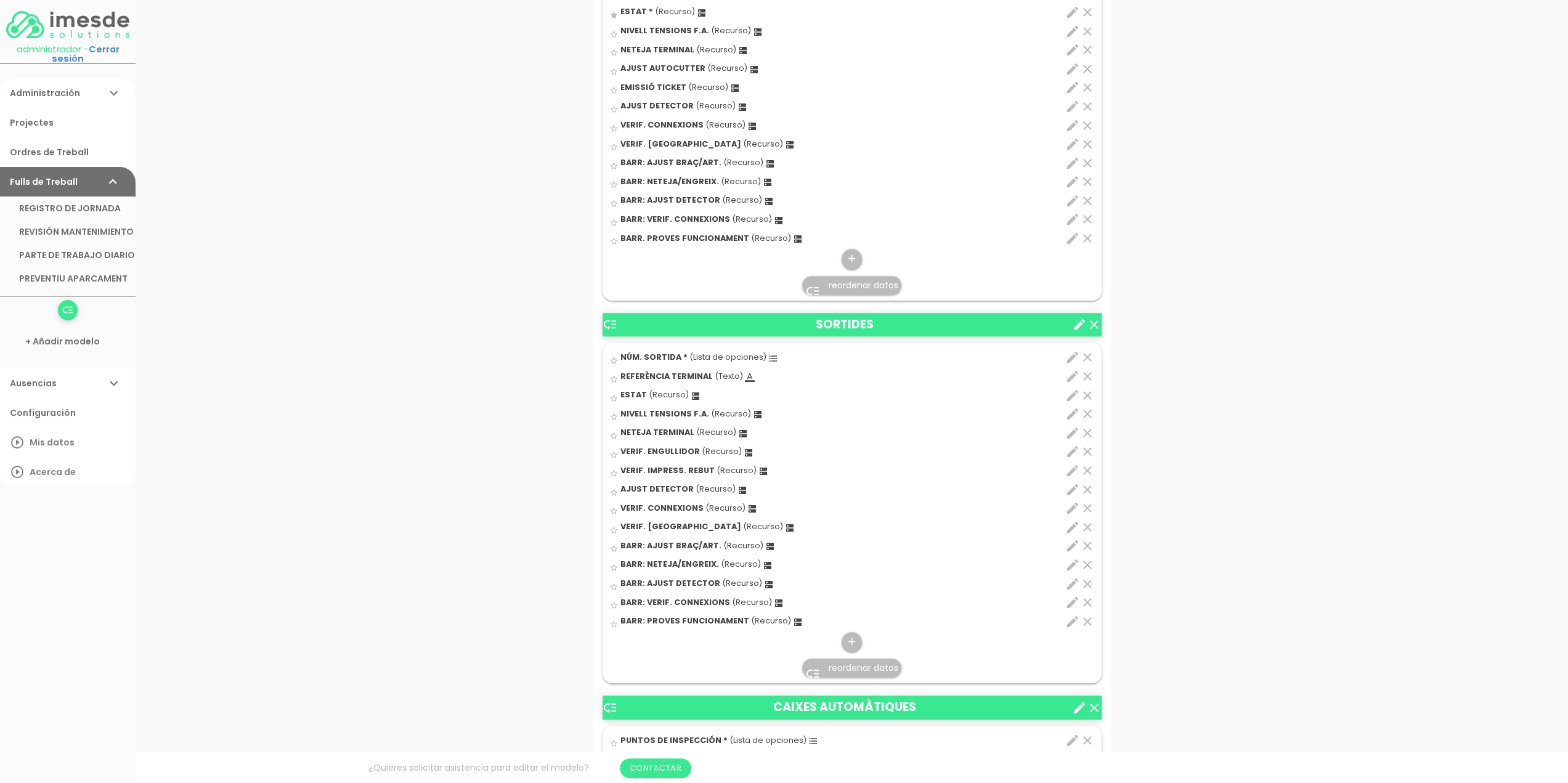
scroll to position [986, 0]
